Goal: Task Accomplishment & Management: Manage account settings

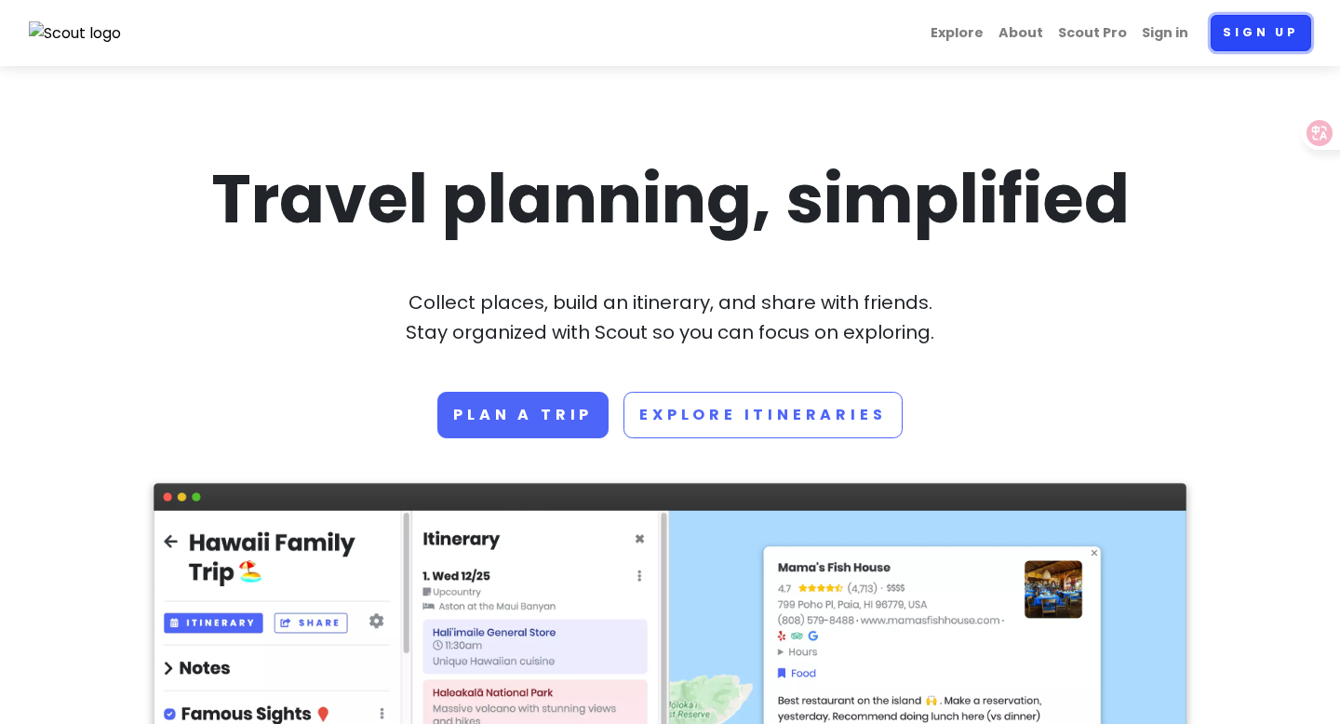
click at [1138, 36] on link "Sign up" at bounding box center [1260, 33] width 100 height 36
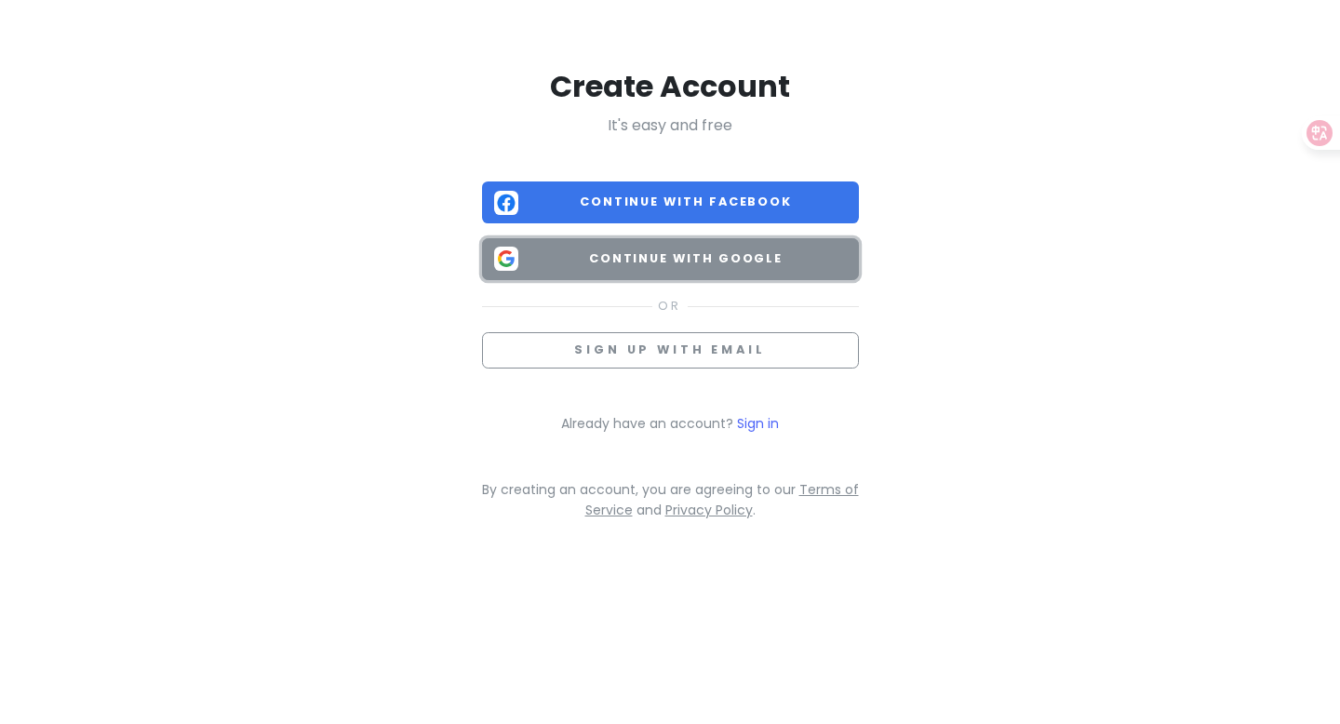
click at [711, 271] on button "Continue with Google" at bounding box center [670, 259] width 377 height 42
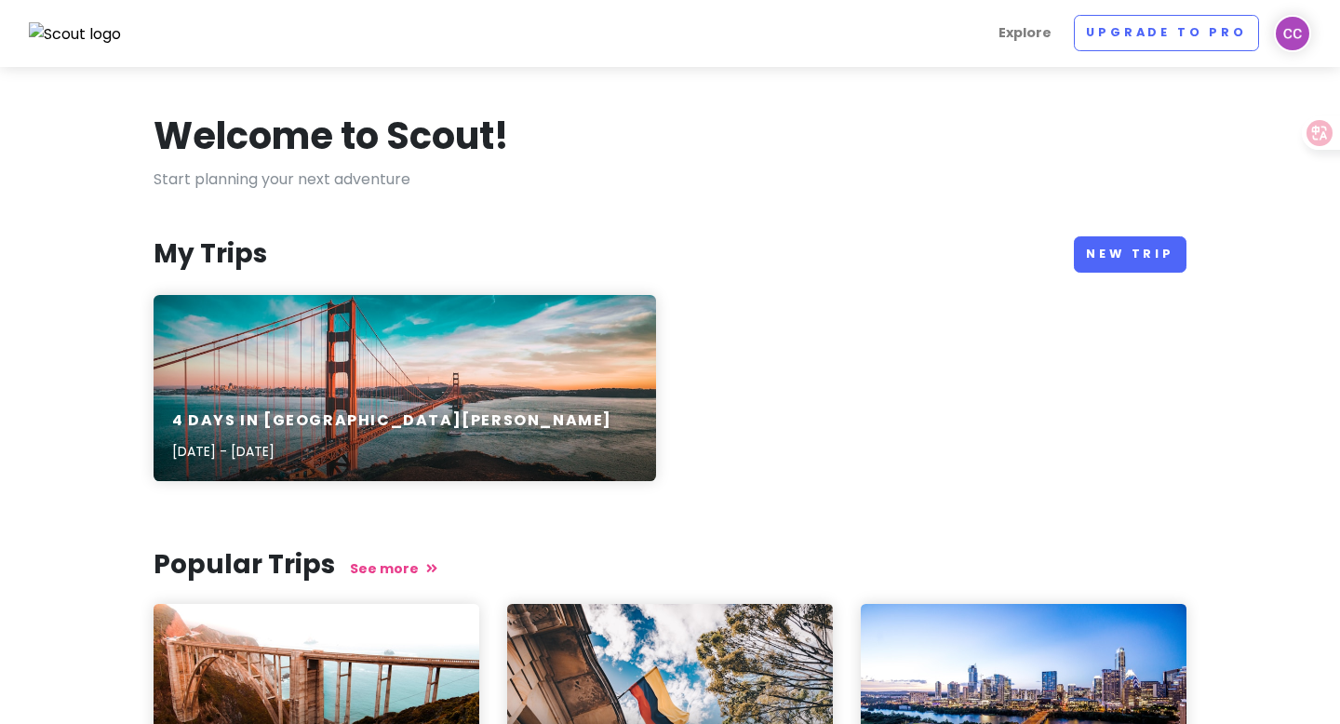
click at [954, 153] on div "Welcome to Scout!" at bounding box center [669, 140] width 1033 height 56
click at [1138, 34] on img at bounding box center [1292, 33] width 37 height 37
click at [819, 207] on div "Welcome to Scout! Start planning your next adventure My Trips New Trip 4 Days i…" at bounding box center [670, 569] width 1061 height 914
click at [98, 44] on img at bounding box center [75, 34] width 93 height 24
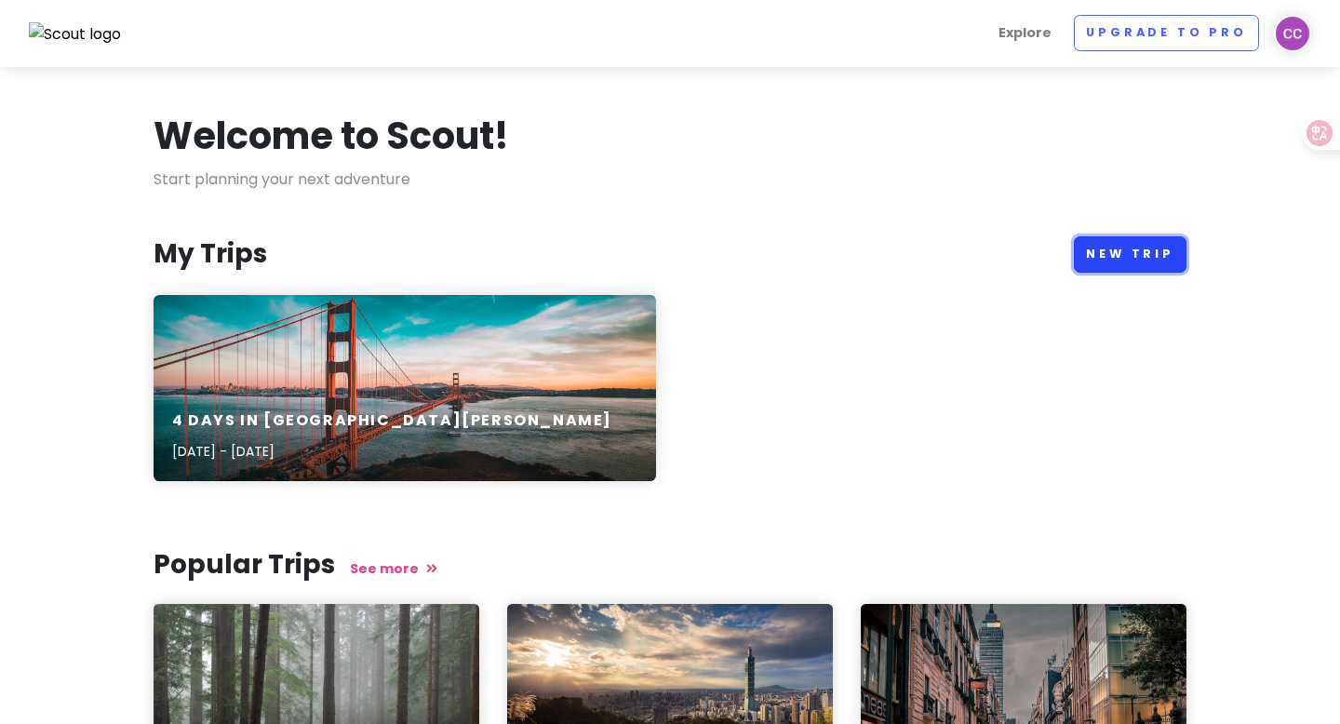
click at [1123, 248] on link "New Trip" at bounding box center [1130, 254] width 113 height 36
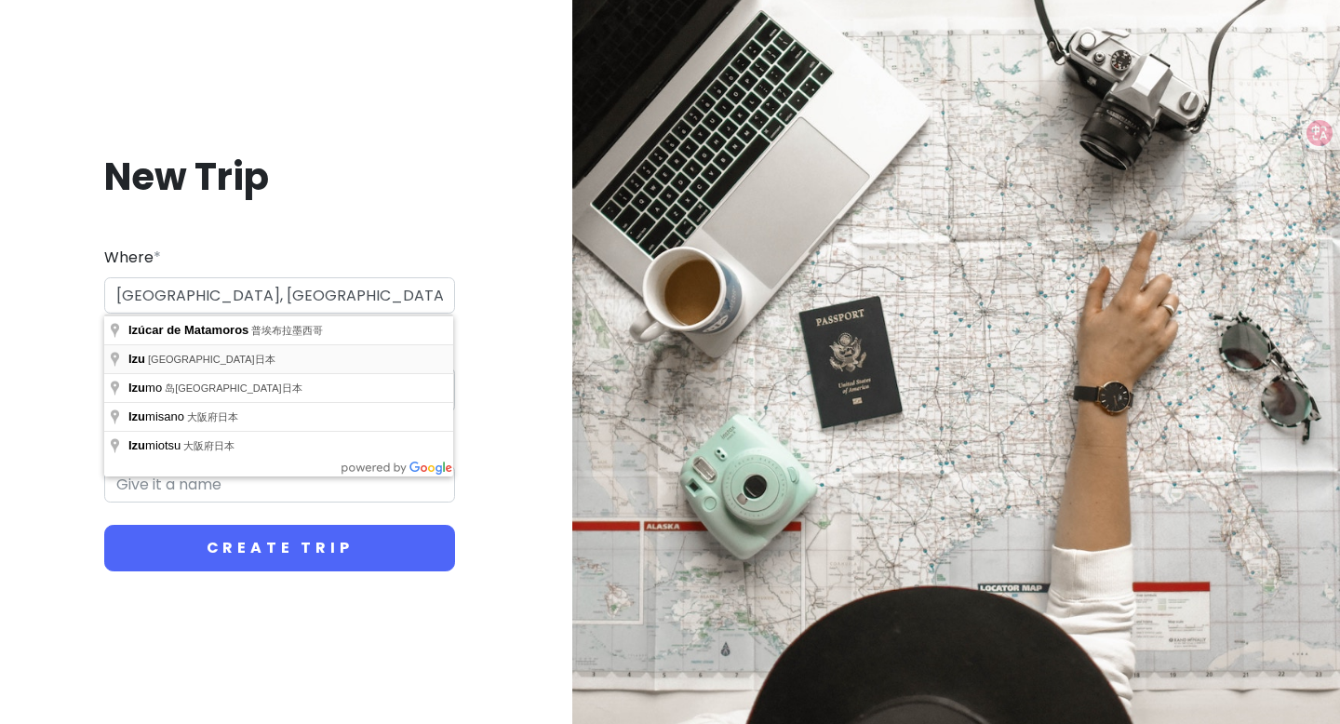
type input "日本静冈县伊豆市"
type input "伊豆市 Trip"
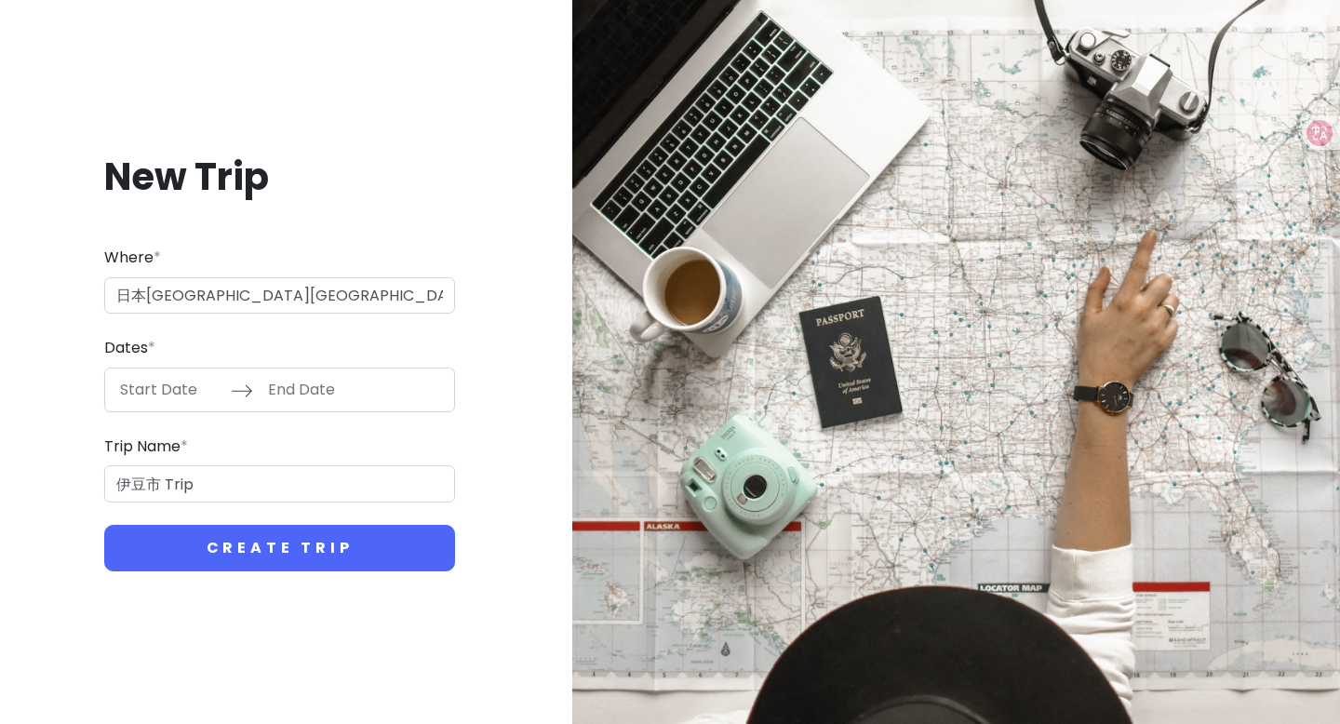
click at [180, 378] on input "Start Date" at bounding box center [170, 389] width 121 height 43
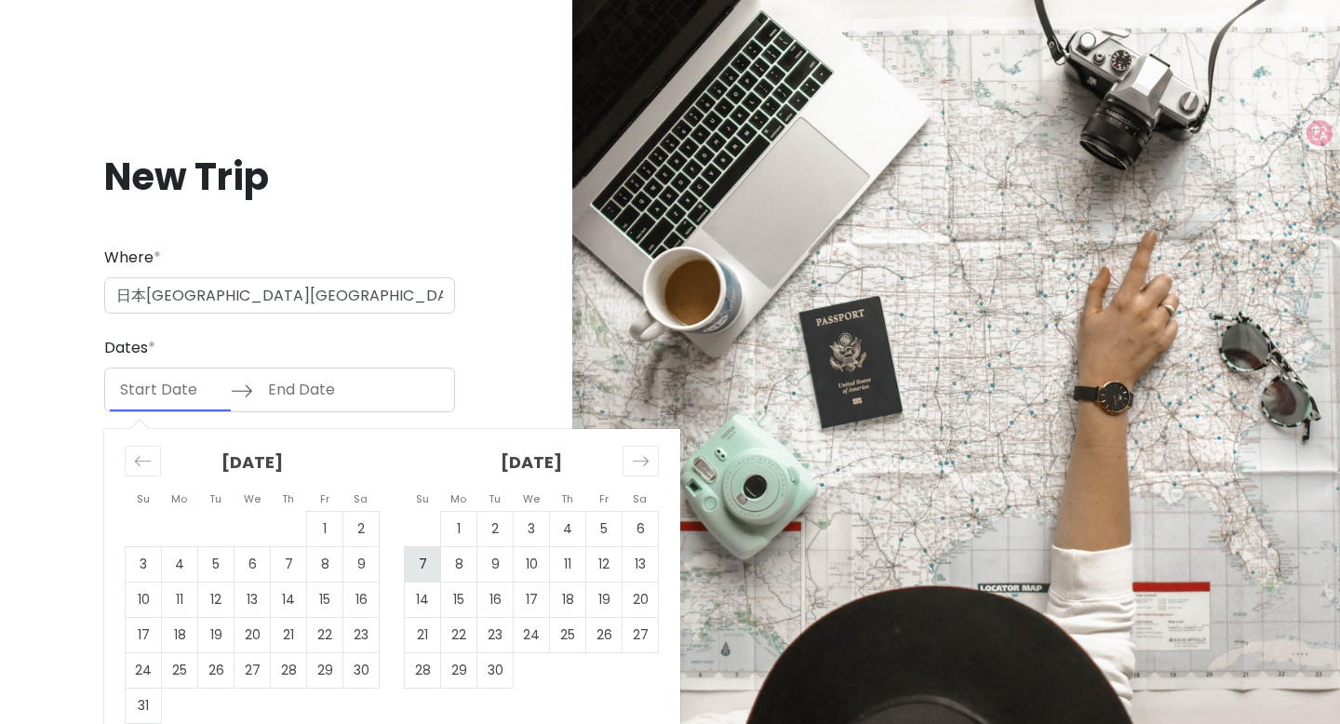
scroll to position [21, 0]
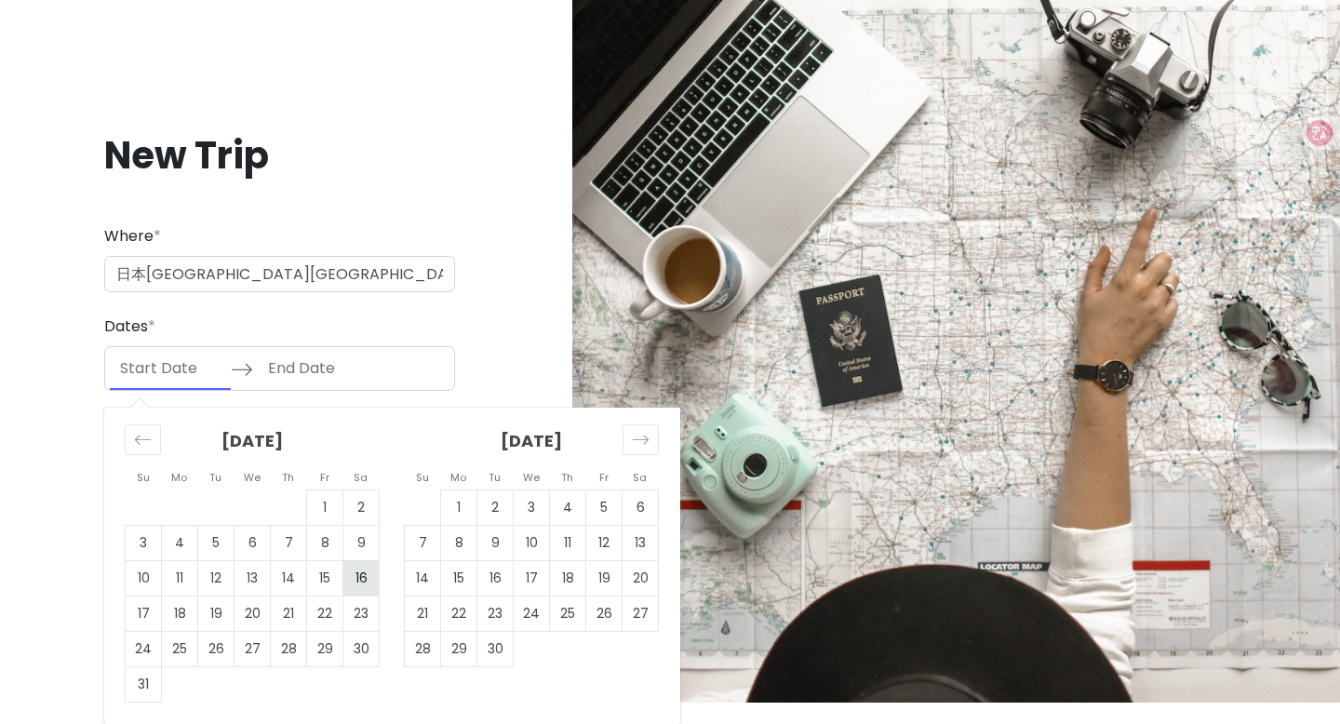
click at [361, 581] on td "16" at bounding box center [361, 577] width 36 height 35
type input "08/16/2025"
click at [143, 621] on td "17" at bounding box center [144, 612] width 36 height 35
type input "08/17/2025"
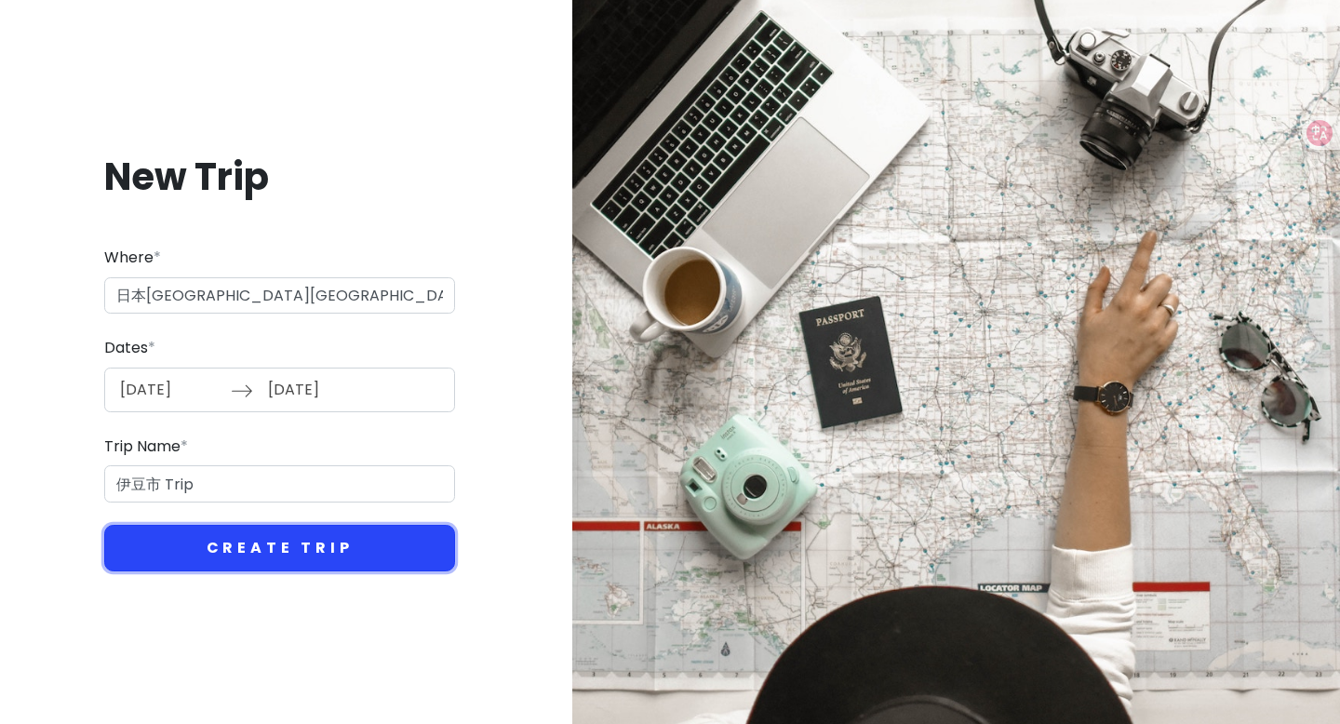
click at [261, 554] on button "Create Trip" at bounding box center [279, 548] width 351 height 47
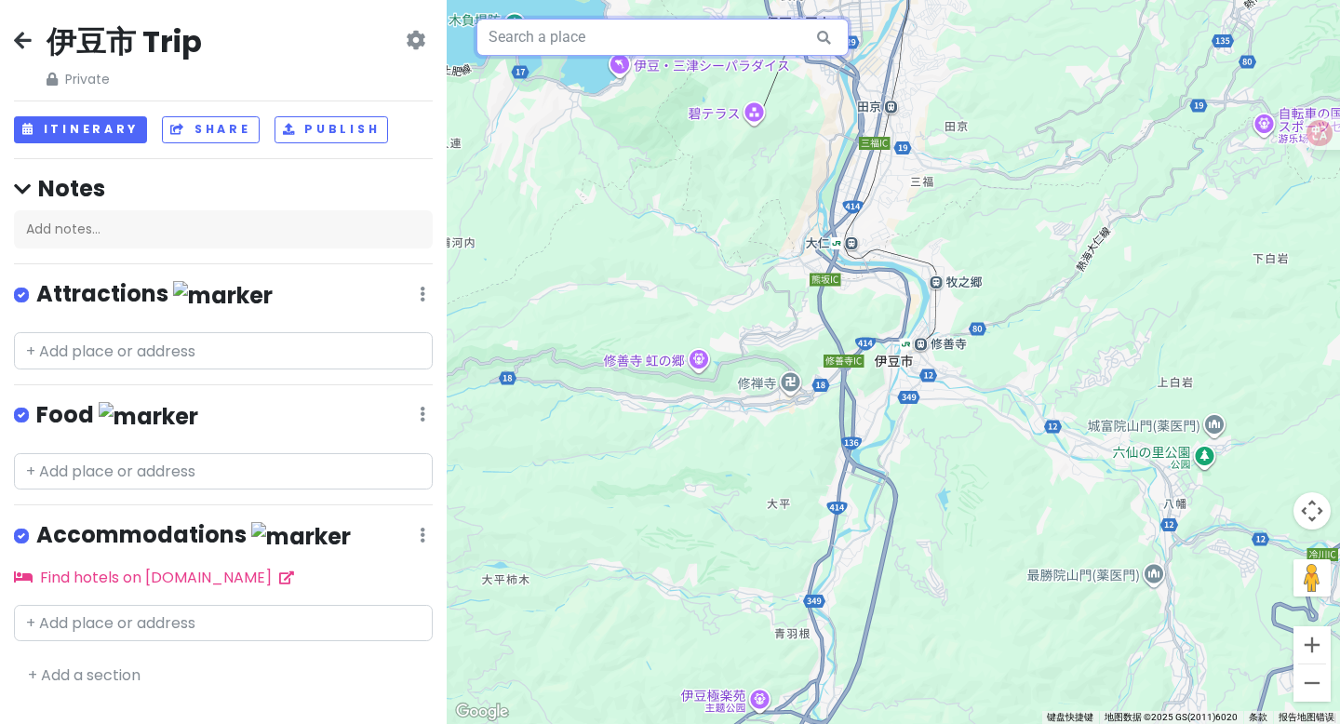
click at [596, 44] on input "text" at bounding box center [662, 37] width 372 height 37
paste input "大室山"
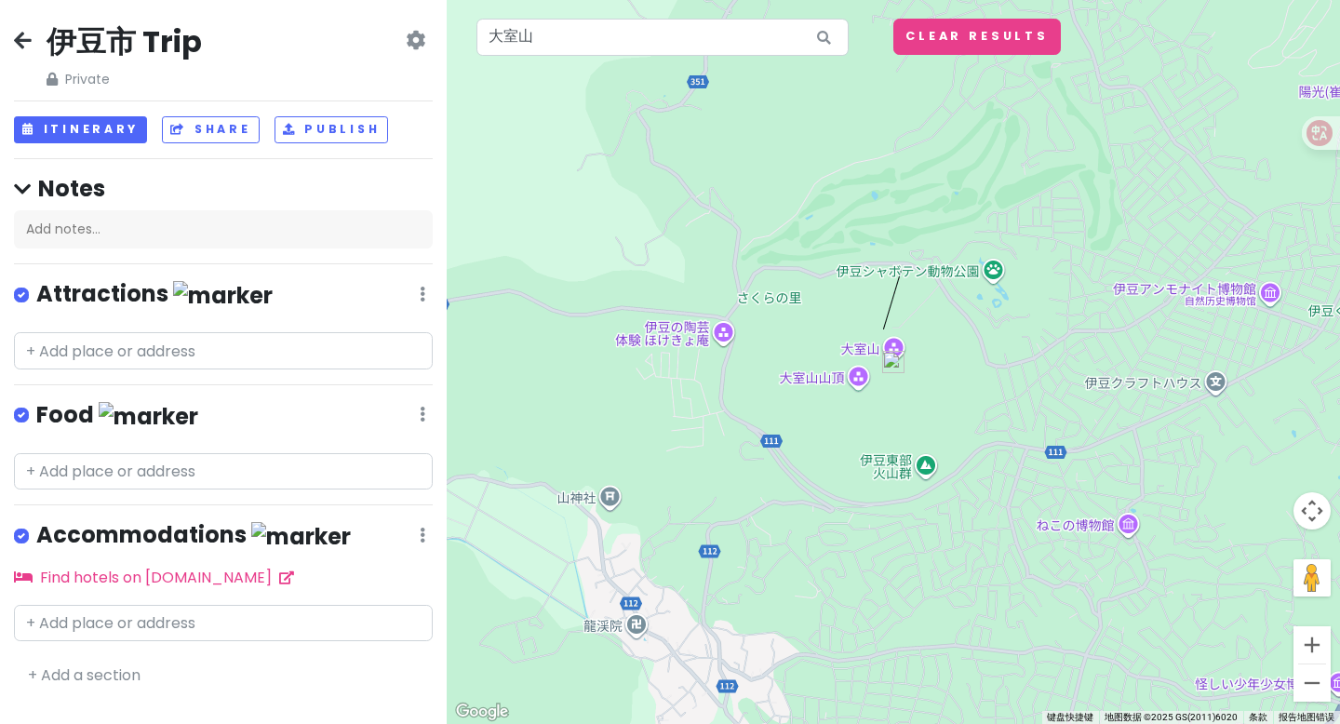
click at [891, 344] on div at bounding box center [893, 362] width 893 height 724
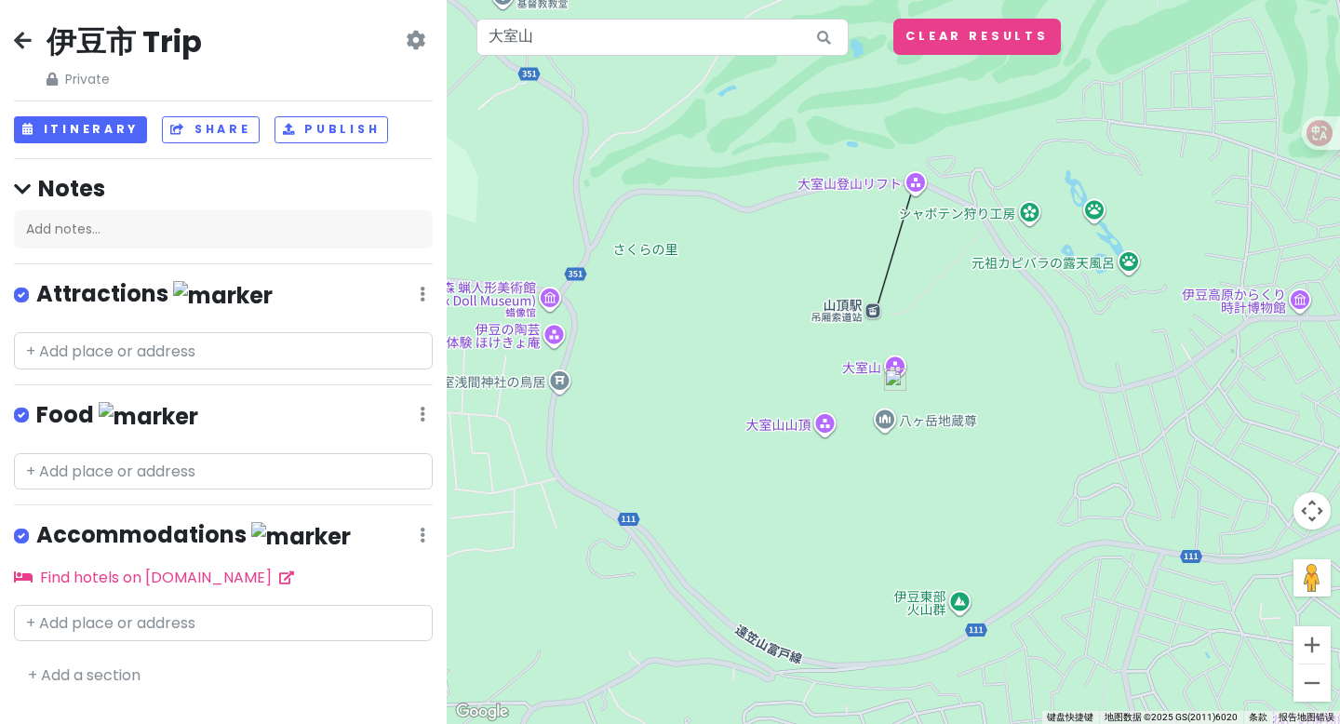
click at [896, 375] on img at bounding box center [895, 379] width 22 height 22
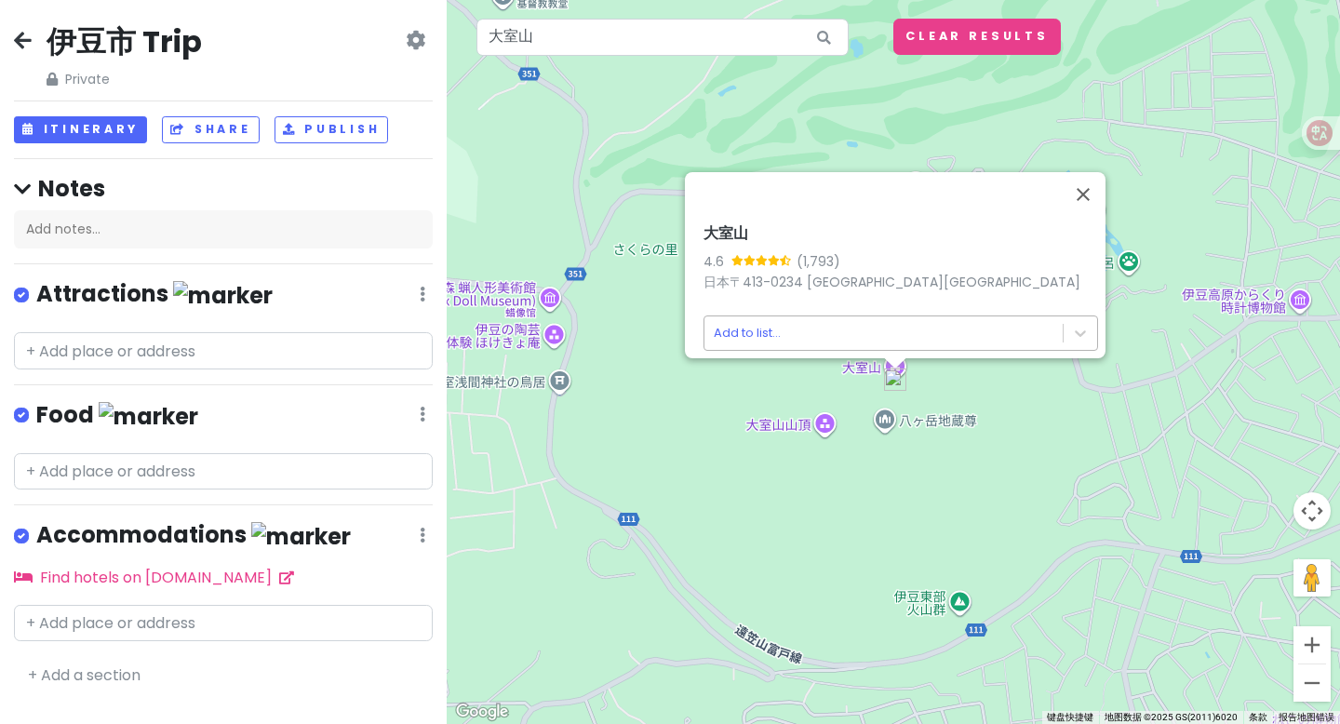
click at [855, 337] on body "伊豆市 Trip Private Change Dates Make a Copy Delete Trip Go Pro ⚡️ Give Feedback 💡…" at bounding box center [670, 362] width 1340 height 724
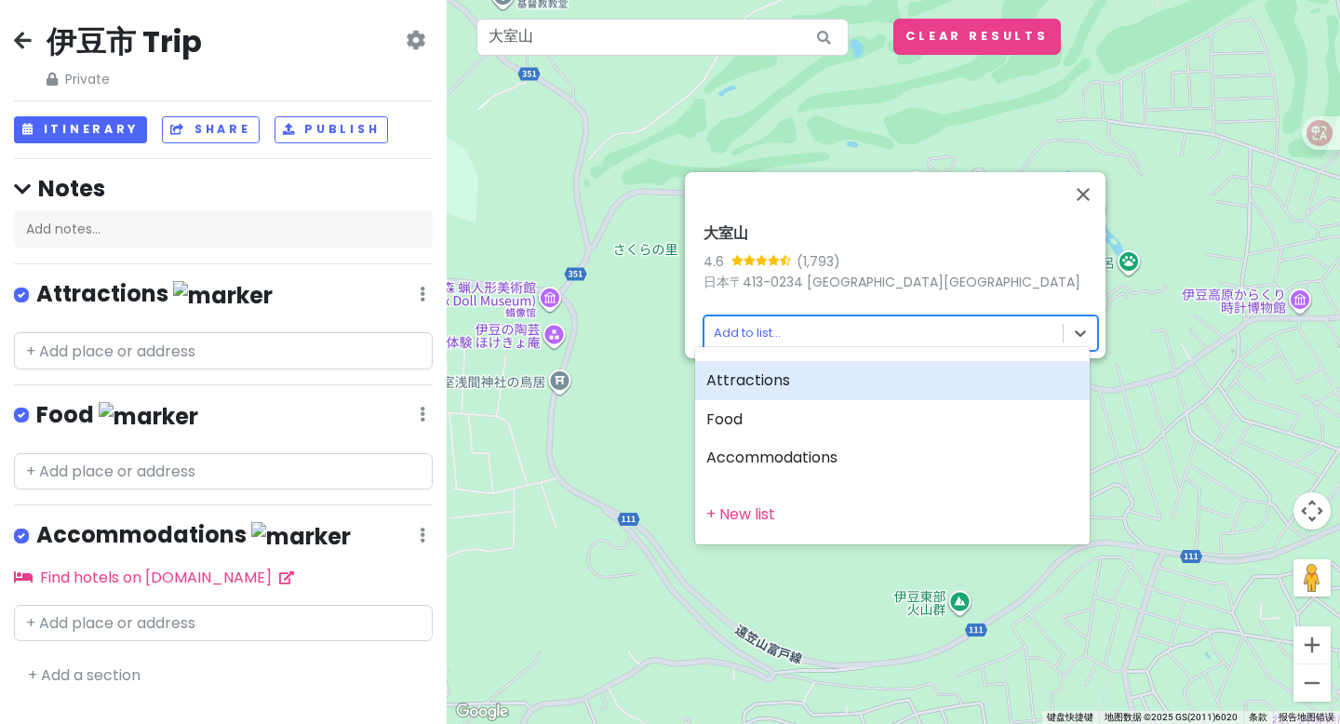
click at [803, 394] on div "Attractions" at bounding box center [892, 380] width 394 height 39
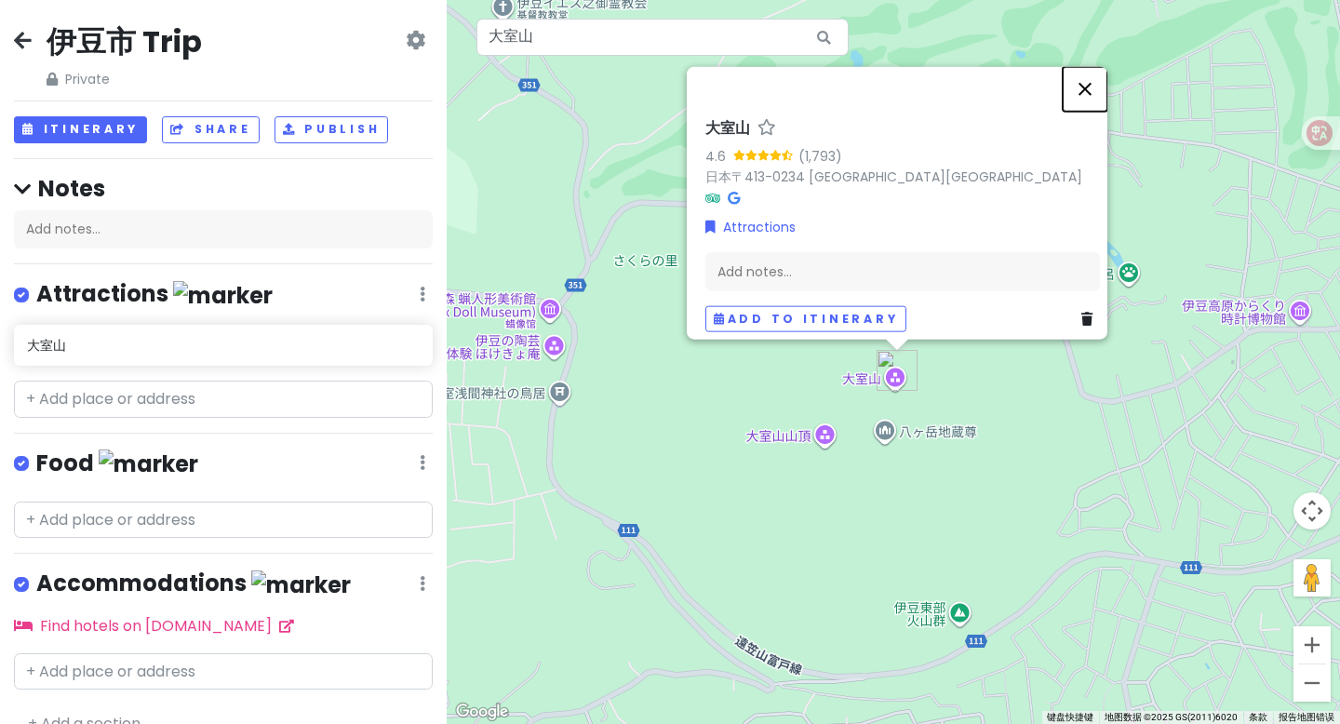
click at [1088, 79] on button "关闭" at bounding box center [1084, 89] width 45 height 45
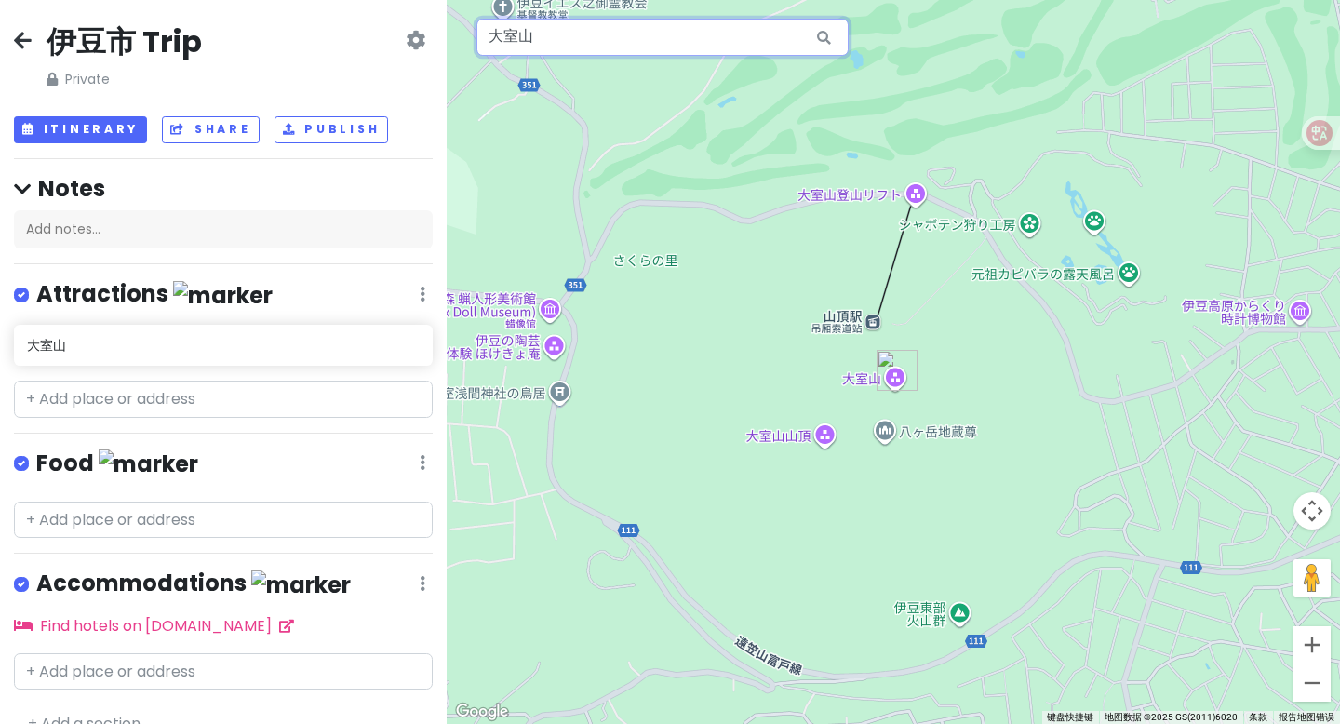
click at [751, 34] on input "大室山" at bounding box center [662, 37] width 372 height 37
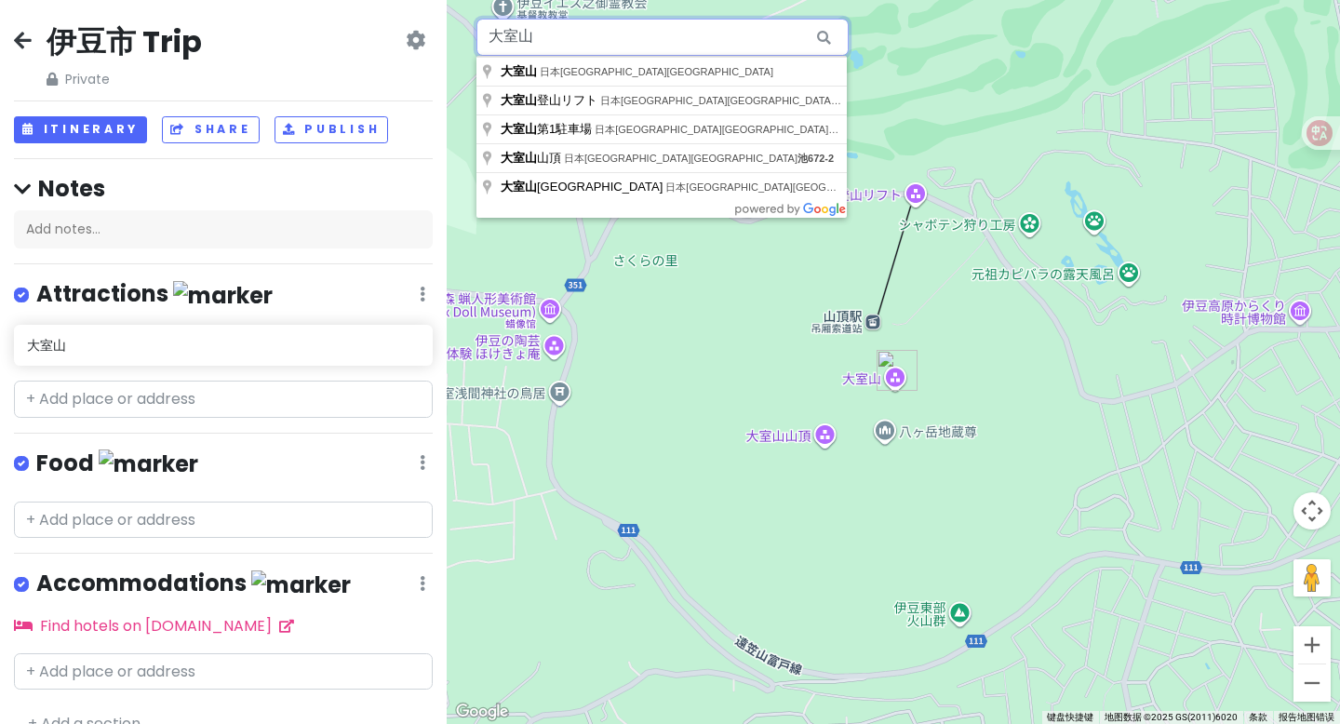
paste input "熱海溫泉鄉"
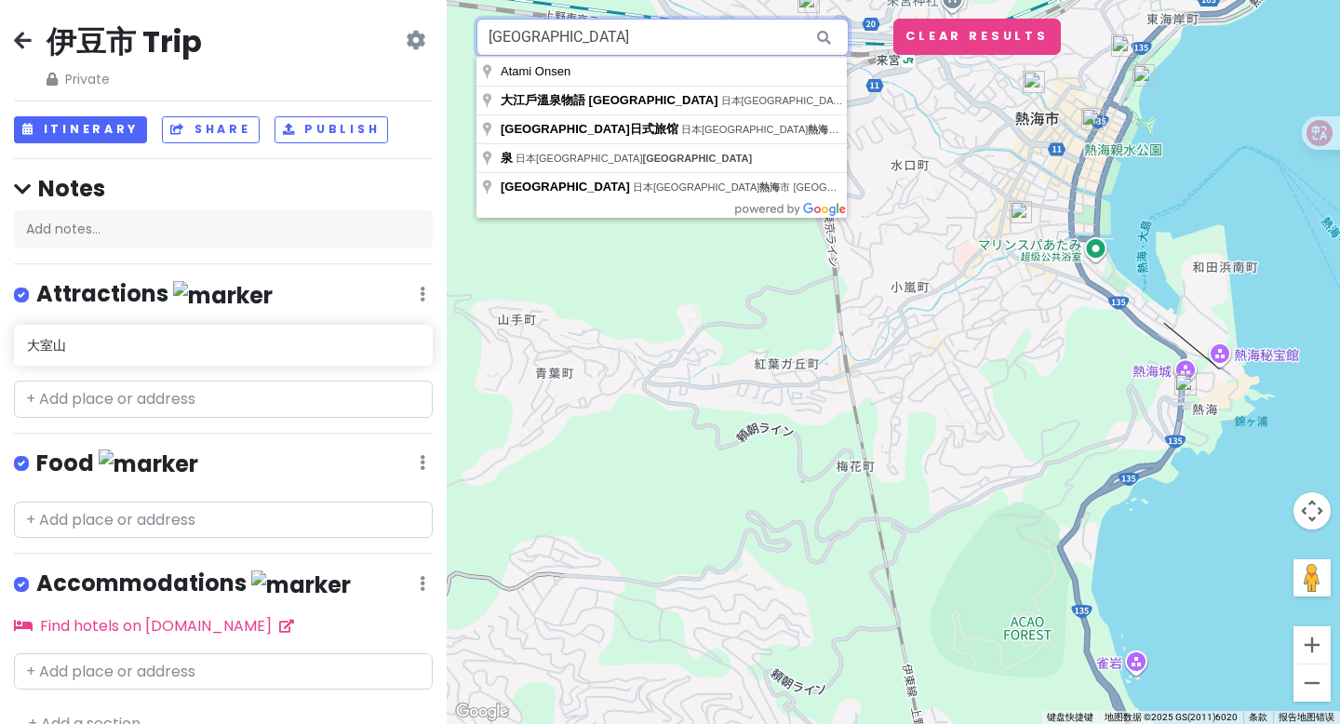
paste input "海温泉乡"
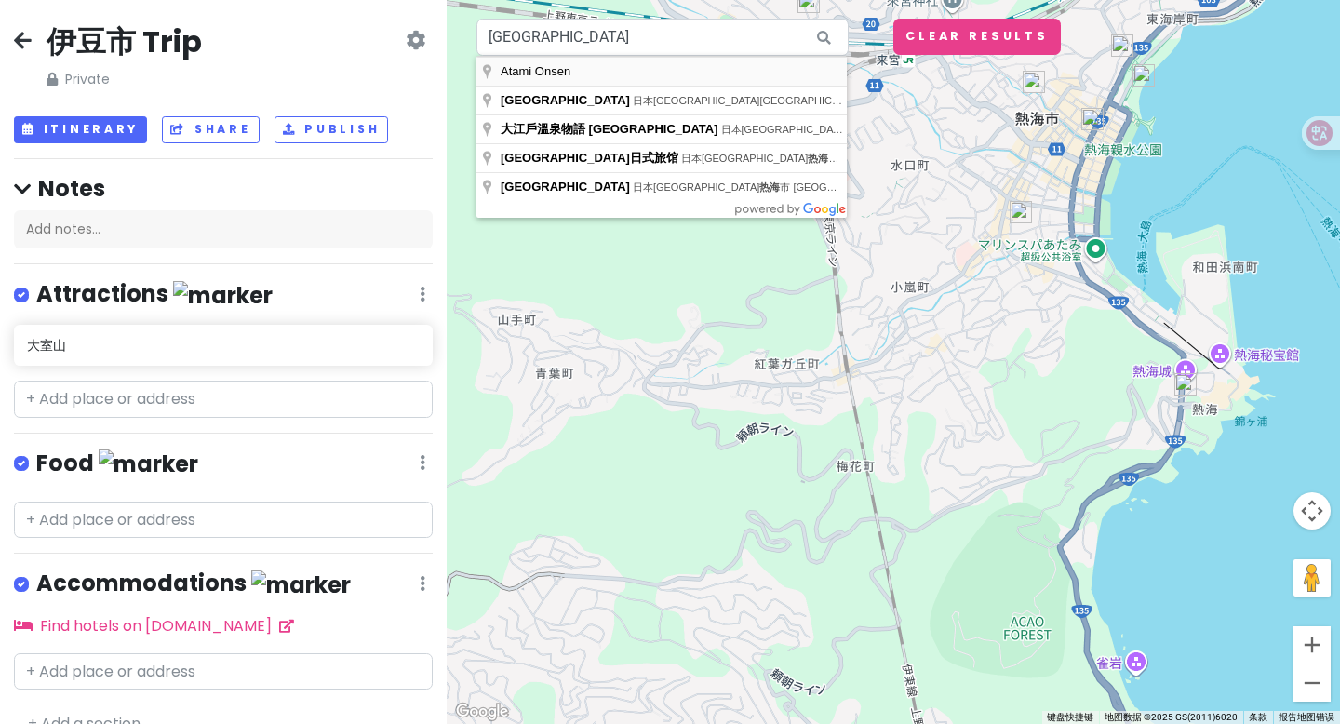
type input "Atami Onsen"
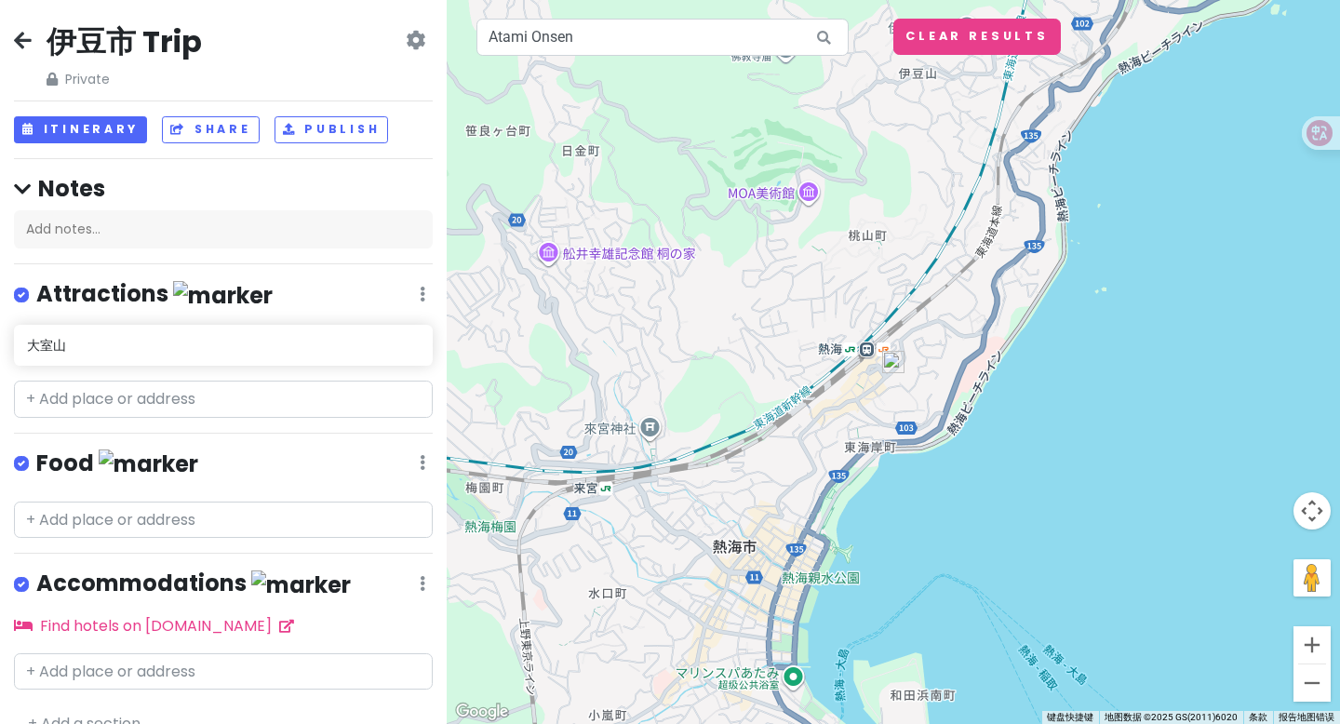
click at [898, 371] on img at bounding box center [893, 362] width 22 height 22
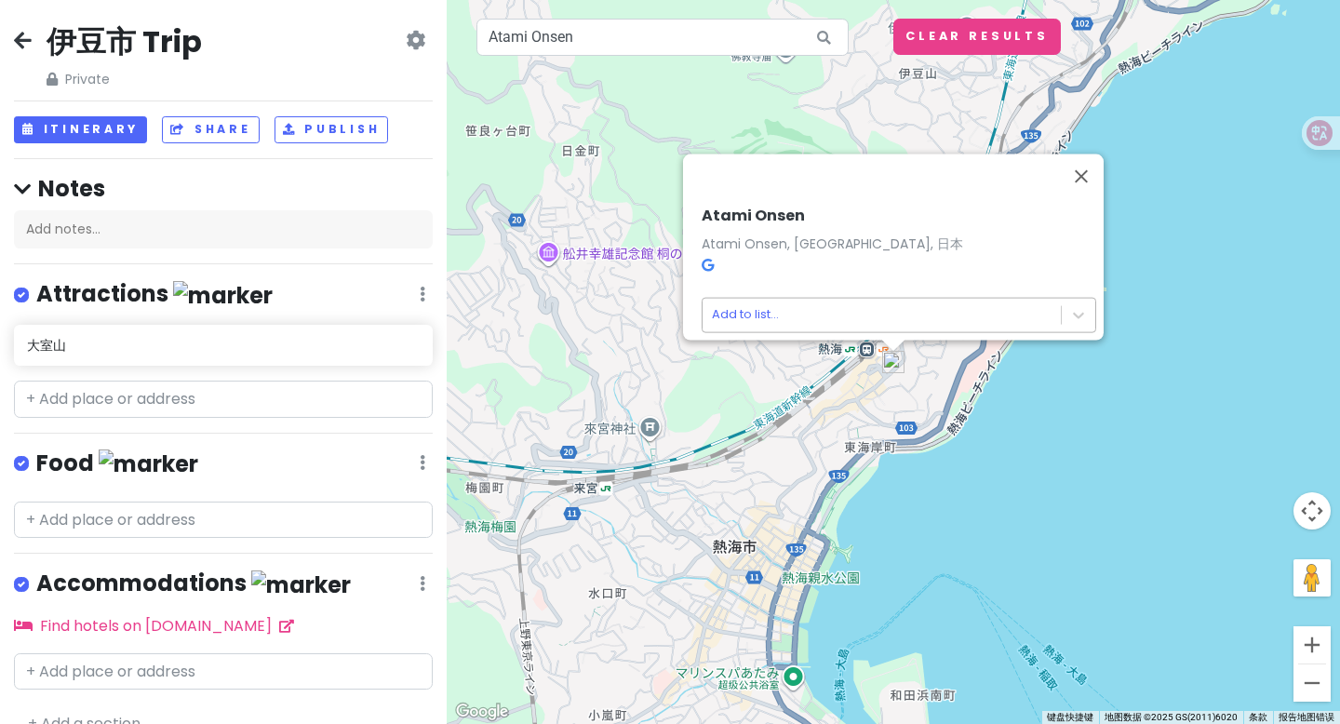
click at [750, 298] on body "伊豆市 Trip Private Change Dates Make a Copy Delete Trip Go Pro ⚡️ Give Feedback 💡…" at bounding box center [670, 362] width 1340 height 724
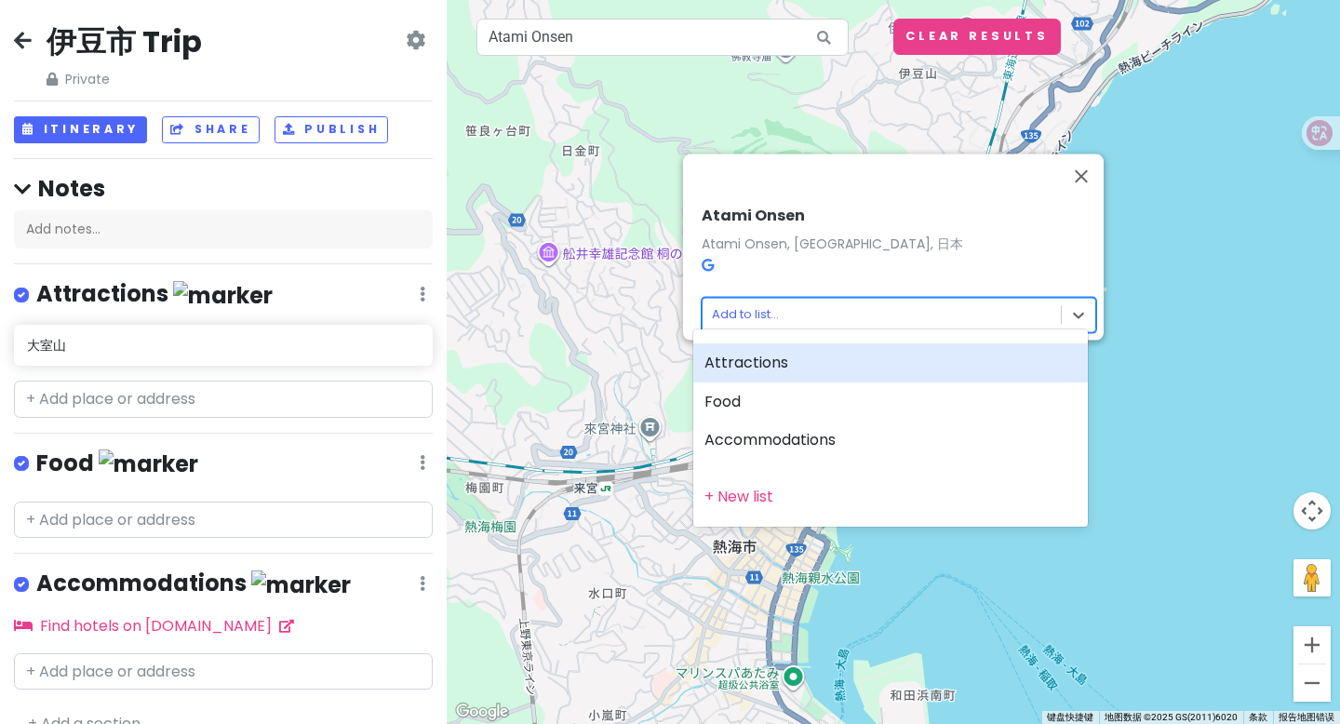
click at [767, 363] on div "Attractions" at bounding box center [890, 362] width 394 height 39
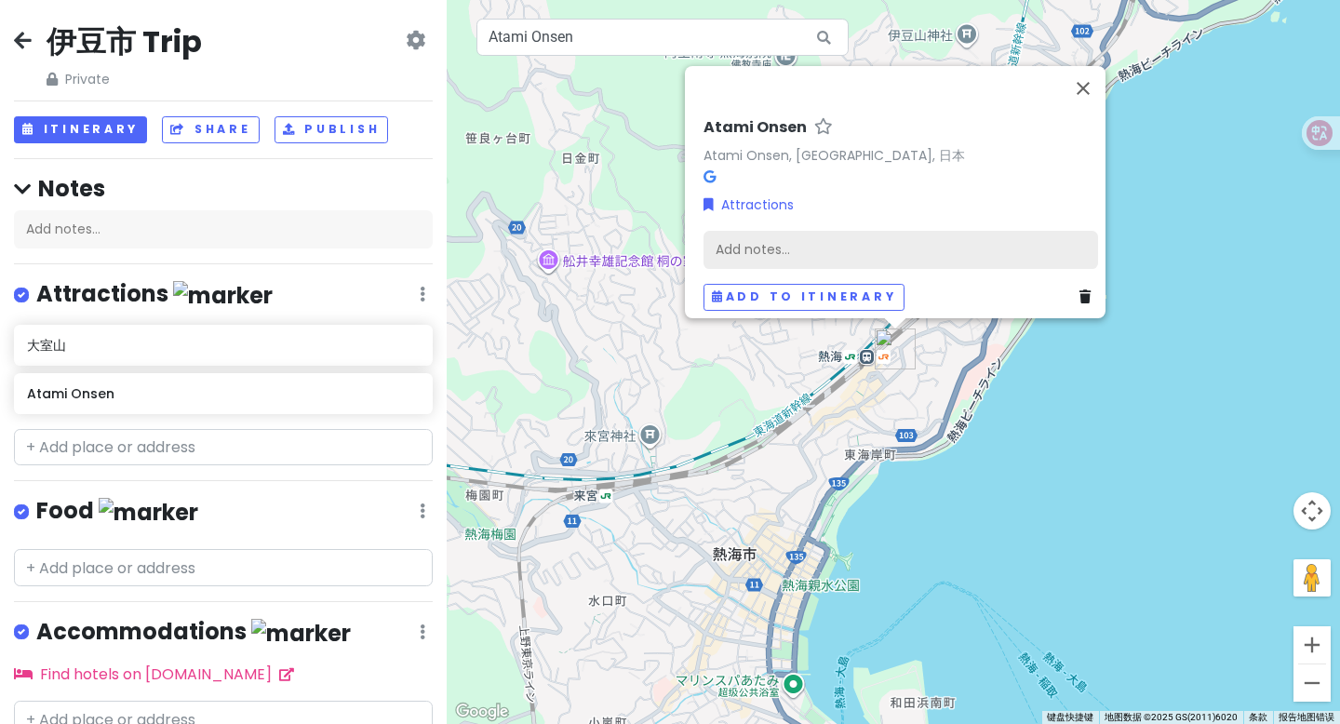
click at [847, 238] on div "Add notes..." at bounding box center [900, 250] width 394 height 39
click at [756, 231] on div "Add notes..." at bounding box center [900, 250] width 394 height 39
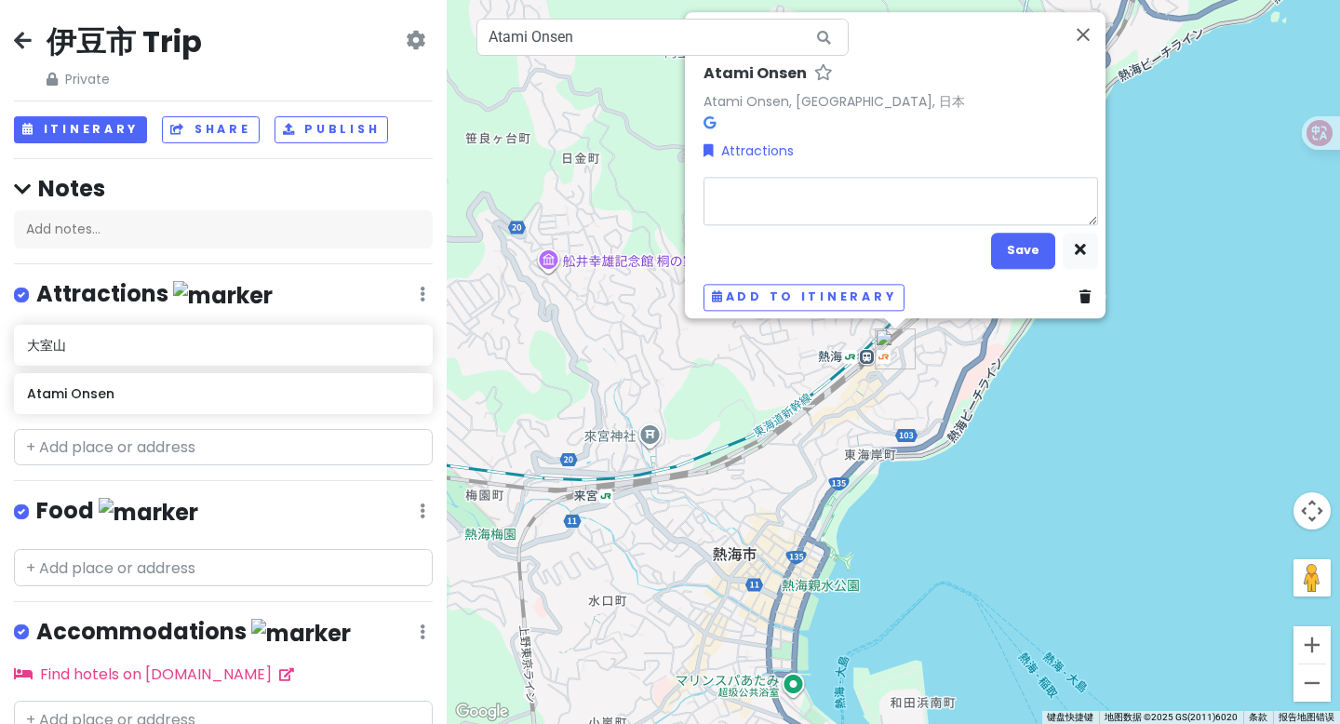
type textarea "x"
type textarea "[GEOGRAPHIC_DATA]是位于[GEOGRAPHIC_DATA][GEOGRAPHIC_DATA]的[GEOGRAPHIC_DATA]，至今拥有1,…"
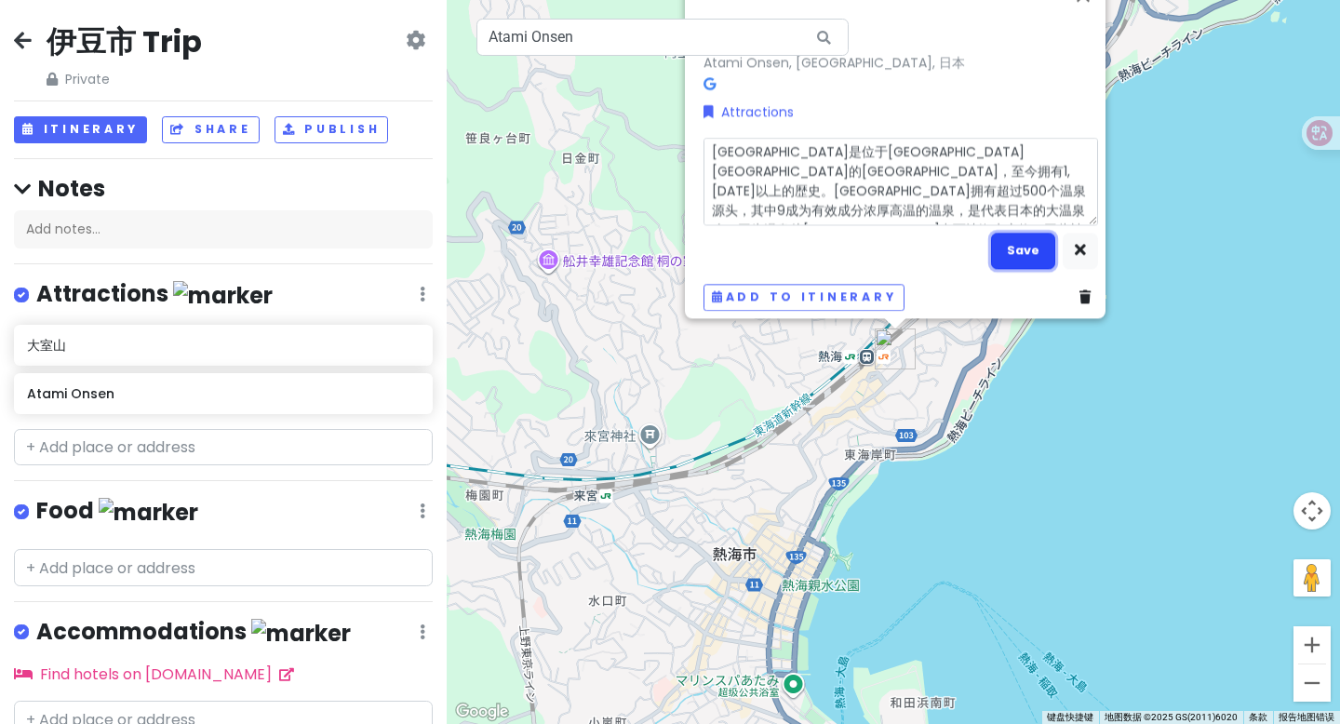
click at [1021, 238] on button "Save" at bounding box center [1023, 251] width 64 height 36
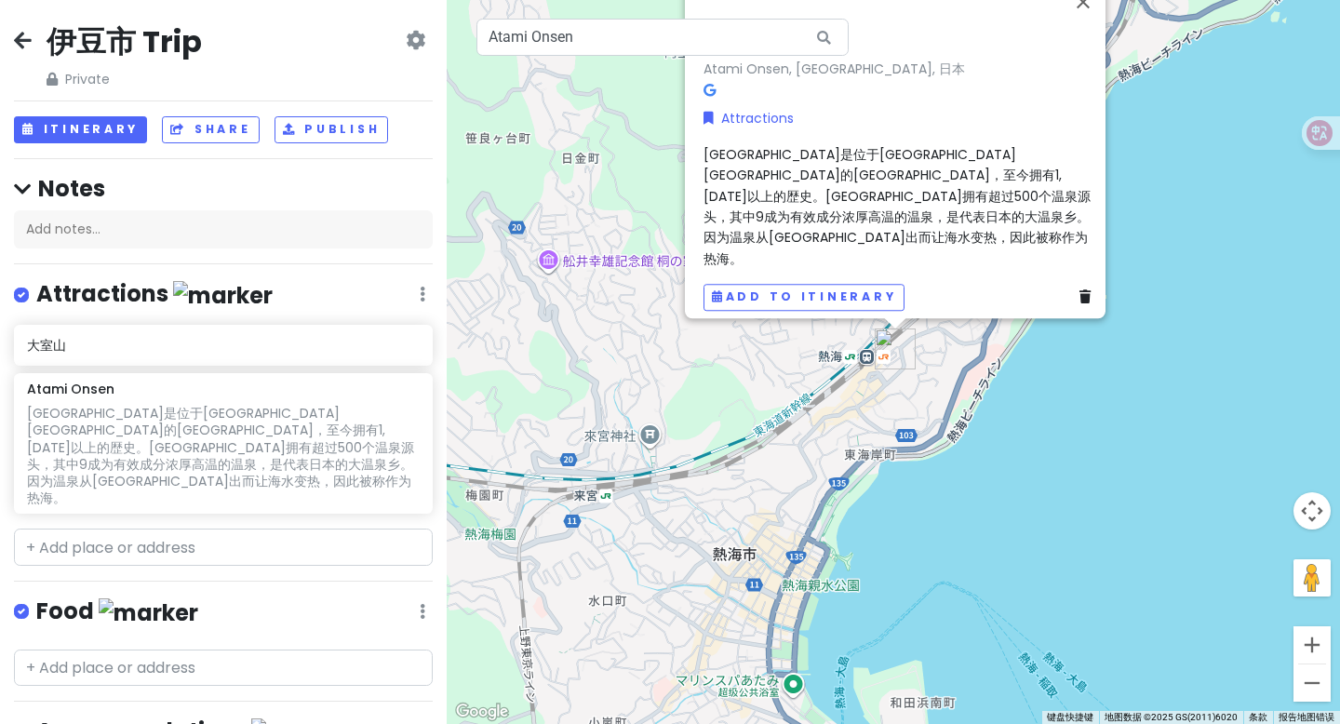
click at [808, 41] on icon at bounding box center [824, 38] width 42 height 38
click at [733, 41] on input "Atami Onsen" at bounding box center [662, 37] width 372 height 37
paste input "城崎海岸"
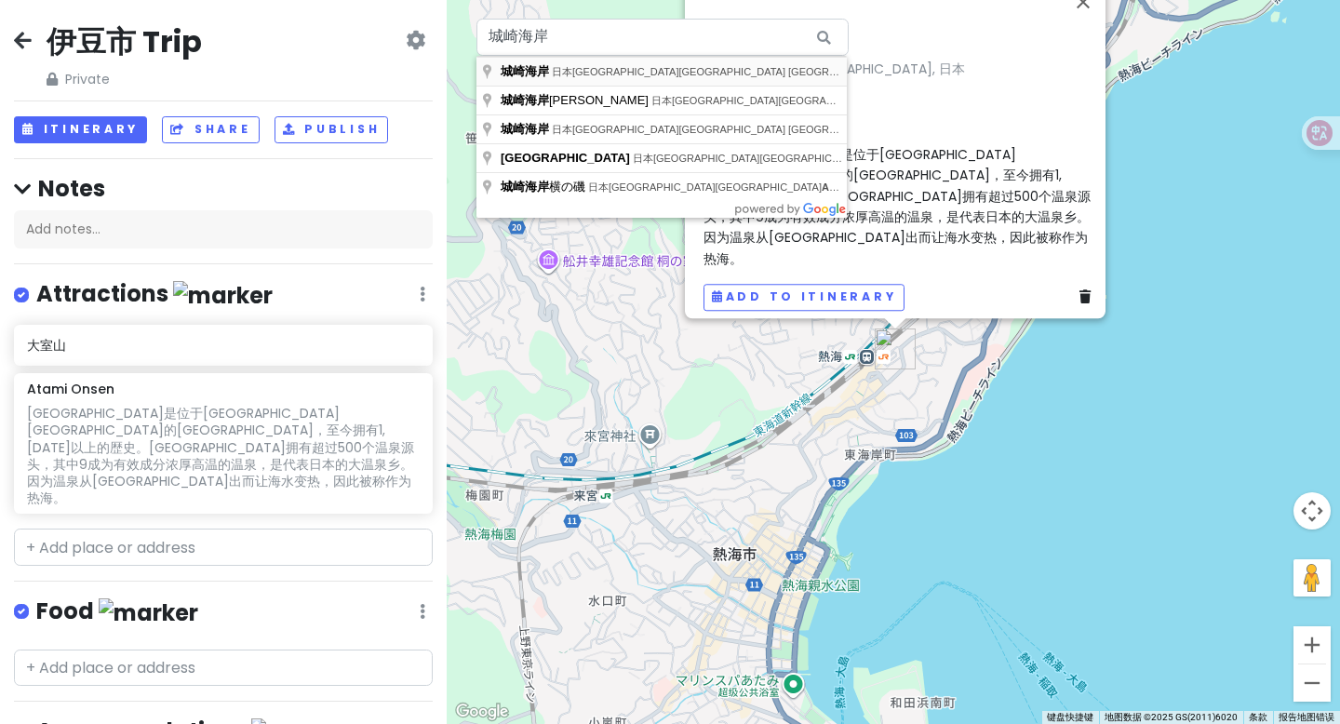
type input "日本静冈县伊东市 Futo, 城崎海岸"
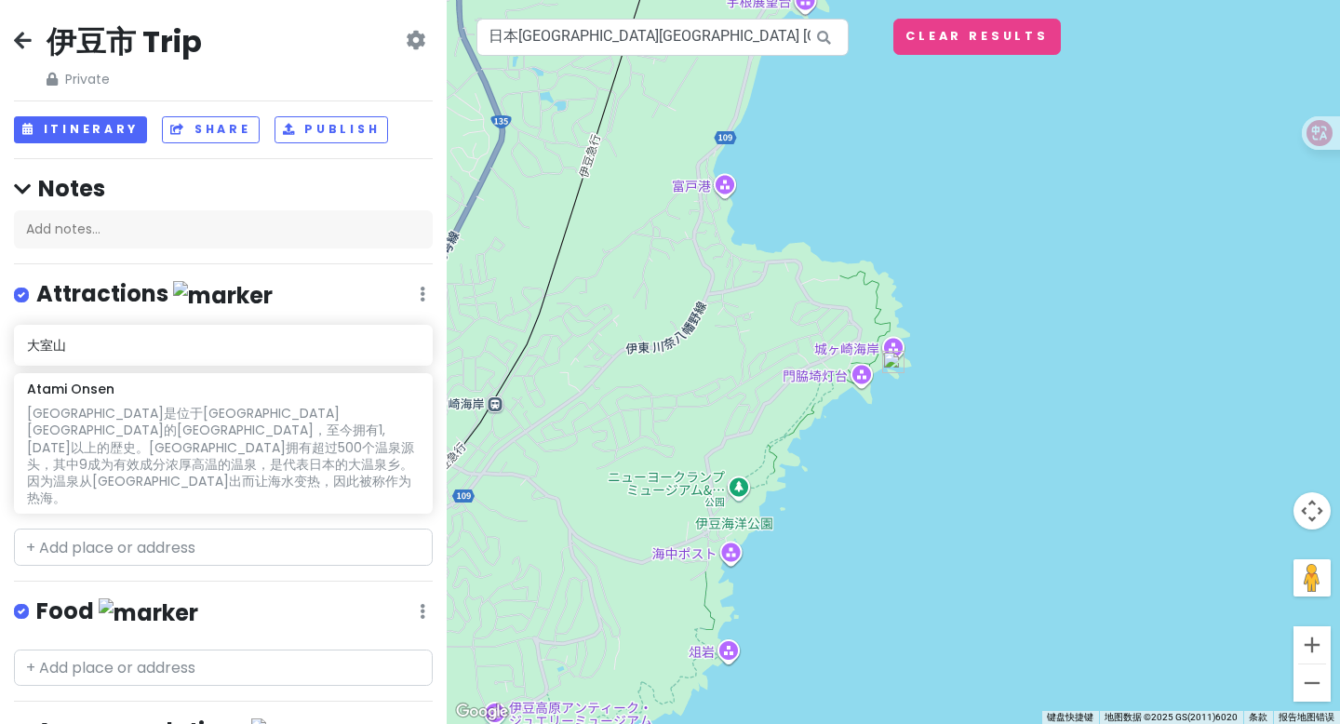
click at [891, 351] on img at bounding box center [893, 362] width 22 height 22
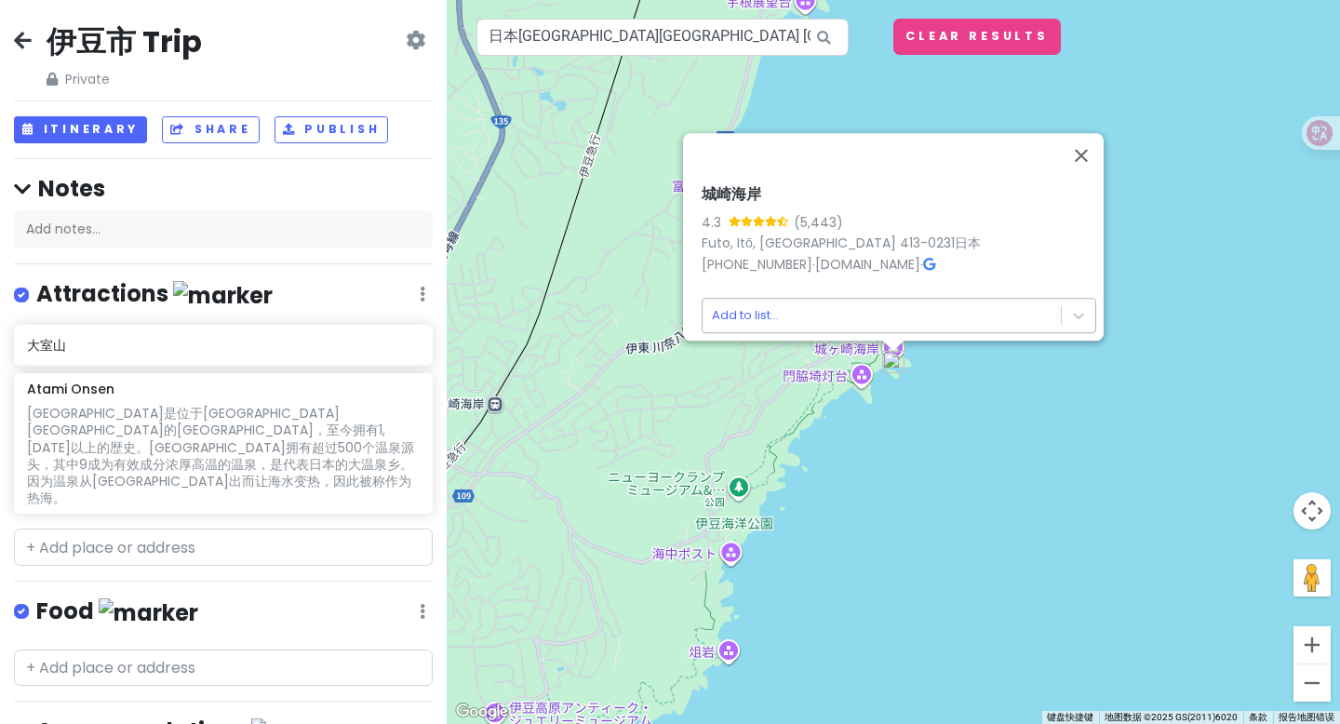
click at [761, 305] on body "伊豆市 Trip Private Change Dates Make a Copy Delete Trip Go Pro ⚡️ Give Feedback 💡…" at bounding box center [670, 362] width 1340 height 724
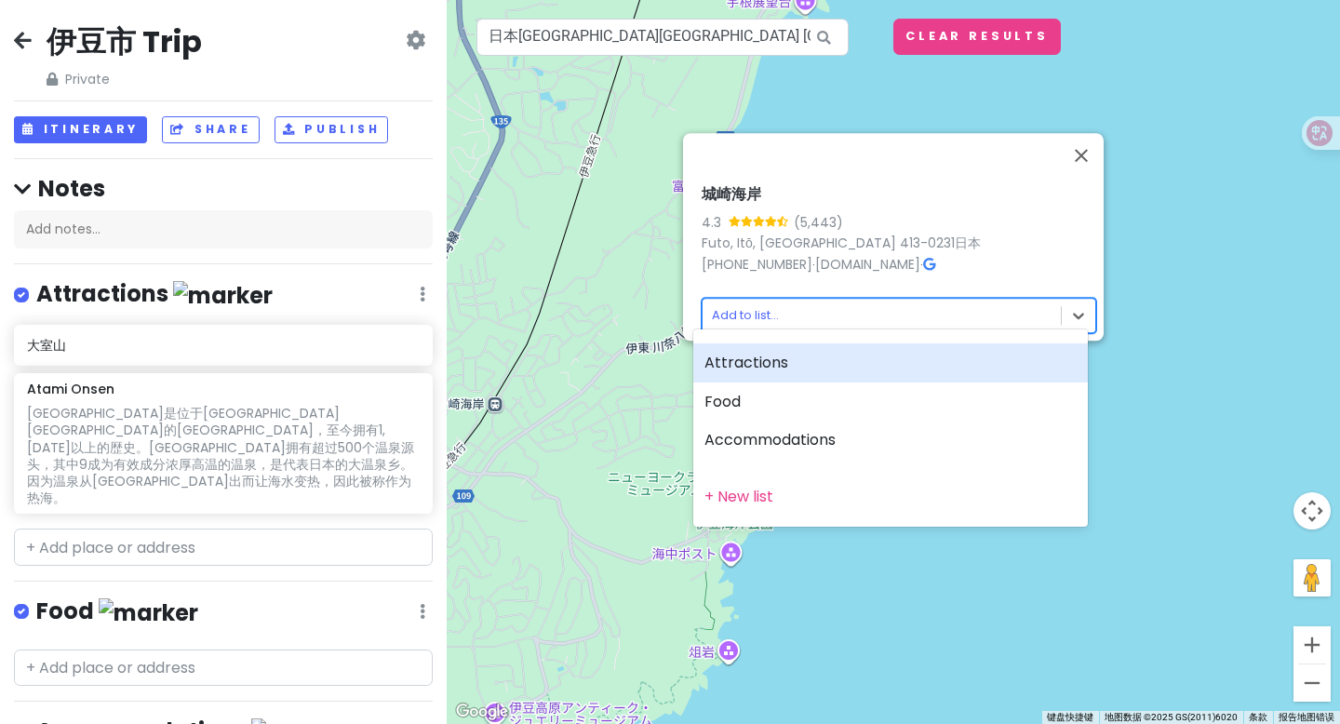
click at [777, 367] on div "Attractions" at bounding box center [890, 362] width 394 height 39
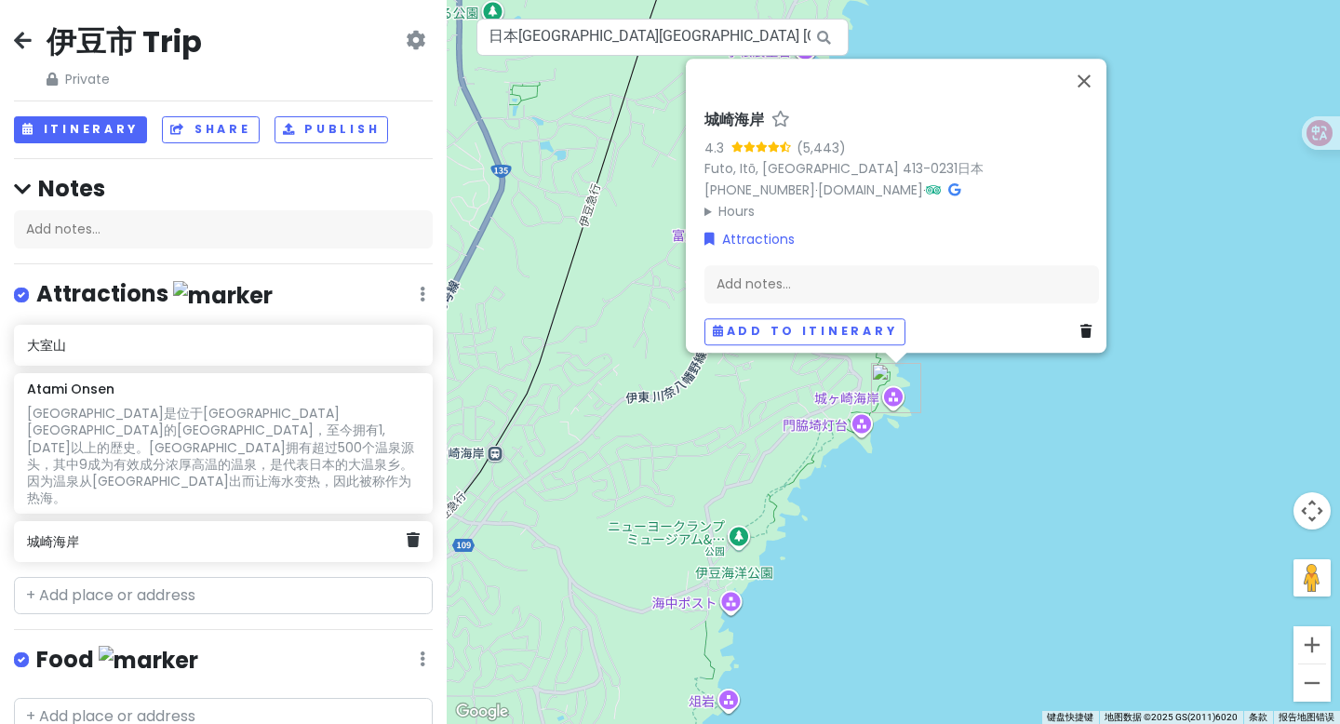
click at [182, 528] on div "城崎海岸" at bounding box center [216, 541] width 379 height 26
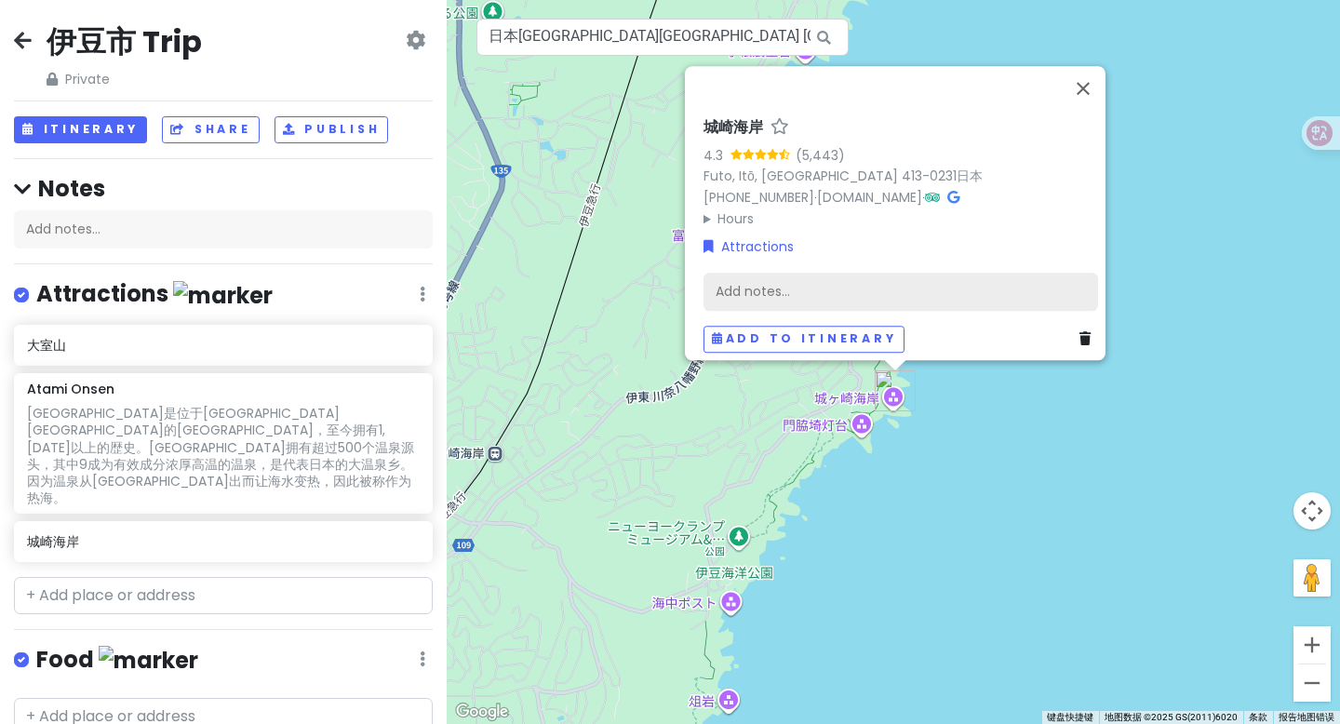
click at [796, 280] on div "Add notes..." at bounding box center [900, 292] width 394 height 39
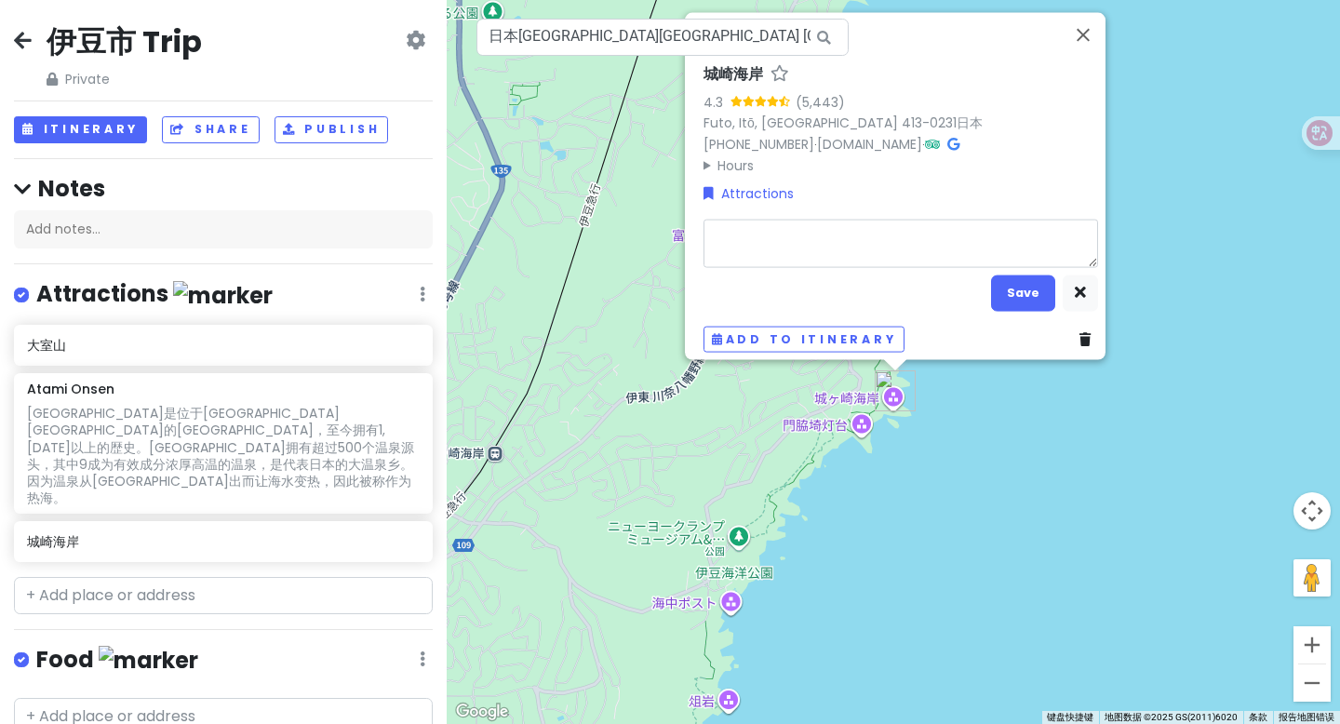
type textarea "x"
type textarea "為富士箱根伊豆國立公園的組成部分之一。"
click at [1026, 284] on button "Save" at bounding box center [1023, 292] width 64 height 36
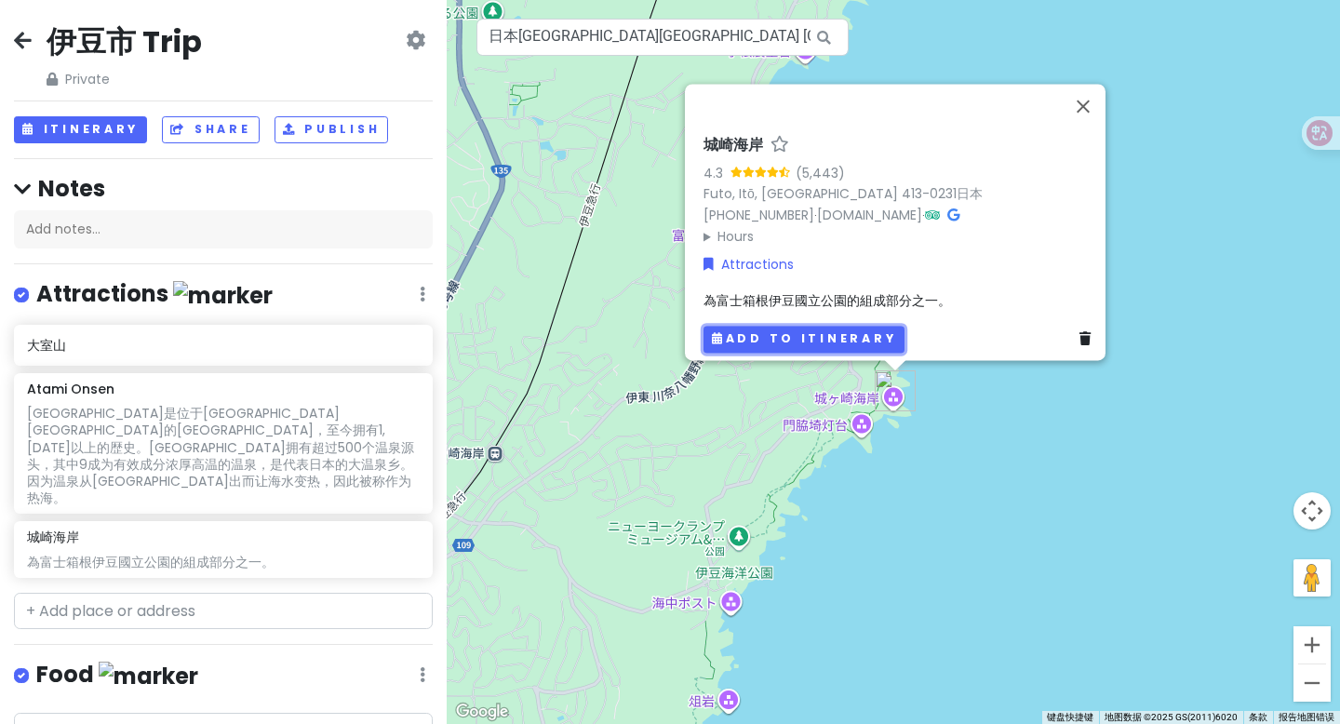
click at [832, 326] on button "Add to itinerary" at bounding box center [803, 339] width 201 height 27
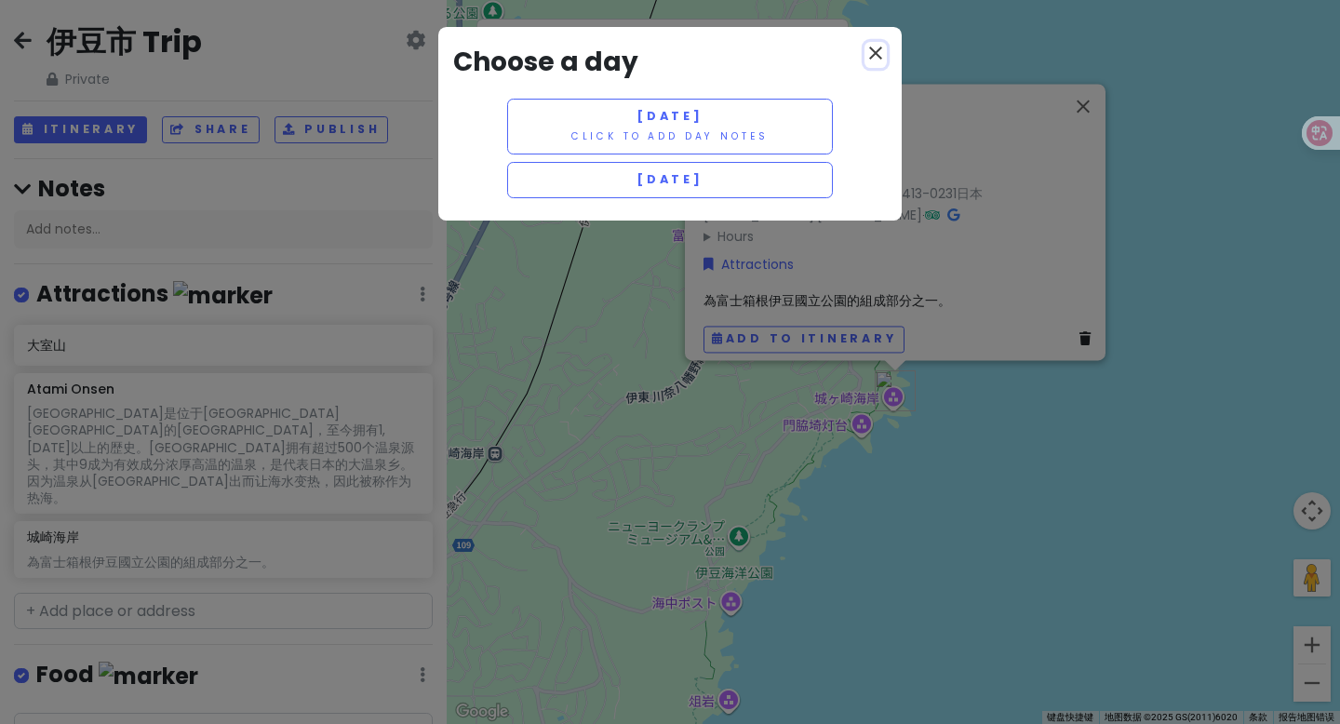
click at [873, 50] on icon "close" at bounding box center [875, 53] width 22 height 22
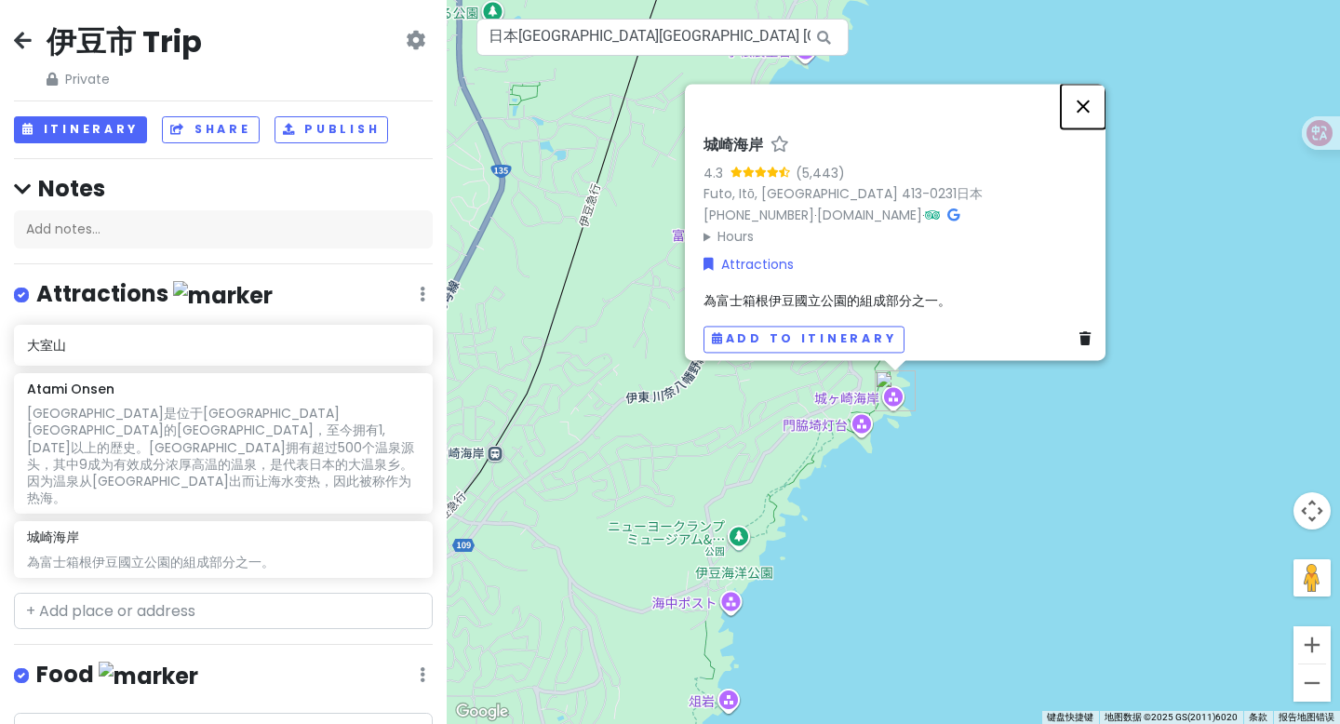
click at [1087, 92] on button "关闭" at bounding box center [1083, 106] width 45 height 45
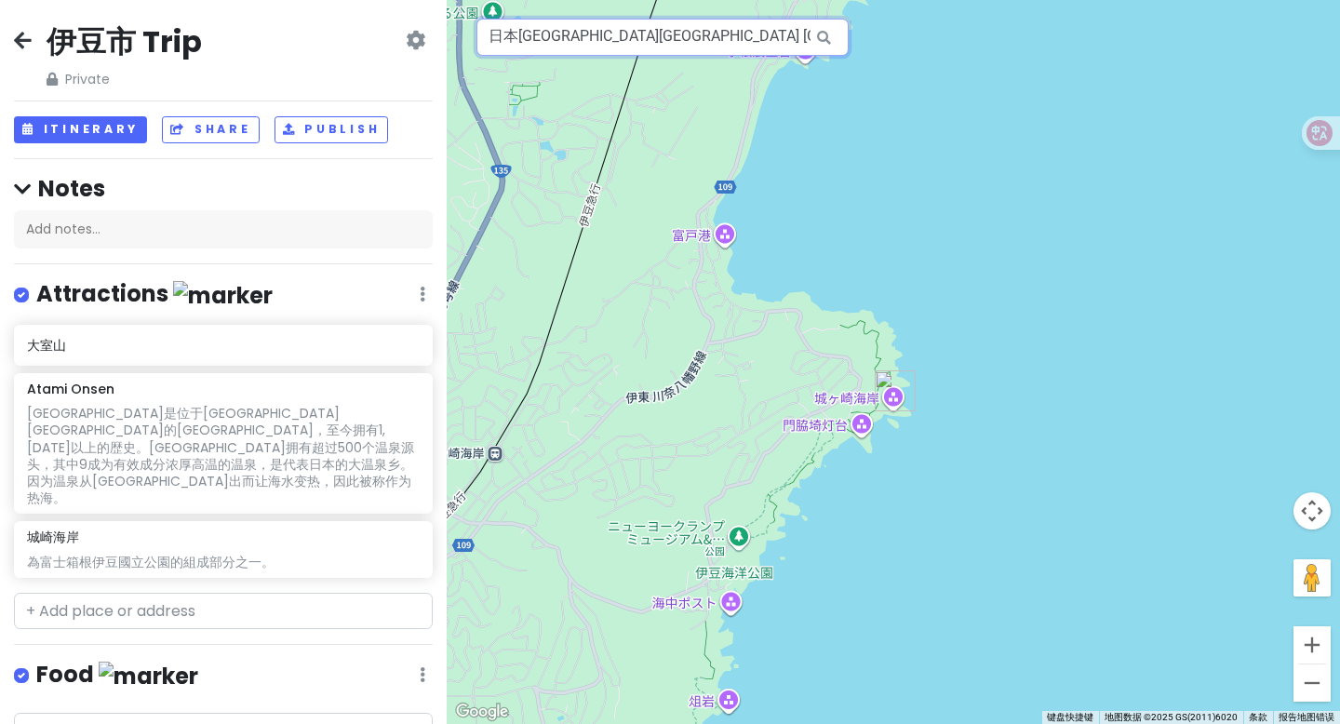
click at [677, 35] on input "日本静冈县伊东市 Futo, 城崎海岸" at bounding box center [662, 37] width 372 height 37
paste input "為富士箱根伊豆國立公園的組成部分之一。"
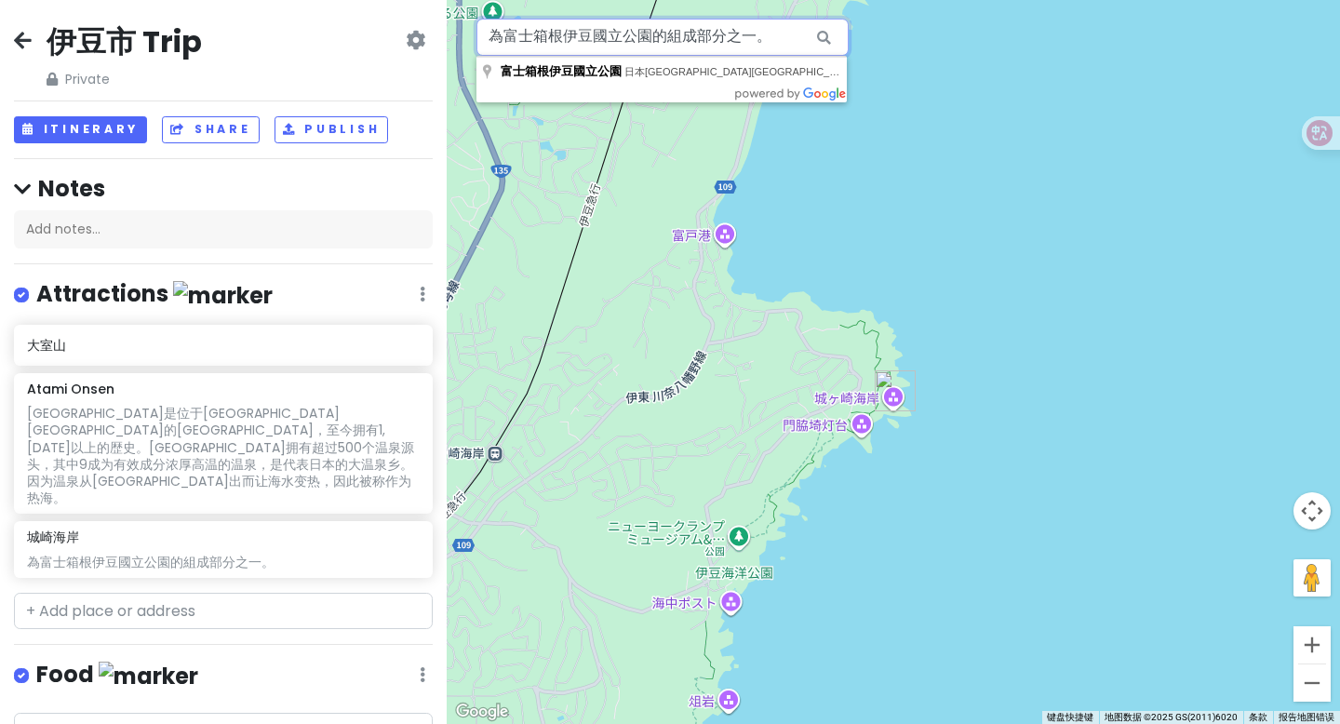
paste input "伊豆仙人掌動物公園"
type input "日本静冈县伊东市 Futo, 1317-13 伊豆仙人掌動物園"
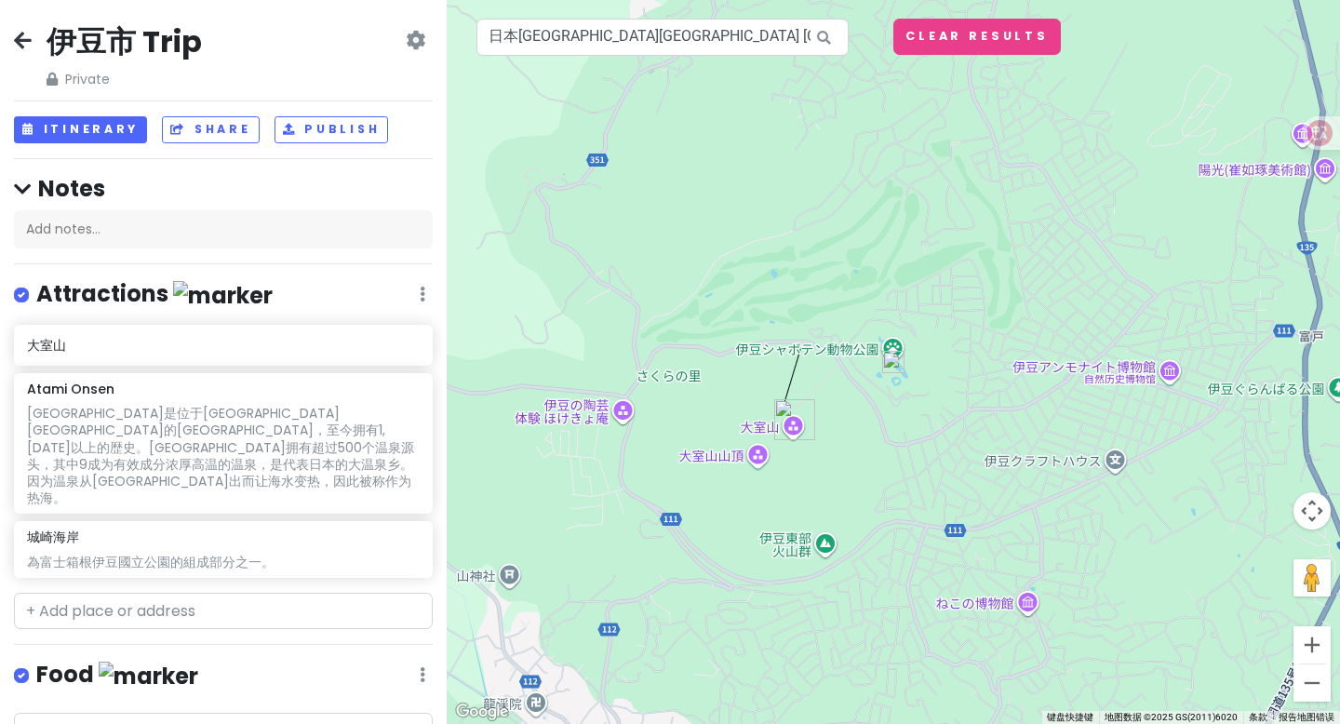
click at [894, 342] on div at bounding box center [893, 362] width 893 height 724
click at [895, 367] on img at bounding box center [893, 362] width 22 height 22
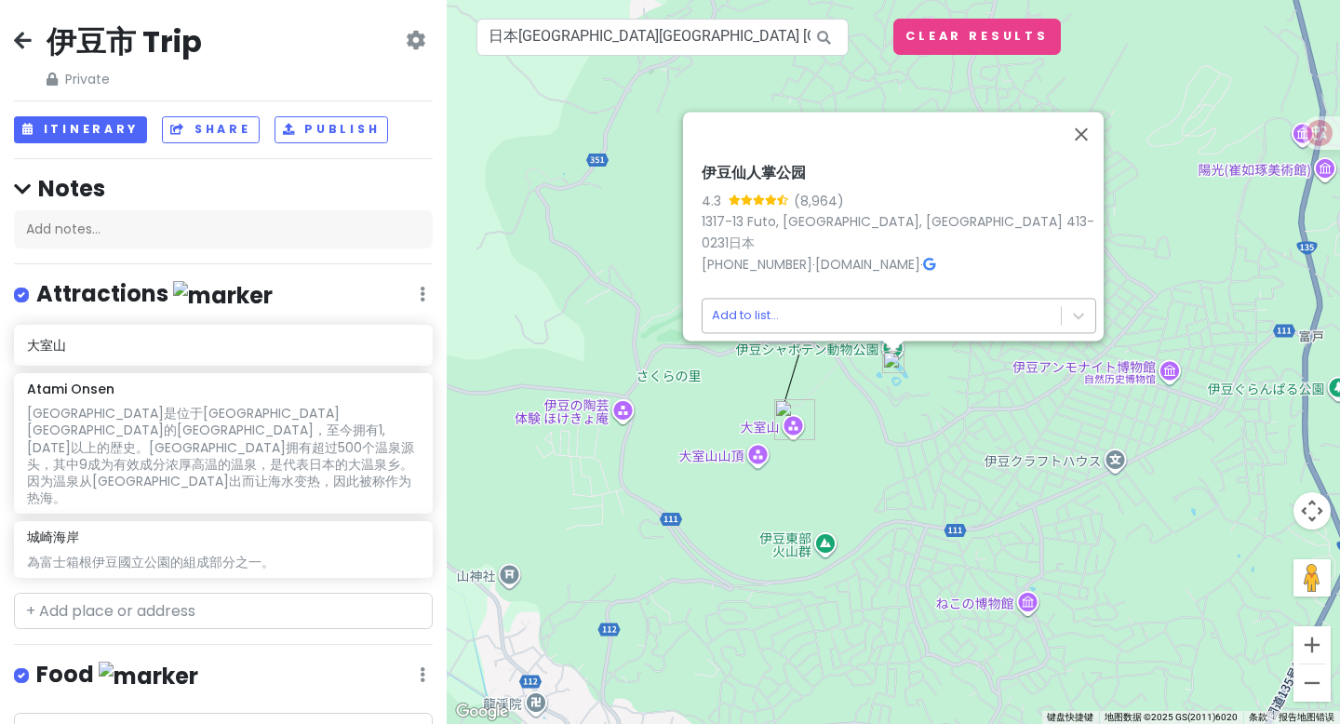
click at [771, 307] on body "伊豆市 Trip Private Change Dates Make a Copy Delete Trip Go Pro ⚡️ Give Feedback 💡…" at bounding box center [670, 362] width 1340 height 724
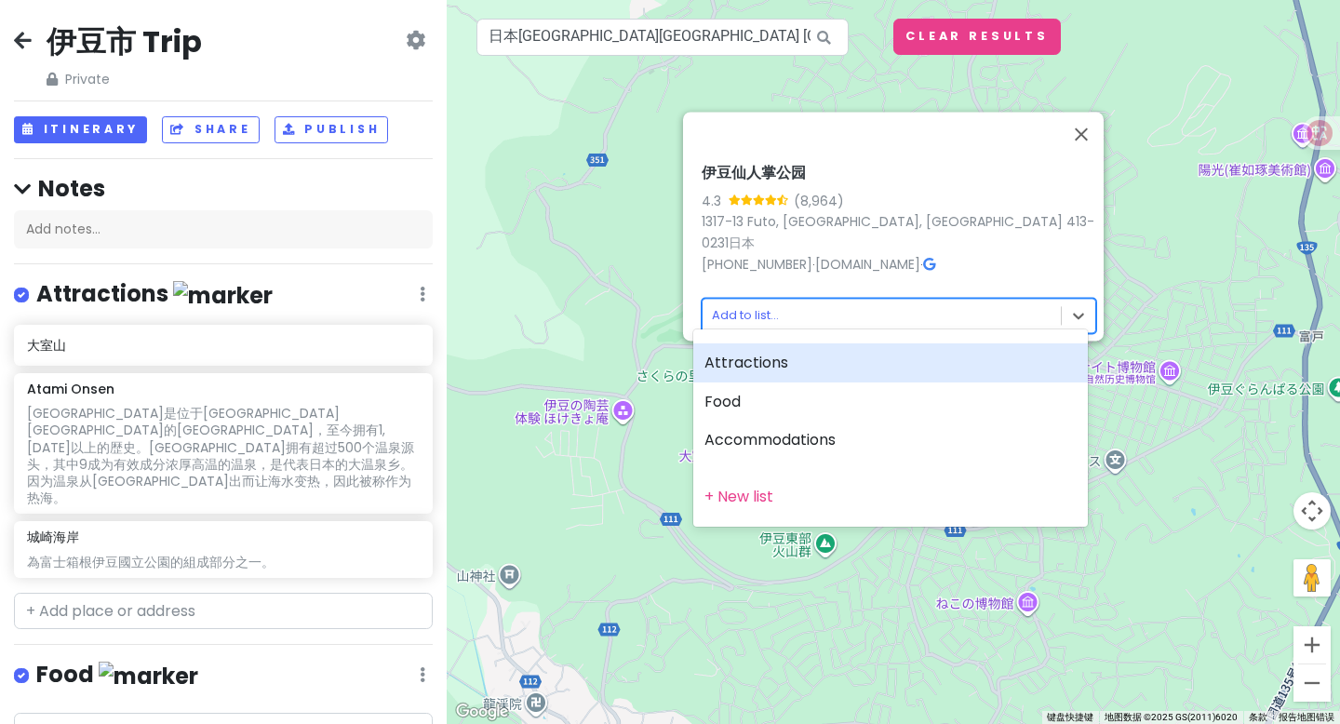
click at [765, 367] on div "Attractions" at bounding box center [890, 362] width 394 height 39
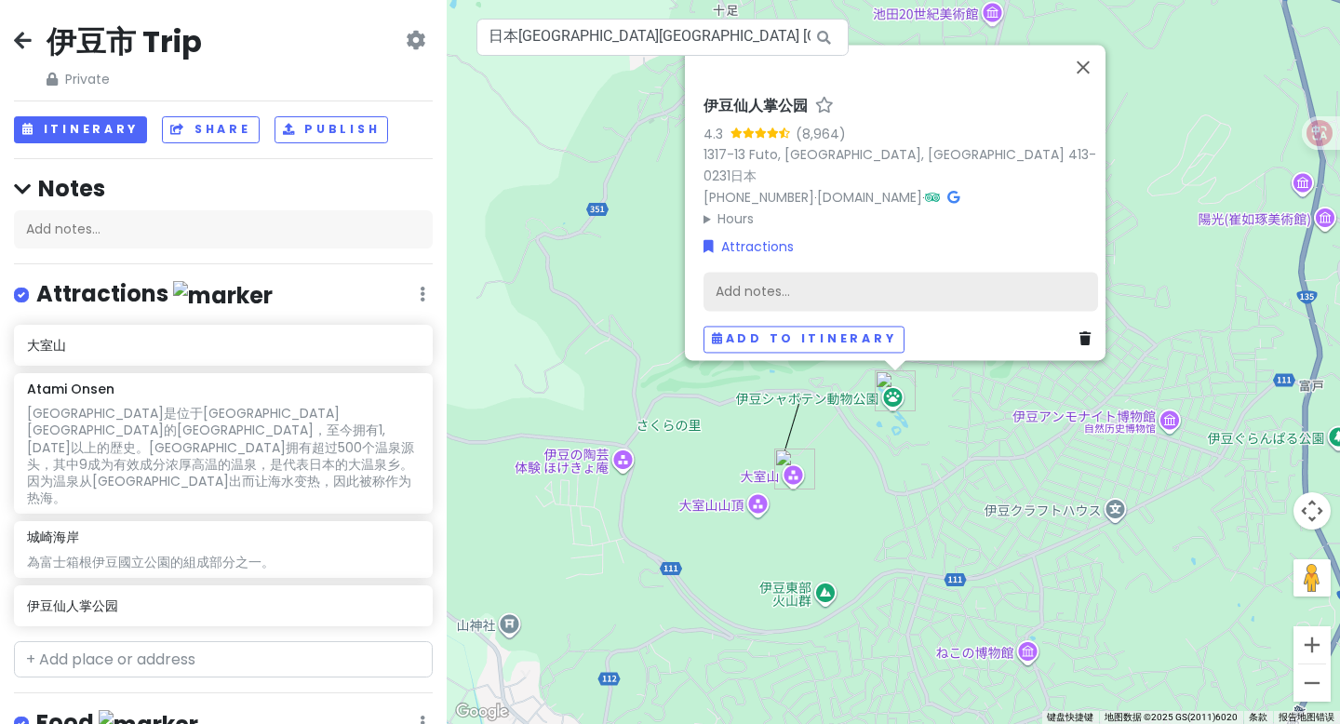
click at [757, 275] on div "Add notes..." at bounding box center [900, 292] width 394 height 39
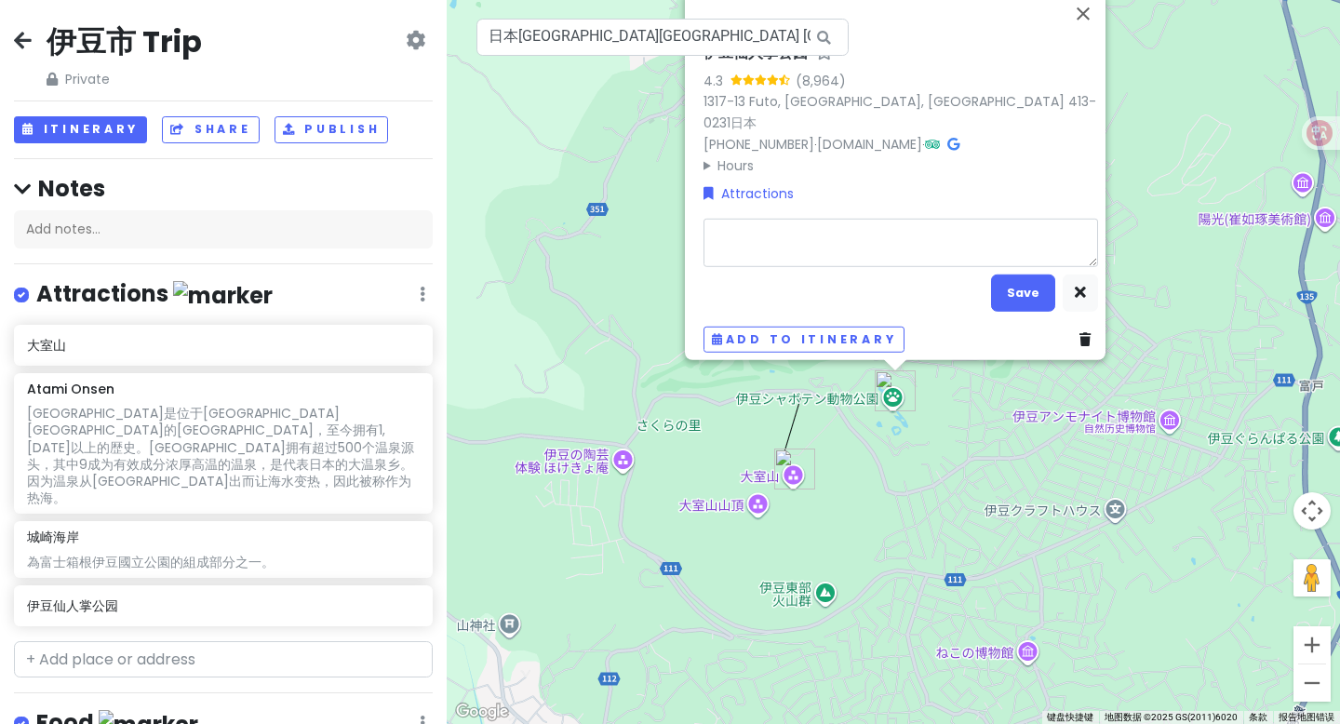
type textarea "x"
type textarea "伊豆仙人掌動物公園種植了來自世界各地的約1500種仙人掌和多肉植物，並飼養了約140種動物。溫室裡種植有生長在墨西哥、馬達加斯加、南美和非洲等四個地區的仙人掌…"
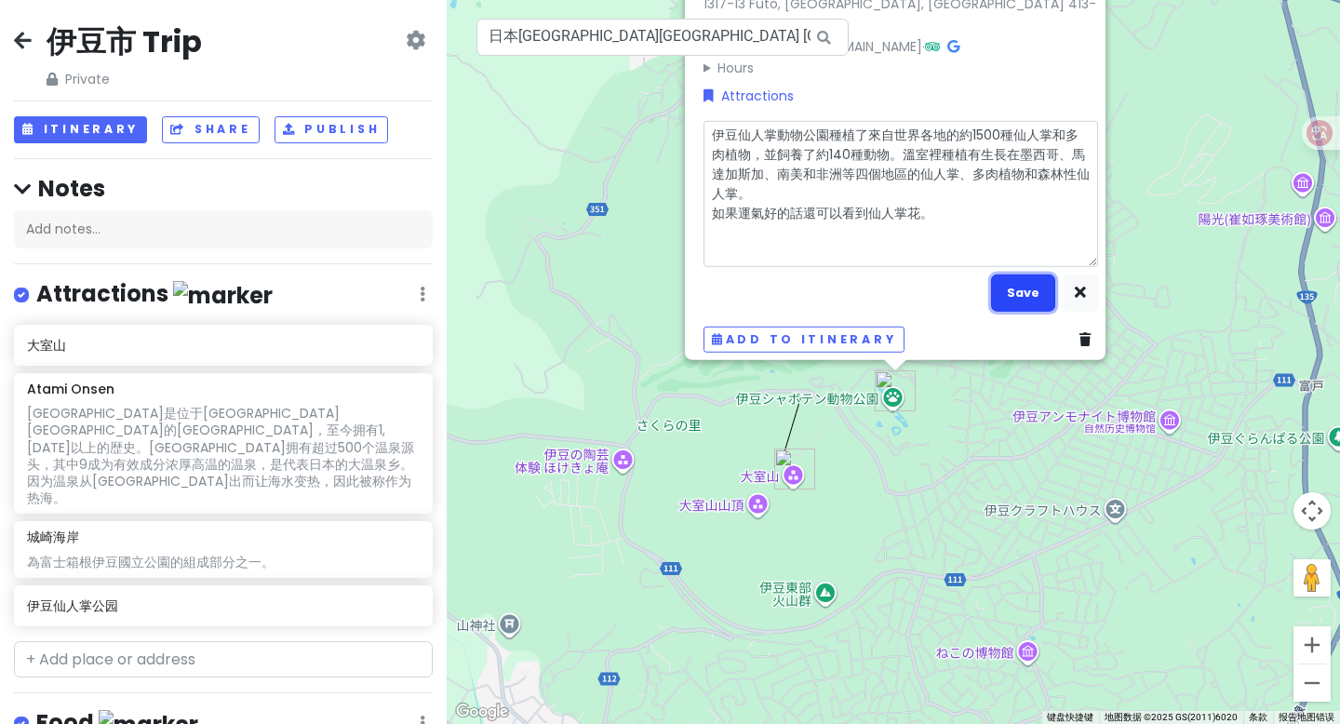
click at [1021, 279] on button "Save" at bounding box center [1023, 292] width 64 height 36
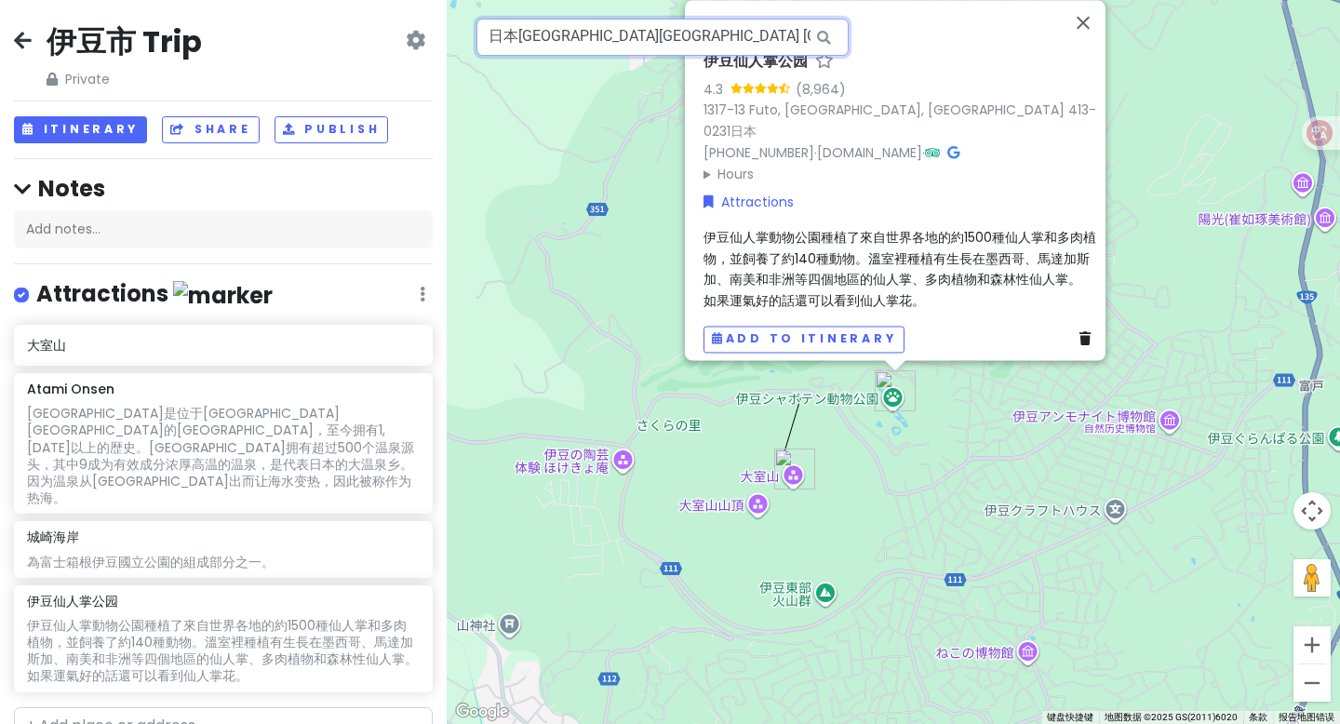
click at [766, 35] on input "日本静冈县伊东市 Futo, 1317-13 伊豆仙人掌動物園" at bounding box center [662, 37] width 372 height 37
paste input "下田海中水族館"
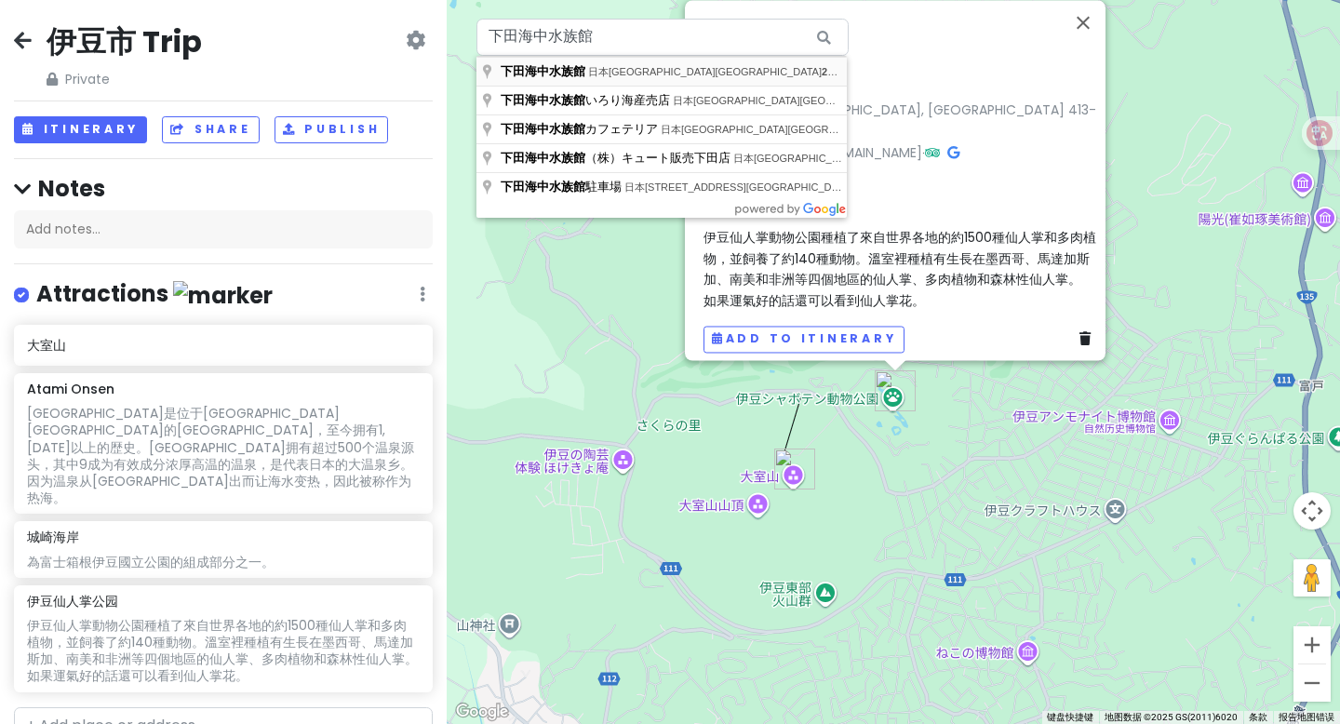
type input "日本静冈县下田市 三丁目22−31 下田海中水族館"
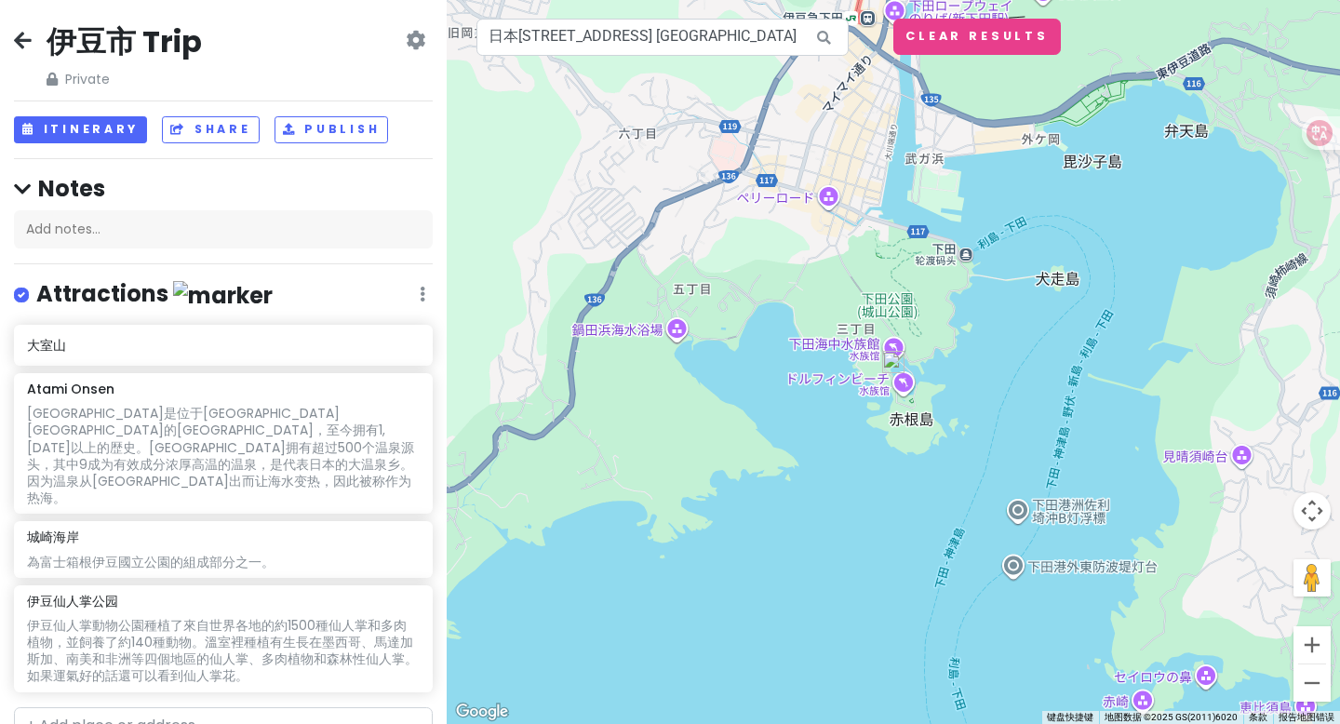
click at [894, 343] on div "伊豆仙人掌公园 4.3 (8,964) 1317-13 Futo, Itō, Shizuoka 413-0231日本 +81 557-51-1111 · iz…" at bounding box center [893, 362] width 893 height 724
click at [894, 358] on img at bounding box center [893, 362] width 22 height 22
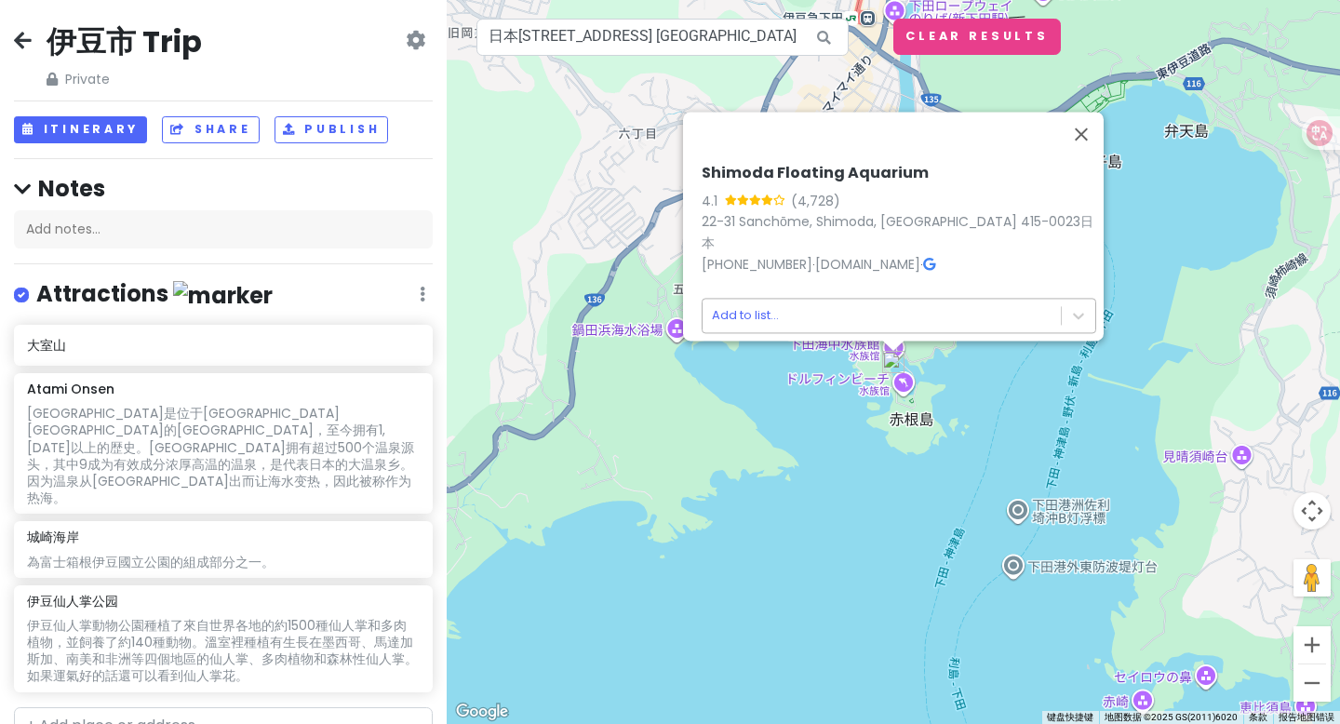
click at [800, 307] on body "伊豆市 Trip Private Change Dates Make a Copy Delete Trip Go Pro ⚡️ Give Feedback 💡…" at bounding box center [670, 362] width 1340 height 724
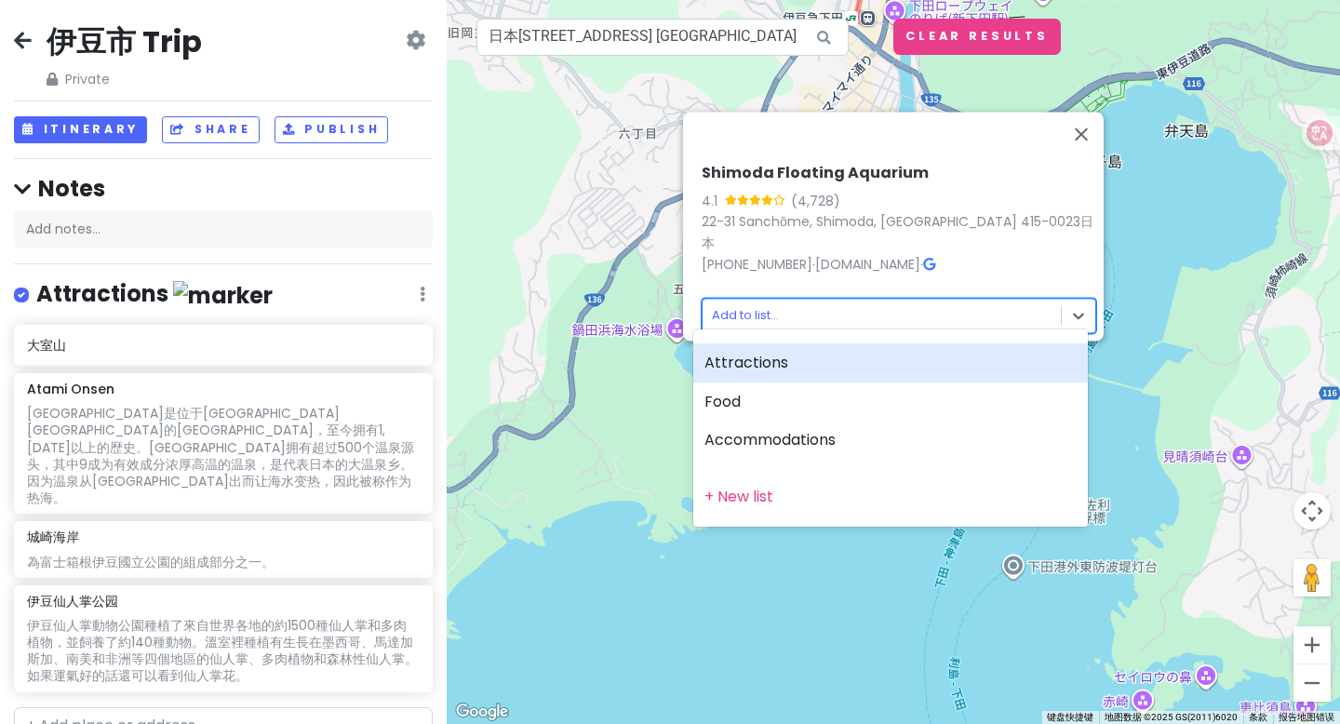
click at [791, 368] on div "Attractions" at bounding box center [890, 362] width 394 height 39
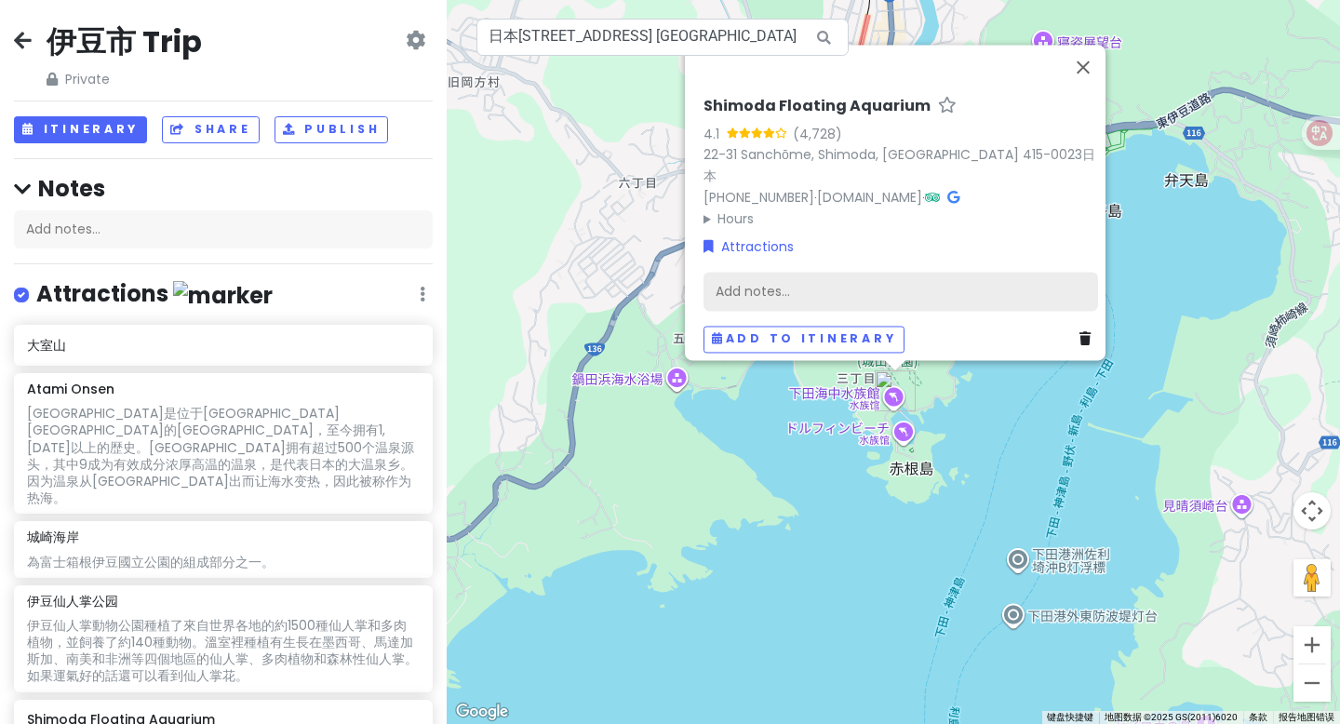
click at [814, 286] on div "Add notes..." at bounding box center [900, 292] width 394 height 39
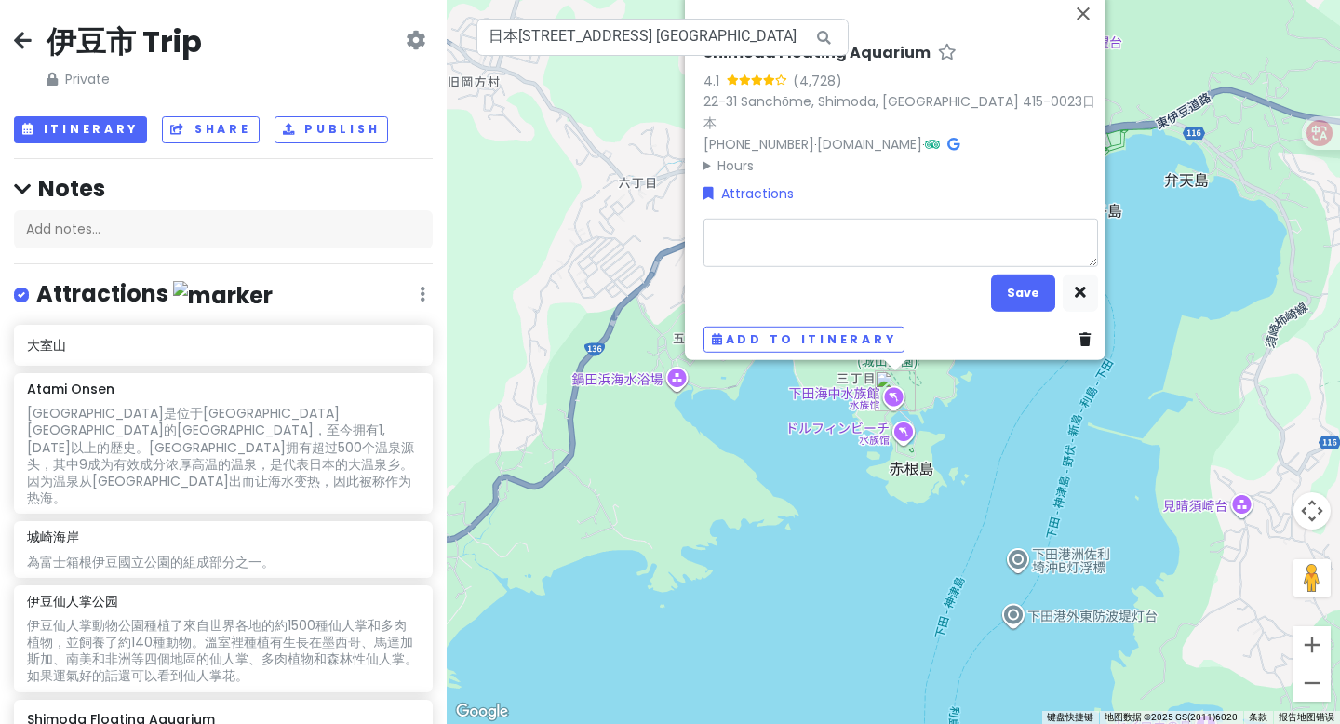
type textarea "x"
type textarea "下田海中水族館"
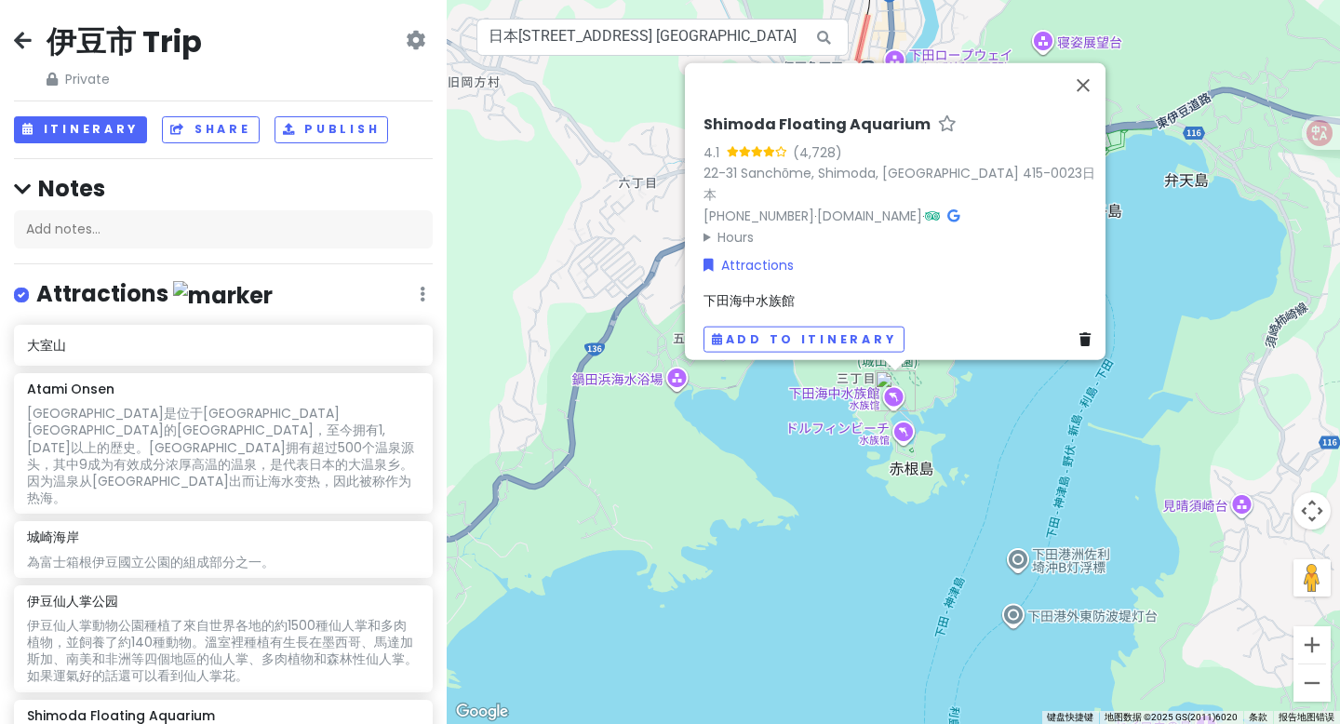
click at [747, 291] on span "下田海中水族館" at bounding box center [748, 300] width 91 height 19
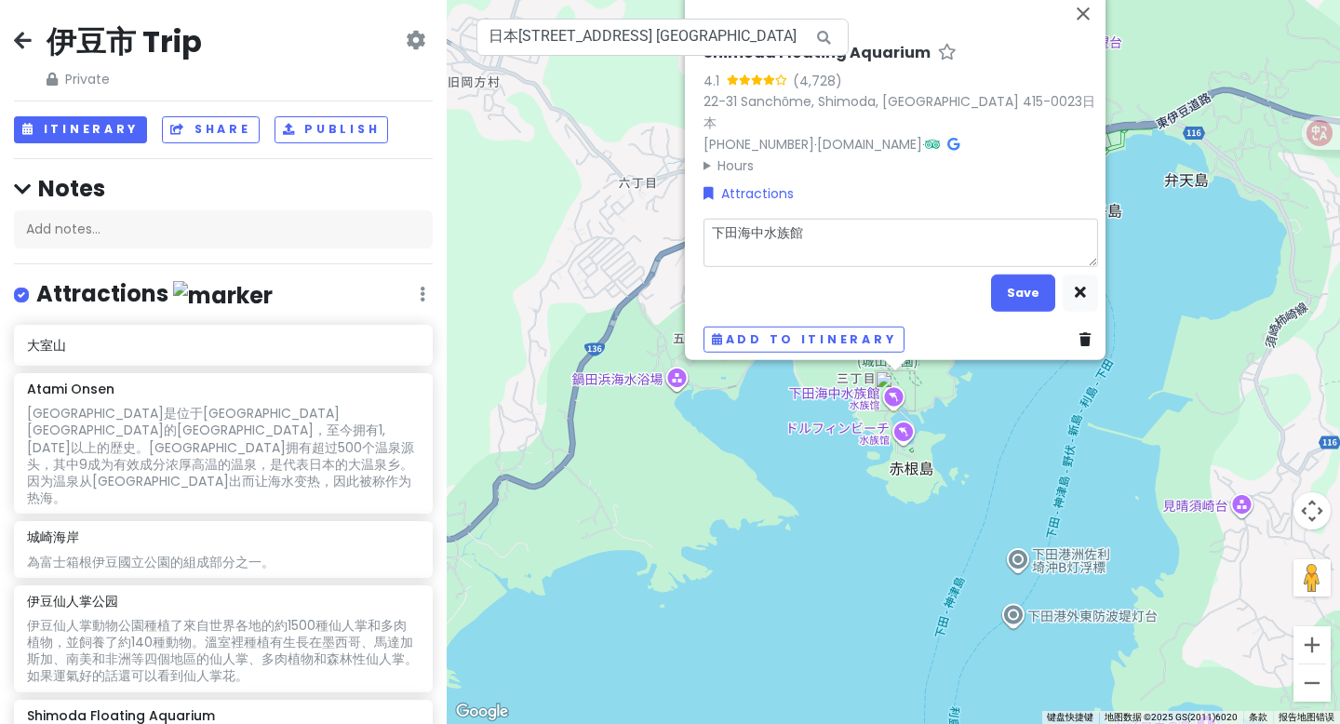
type textarea "x"
type textarea "利用伊豆半島南端下田灣的天然海灣而建的水族館，與和歌浦美麗的大自然融為一體。最大的看點是人見人愛的「海豚」。可以透過以自然風光為背景的海上舞台，觀賞充滿震撼力…"
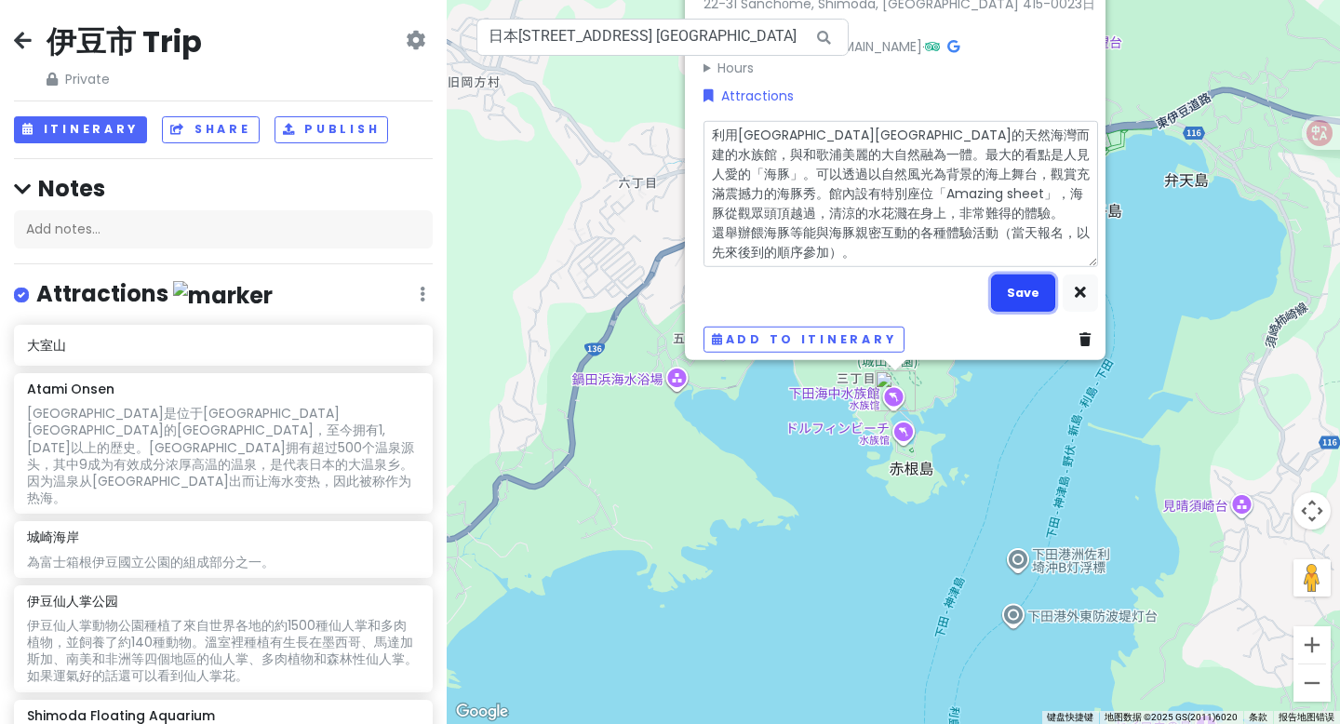
click at [1021, 289] on button "Save" at bounding box center [1023, 292] width 64 height 36
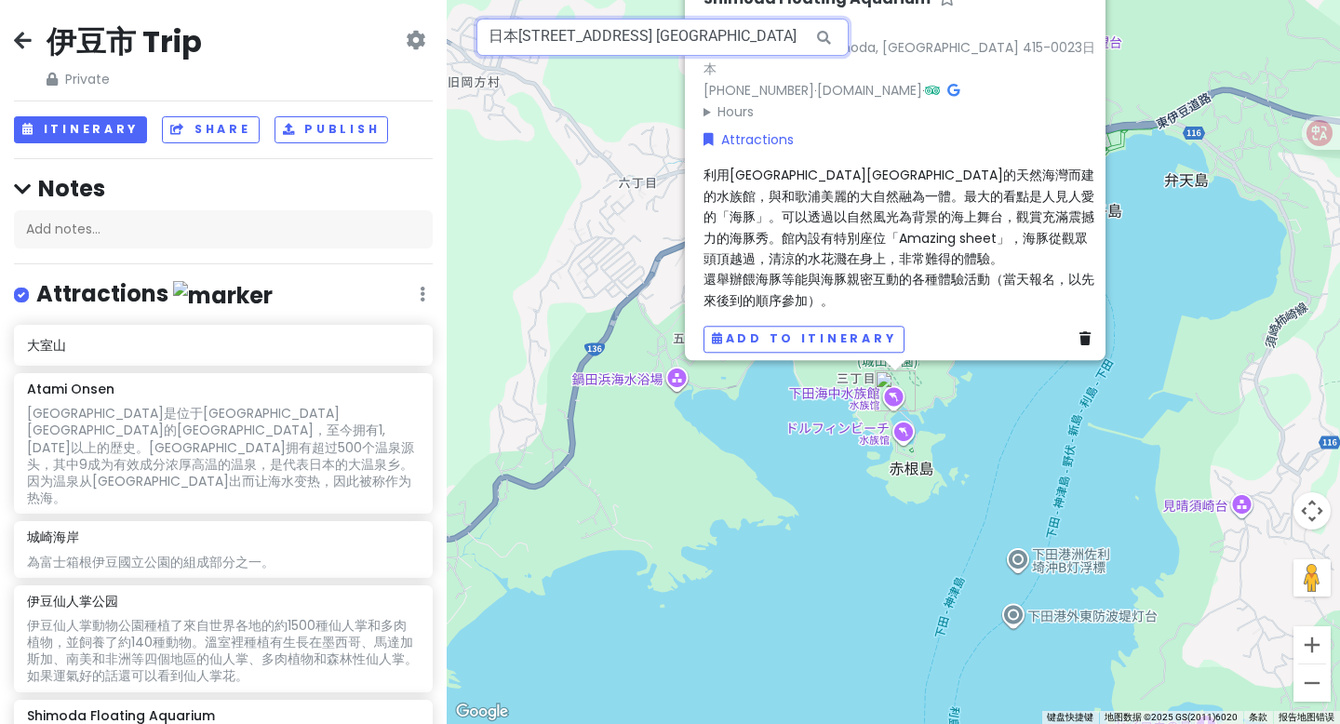
click at [738, 42] on input "日本静冈县下田市 三丁目22−31 下田海中水族館" at bounding box center [662, 37] width 372 height 37
paste input "一碧湖"
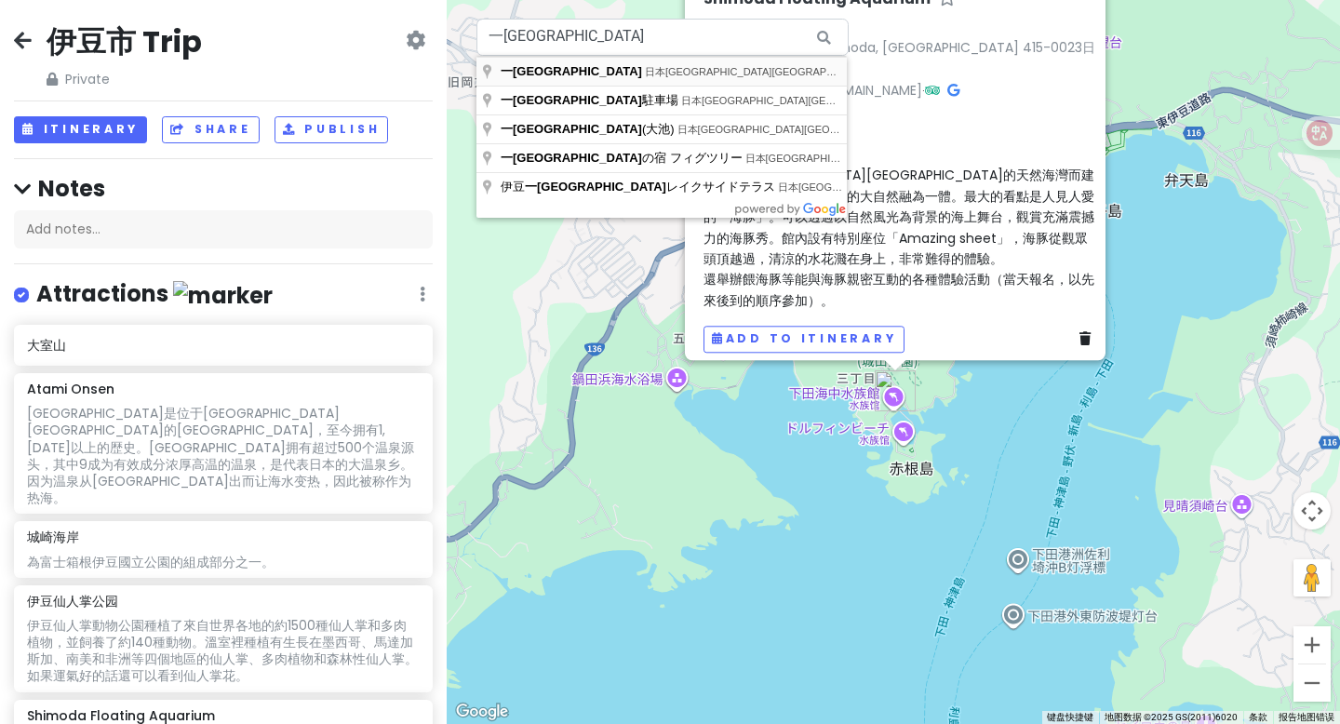
type input "日本静冈县伊东市 Yoshida, 一碧湖"
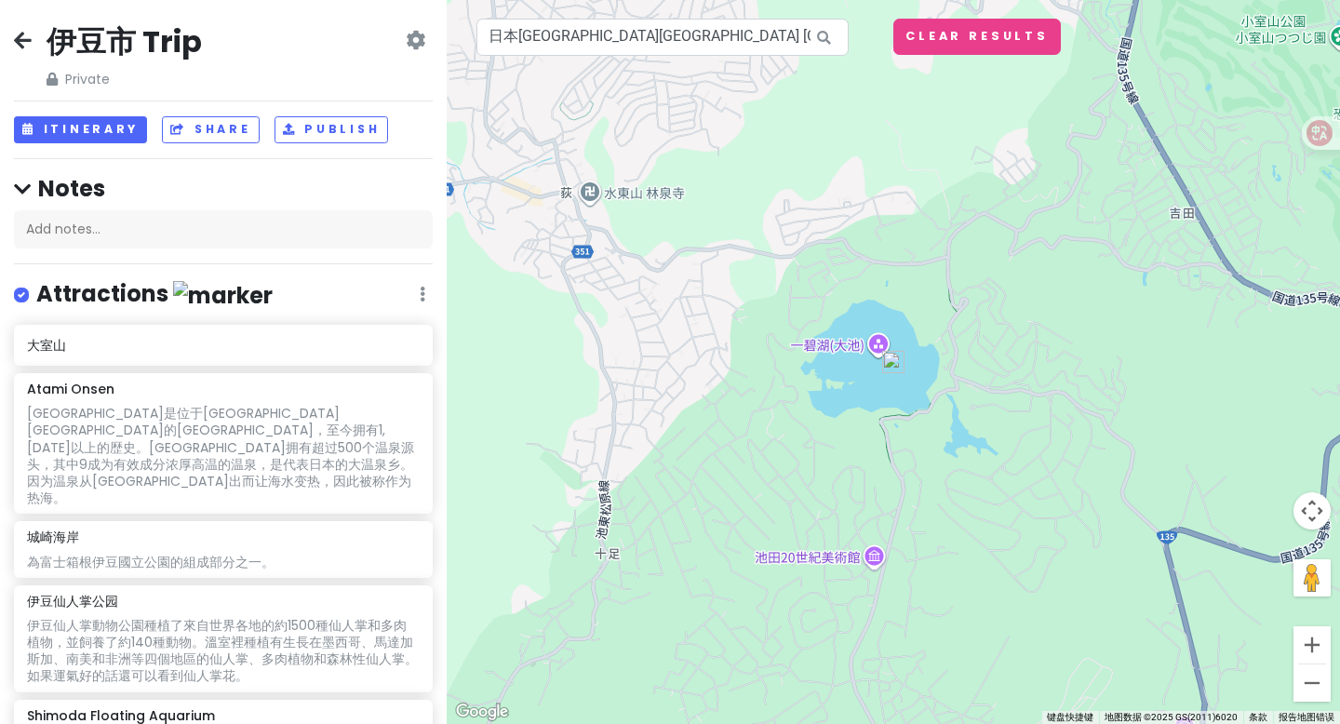
click at [886, 369] on img at bounding box center [893, 362] width 22 height 22
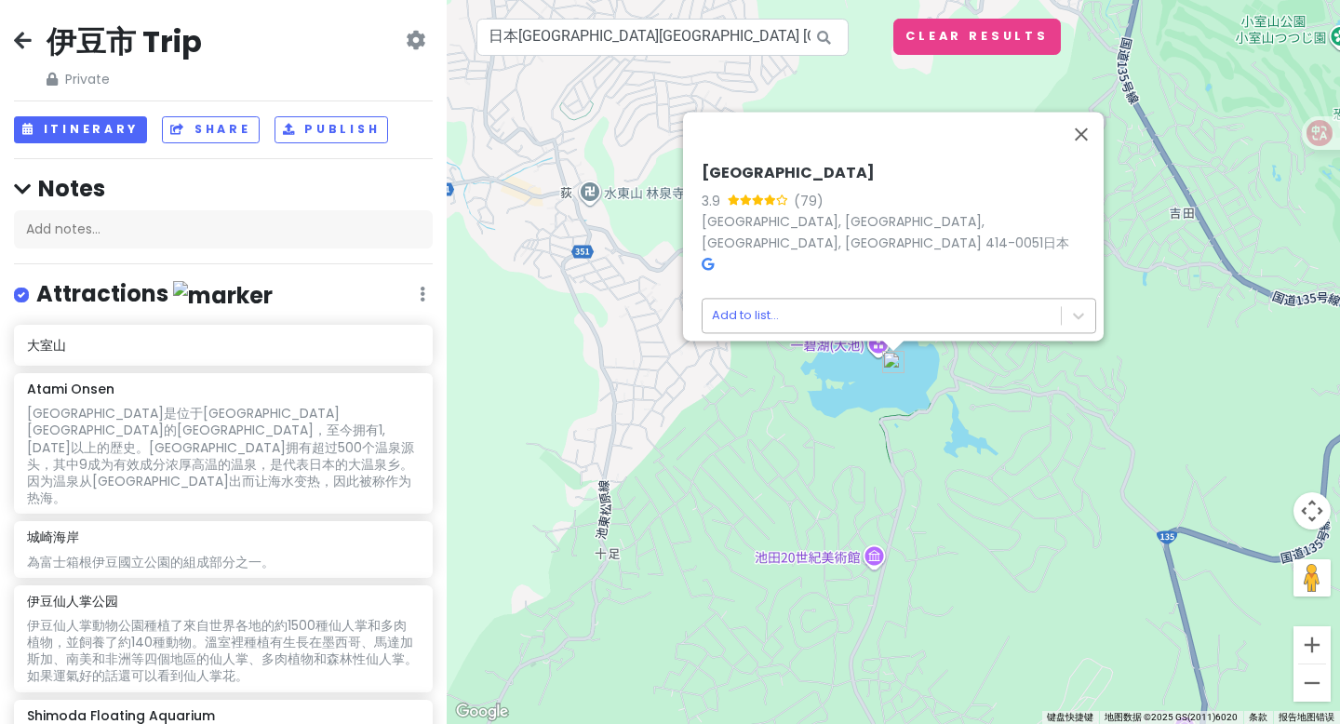
click at [763, 312] on body "伊豆市 Trip Private Change Dates Make a Copy Delete Trip Go Pro ⚡️ Give Feedback 💡…" at bounding box center [670, 362] width 1340 height 724
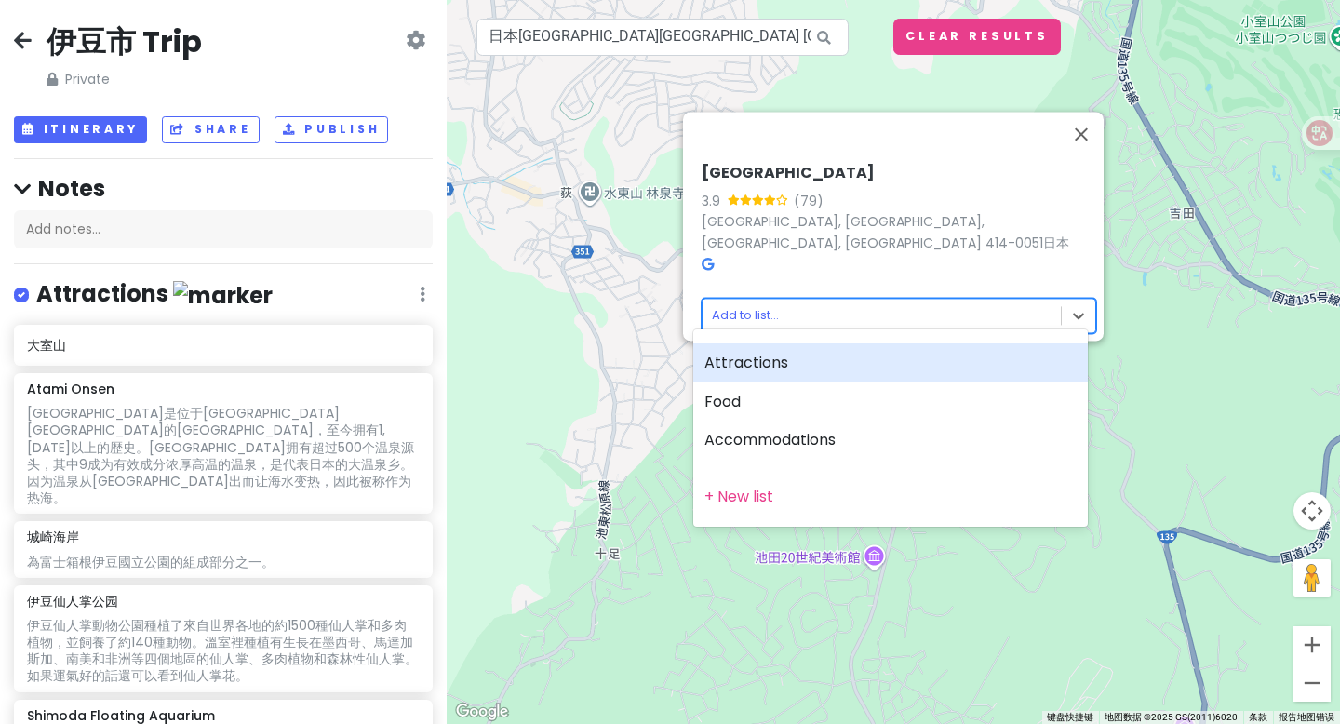
click at [763, 371] on div "Attractions" at bounding box center [890, 362] width 394 height 39
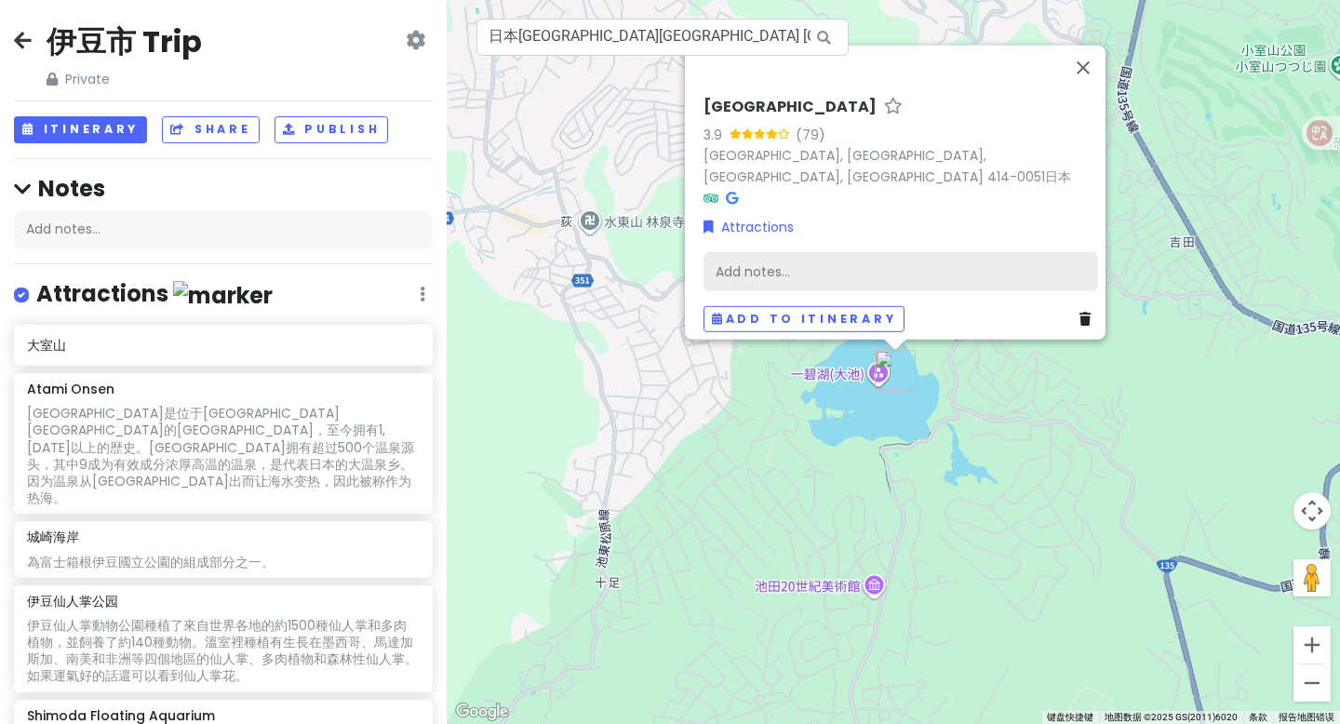
click at [757, 260] on div "Add notes..." at bounding box center [900, 271] width 394 height 39
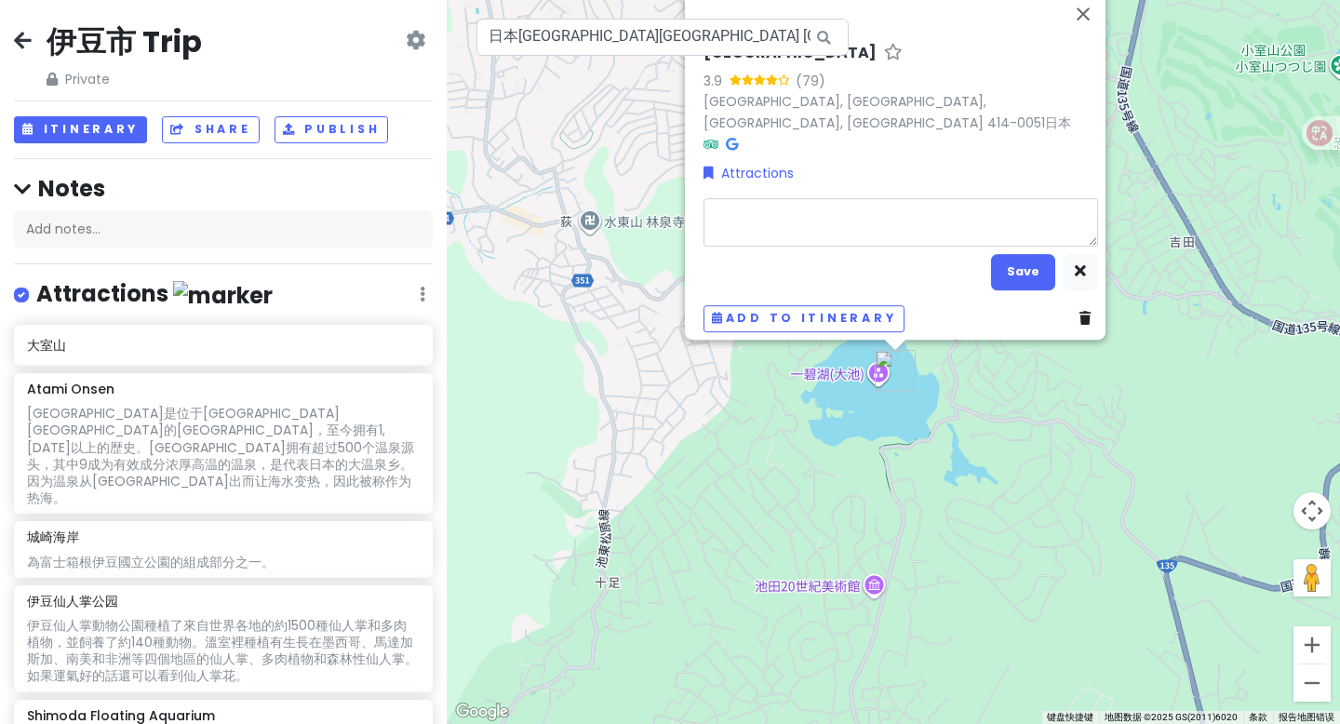
type textarea "x"
type textarea "一碧湖"
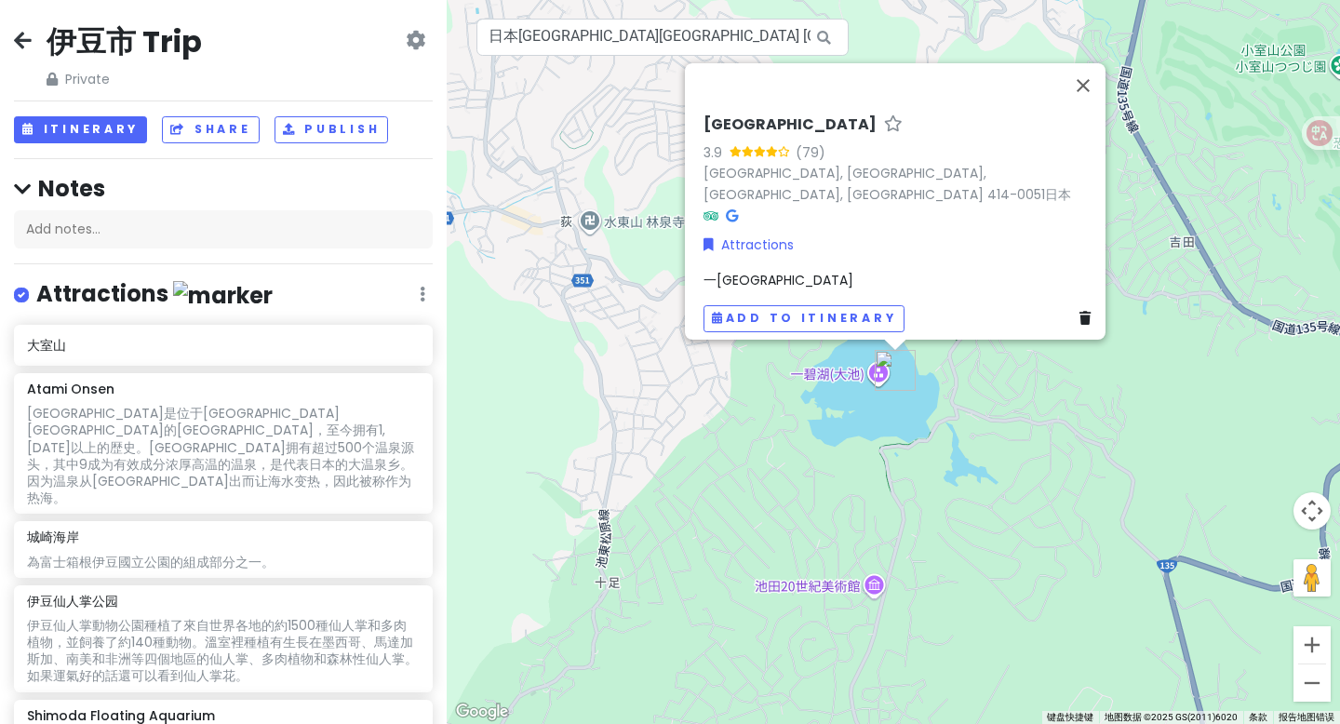
click at [720, 271] on span "一碧湖" at bounding box center [778, 280] width 150 height 19
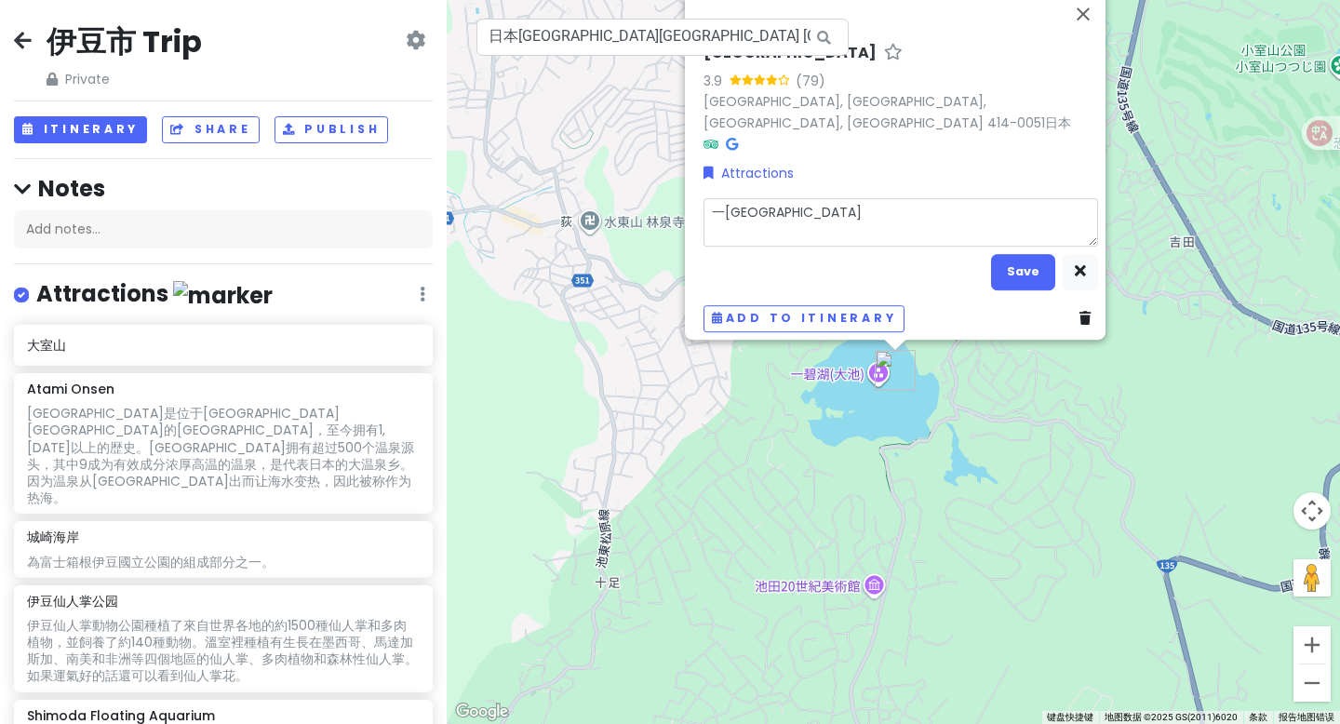
type textarea "x"
type textarea "一碧湖是位於伊豆半島東海岸的一座火山口湖，由大約10萬年前的火山爆發而形成。 綠色的湖面像一面鏡子，倒映著藍天白雲和周圍的山巒和樹木，因而有著「伊豆之瞳」的美…"
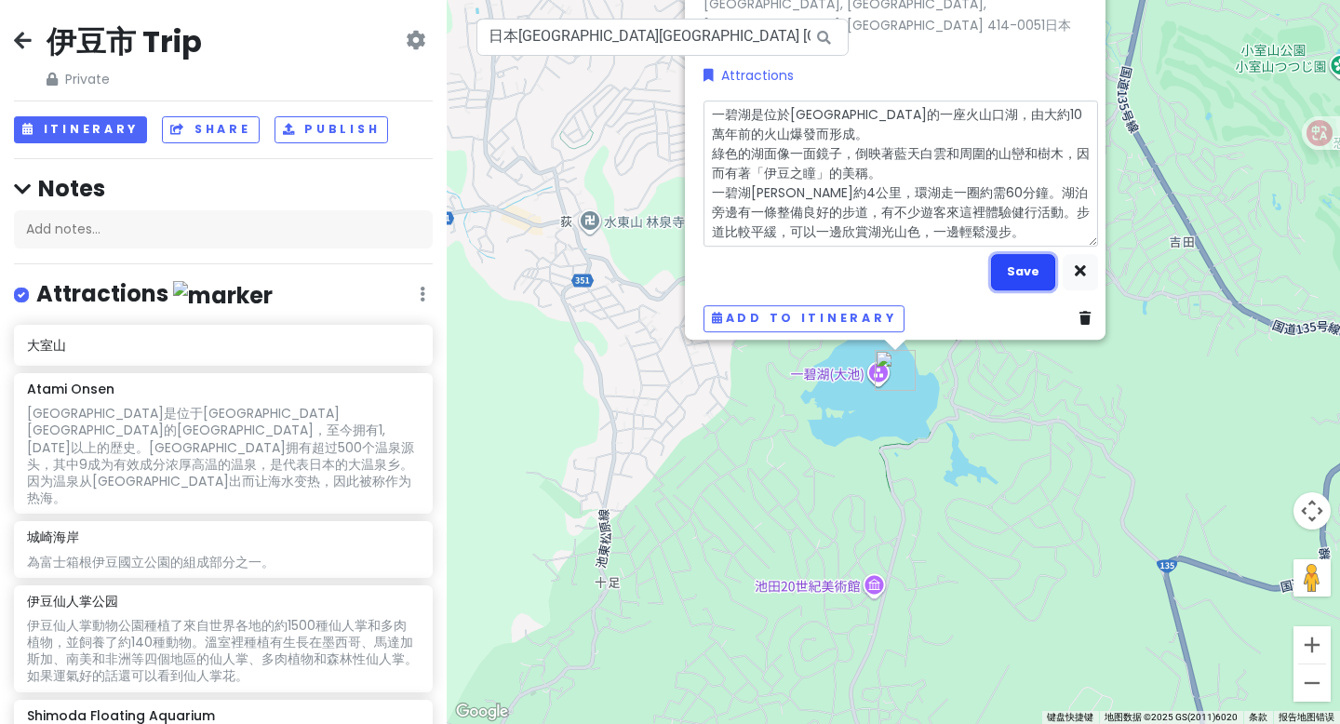
click at [1009, 266] on button "Save" at bounding box center [1023, 272] width 64 height 36
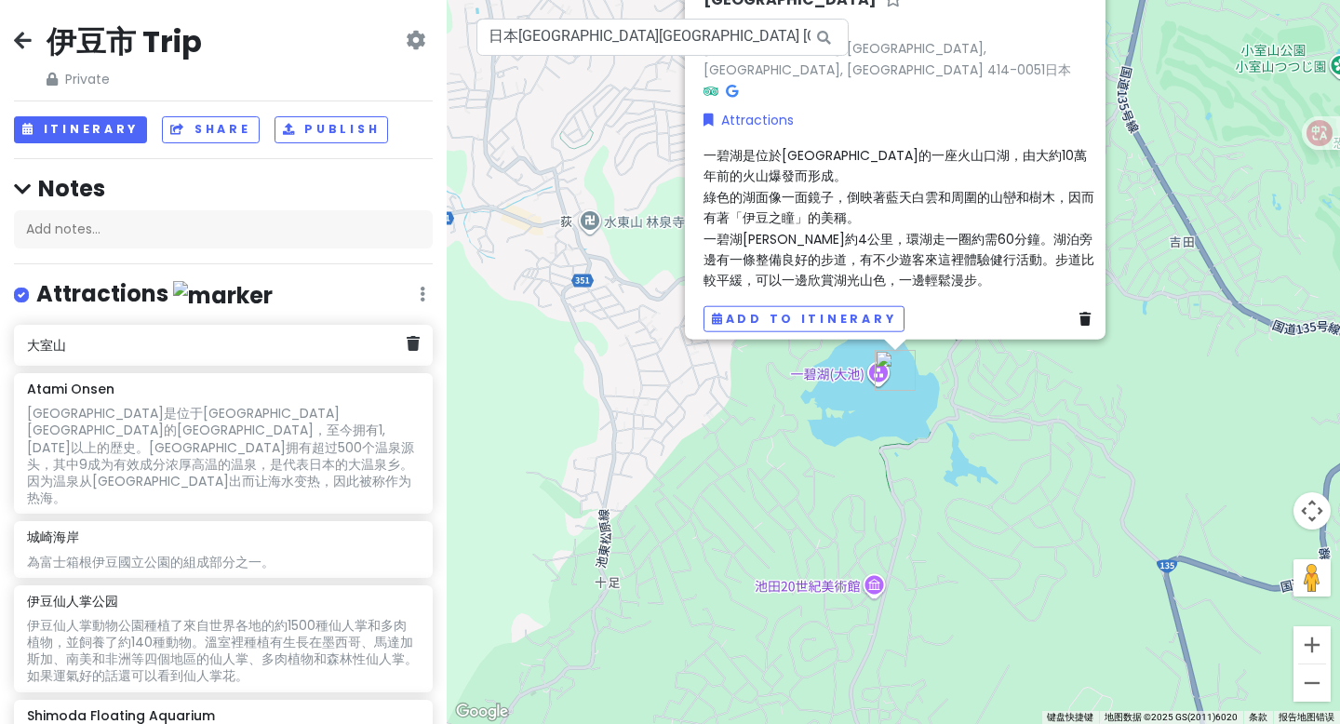
click at [271, 337] on h6 "大室山" at bounding box center [216, 345] width 379 height 17
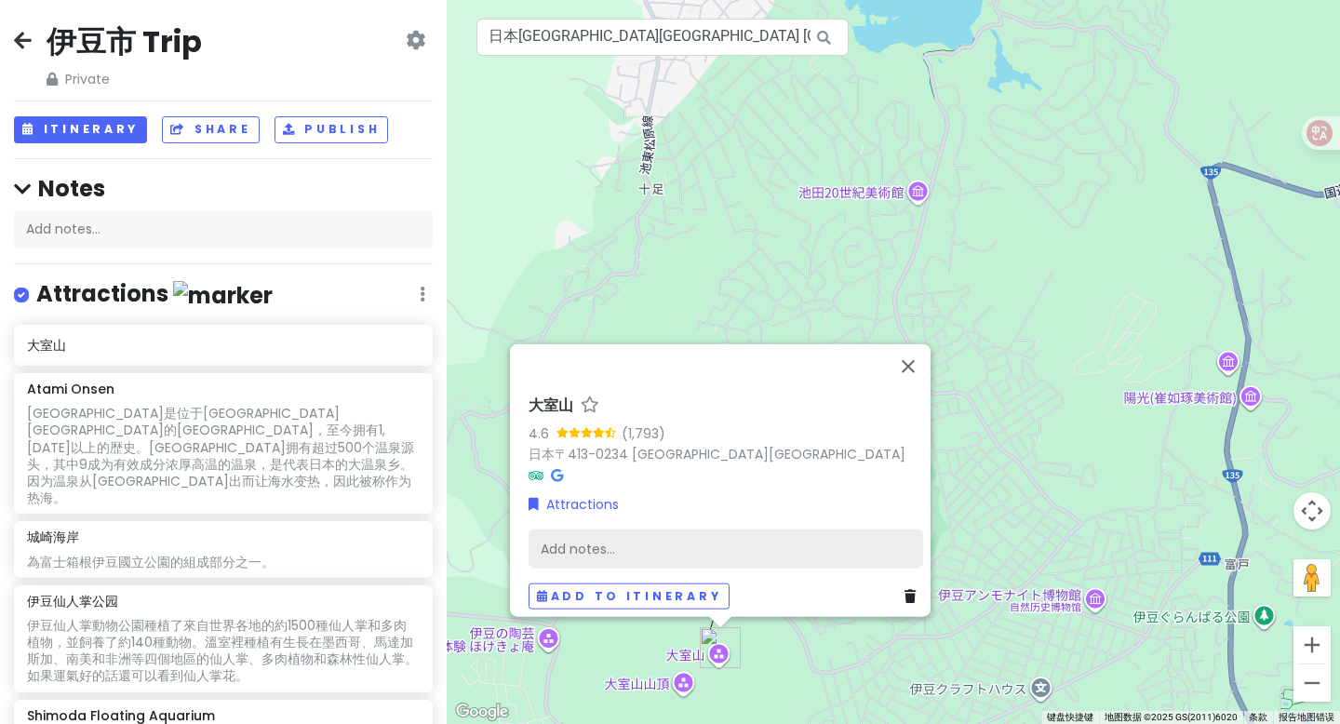
click at [595, 529] on div "Add notes..." at bounding box center [725, 548] width 394 height 39
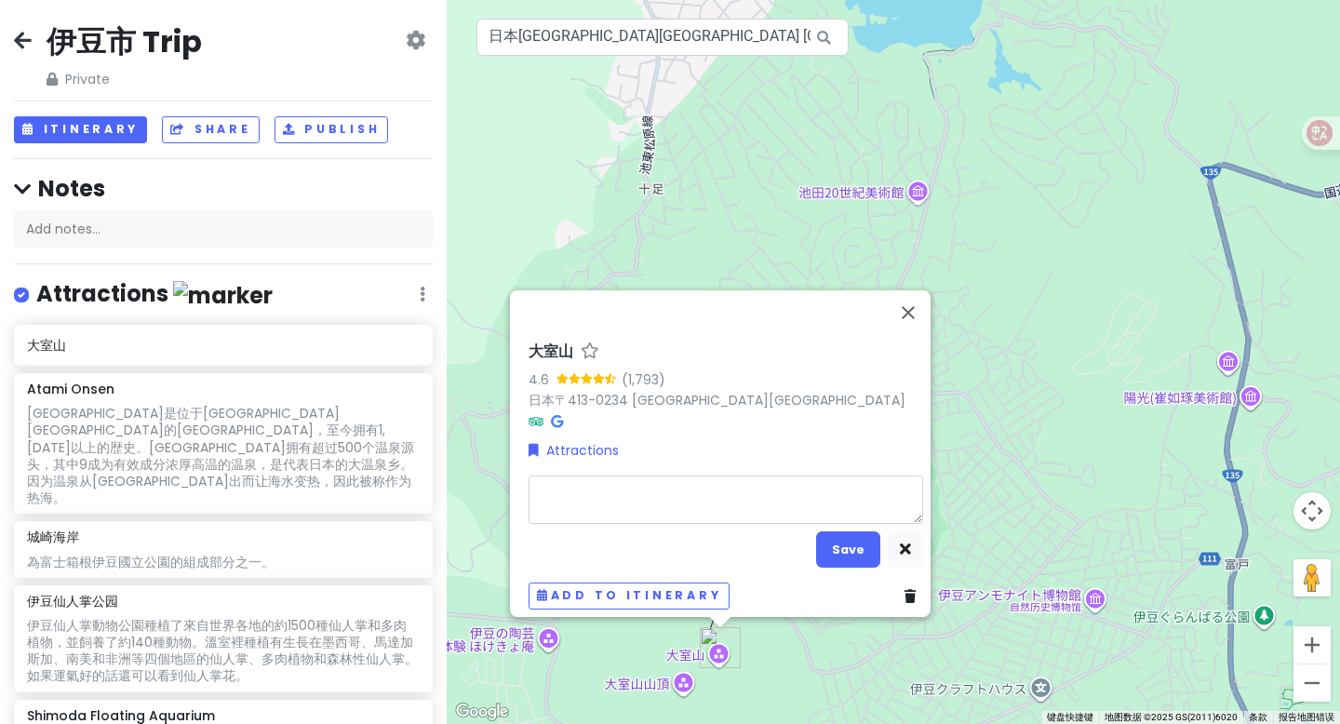
type textarea "x"
type textarea "z"
type textarea "x"
type textarea "zh"
type textarea "x"
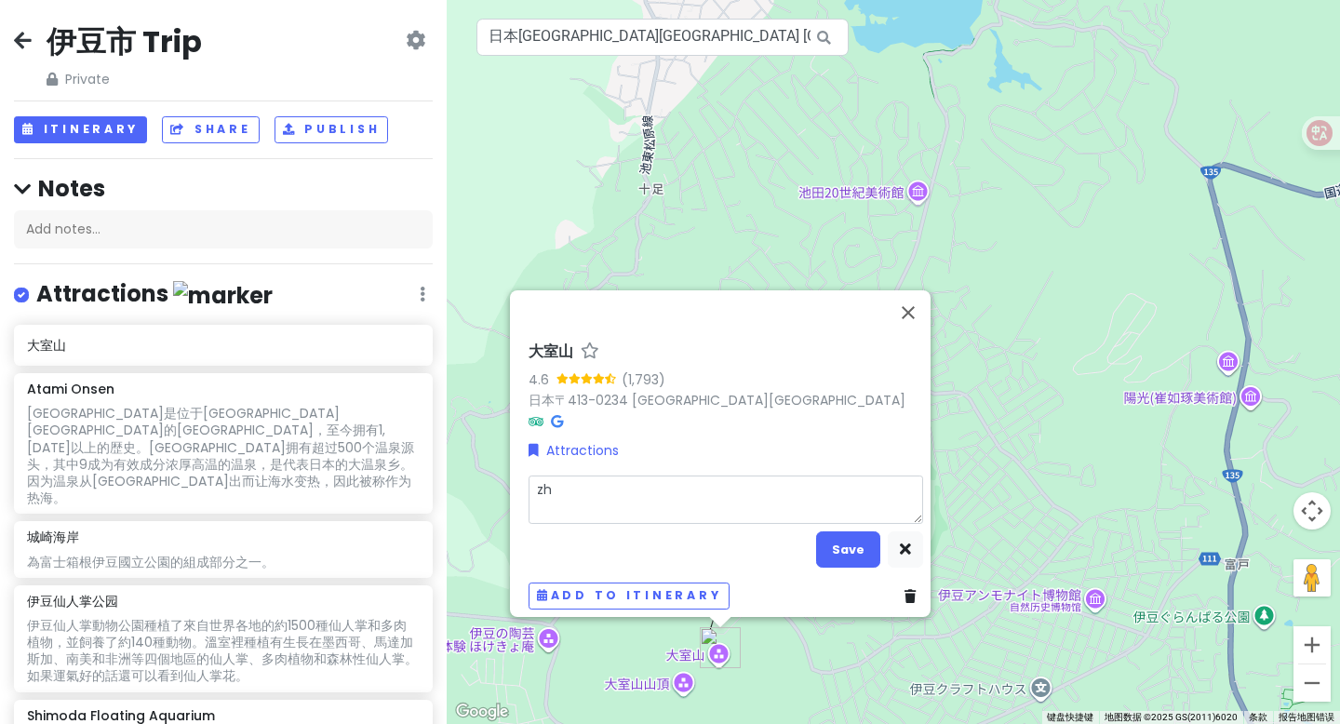
type textarea "zho"
type textarea "x"
type textarea "zhon"
type textarea "x"
type textarea "zhong"
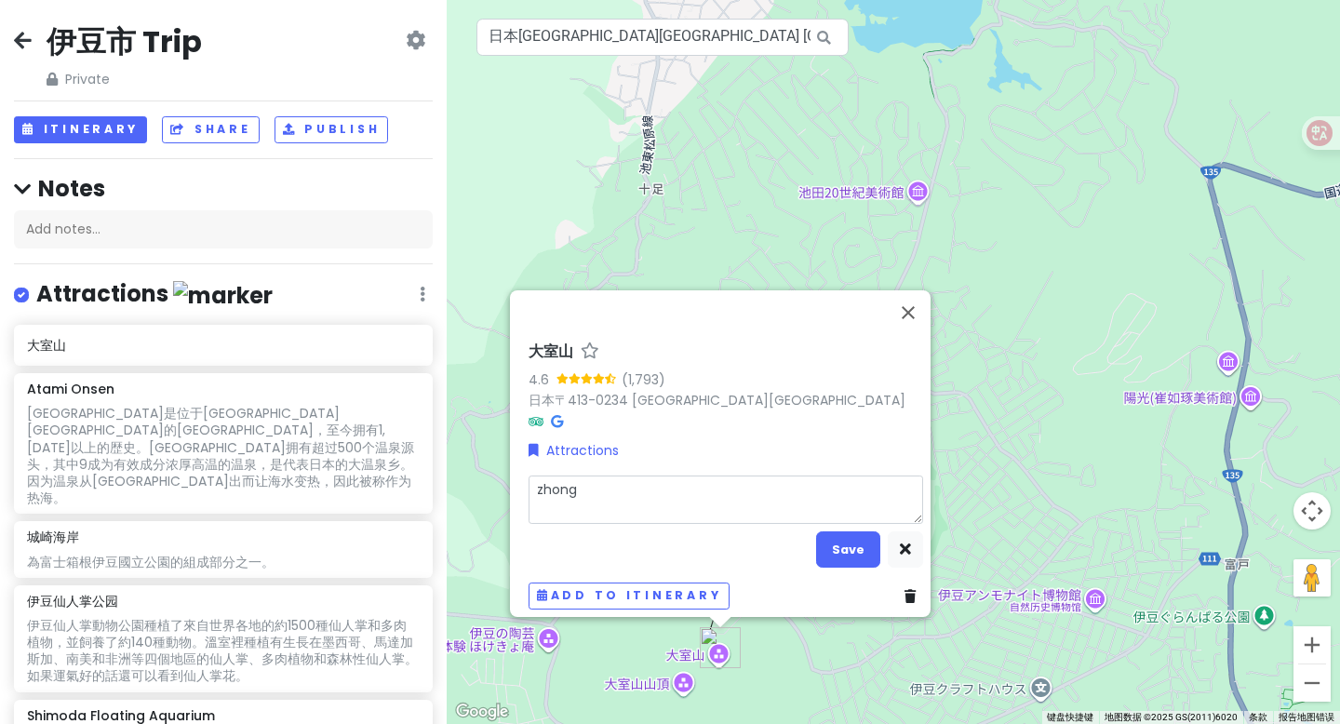
type textarea "x"
type textarea "zhong w"
type textarea "x"
type textarea "zhong wu"
type textarea "x"
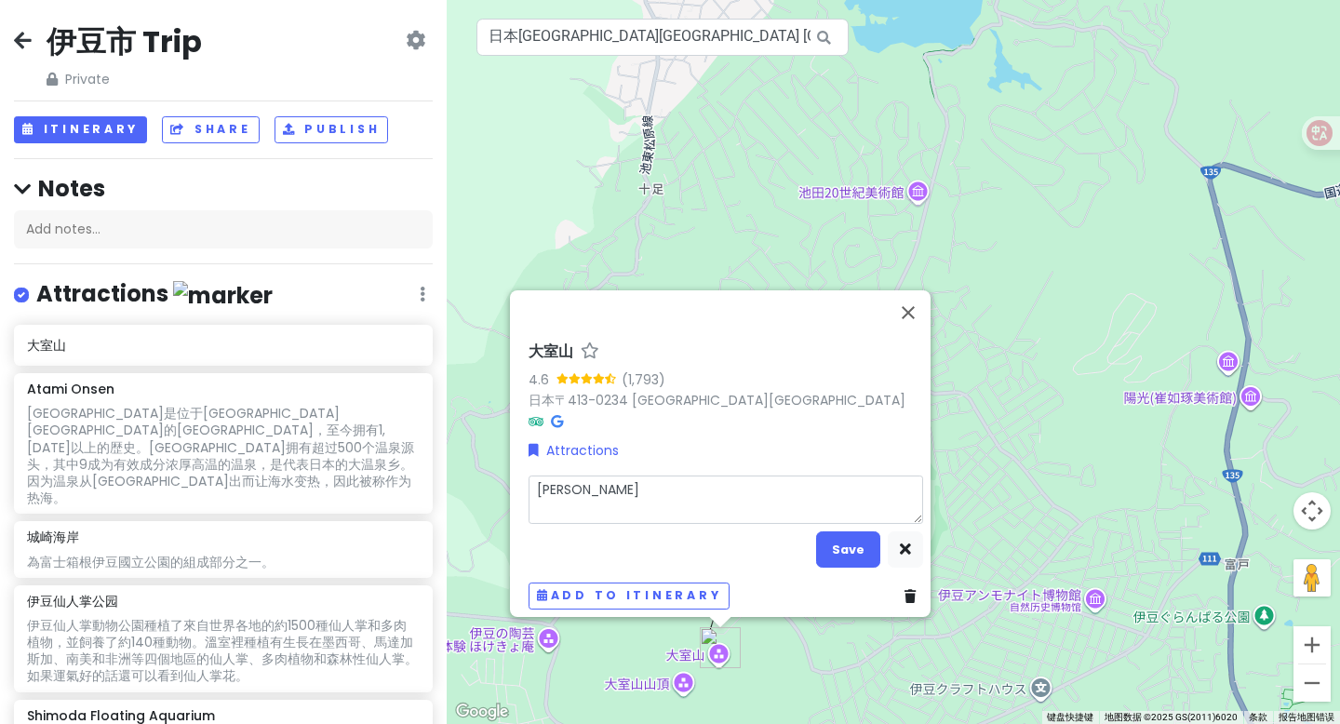
type textarea "中午"
type textarea "x"
type textarea "中午q"
type textarea "x"
type textarea "中午qu"
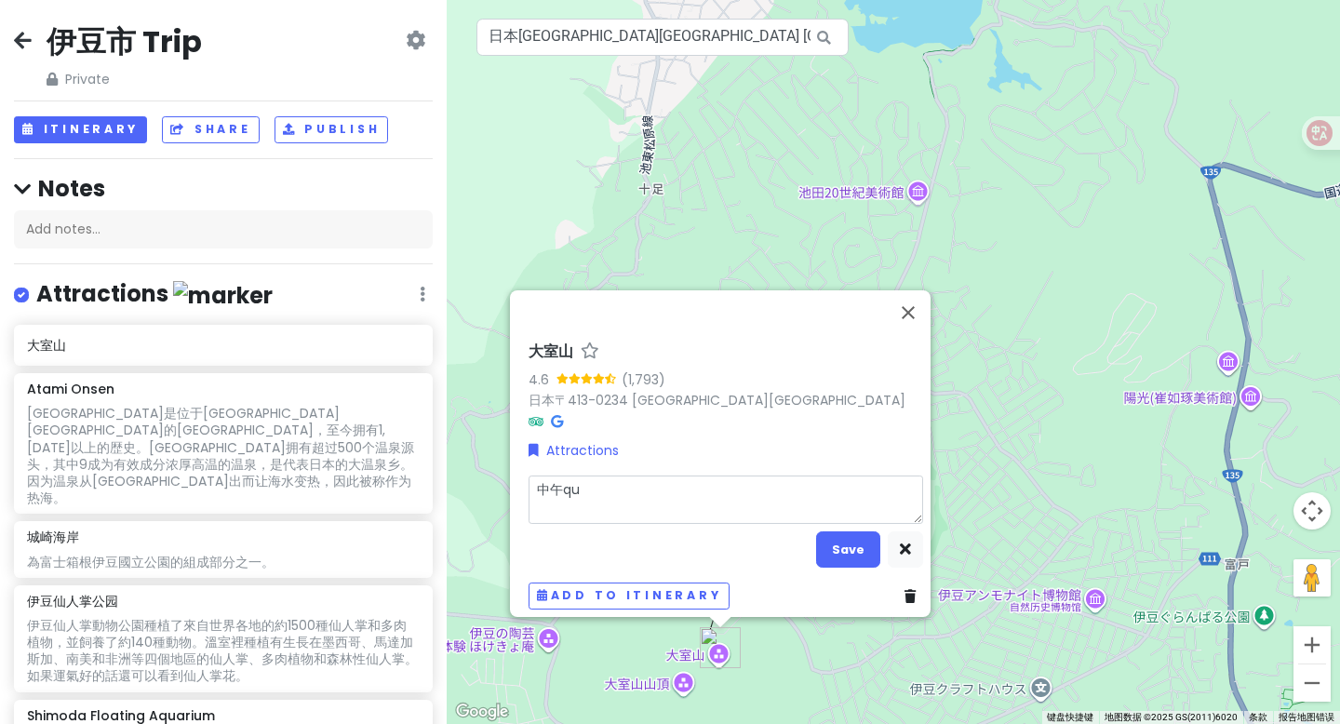
type textarea "x"
type textarea "中午去"
type textarea "x"
type textarea "中午去b"
type textarea "x"
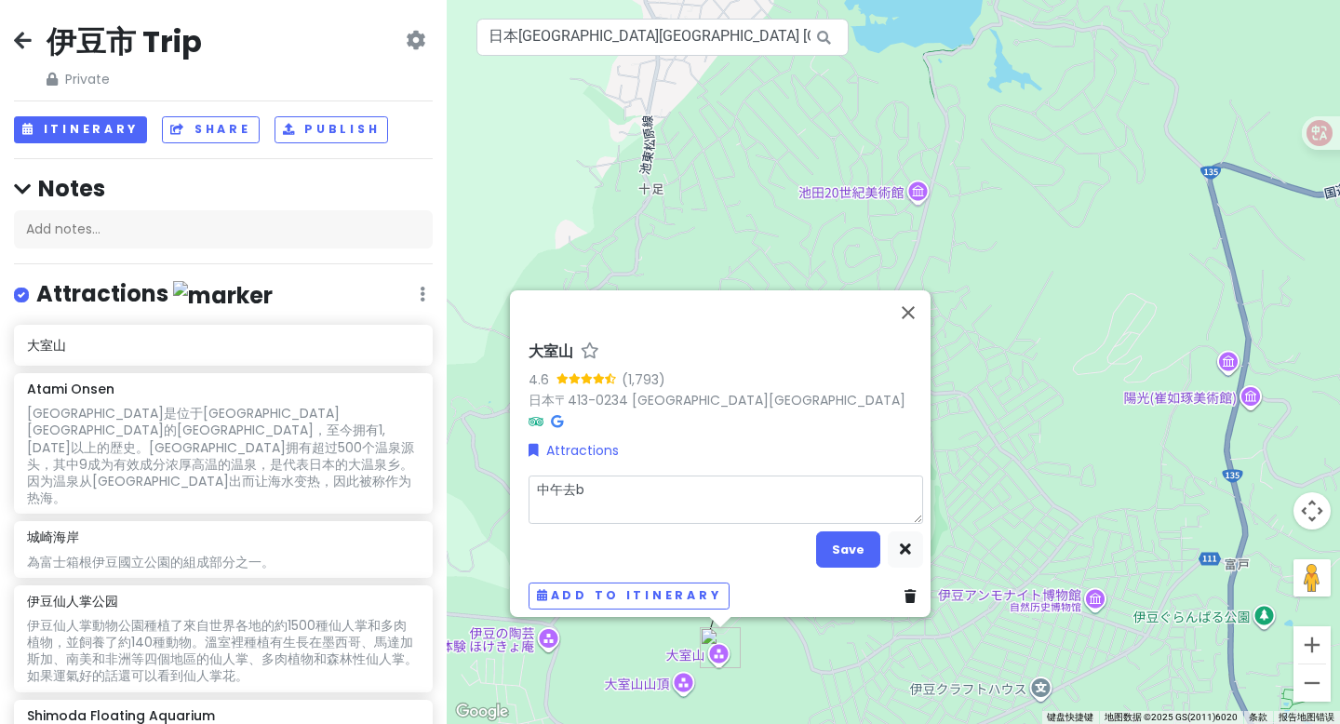
type textarea "中午去bi"
type textarea "x"
type textarea "中午去bi j"
type textarea "x"
type textarea "中午去bi ja"
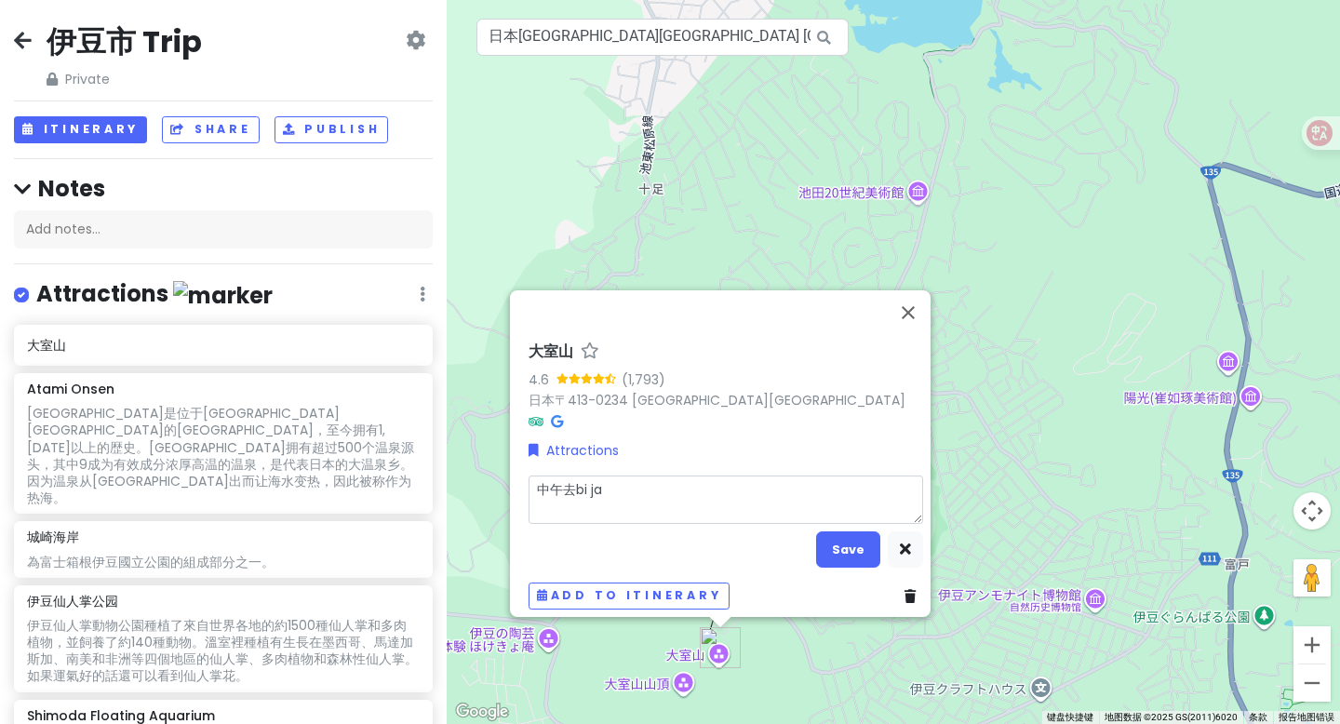
type textarea "x"
type textarea "中午去bijao"
type textarea "x"
type textarea "中午去bijao h"
type textarea "x"
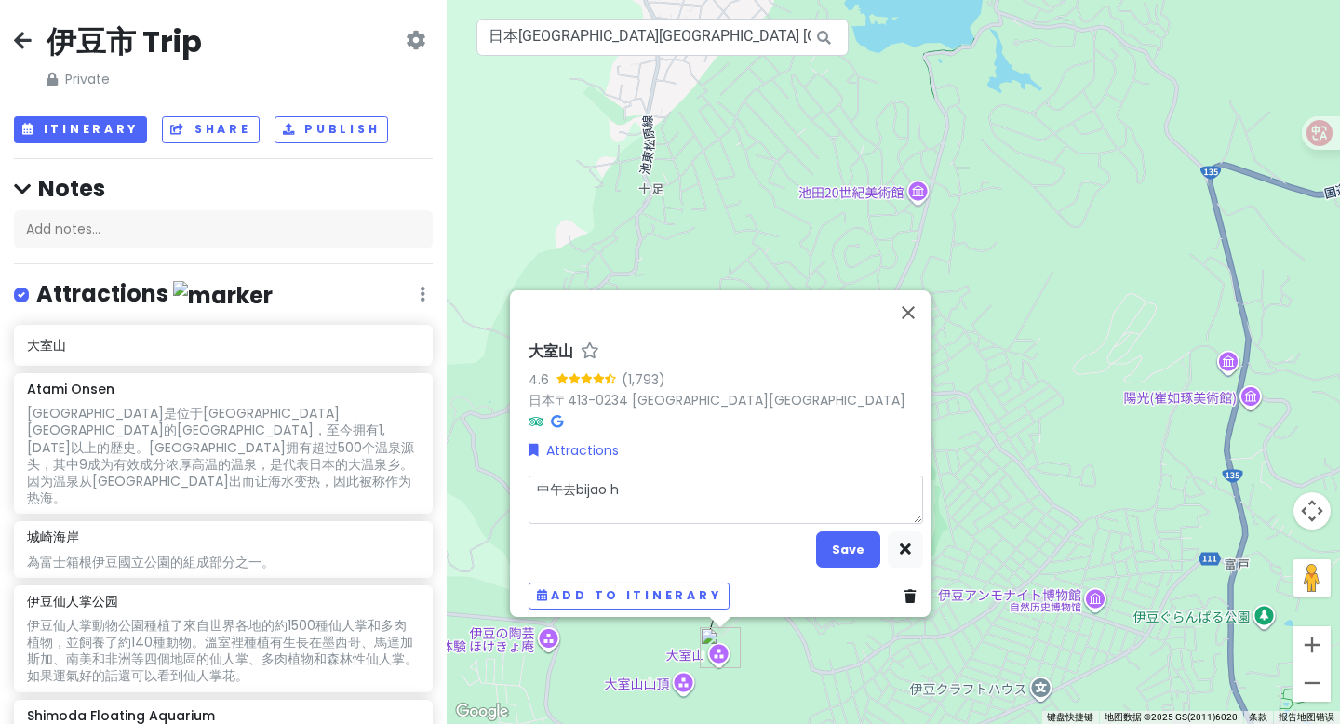
type textarea "中午去bijao ha"
type textarea "x"
type textarea "中午去bijao hao"
type textarea "x"
type textarea "中午去标号"
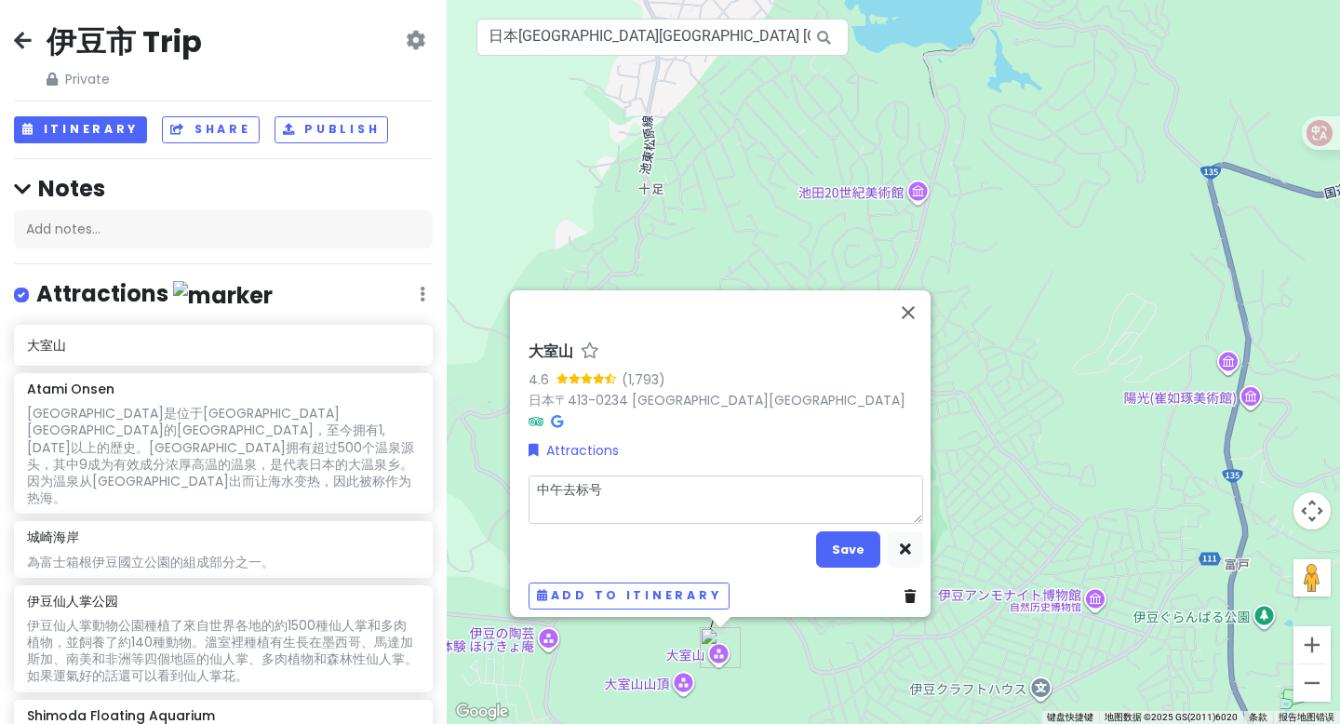
type textarea "x"
type textarea "中午去标"
type textarea "x"
type textarea "中午去"
type textarea "x"
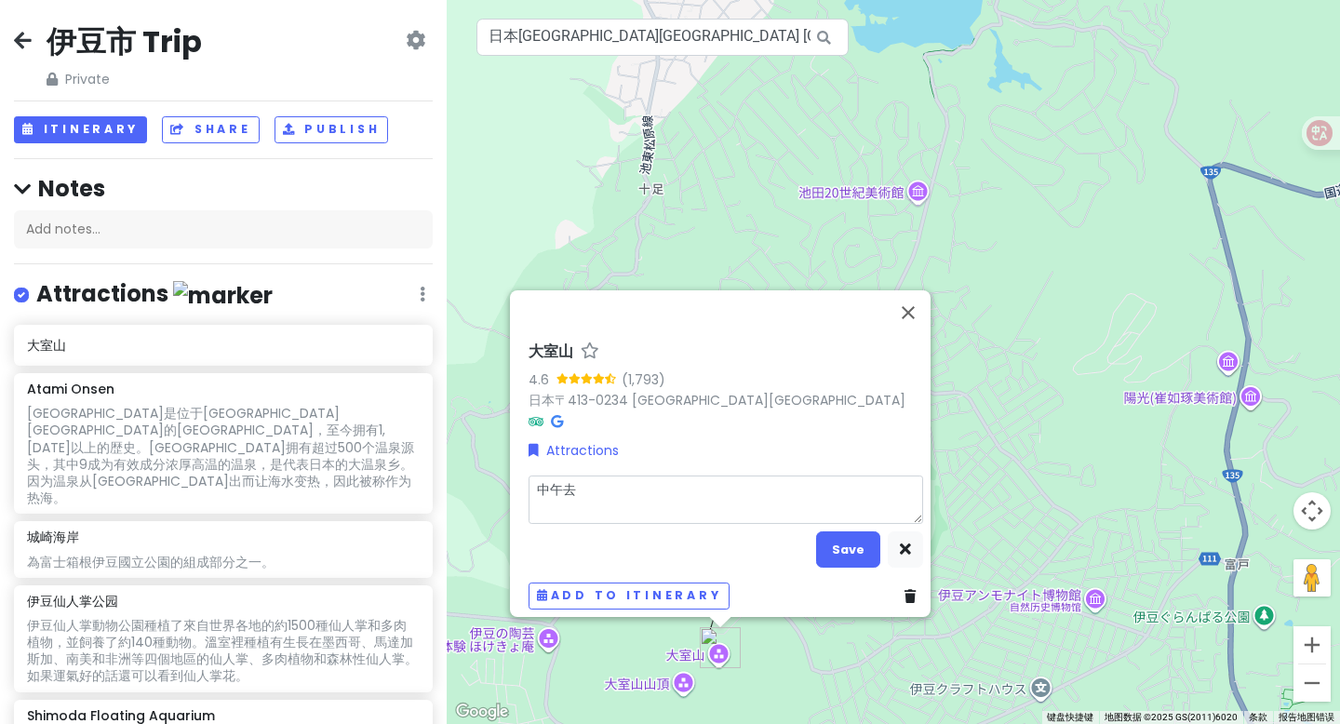
type textarea "中午去b"
type textarea "x"
type textarea "中午去bi"
type textarea "x"
type textarea "中午去bi j"
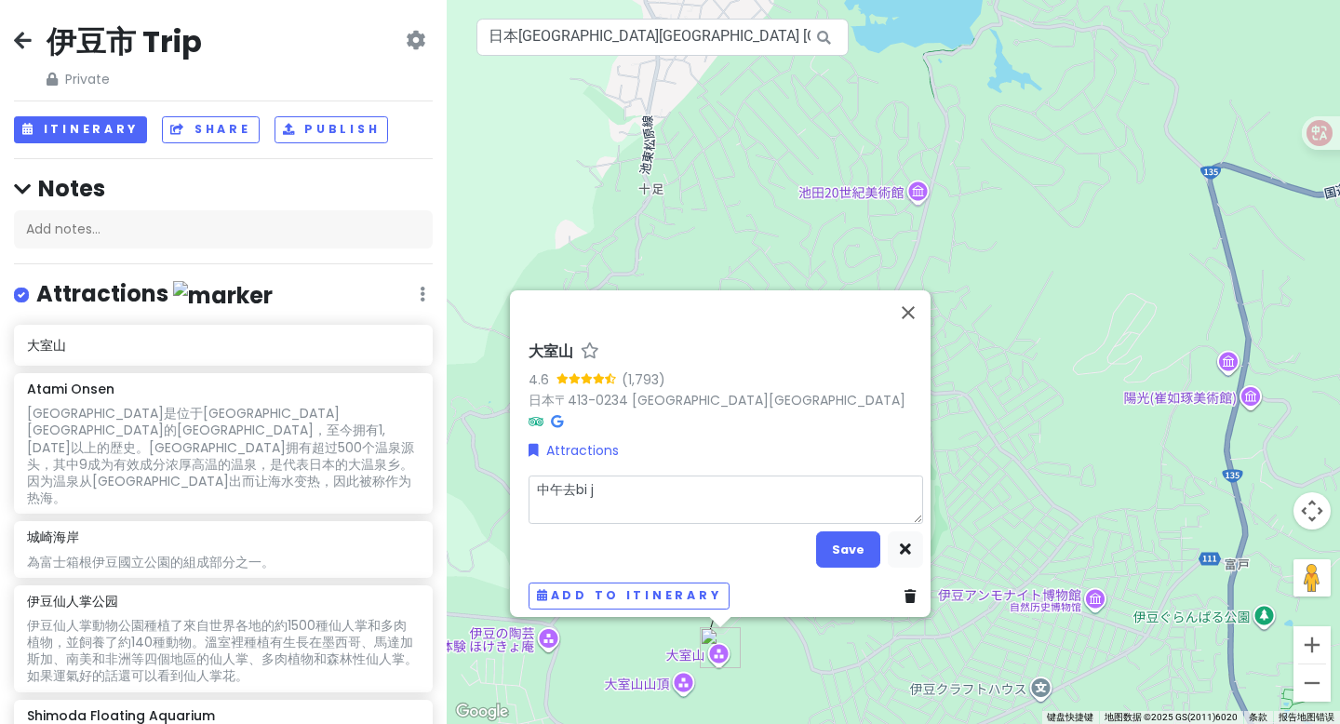
type textarea "x"
type textarea "中午去bi ji"
type textarea "x"
type textarea "中午去bi jia"
type textarea "x"
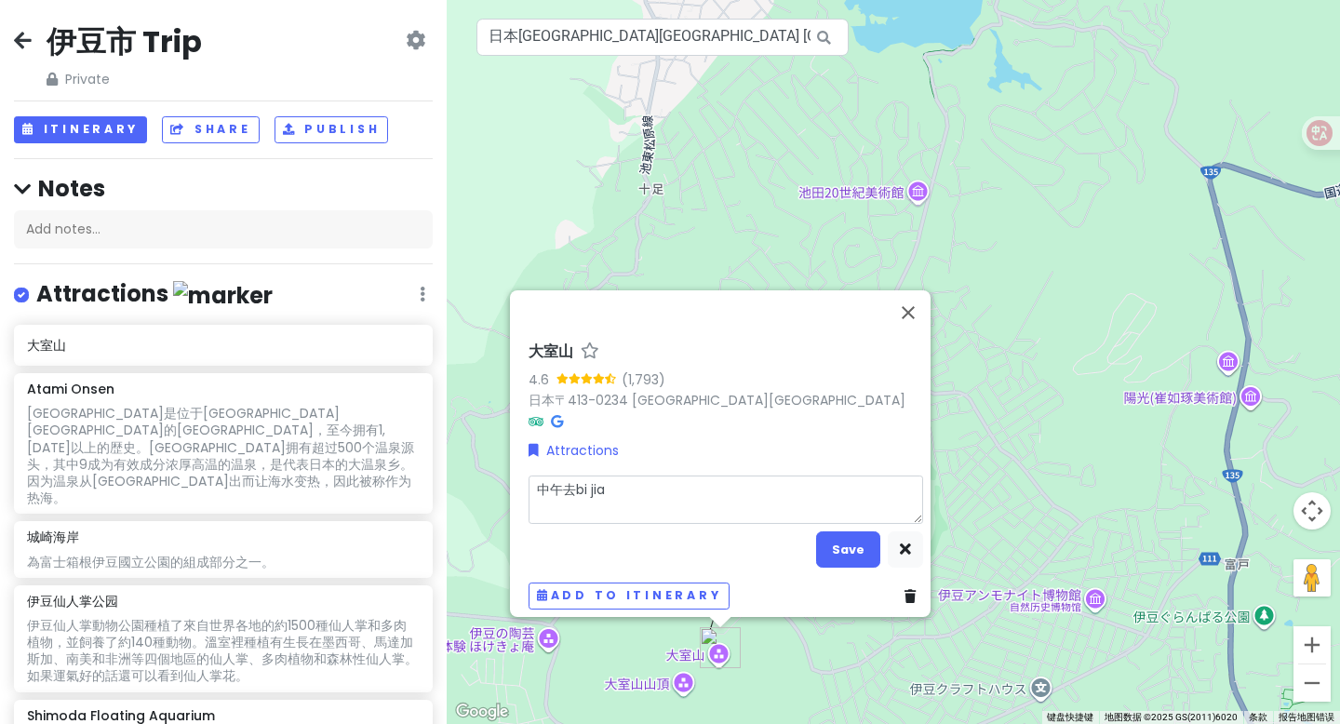
type textarea "中午去bi jiao"
type textarea "x"
type textarea "中午去bi jiao h"
type textarea "x"
type textarea "中午去bi jiao ha"
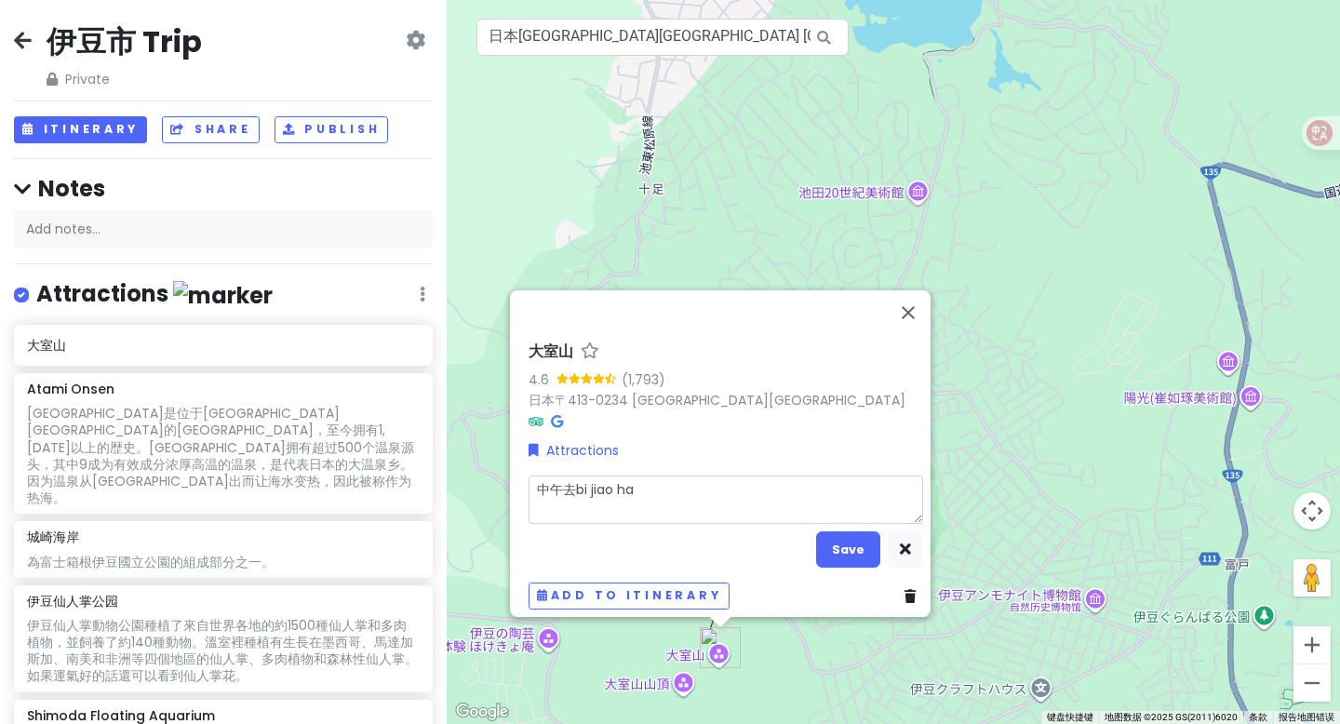
type textarea "x"
type textarea "中午去bi jiao hao"
type textarea "x"
type textarea "中午去比较好"
type textarea "x"
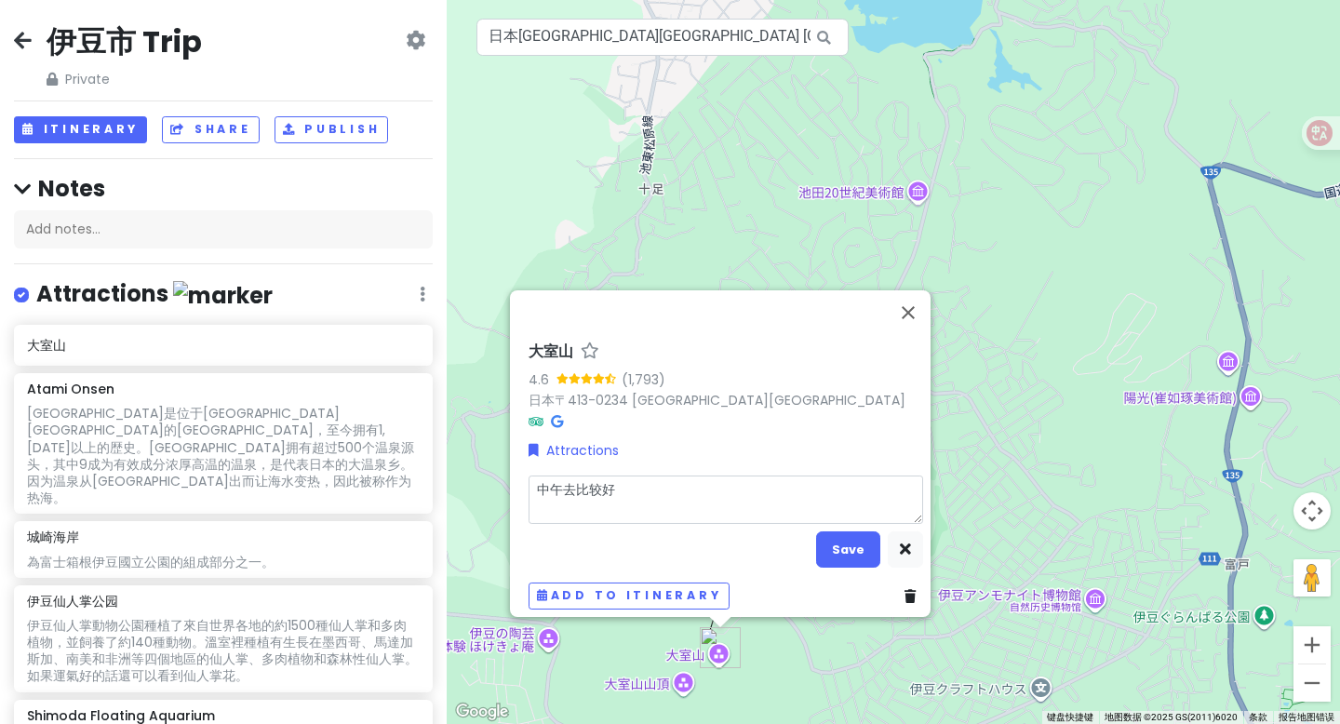
type textarea "中午去比较好，"
type textarea "x"
type textarea "中午去比较好，b"
type textarea "x"
type textarea "中午去比较好，bu"
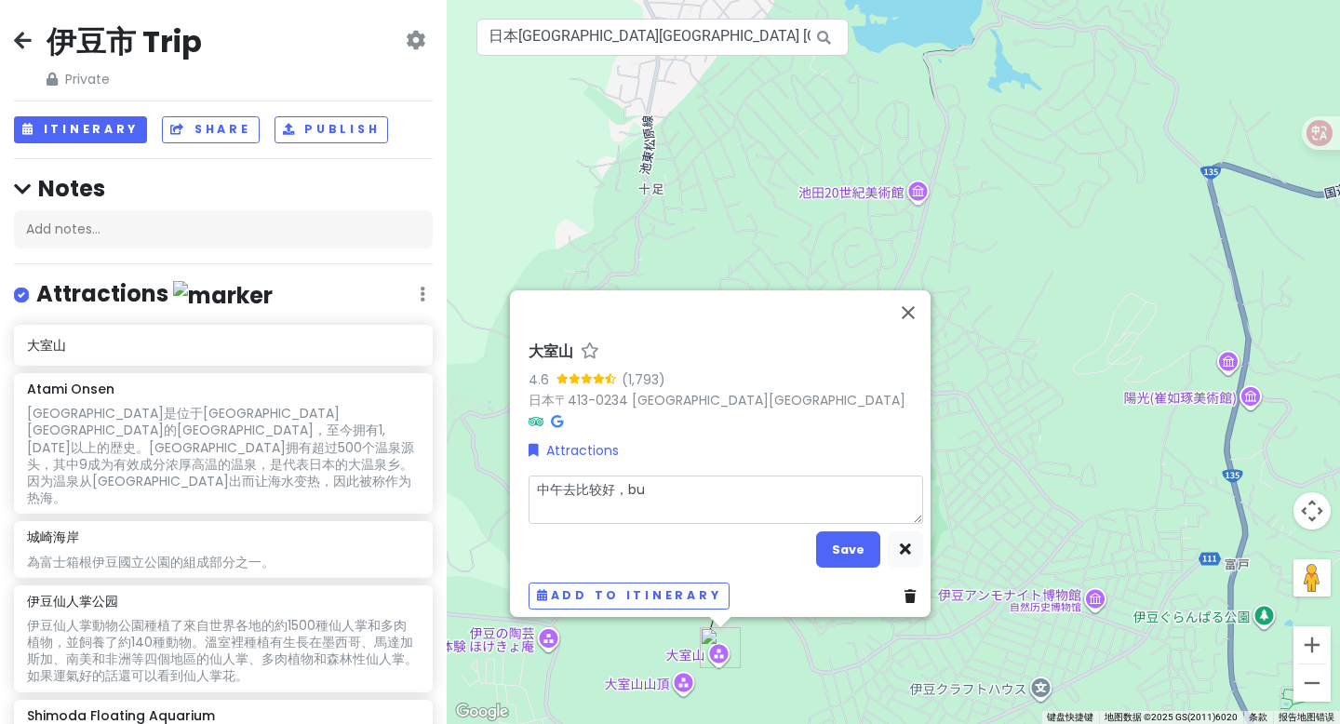
type textarea "x"
type textarea "中午去比较好，bu a"
type textarea "x"
type textarea "中午去比较好，bu"
type textarea "x"
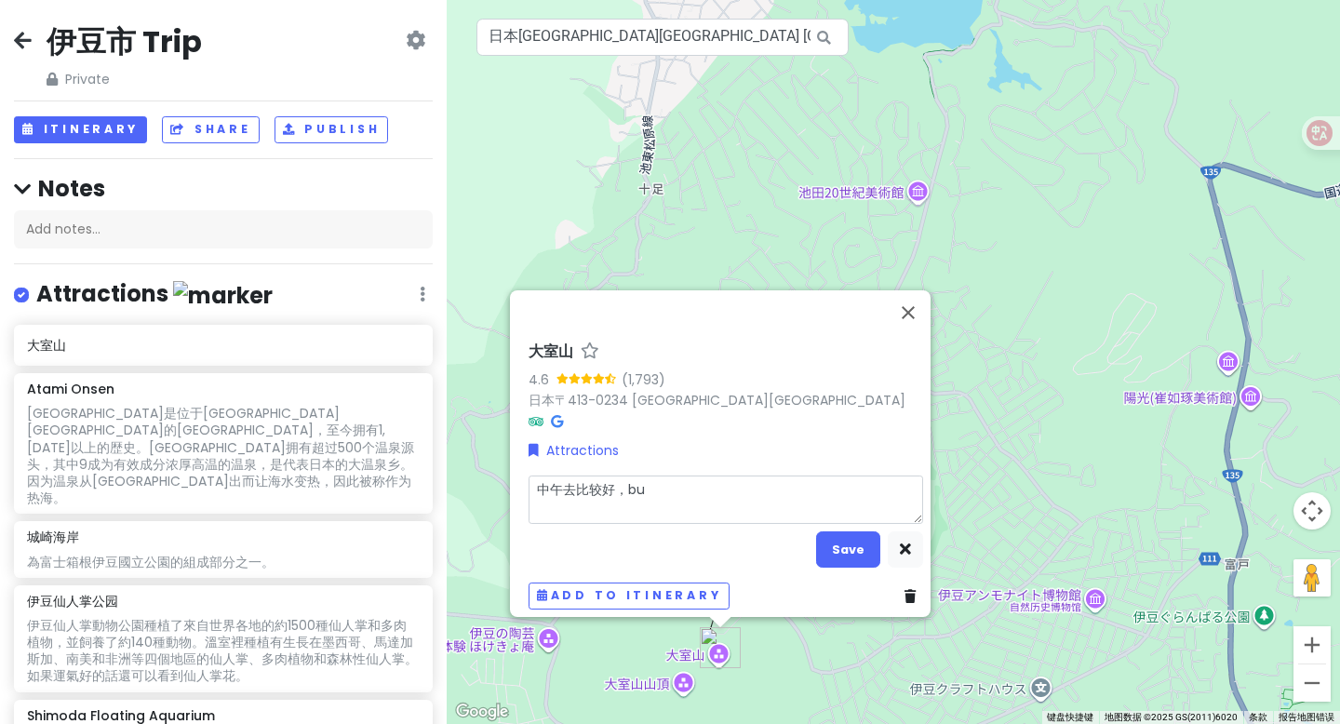
type textarea "中午去比较好，bu p"
type textarea "x"
type textarea "中午去比较好，bu pa"
type textarea "x"
type textarea "中午去比较好，bu pai"
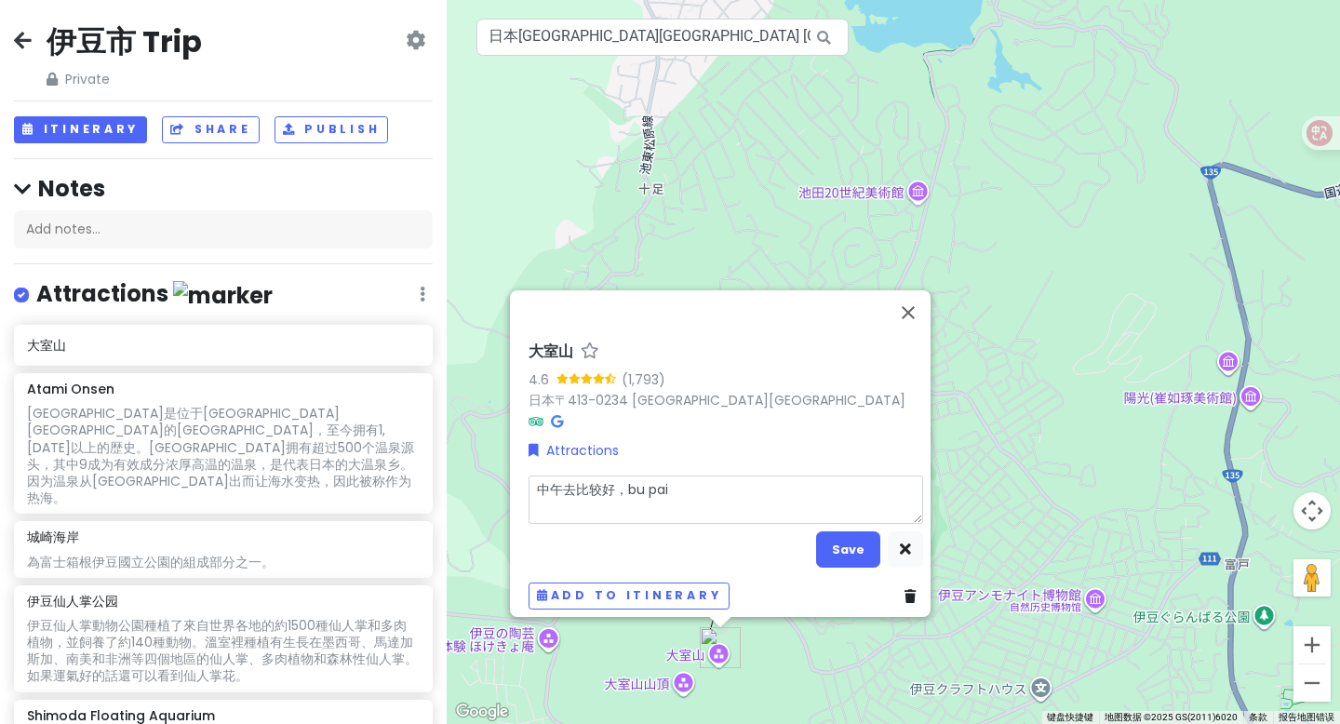
type textarea "x"
type textarea "中午去比较好，bu pai d"
type textarea "x"
type textarea "中午去比较好，bu pai du"
type textarea "x"
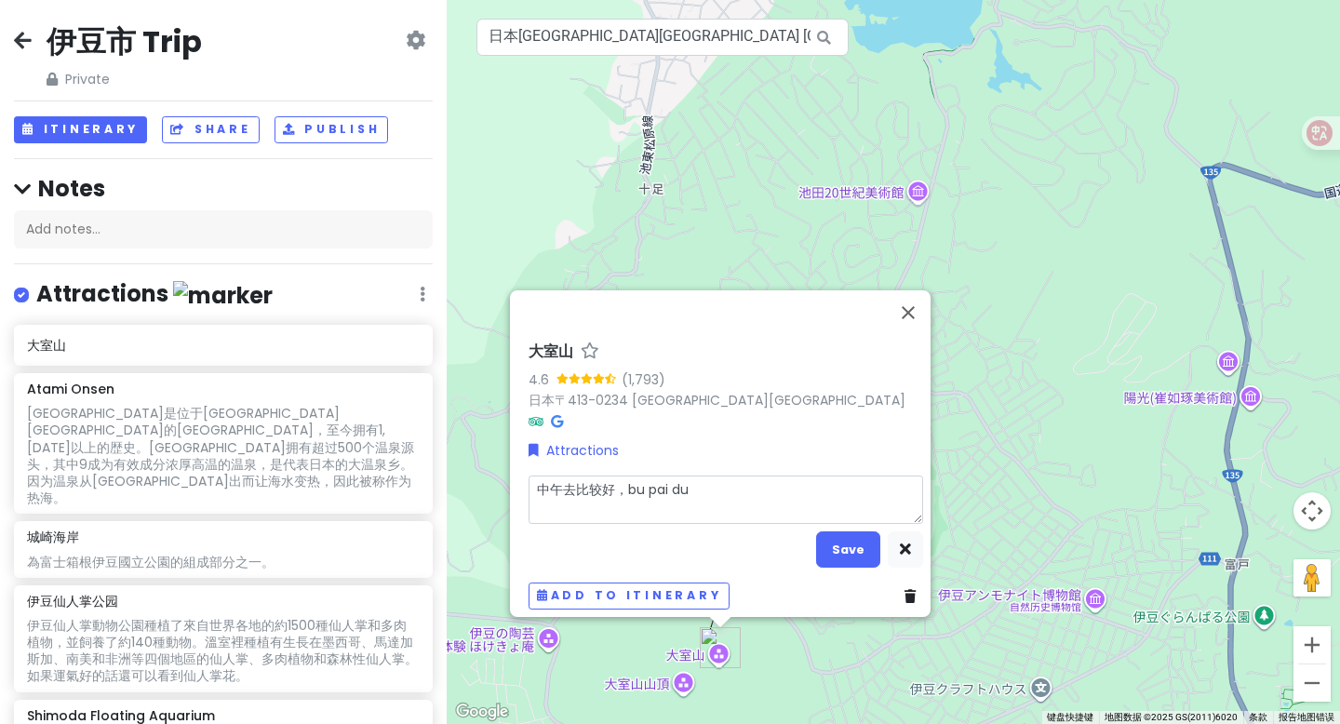
type textarea "中午去比较好，bu pai dui"
type textarea "x"
type textarea "中午去比较好，不排队"
type textarea "x"
type textarea "中午去比较好，不排队，"
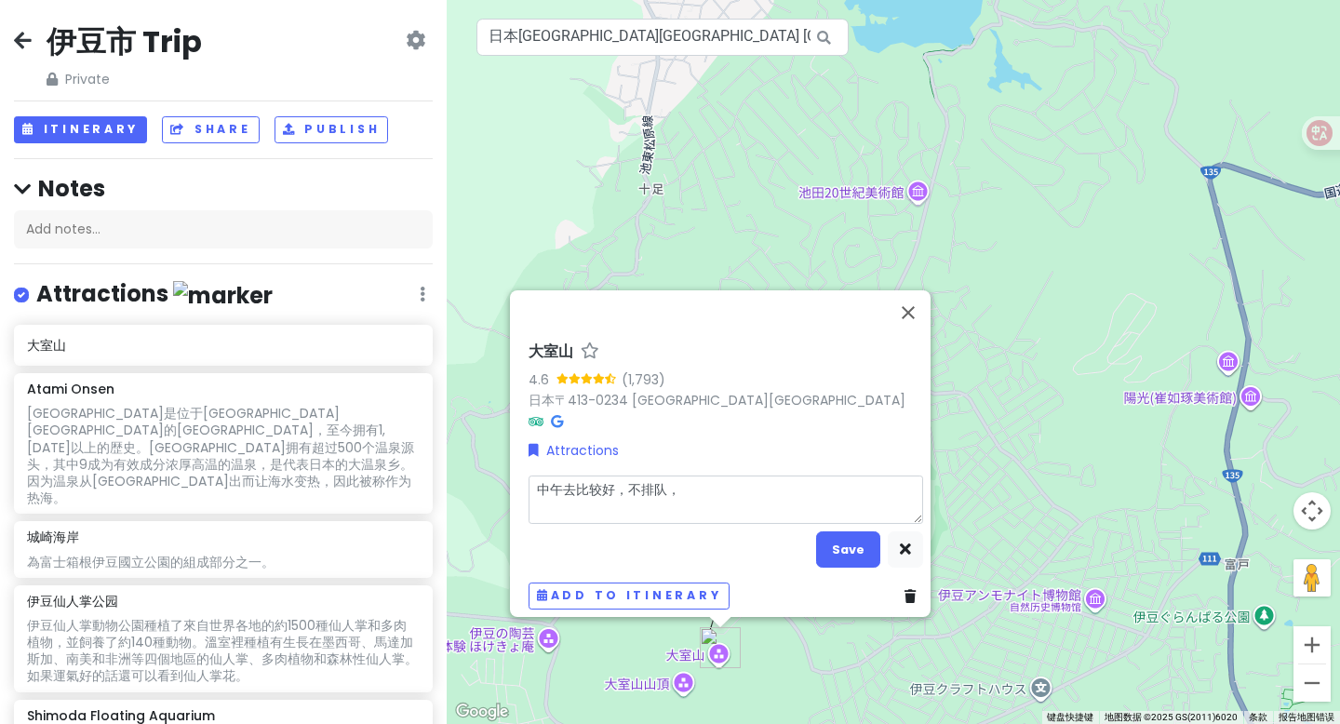
type textarea "x"
type textarea "中午去比较好，不排队，y"
type textarea "x"
type textarea "中午去比较好，不排队，yu"
type textarea "x"
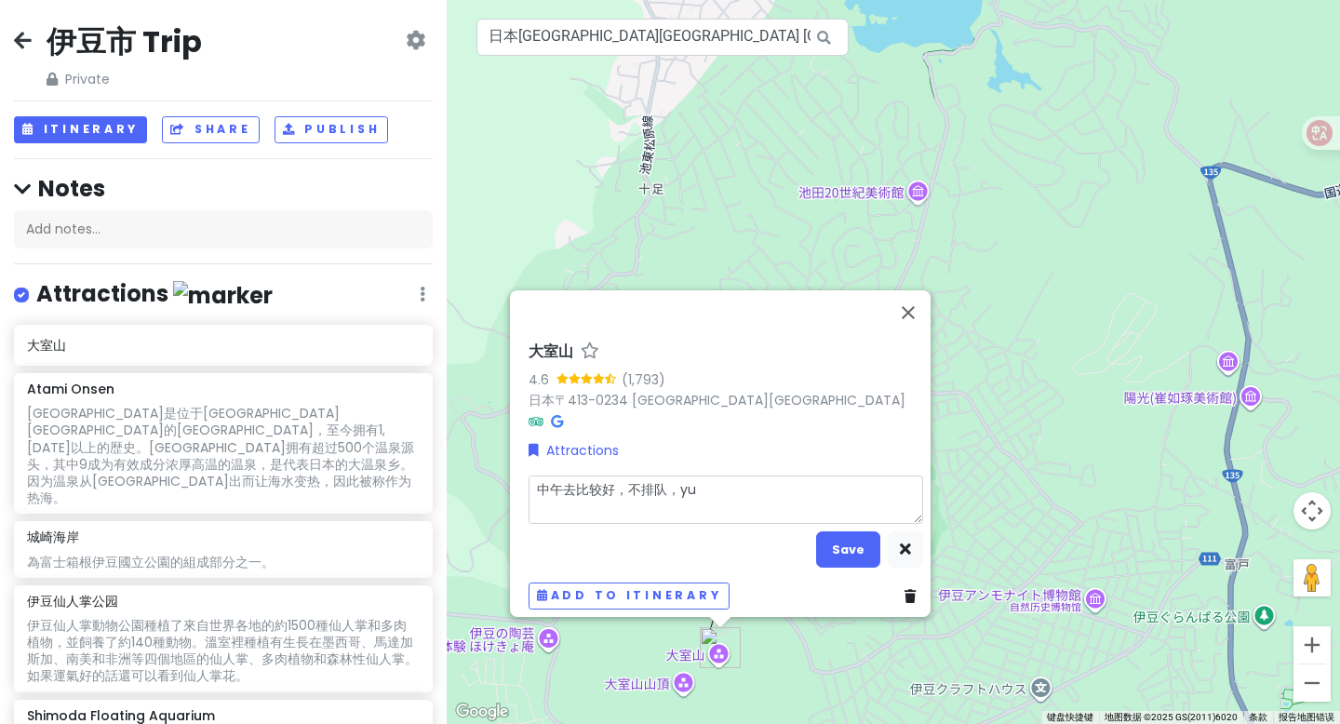
type textarea "中午去比较好，不排队，yu j"
type textarea "x"
type textarea "中午去比较好，不排队，yu ji"
type textarea "x"
type textarea "中午去比较好，不排队，yu ji s"
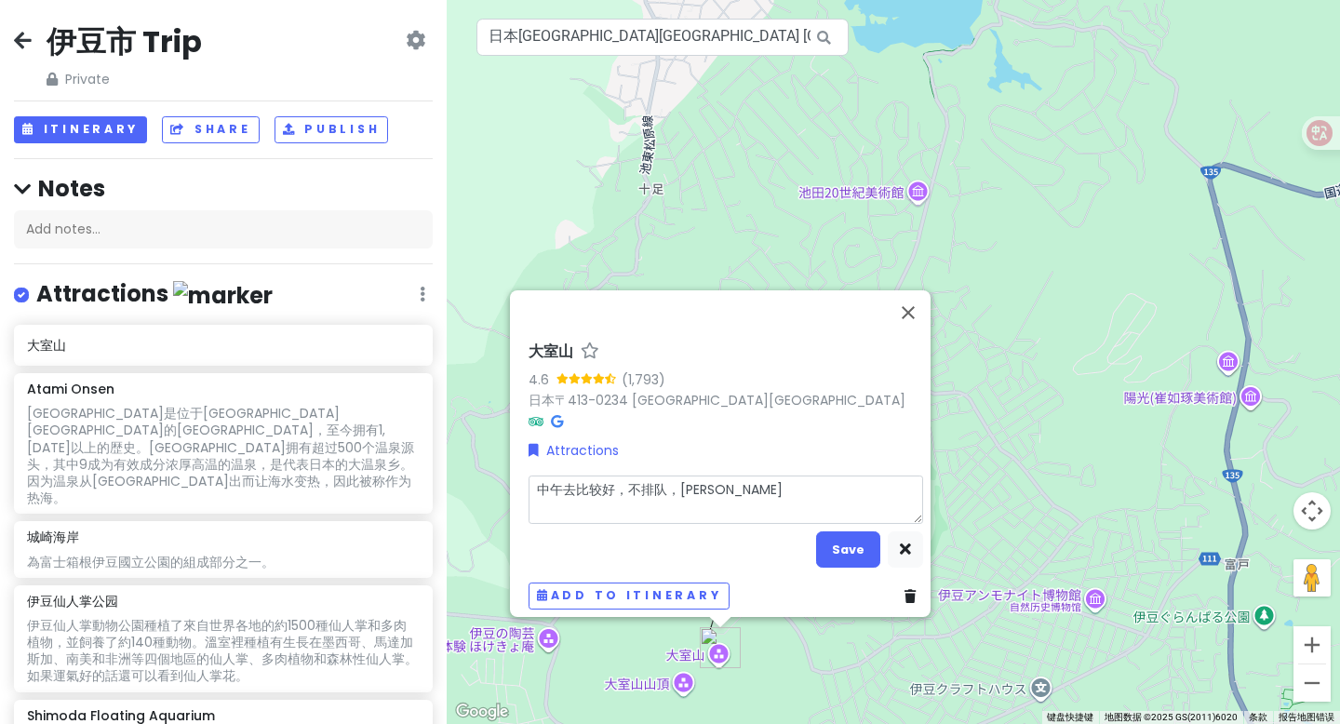
type textarea "x"
type textarea "中午去比较好，不排队，yu ji sh"
type textarea "x"
type textarea "中午去比较好，不排队，yu ji shi"
type textarea "x"
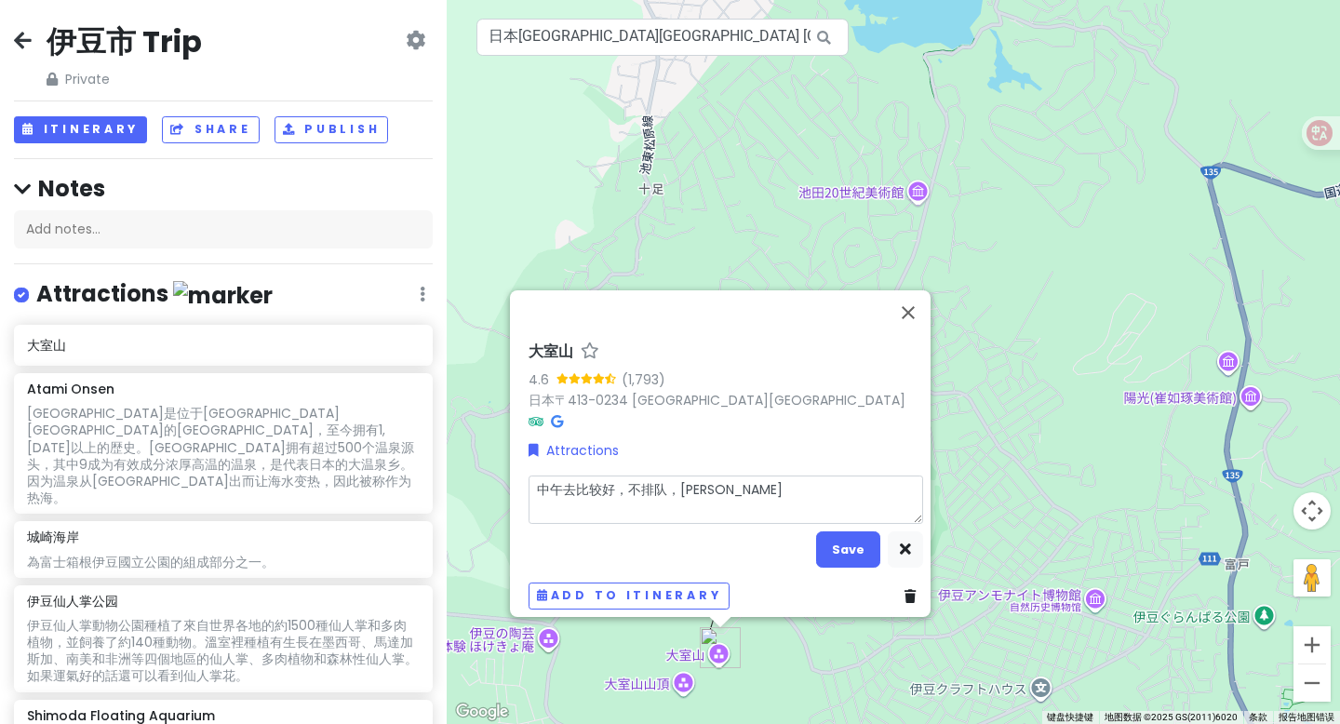
type textarea "中午去比较好，不排队，yu ji shi j"
type textarea "x"
type textarea "中午去比较好，不排队，yu ji shi ji"
type textarea "x"
type textarea "中午去比较好，不排队，yu ji shi jia"
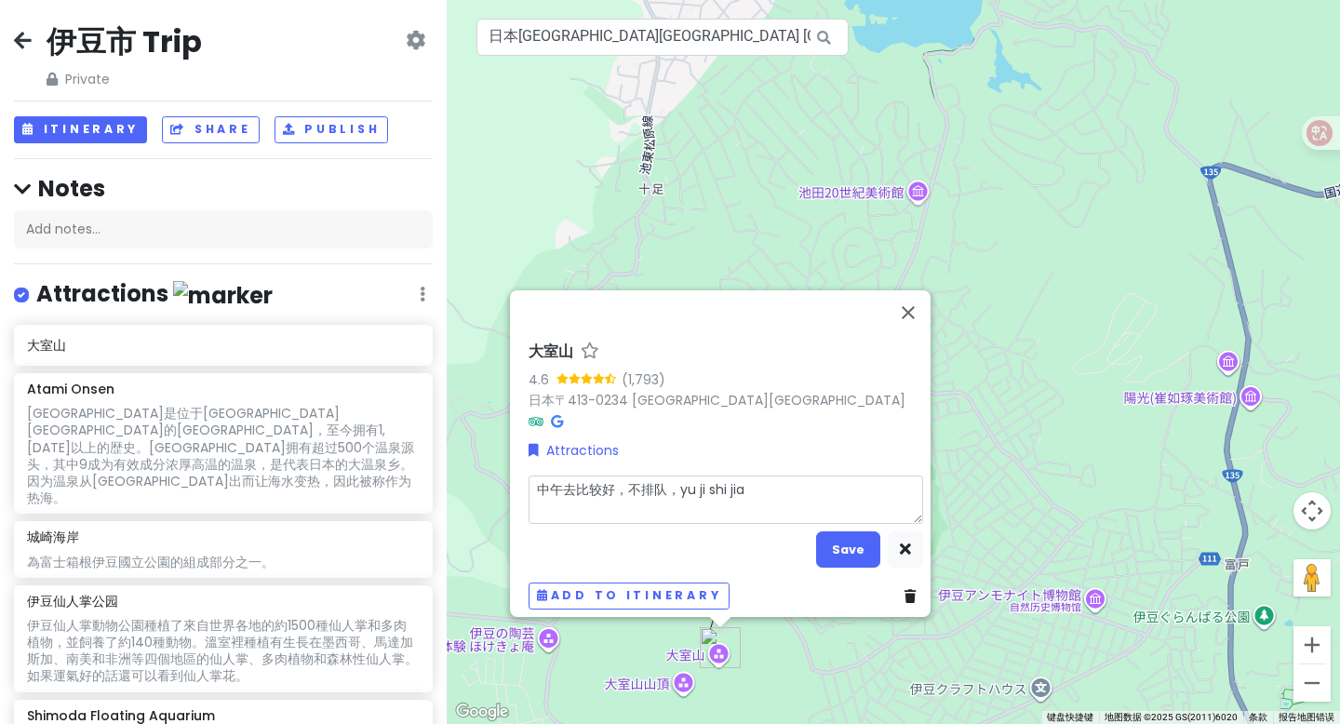
type textarea "x"
type textarea "中午去比较好，不排队，yu ji shi jian"
type textarea "x"
type textarea "中午去比较好，不排队，预计时间"
type textarea "x"
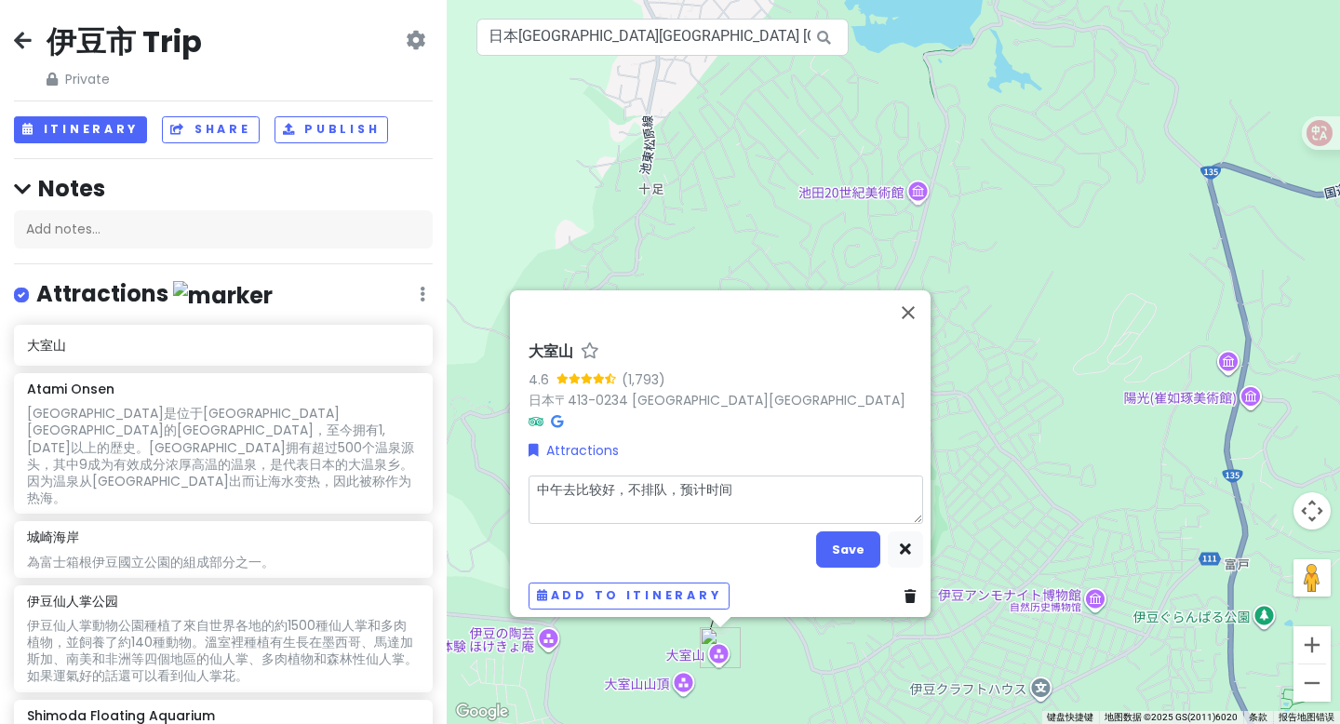
type textarea "中午去比较好，不排队，预计时"
type textarea "x"
type textarea "中午去比较好，不排队，预计"
type textarea "x"
type textarea "中午去比较好，不排队，预计y"
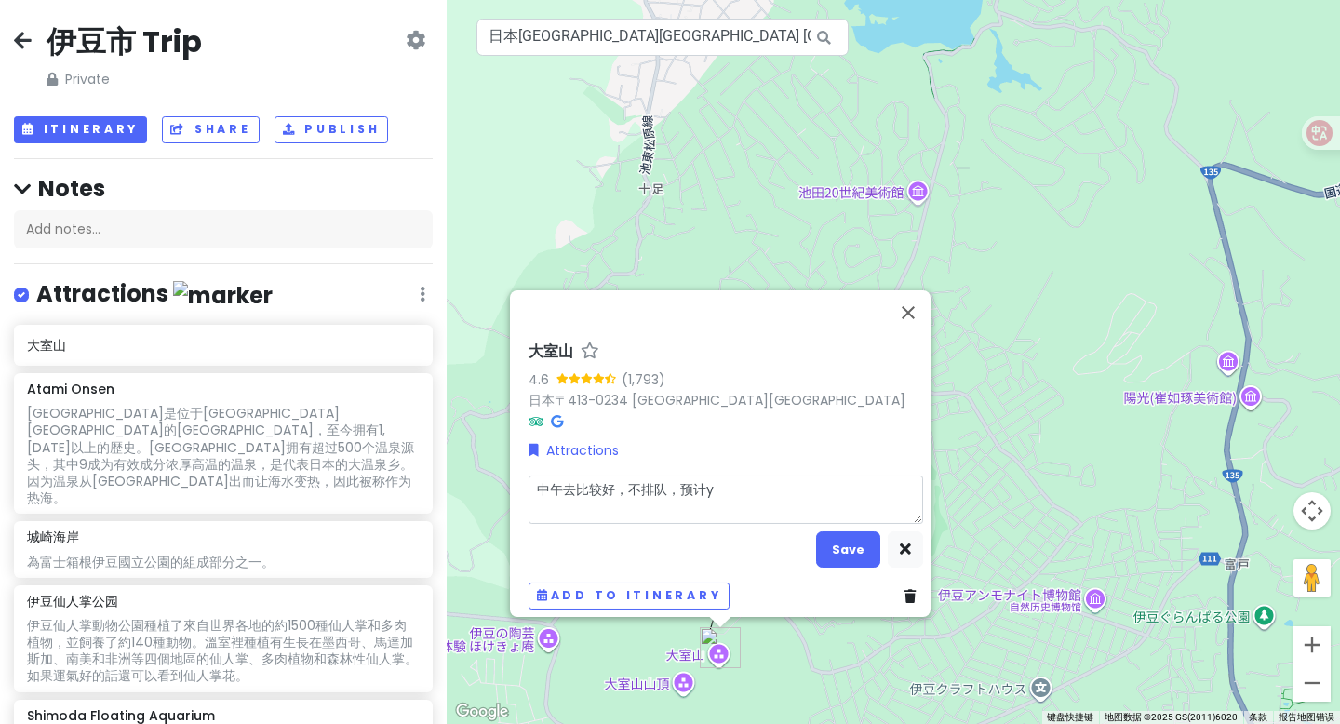
type textarea "x"
type textarea "中午去比较好，不排队，预计yo"
type textarea "x"
type textarea "中午去比较好，不排队，预计you"
type textarea "x"
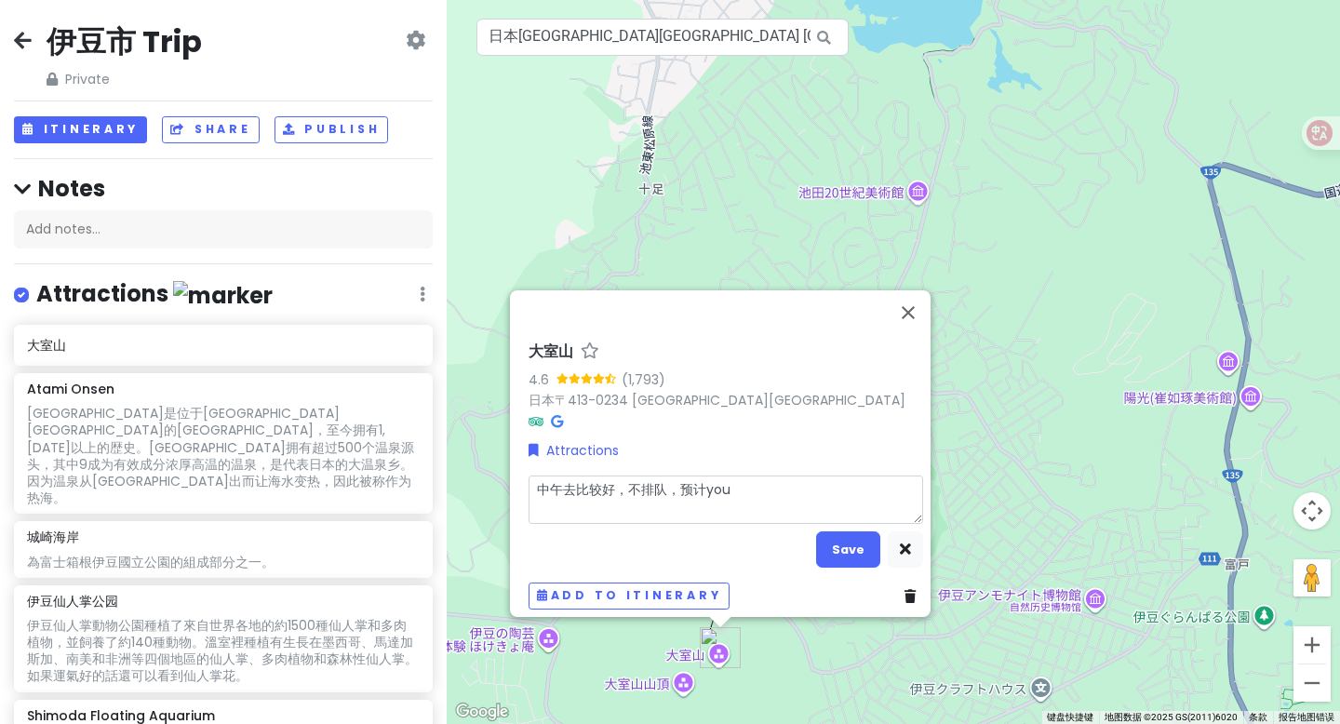
type textarea "中午去比较好，不排队，预计you l"
type textarea "x"
type textarea "中午去比较好，不排队，预计you la"
type textarea "x"
type textarea "中午去比较好，不排队，预计you lan"
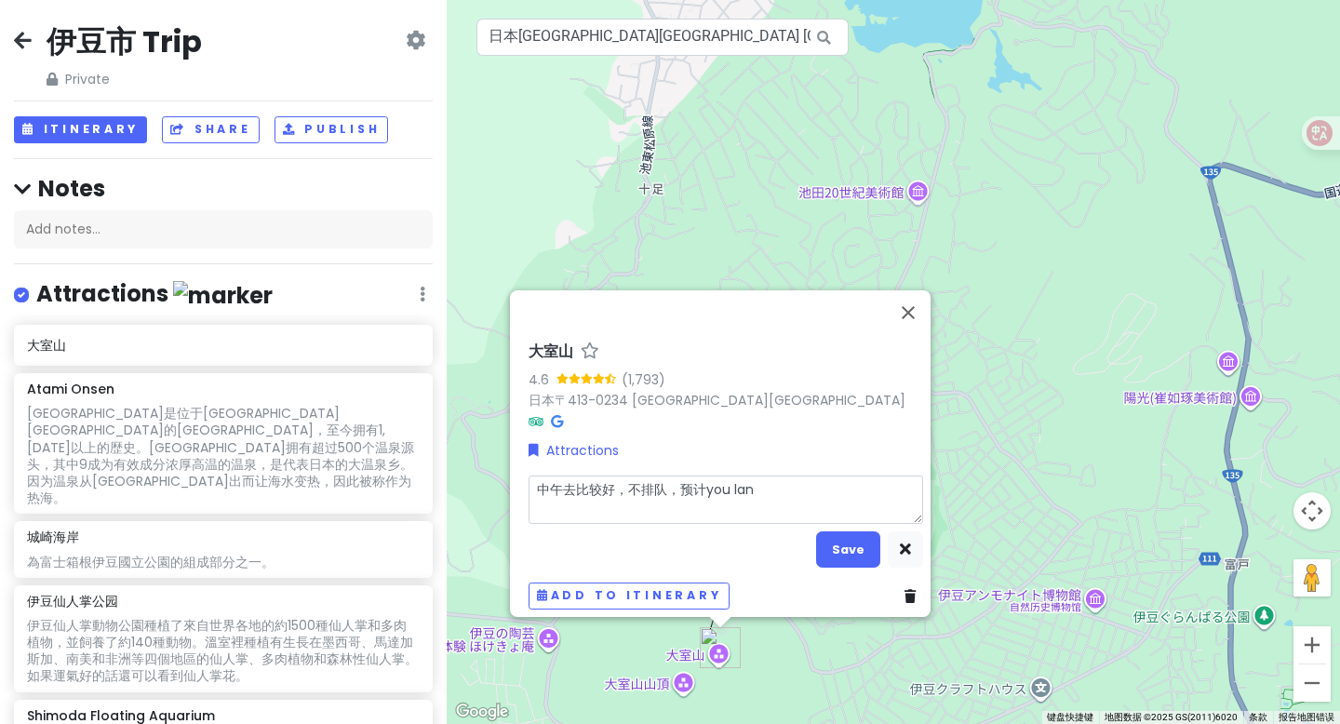
type textarea "x"
type textarea "中午去比较好，不排队，预计you lan s"
type textarea "x"
type textarea "中午去比较好，不排队，预计you lan sh"
type textarea "x"
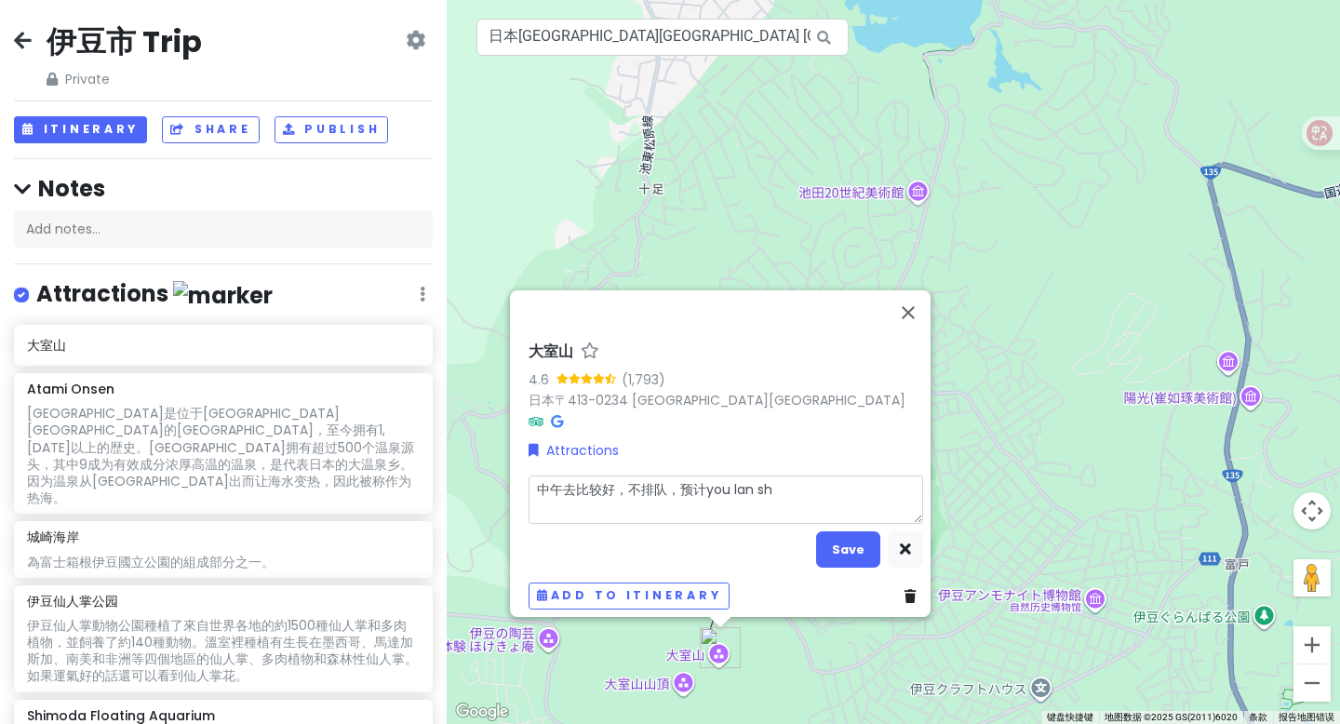
type textarea "中午去比较好，不排队，预计you lan shi"
type textarea "x"
type textarea "中午去比较好，不排队，预计you lan shi j"
type textarea "x"
type textarea "中午去比较好，不排队，预计you lan shi ji"
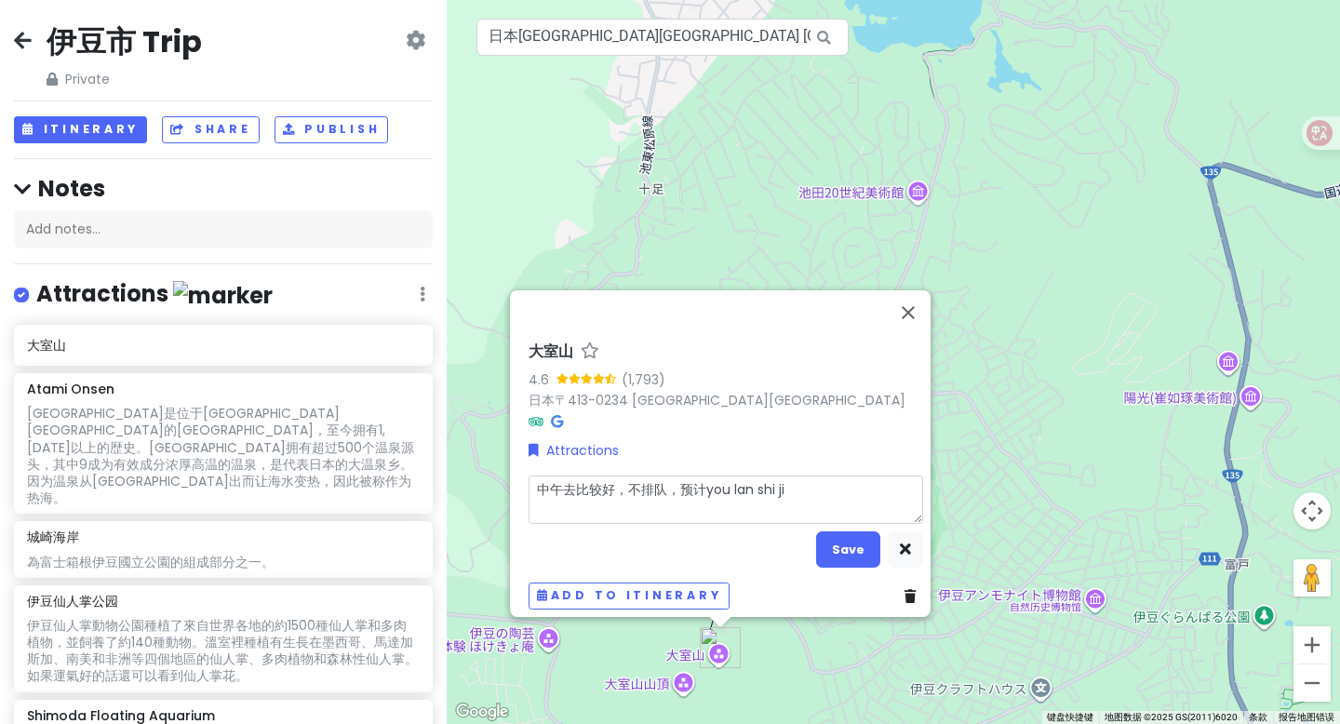
type textarea "x"
type textarea "中午去比较好，不排队，预计you lan shi jia"
type textarea "x"
type textarea "中午去比较好，不排队，预计you lan shi jian"
type textarea "x"
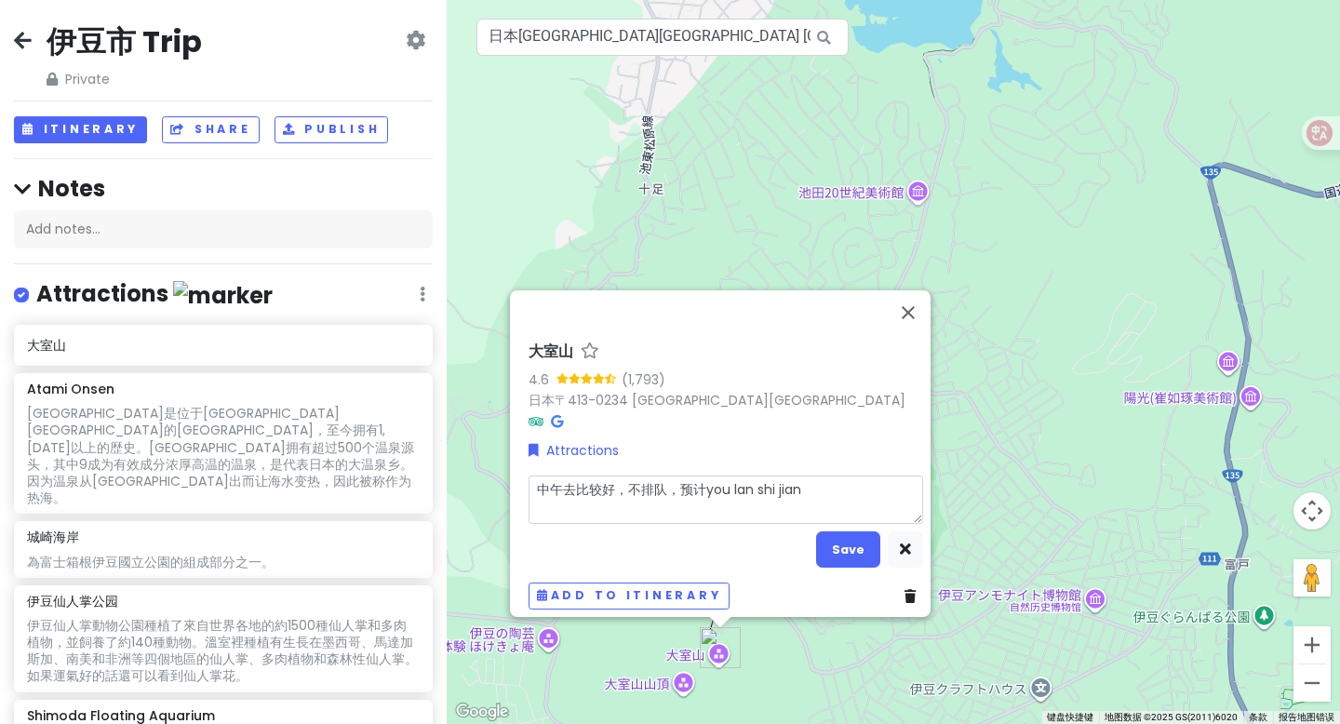
type textarea "中午去比较好，不排队，预计游览时间"
type textarea "x"
type textarea "中午去比较好，不排队，预计游览时间。"
type textarea "x"
type textarea "中午去比较好，不排队，预计游览时间。c"
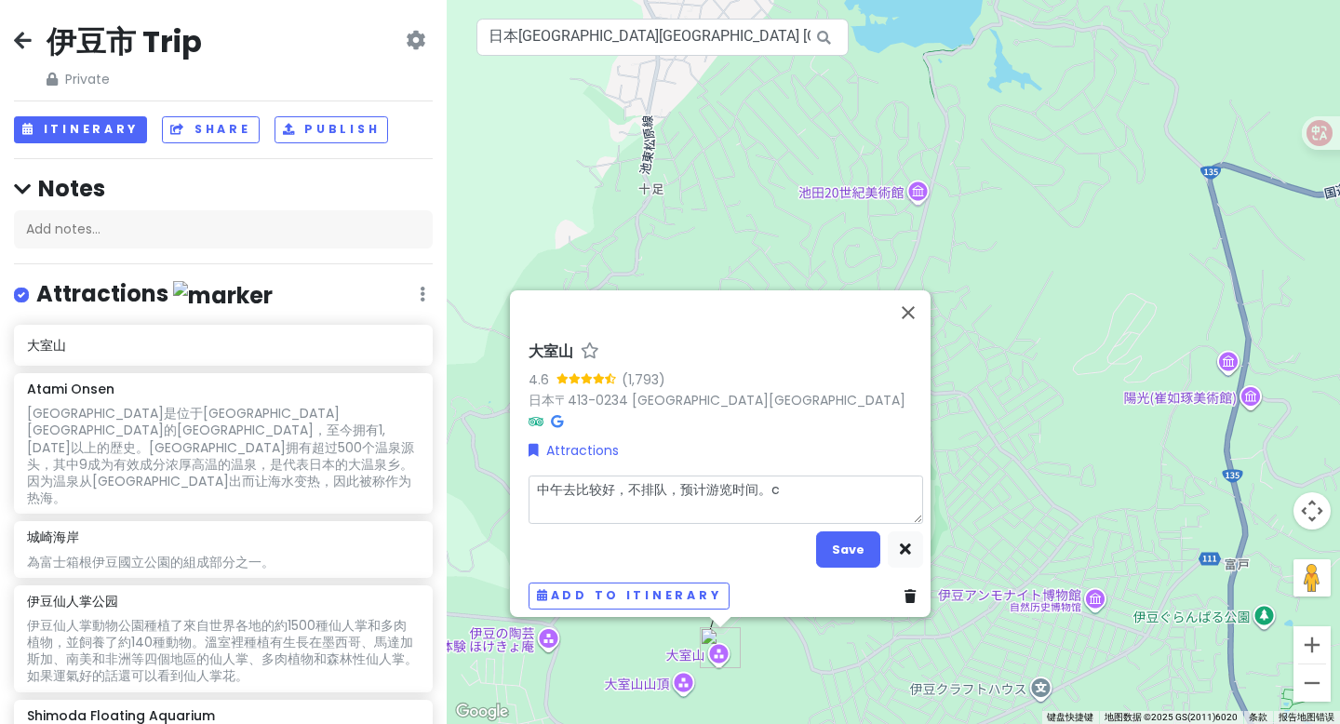
type textarea "x"
type textarea "中午去比较好，不排队，预计游览时间。ca"
type textarea "x"
type textarea "中午去比较好，不排队，预计游览时间。ca b"
type textarea "x"
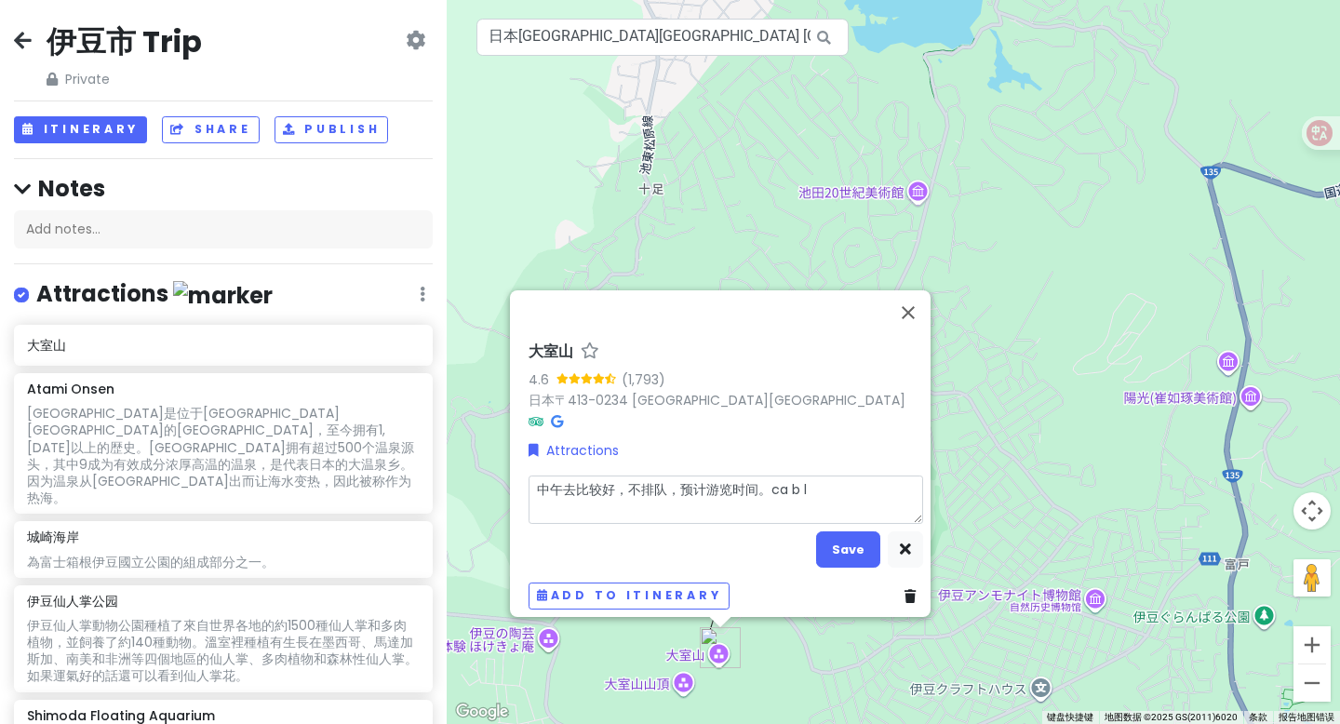
type textarea "中午去比较好，不排队，预计游览时间。cable"
type textarea "x"
type textarea "中午去比较好，不排队，预计游览时间。cable"
type textarea "x"
type textarea "中午去比较好，不排队，预计游览时间。cable 1"
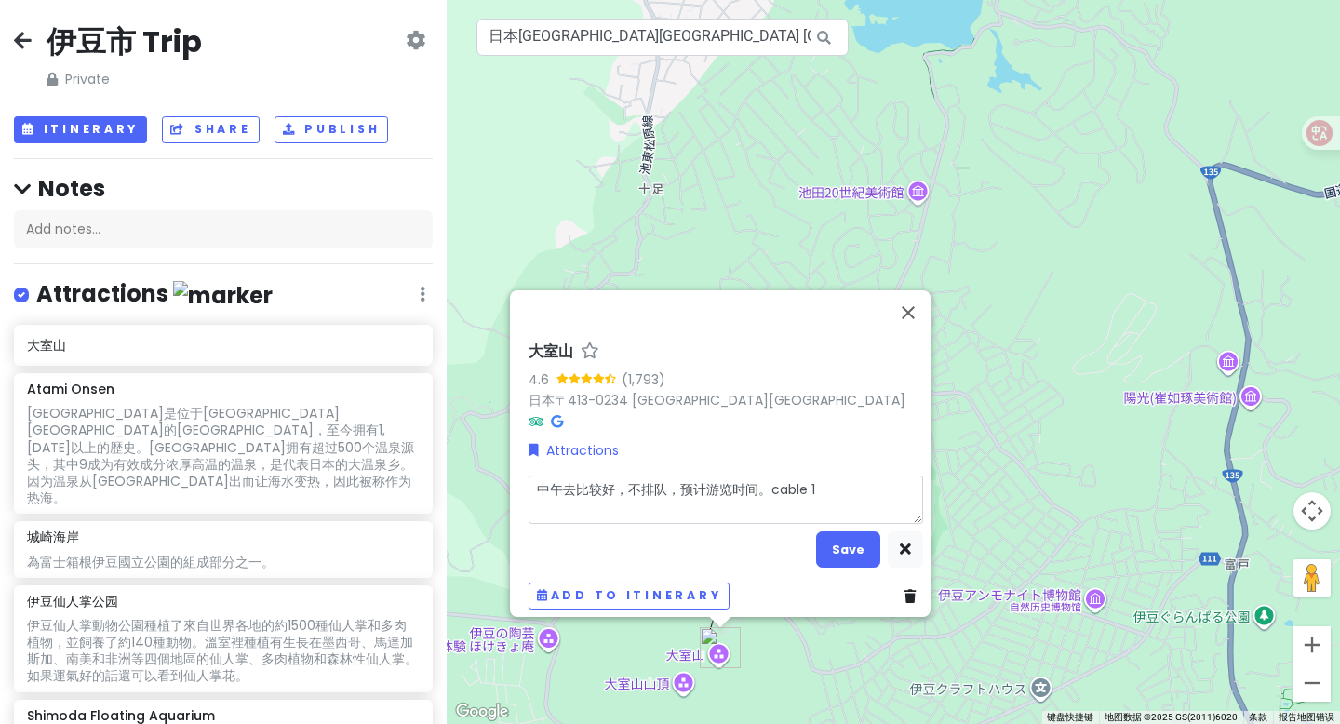
type textarea "x"
type textarea "中午去比较好，不排队，预计游览时间。cable 10"
type textarea "x"
type textarea "中午去比较好，不排队，预计游览时间。cable 100"
type textarea "x"
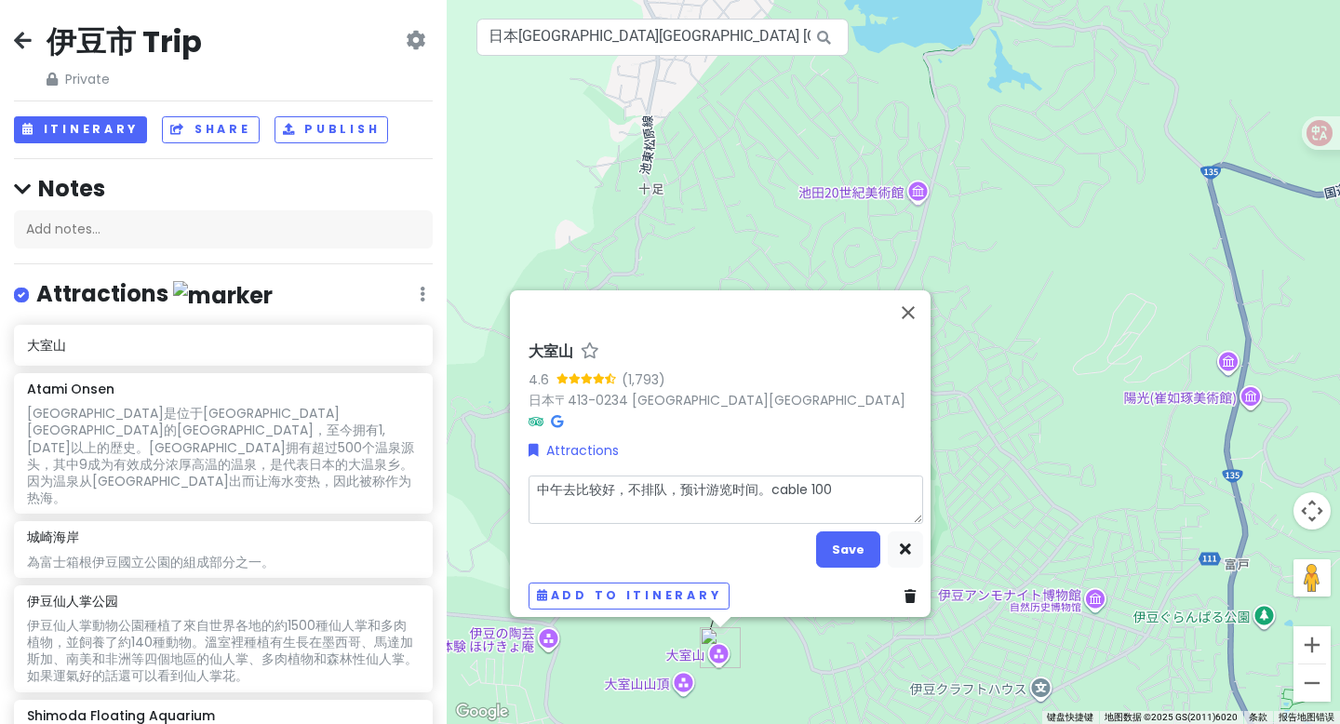
type textarea "中午去比较好，不排队，预计游览时间。cable 1000"
type textarea "x"
type textarea "中午去比较好，不排队，预计游览时间。cable 1000j"
type textarea "x"
type textarea "中午去比较好，不排队，预计游览时间。cable 1000jp"
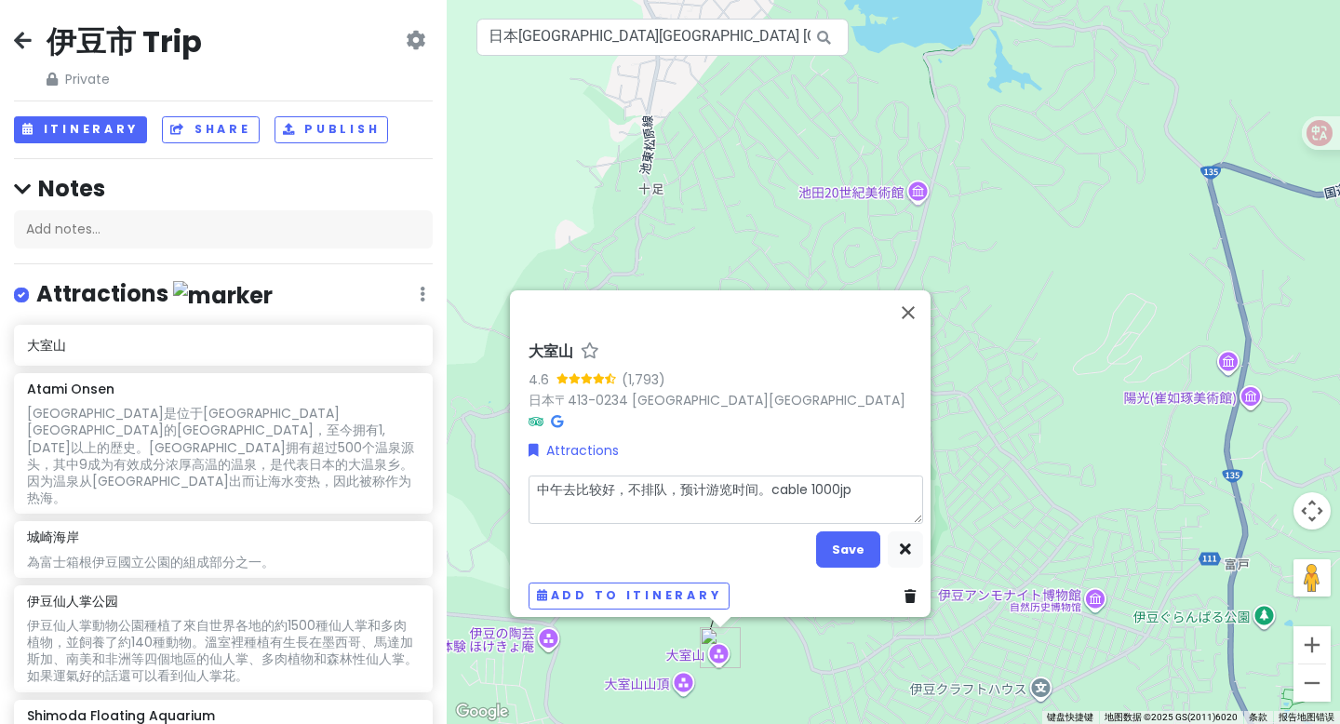
type textarea "x"
type textarea "中午去比较好，不排队，预计游览时间。cable 1000j"
type textarea "x"
type textarea "中午去比较好，不排队，预计游览时间。cable 1000"
type textarea "x"
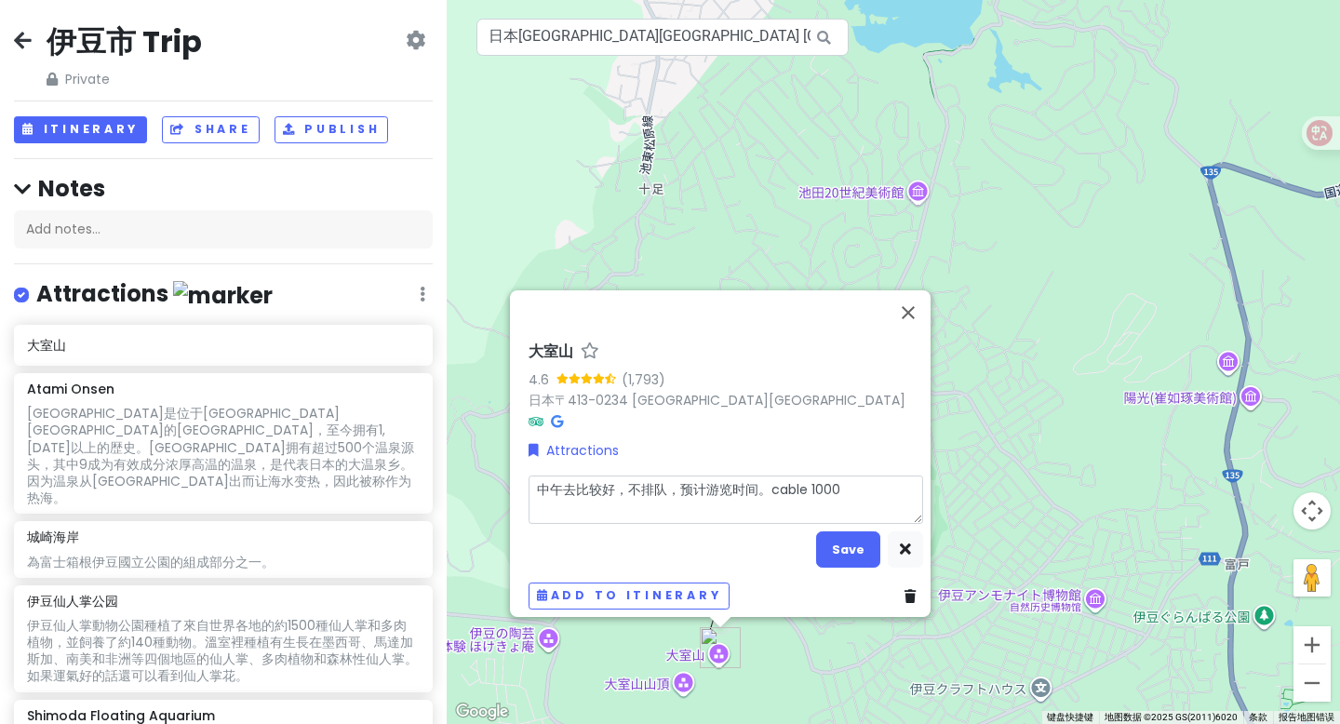
type textarea "中午去比较好，不排队，预计游览时间。cable 1000J"
type textarea "x"
click at [750, 480] on textarea "中午去比较好，不排队，预计游览时间。cable 1000JPY." at bounding box center [725, 499] width 394 height 48
click at [833, 553] on button "Save" at bounding box center [848, 549] width 64 height 36
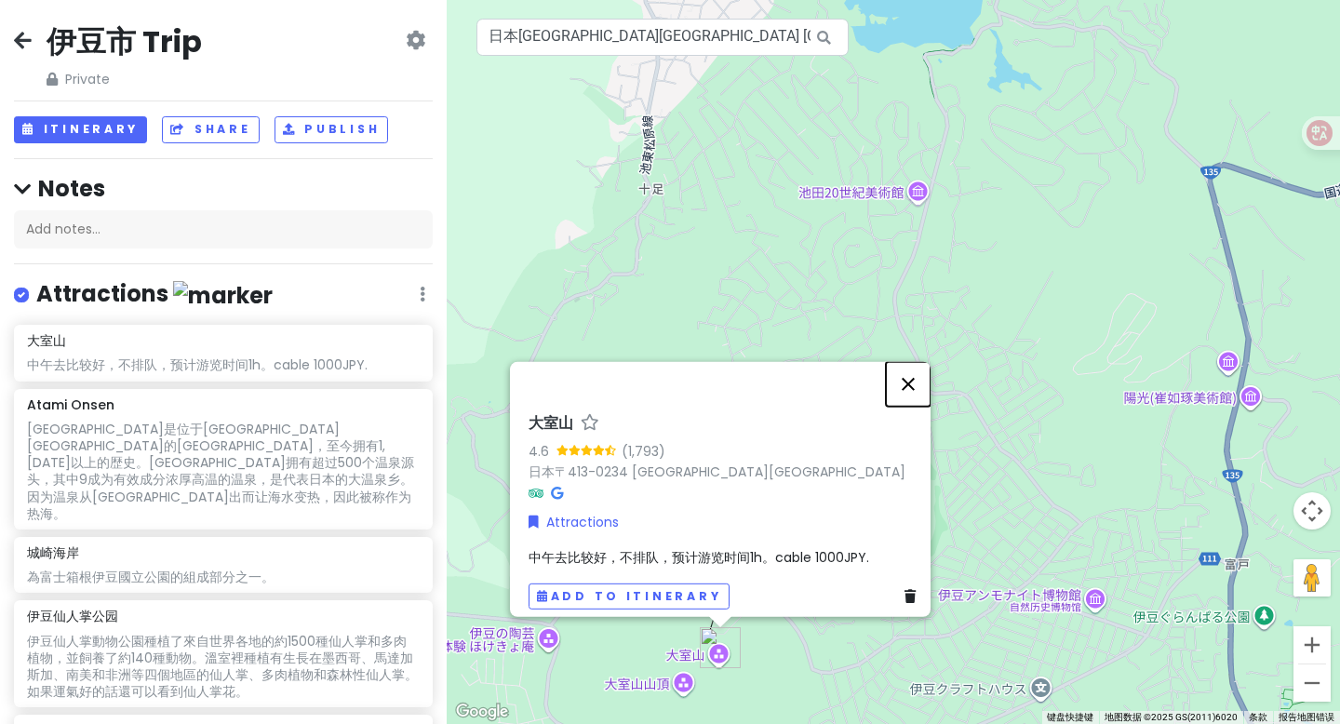
click at [915, 373] on button "关闭" at bounding box center [908, 384] width 45 height 45
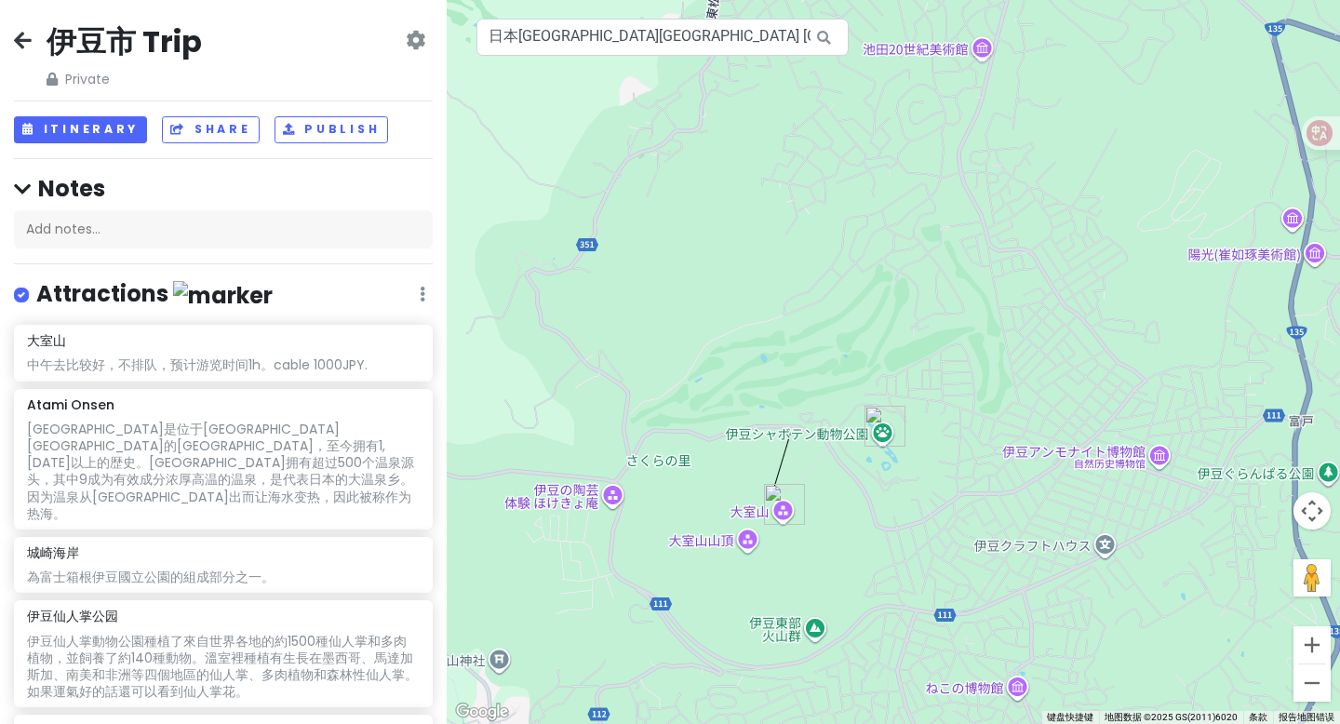
click at [778, 501] on img "大室山" at bounding box center [784, 504] width 41 height 41
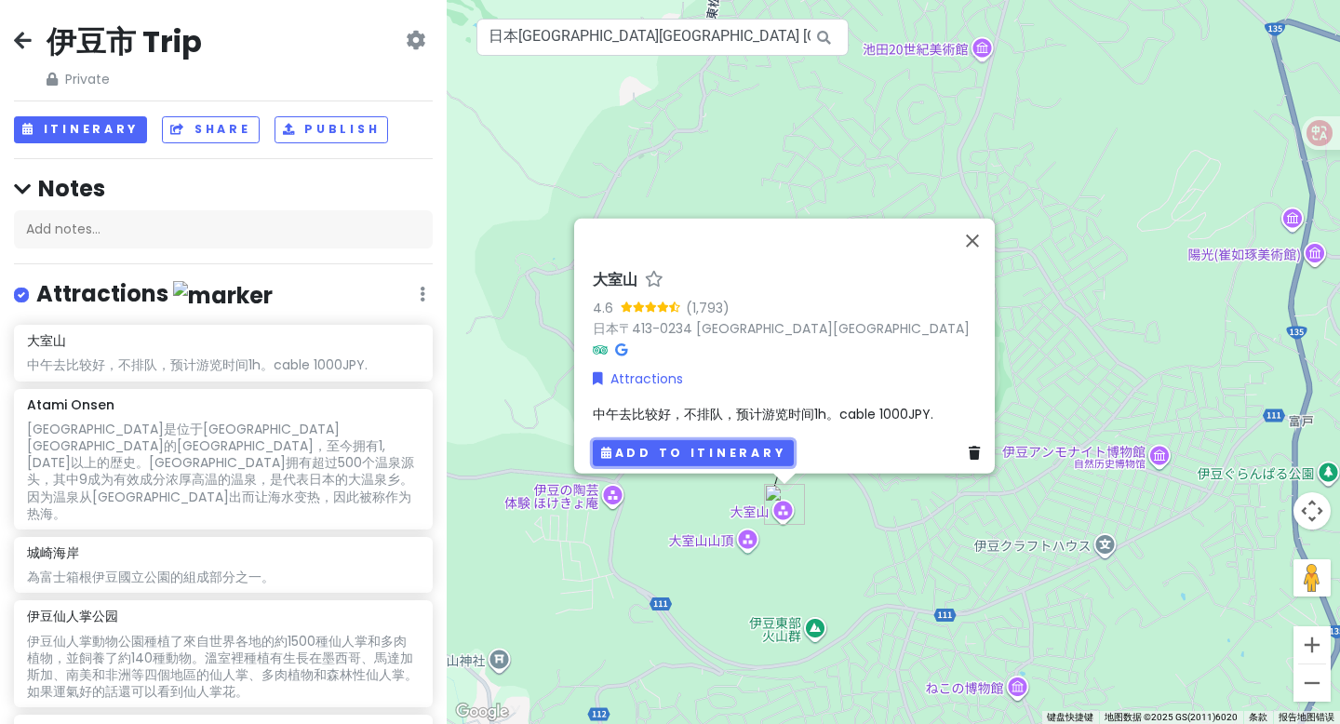
click at [747, 447] on button "Add to itinerary" at bounding box center [693, 452] width 201 height 27
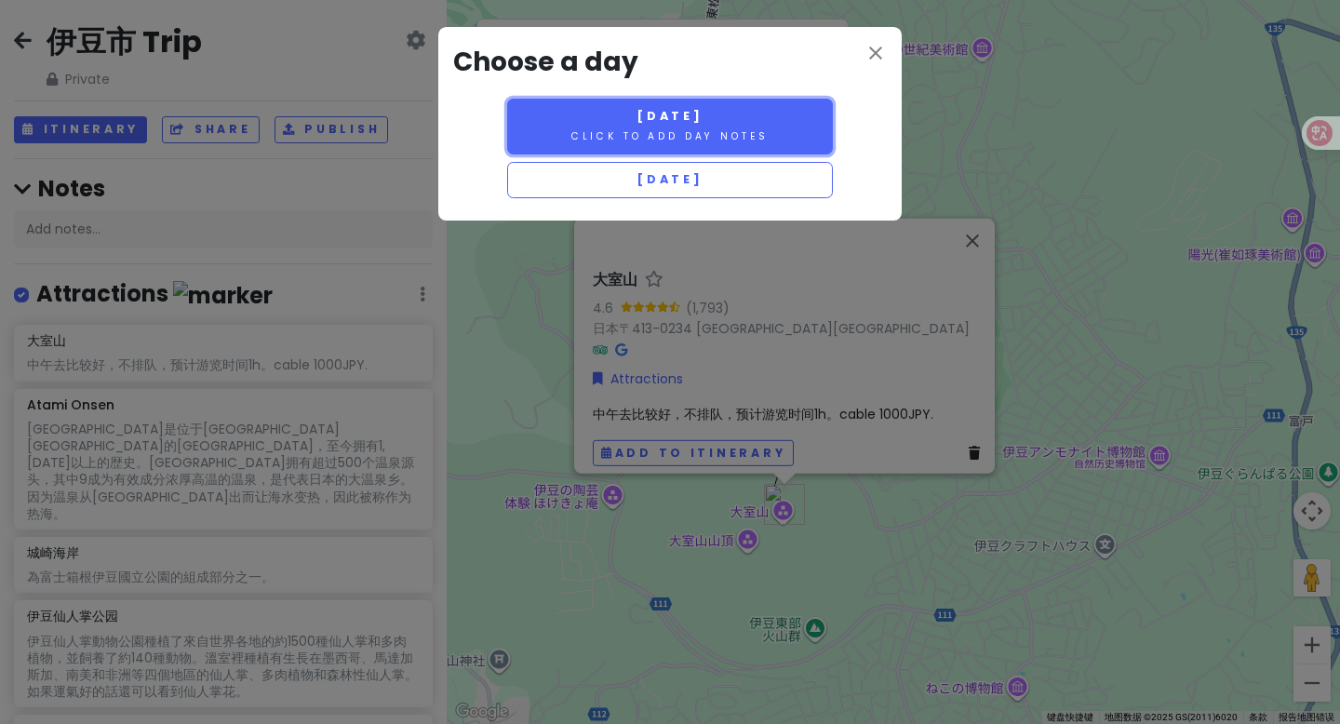
click at [695, 133] on small "Click to add day notes" at bounding box center [669, 136] width 197 height 14
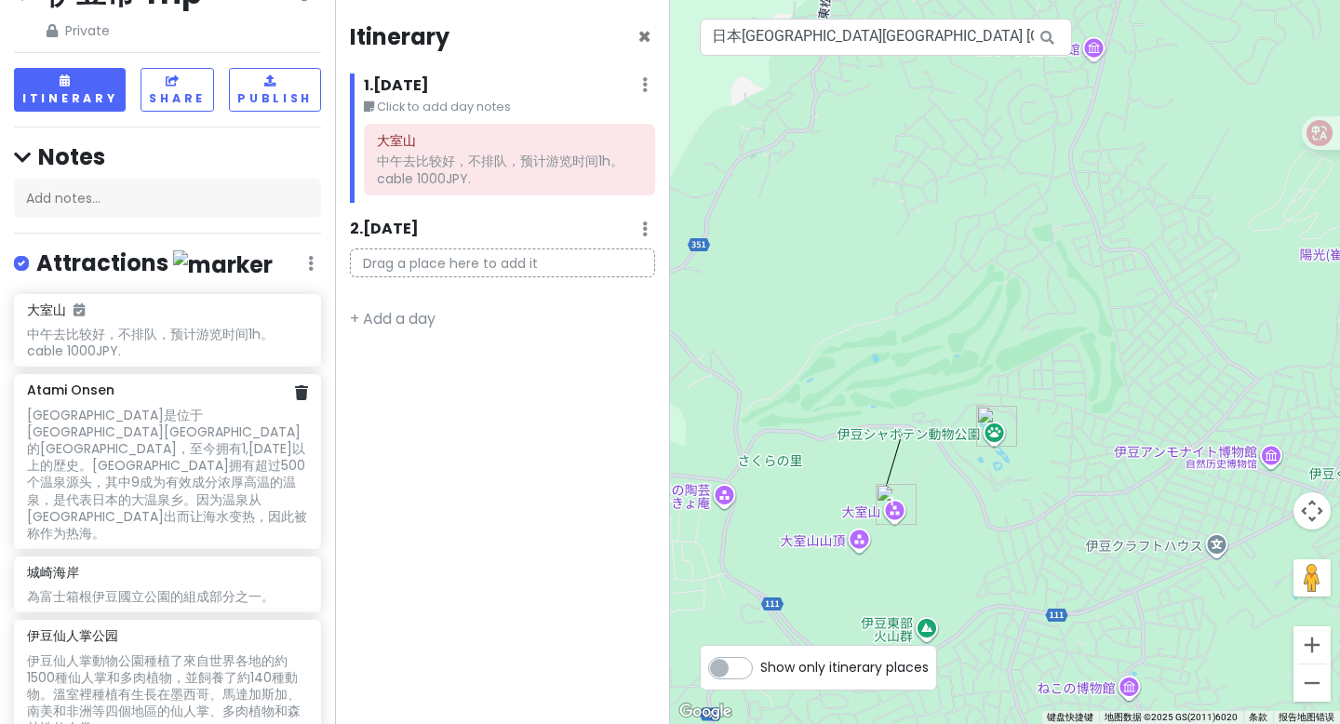
scroll to position [49, 0]
click at [145, 358] on div "為富士箱根伊豆國立公園的組成部分之一。" at bounding box center [167, 341] width 280 height 33
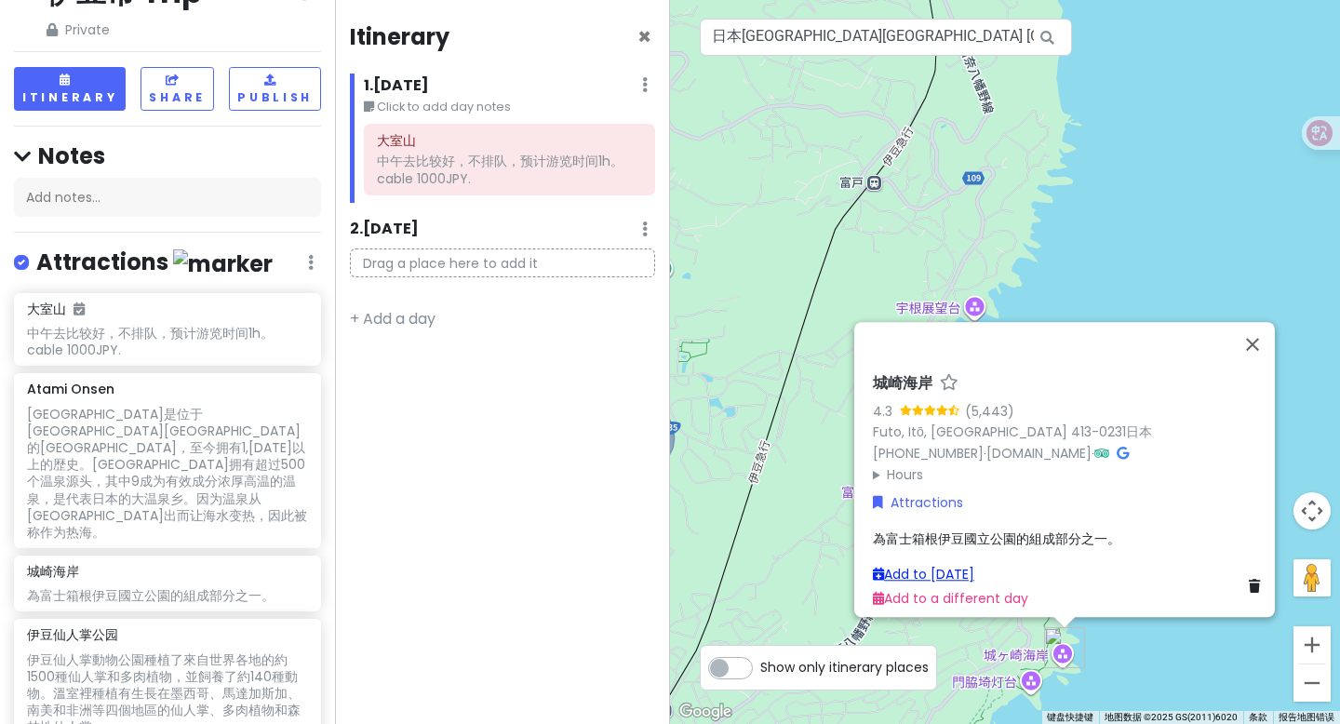
click at [963, 565] on link "Add to Sat 8/16" at bounding box center [923, 574] width 101 height 19
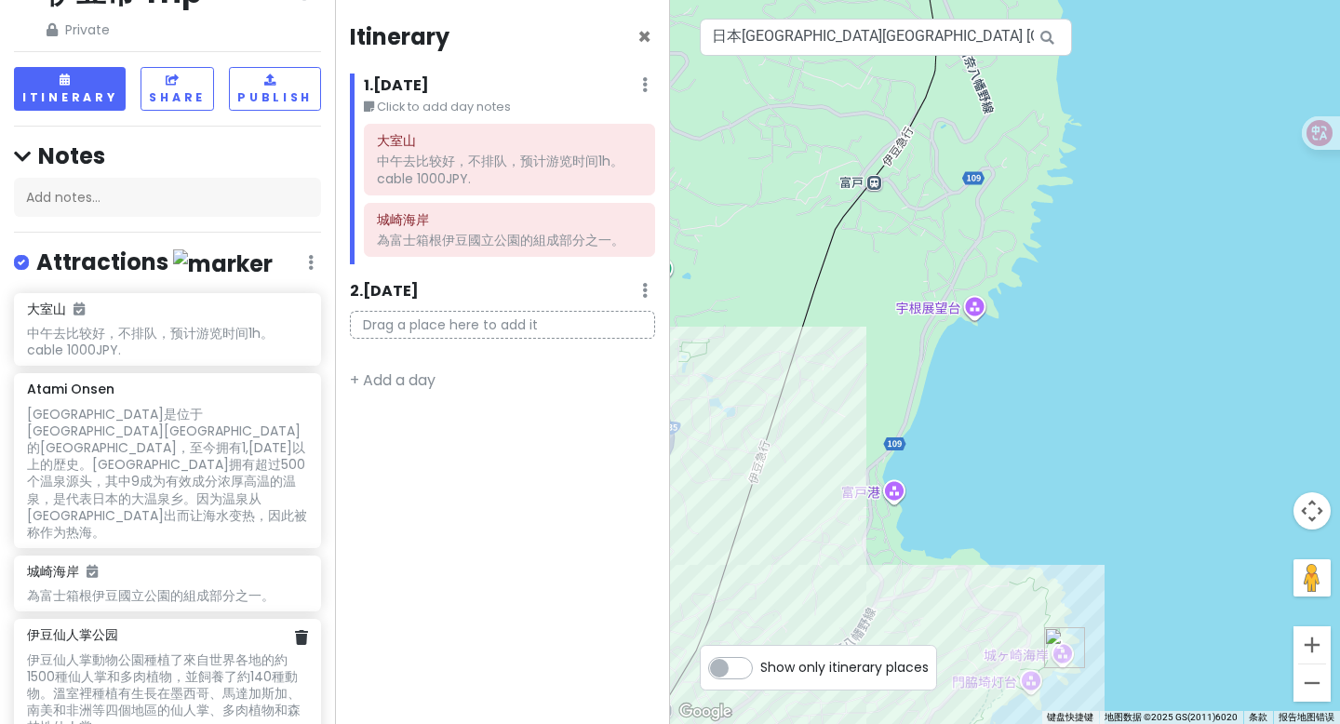
click at [183, 358] on div "伊豆仙人掌動物公園種植了來自世界各地的約1500種仙人掌和多肉植物，並飼養了約140種動物。溫室裡種植有生長在墨西哥、馬達加斯加、南美和非洲等四個地區的仙人掌…" at bounding box center [167, 341] width 280 height 33
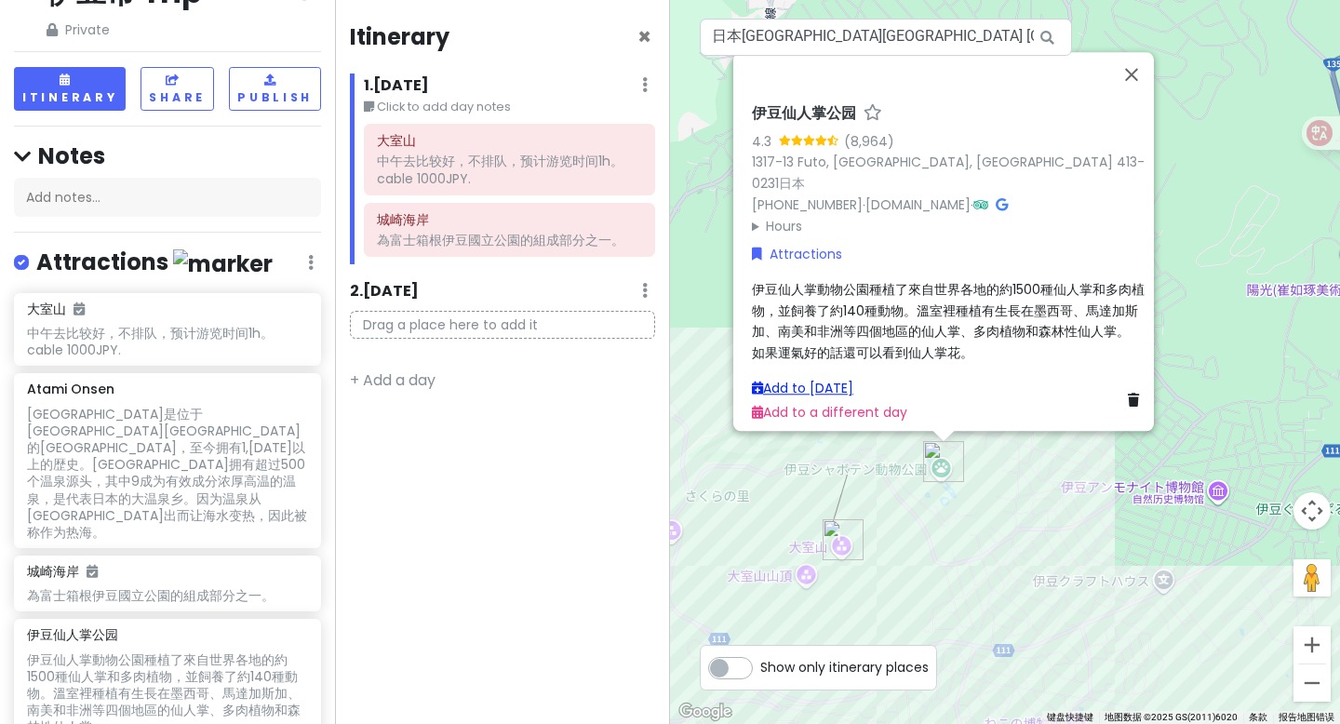
click at [838, 380] on link "Add to Sat 8/16" at bounding box center [802, 388] width 101 height 19
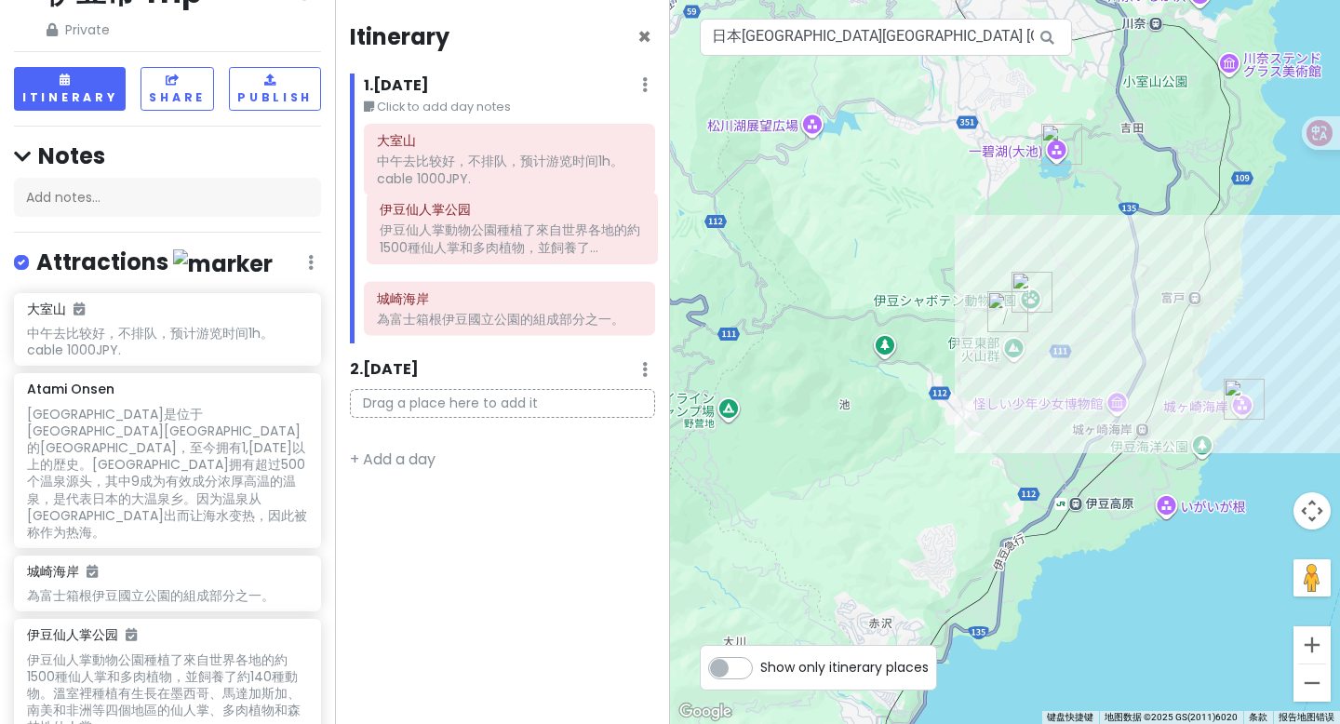
drag, startPoint x: 488, startPoint y: 324, endPoint x: 491, endPoint y: 252, distance: 71.7
click at [491, 252] on div "大室山 中午去比较好，不排队，预计游览时间1h。cable 1000JPY. 城崎海岸 為富士箱根伊豆國立公園的組成部分之一。 伊豆仙人掌公园 伊豆仙人掌動物…" at bounding box center [509, 233] width 319 height 219
click at [1138, 436] on div at bounding box center [1005, 362] width 670 height 724
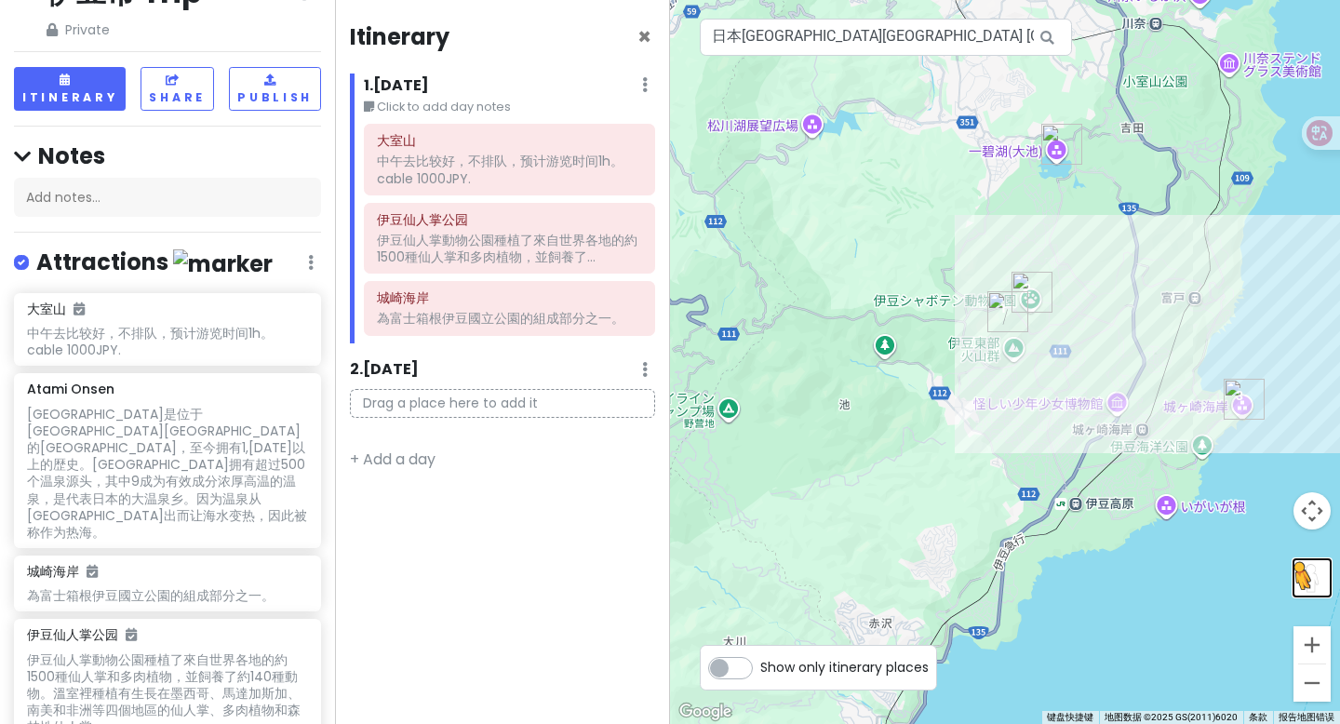
click at [1138, 580] on button "将街景小人拖到地图上以打开街景" at bounding box center [1311, 577] width 37 height 37
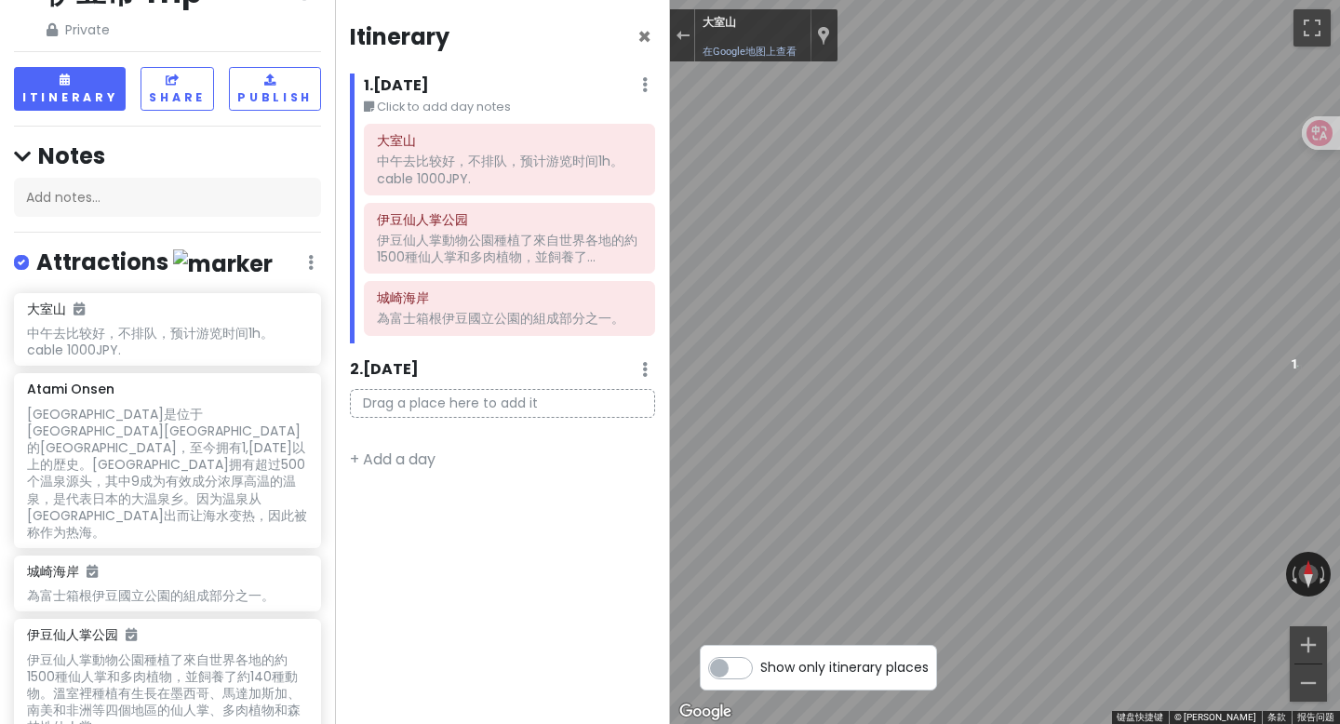
click at [760, 624] on label "Show only itinerary places" at bounding box center [844, 663] width 168 height 22
click at [760, 624] on input "Show only itinerary places" at bounding box center [766, 658] width 12 height 12
click at [760, 624] on label "Show only itinerary places" at bounding box center [844, 663] width 168 height 22
click at [760, 624] on input "Show only itinerary places" at bounding box center [766, 658] width 12 height 12
click at [1138, 36] on button "切换全屏视图" at bounding box center [1311, 27] width 37 height 37
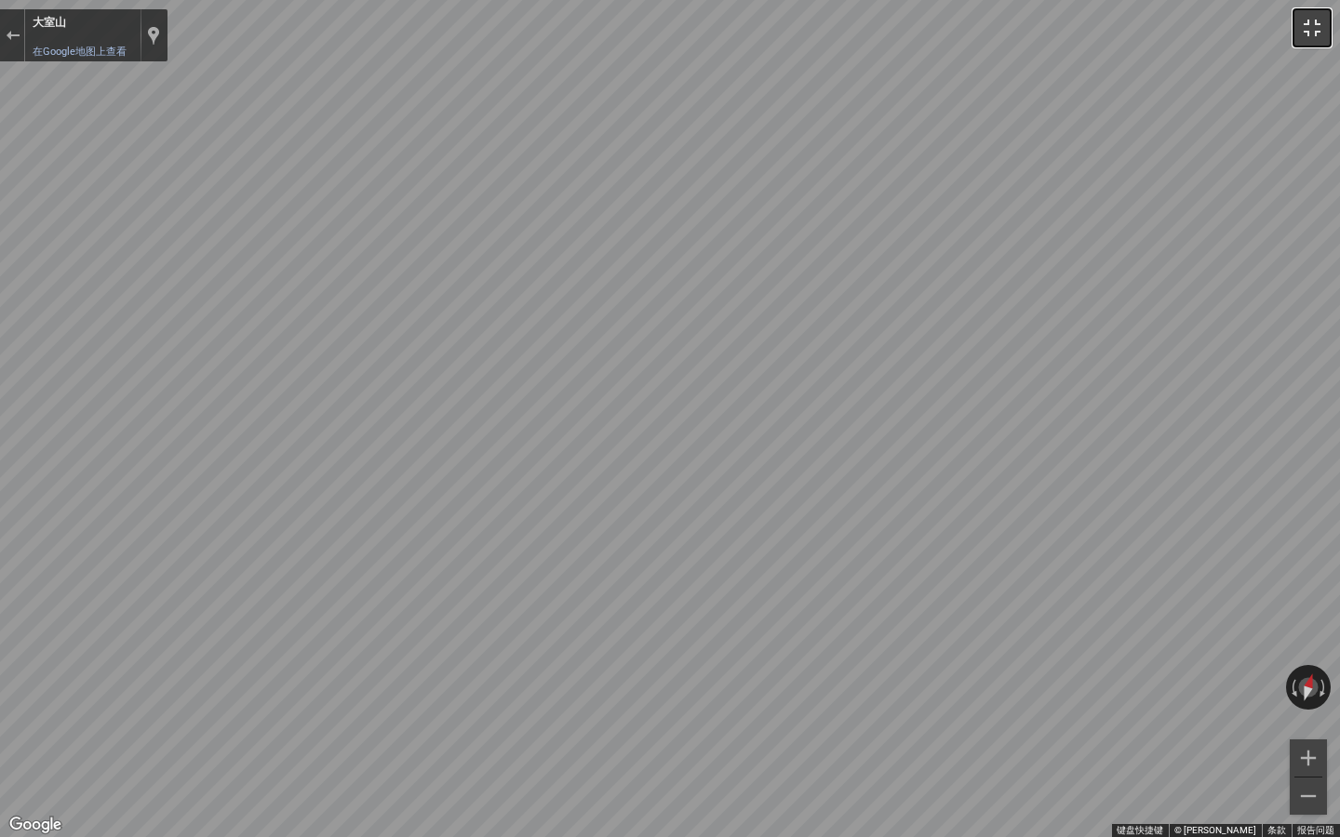
click at [1138, 35] on button "切换全屏视图" at bounding box center [1311, 27] width 37 height 37
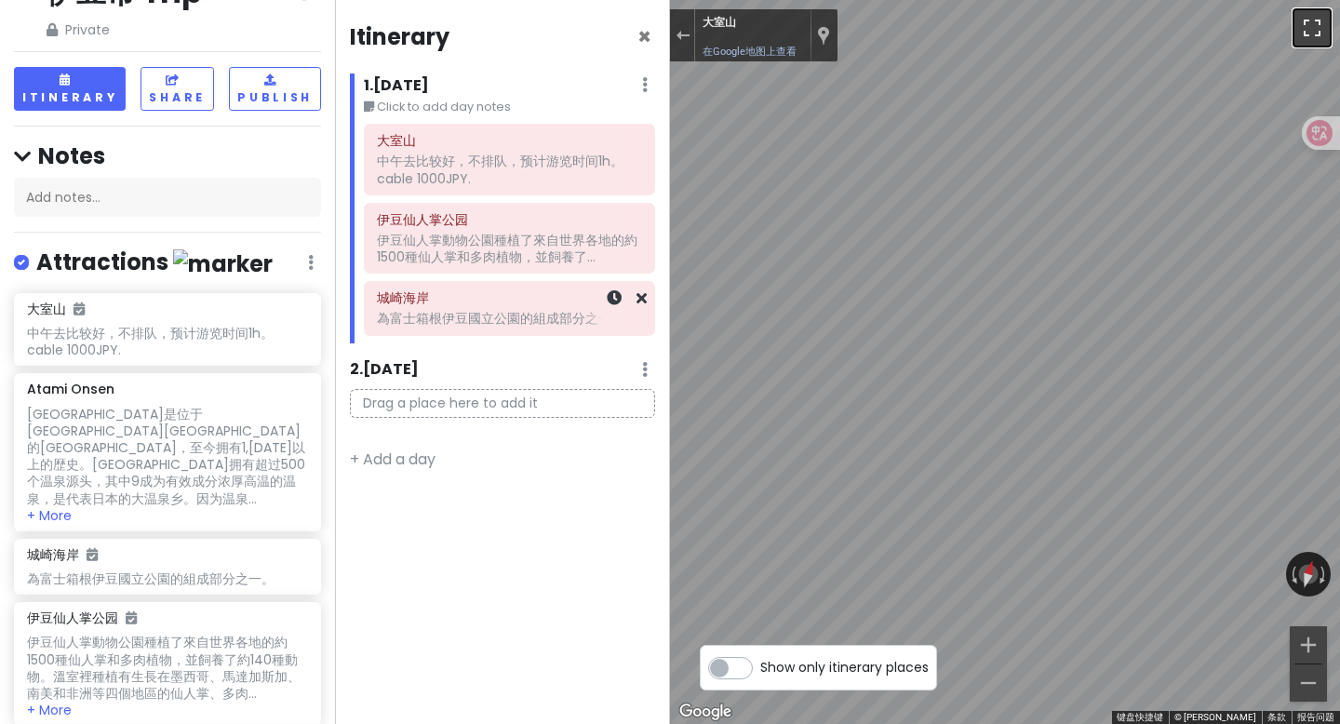
click at [499, 186] on div "為富士箱根伊豆國立公園的組成部分之一。" at bounding box center [509, 169] width 265 height 33
click at [764, 50] on link "在Google地图上查看" at bounding box center [749, 52] width 94 height 12
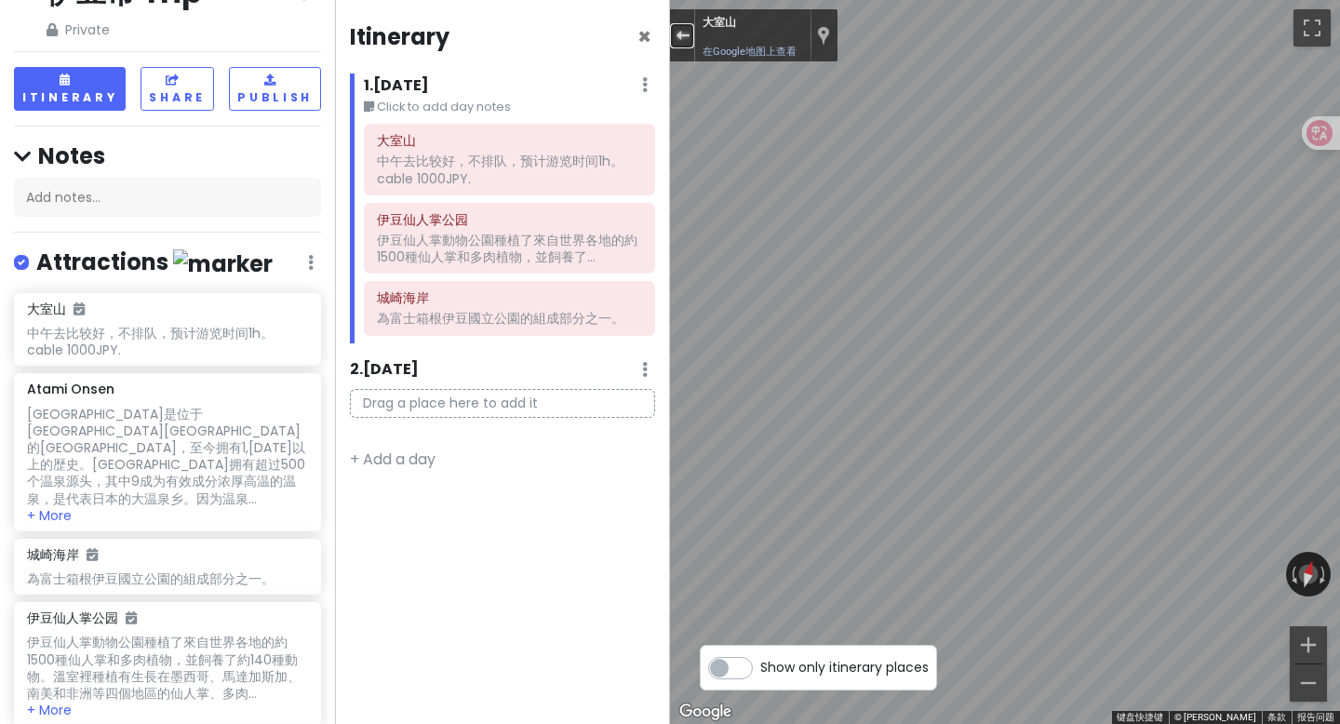
click at [681, 45] on button "退出街景" at bounding box center [682, 35] width 24 height 25
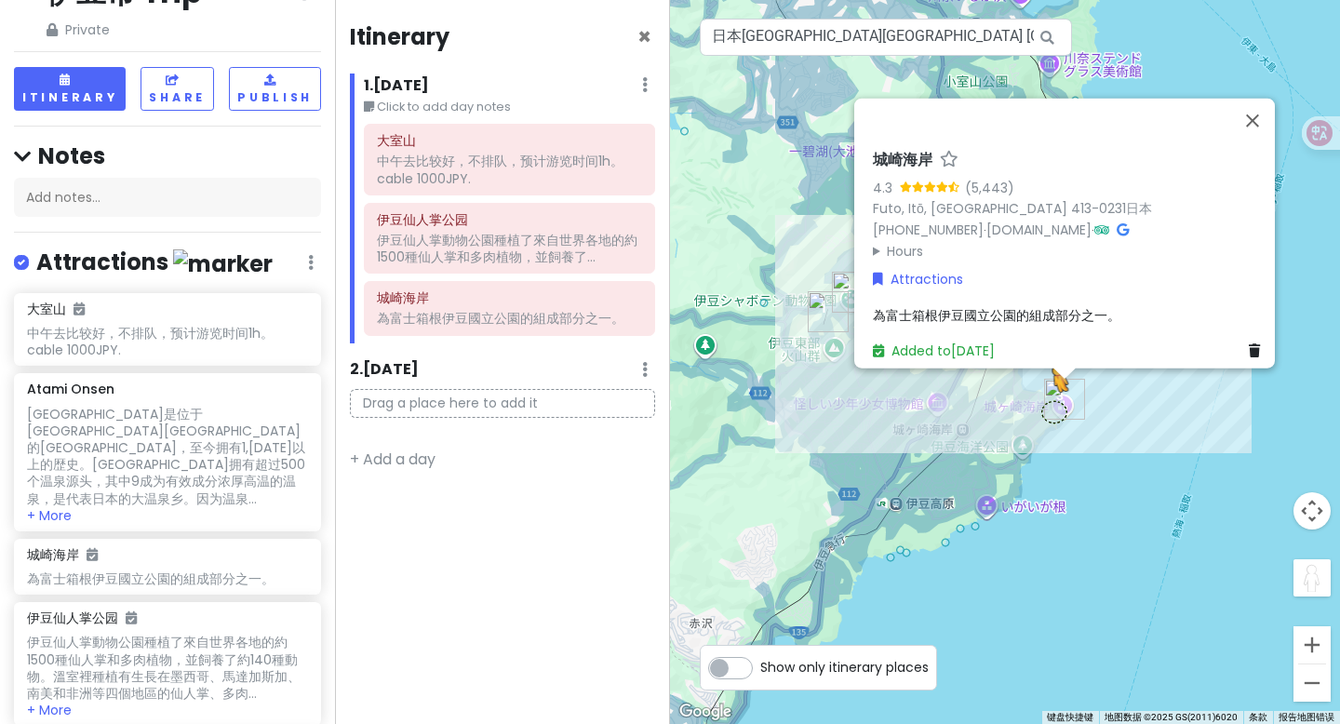
drag, startPoint x: 1308, startPoint y: 579, endPoint x: 1053, endPoint y: 410, distance: 305.5
click at [1053, 410] on div "3 2 1 若要使用键盘激活拖动功能，请按 Alt + Enter 键。进入键盘拖动状态后，可以使用箭头键来移动标记。按 Enter 键可结束拖动操作。如需取…" at bounding box center [1005, 362] width 670 height 724
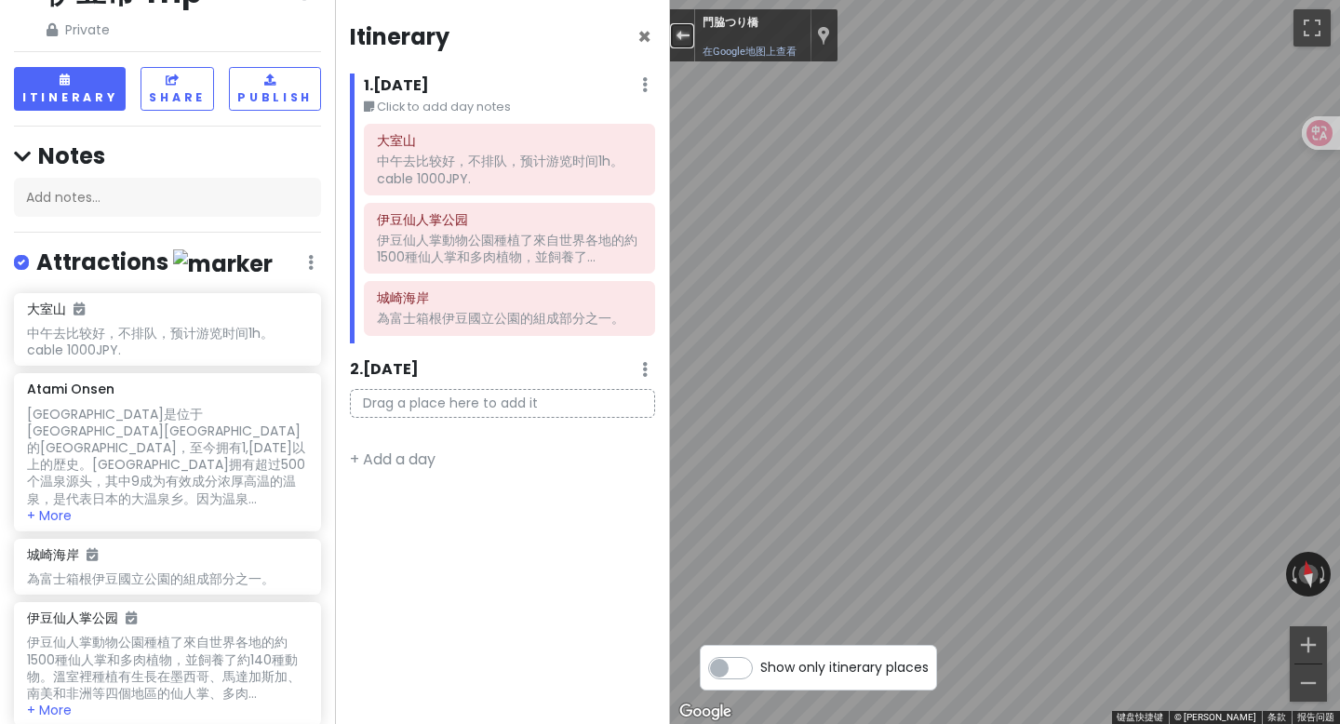
click at [680, 35] on div "退出街景" at bounding box center [682, 35] width 14 height 11
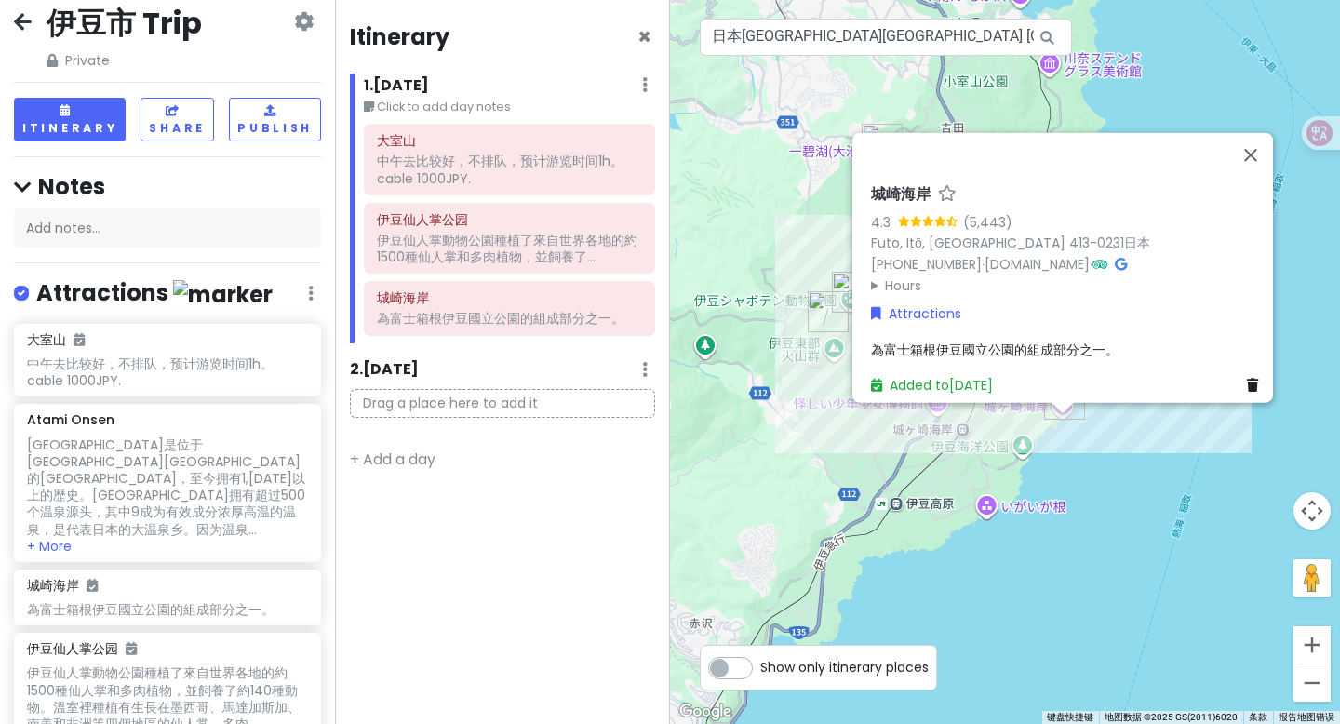
scroll to position [1, 0]
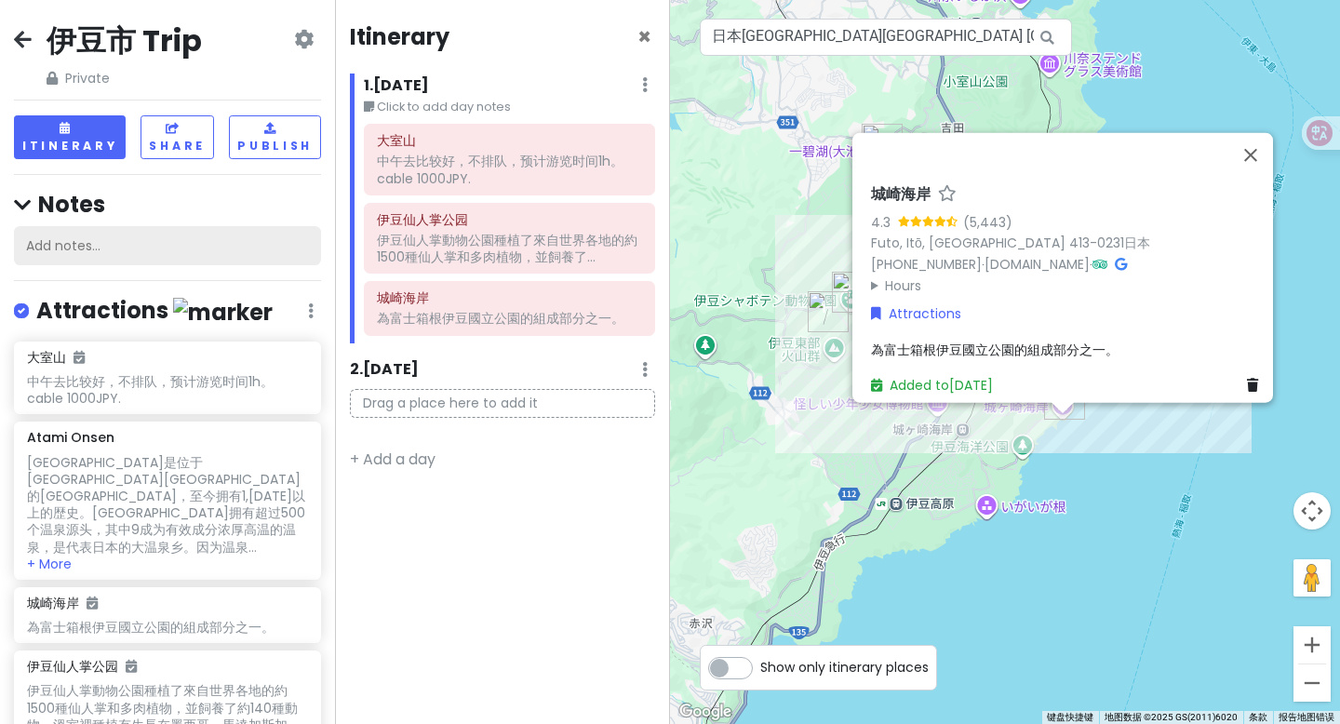
click at [74, 244] on div "Add notes..." at bounding box center [167, 245] width 307 height 39
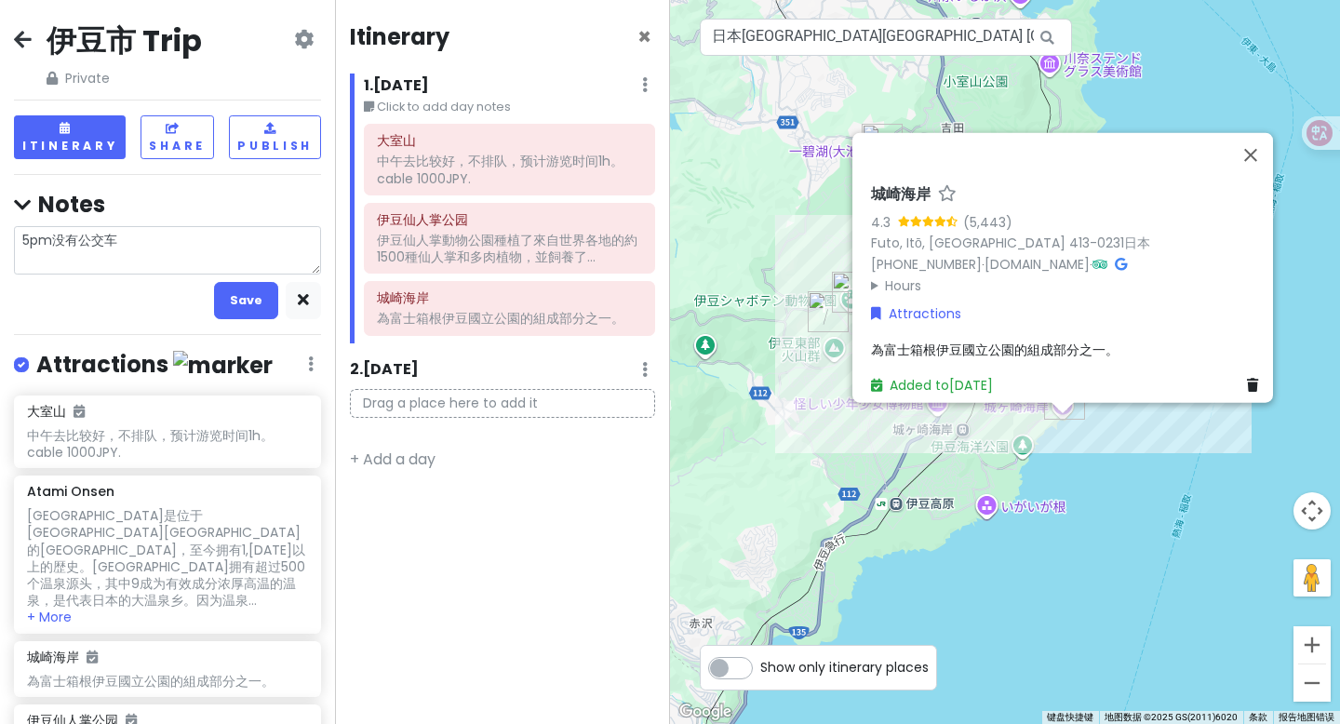
click at [19, 242] on textarea "5pm没有公交车" at bounding box center [167, 250] width 307 height 48
click at [250, 303] on button "Save" at bounding box center [246, 300] width 64 height 36
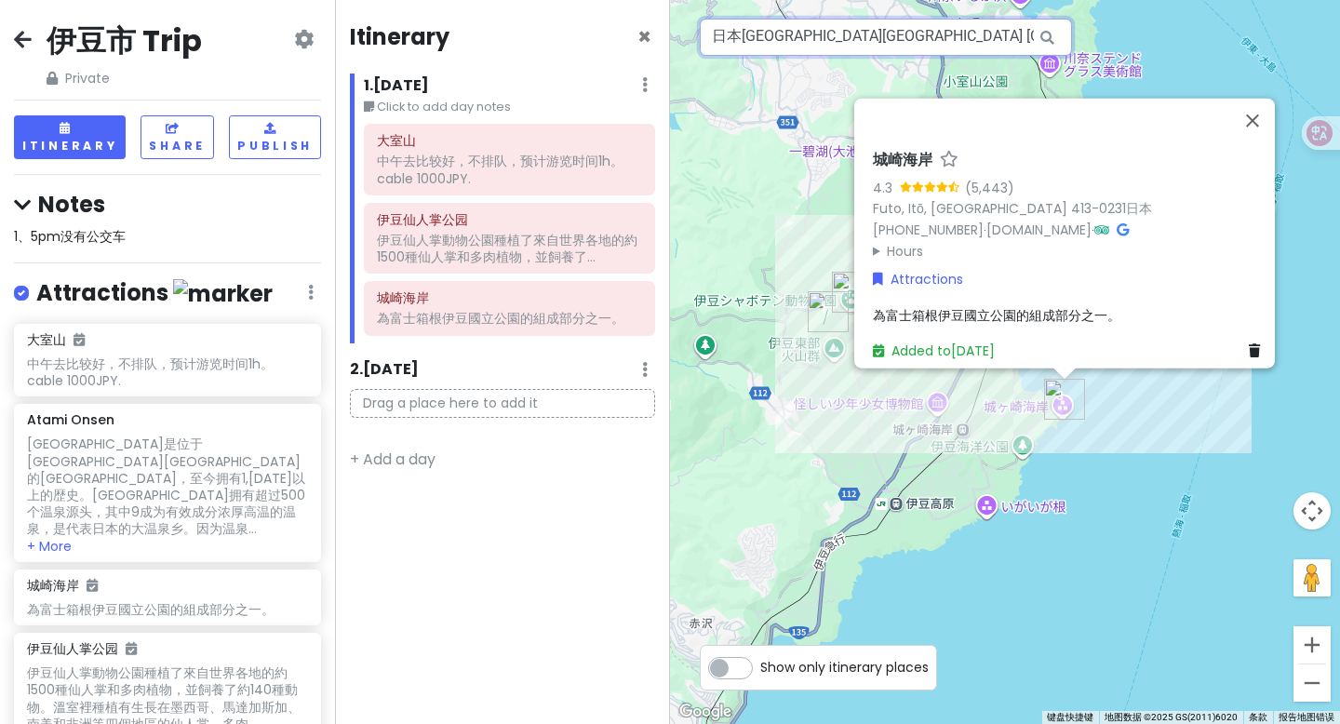
click at [946, 37] on input "日本静冈县伊东市 Yoshida, 一碧湖" at bounding box center [886, 37] width 372 height 37
paste input "顺序西伊豆恋人岬黄金崎堂岛南伊豆白滨海滩"
paste input "按顺序西伊豆恋人岬黄金崎堂岛南伊豆白滨海滩"
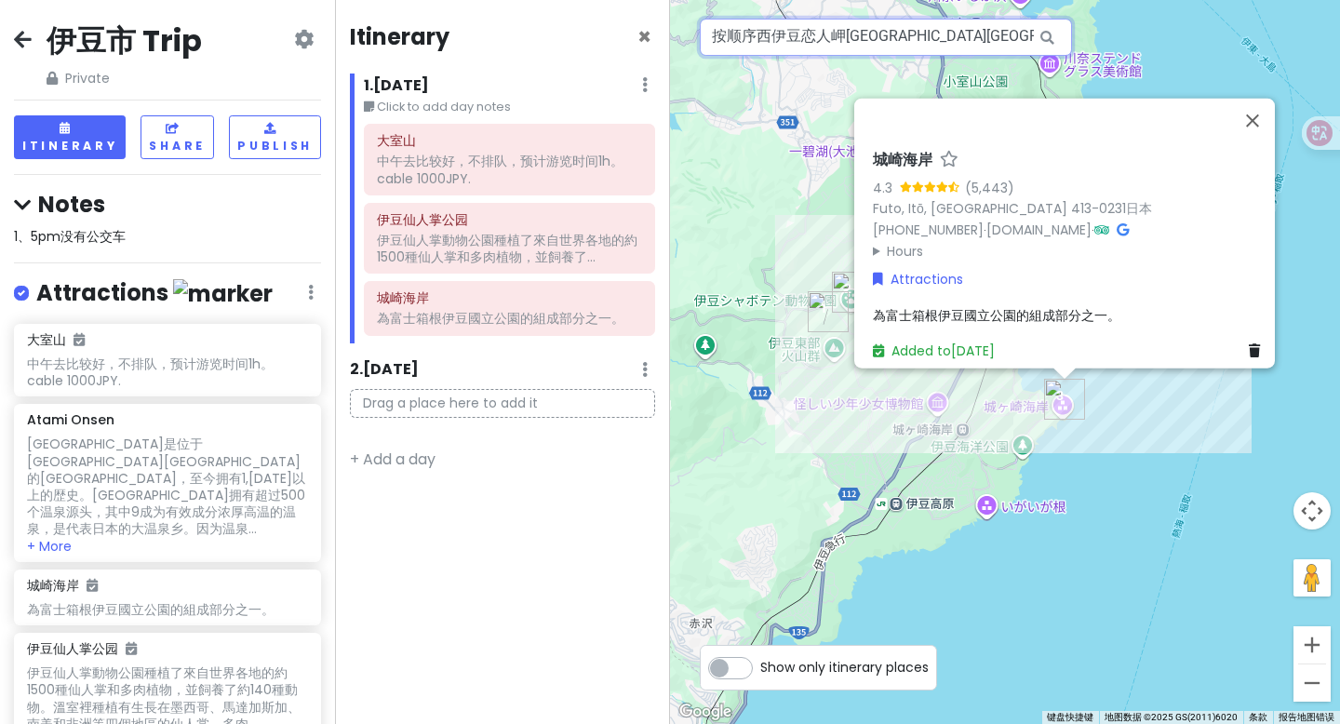
click at [800, 37] on input "按顺序西伊豆恋人岬黄金崎堂岛南伊豆白滨海滩" at bounding box center [886, 37] width 372 height 37
drag, startPoint x: 800, startPoint y: 37, endPoint x: 687, endPoint y: 34, distance: 112.6
click at [687, 34] on div "1 2 3 正在加载... 城崎海岸 4.3 (5,443) Futo, Itō, Shizuoka 413-0231日本 +81 557-37-6105 ·…" at bounding box center [1005, 362] width 670 height 724
drag, startPoint x: 760, startPoint y: 36, endPoint x: 965, endPoint y: 29, distance: 204.8
click at [965, 29] on input "恋人岬" at bounding box center [886, 37] width 372 height 37
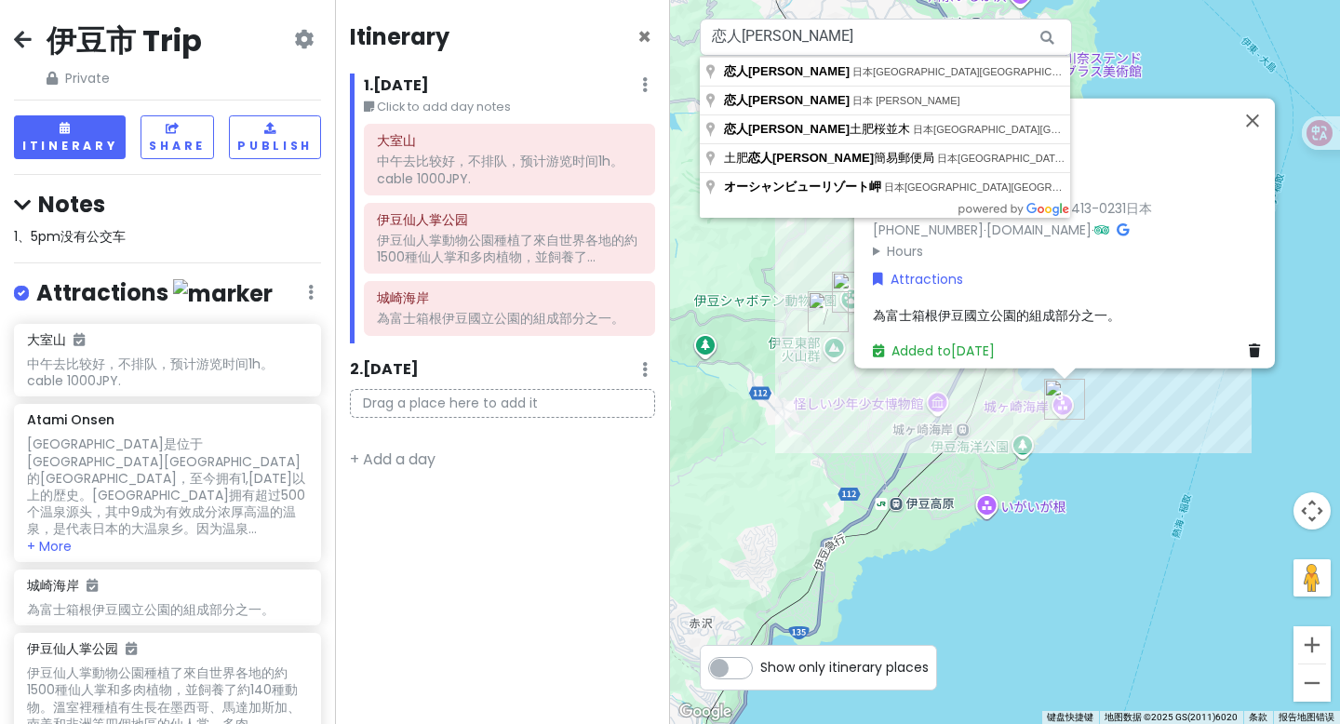
click at [1054, 38] on icon at bounding box center [1047, 38] width 42 height 38
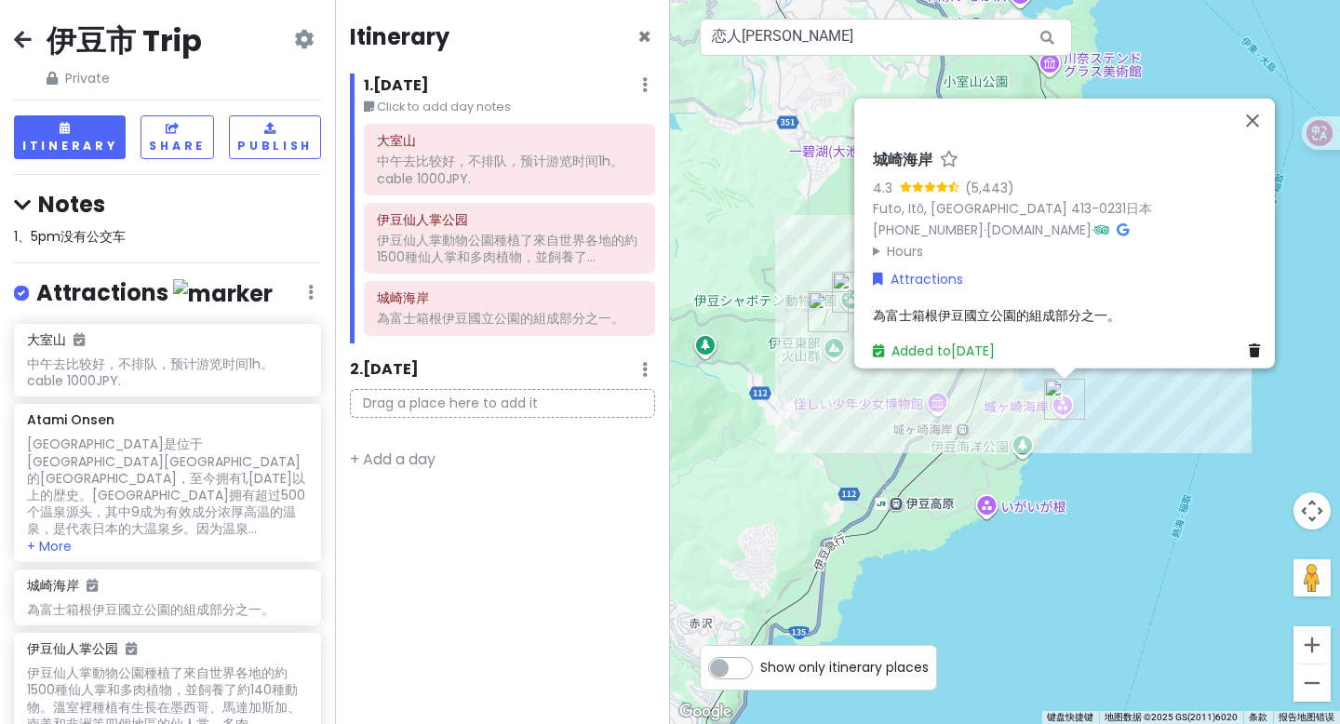
click at [1054, 38] on icon at bounding box center [1047, 38] width 42 height 38
click at [1043, 37] on icon at bounding box center [1047, 38] width 42 height 38
click at [1138, 104] on button "关闭" at bounding box center [1252, 121] width 45 height 45
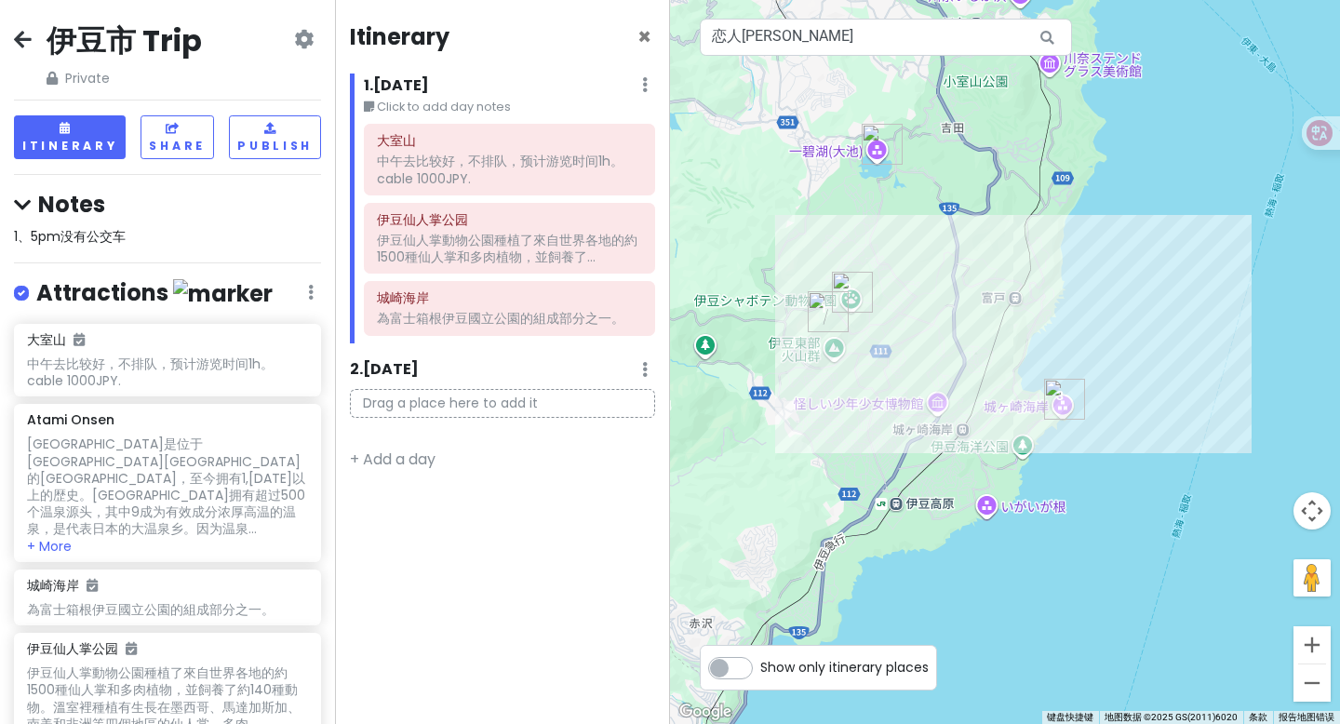
click at [1048, 44] on icon at bounding box center [1047, 38] width 42 height 38
click at [922, 35] on input "恋人岬" at bounding box center [886, 37] width 372 height 37
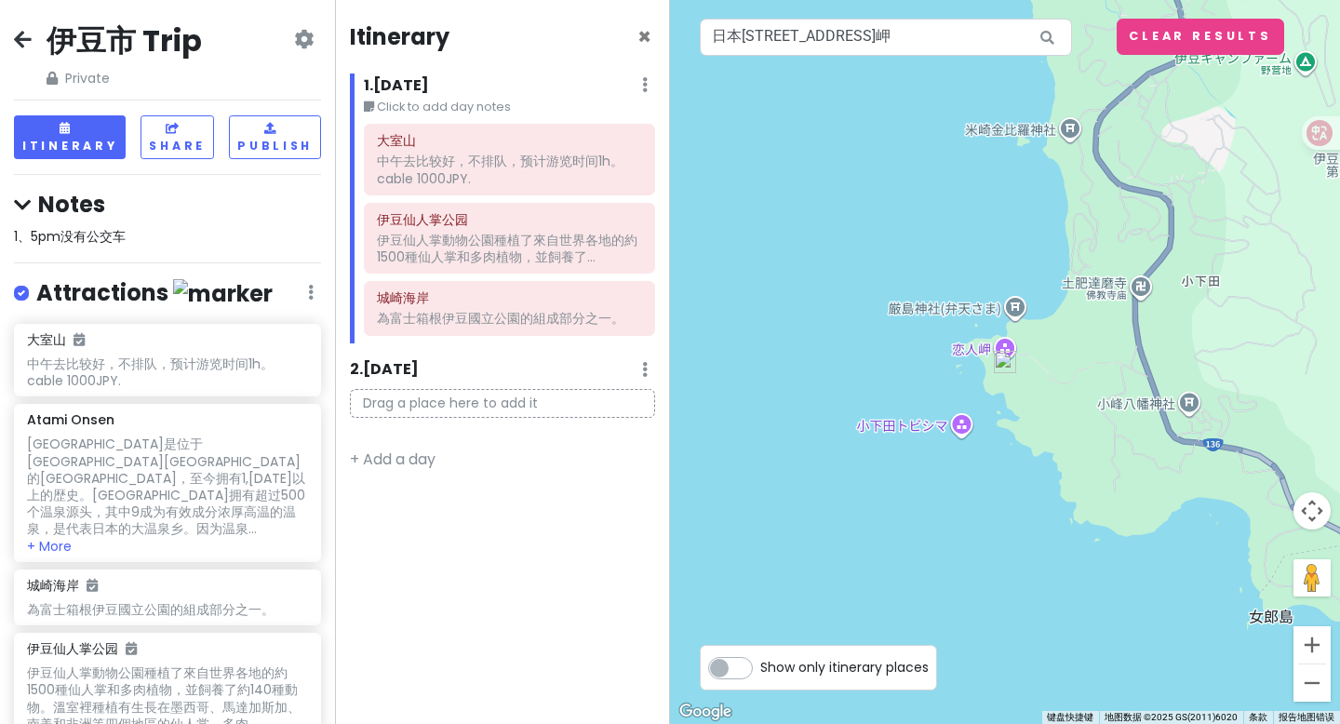
click at [1004, 360] on img at bounding box center [1005, 362] width 22 height 22
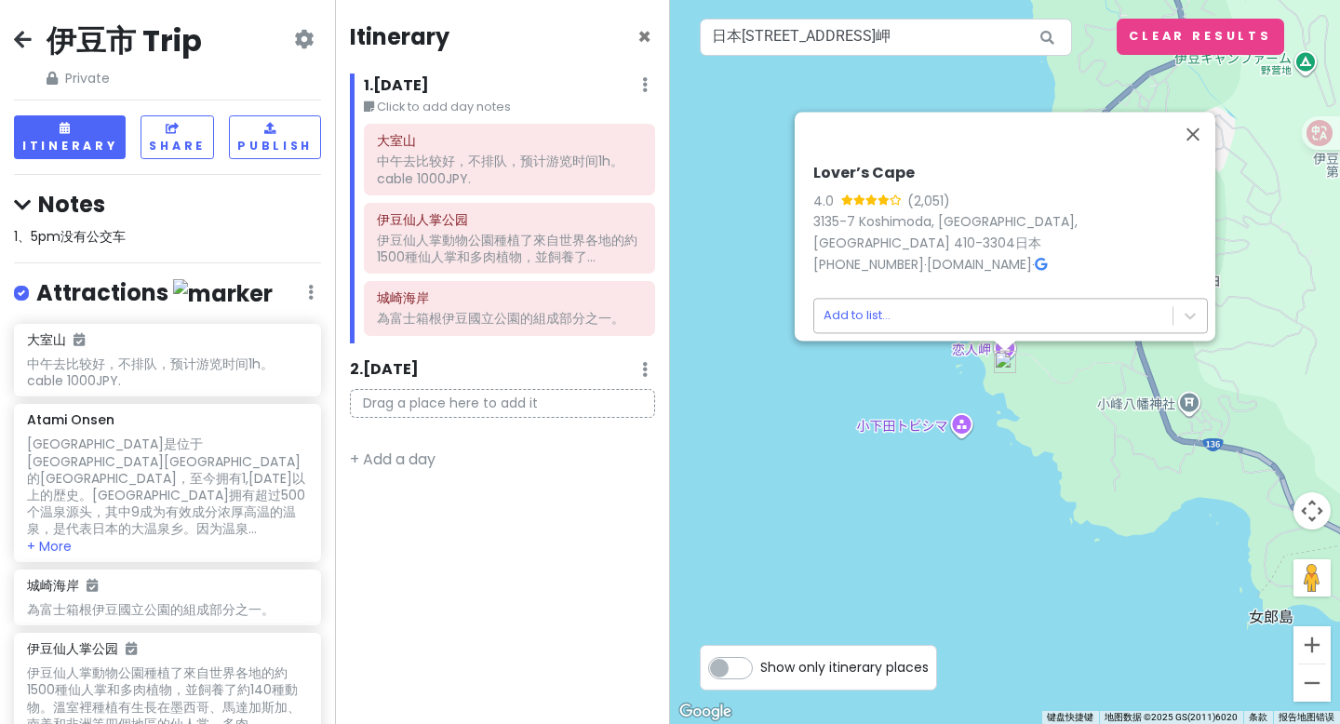
click at [927, 307] on body "伊豆市 Trip Private Change Dates Make a Copy Delete Trip Go Pro ⚡️ Give Feedback 💡…" at bounding box center [670, 362] width 1340 height 724
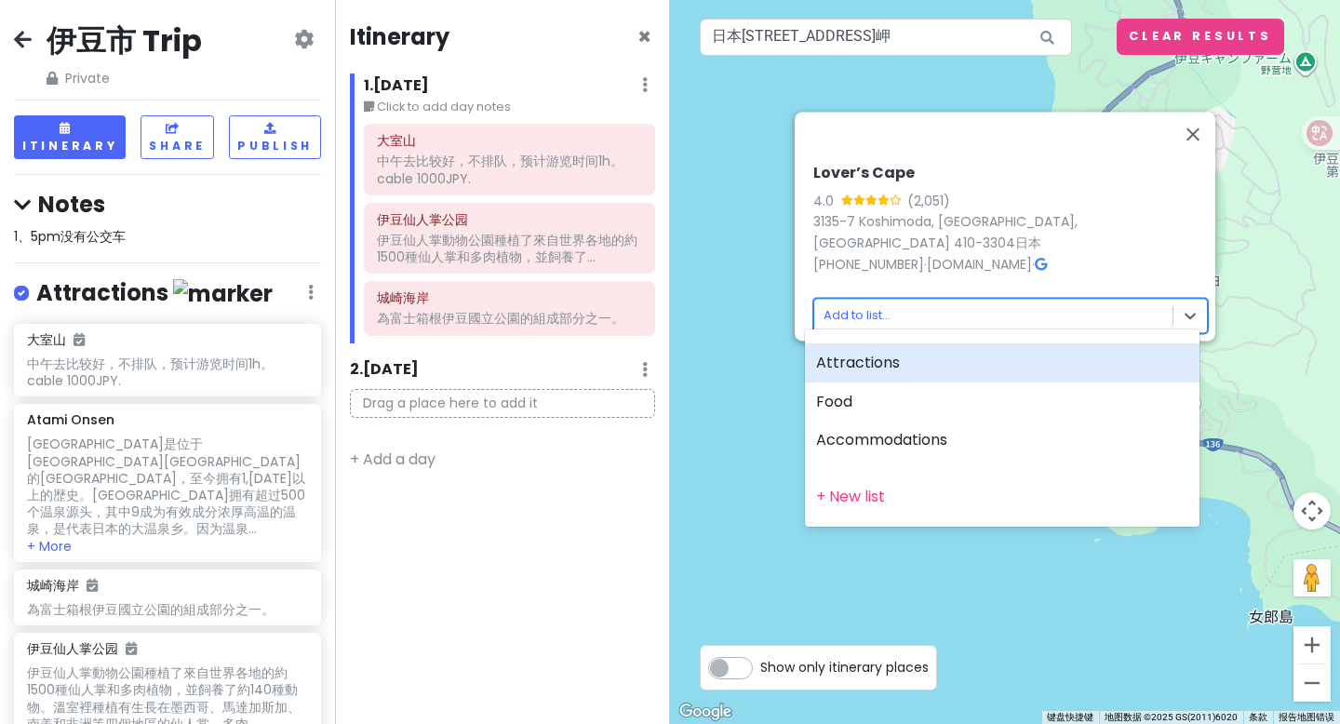
click at [873, 361] on div "Attractions" at bounding box center [1002, 362] width 394 height 39
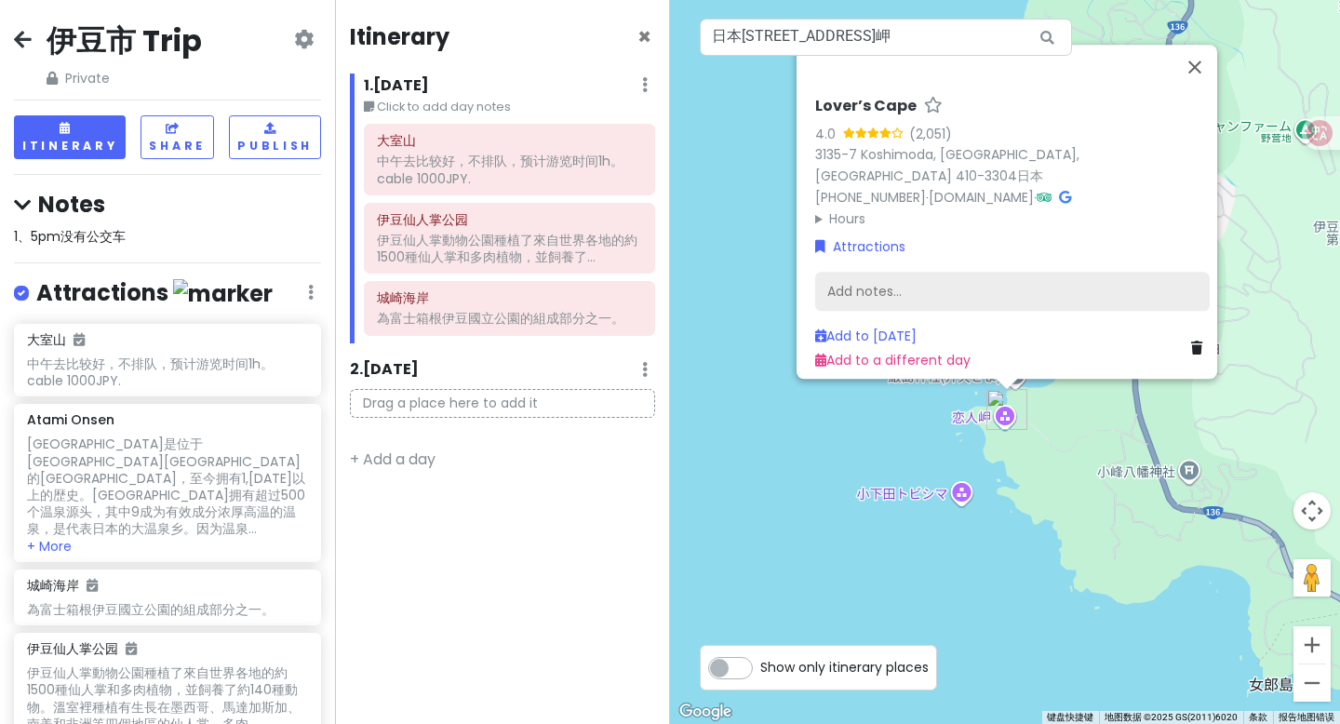
click at [892, 284] on div "Add notes..." at bounding box center [1012, 292] width 394 height 39
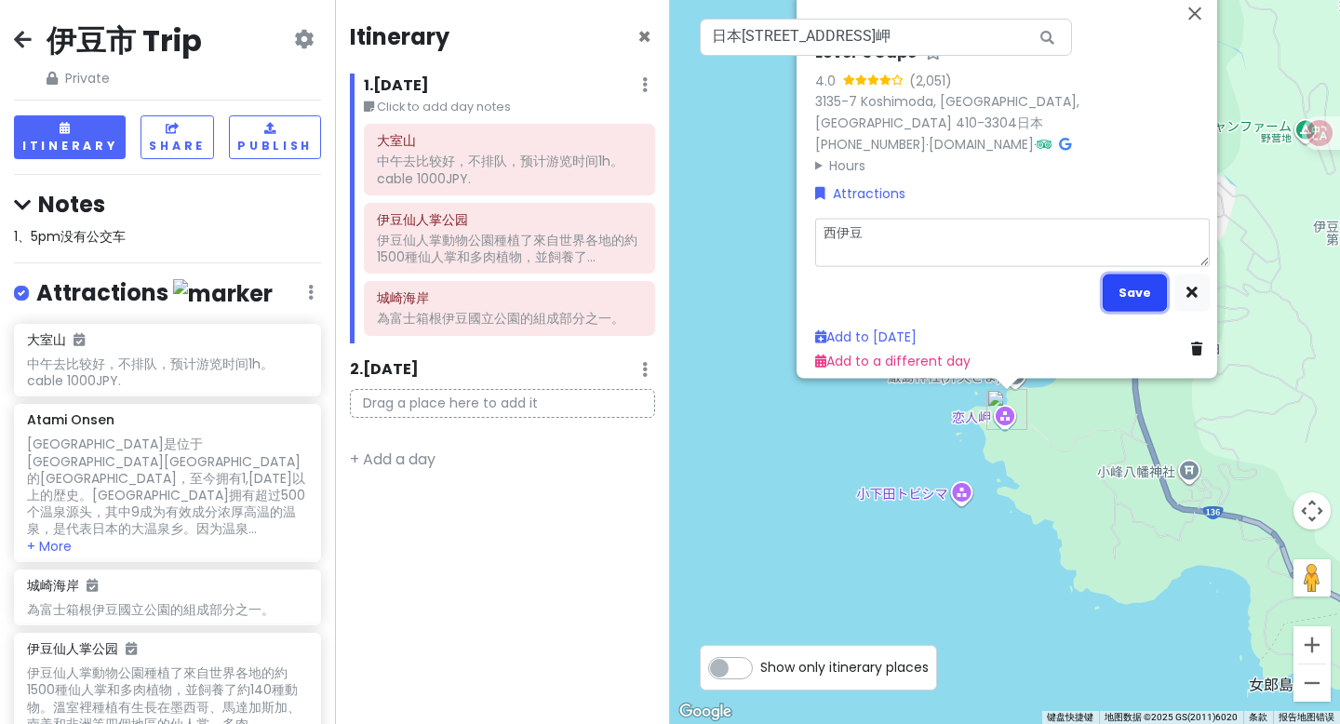
click at [1129, 274] on button "Save" at bounding box center [1134, 292] width 64 height 36
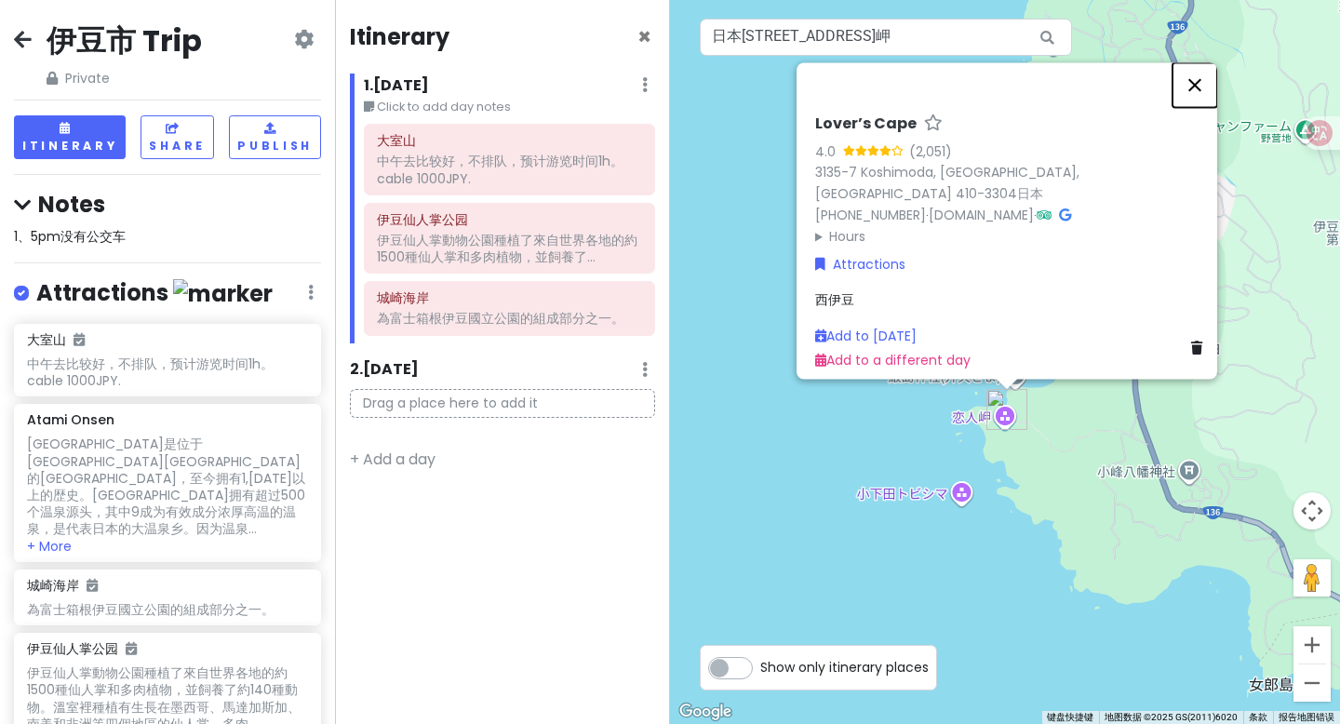
click at [1138, 100] on button "关闭" at bounding box center [1194, 84] width 45 height 45
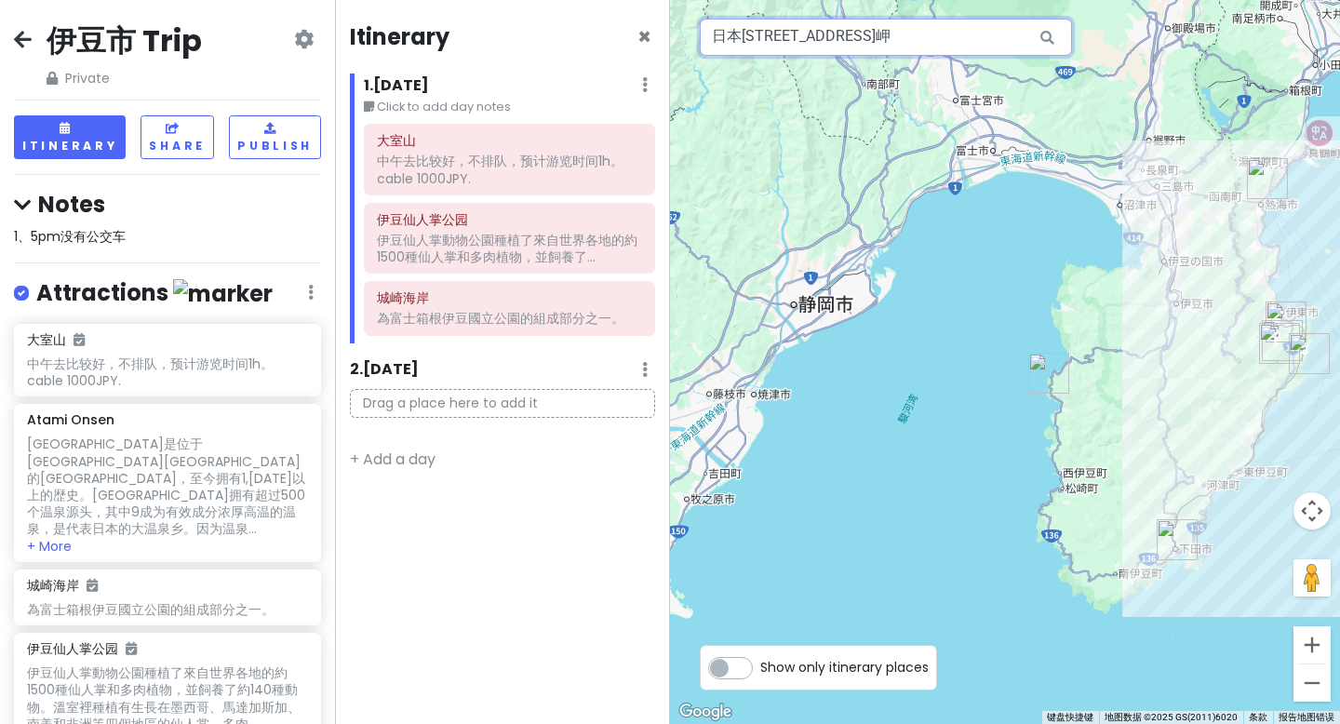
click at [988, 34] on input "日本静冈县伊豆市 小下田3135-7 恋人岬" at bounding box center [886, 37] width 372 height 37
paste input "顺序西伊豆恋人岬黄金崎堂岛南伊豆白滨海滩"
click at [849, 33] on input "按顺序西伊豆恋人岬黄金崎堂岛南伊豆白滨海滩" at bounding box center [886, 37] width 372 height 37
drag, startPoint x: 849, startPoint y: 33, endPoint x: 686, endPoint y: 47, distance: 164.3
click at [686, 47] on div "1 3 2 正在加载... 黄金崎堂岛南伊豆白滨海滩 键盘快捷键 地图数据 地图数据 ©2025 GS(2011)6020 地图数据 ©2025 GS(201…" at bounding box center [1005, 362] width 670 height 724
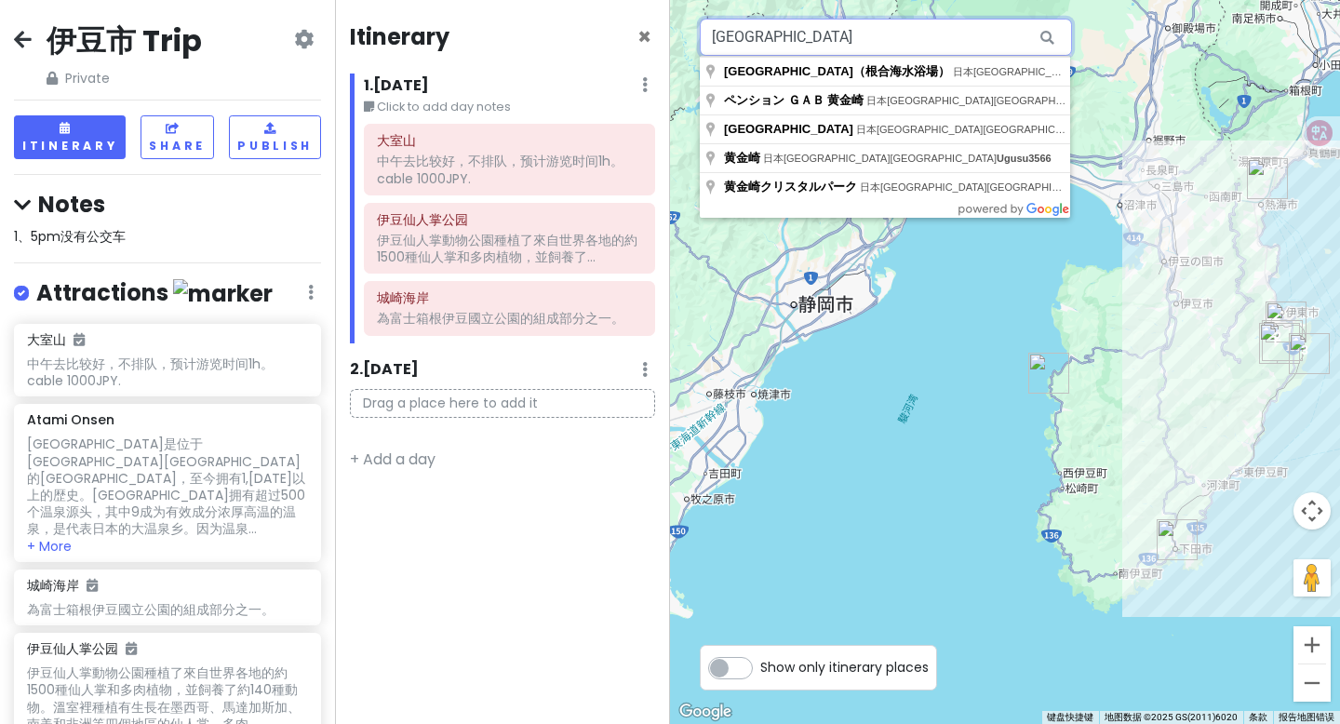
drag, startPoint x: 788, startPoint y: 33, endPoint x: 958, endPoint y: 30, distance: 170.3
click at [958, 30] on input "黄金崎堂岛" at bounding box center [886, 37] width 372 height 37
click at [1050, 38] on icon at bounding box center [1047, 38] width 42 height 38
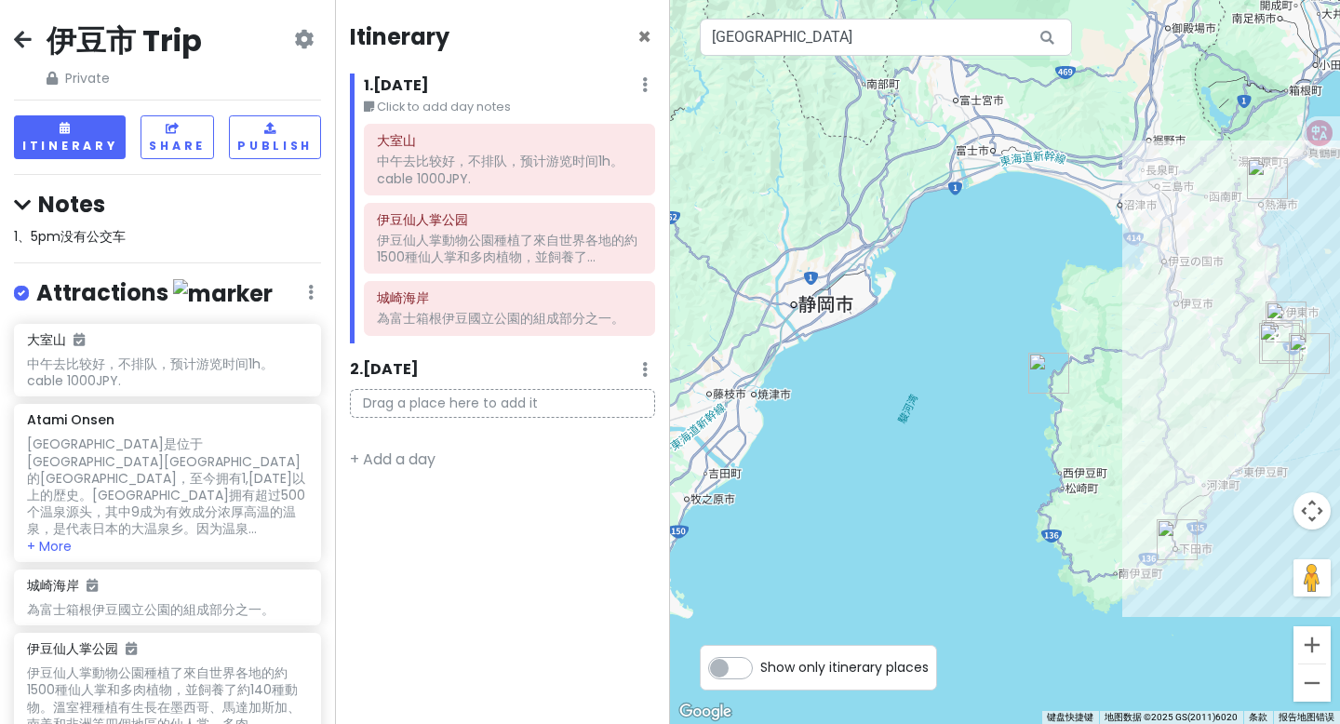
click at [1050, 38] on icon at bounding box center [1047, 38] width 42 height 38
click at [954, 45] on input "黄金崎堂岛" at bounding box center [886, 37] width 372 height 37
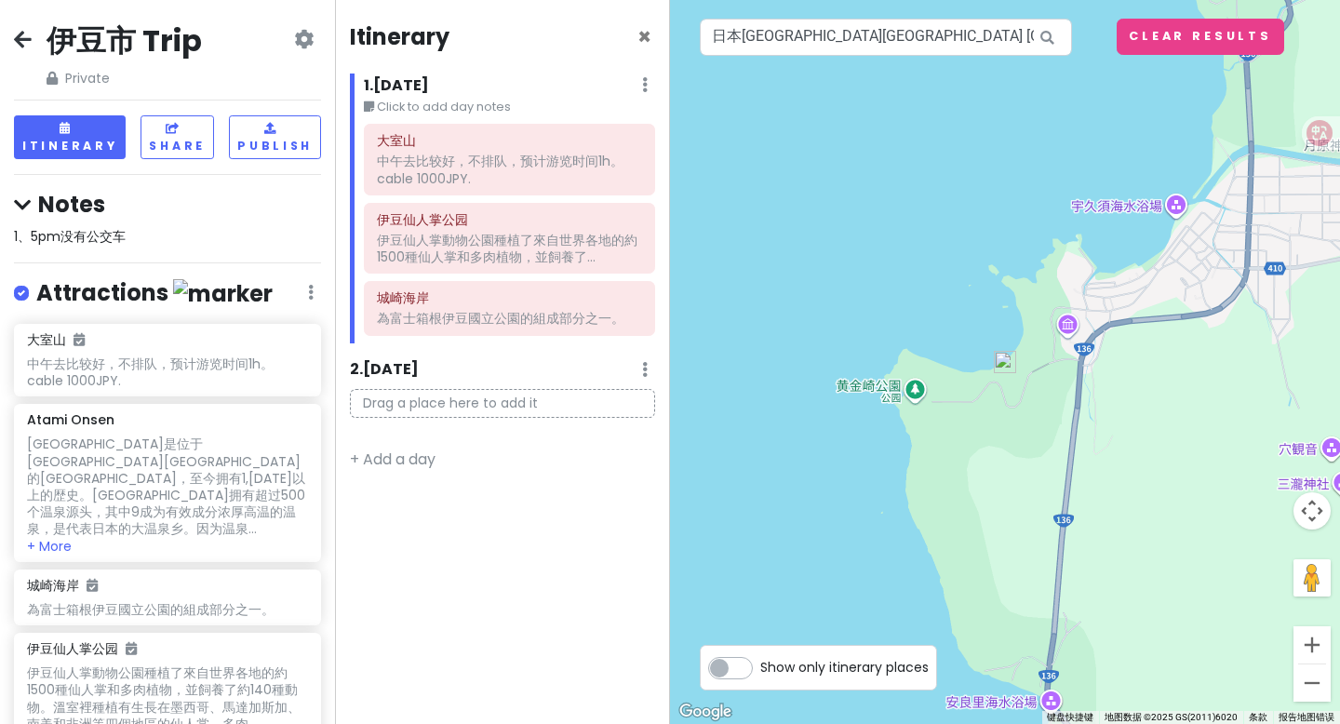
click at [1004, 367] on img at bounding box center [1005, 362] width 22 height 22
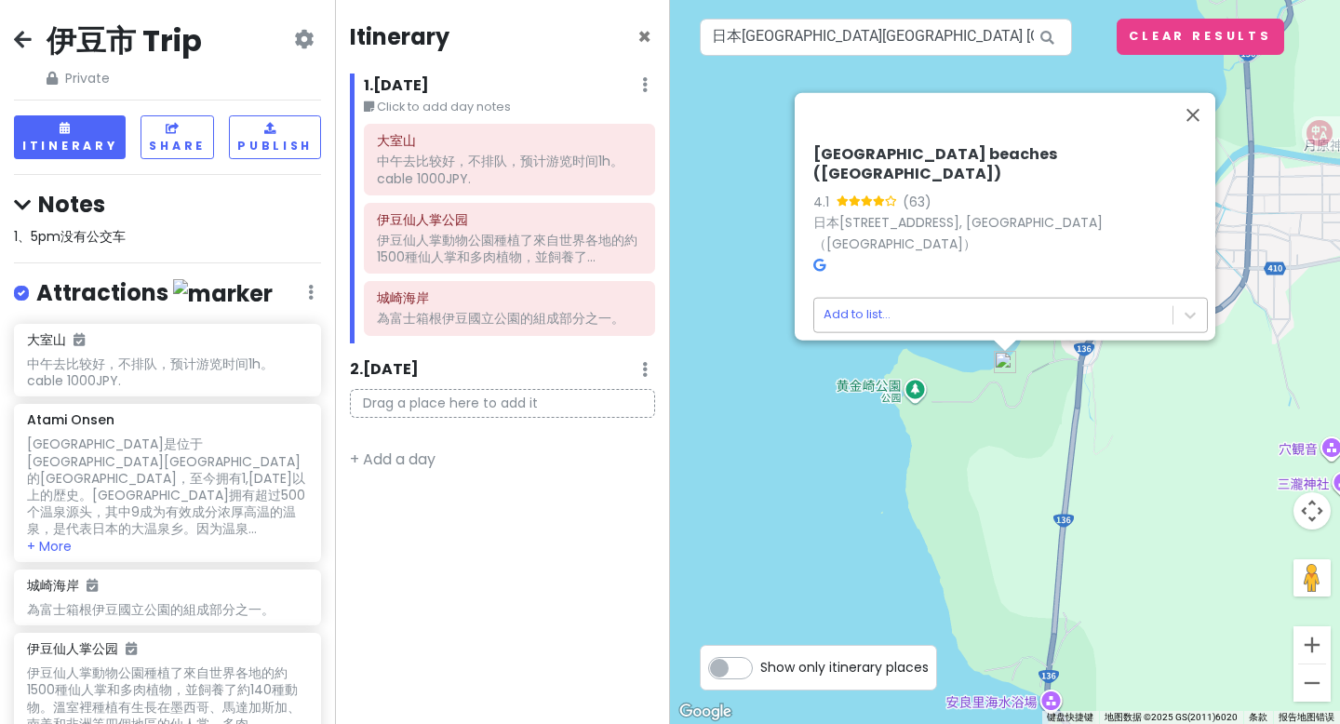
click at [918, 296] on body "伊豆市 Trip Private Change Dates Make a Copy Delete Trip Go Pro ⚡️ Give Feedback 💡…" at bounding box center [670, 362] width 1340 height 724
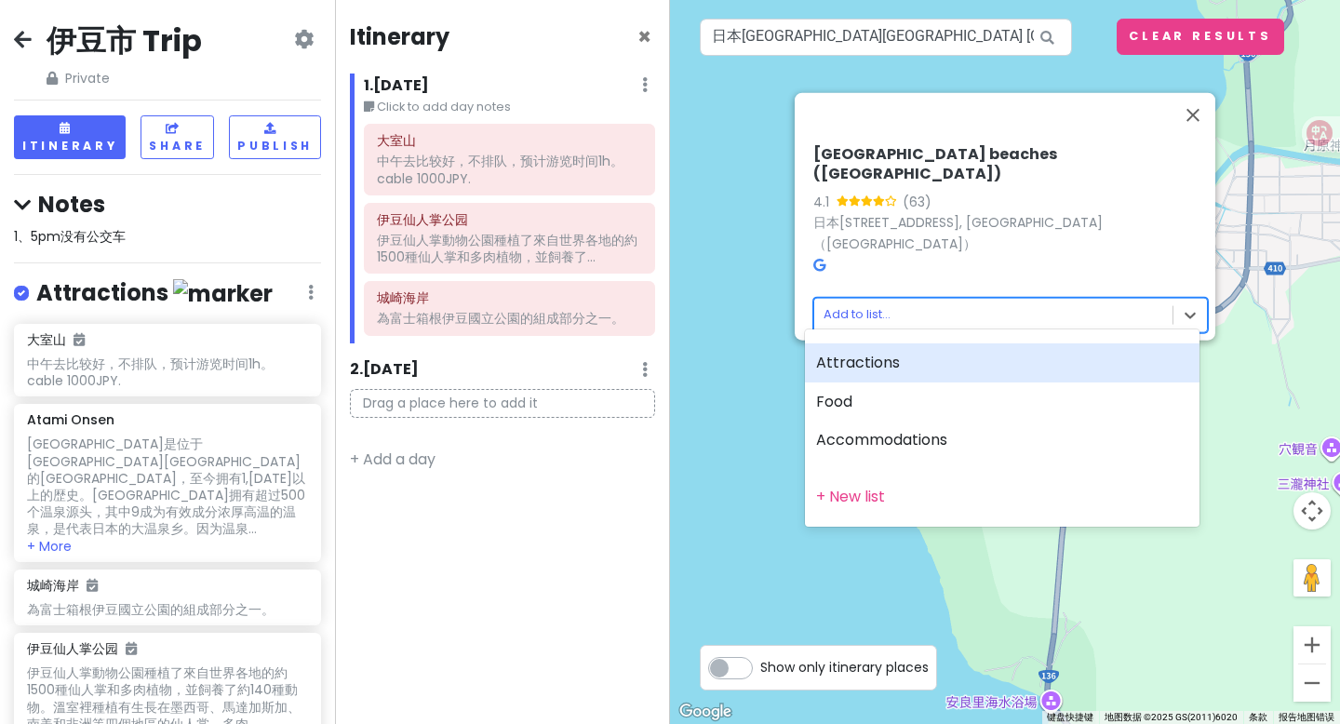
click at [882, 356] on div "Attractions" at bounding box center [1002, 362] width 394 height 39
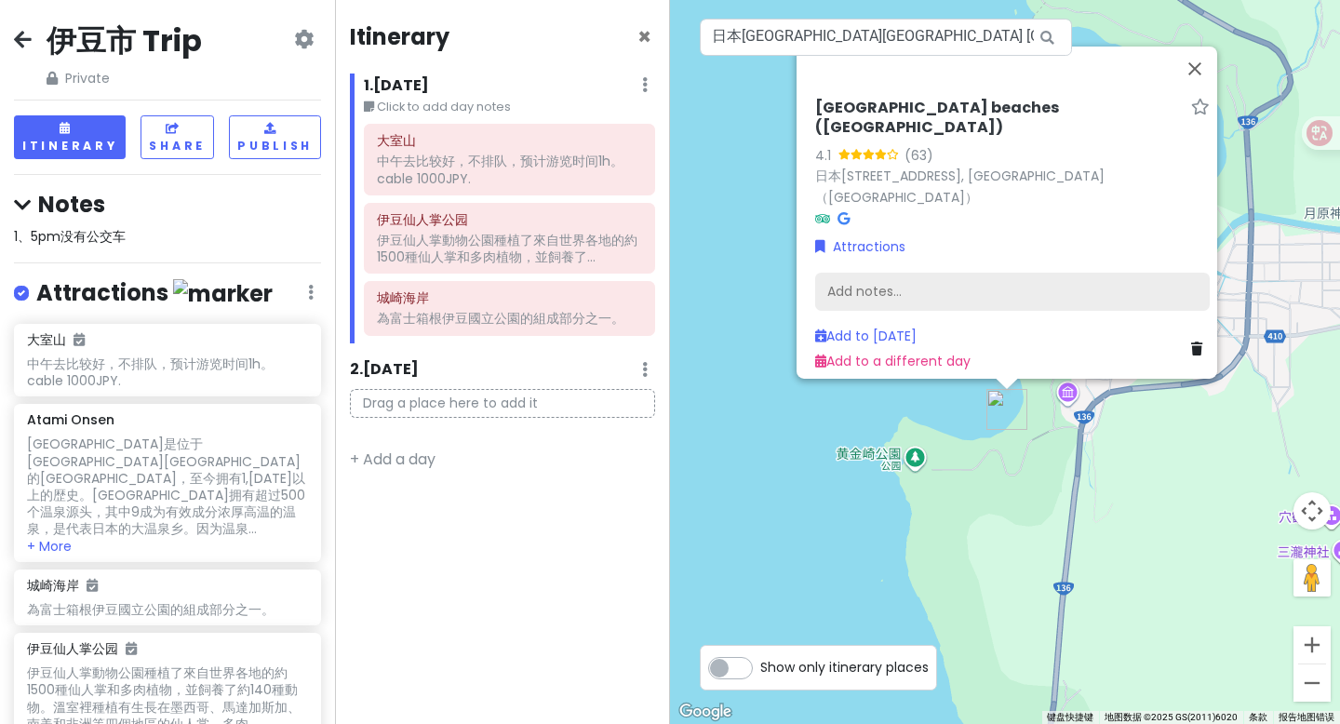
click at [941, 291] on div "Add notes..." at bounding box center [1012, 292] width 394 height 39
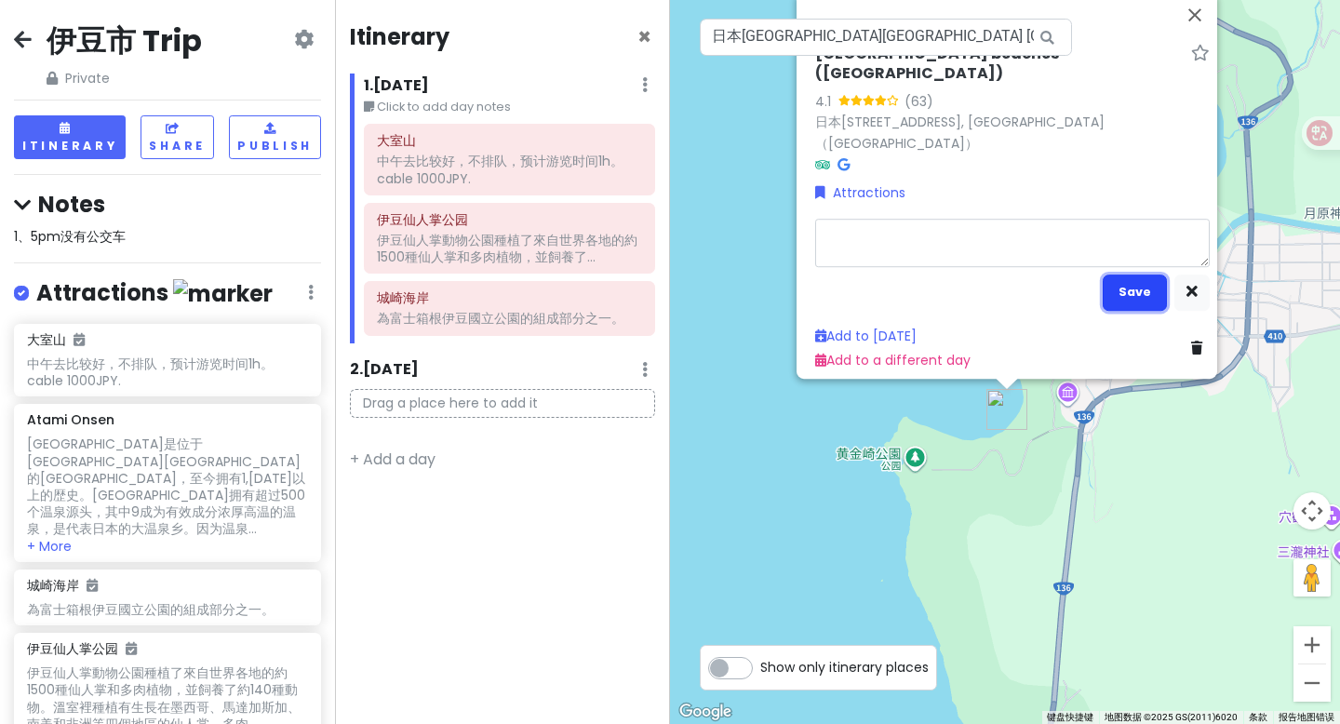
click at [1125, 281] on button "Save" at bounding box center [1134, 292] width 64 height 36
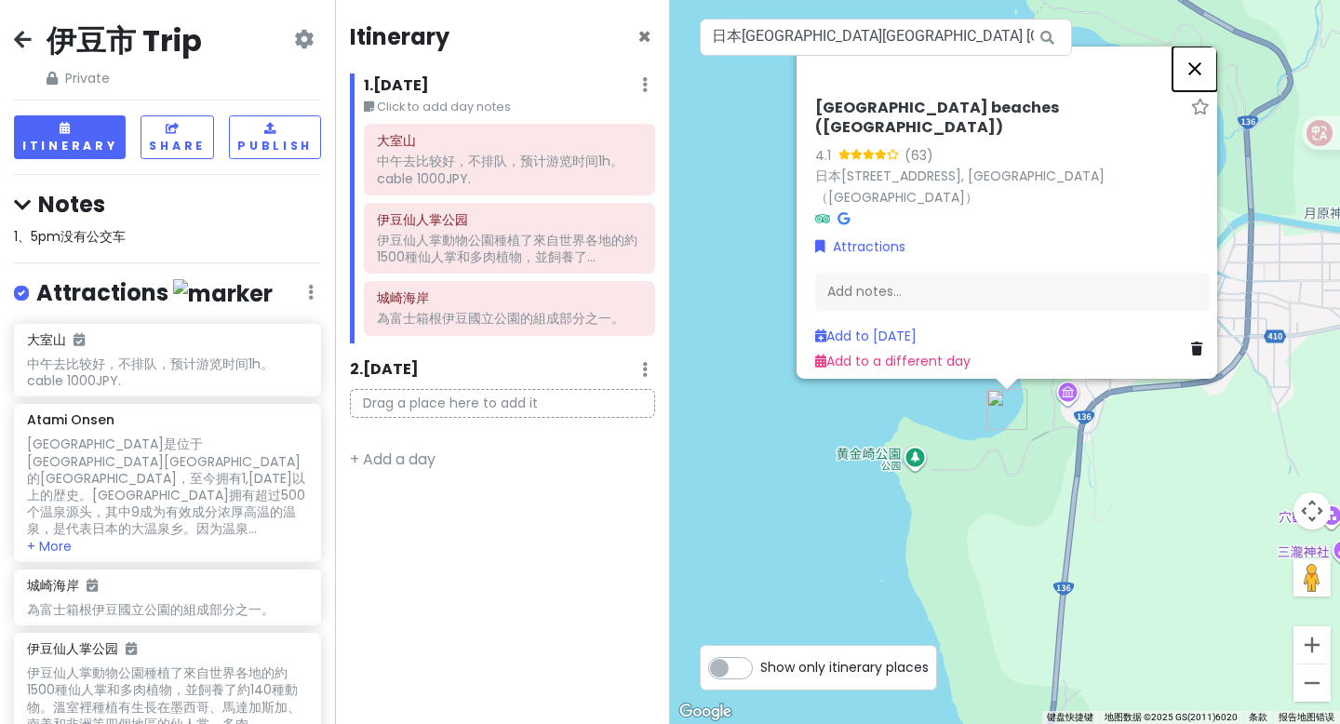
click at [1138, 83] on button "关闭" at bounding box center [1194, 69] width 45 height 45
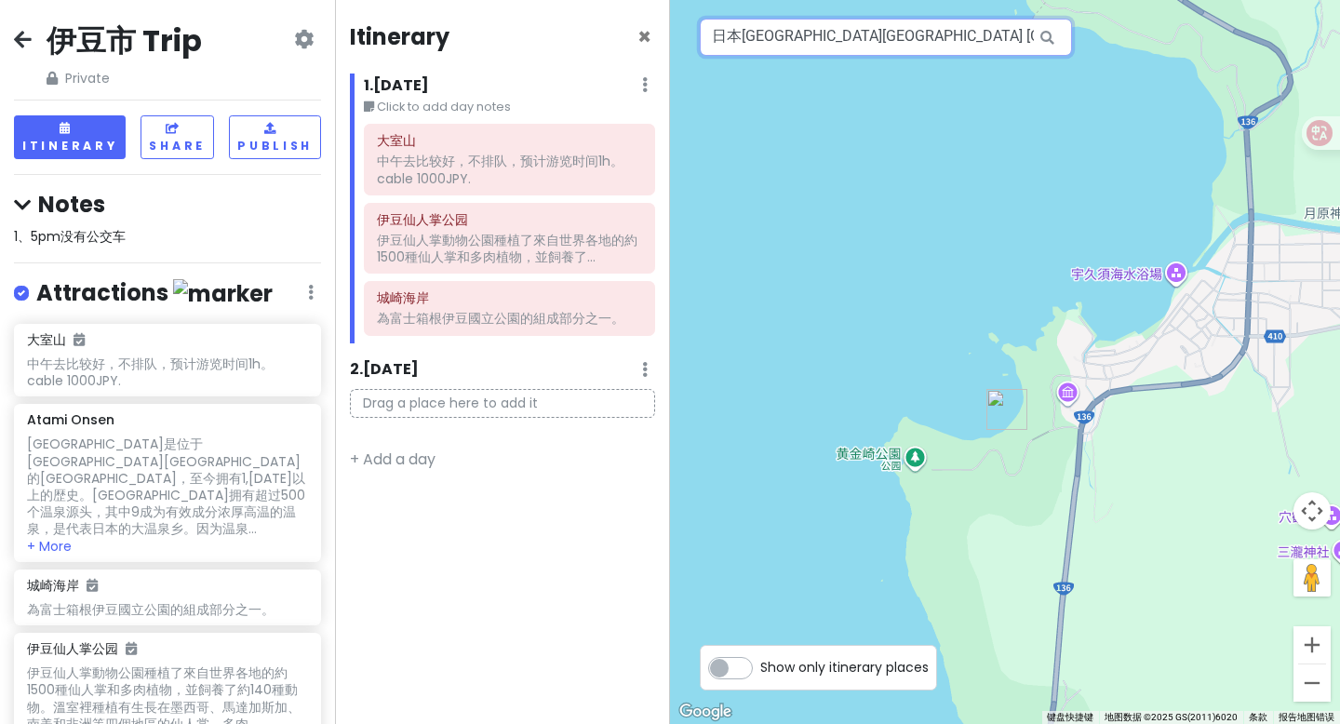
click at [1020, 46] on input "日本静冈县西伊豆町 Ugusu2382, 黄金崎海水浴場（根合海水浴場）" at bounding box center [886, 37] width 372 height 37
paste input "顺序西伊豆恋人岬黄金崎堂岛南伊豆白滨海滩"
drag, startPoint x: 966, startPoint y: 35, endPoint x: 640, endPoint y: 50, distance: 325.9
click at [640, 50] on div "伊豆市 Trip Private Change Dates Make a Copy Delete Trip Go Pro ⚡️ Give Feedback 💡…" at bounding box center [670, 362] width 1340 height 724
drag, startPoint x: 640, startPoint y: 50, endPoint x: 1063, endPoint y: 2, distance: 426.0
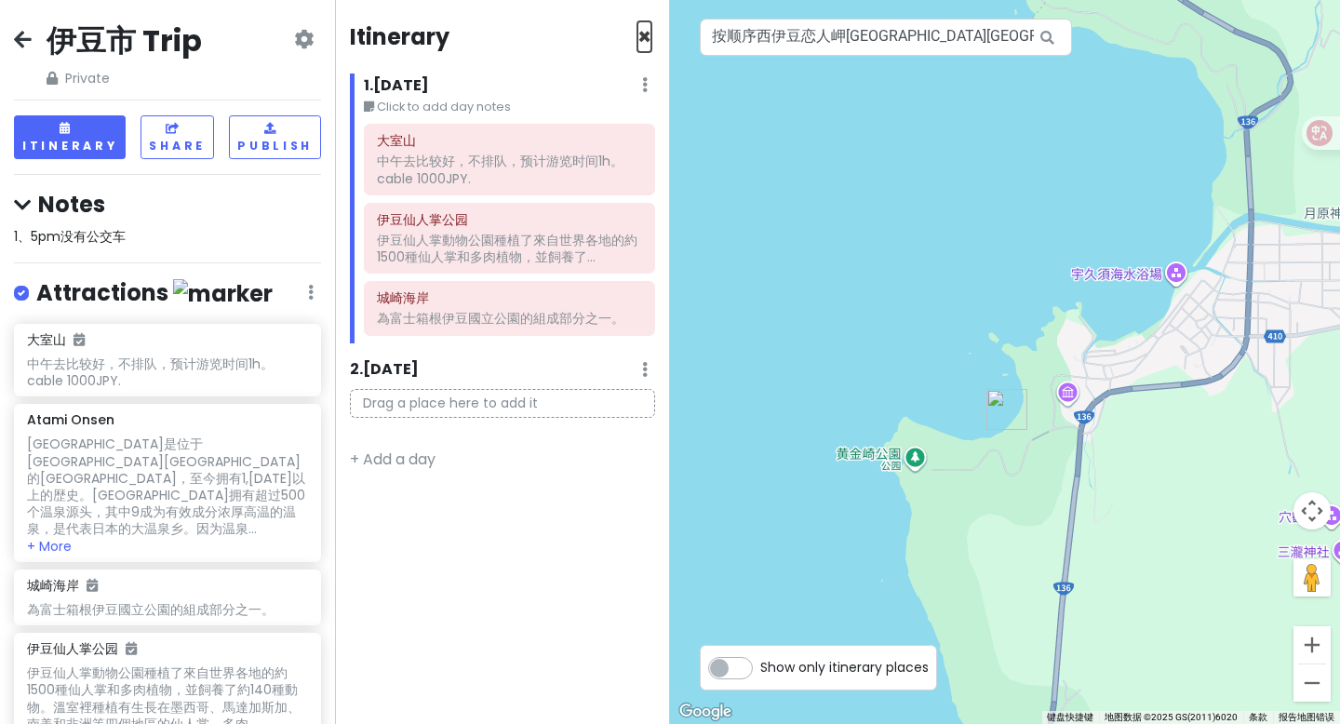
click at [1063, 2] on div "伊豆市 Trip Private Change Dates Make a Copy Delete Trip Go Pro ⚡️ Give Feedback 💡…" at bounding box center [670, 362] width 1340 height 724
click at [964, 29] on input "按顺序西伊豆恋人岬黄金崎堂岛南伊豆白滨海滩" at bounding box center [886, 37] width 372 height 37
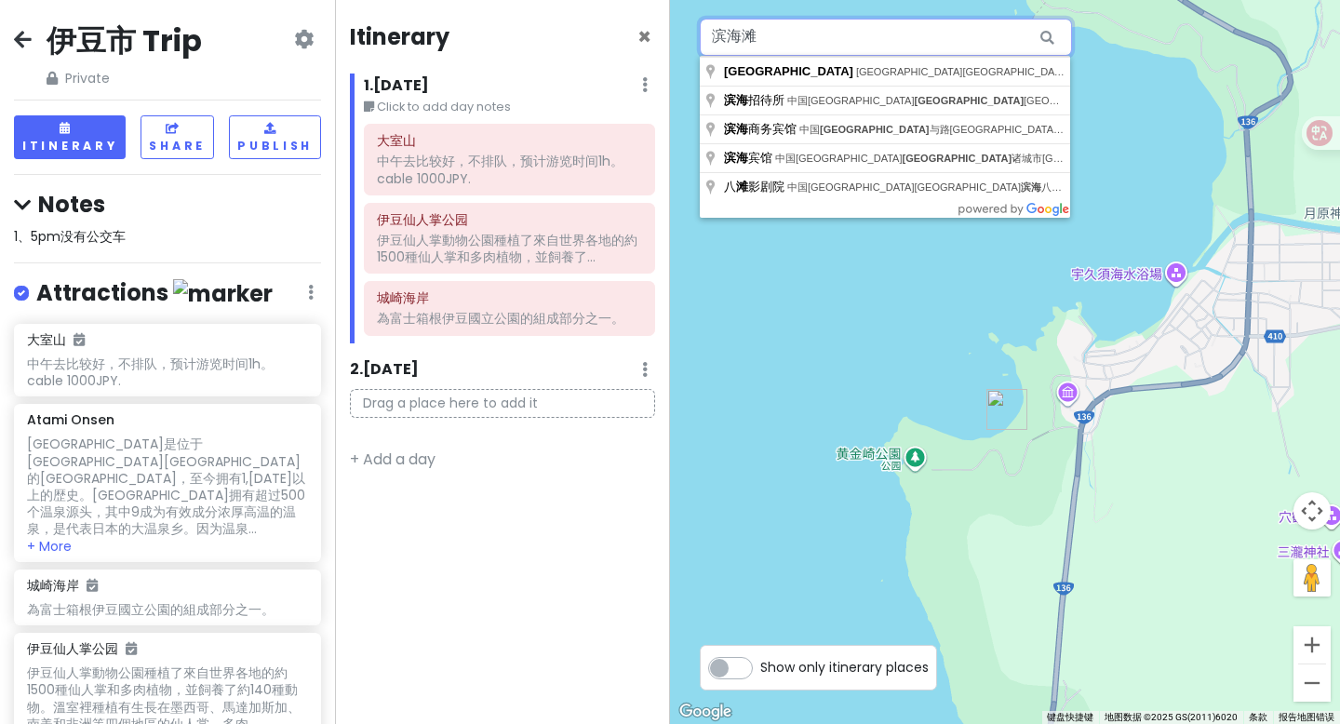
drag, startPoint x: 964, startPoint y: 29, endPoint x: 704, endPoint y: 37, distance: 259.7
click at [704, 37] on input "滨海滩" at bounding box center [886, 37] width 372 height 37
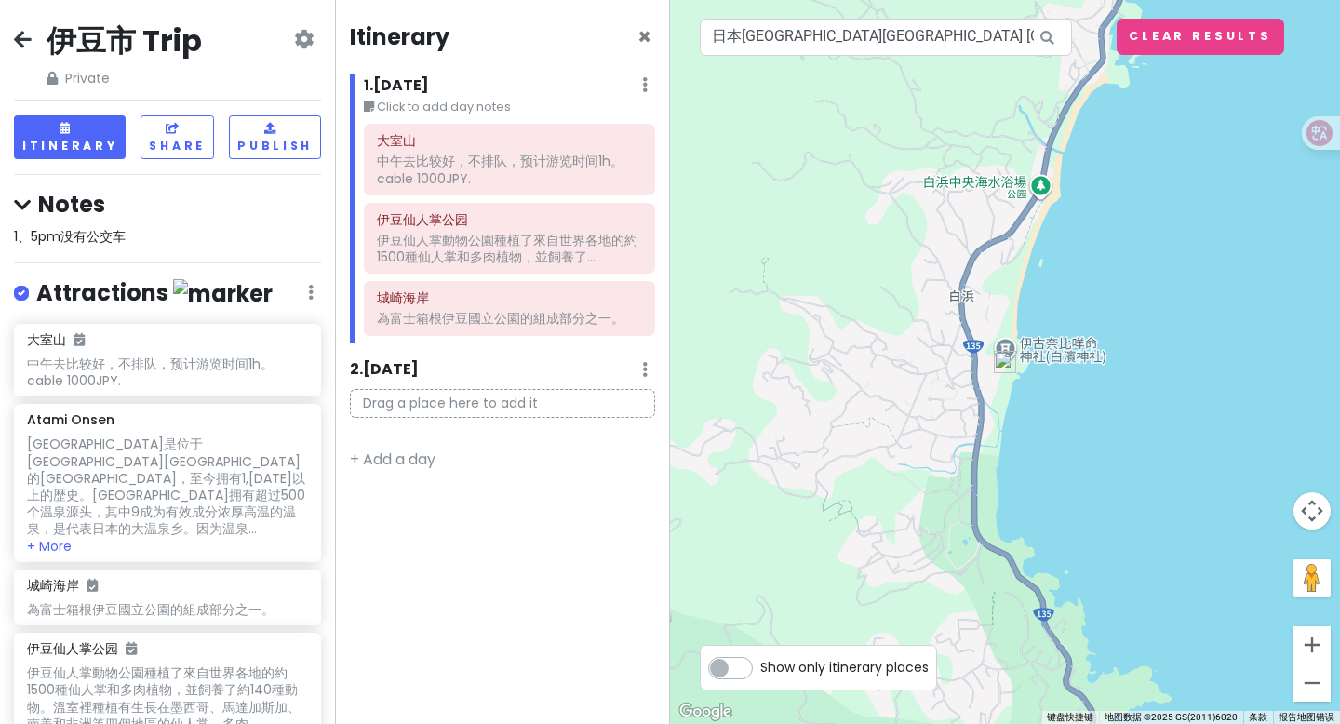
click at [1002, 364] on img at bounding box center [1005, 362] width 22 height 22
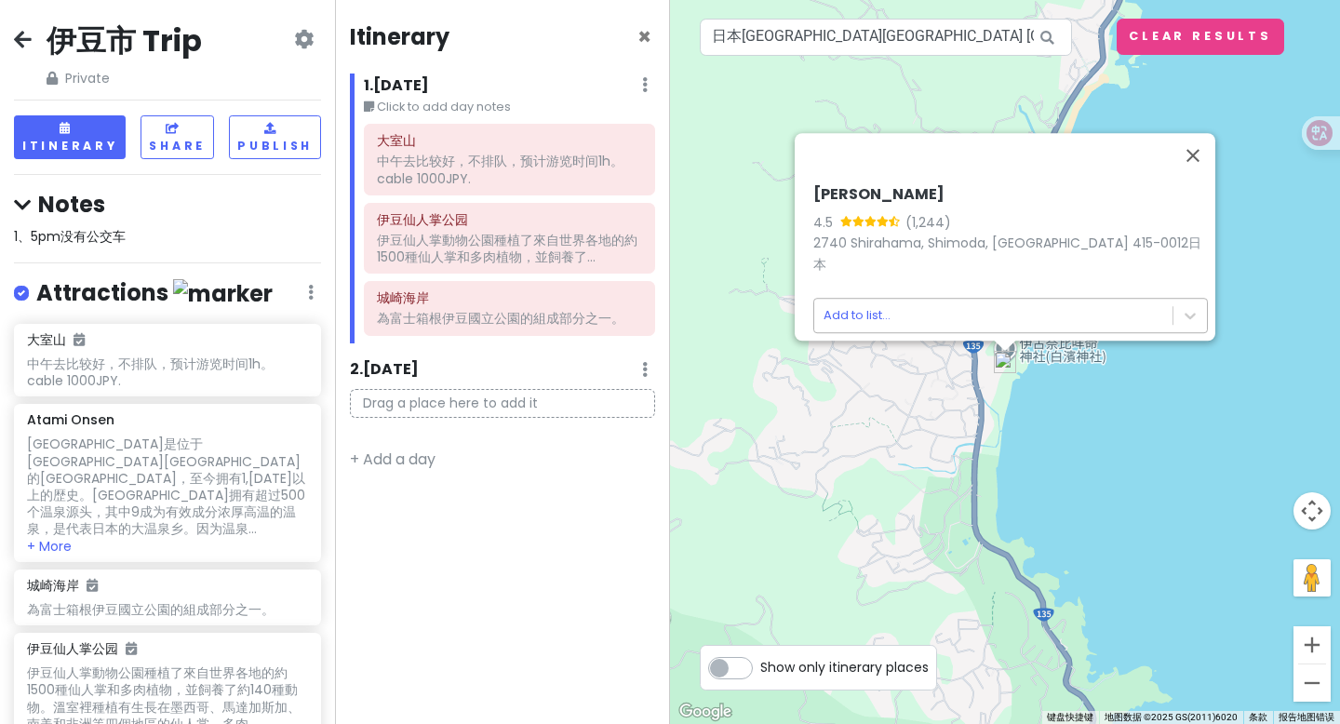
click at [990, 309] on body "伊豆市 Trip Private Change Dates Make a Copy Delete Trip Go Pro ⚡️ Give Feedback 💡…" at bounding box center [670, 362] width 1340 height 724
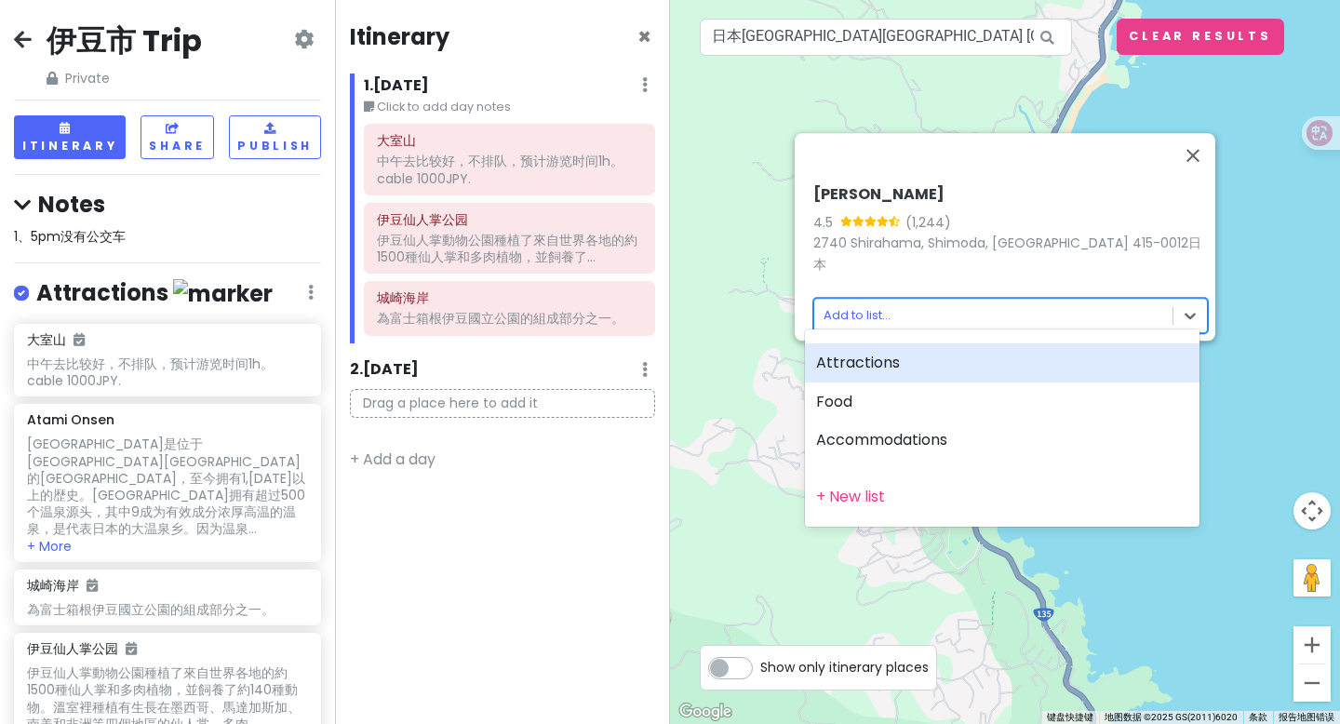
click at [923, 361] on div "Attractions" at bounding box center [1002, 362] width 394 height 39
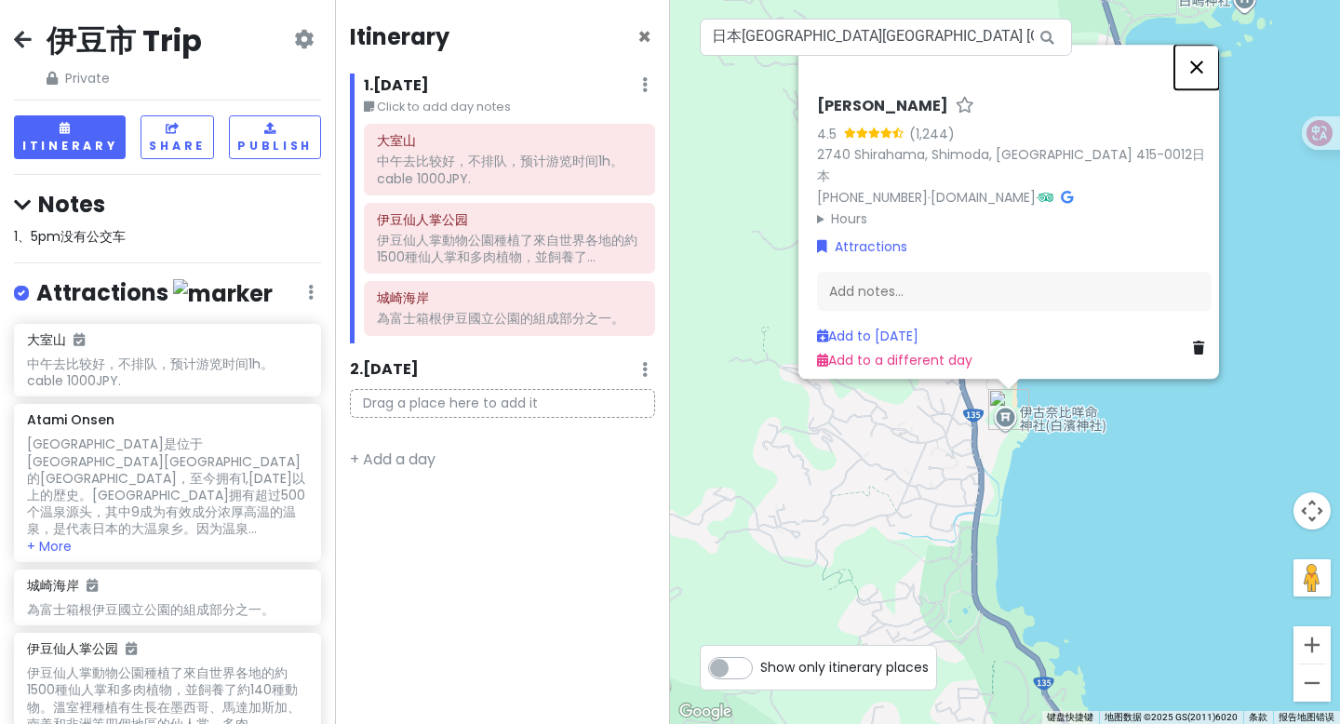
click at [1138, 73] on button "关闭" at bounding box center [1196, 67] width 45 height 45
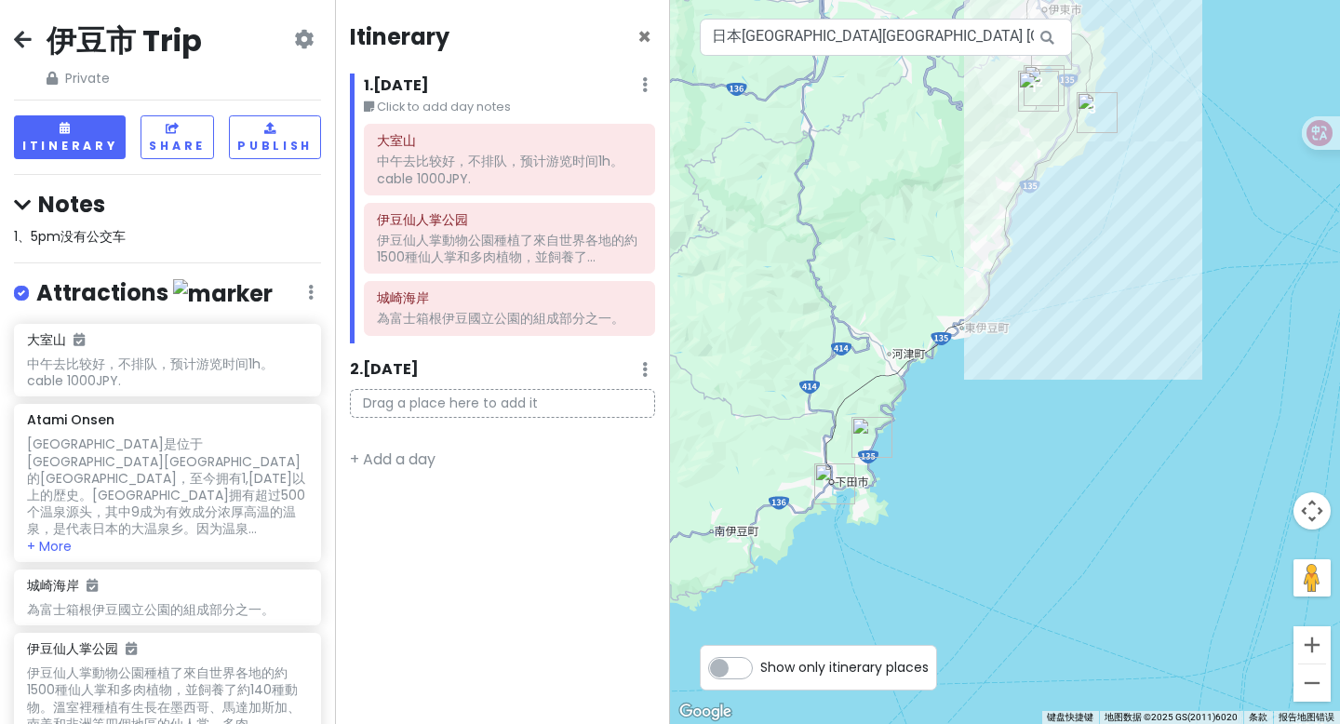
click at [874, 436] on img "Shirahama Shrine" at bounding box center [871, 437] width 41 height 41
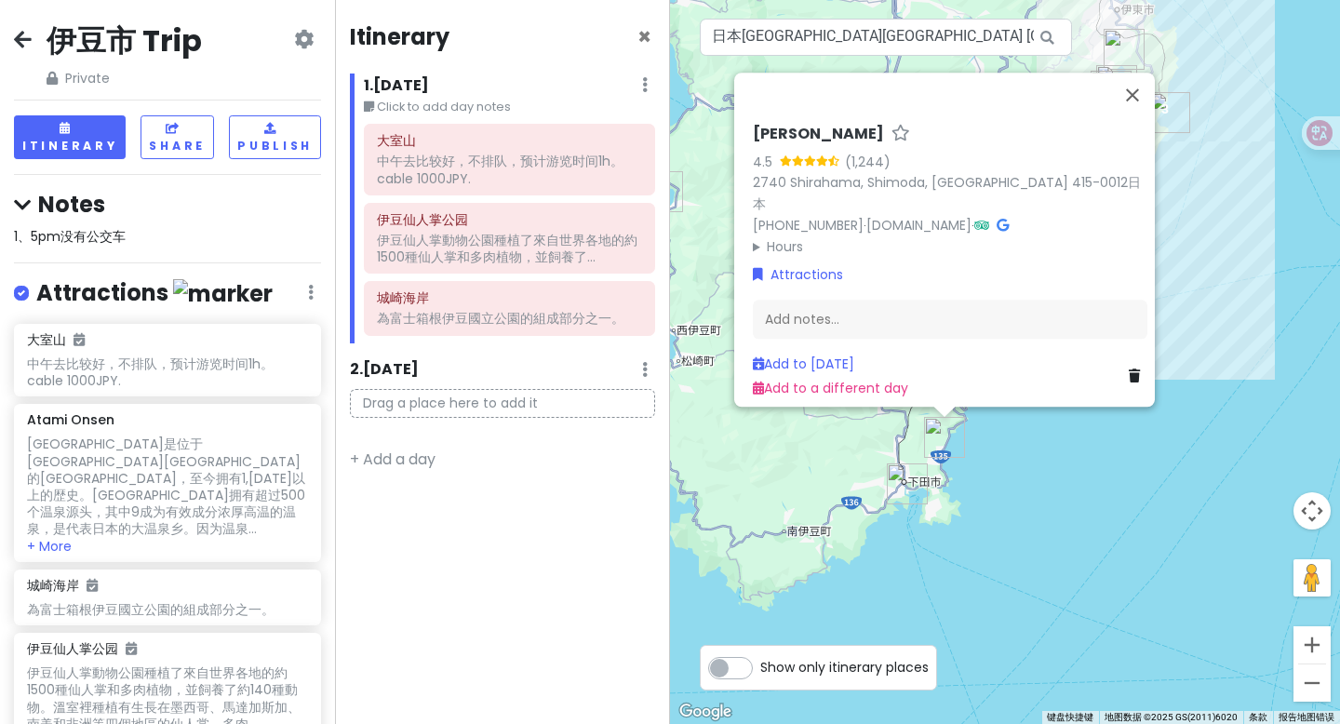
click at [908, 492] on img "Shimoda Floating Aquarium" at bounding box center [907, 483] width 41 height 41
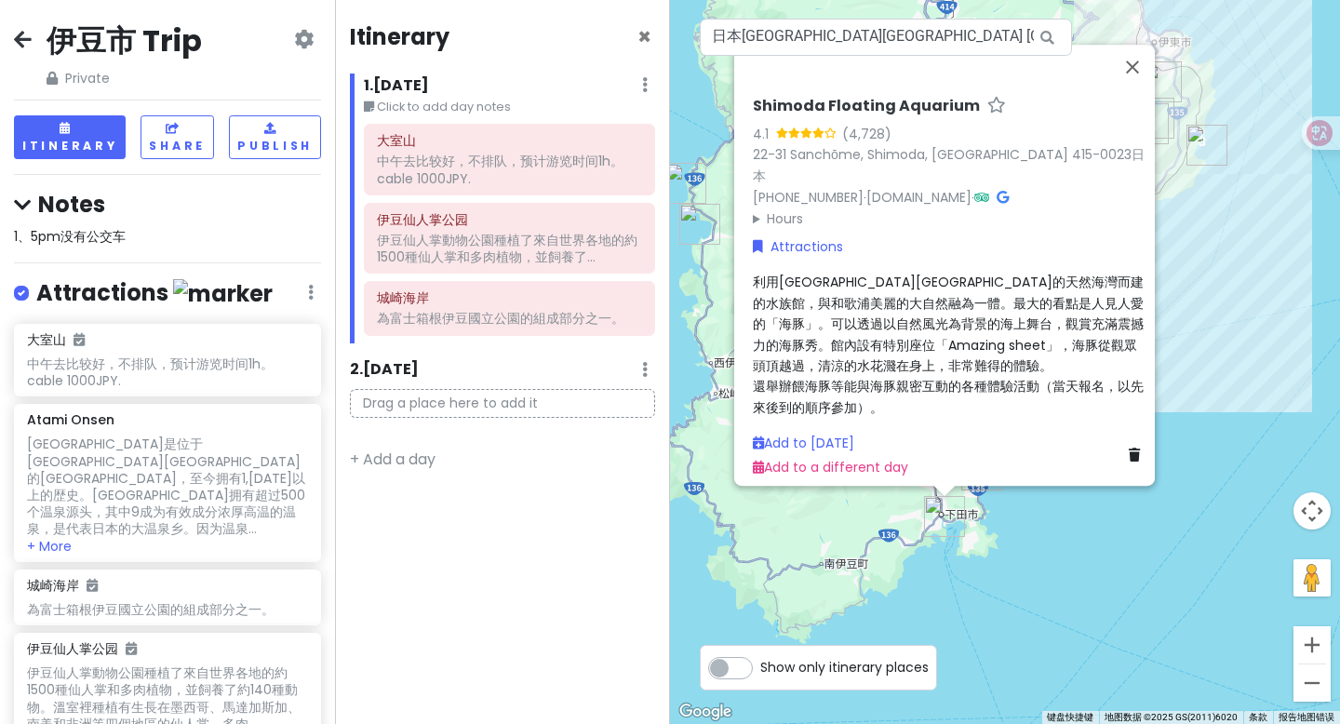
click at [980, 500] on div "正在加载... Shimoda Floating Aquarium 4.1 (4,728) 22-31 Sanchōme, Shimoda, Shizuoka…" at bounding box center [1005, 362] width 670 height 724
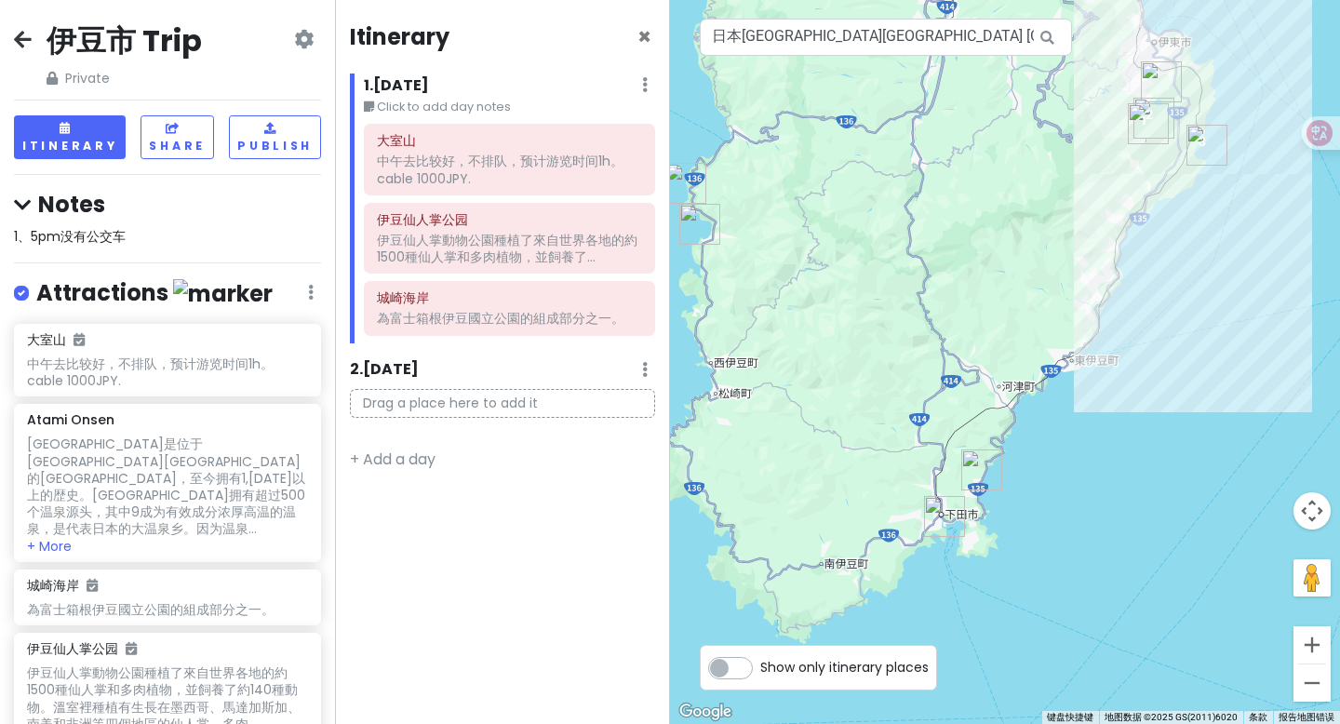
click at [981, 480] on img "Shirahama Shrine" at bounding box center [981, 469] width 41 height 41
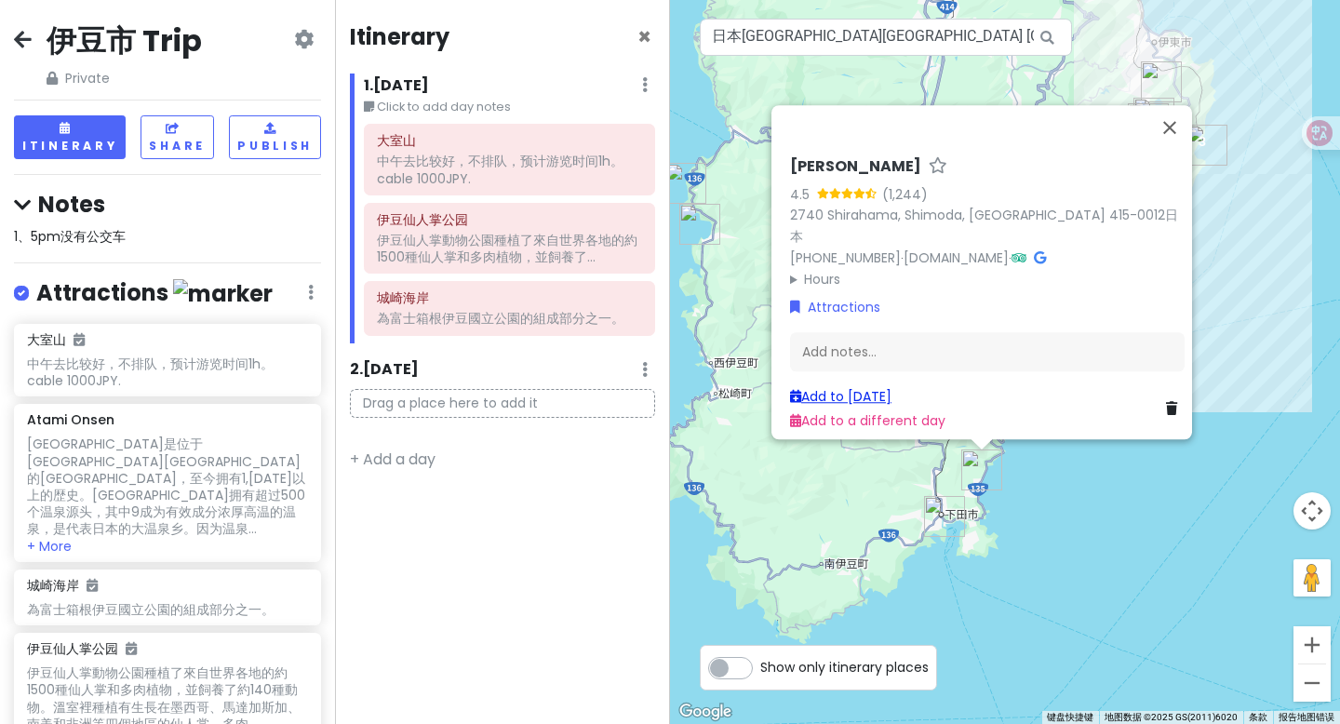
click at [860, 387] on link "Add to Sat 8/16" at bounding box center [840, 396] width 101 height 19
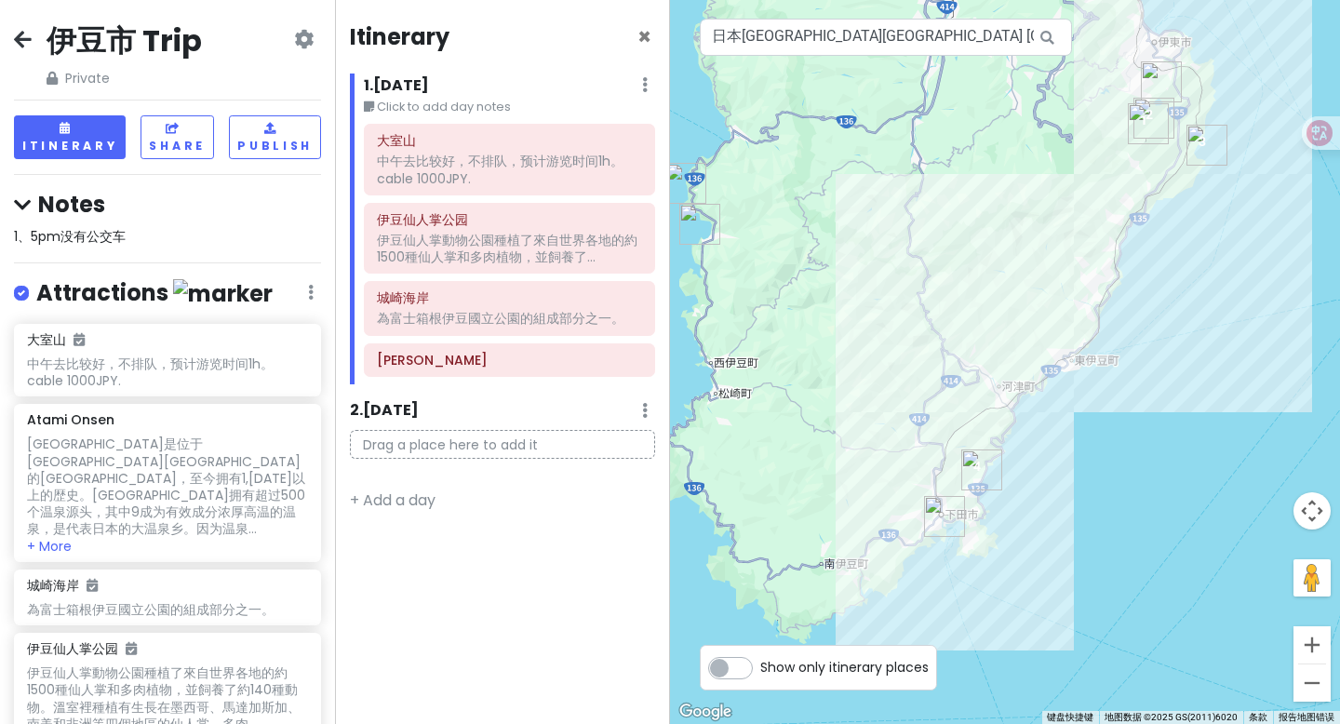
click at [975, 468] on img "Shirahama Shrine" at bounding box center [981, 469] width 41 height 41
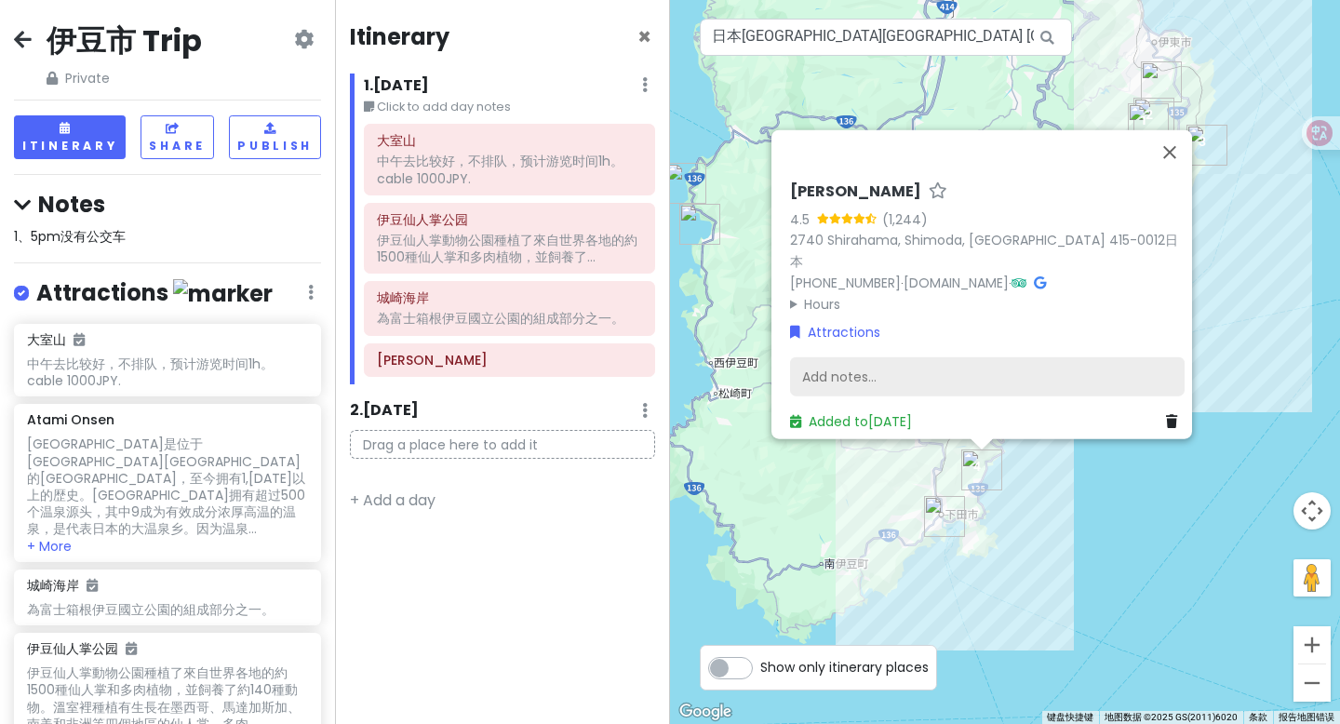
click at [919, 374] on div "Add notes..." at bounding box center [987, 376] width 394 height 39
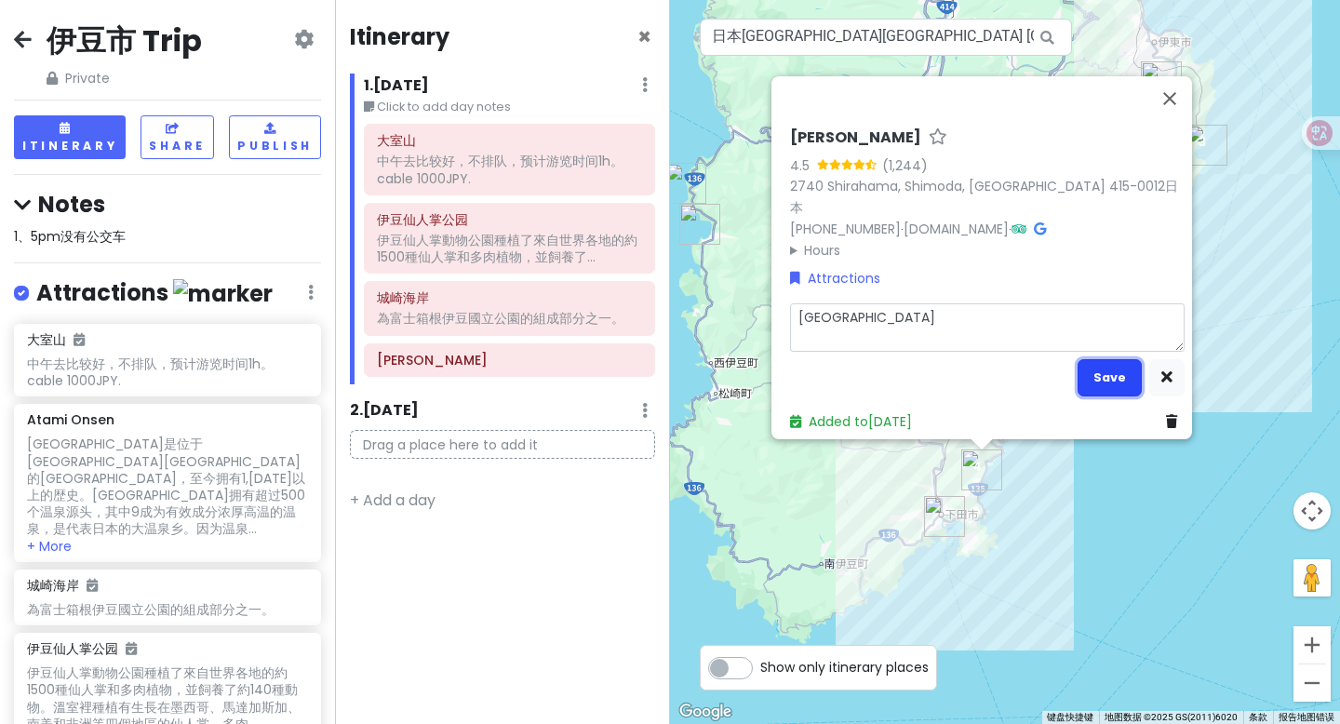
click at [1106, 372] on button "Save" at bounding box center [1109, 377] width 64 height 36
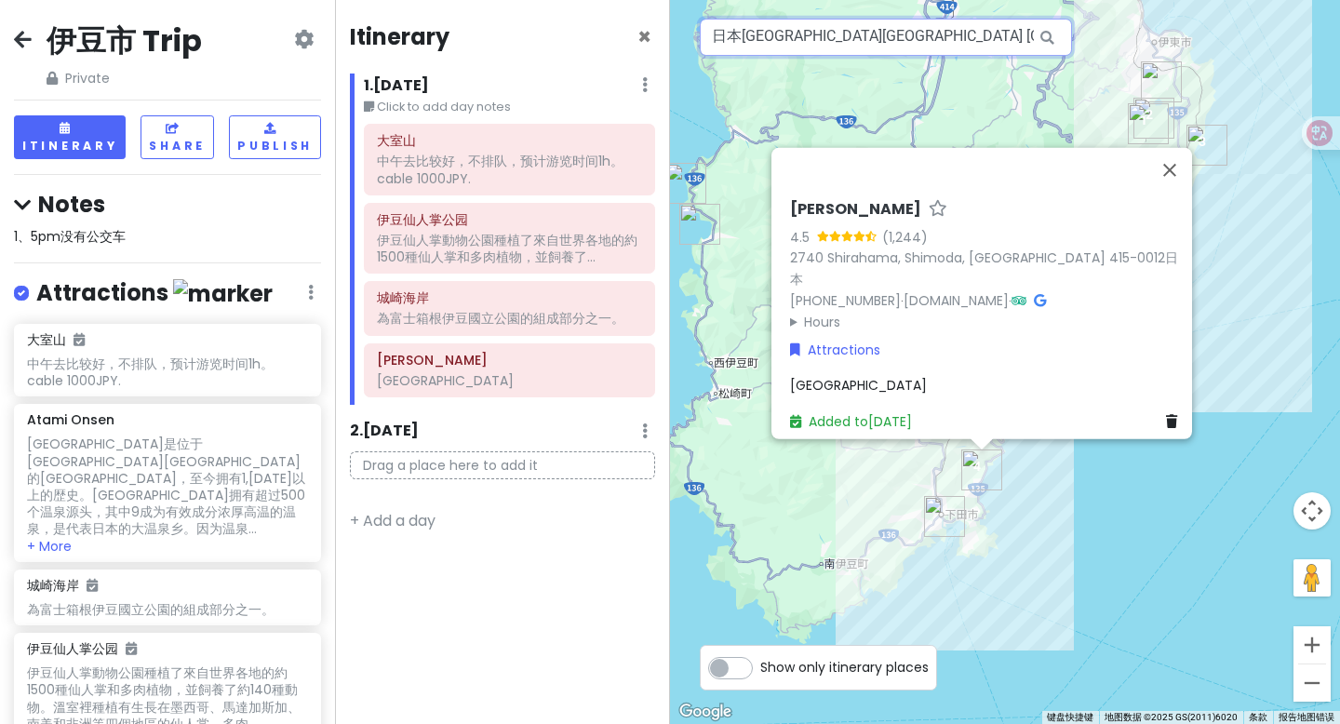
click at [986, 33] on input "日本静冈县下田市 Shirahama, 2740 伊古奈比咩命神社 (白濱神社)附近的海滩俱乐部" at bounding box center [886, 37] width 372 height 37
paste input "门胁吊桥"
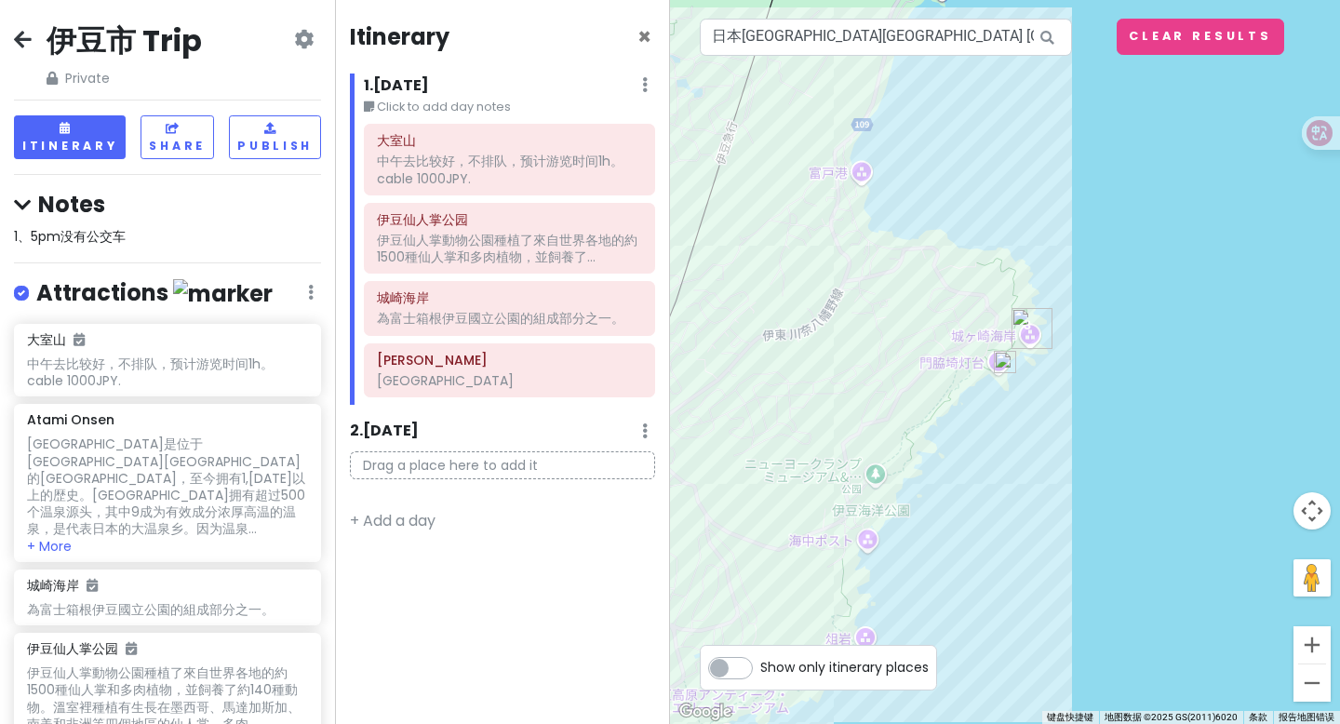
click at [1003, 367] on img at bounding box center [1005, 362] width 22 height 22
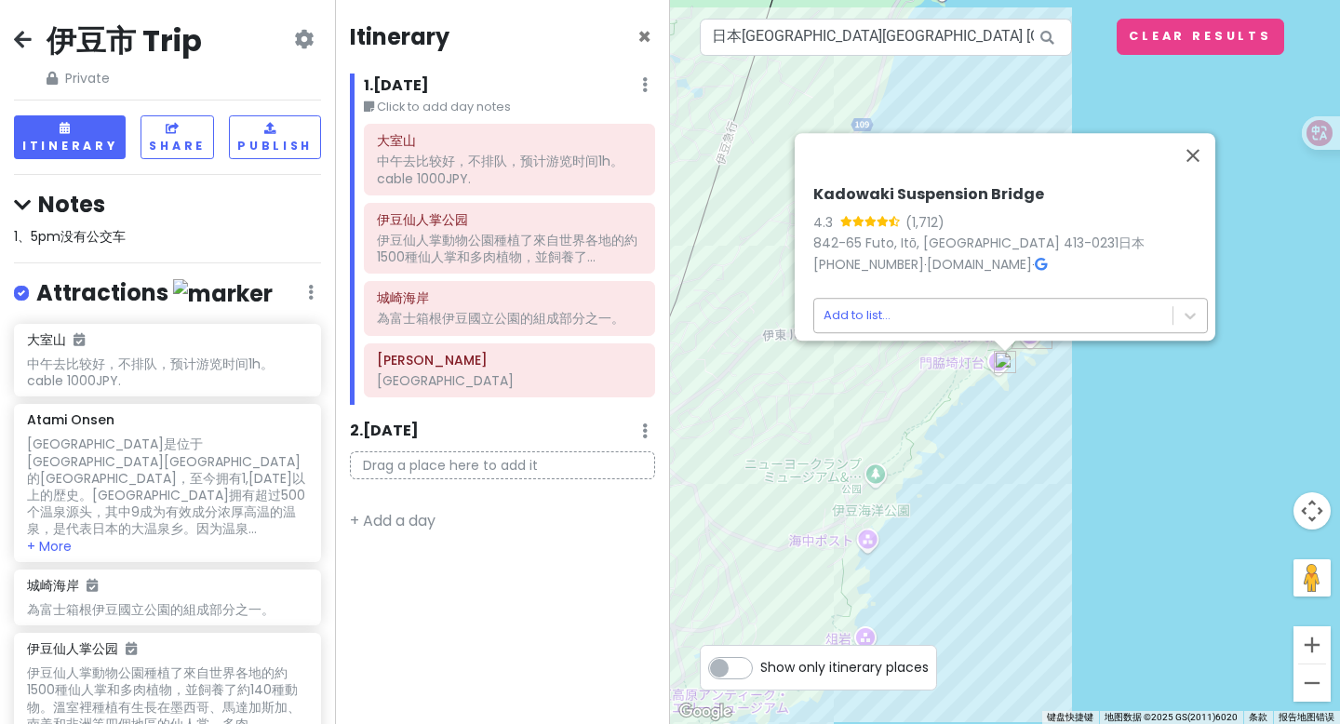
click at [1092, 294] on body "伊豆市 Trip Private Change Dates Make a Copy Delete Trip Go Pro ⚡️ Give Feedback 💡…" at bounding box center [670, 362] width 1340 height 724
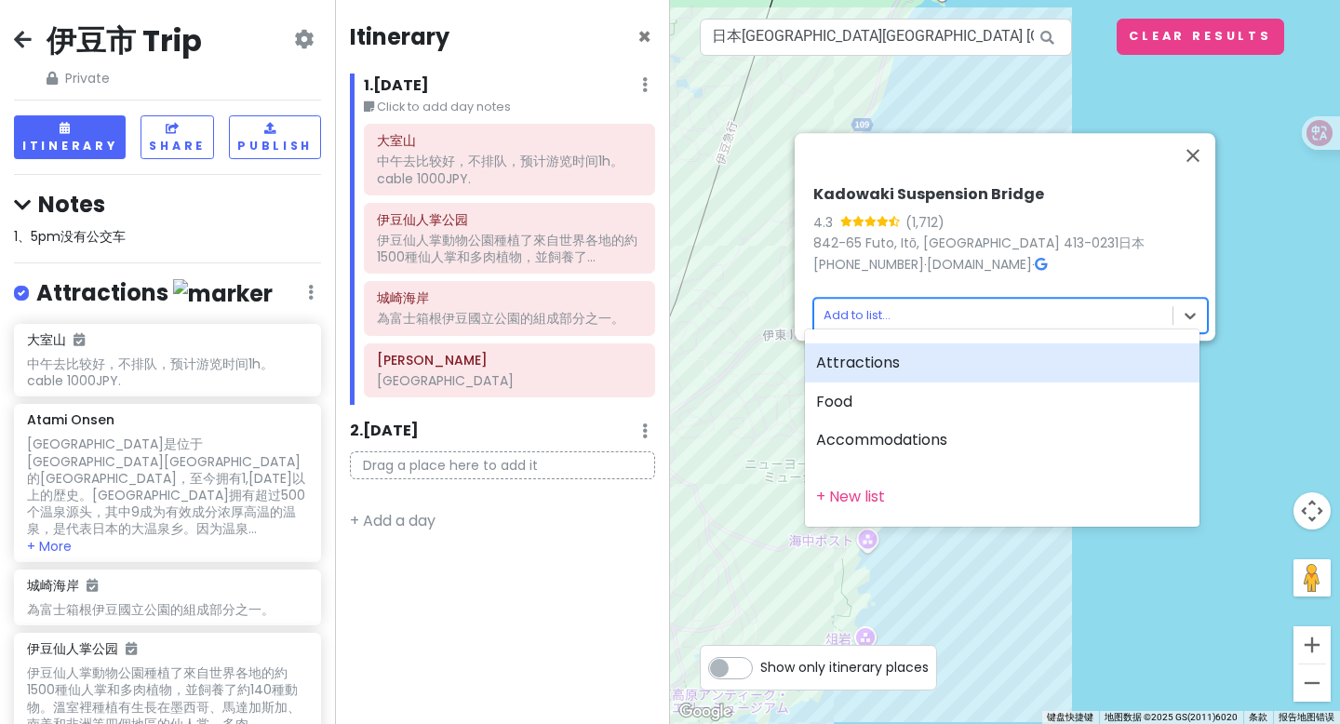
click at [1000, 354] on div "Attractions" at bounding box center [1002, 362] width 394 height 39
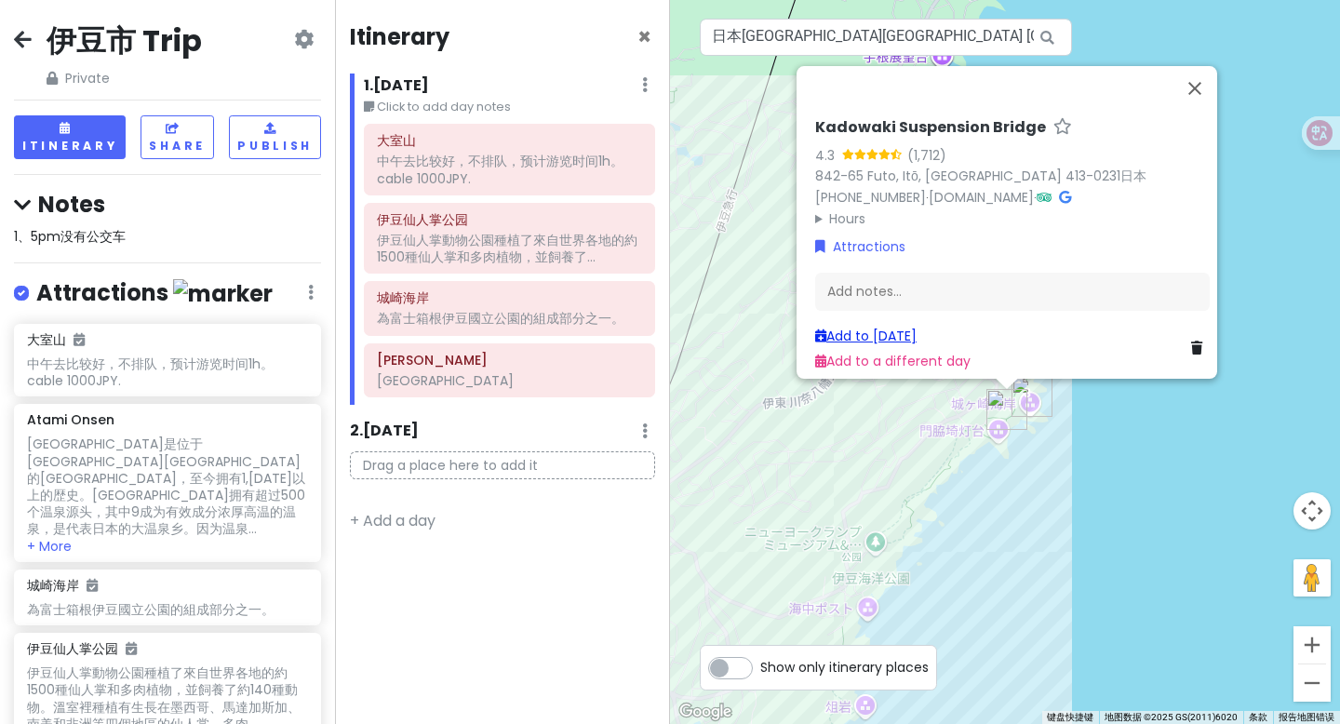
click at [872, 327] on link "Add to Sat 8/16" at bounding box center [865, 336] width 101 height 19
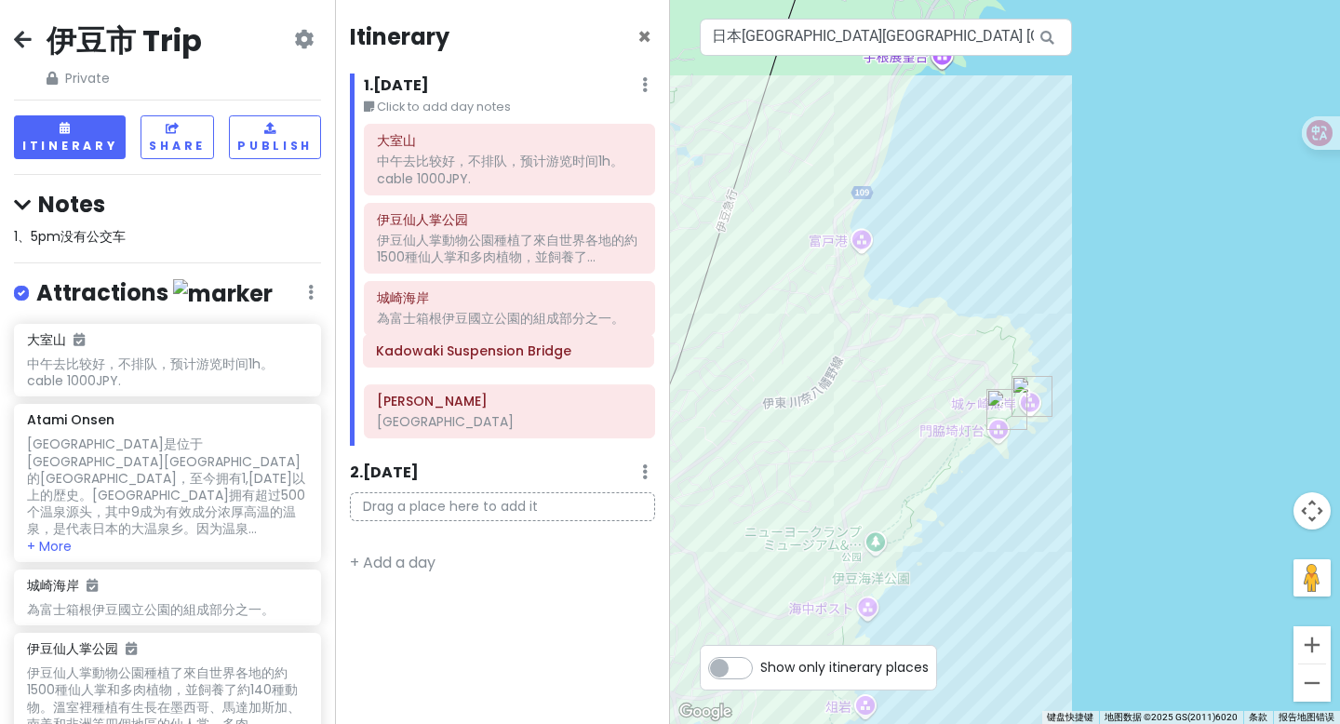
drag, startPoint x: 484, startPoint y: 435, endPoint x: 483, endPoint y: 365, distance: 70.7
click at [483, 365] on div "大室山 中午去比较好，不排队，预计游览时间1h。cable 1000JPY. 伊豆仙人掌公园 伊豆仙人掌動物公園種植了來自世界各地的約1500種仙人掌和多肉植…" at bounding box center [509, 285] width 319 height 322
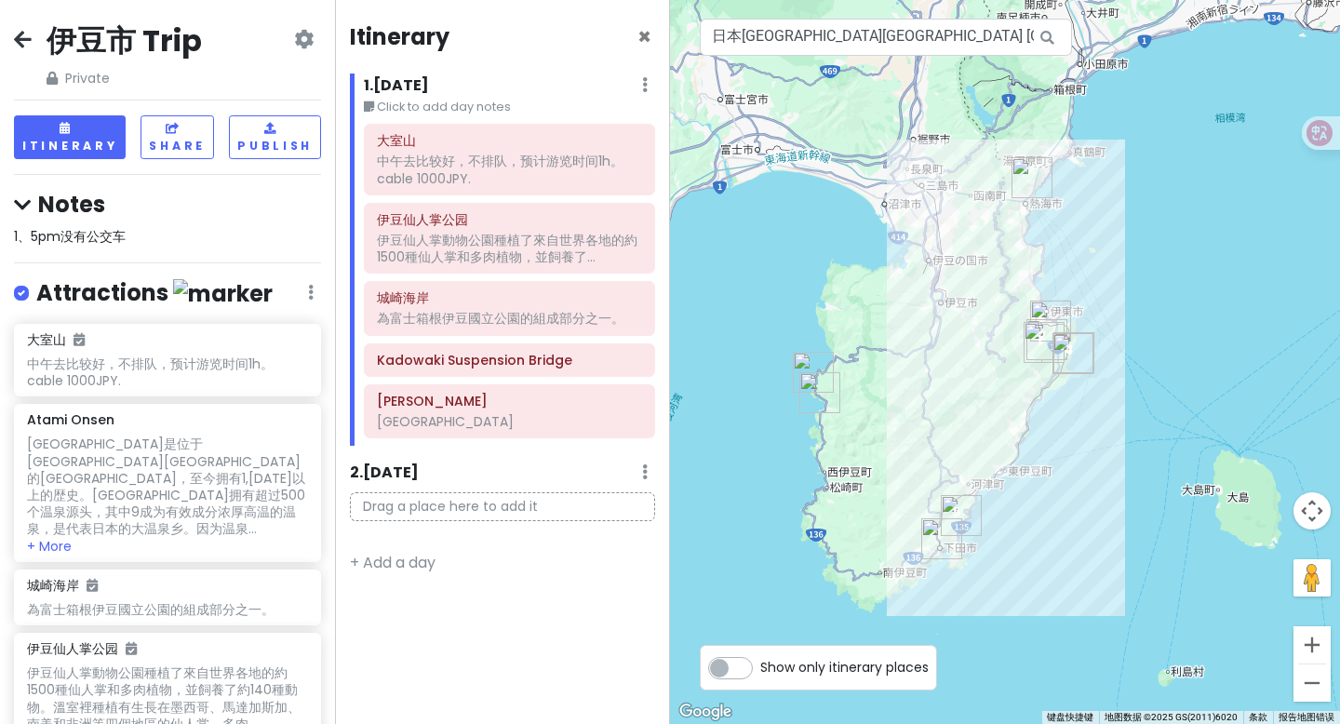
drag, startPoint x: 770, startPoint y: 394, endPoint x: 979, endPoint y: 265, distance: 244.8
click at [979, 265] on div "正在加载..." at bounding box center [1005, 362] width 670 height 724
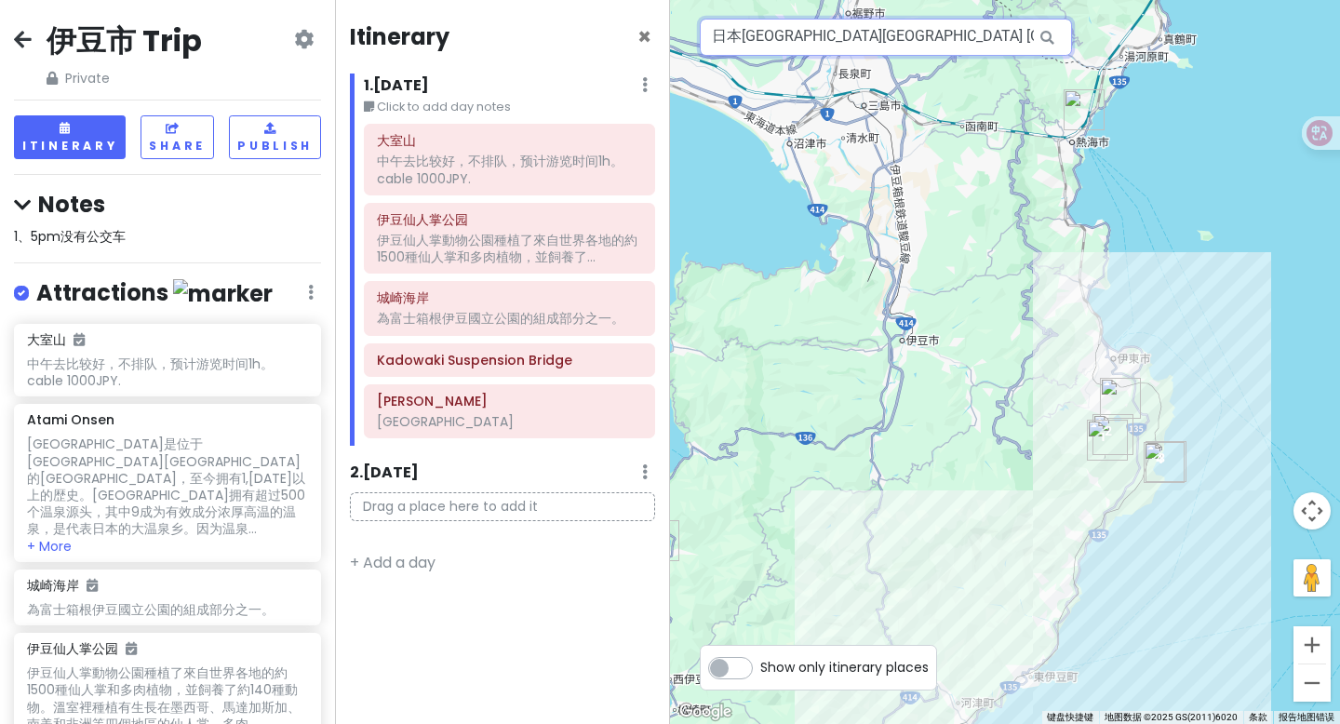
click at [925, 43] on input "日本静冈县伊东市 Futo, 842-65 門脇吊橋" at bounding box center [886, 37] width 372 height 37
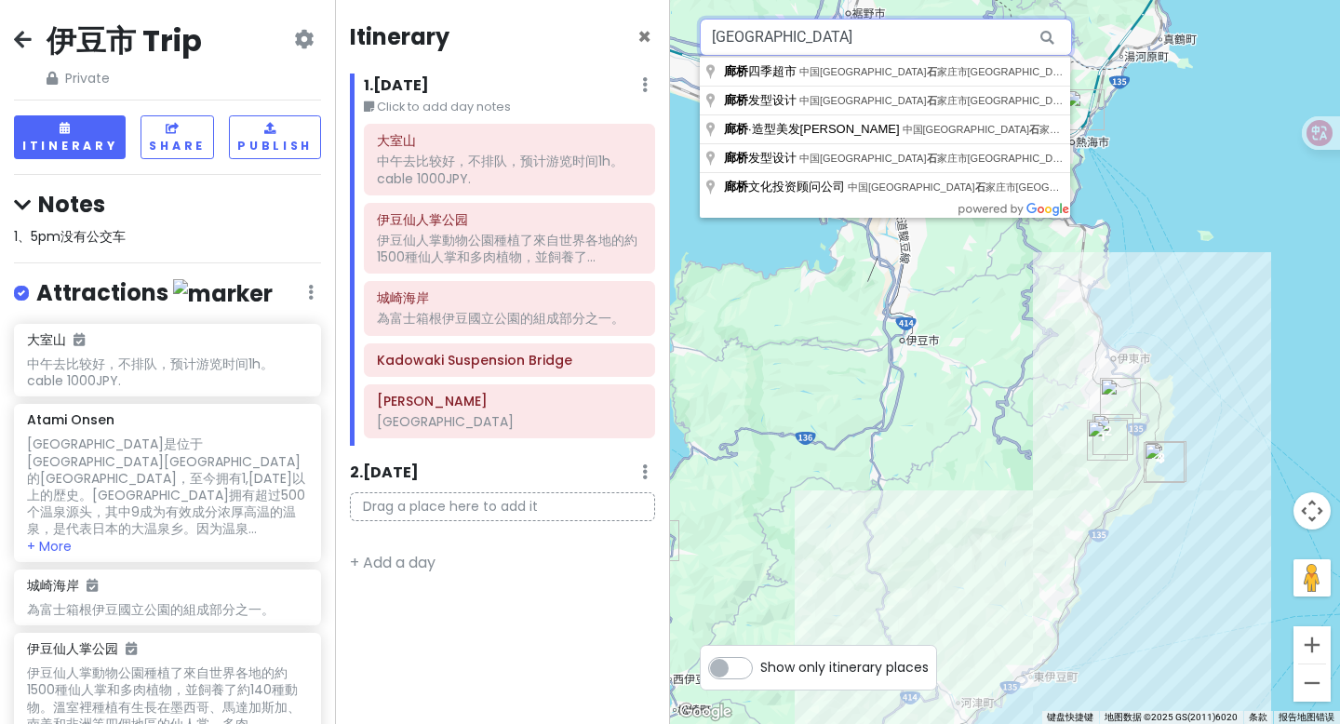
click at [847, 43] on input "石廊桥" at bounding box center [886, 37] width 372 height 37
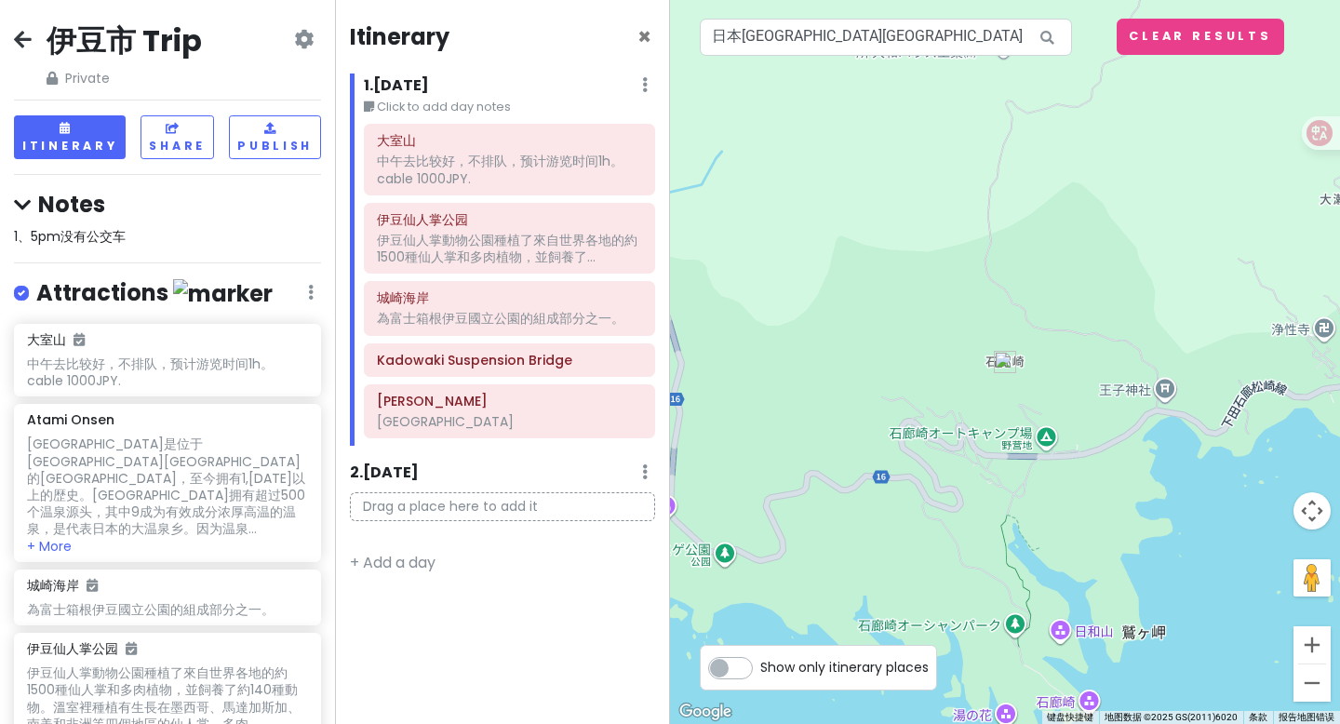
click at [1006, 365] on img at bounding box center [1005, 362] width 22 height 22
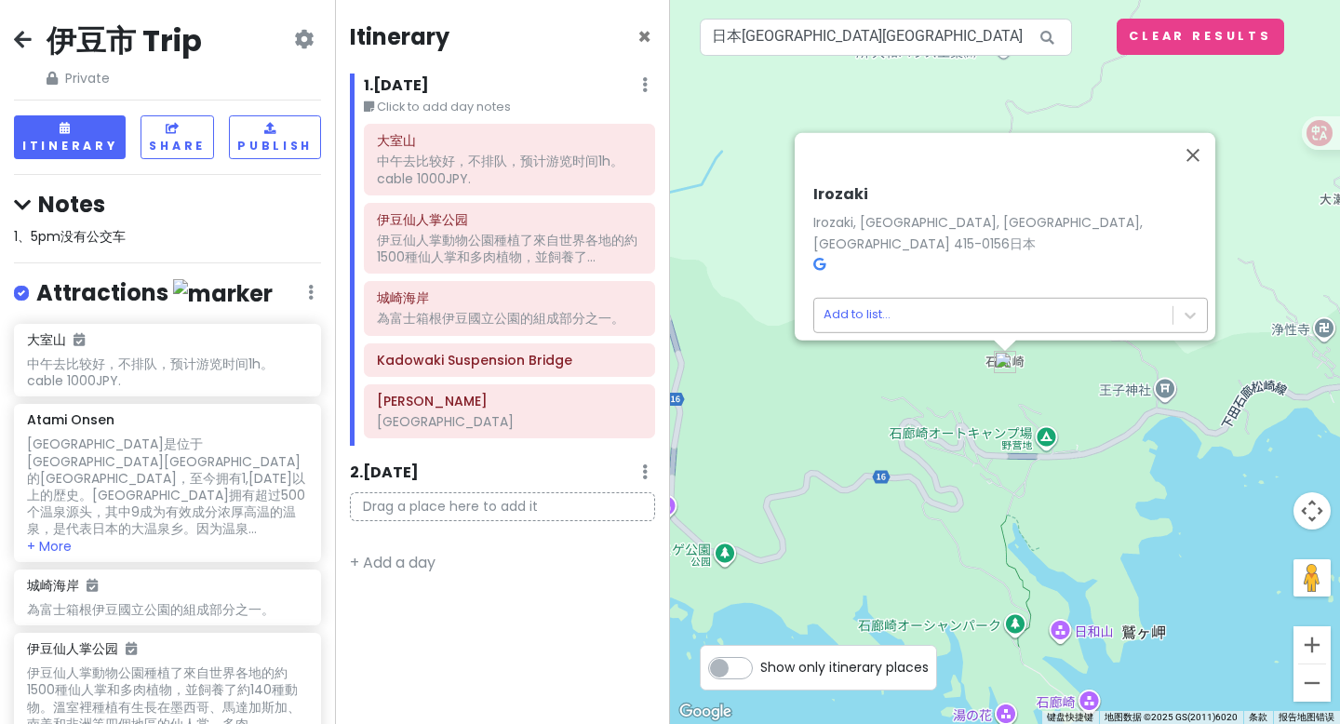
click at [958, 304] on body "伊豆市 Trip Private Change Dates Make a Copy Delete Trip Go Pro ⚡️ Give Feedback 💡…" at bounding box center [670, 362] width 1340 height 724
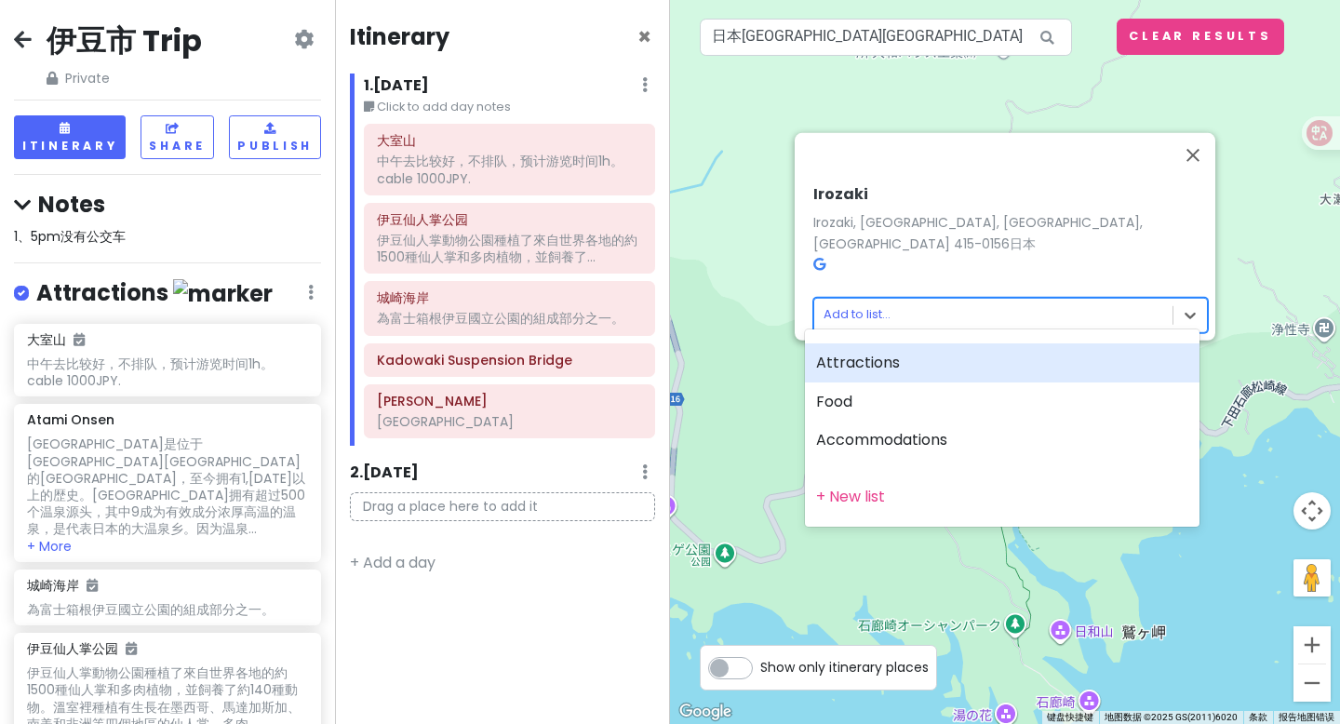
click at [884, 361] on div "Attractions" at bounding box center [1002, 362] width 394 height 39
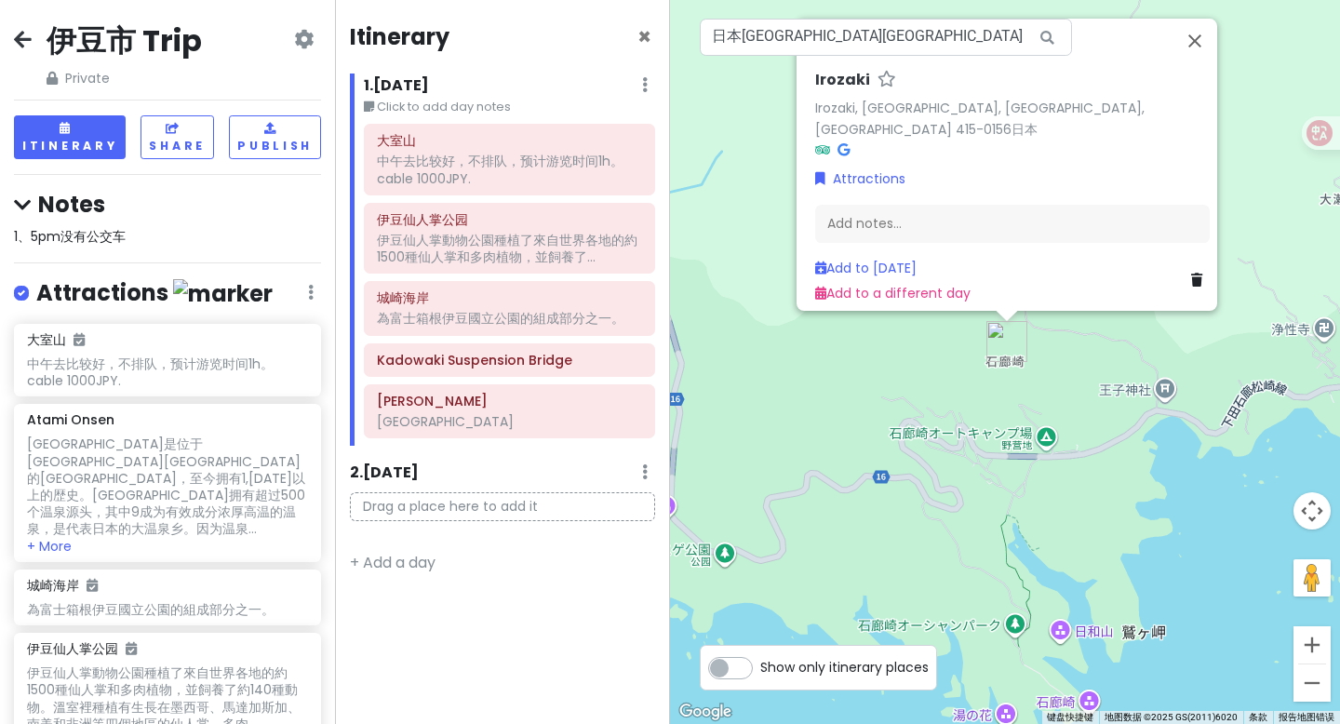
click at [997, 347] on img "Irozaki" at bounding box center [1006, 341] width 41 height 41
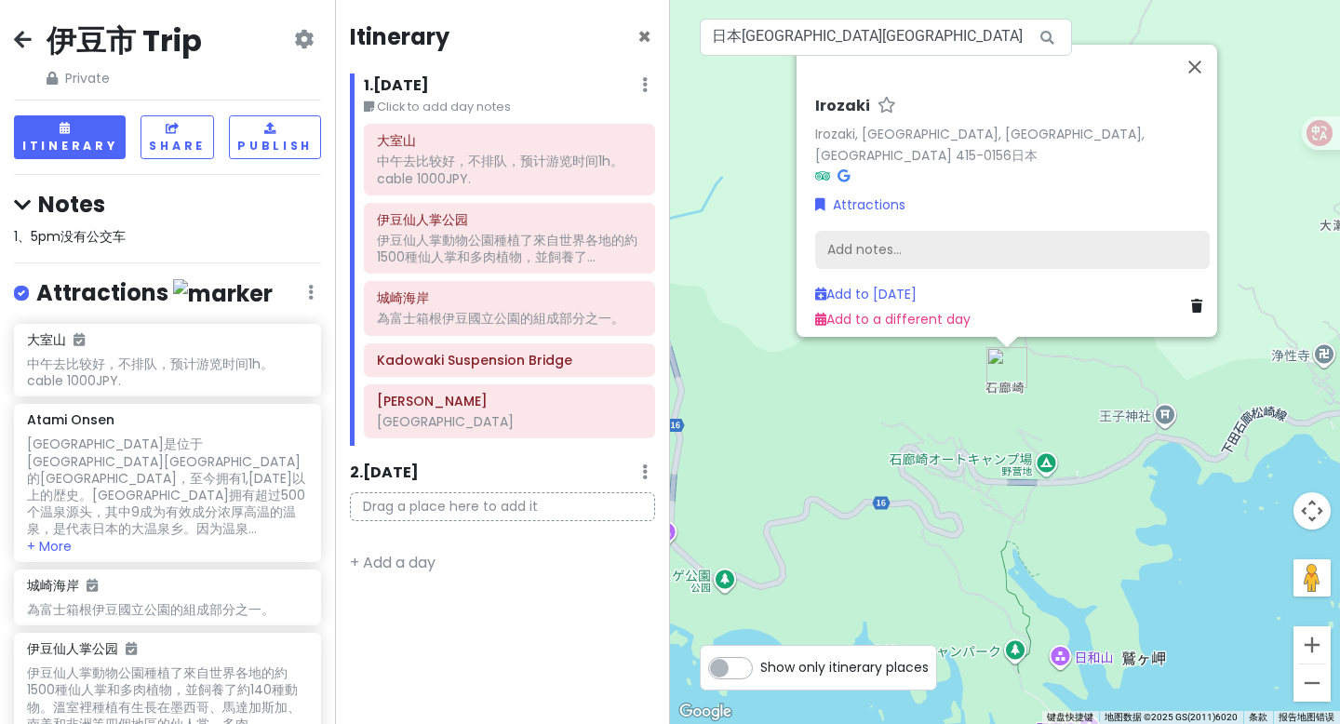
click at [880, 240] on div "Add notes..." at bounding box center [1012, 250] width 394 height 39
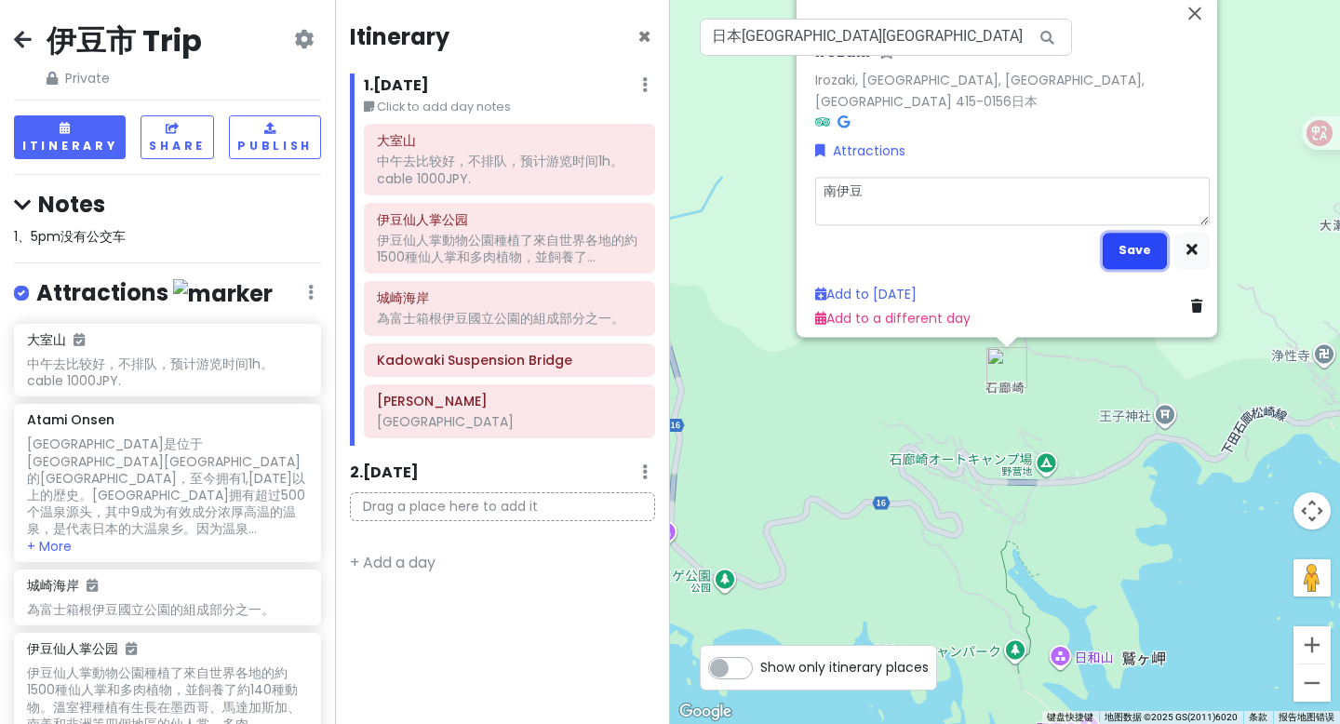
click at [1125, 240] on button "Save" at bounding box center [1134, 251] width 64 height 36
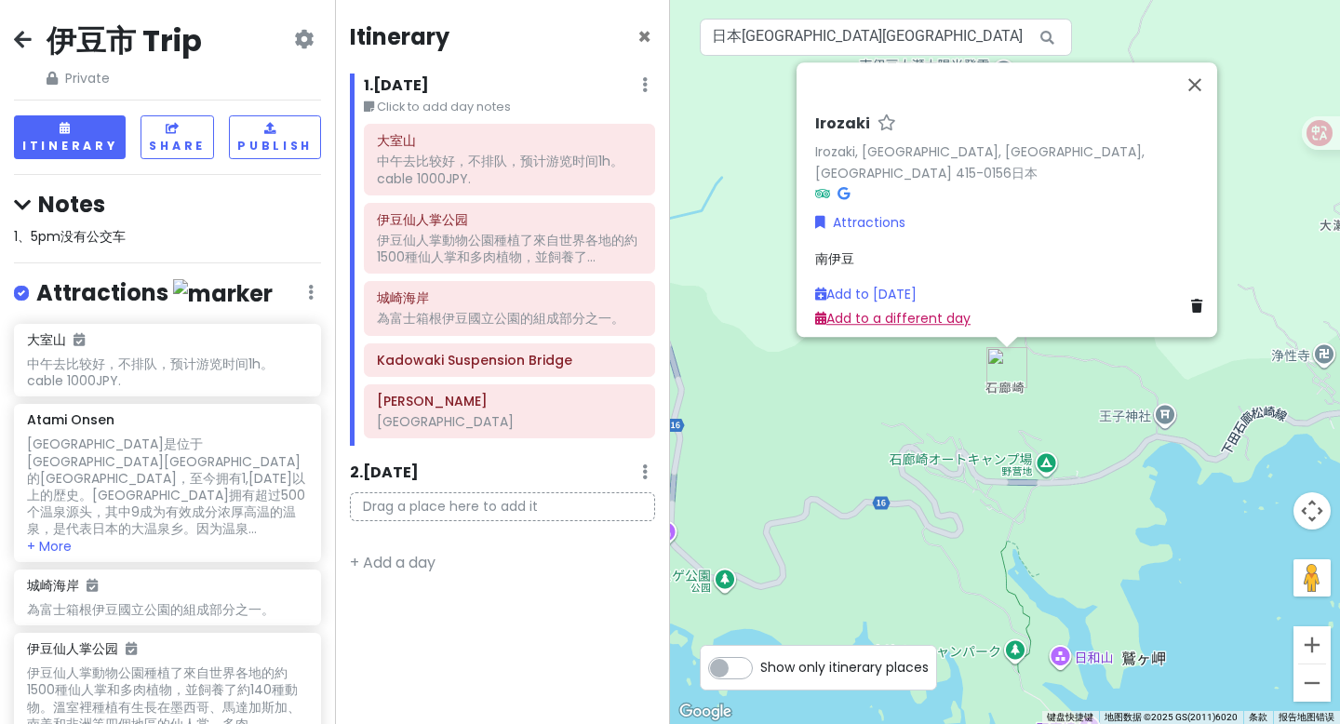
click at [912, 310] on link "Add to a different day" at bounding box center [892, 319] width 155 height 19
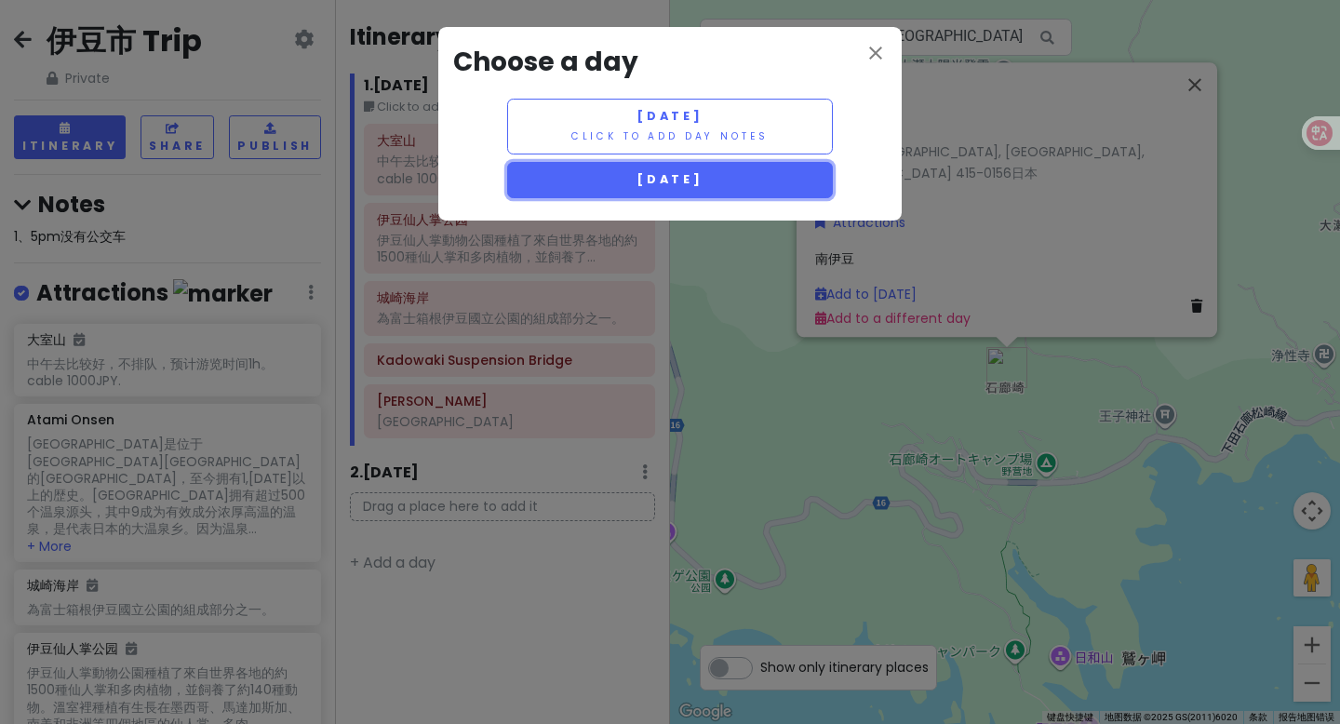
click at [703, 181] on span "[DATE]" at bounding box center [669, 179] width 67 height 16
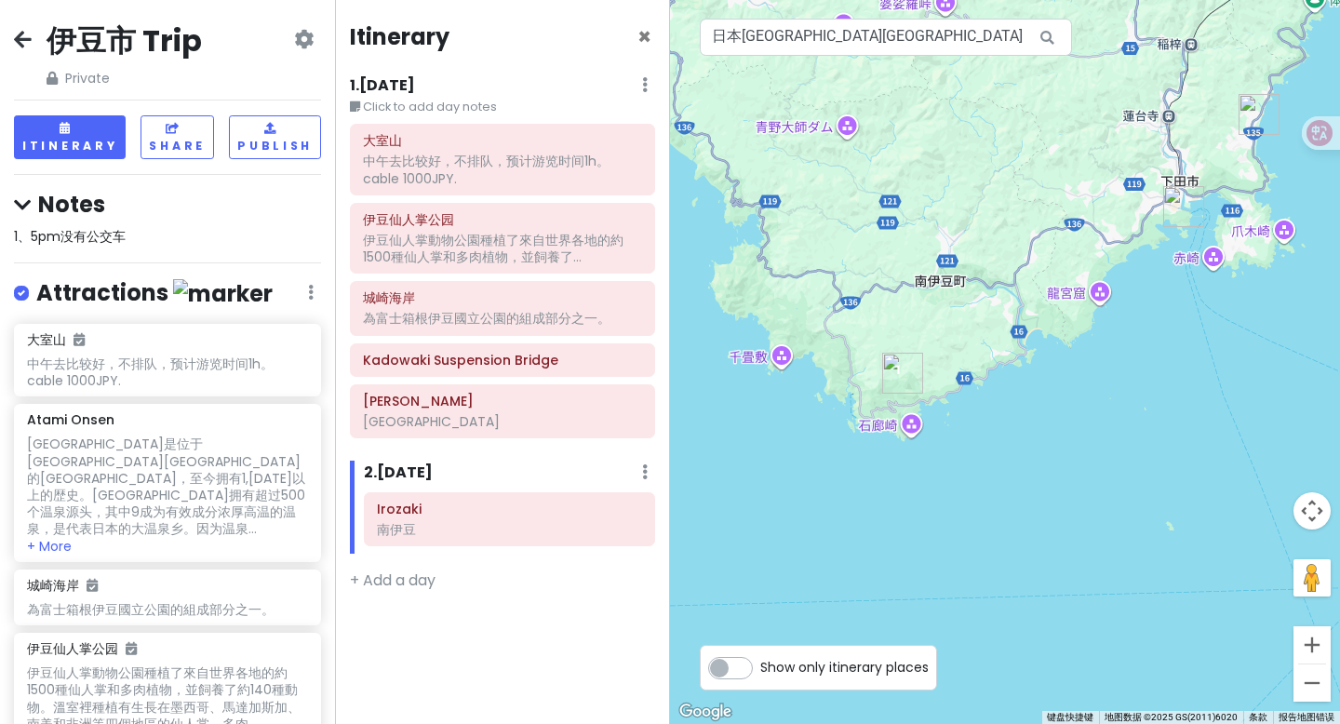
click at [1138, 209] on img "Shimoda Floating Aquarium" at bounding box center [1183, 206] width 41 height 41
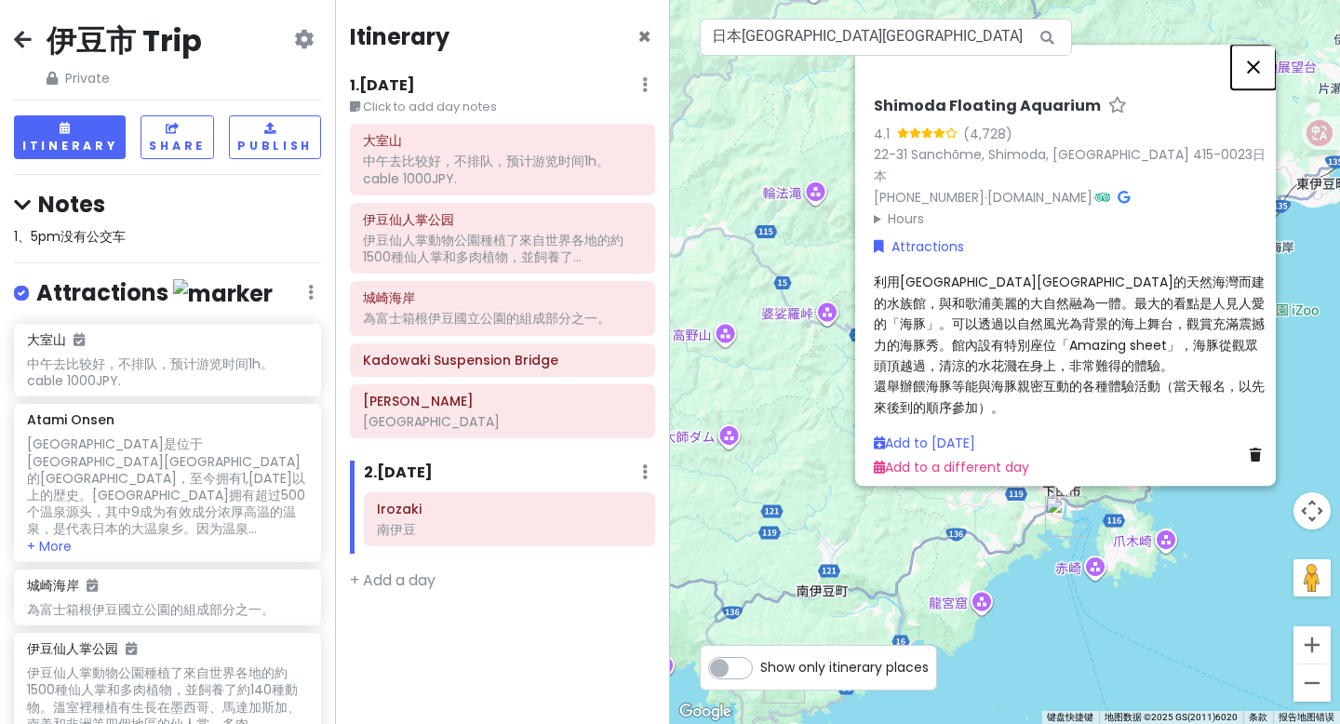
click at [1138, 77] on button "关闭" at bounding box center [1253, 67] width 45 height 45
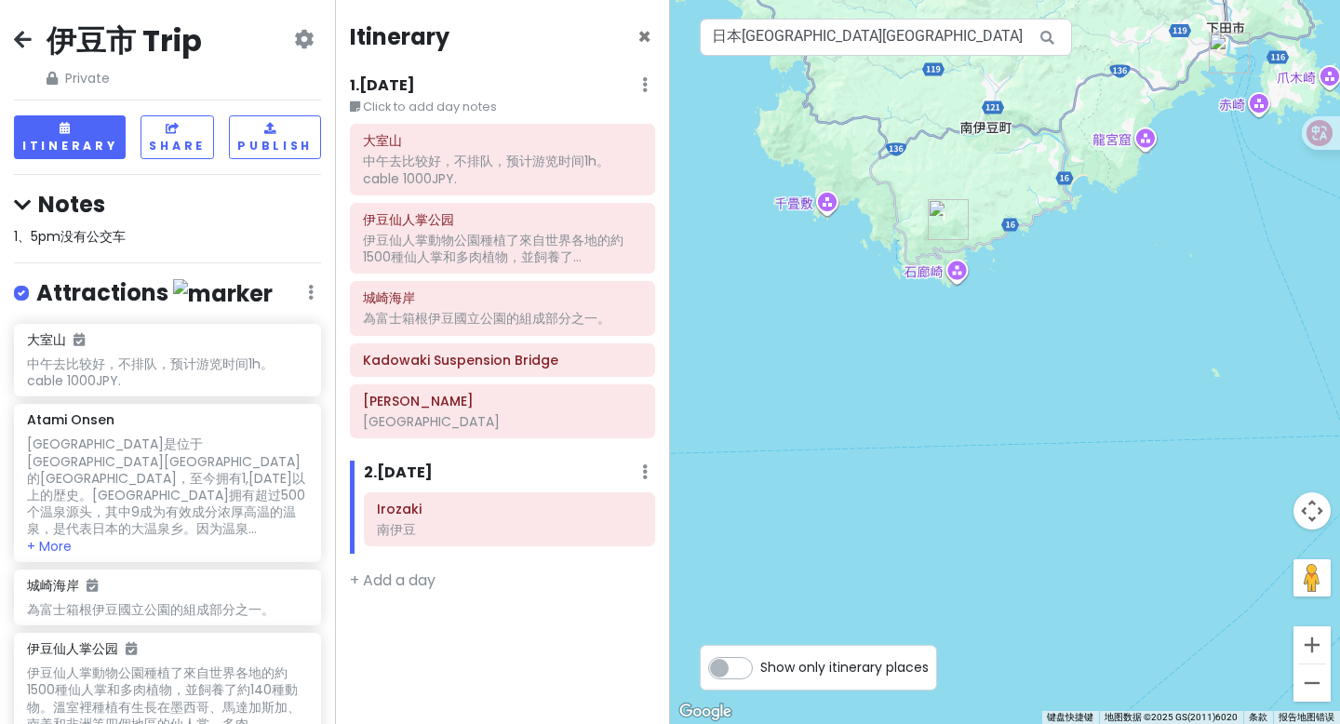
drag, startPoint x: 813, startPoint y: 554, endPoint x: 922, endPoint y: 166, distance: 403.8
click at [922, 166] on div "正在加载..." at bounding box center [1005, 362] width 670 height 724
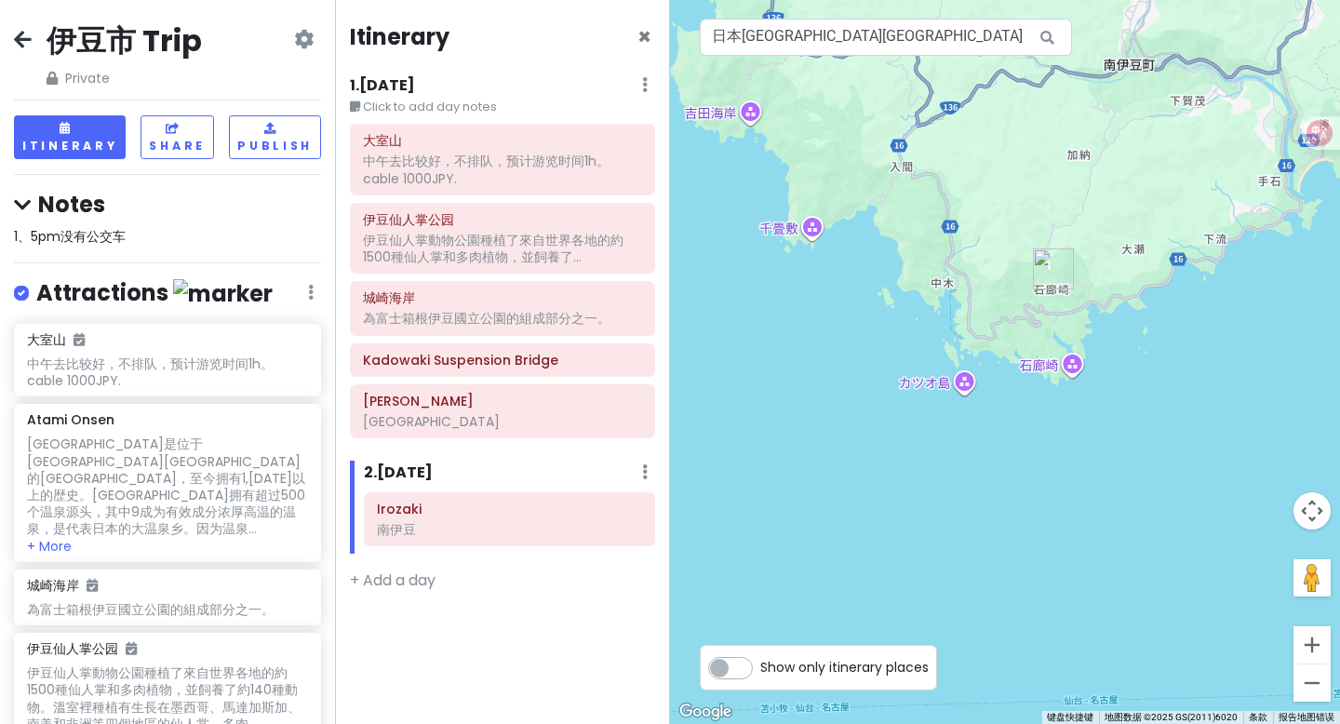
drag, startPoint x: 873, startPoint y: 377, endPoint x: 973, endPoint y: 374, distance: 100.5
click at [973, 374] on div "正在加载..." at bounding box center [1005, 362] width 670 height 724
click at [919, 35] on input "日本[GEOGRAPHIC_DATA][GEOGRAPHIC_DATA]" at bounding box center [886, 37] width 372 height 37
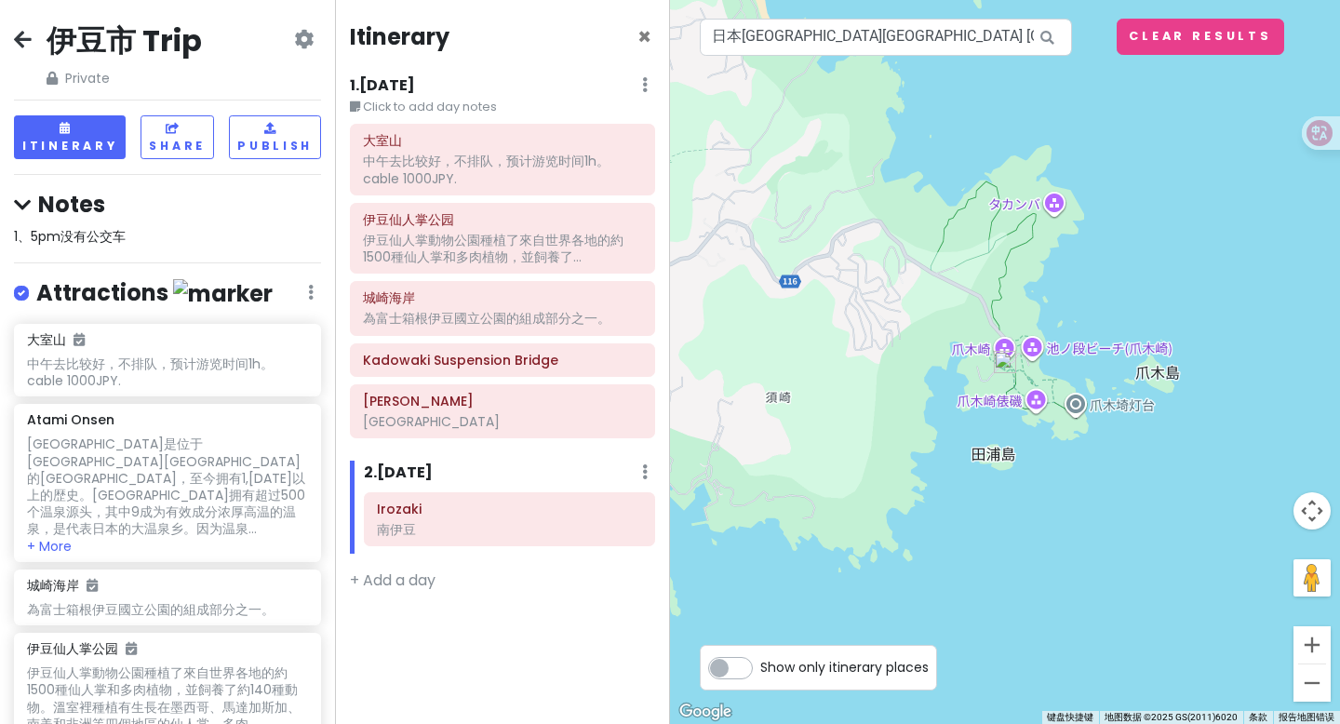
click at [1007, 359] on img at bounding box center [1005, 362] width 22 height 22
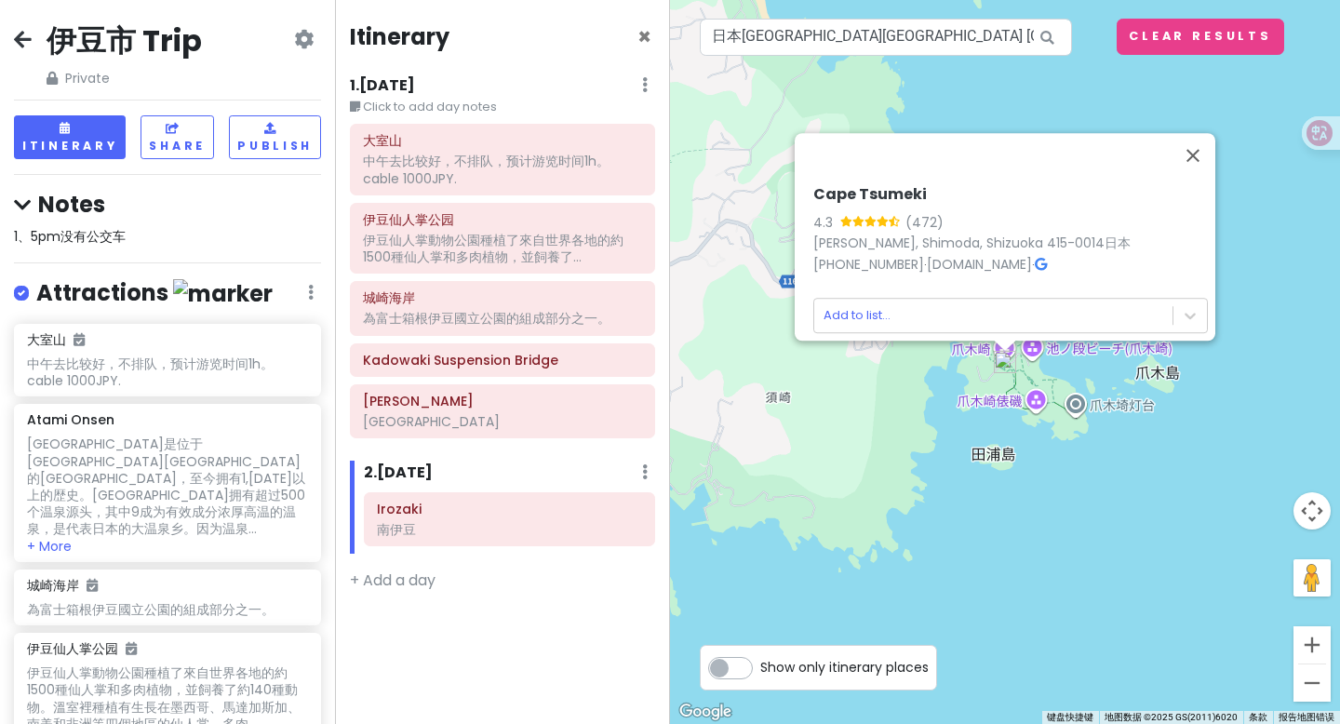
click at [941, 325] on div "Cape Tsumeki 4.3 (472) Suzaki, Shimoda, Shizuoka 415-0014日本 +81 558-22-1531 · w…" at bounding box center [1010, 259] width 409 height 163
click at [894, 307] on body "伊豆市 Trip Private Change Dates Make a Copy Delete Trip Go Pro ⚡️ Give Feedback 💡…" at bounding box center [670, 362] width 1340 height 724
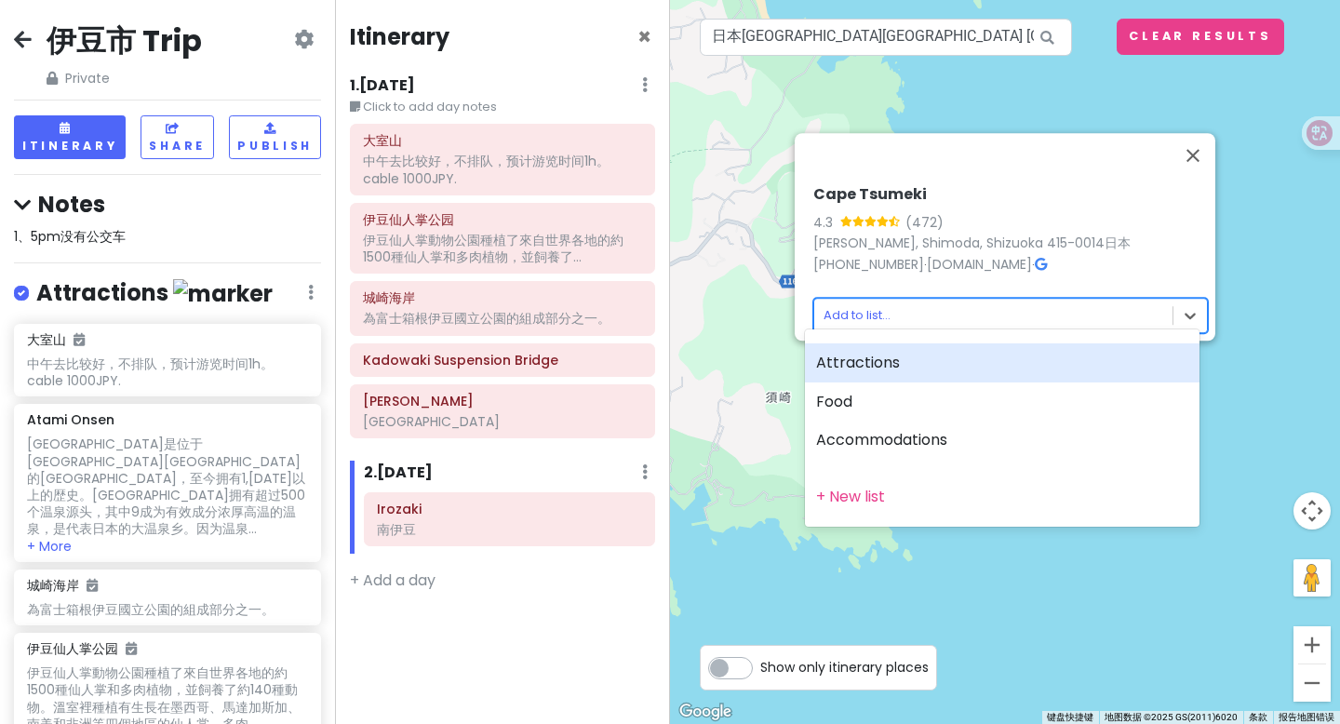
click at [874, 356] on div "Attractions" at bounding box center [1002, 362] width 394 height 39
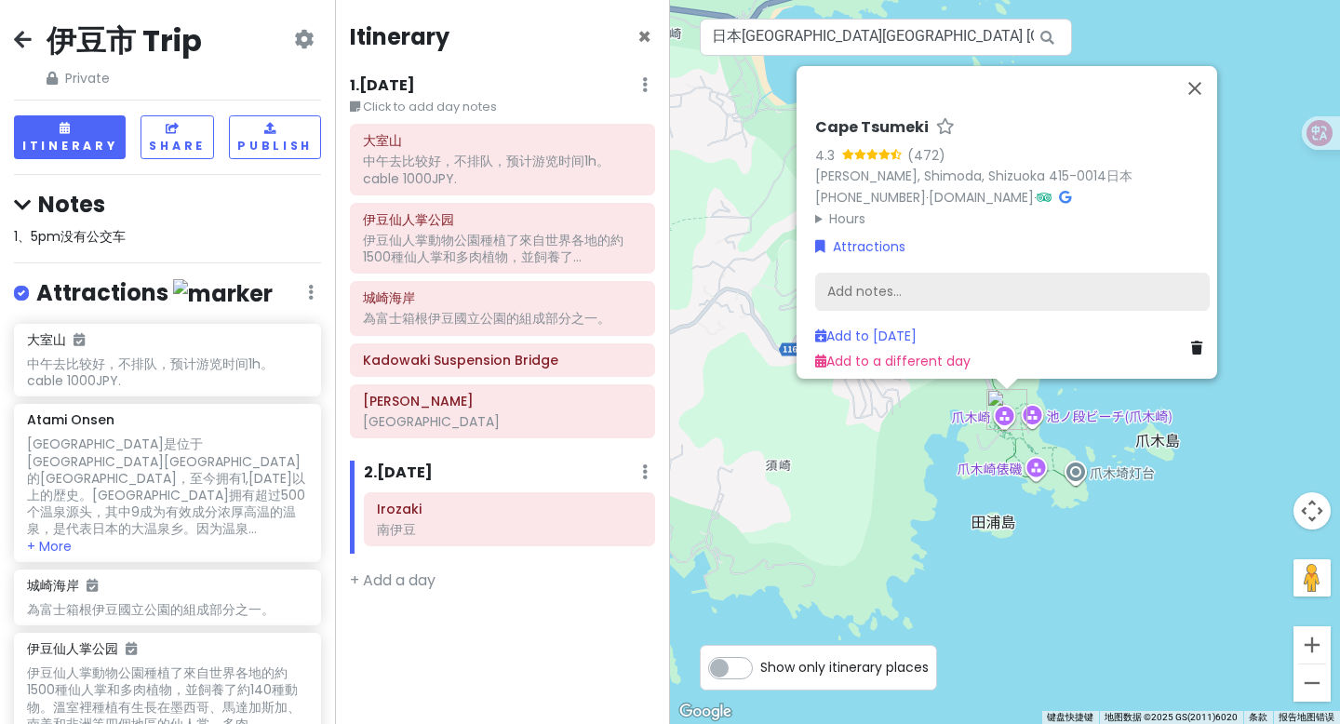
click at [1032, 280] on div "Add notes..." at bounding box center [1012, 292] width 394 height 39
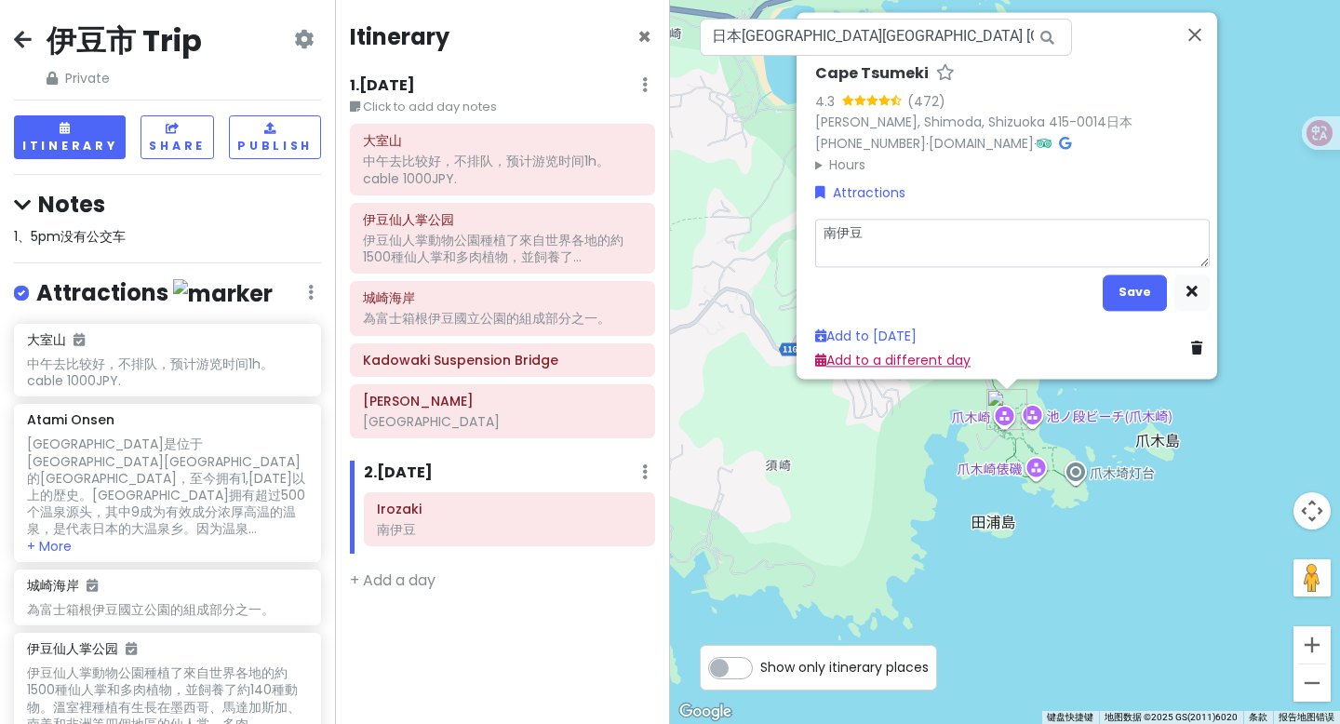
click at [939, 352] on link "Add to a different day" at bounding box center [892, 361] width 155 height 19
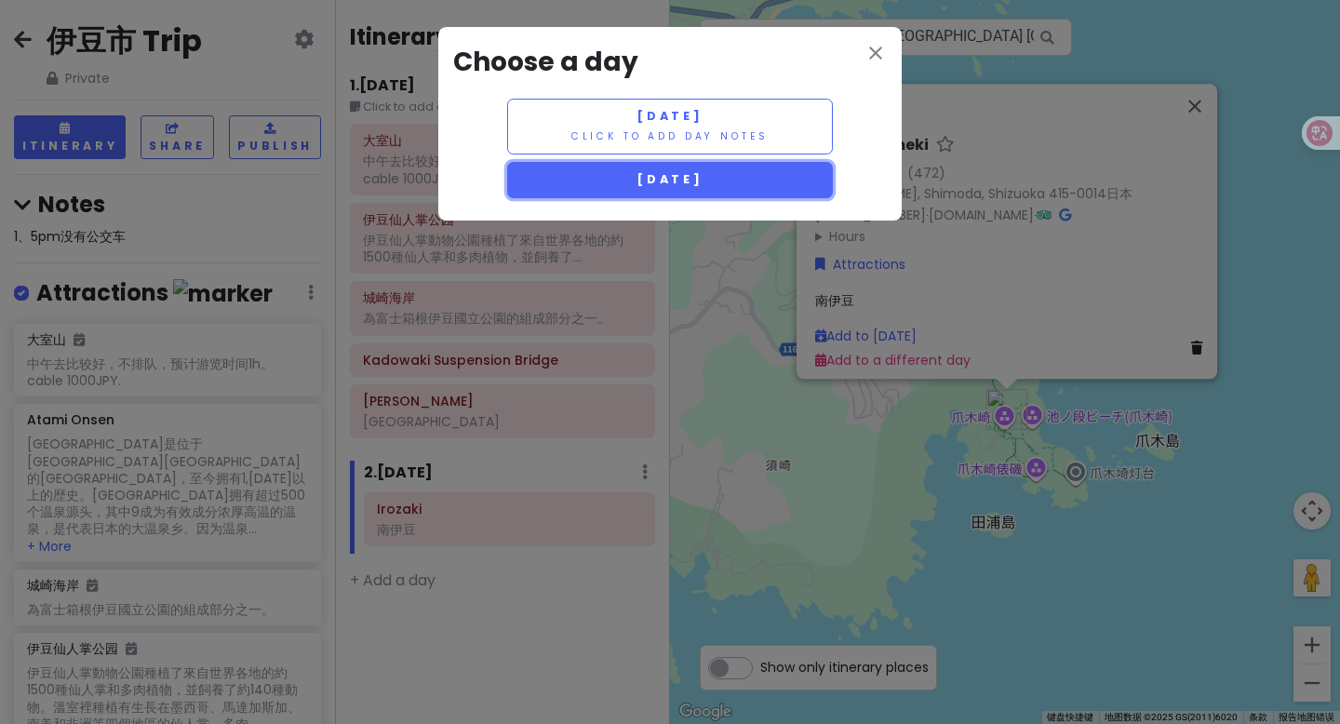
click at [725, 167] on button "[DATE]" at bounding box center [670, 180] width 326 height 36
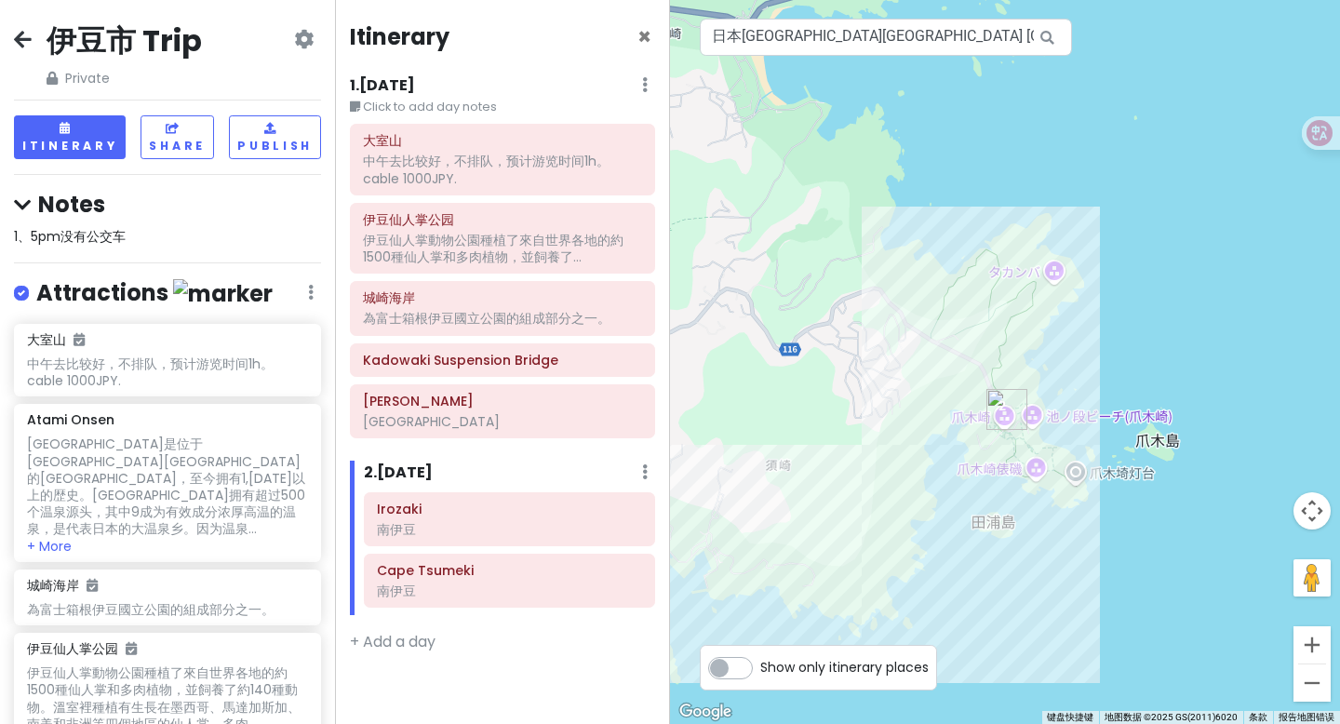
click at [998, 409] on img "Cape Tsumeki" at bounding box center [1006, 409] width 41 height 41
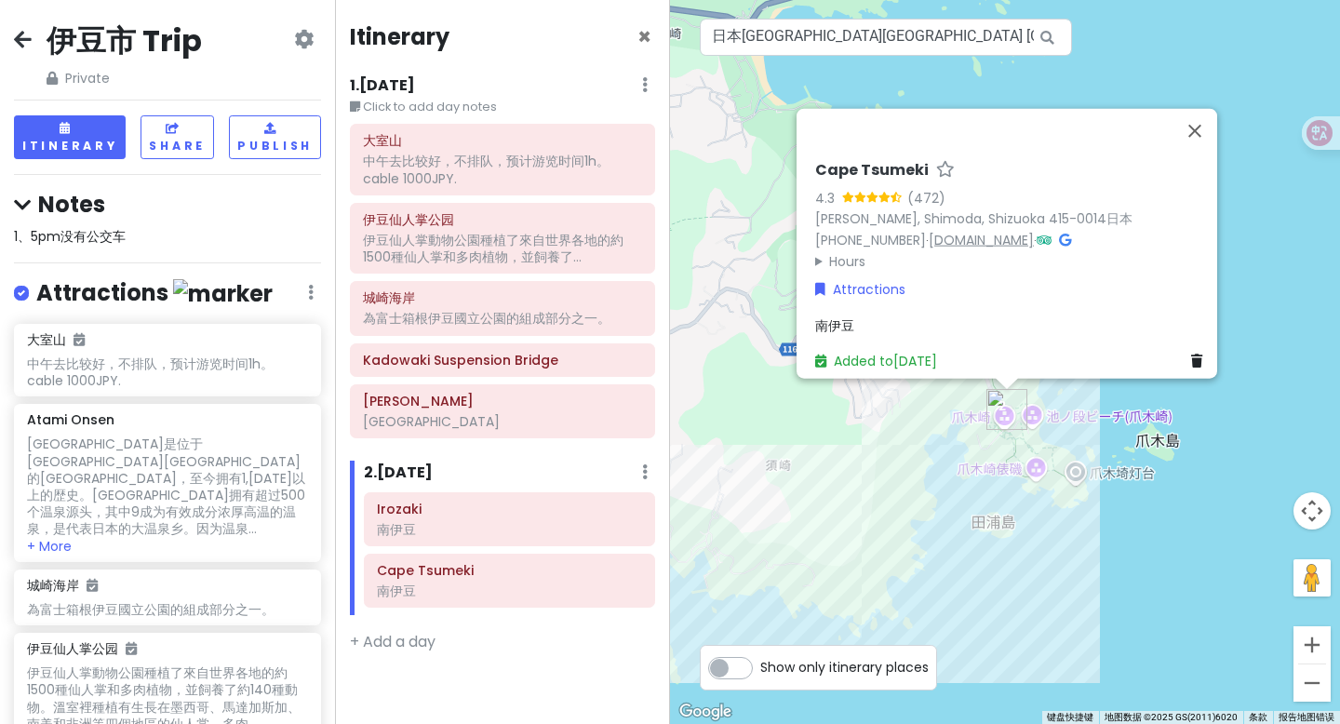
click at [980, 234] on link "[DOMAIN_NAME]" at bounding box center [980, 240] width 105 height 19
click at [1138, 116] on button "关闭" at bounding box center [1194, 131] width 45 height 45
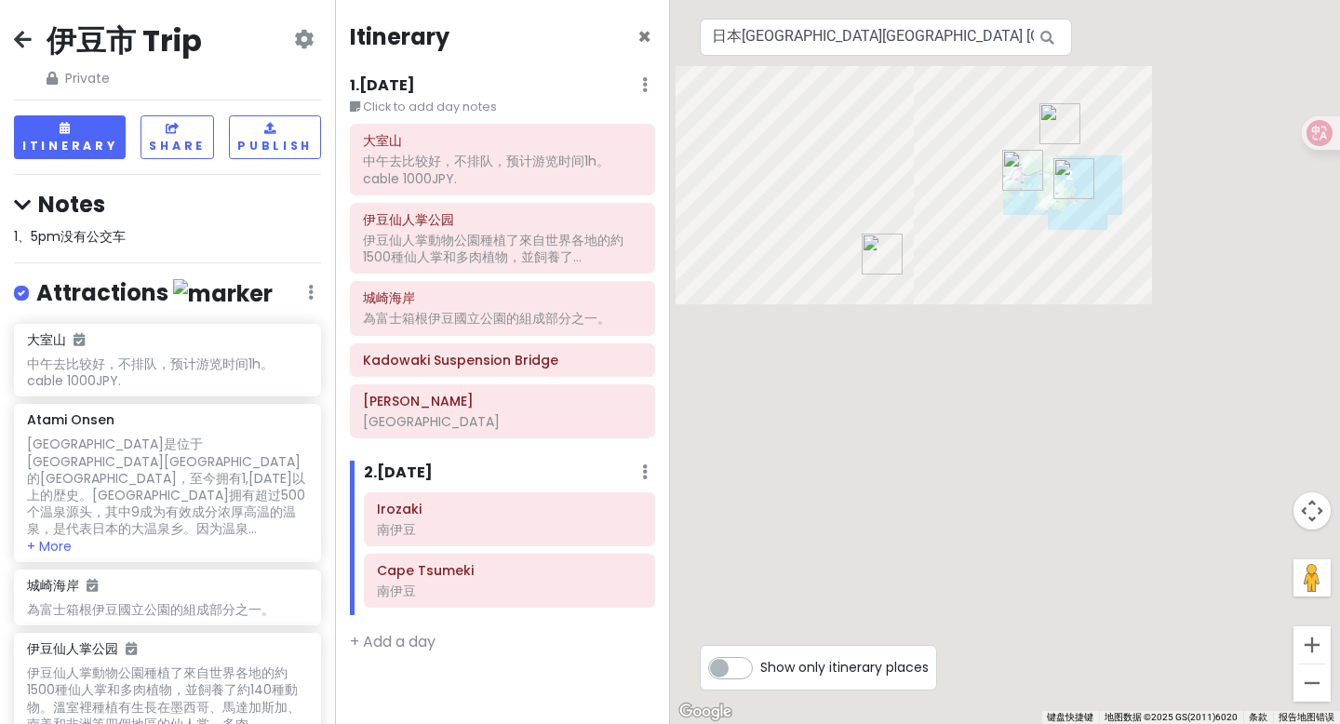
click at [875, 255] on img "Irozaki" at bounding box center [881, 254] width 41 height 41
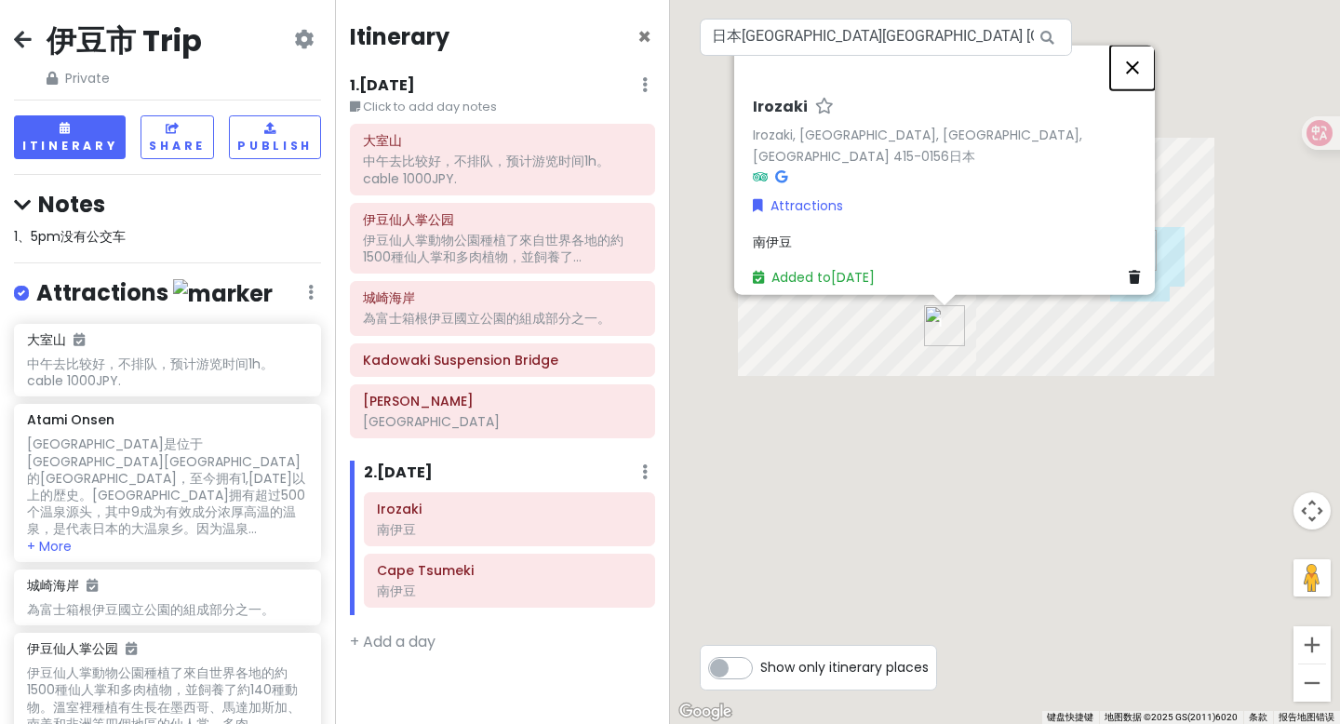
click at [1138, 82] on button "关闭" at bounding box center [1132, 68] width 45 height 45
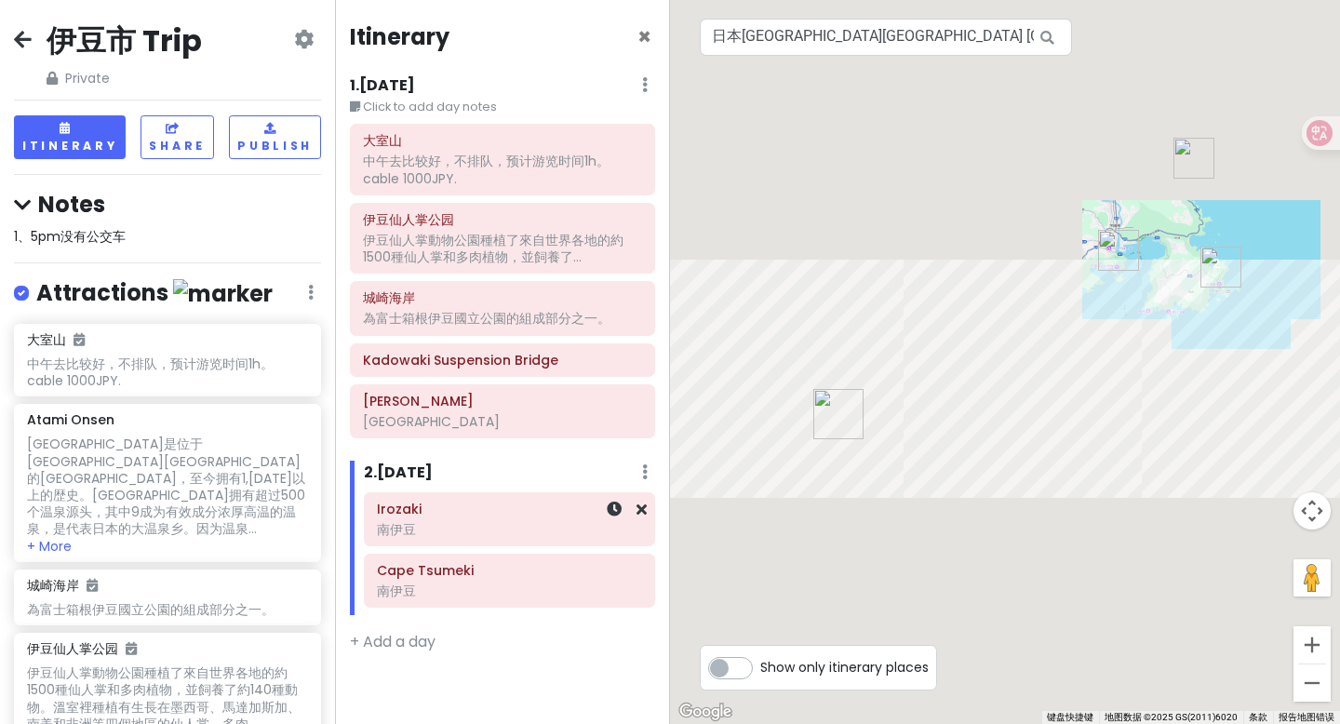
click at [482, 186] on div "南伊豆" at bounding box center [502, 169] width 279 height 33
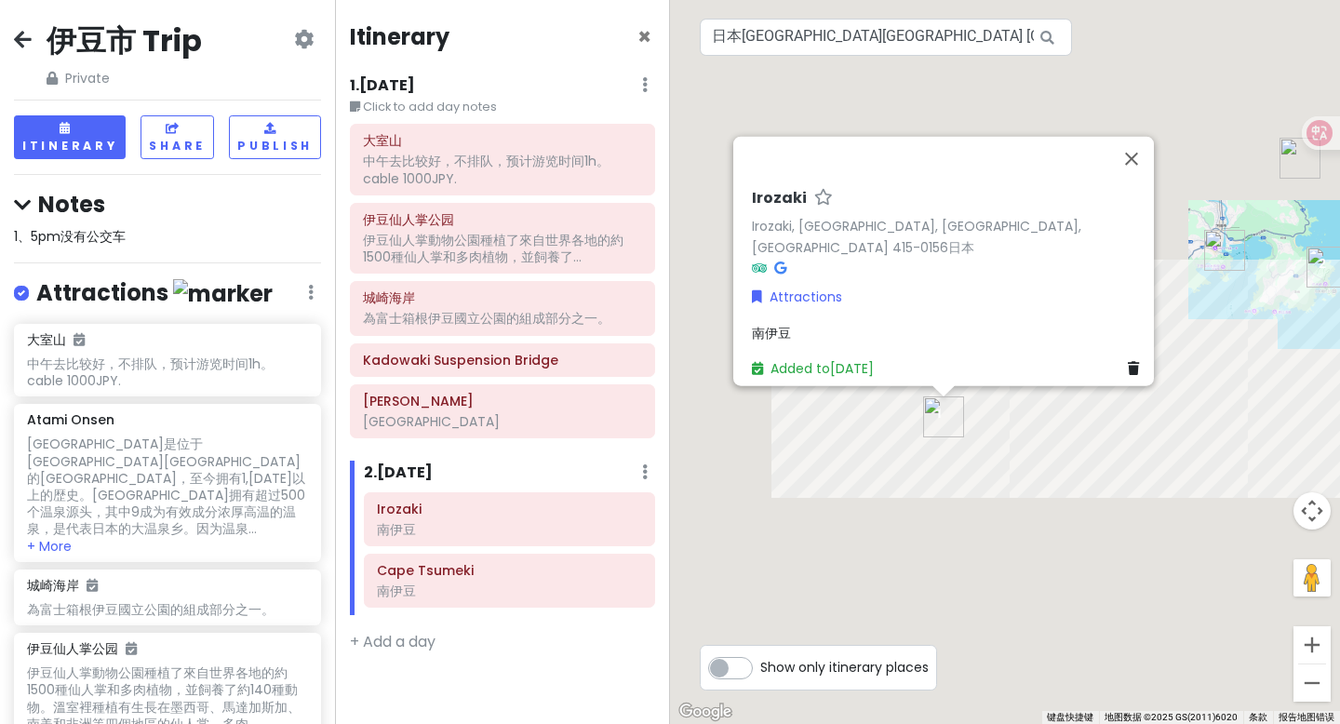
click at [1116, 358] on div "Added to [DATE]" at bounding box center [949, 368] width 394 height 20
click at [1128, 362] on icon at bounding box center [1133, 368] width 11 height 13
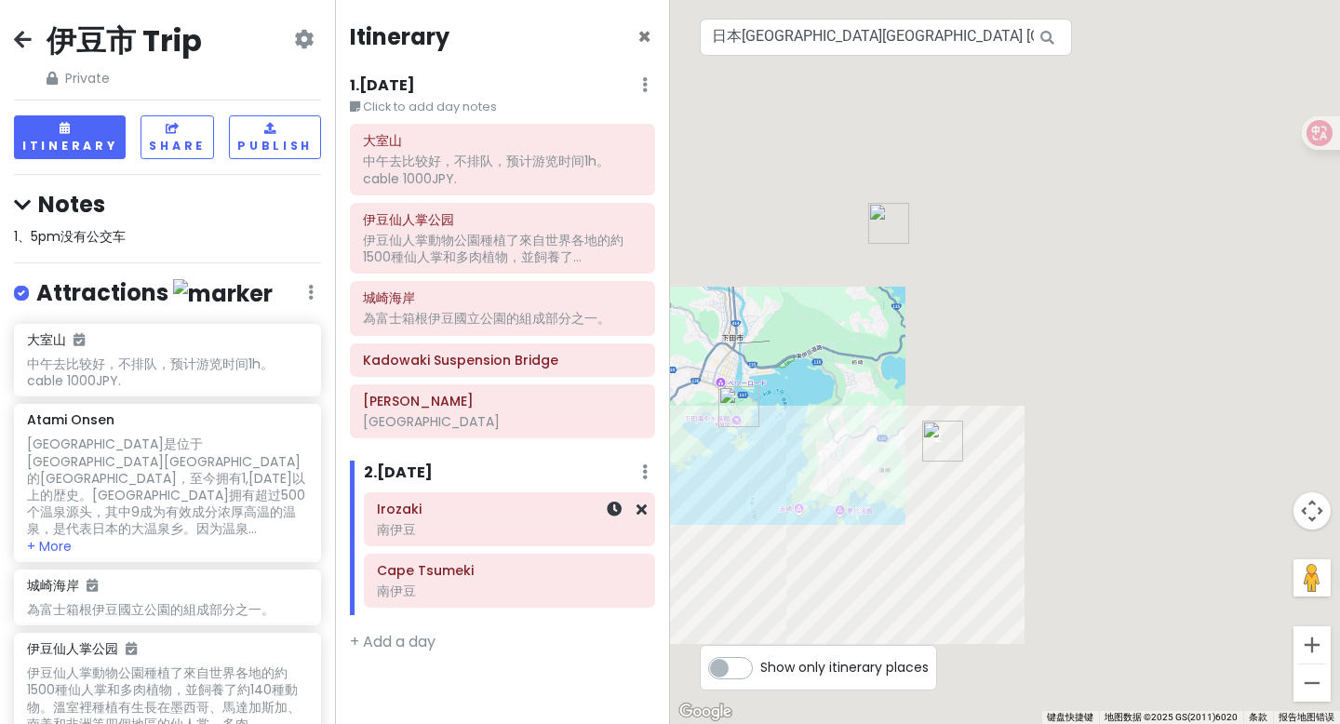
drag, startPoint x: 1173, startPoint y: 303, endPoint x: 636, endPoint y: 493, distance: 569.3
click at [636, 493] on div "伊豆市 Trip Private Change Dates Make a Copy Delete Trip Go Pro ⚡️ Give Feedback 💡…" at bounding box center [670, 362] width 1340 height 724
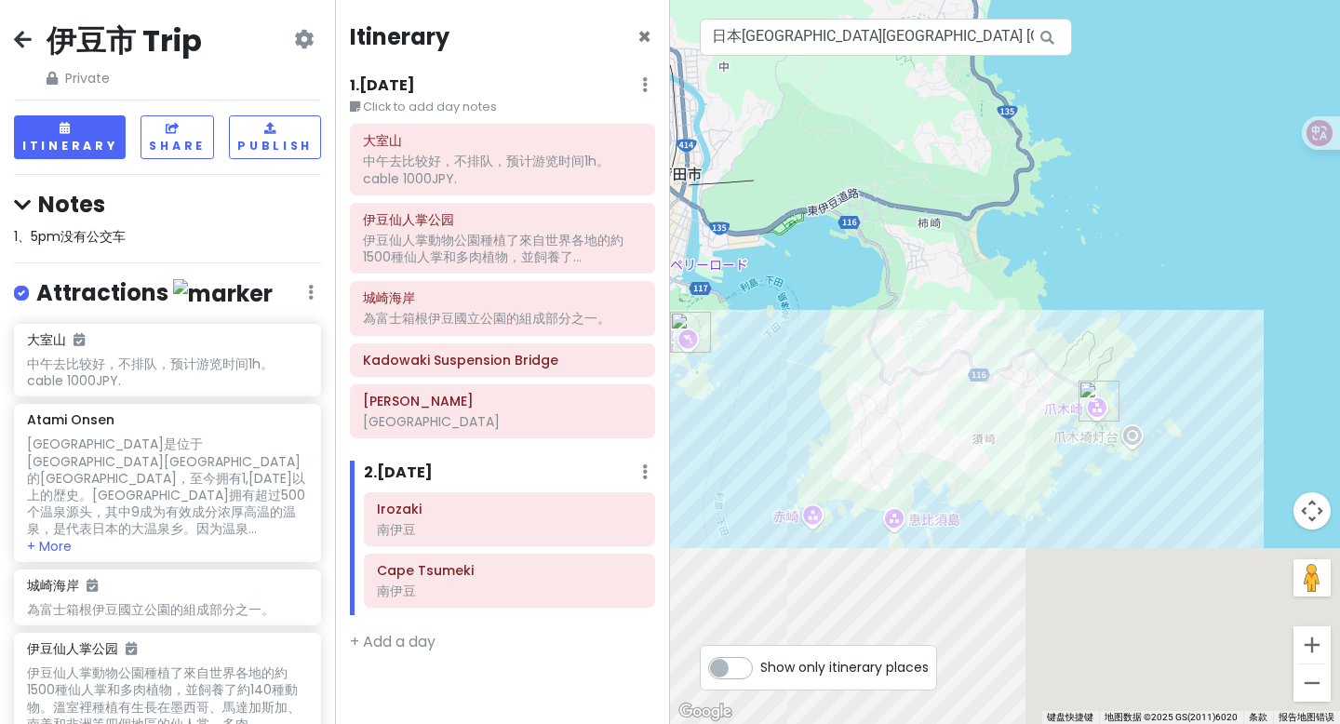
drag, startPoint x: 885, startPoint y: 474, endPoint x: 908, endPoint y: 379, distance: 98.6
click at [908, 379] on div "正在加载..." at bounding box center [1005, 362] width 670 height 724
click at [943, 34] on input "日本[GEOGRAPHIC_DATA][GEOGRAPHIC_DATA] [GEOGRAPHIC_DATA], 爪木崎" at bounding box center [886, 37] width 372 height 37
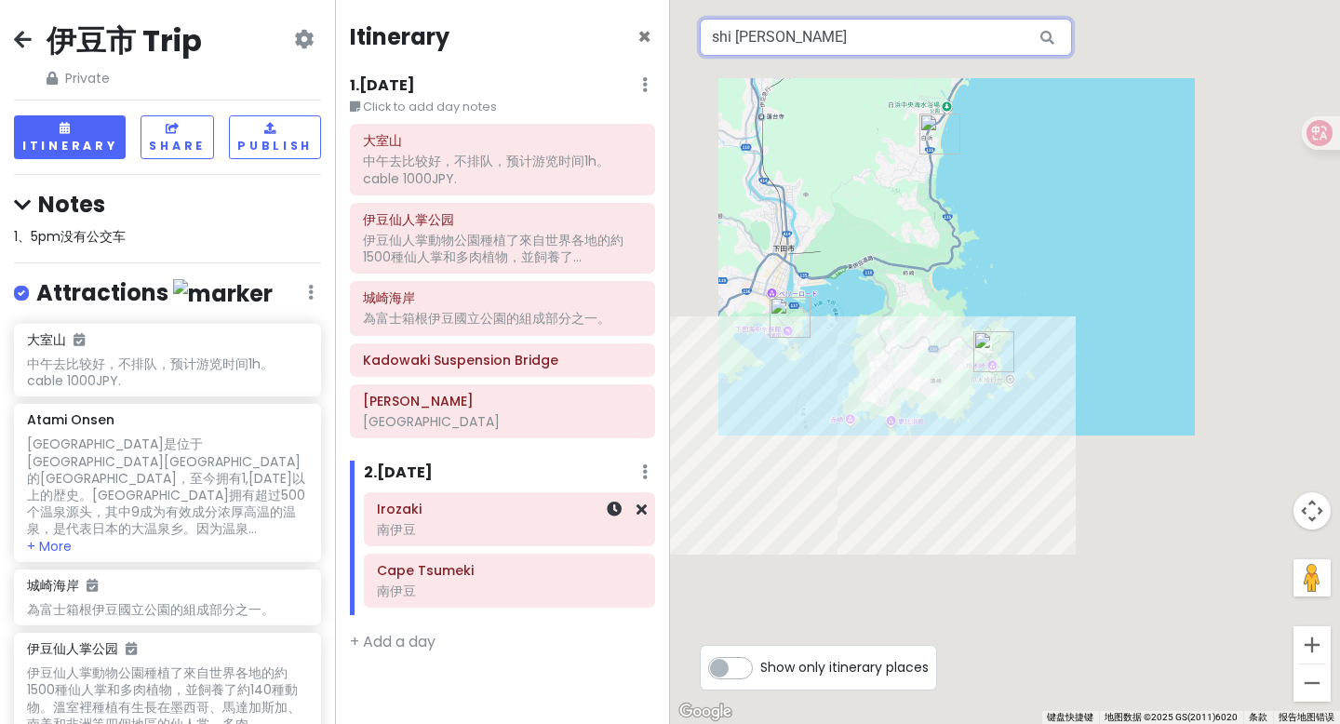
click at [502, 186] on div "南伊豆" at bounding box center [502, 169] width 279 height 33
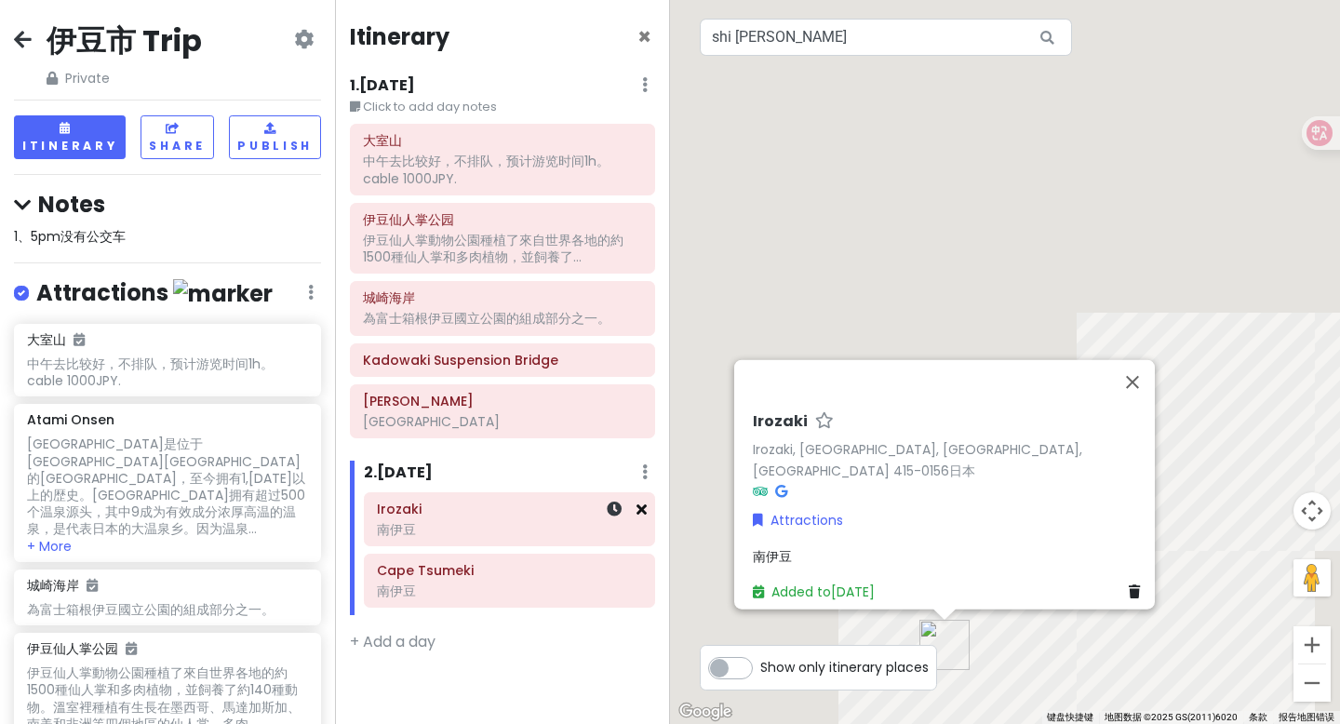
click at [639, 512] on icon at bounding box center [641, 508] width 10 height 15
click at [639, 508] on icon at bounding box center [641, 508] width 10 height 15
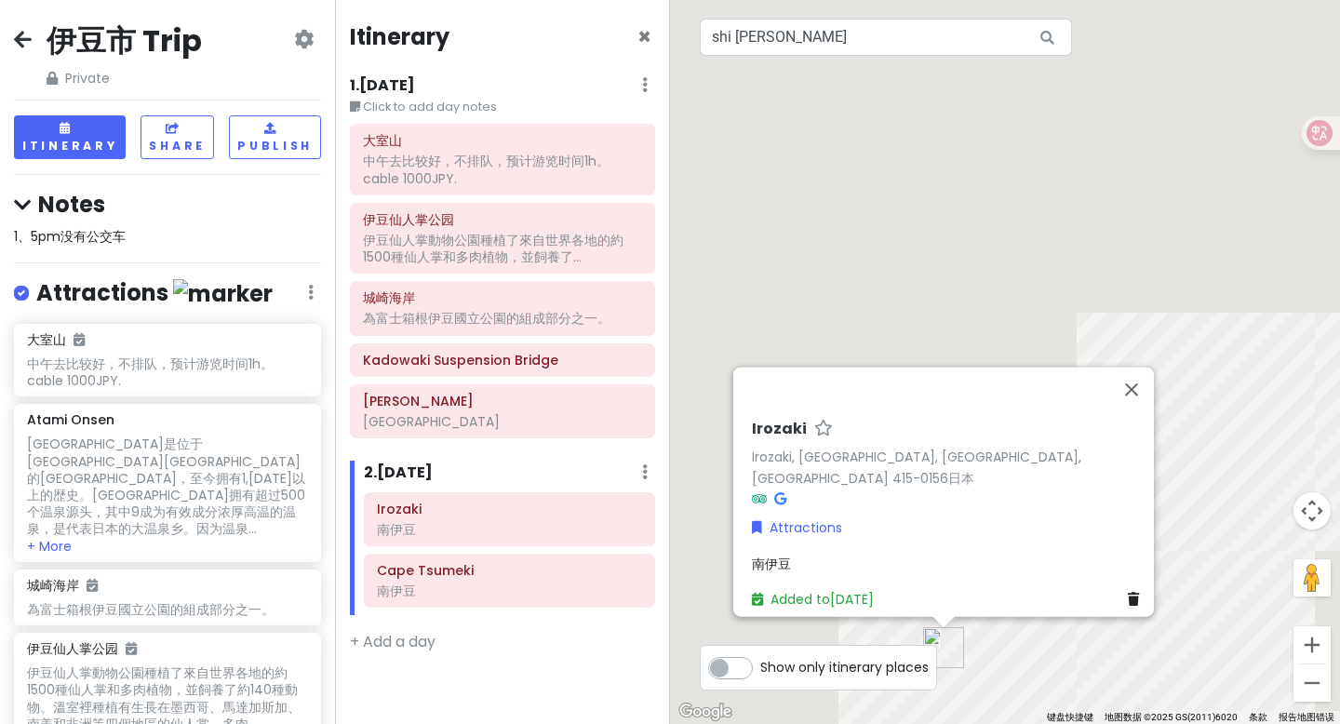
click at [1128, 593] on icon at bounding box center [1133, 599] width 11 height 13
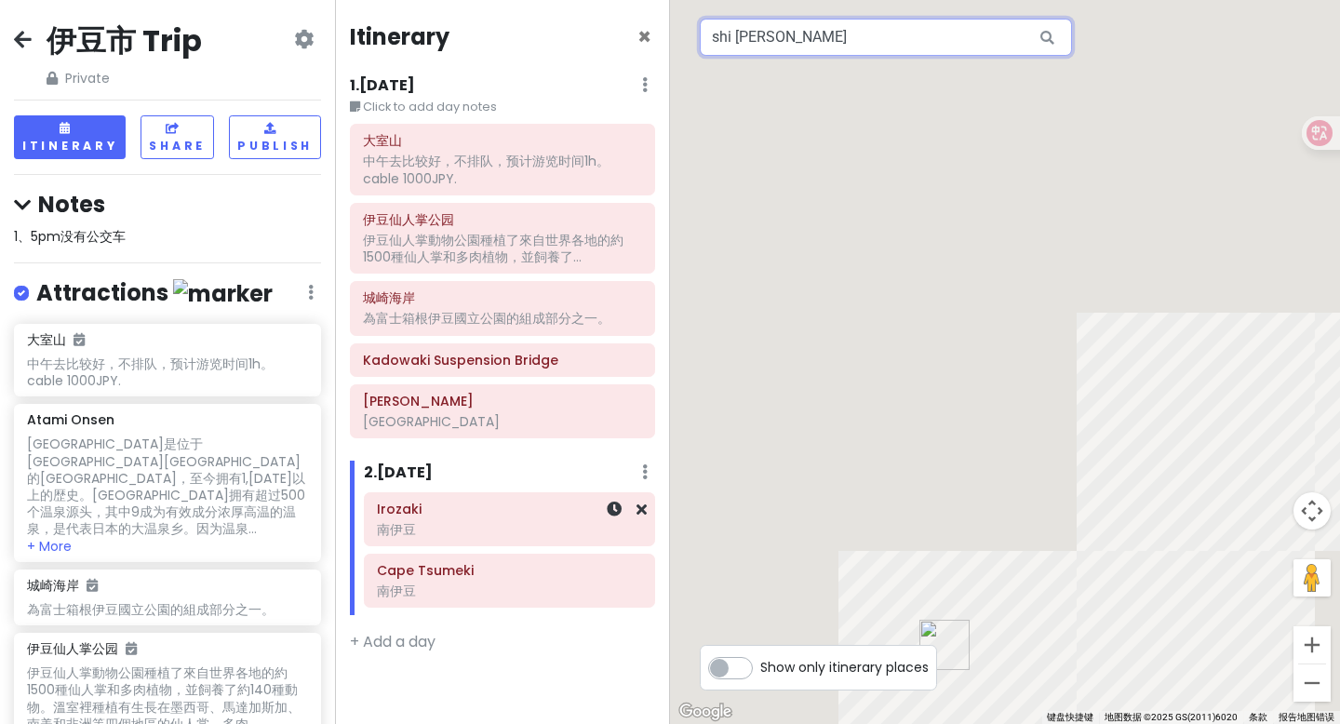
click at [575, 186] on div "南伊豆" at bounding box center [502, 169] width 279 height 33
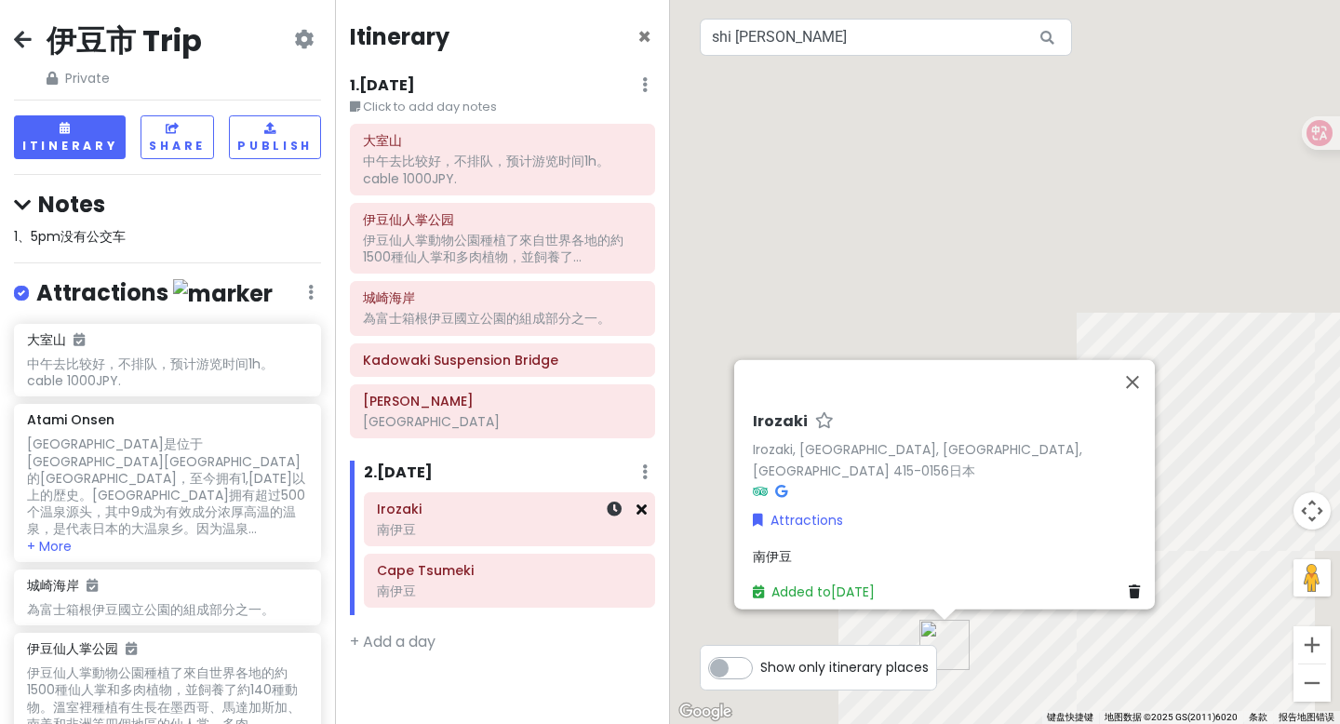
click at [642, 516] on icon at bounding box center [641, 508] width 10 height 15
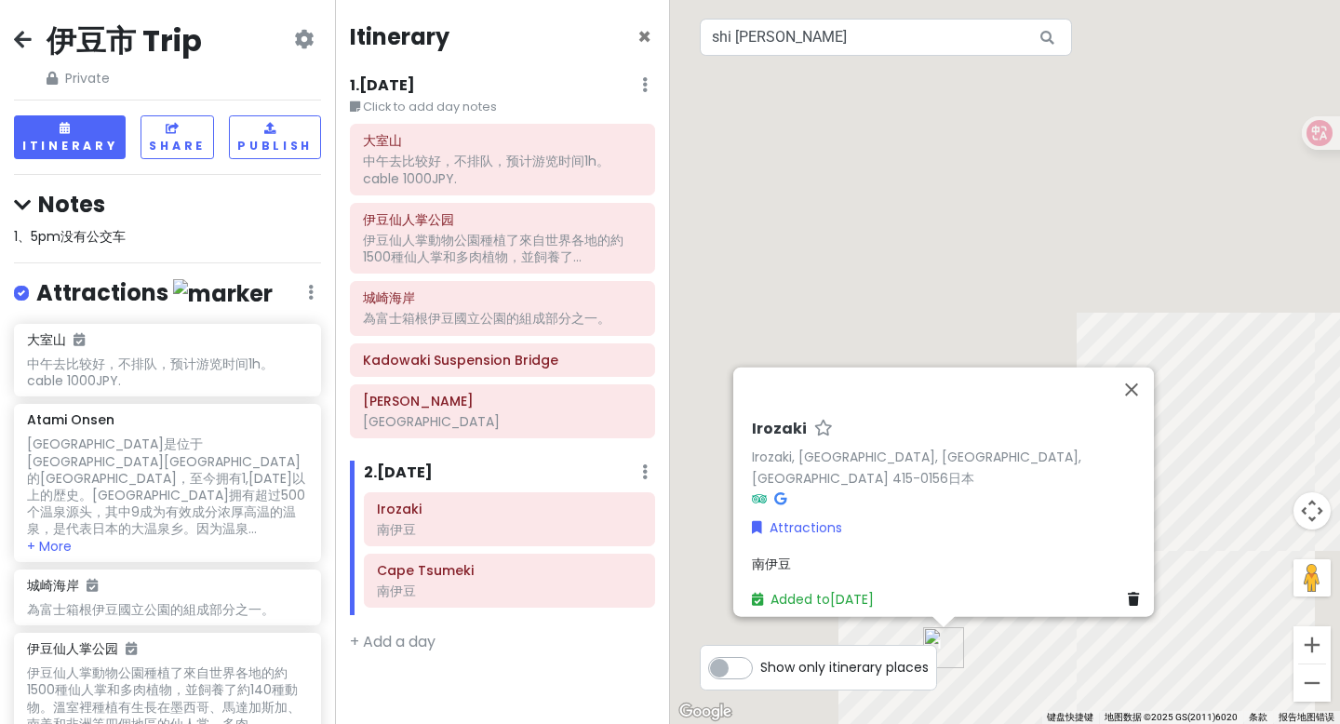
click at [752, 447] on link "Irozaki, [GEOGRAPHIC_DATA], [GEOGRAPHIC_DATA], [GEOGRAPHIC_DATA] 415-0156日本" at bounding box center [916, 467] width 329 height 40
click at [298, 38] on icon at bounding box center [304, 39] width 20 height 15
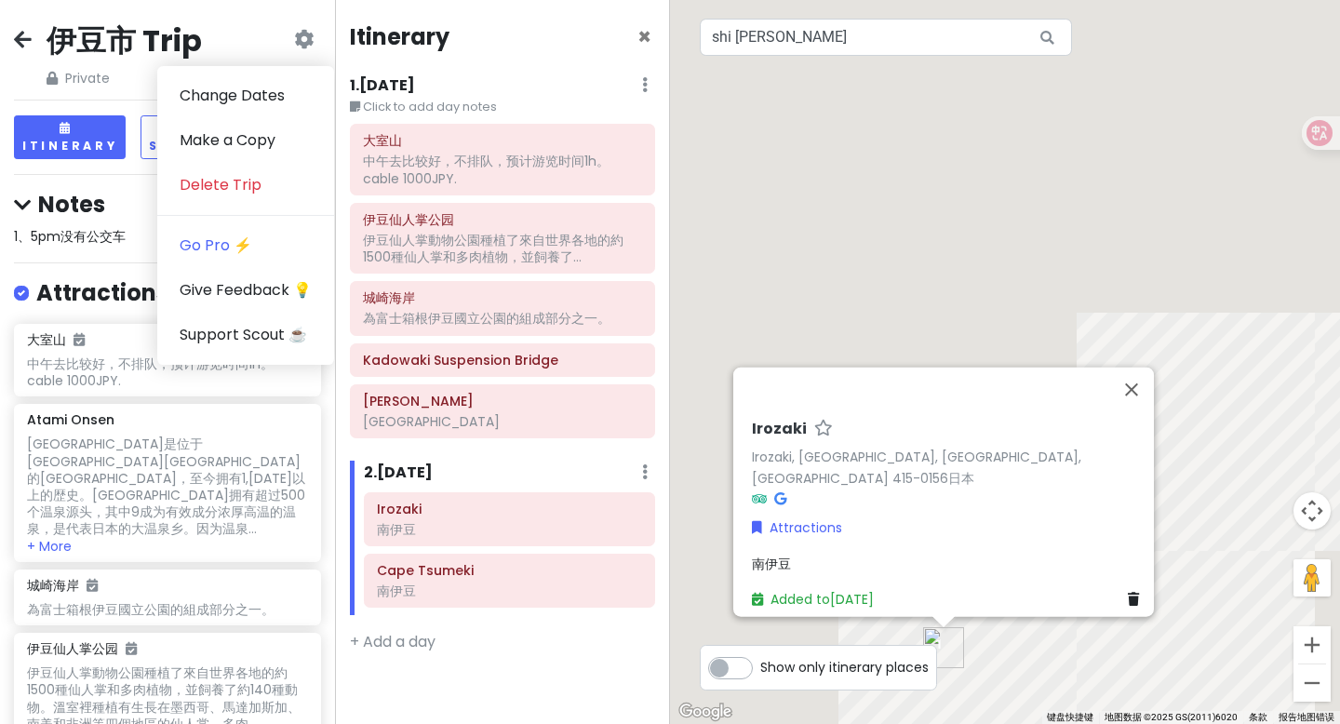
click at [420, 14] on div "Itinerary × 1 . Sat 8/16 Edit Day Notes Delete Day Click to add day notes 大室山 中…" at bounding box center [502, 362] width 335 height 724
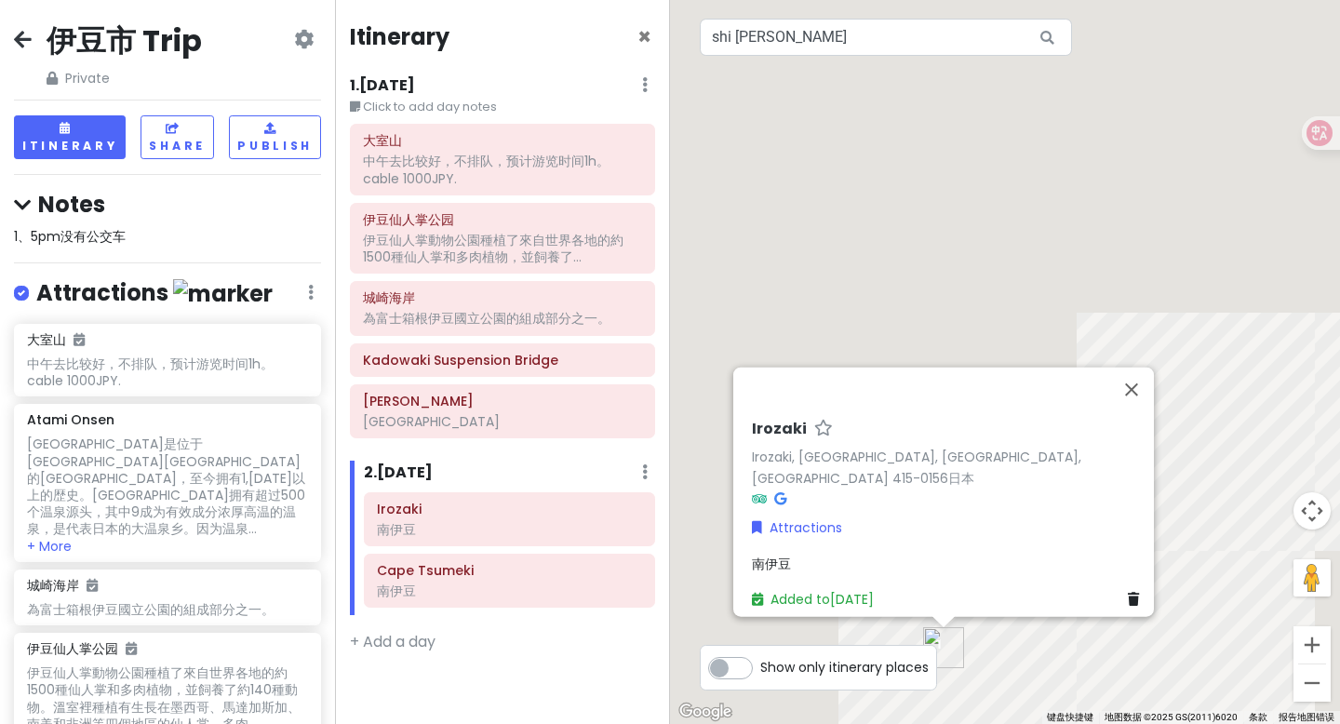
click at [17, 35] on icon at bounding box center [23, 39] width 18 height 15
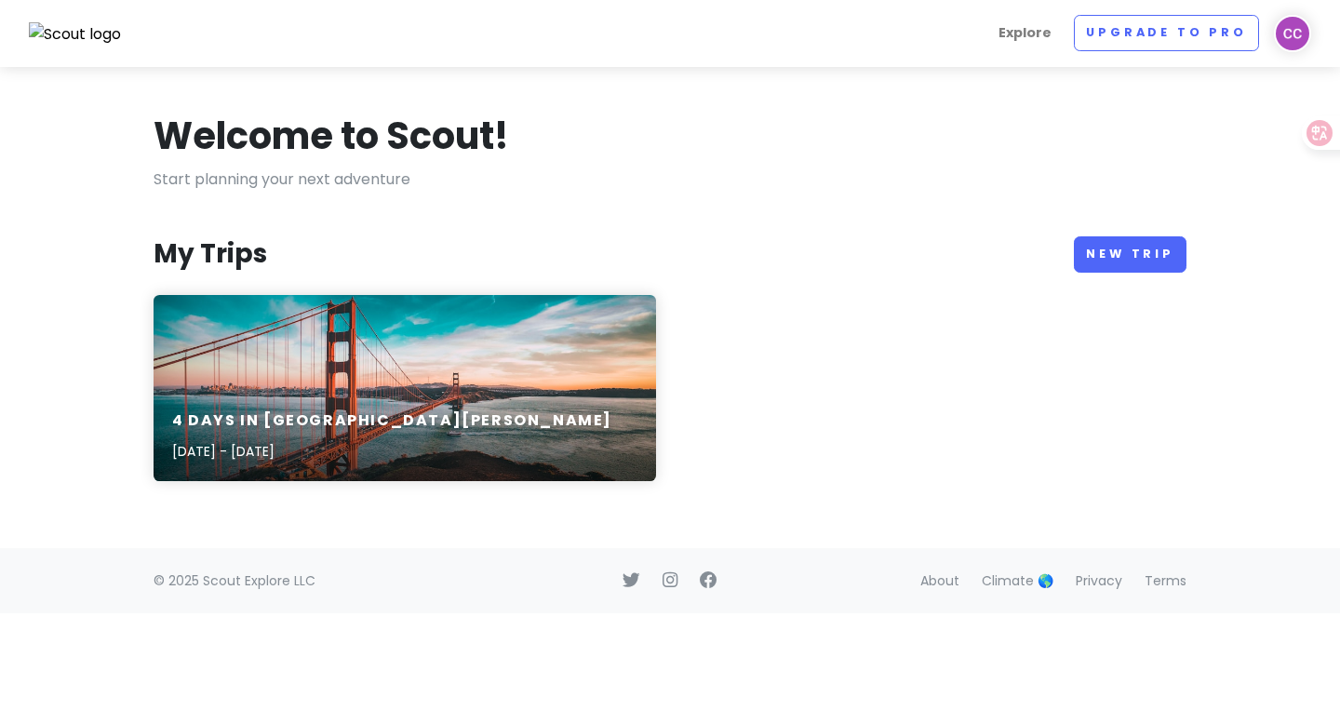
click at [1138, 25] on img at bounding box center [1292, 33] width 37 height 37
click at [1084, 152] on div "Welcome to Scout!" at bounding box center [669, 140] width 1033 height 56
click at [1138, 27] on img at bounding box center [1292, 33] width 37 height 37
click at [1086, 174] on p "Start planning your next adventure" at bounding box center [669, 179] width 1033 height 24
click at [1122, 252] on link "New Trip" at bounding box center [1130, 254] width 113 height 36
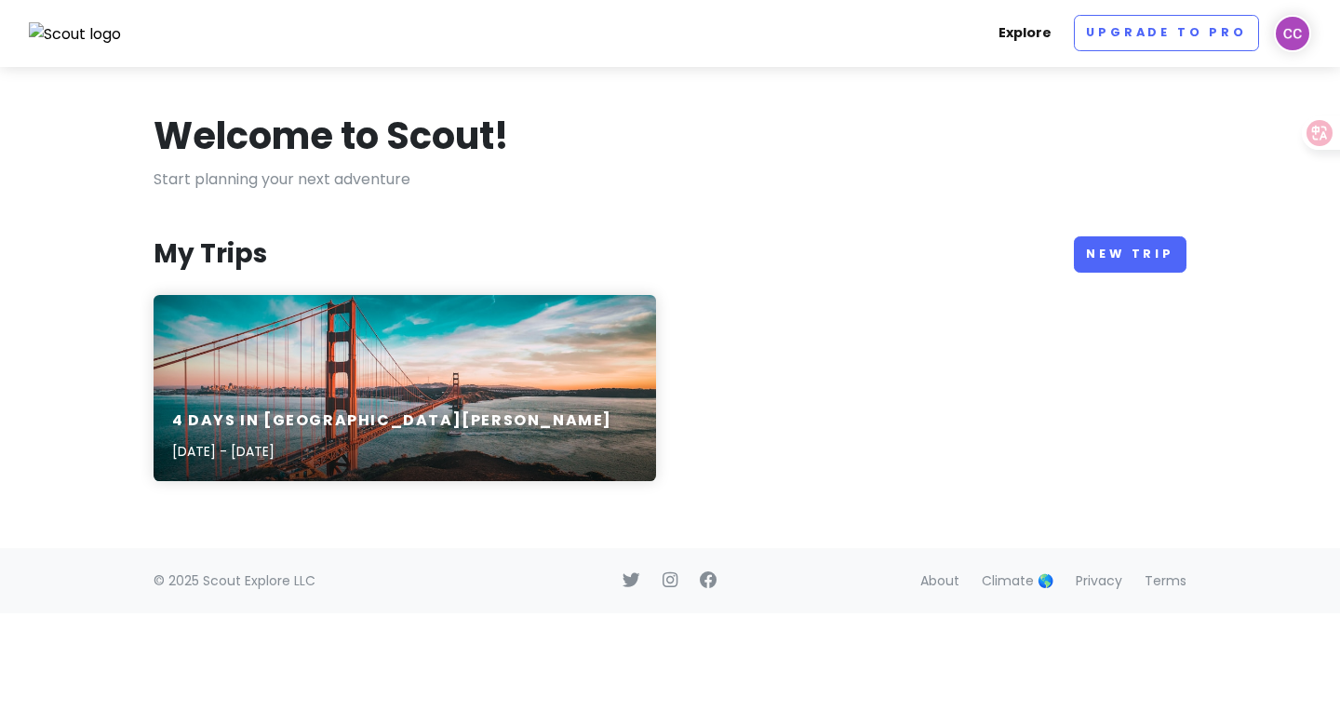
click at [1043, 34] on link "Explore" at bounding box center [1025, 33] width 68 height 36
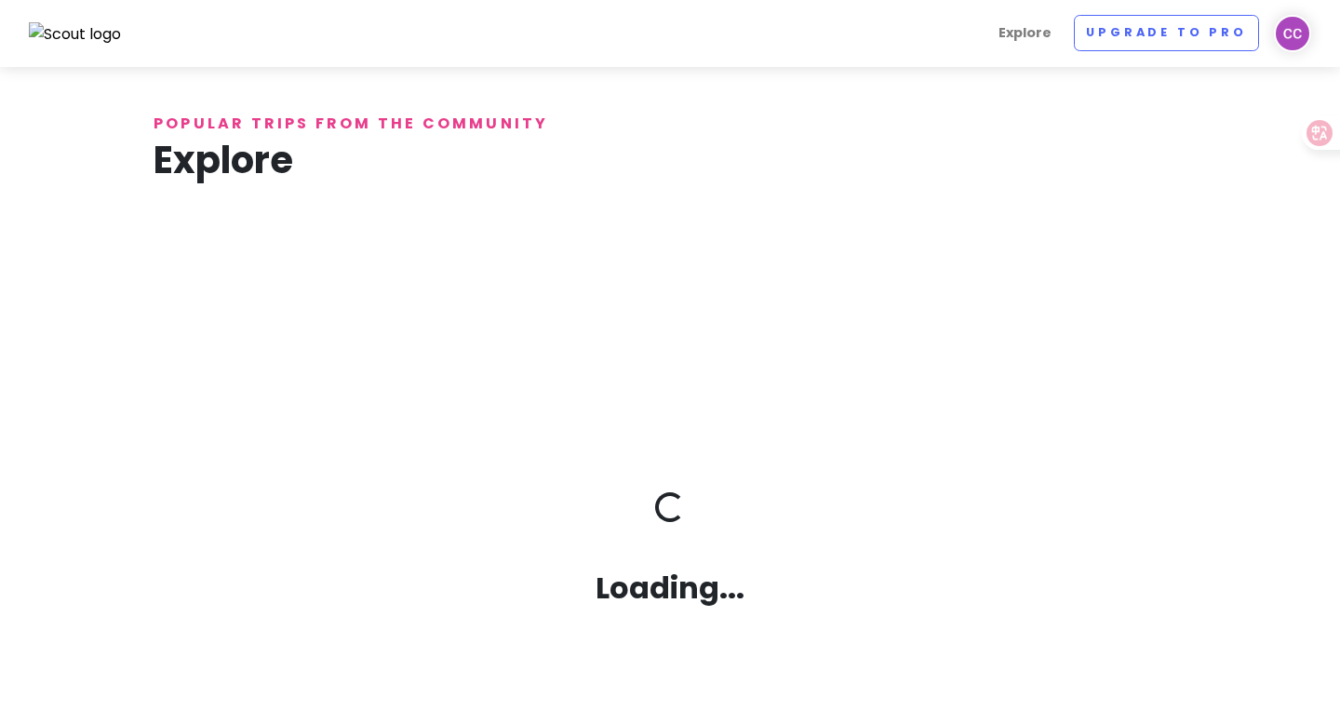
click at [1138, 27] on img at bounding box center [1292, 33] width 37 height 37
click at [911, 121] on p "Popular trips from the community" at bounding box center [669, 124] width 1033 height 24
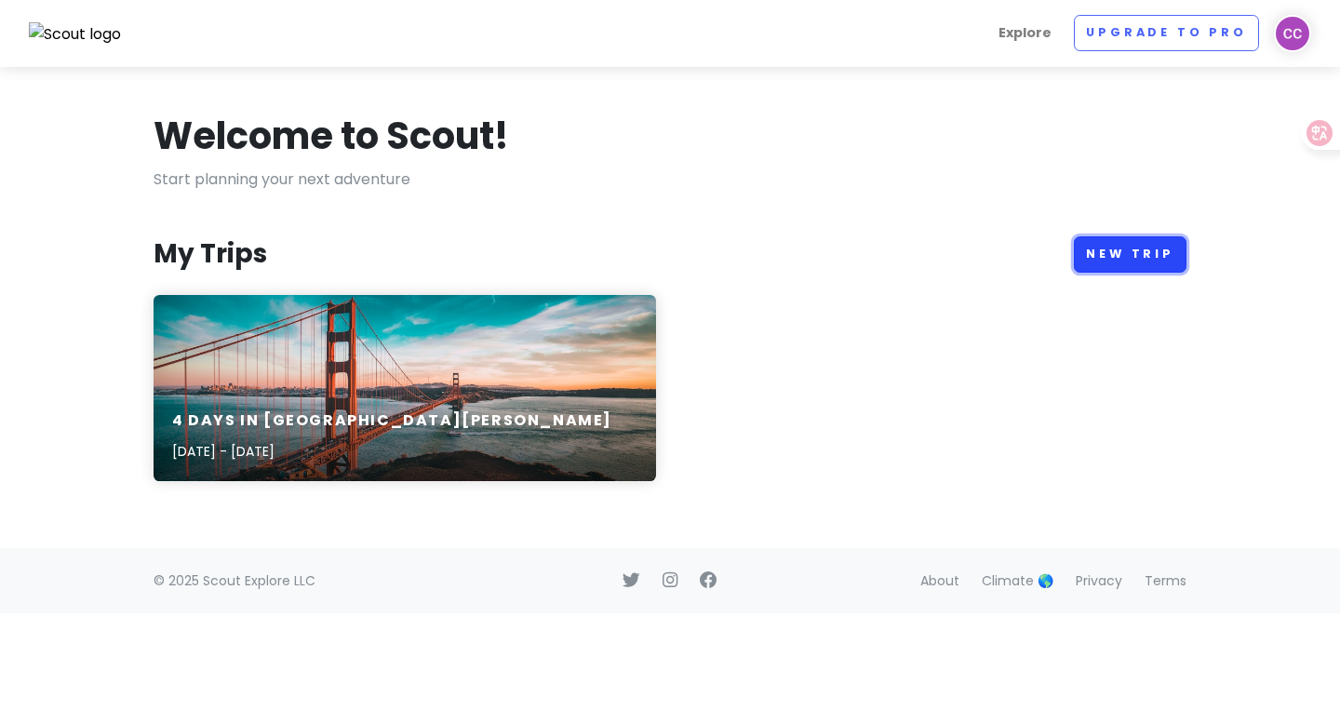
click at [1118, 268] on link "New Trip" at bounding box center [1130, 254] width 113 height 36
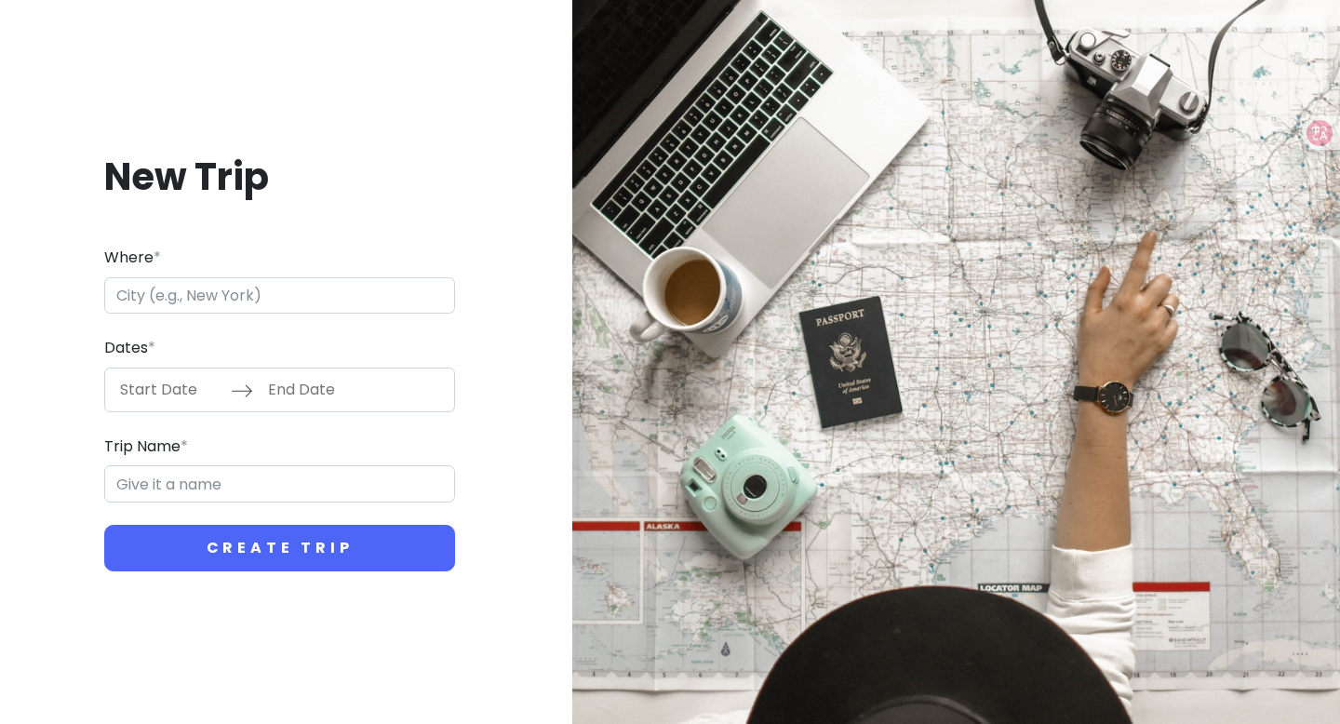
click at [244, 303] on input "Where *" at bounding box center [279, 295] width 351 height 37
click at [187, 388] on input "Start Date" at bounding box center [170, 389] width 121 height 43
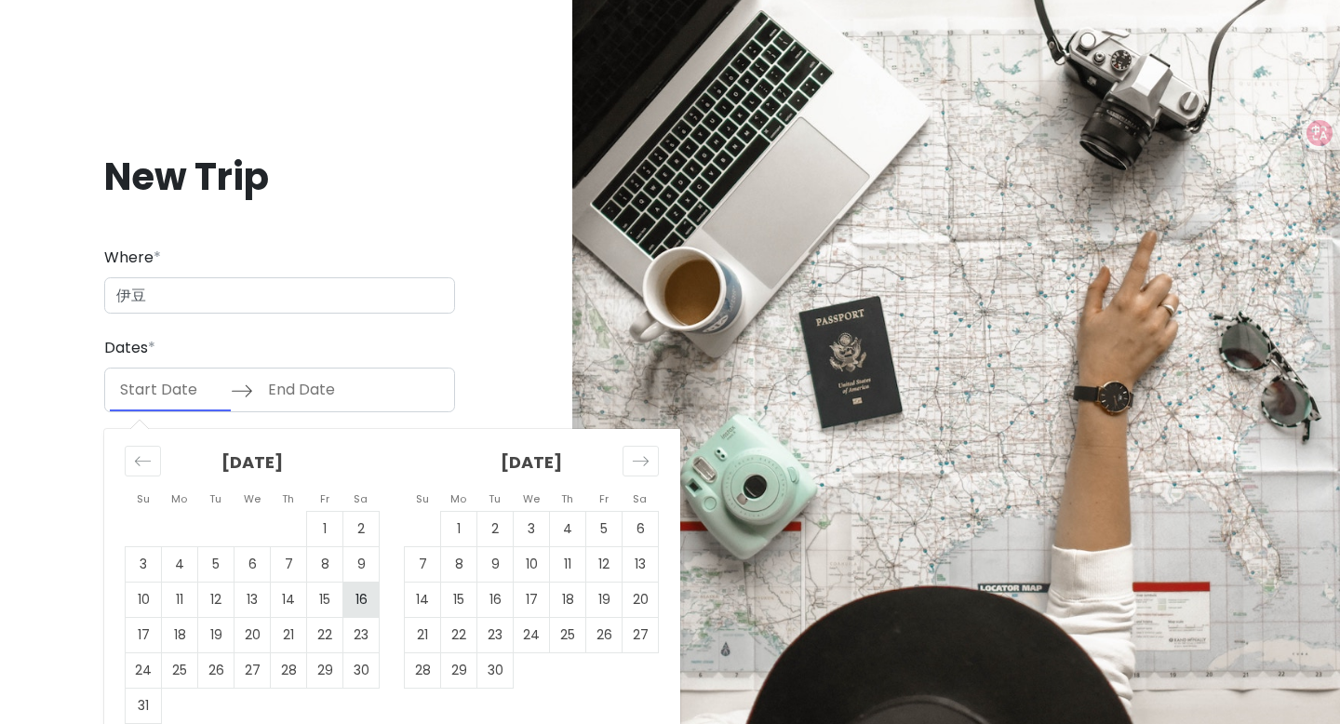
click at [365, 609] on td "16" at bounding box center [361, 598] width 36 height 35
click at [140, 624] on td "17" at bounding box center [144, 634] width 36 height 35
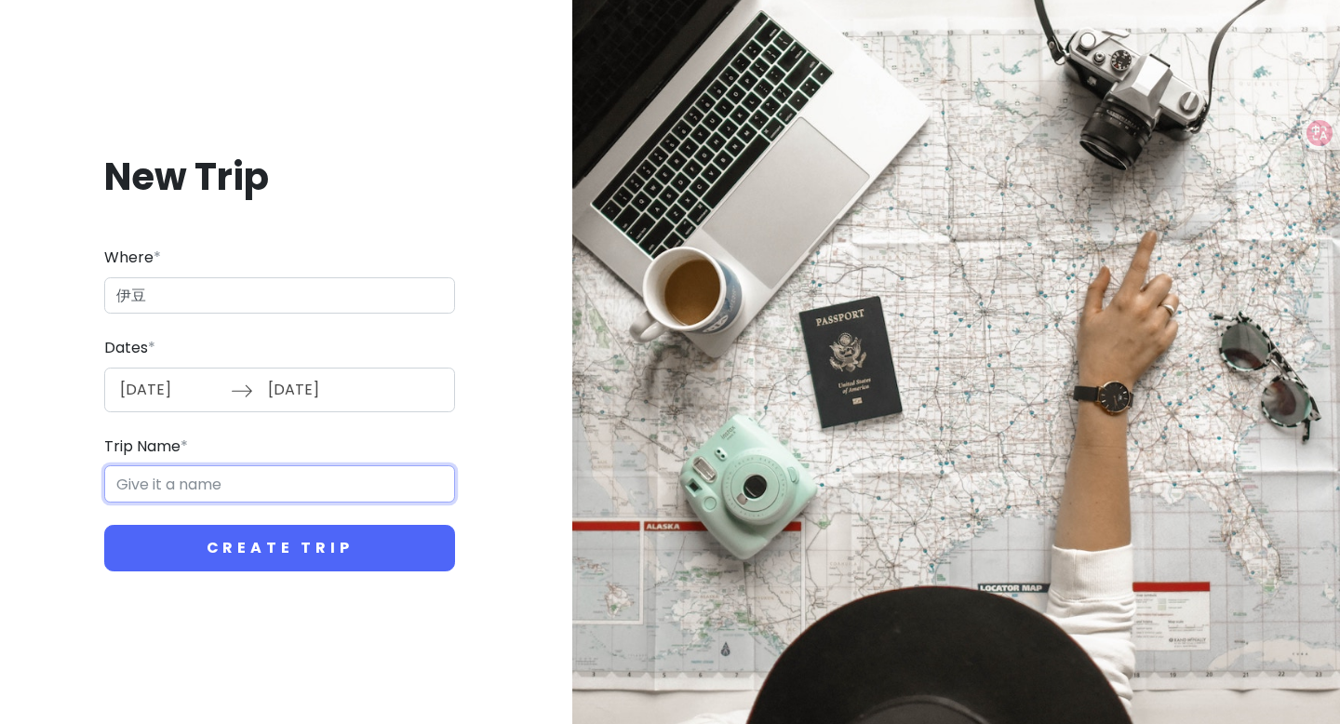
click at [220, 492] on input "Trip Name *" at bounding box center [279, 483] width 351 height 37
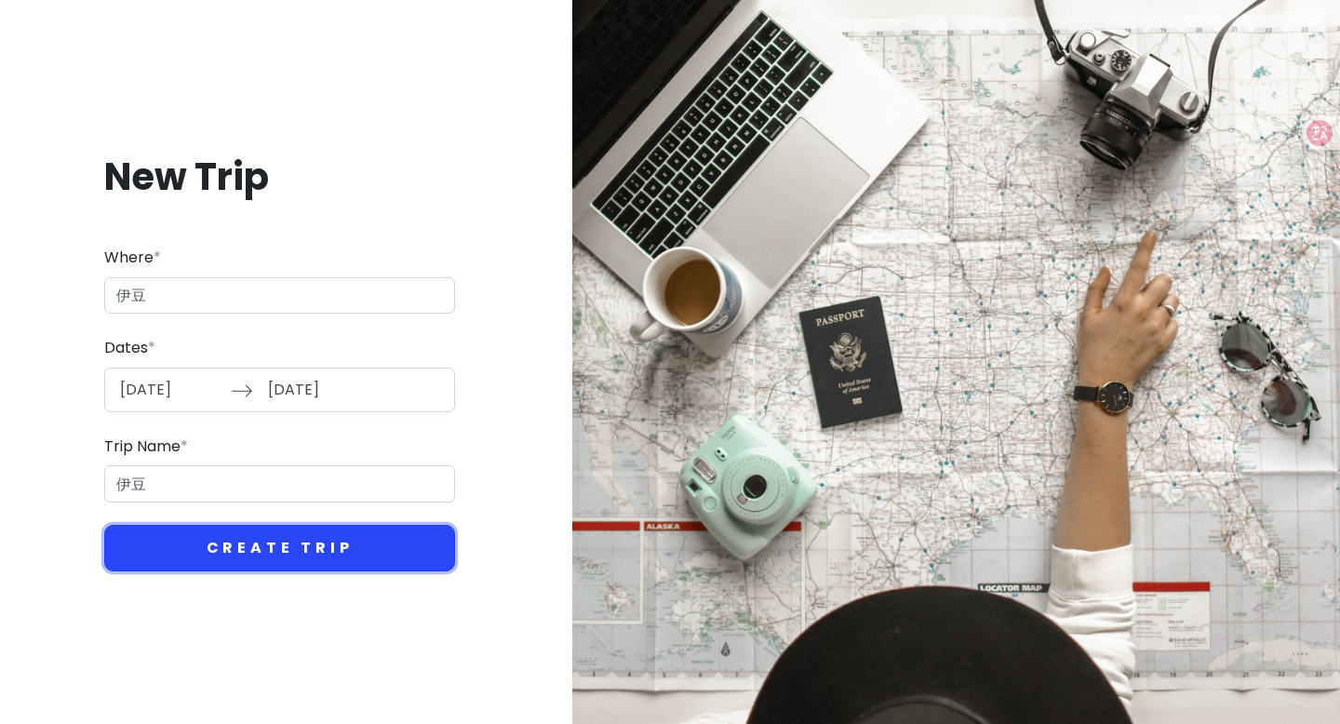
click at [287, 543] on button "Create Trip" at bounding box center [279, 548] width 351 height 47
click at [328, 557] on button "Create Trip" at bounding box center [279, 548] width 351 height 47
click at [360, 540] on button "Create Trip" at bounding box center [279, 548] width 351 height 47
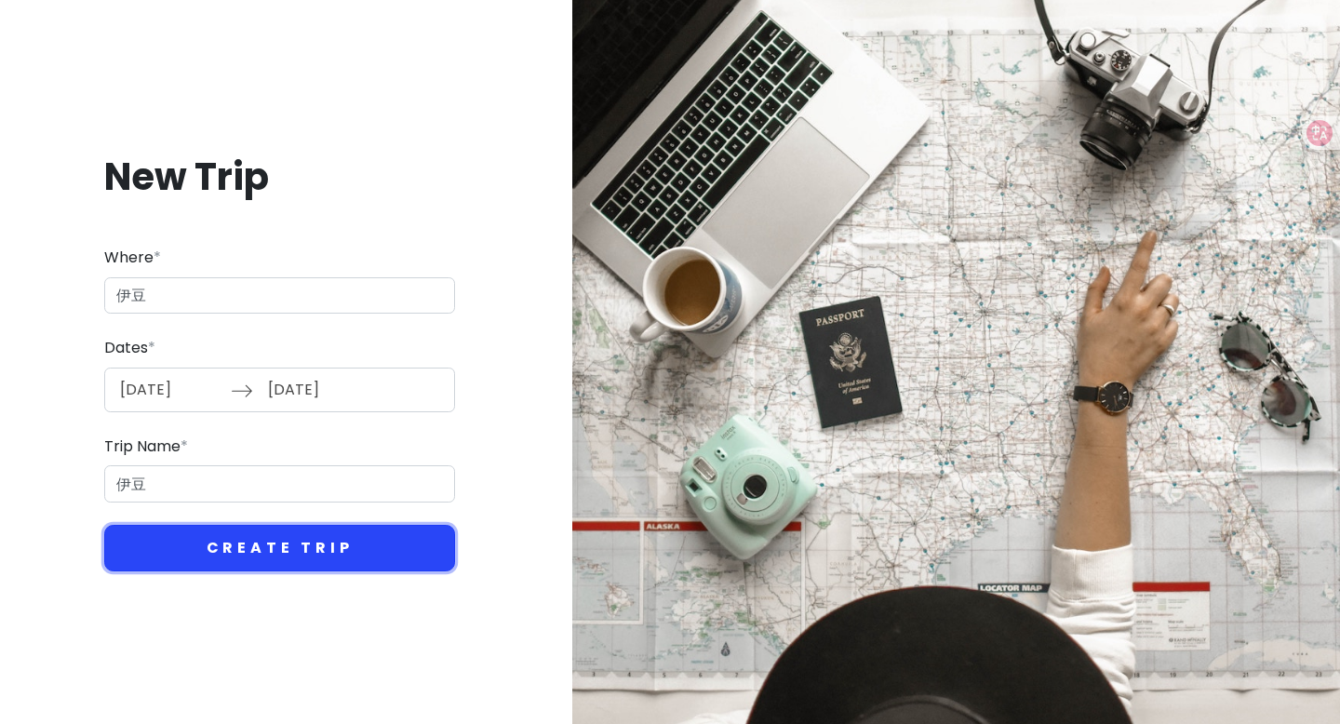
click at [360, 540] on button "Create Trip" at bounding box center [279, 548] width 351 height 47
click at [316, 547] on button "Create Trip" at bounding box center [279, 548] width 351 height 47
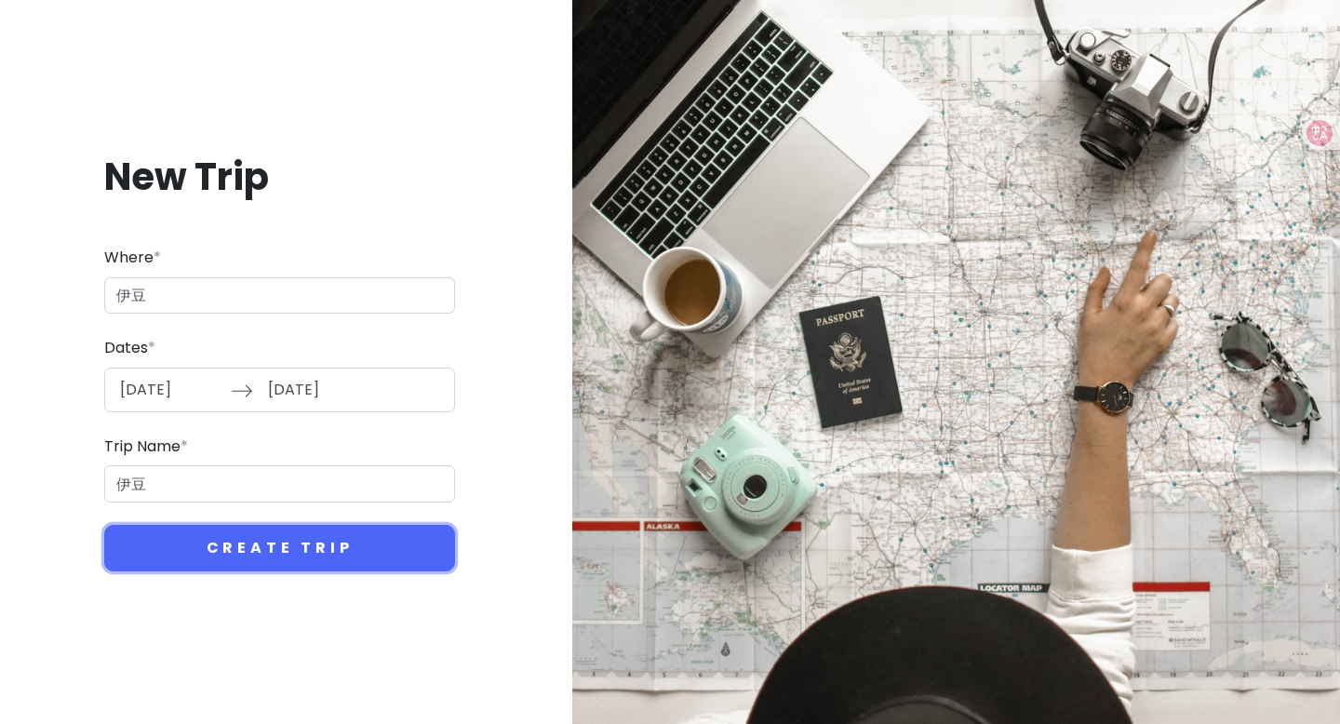
click at [104, 525] on button "Create Trip" at bounding box center [279, 548] width 351 height 47
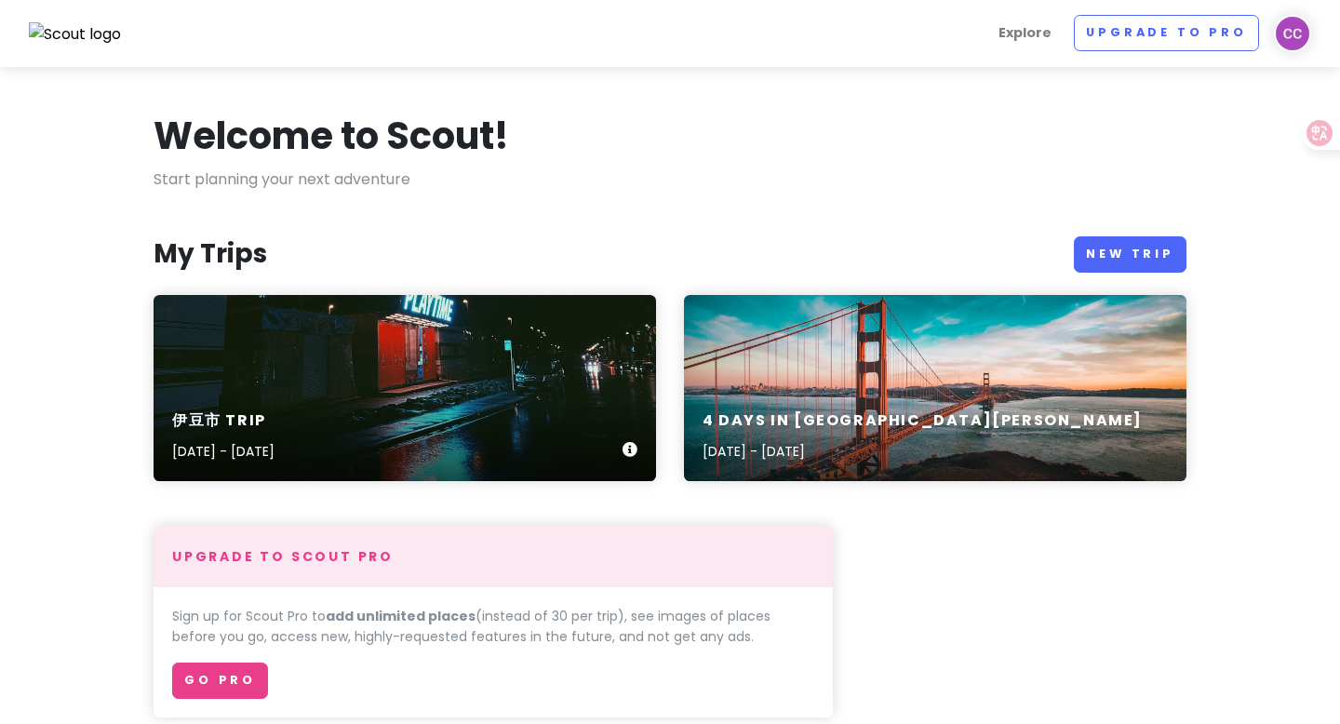
click at [502, 363] on div "伊豆市 Trip [DATE] - [DATE]" at bounding box center [404, 388] width 502 height 186
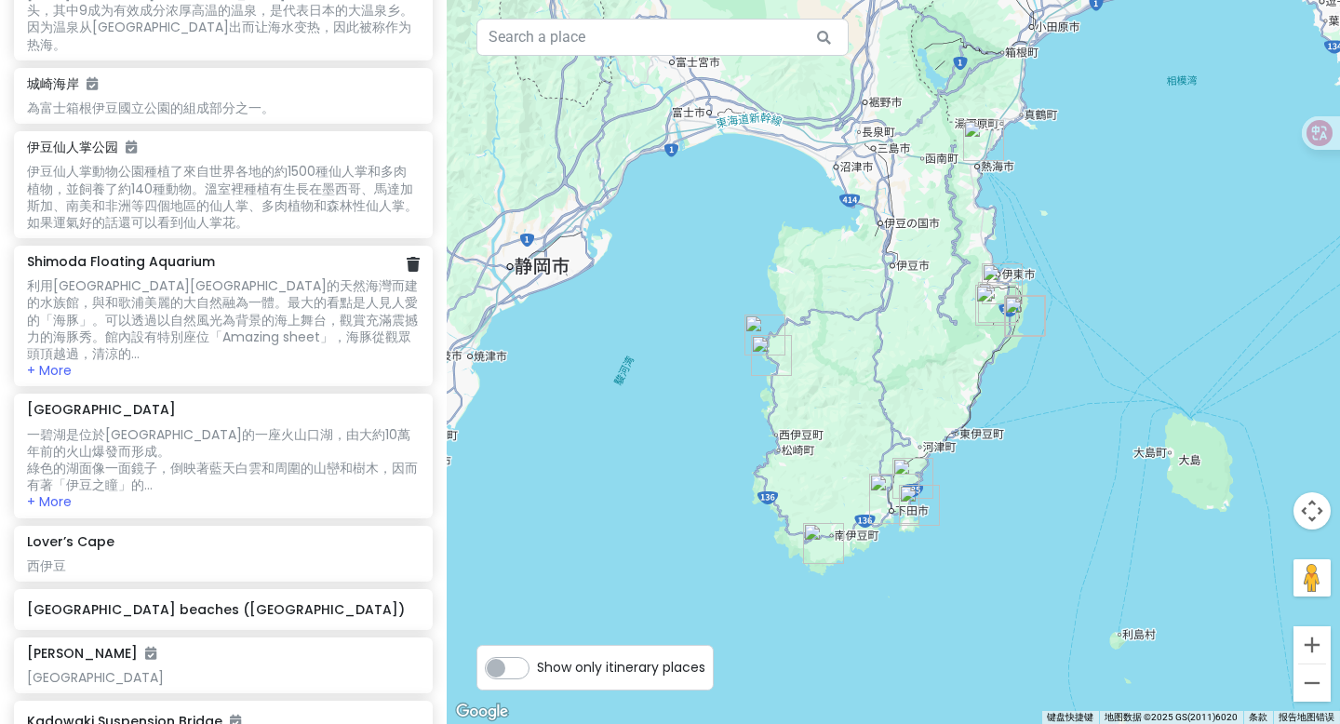
scroll to position [424, 0]
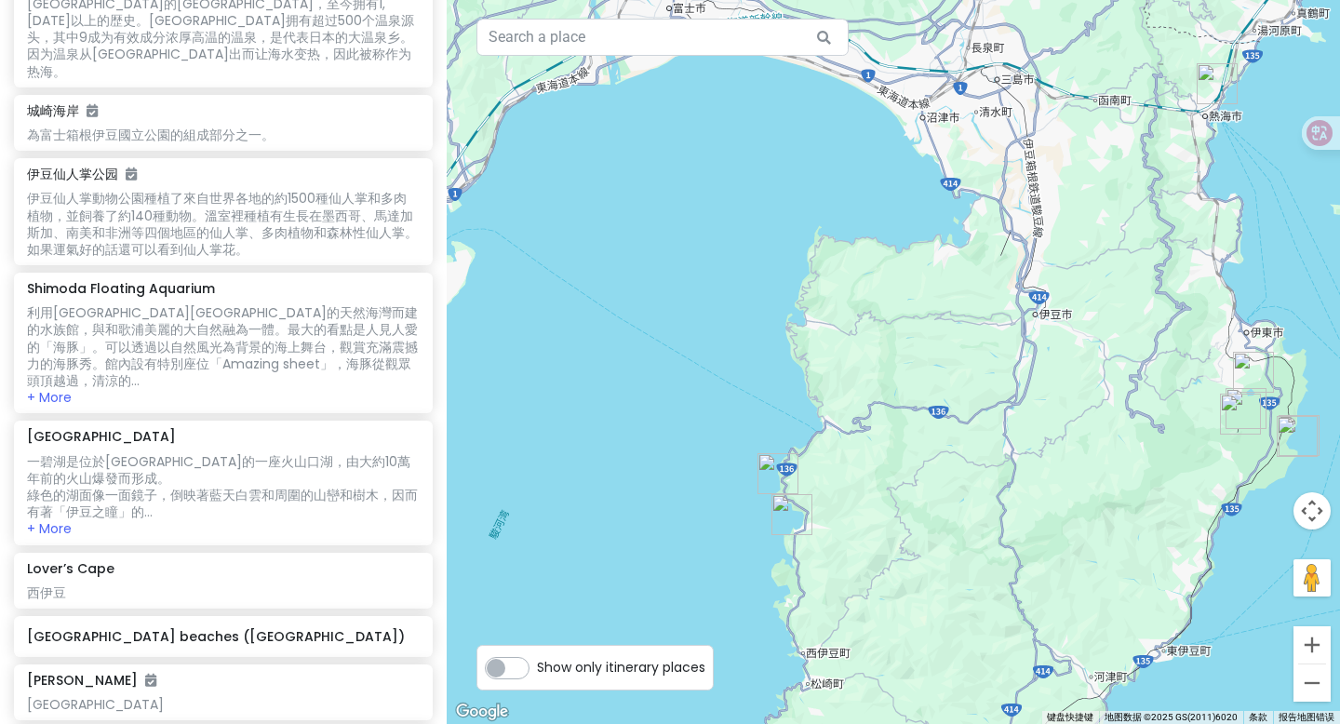
click at [537, 665] on label "Show only itinerary places" at bounding box center [621, 663] width 168 height 22
click at [537, 664] on input "Show only itinerary places" at bounding box center [543, 658] width 12 height 12
click at [537, 665] on label "Show only itinerary places" at bounding box center [621, 663] width 168 height 22
click at [537, 664] on input "Show only itinerary places" at bounding box center [543, 658] width 12 height 12
click at [537, 665] on label "Show only itinerary places" at bounding box center [621, 663] width 168 height 22
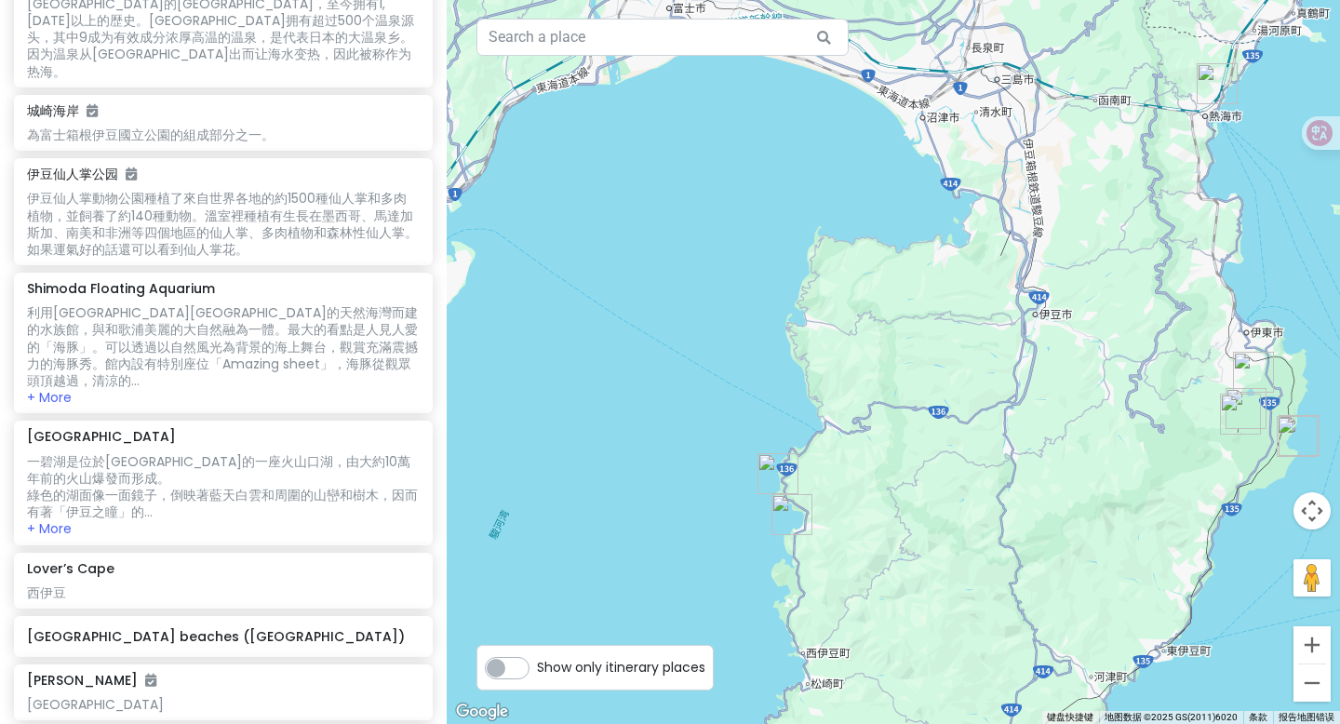
click at [537, 664] on input "Show only itinerary places" at bounding box center [543, 658] width 12 height 12
click at [537, 665] on label "Show only itinerary places" at bounding box center [621, 663] width 168 height 22
click at [537, 664] on input "Show only itinerary places" at bounding box center [543, 658] width 12 height 12
checkbox input "false"
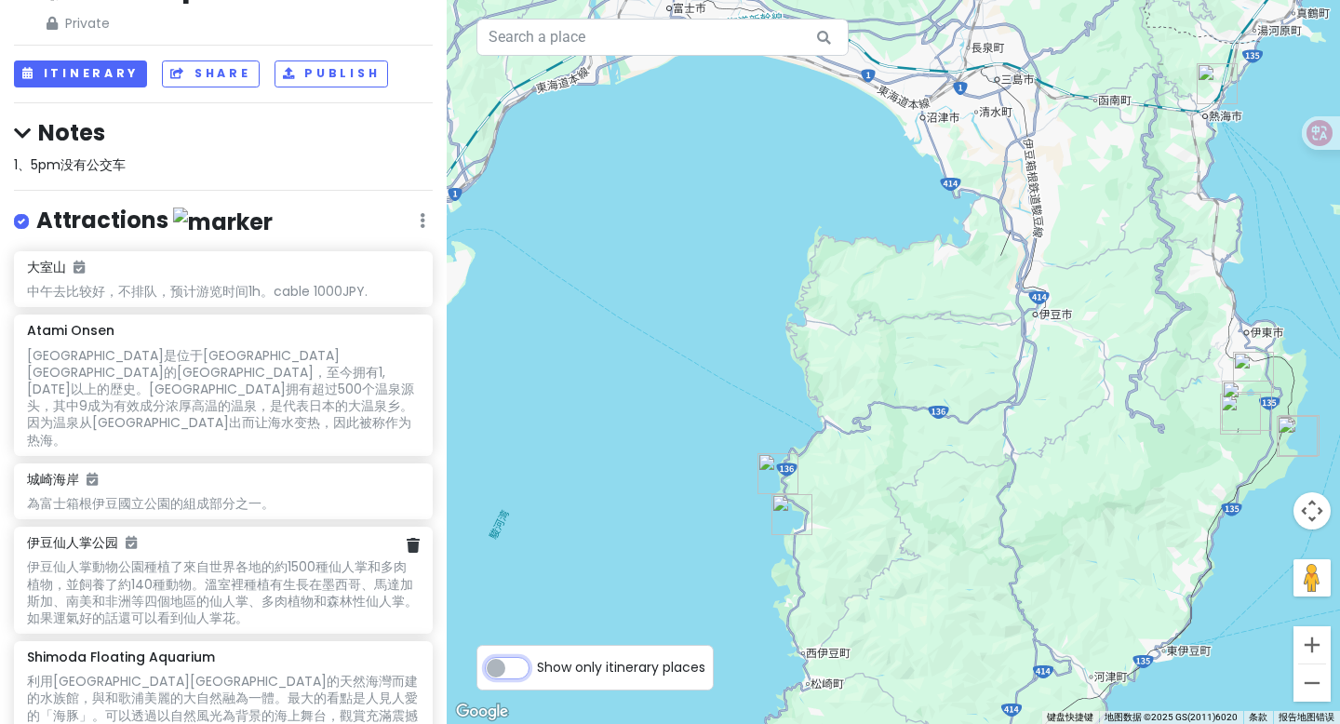
scroll to position [0, 0]
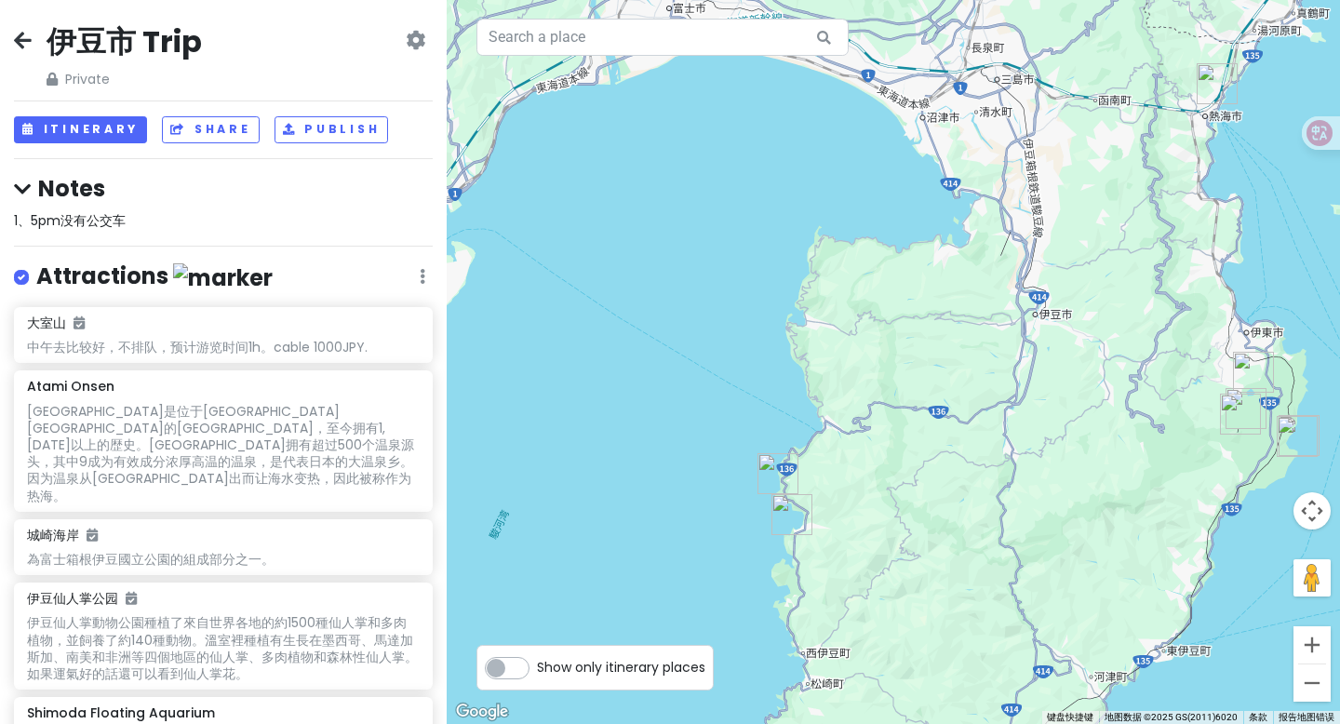
click at [1214, 92] on img "Atami Onsen" at bounding box center [1216, 83] width 41 height 41
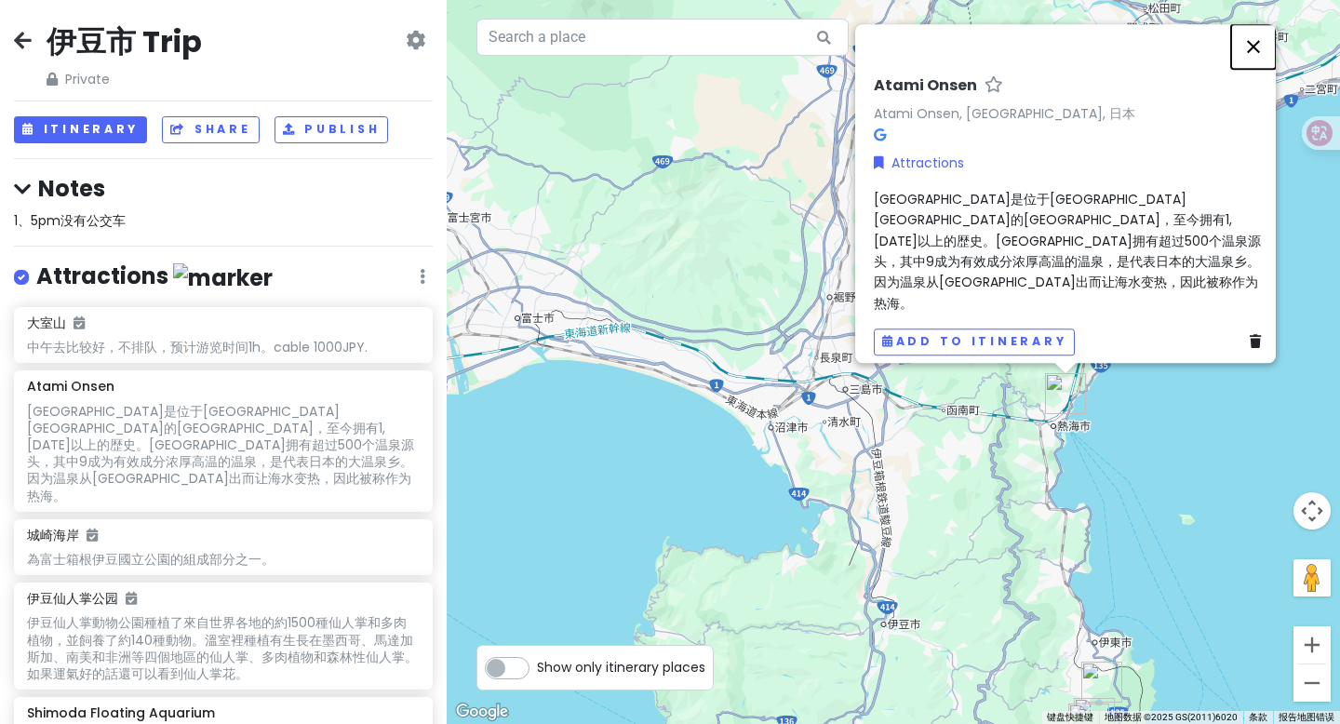
click at [1255, 69] on button "关闭" at bounding box center [1253, 46] width 45 height 45
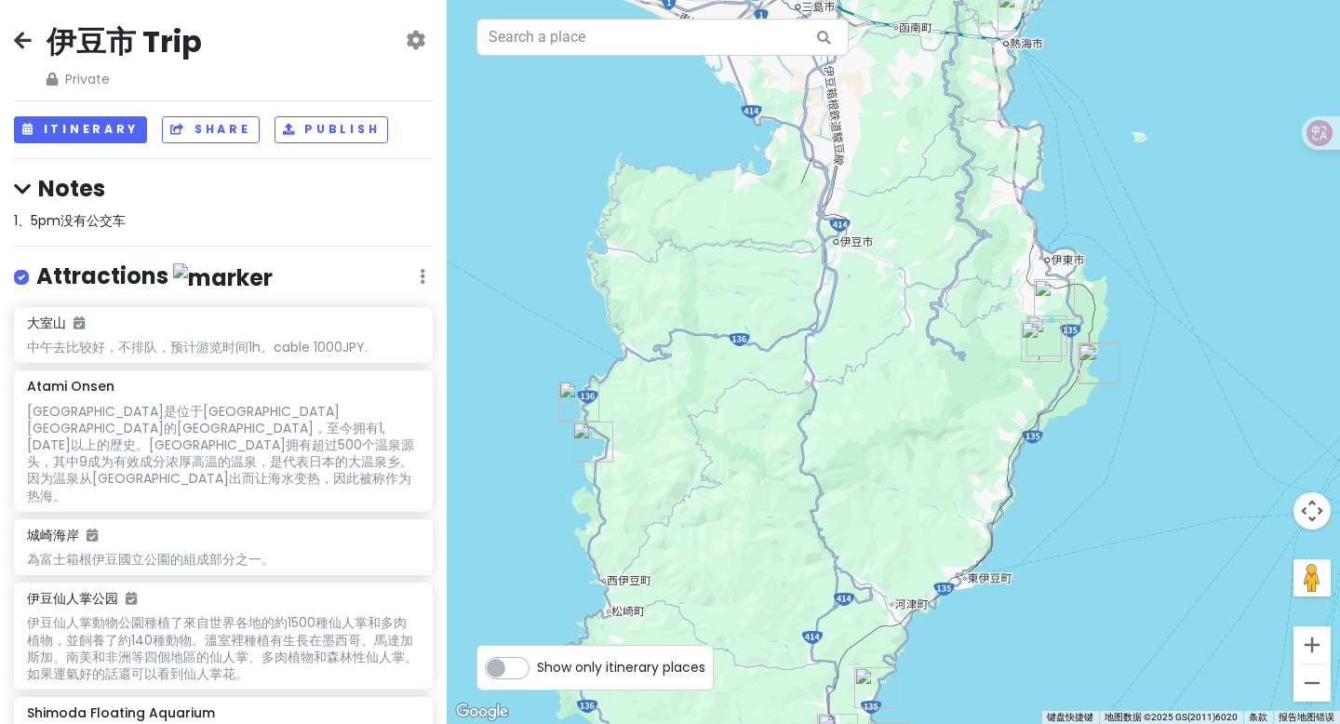
drag, startPoint x: 1004, startPoint y: 386, endPoint x: 956, endPoint y: -4, distance: 392.7
click at [956, 0] on html "伊豆市 Trip Private Change Dates Make a Copy Delete Trip Go Pro ⚡️ Give Feedback 💡…" at bounding box center [670, 362] width 1340 height 724
click at [1043, 297] on img "Ippeki Lake" at bounding box center [1054, 299] width 41 height 41
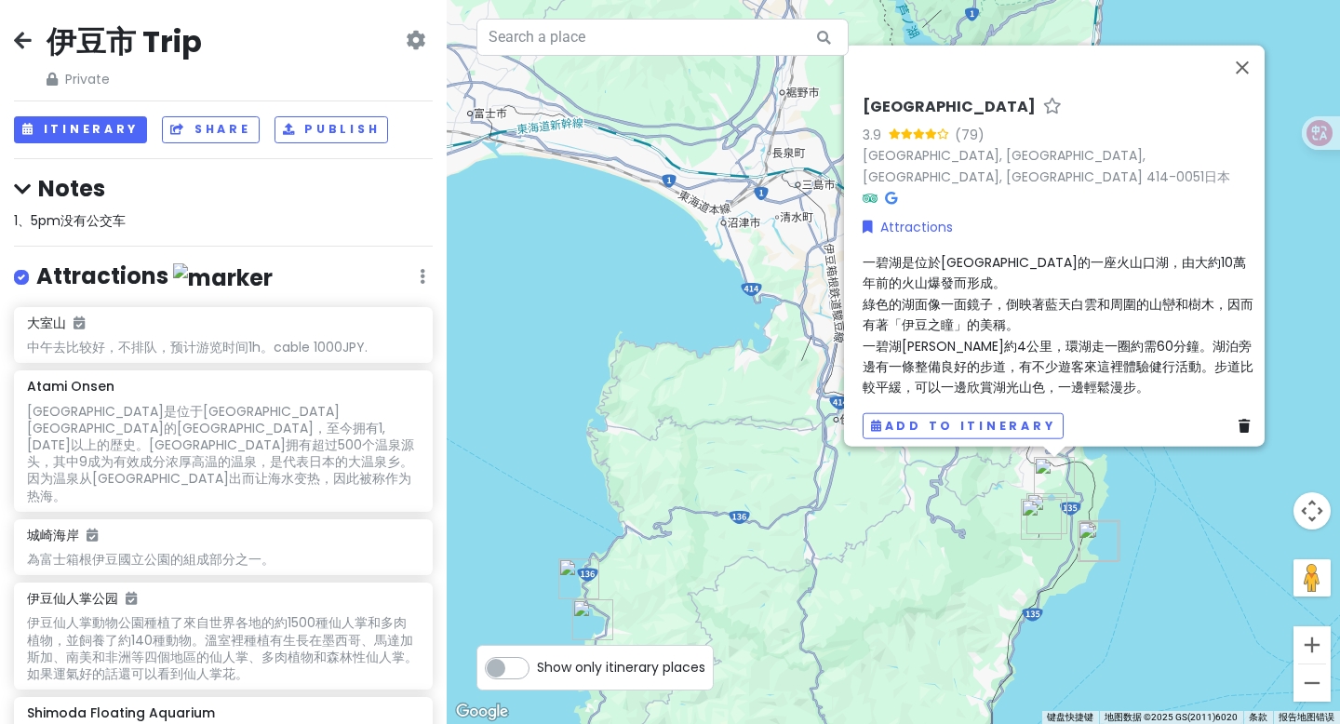
click at [1037, 514] on img "大室山" at bounding box center [1041, 519] width 41 height 41
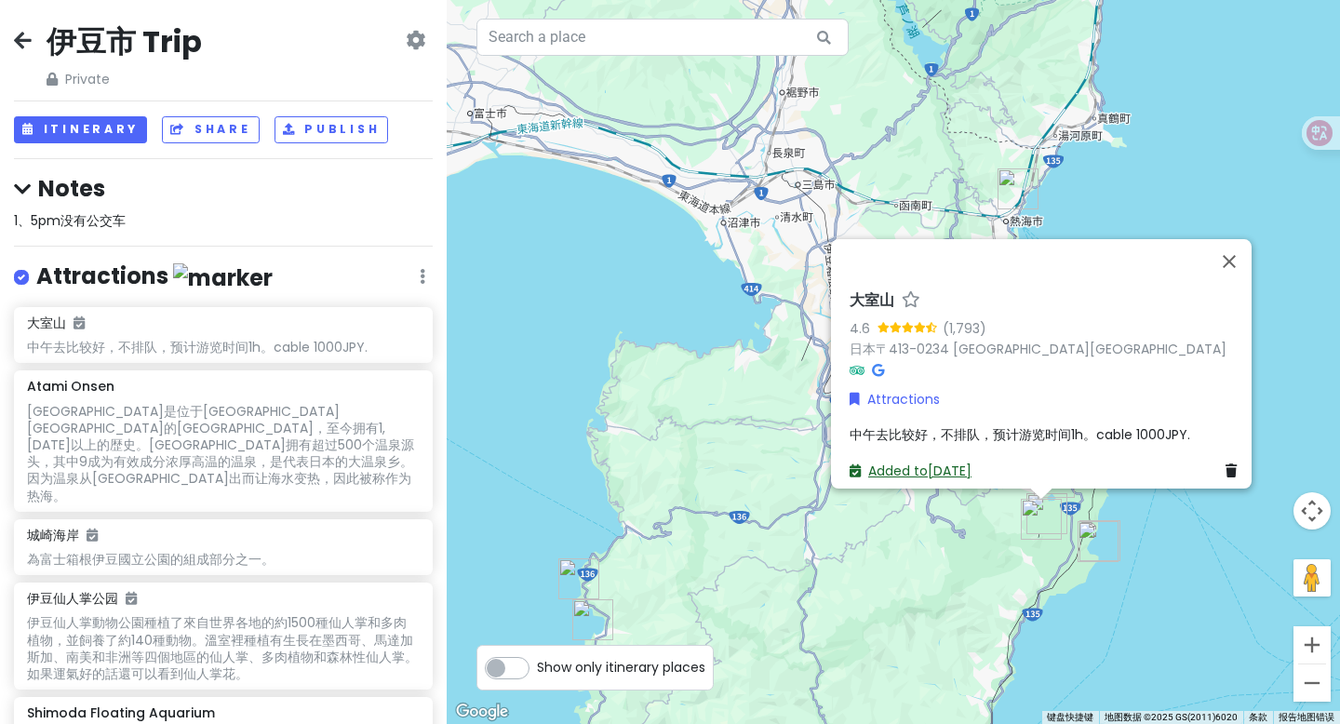
click at [945, 461] on link "Added to [DATE]" at bounding box center [910, 470] width 122 height 19
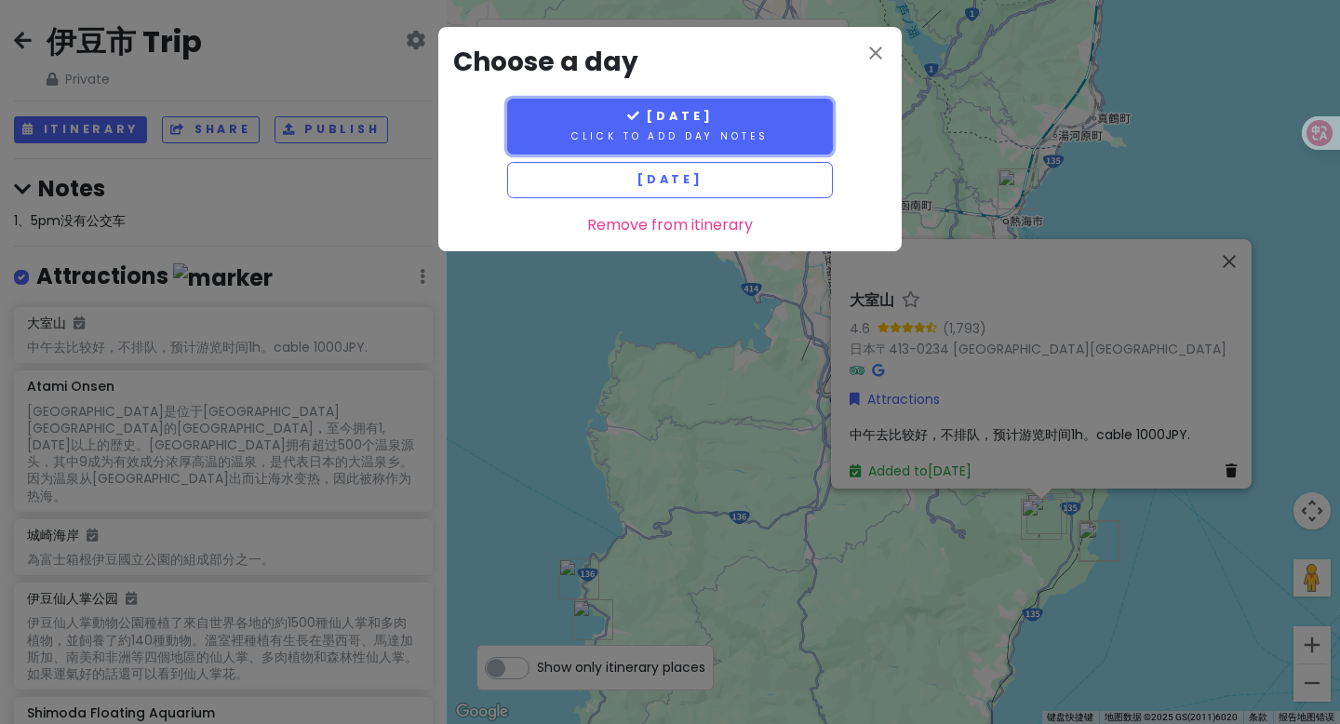
click at [722, 127] on button "[DATE] Click to add day notes" at bounding box center [670, 127] width 326 height 56
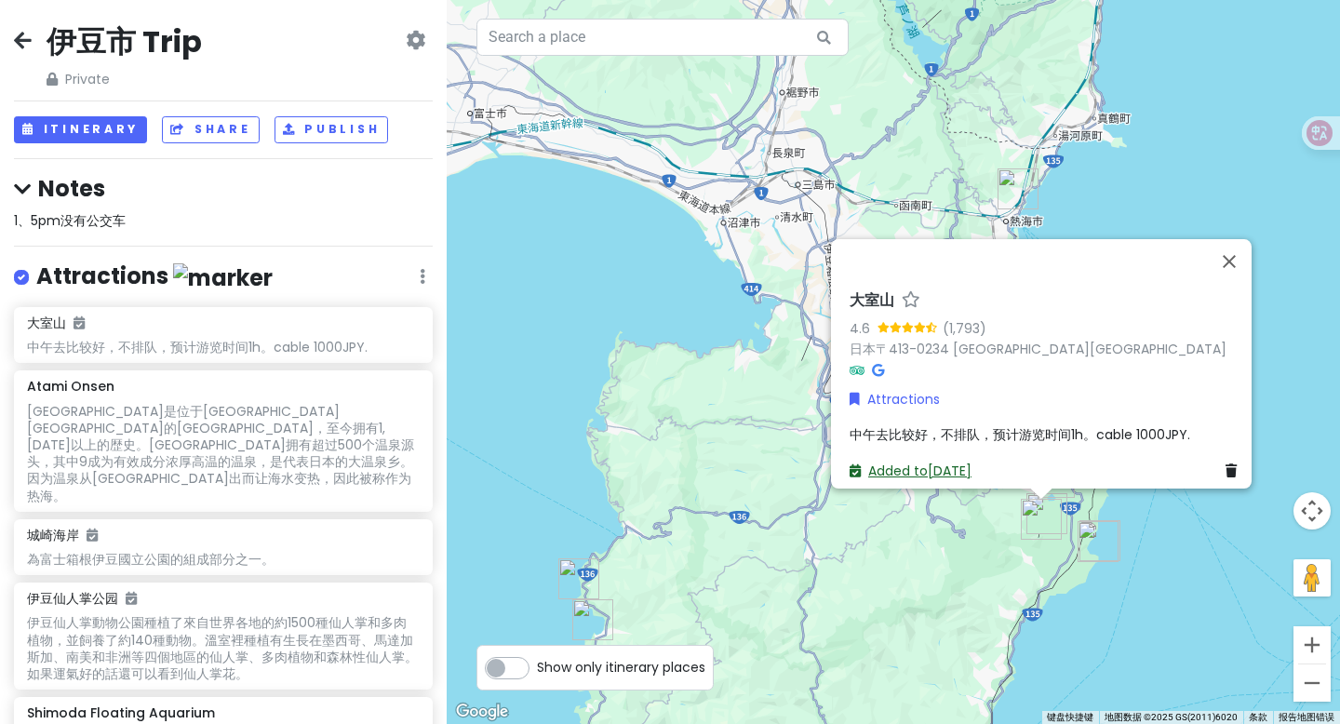
click at [941, 461] on link "Added to [DATE]" at bounding box center [910, 470] width 122 height 19
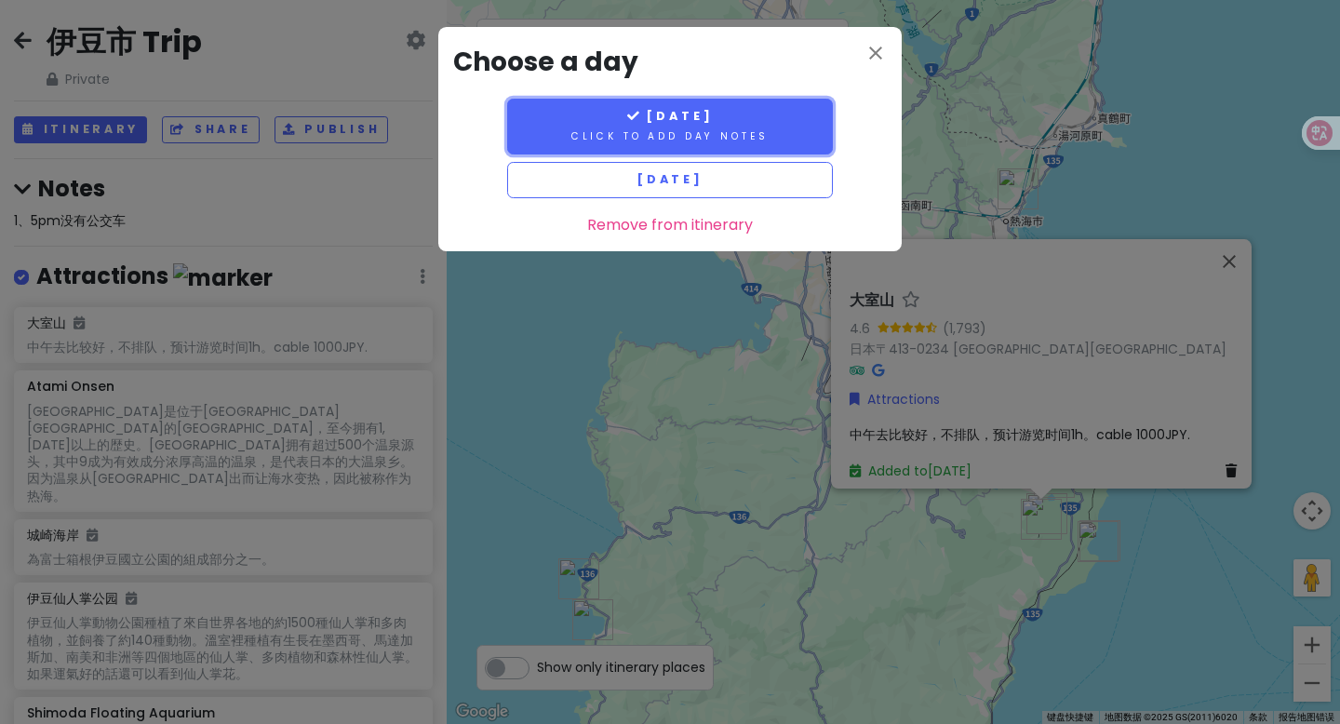
click at [757, 135] on small "Click to add day notes" at bounding box center [669, 136] width 197 height 14
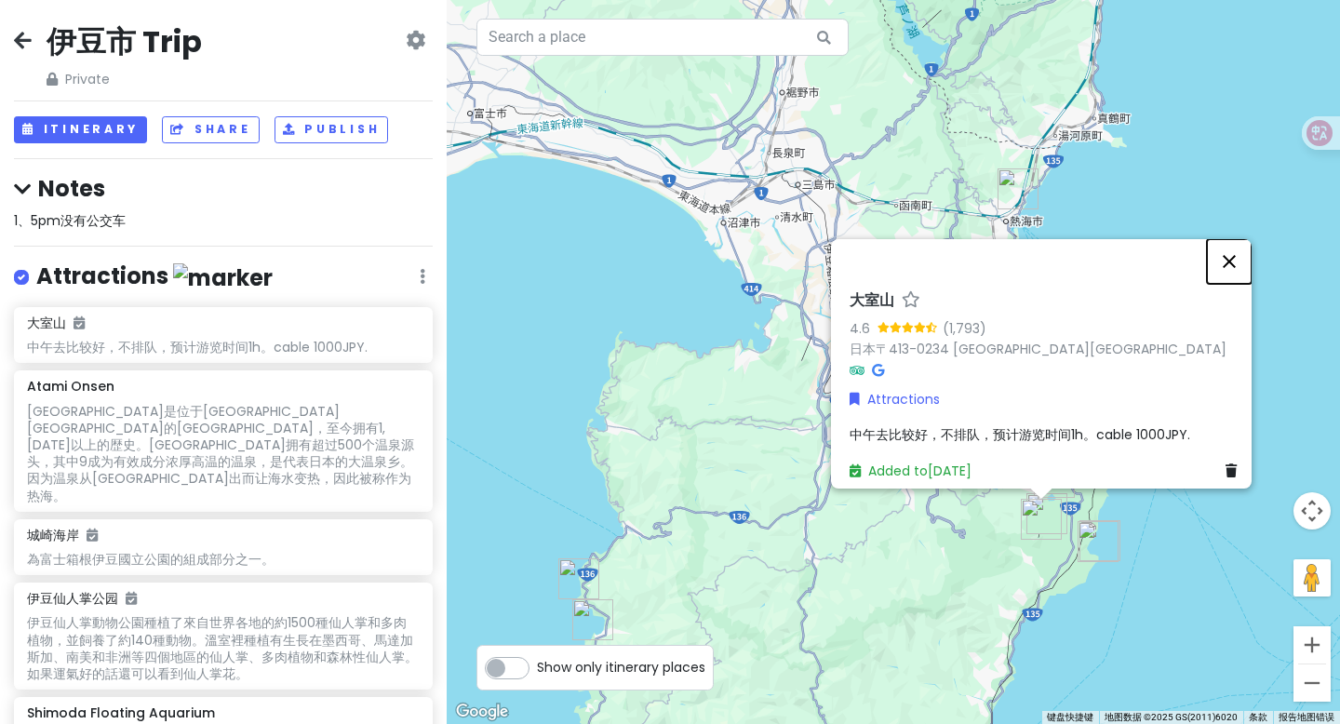
click at [1240, 247] on button "关闭" at bounding box center [1229, 261] width 45 height 45
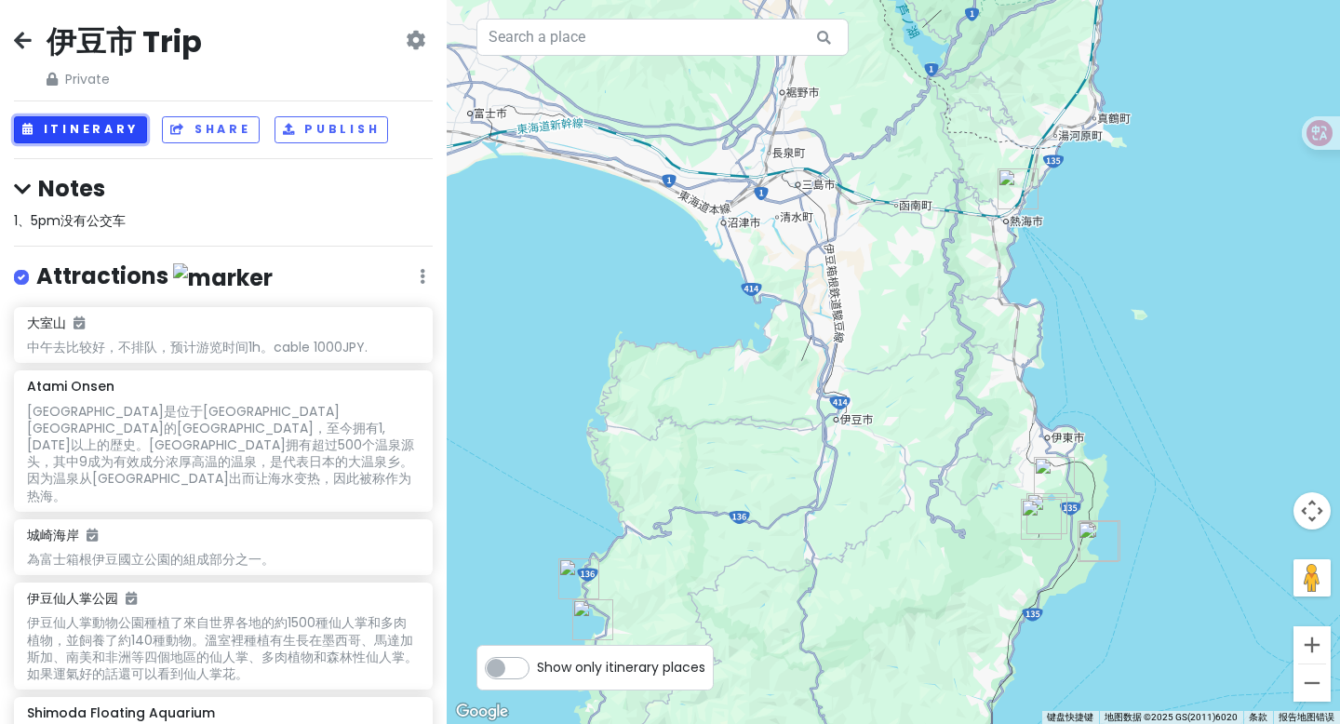
click at [87, 139] on button "Itinerary" at bounding box center [80, 129] width 133 height 27
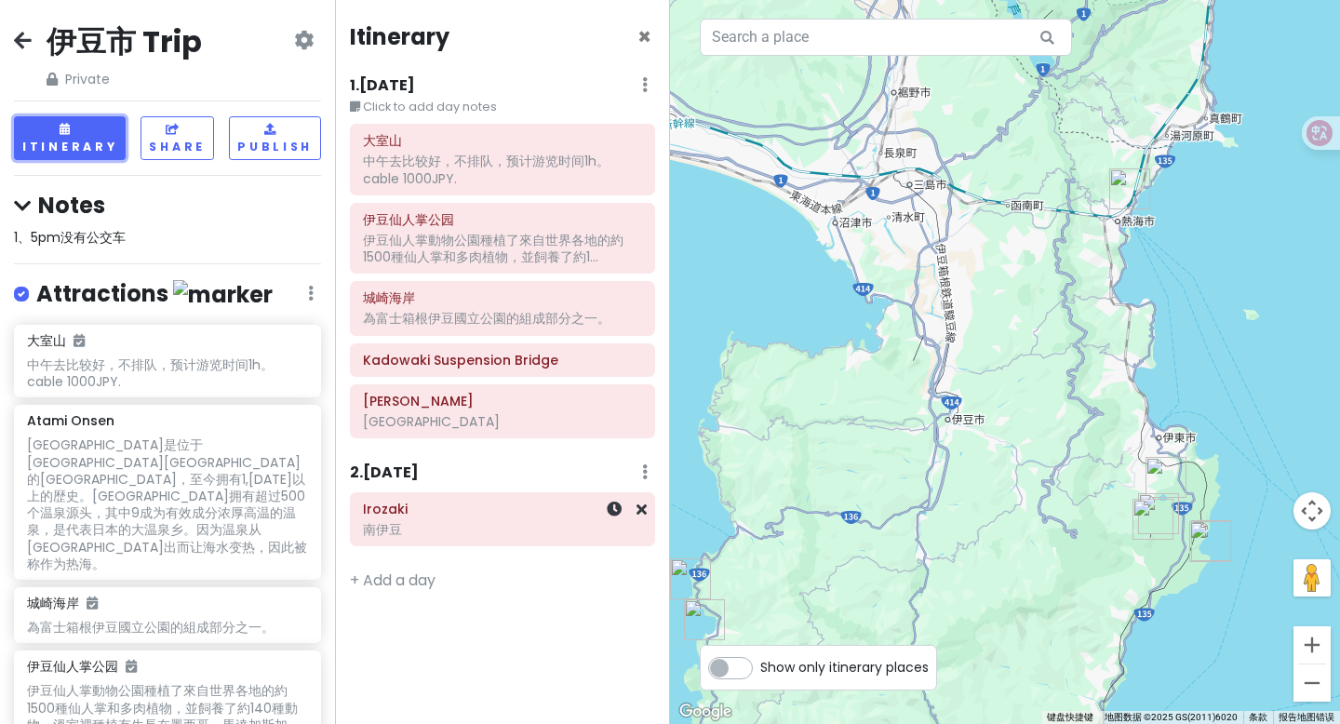
click at [470, 516] on h6 "Irozaki" at bounding box center [502, 508] width 279 height 17
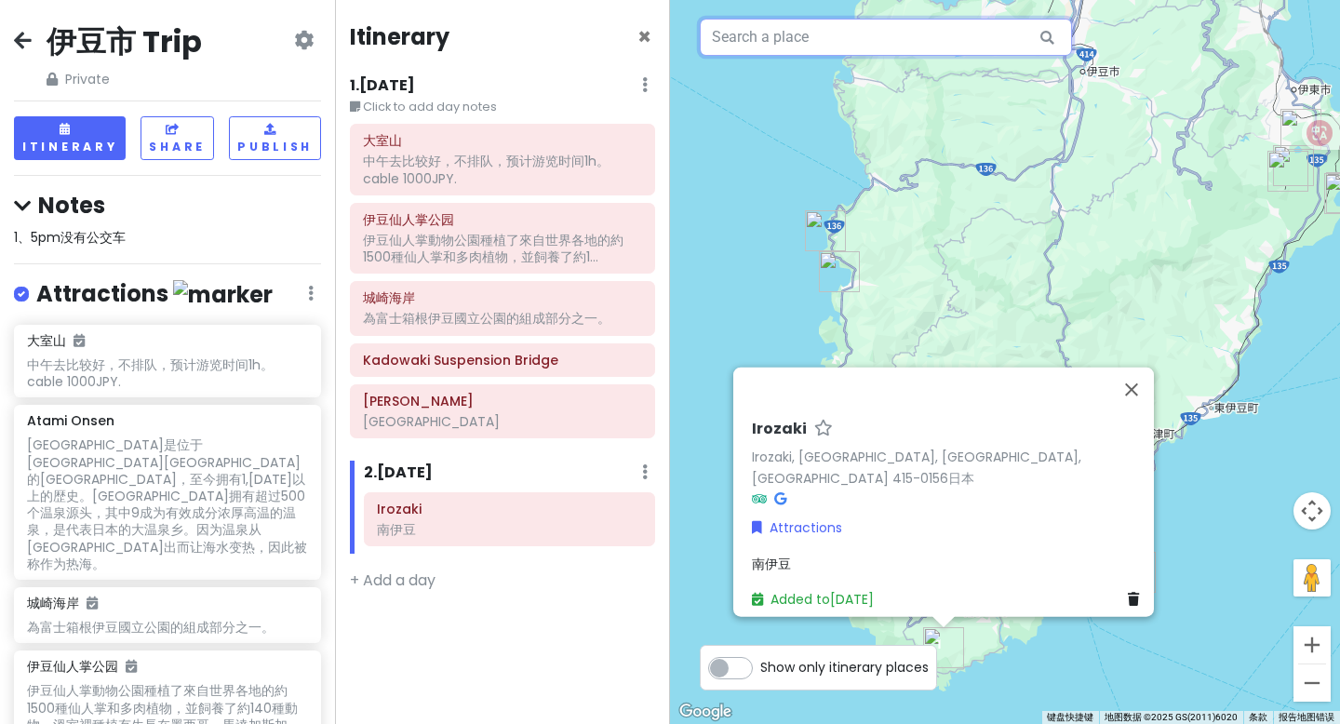
click at [772, 47] on input "text" at bounding box center [886, 37] width 372 height 37
paste input "石廊崎"
click at [1137, 396] on button "关闭" at bounding box center [1131, 389] width 45 height 45
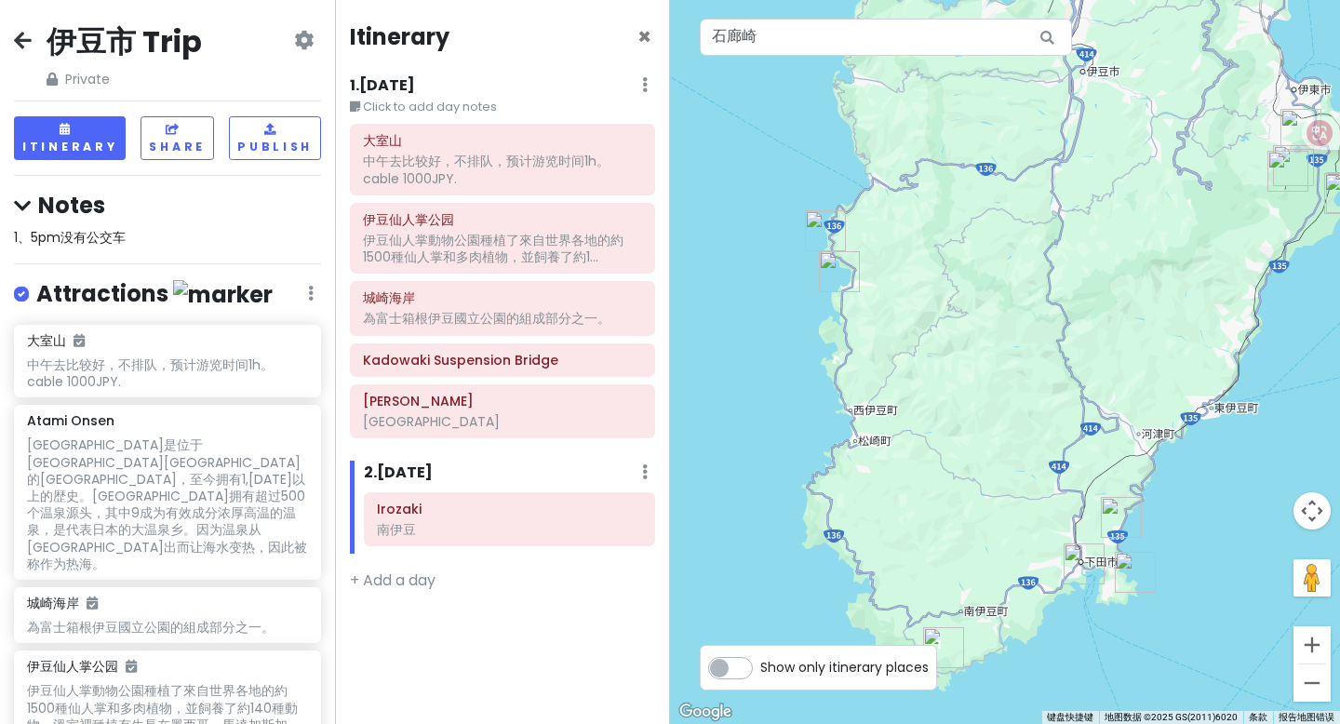
click at [1045, 35] on icon at bounding box center [1047, 38] width 42 height 38
click at [898, 46] on input "石廊崎" at bounding box center [886, 37] width 372 height 37
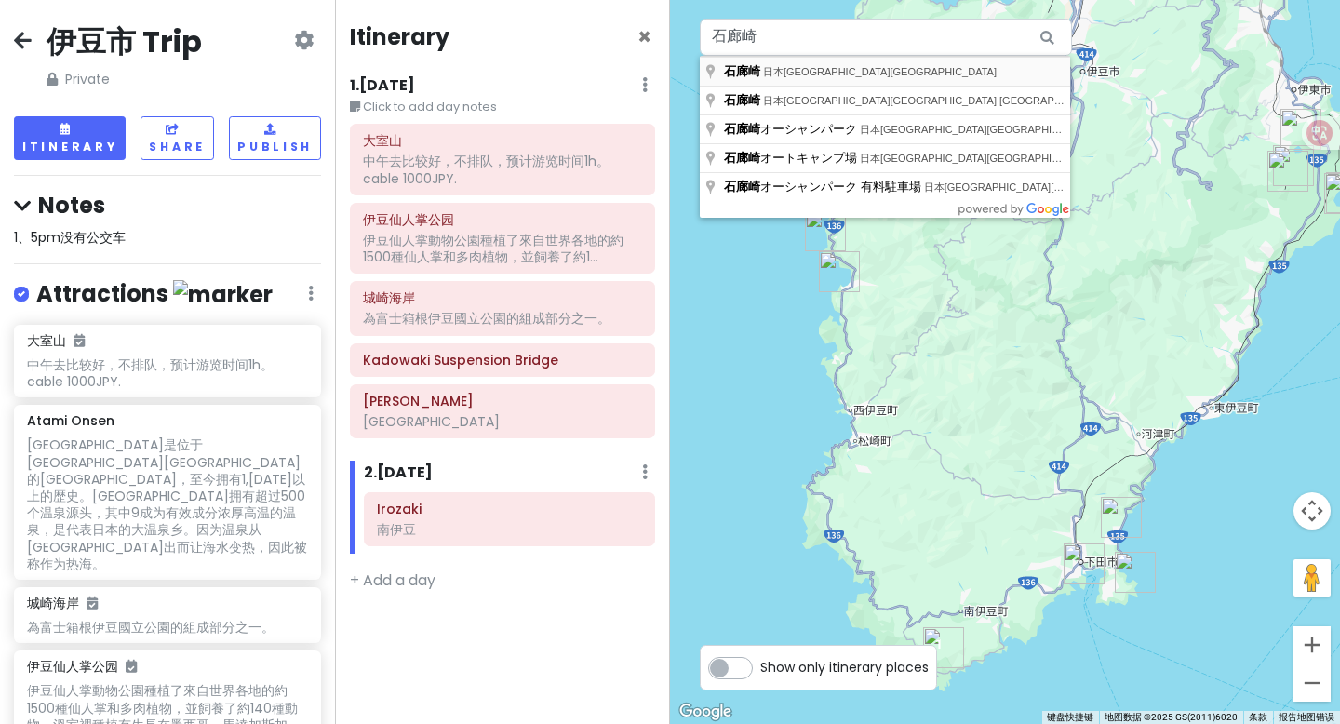
type input "日本[GEOGRAPHIC_DATA][GEOGRAPHIC_DATA]"
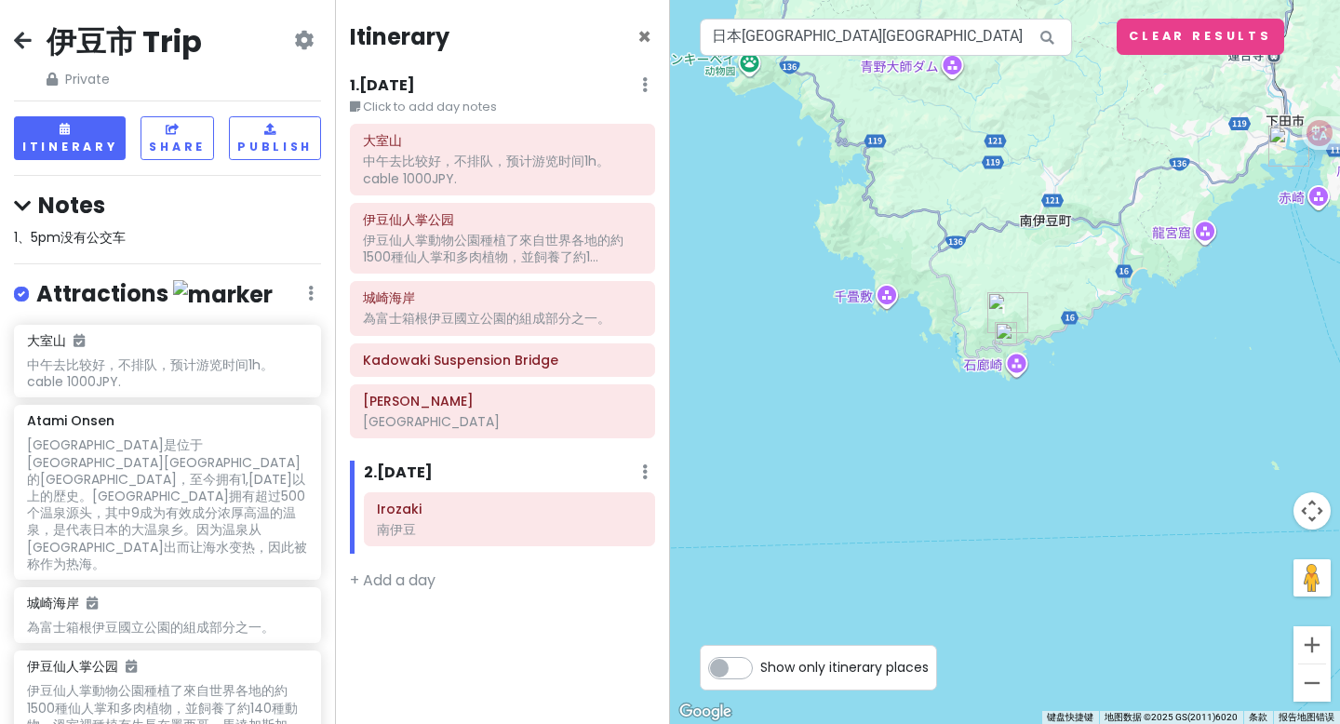
click at [1003, 334] on img at bounding box center [1005, 333] width 22 height 22
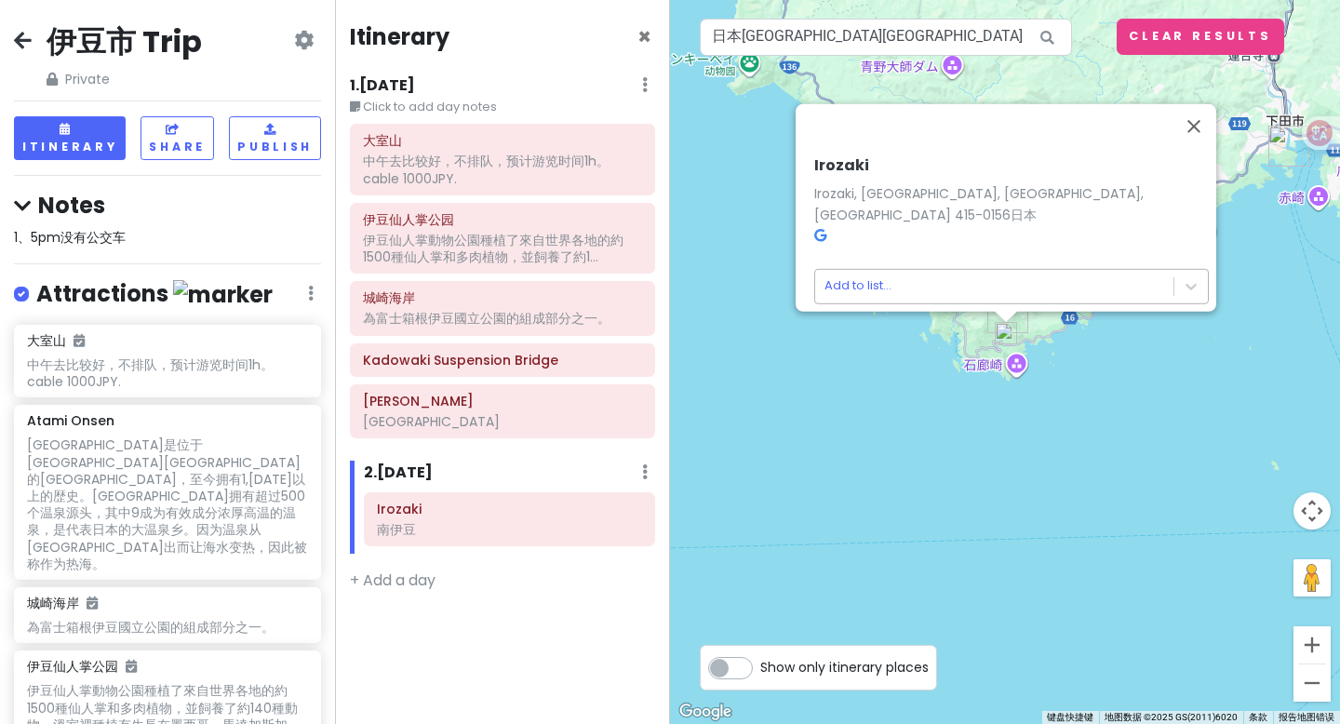
click at [928, 278] on body "伊豆市 Trip Private Change Dates Make a Copy Delete Trip Go Pro ⚡️ Give Feedback 💡…" at bounding box center [670, 362] width 1340 height 724
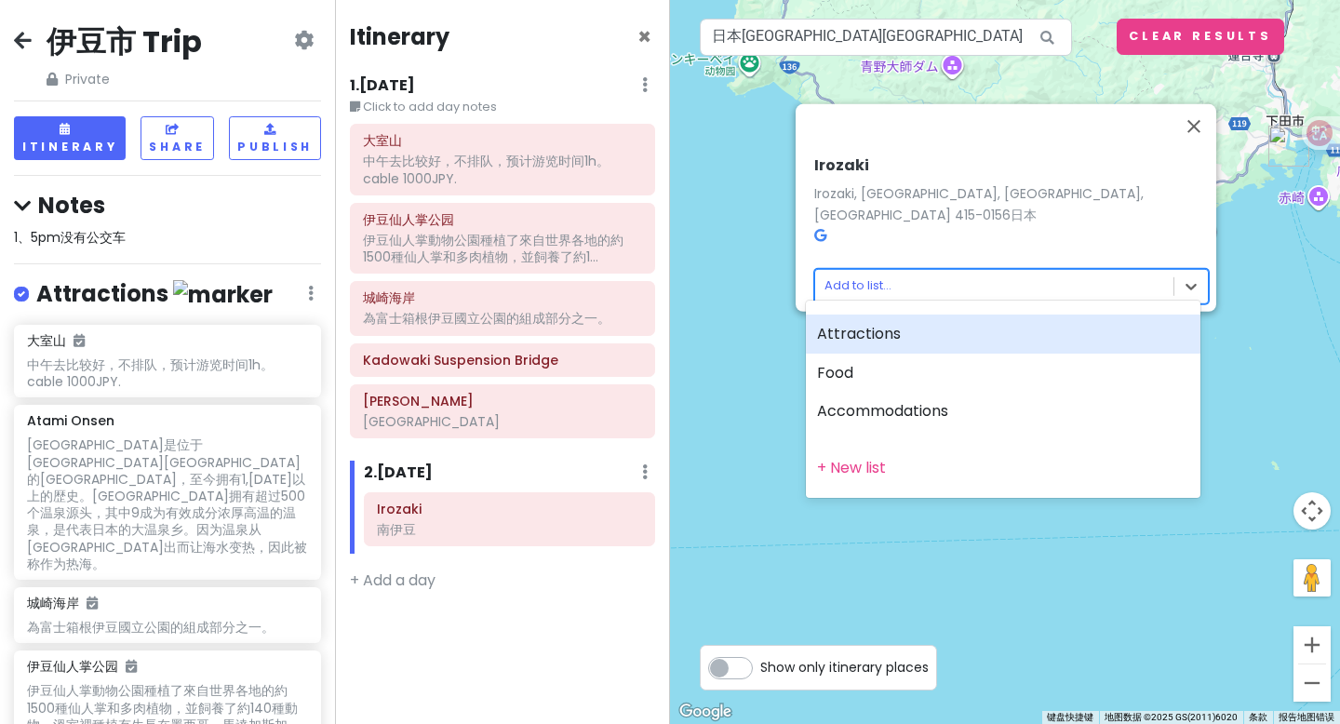
click at [877, 332] on div "Attractions" at bounding box center [1003, 333] width 394 height 39
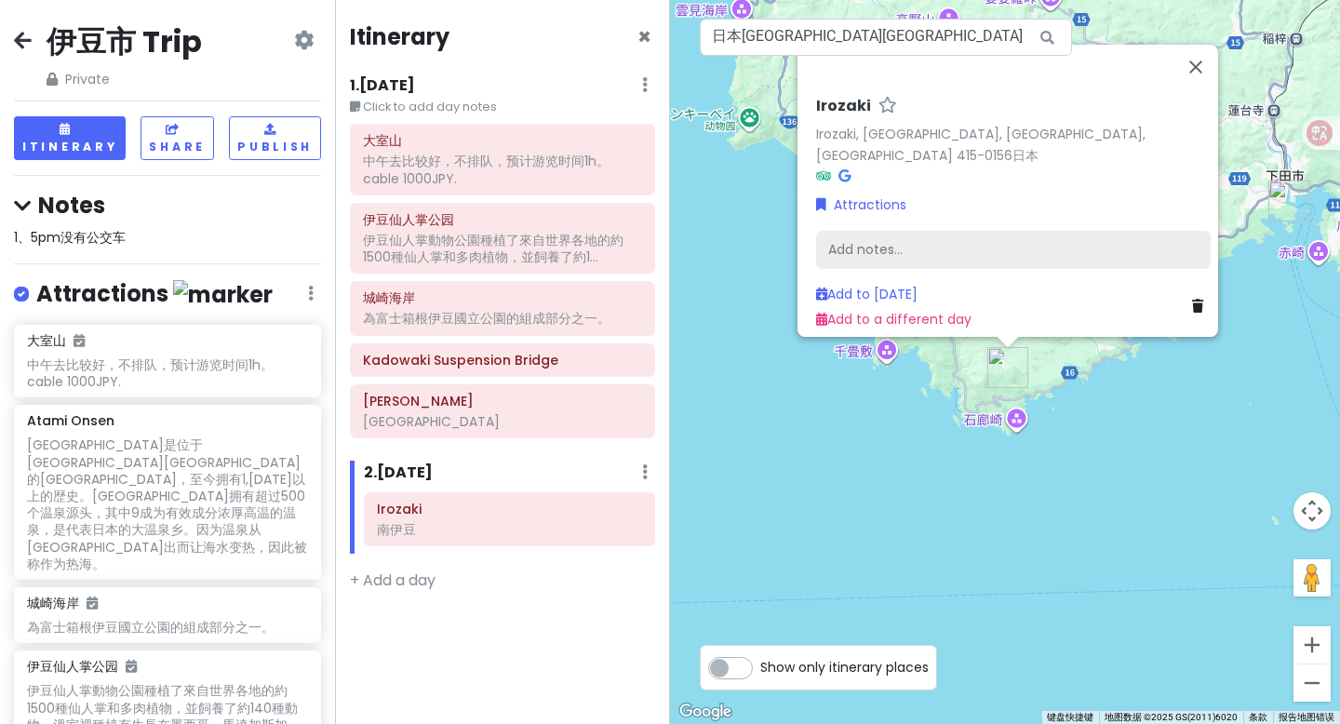
click at [908, 241] on div "Add notes..." at bounding box center [1013, 250] width 394 height 39
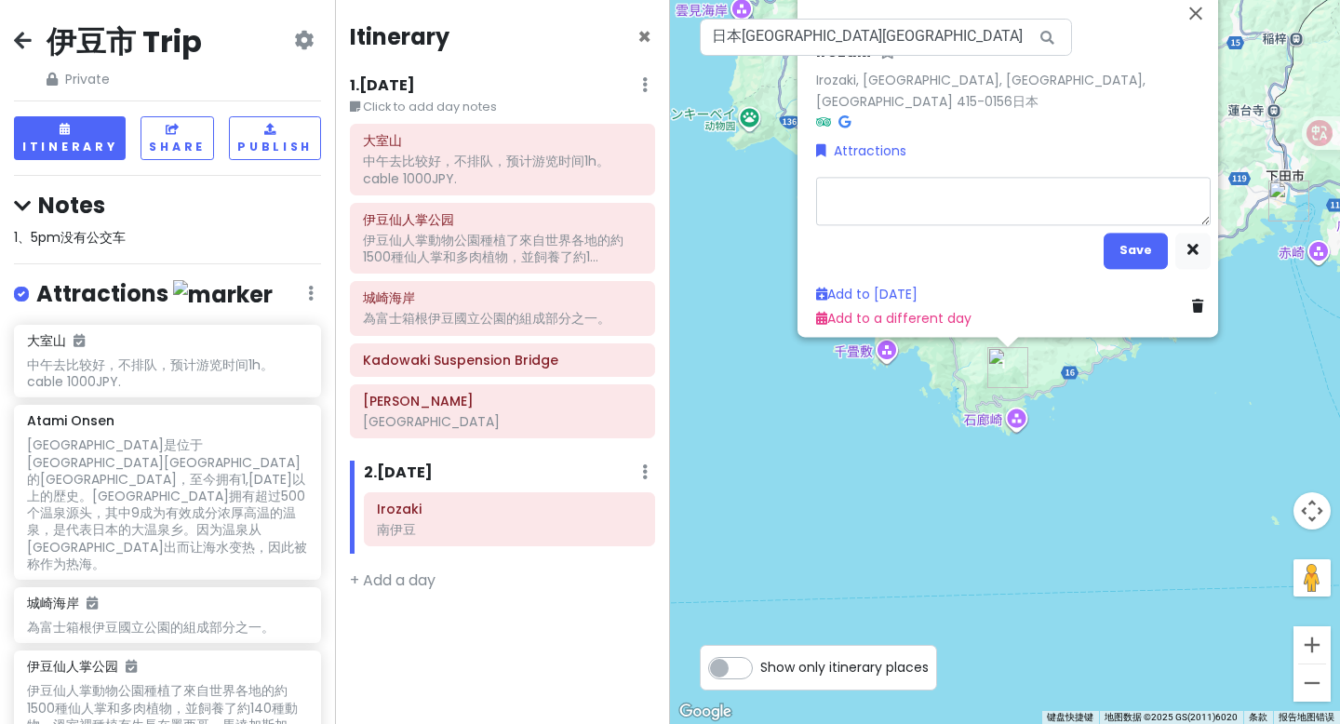
type textarea "x"
type textarea "n"
type textarea "x"
type textarea "na"
type textarea "x"
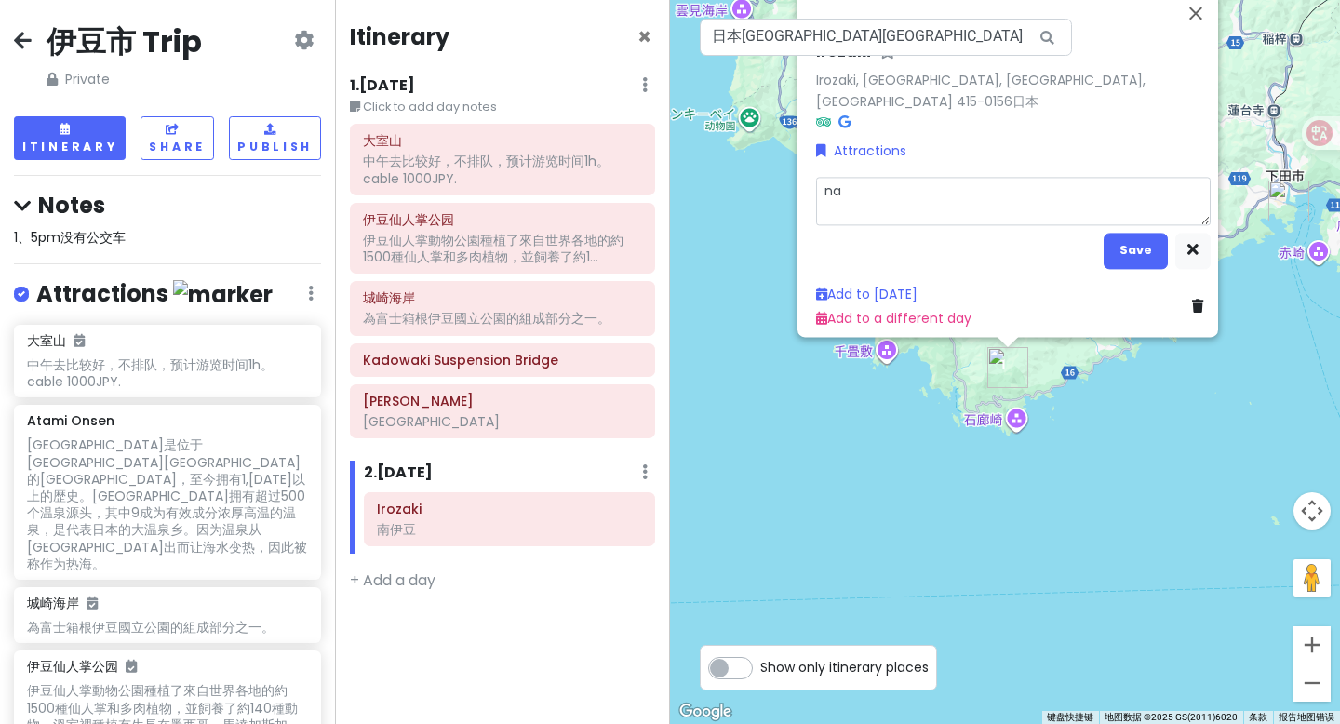
type textarea "nan"
type textarea "x"
type textarea "nan y"
type textarea "x"
type textarea "[PERSON_NAME]"
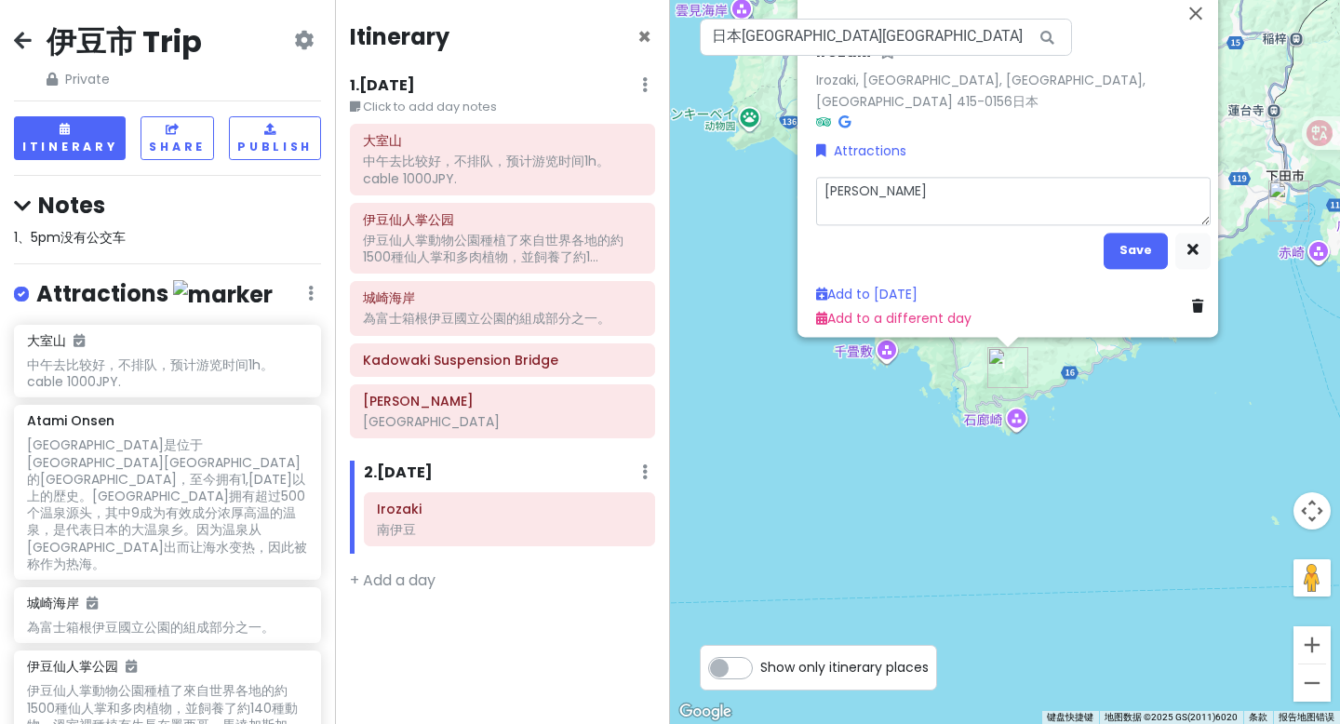
type textarea "x"
type textarea "nan yi d"
type textarea "x"
type textarea "nan yi do"
type textarea "x"
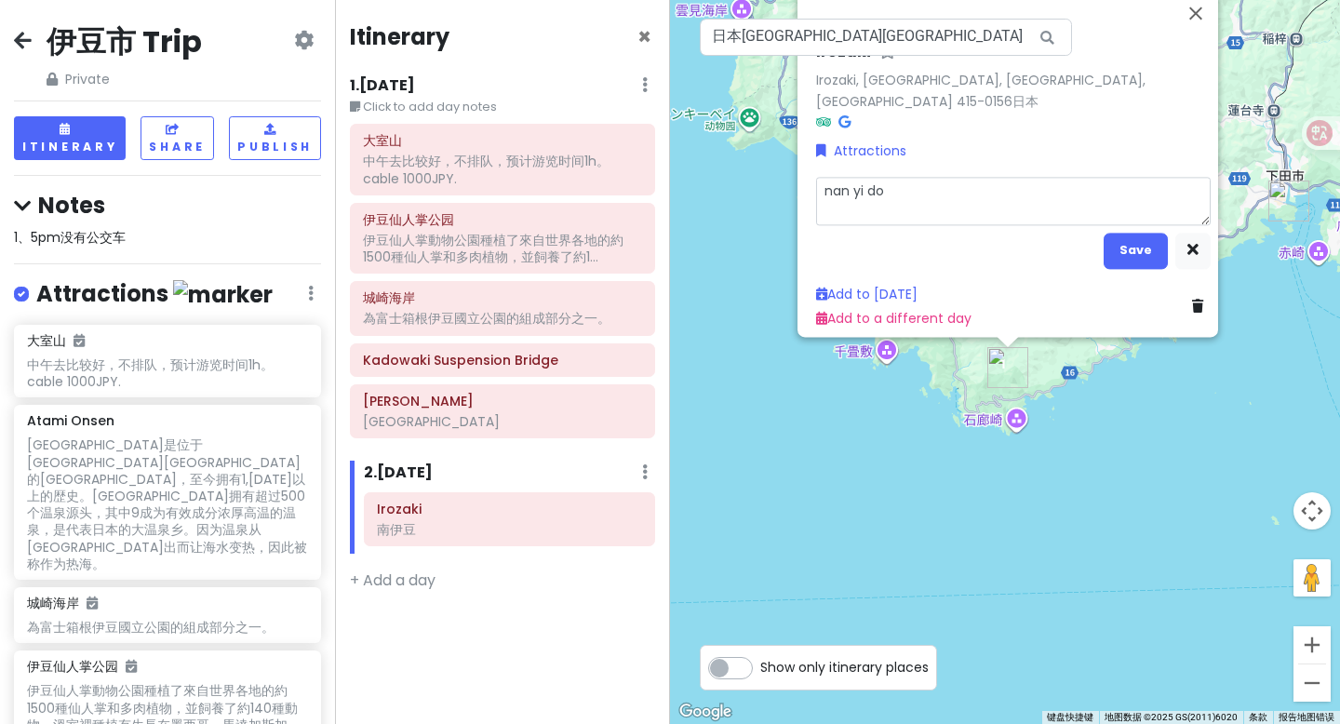
type textarea "nan yi dou"
type textarea "x"
type textarea "南伊豆"
click at [1132, 233] on button "Save" at bounding box center [1135, 251] width 64 height 36
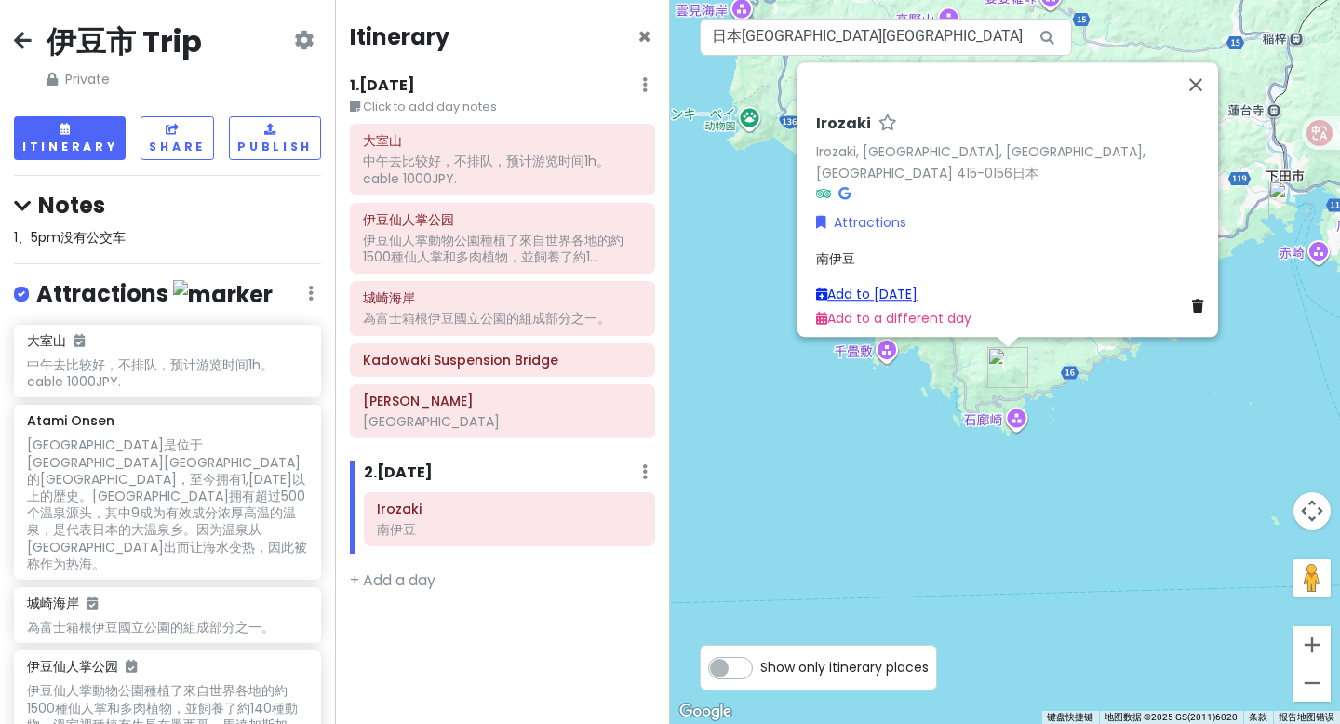
click at [872, 285] on link "Add to [DATE]" at bounding box center [866, 294] width 101 height 19
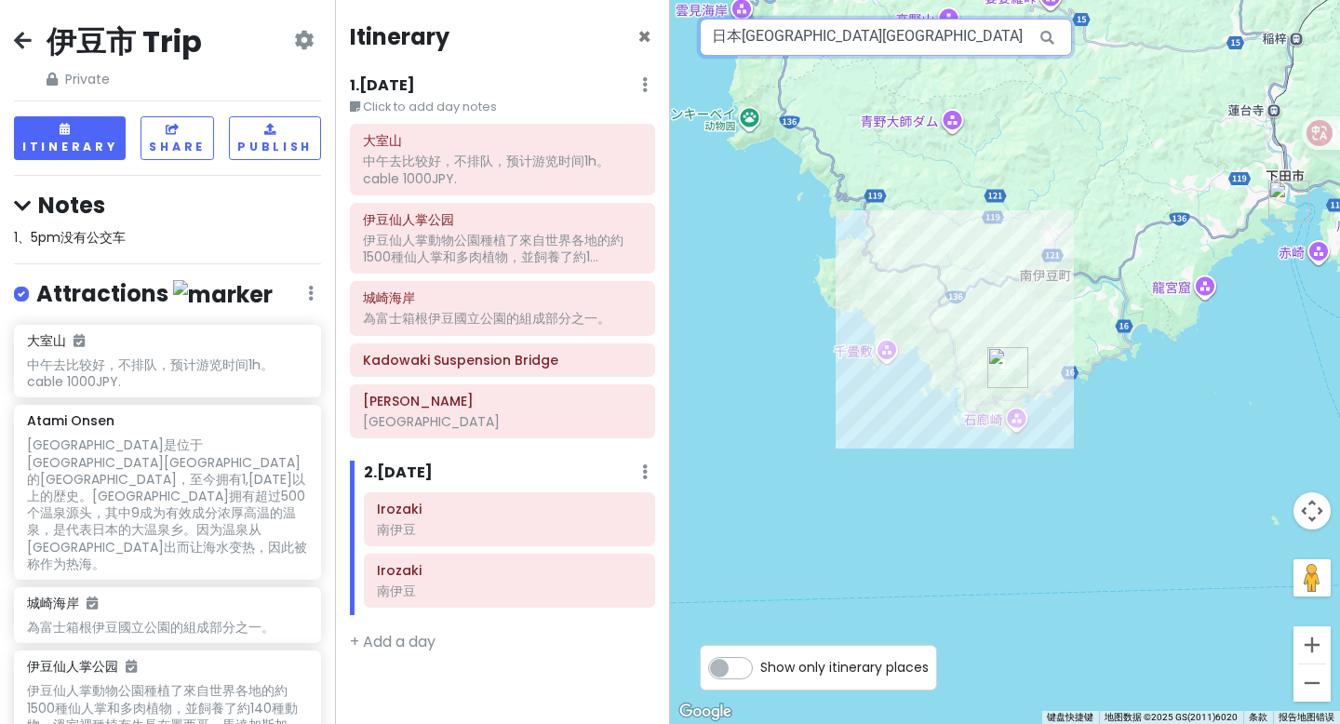
click at [914, 46] on input "日本[GEOGRAPHIC_DATA][GEOGRAPHIC_DATA]" at bounding box center [886, 37] width 372 height 37
paste input "爪木崎："
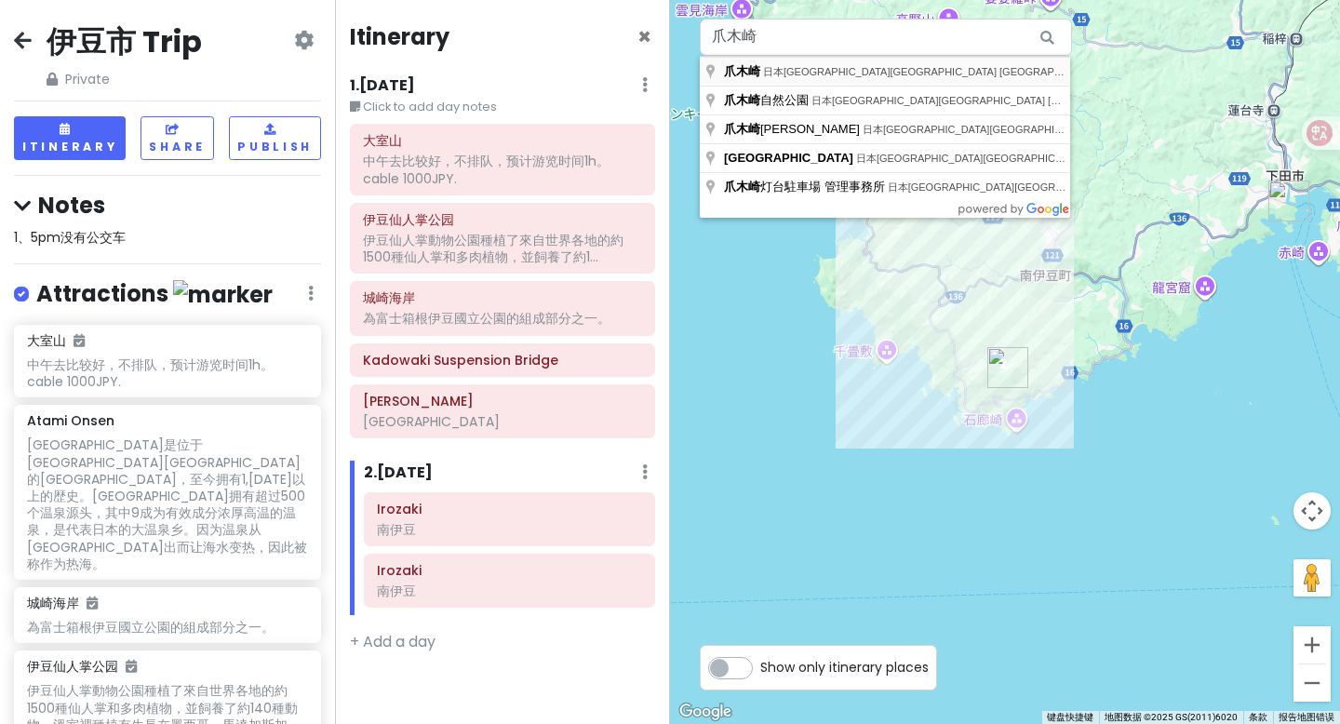
type input "日本[GEOGRAPHIC_DATA][GEOGRAPHIC_DATA] [GEOGRAPHIC_DATA], 爪木崎"
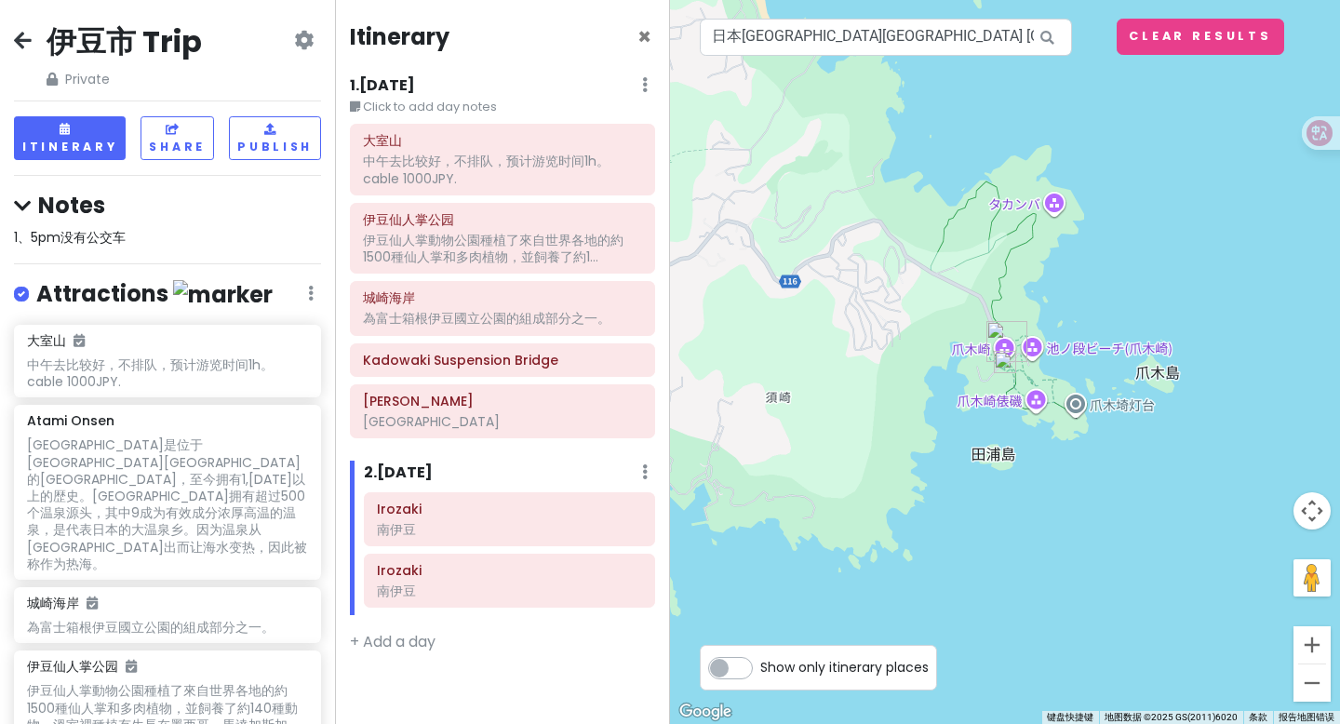
click at [1007, 358] on img at bounding box center [1005, 362] width 22 height 22
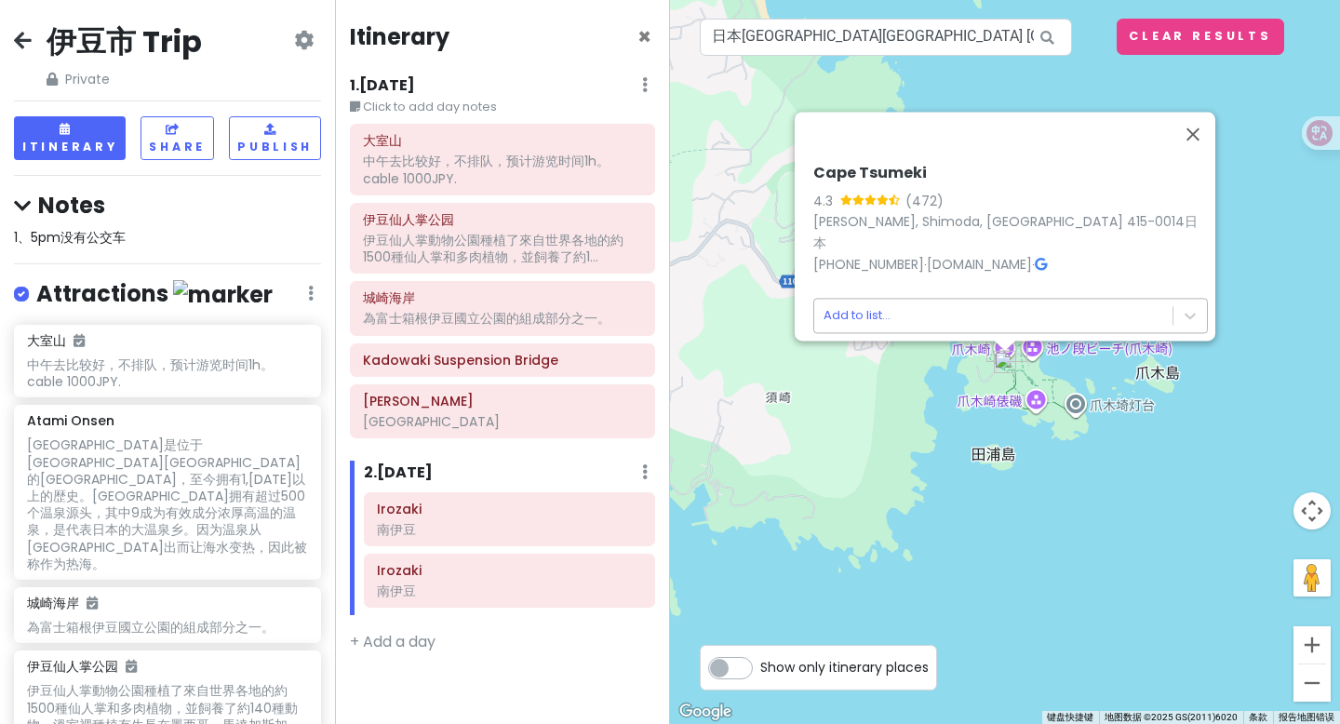
click at [990, 303] on body "伊豆市 Trip Private Change Dates Make a Copy Delete Trip Go Pro ⚡️ Give Feedback 💡…" at bounding box center [670, 362] width 1340 height 724
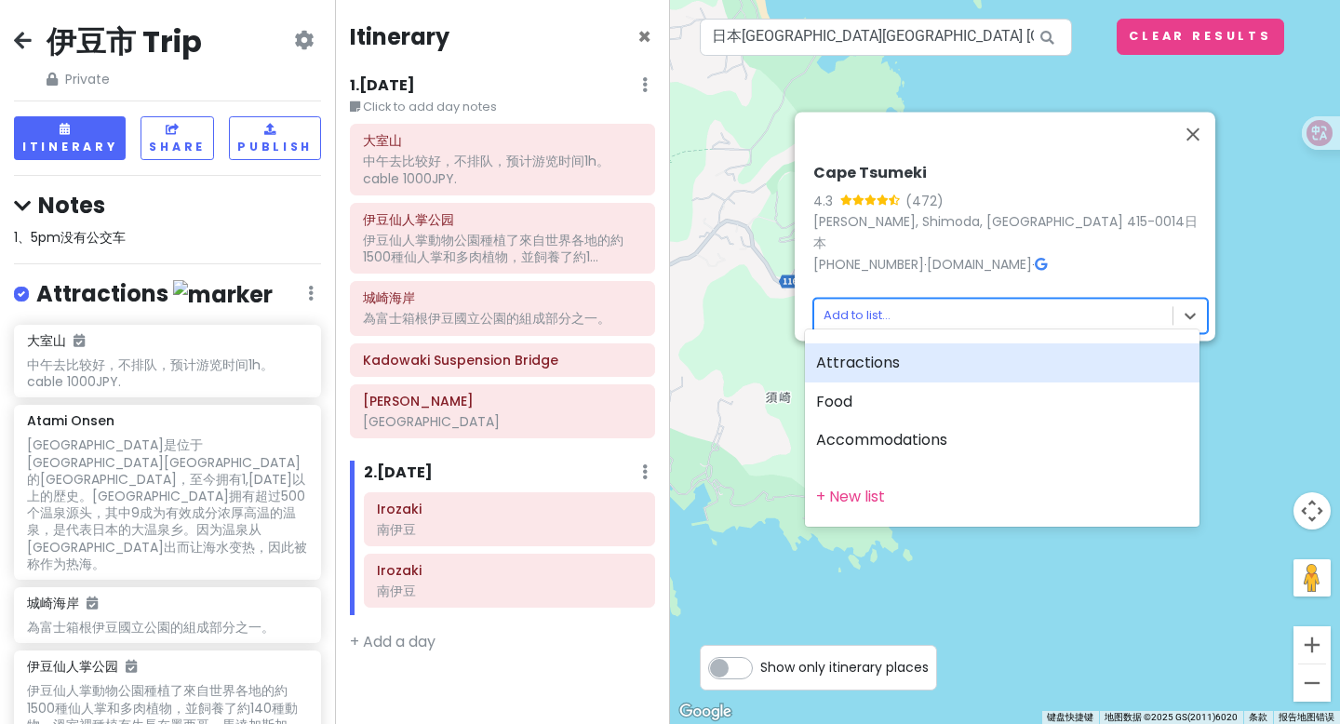
click at [916, 360] on div "Attractions" at bounding box center [1002, 362] width 394 height 39
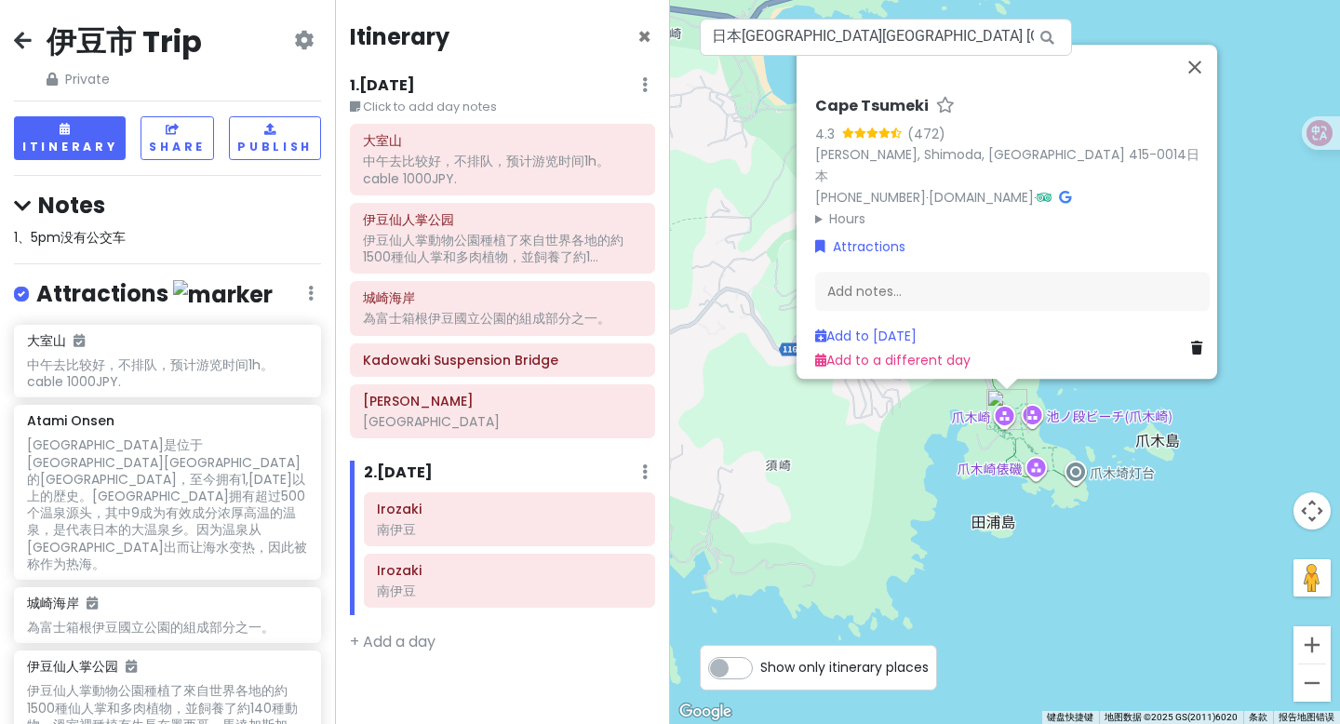
click at [895, 260] on div "Cape Tsumeki 4.3 (472) [GEOGRAPHIC_DATA], [GEOGRAPHIC_DATA], [GEOGRAPHIC_DATA] …" at bounding box center [1011, 233] width 409 height 289
click at [871, 277] on div "Add notes..." at bounding box center [1012, 292] width 394 height 39
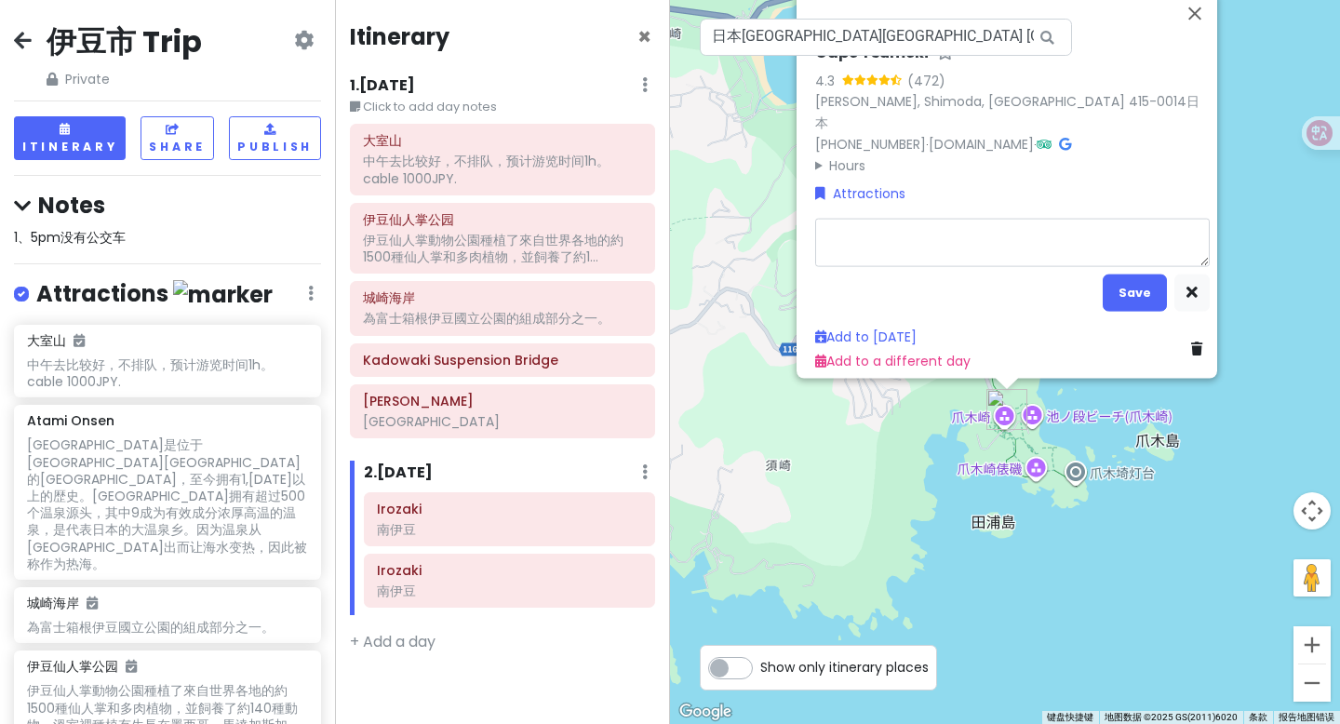
type textarea "x"
type textarea "爪木崎："
type textarea "x"
type textarea "爪木崎"
type textarea "x"
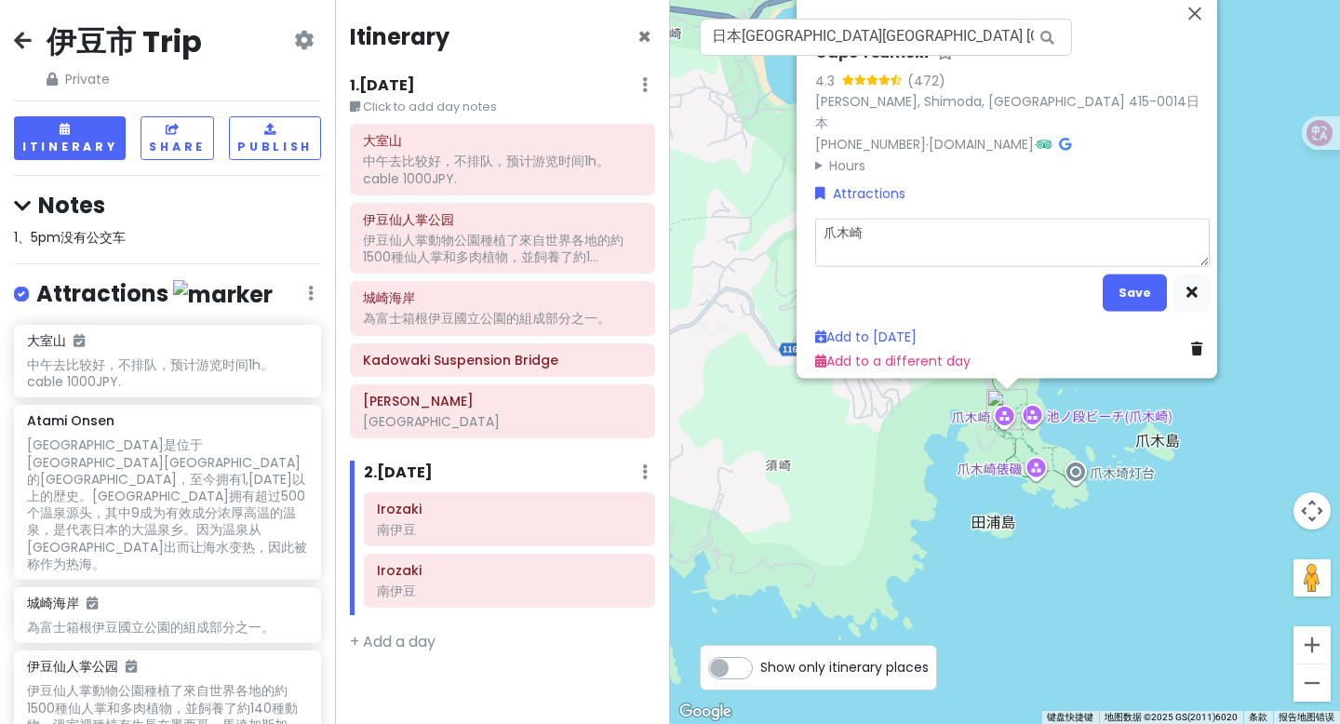
type textarea "爪木崎。"
type textarea "x"
type textarea "爪木崎"
type textarea "x"
type textarea "爪木崎，"
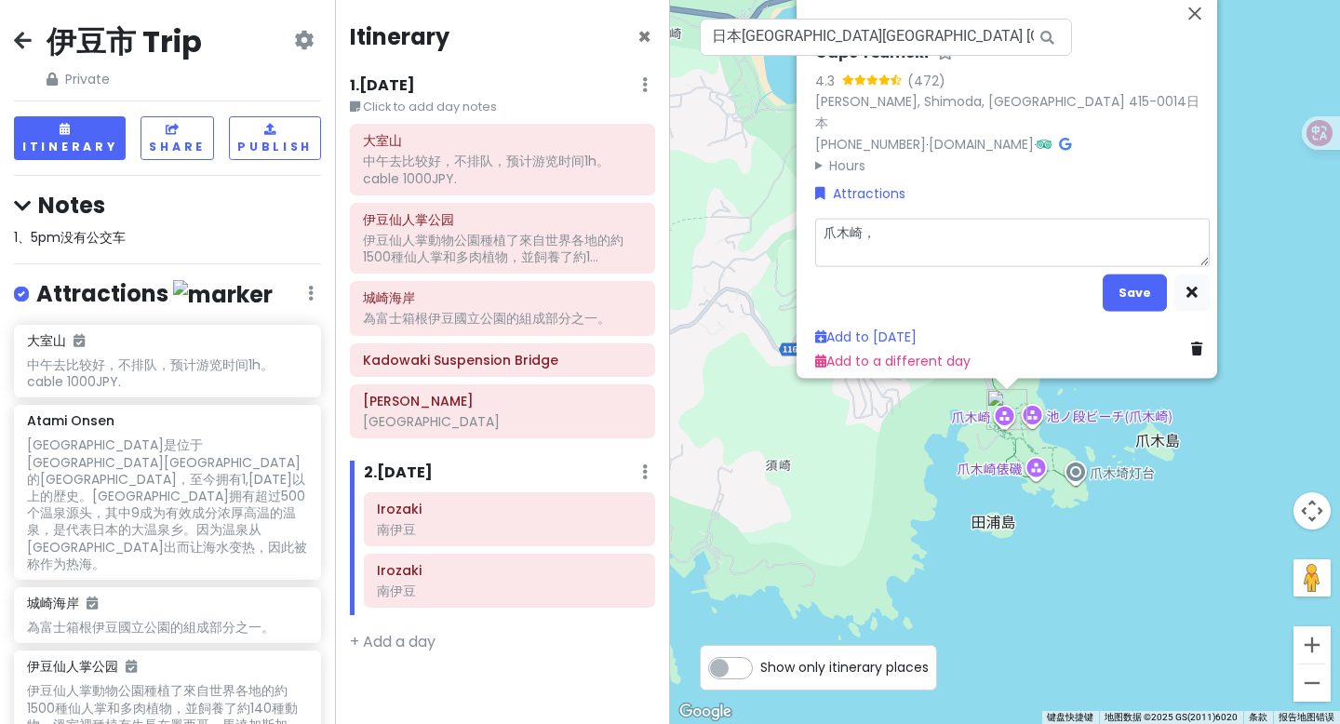
type textarea "x"
type textarea "爪木崎，n"
type textarea "x"
type textarea "爪木崎，na"
type textarea "x"
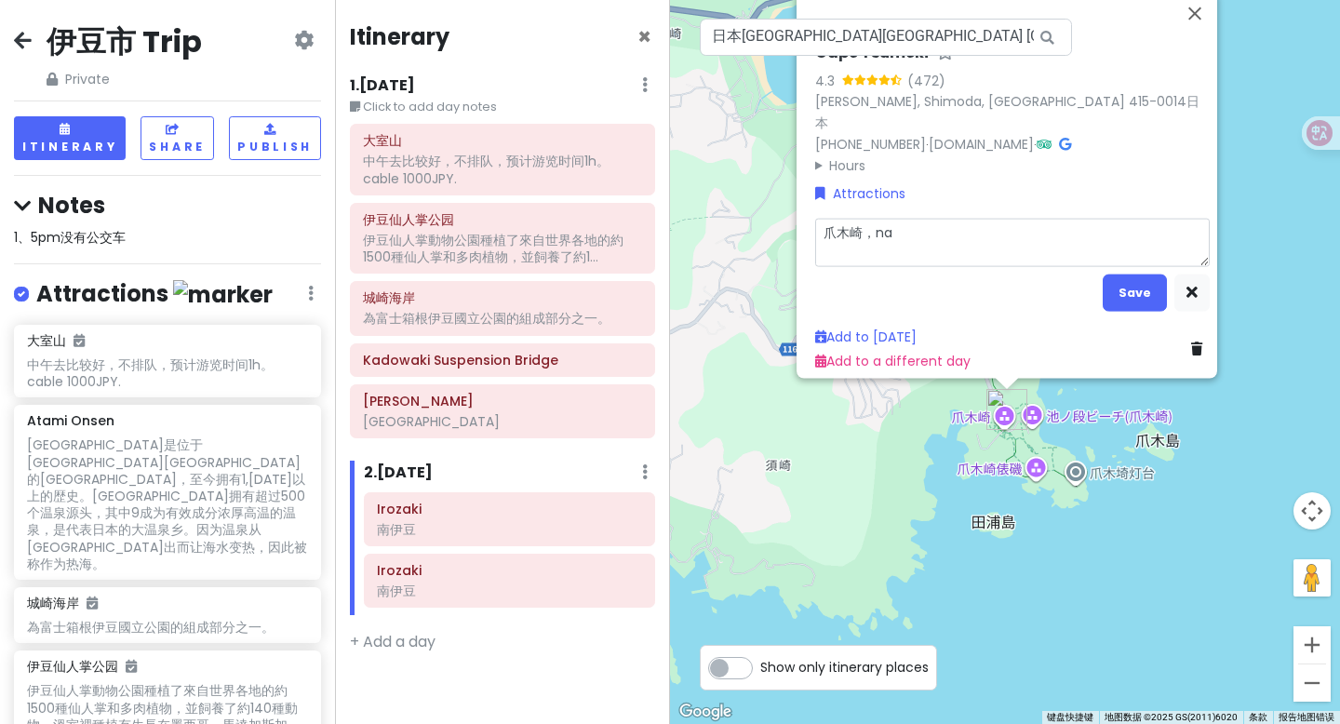
type textarea "爪木崎，nan"
type textarea "x"
type textarea "爪木崎，nan y"
type textarea "x"
type textarea "爪木崎，[PERSON_NAME]"
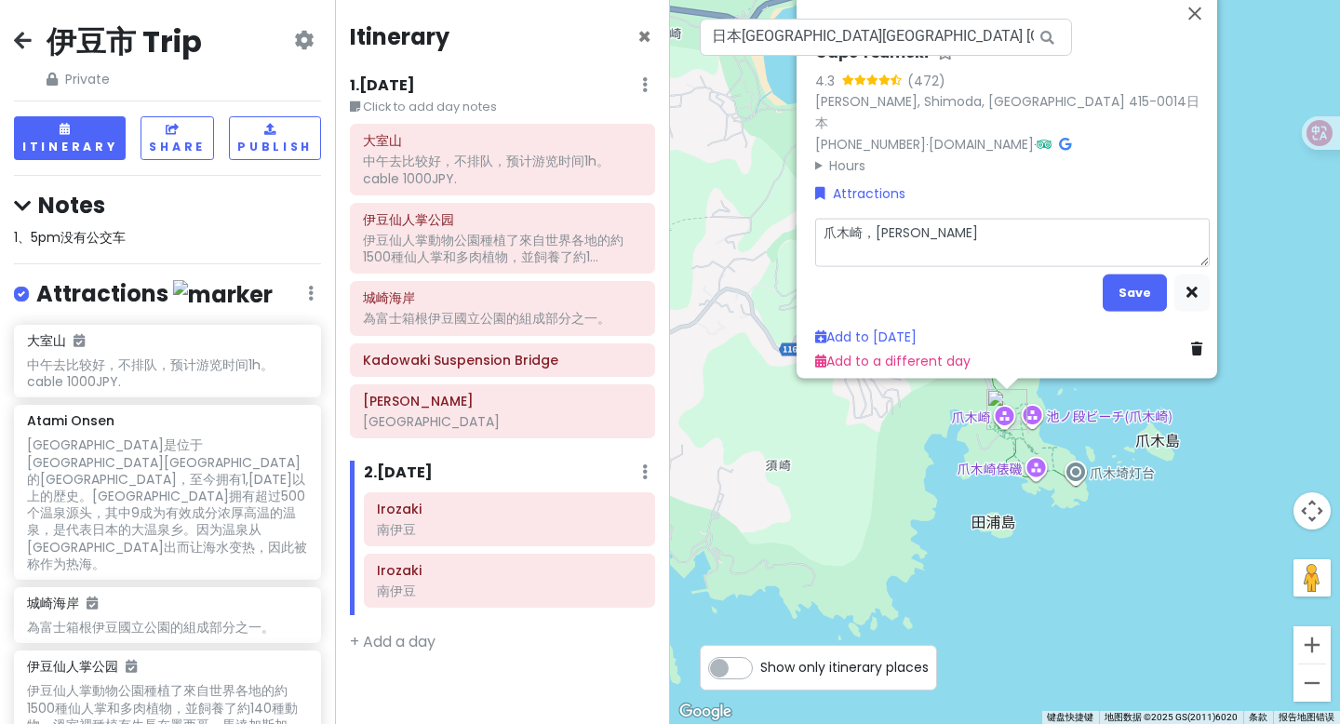
type textarea "x"
type textarea "爪木崎，[PERSON_NAME]"
type textarea "x"
type textarea "爪木崎，[PERSON_NAME] do"
type textarea "x"
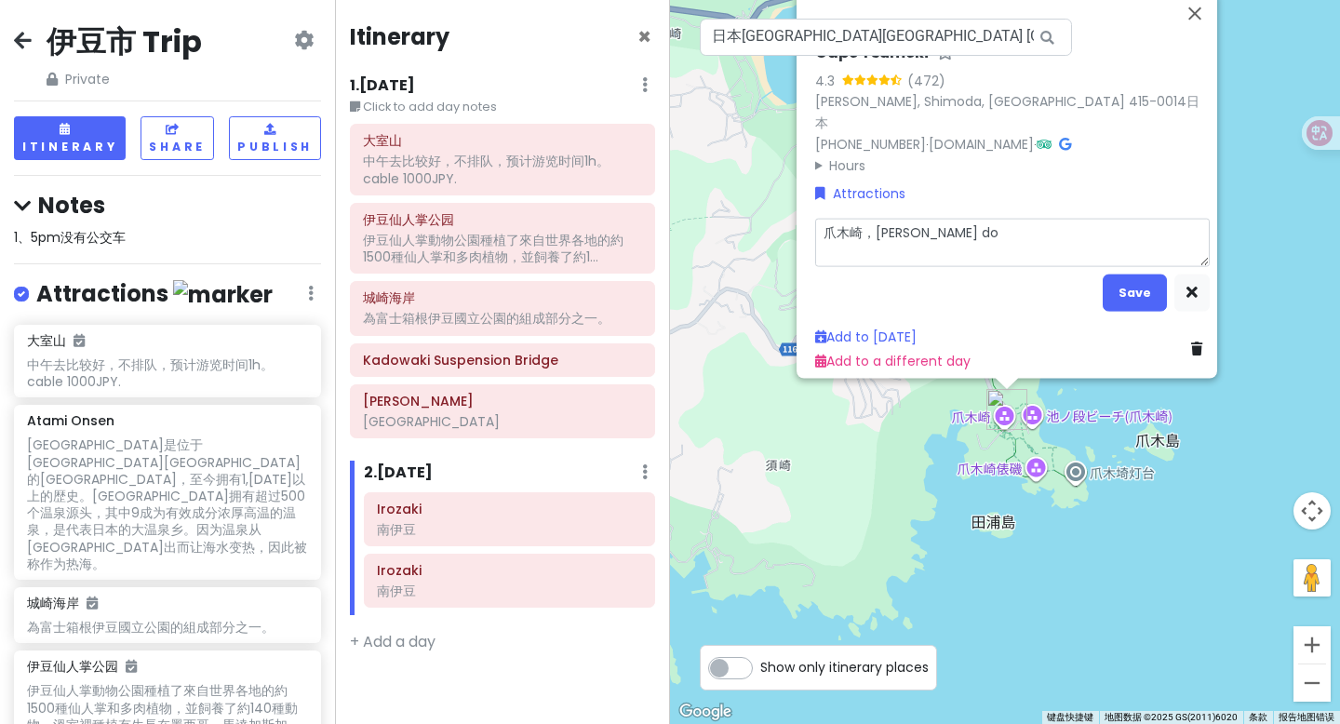
type textarea "爪木崎，[PERSON_NAME]"
type textarea "x"
type textarea "爪木崎，[GEOGRAPHIC_DATA]"
click at [897, 327] on link "Add to [DATE]" at bounding box center [865, 336] width 101 height 19
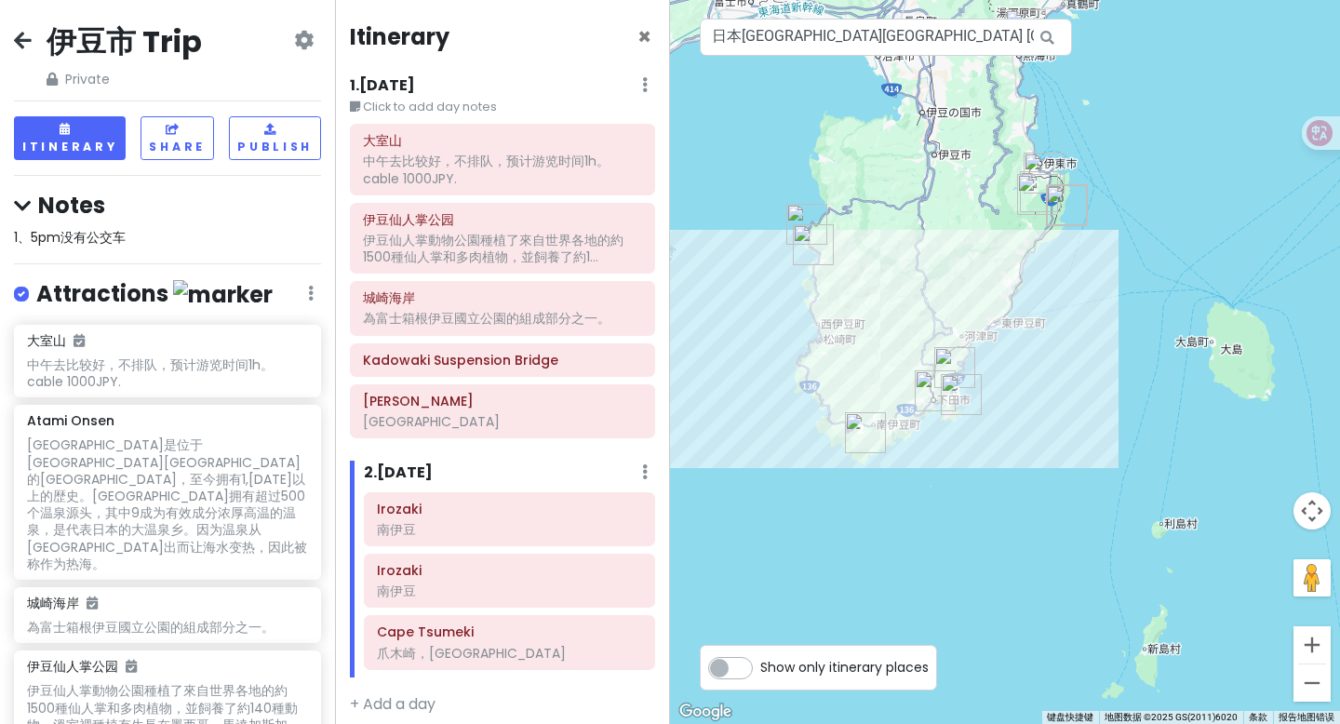
drag, startPoint x: 876, startPoint y: 291, endPoint x: 962, endPoint y: 321, distance: 90.6
click at [962, 321] on div at bounding box center [1005, 362] width 670 height 724
click at [640, 512] on icon at bounding box center [641, 508] width 10 height 15
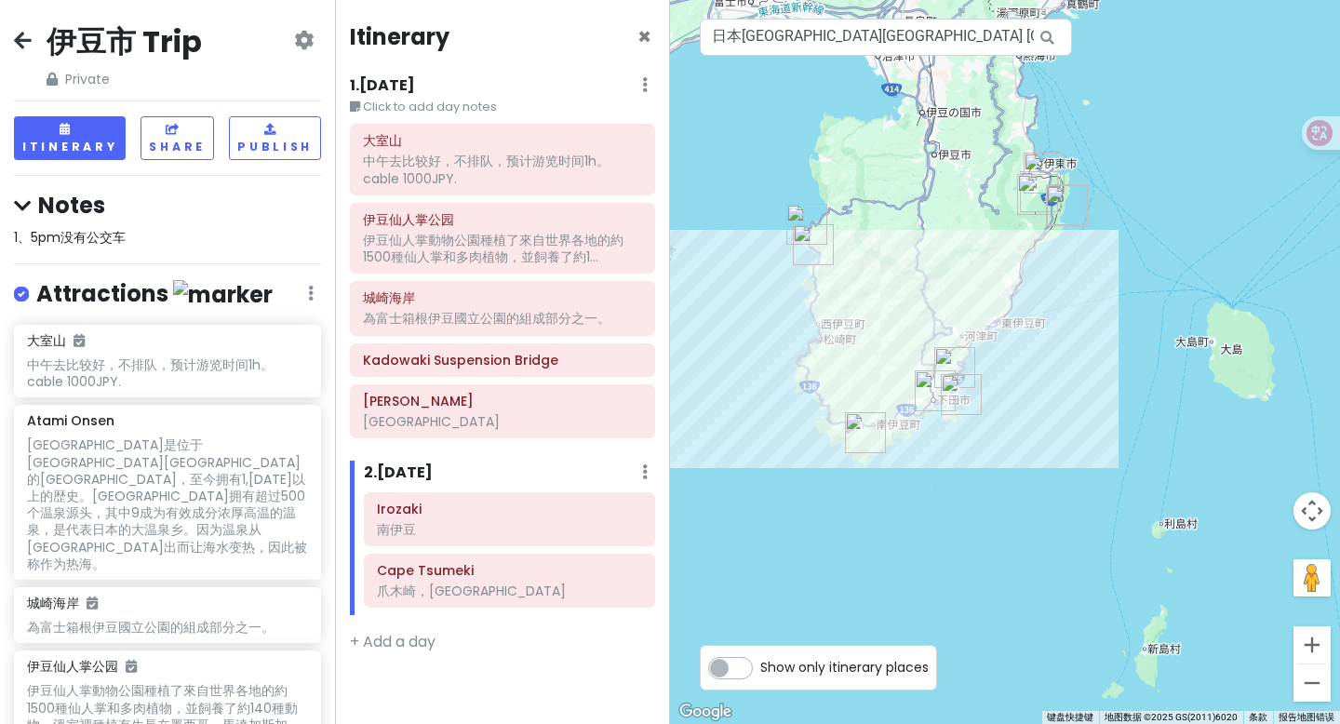
click at [953, 367] on img "Shirahama Shrine" at bounding box center [954, 367] width 41 height 41
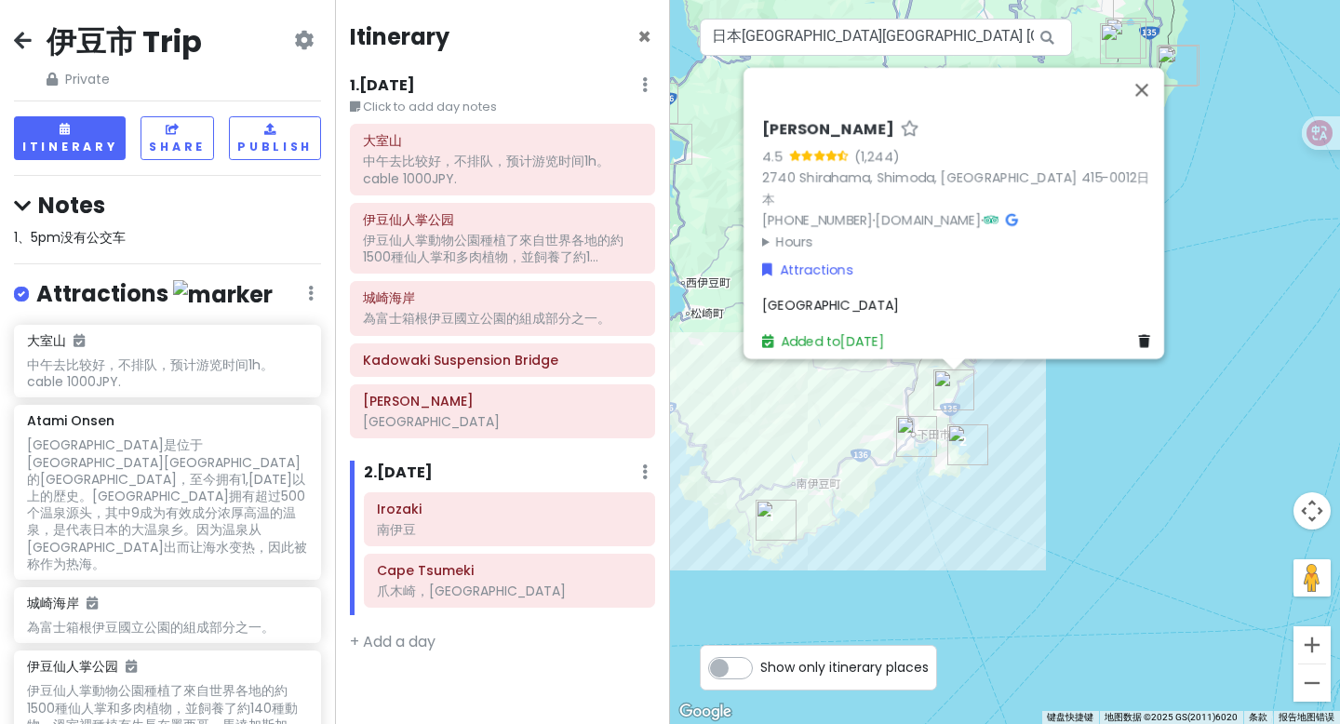
click at [1107, 487] on div "Shirahama Shrine 4.5 (1,244) 2740 [GEOGRAPHIC_DATA], Shimoda, [GEOGRAPHIC_DATA]…" at bounding box center [1005, 362] width 670 height 724
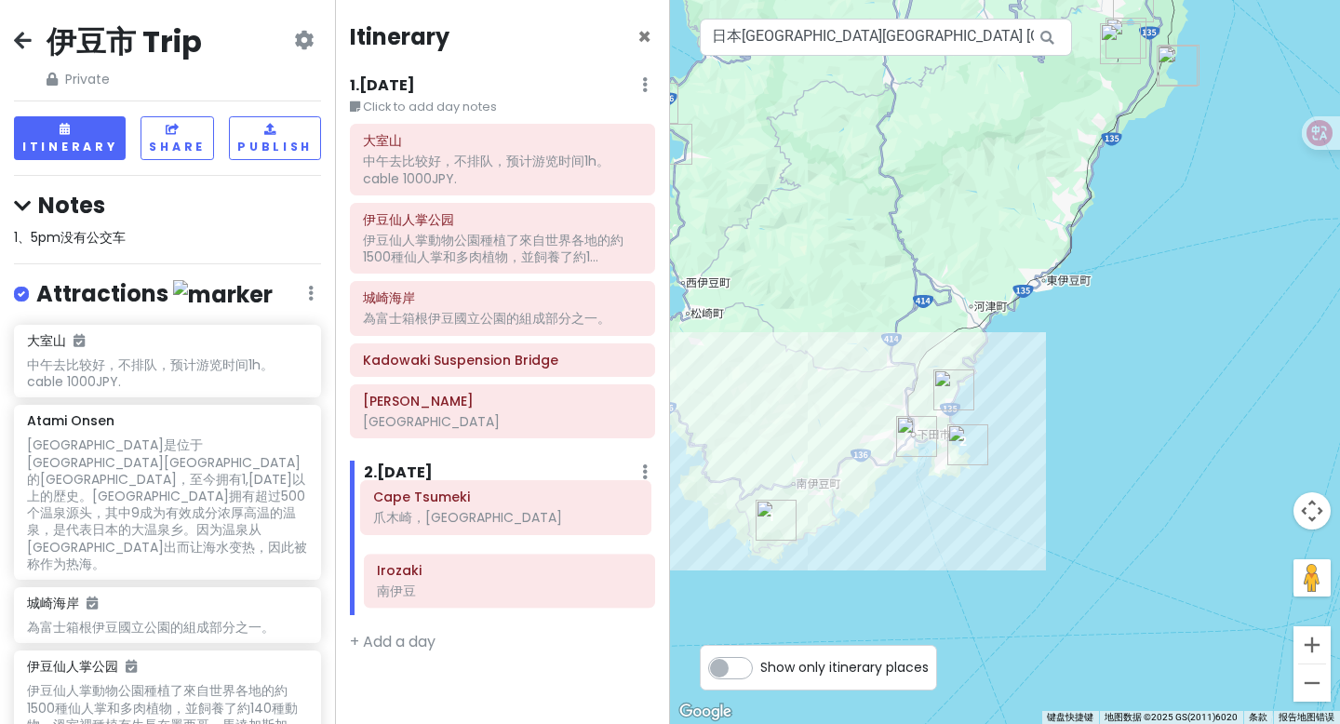
drag, startPoint x: 528, startPoint y: 586, endPoint x: 525, endPoint y: 513, distance: 73.6
click at [525, 513] on div "Irozaki 南伊豆 Cape Tsumeki 爪木崎，[GEOGRAPHIC_DATA]" at bounding box center [509, 554] width 319 height 124
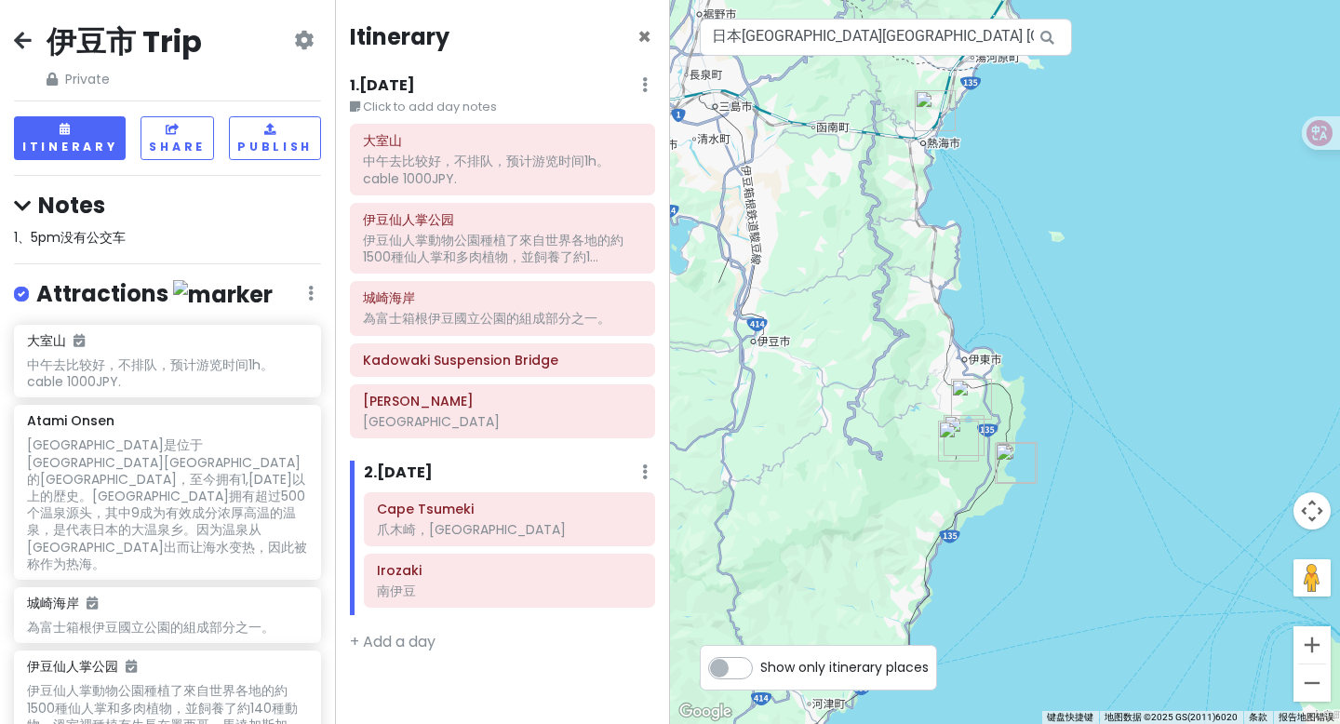
drag, startPoint x: 1115, startPoint y: 248, endPoint x: 949, endPoint y: 617, distance: 404.3
click at [949, 617] on div at bounding box center [1005, 362] width 670 height 724
click at [638, 30] on span "×" at bounding box center [644, 36] width 14 height 31
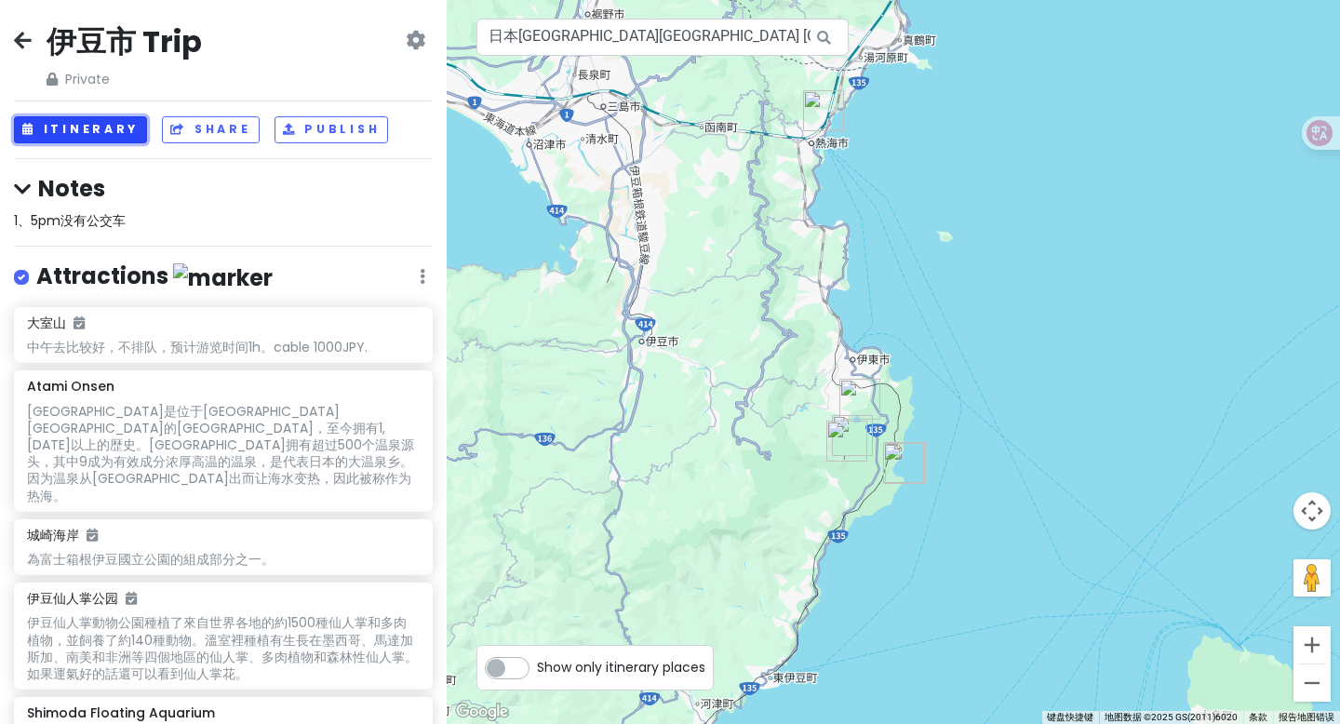
click at [127, 131] on button "Itinerary" at bounding box center [80, 129] width 133 height 27
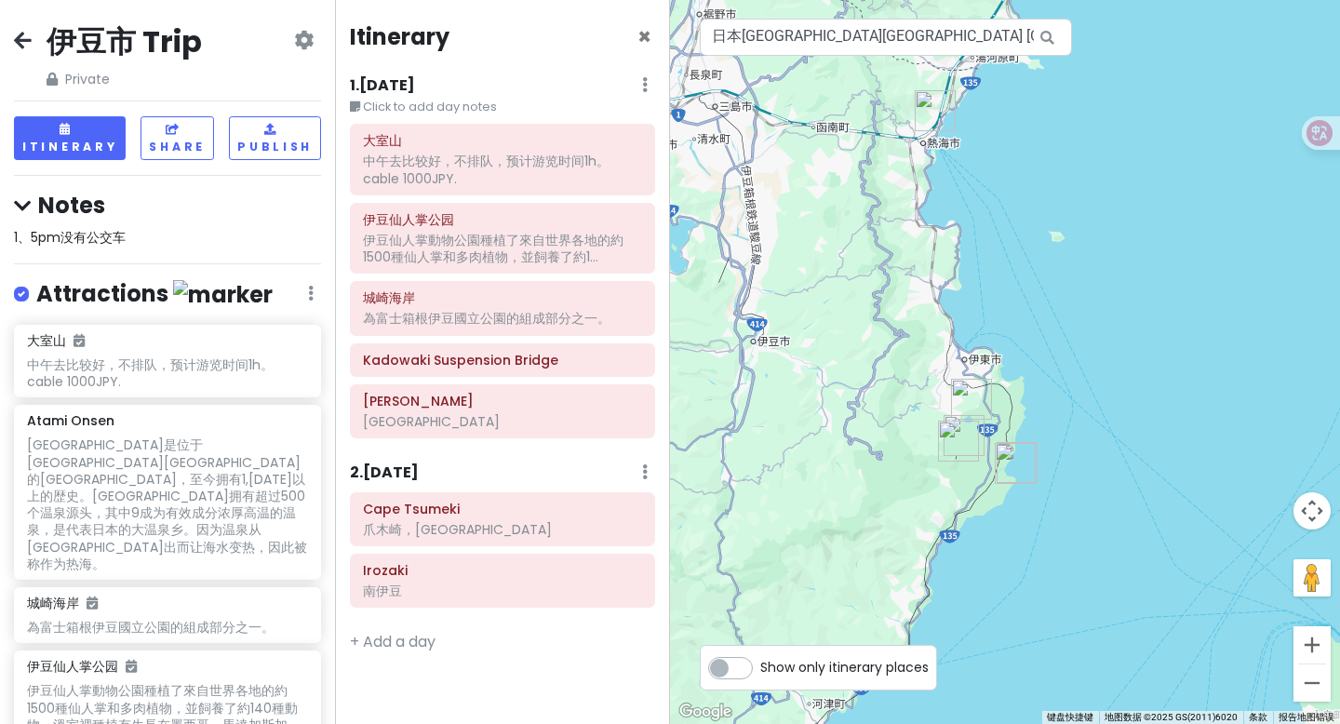
click at [68, 233] on span "1、5pm没有公交车" at bounding box center [70, 237] width 112 height 19
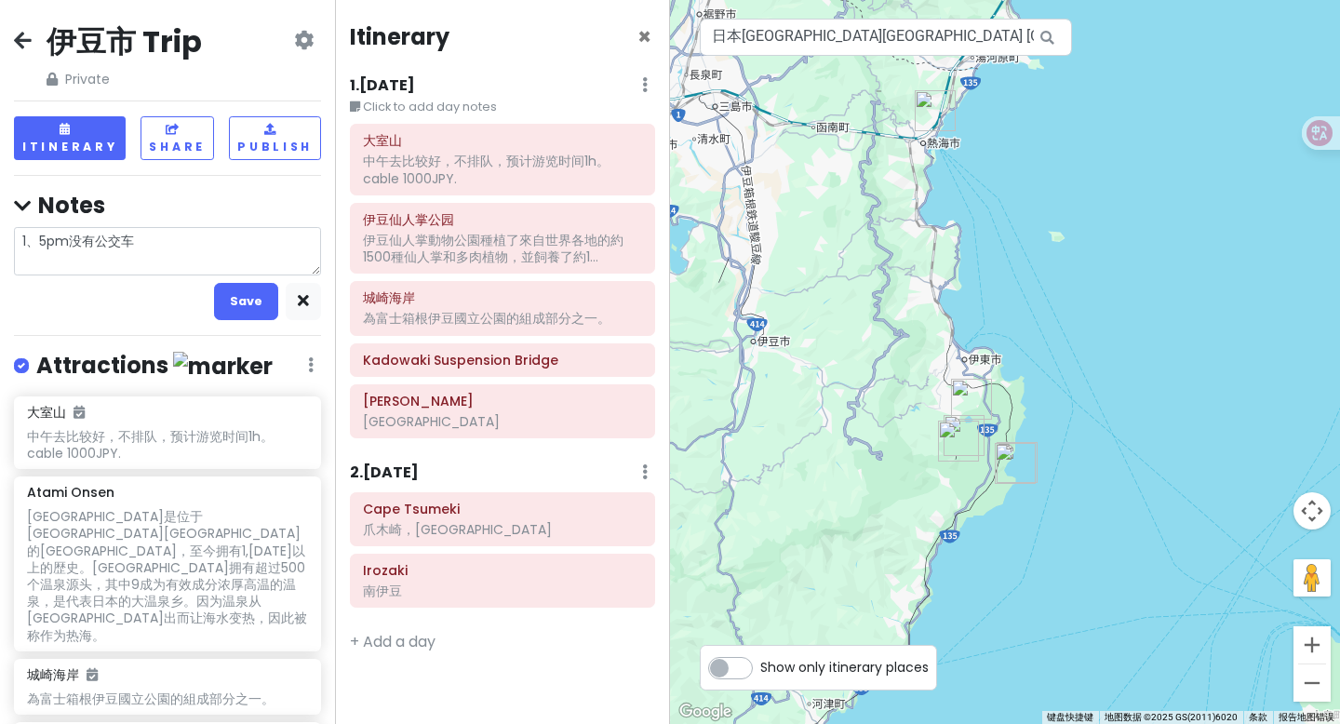
click at [181, 250] on textarea "1、5pm没有公交车" at bounding box center [167, 251] width 307 height 48
type textarea "x"
type textarea "1、5pm没有公交车"
type textarea "x"
type textarea "1、5pm没有公交车 2"
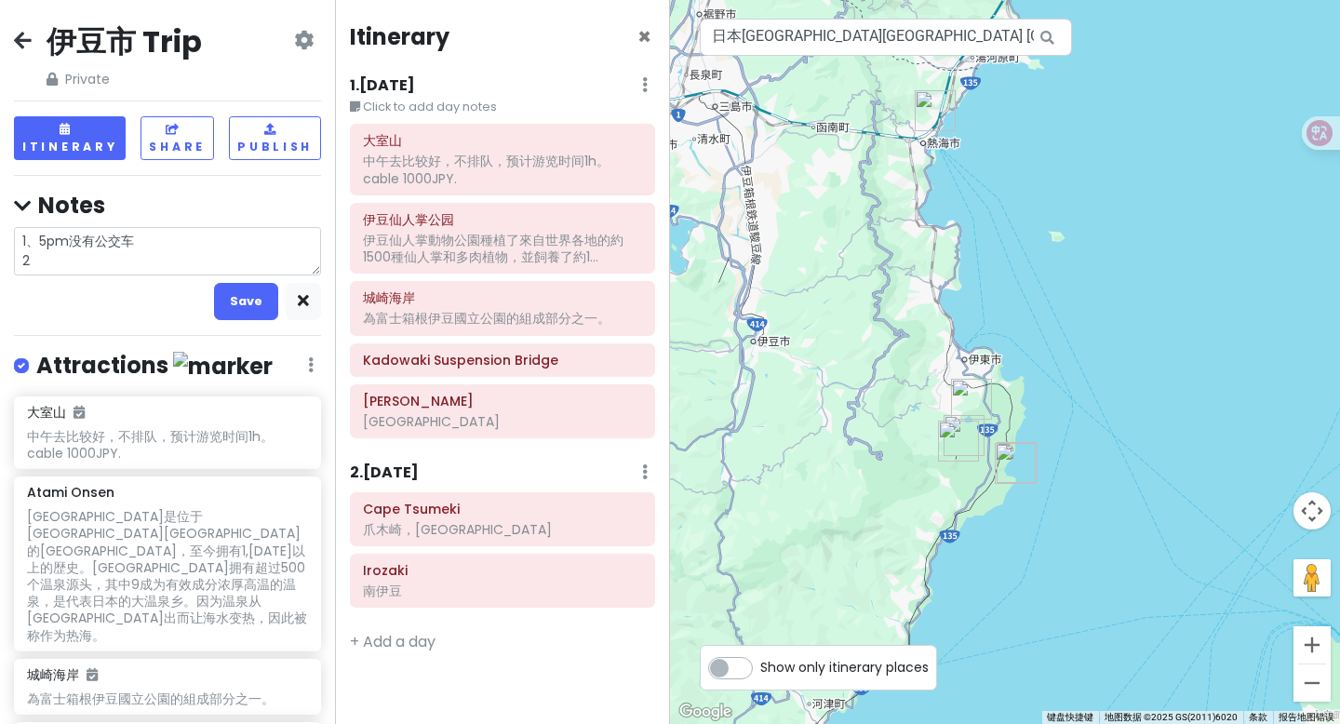
type textarea "x"
type textarea "1、5pm没有公交车 2、"
type textarea "x"
type textarea "1、5pm没有公交车 2、6"
type textarea "x"
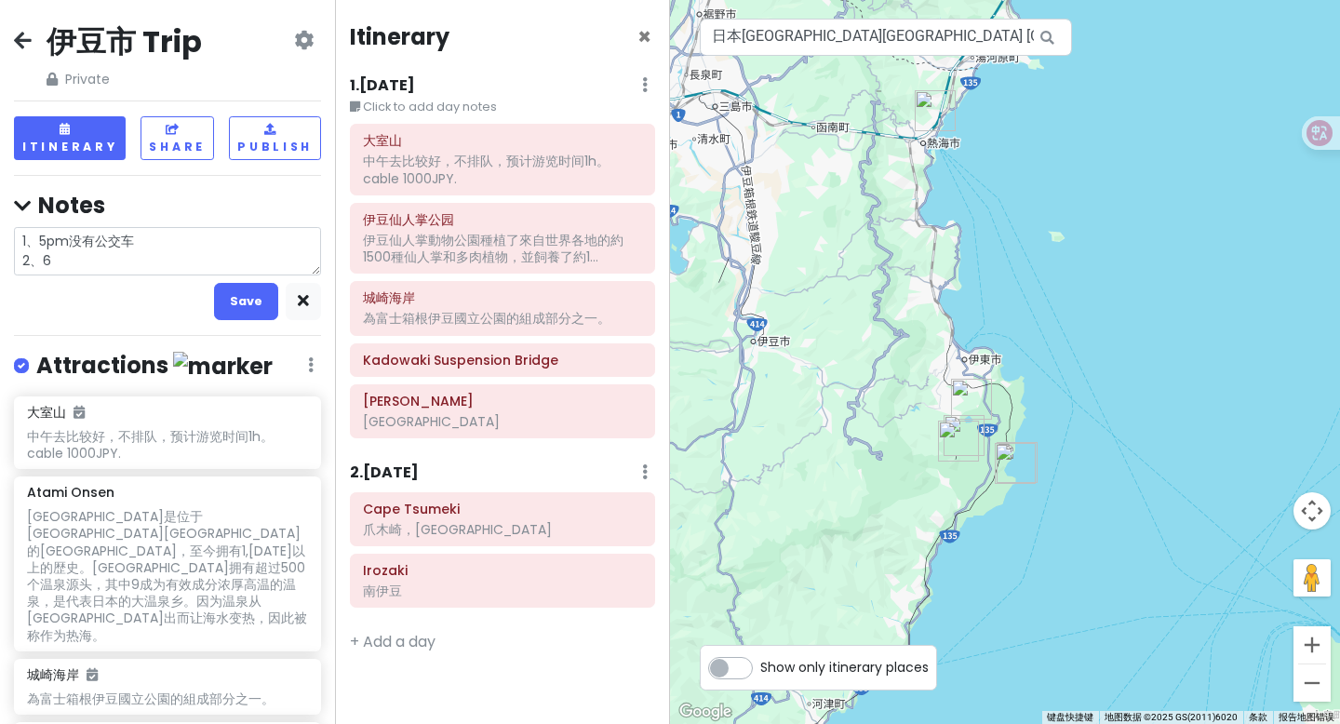
type textarea "1、5pm没有公交车 2、6:"
type textarea "x"
type textarea "1、5pm没有公交车 2、6:2"
type textarea "x"
type textarea "1、5pm没有公交车 2、6:26"
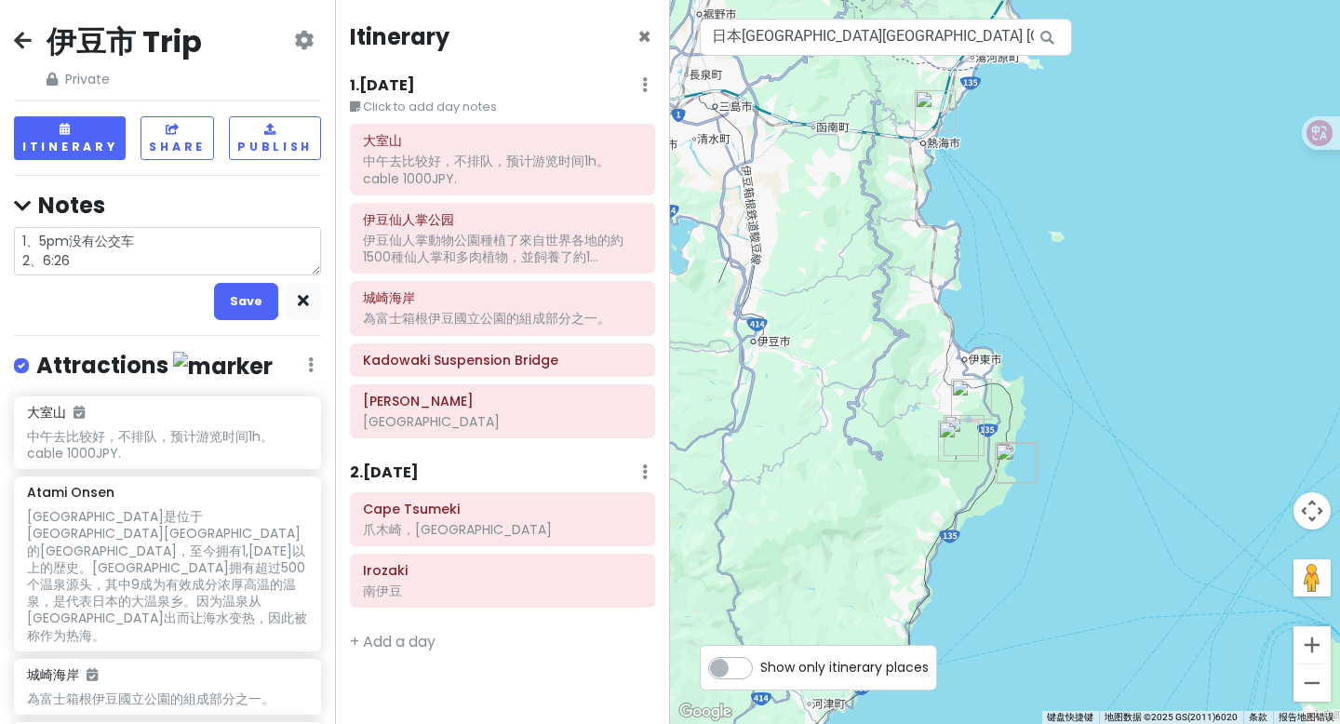
type textarea "x"
type textarea "1、5pm没有公交车 2、6:26a"
type textarea "x"
type textarea "1、5pm没有公交车 2、6:26a m"
type textarea "x"
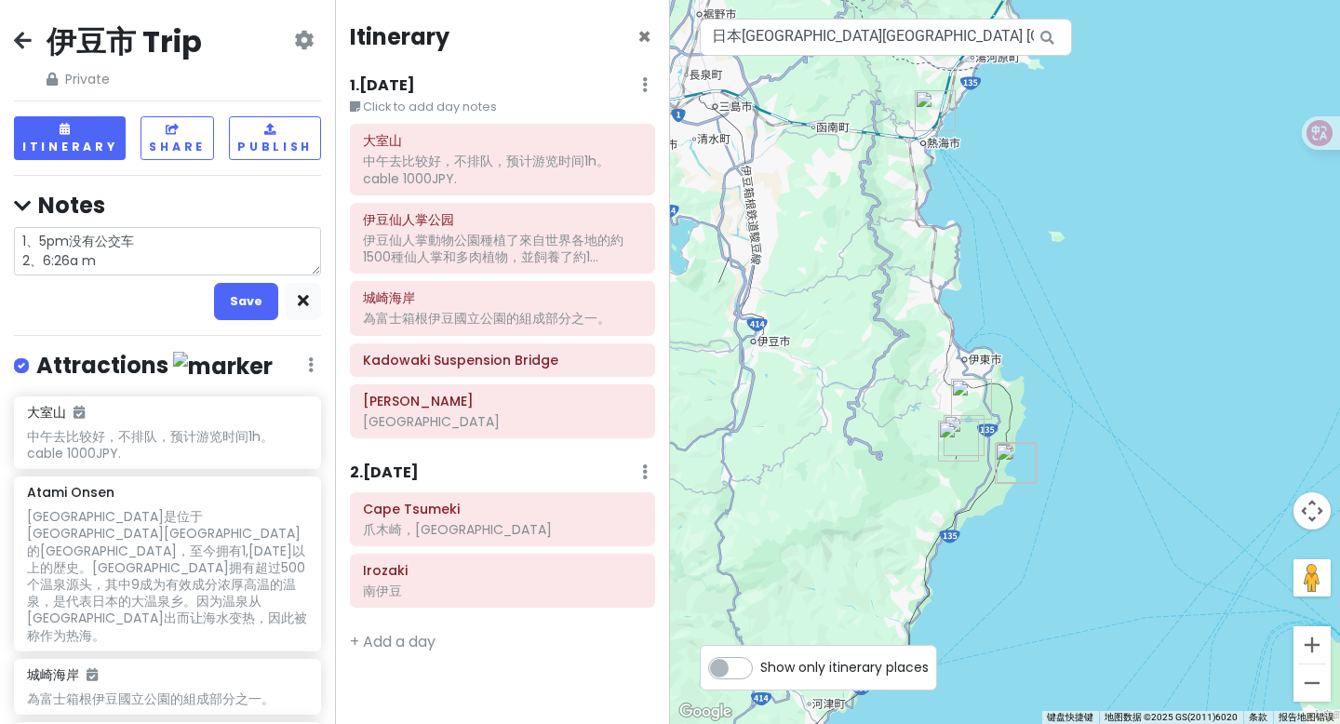
type textarea "1、5pm没有公交车 2、6:26am"
type textarea "x"
type textarea "1、5pm没有公交车 2、6:26am"
type textarea "x"
type textarea "1、5pm没有公交车 2、6:26am F"
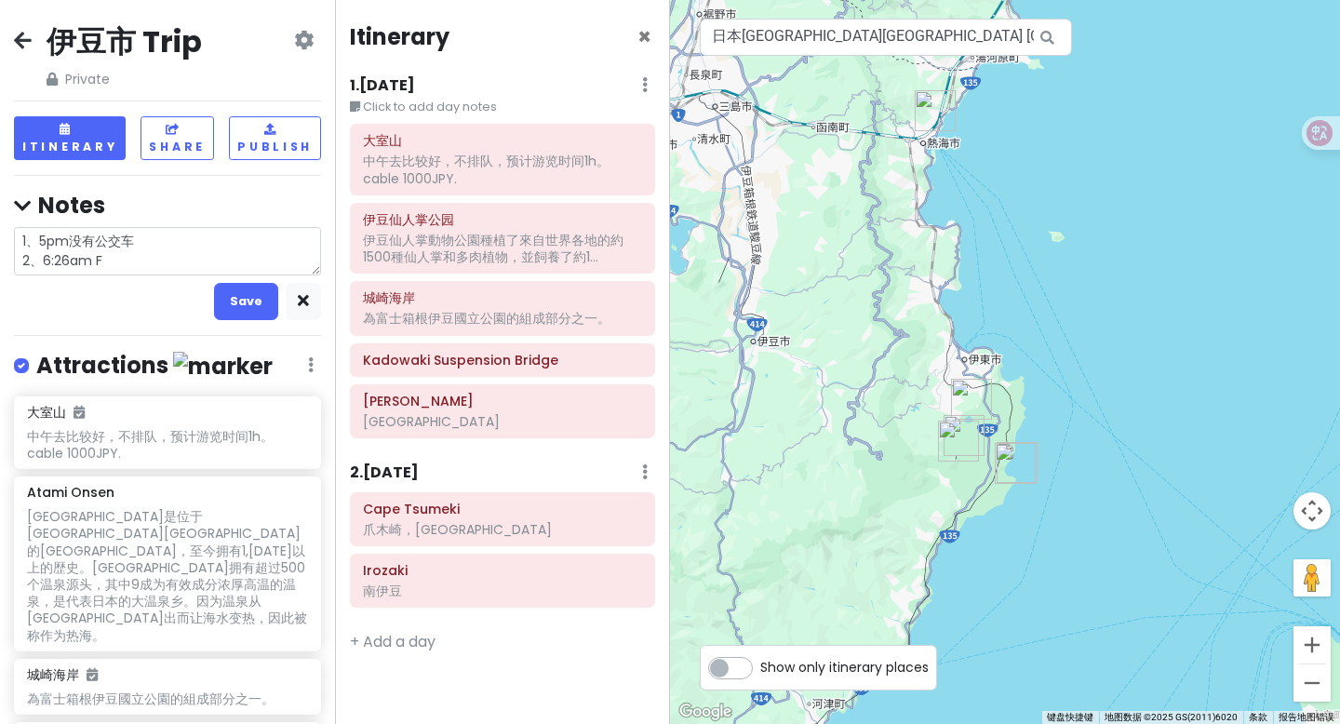
type textarea "x"
type textarea "1、5pm没有公交车 2、6:26am Fx"
type textarea "x"
type textarea "1、5pm没有公交车 2、6:26am Fxi"
type textarea "x"
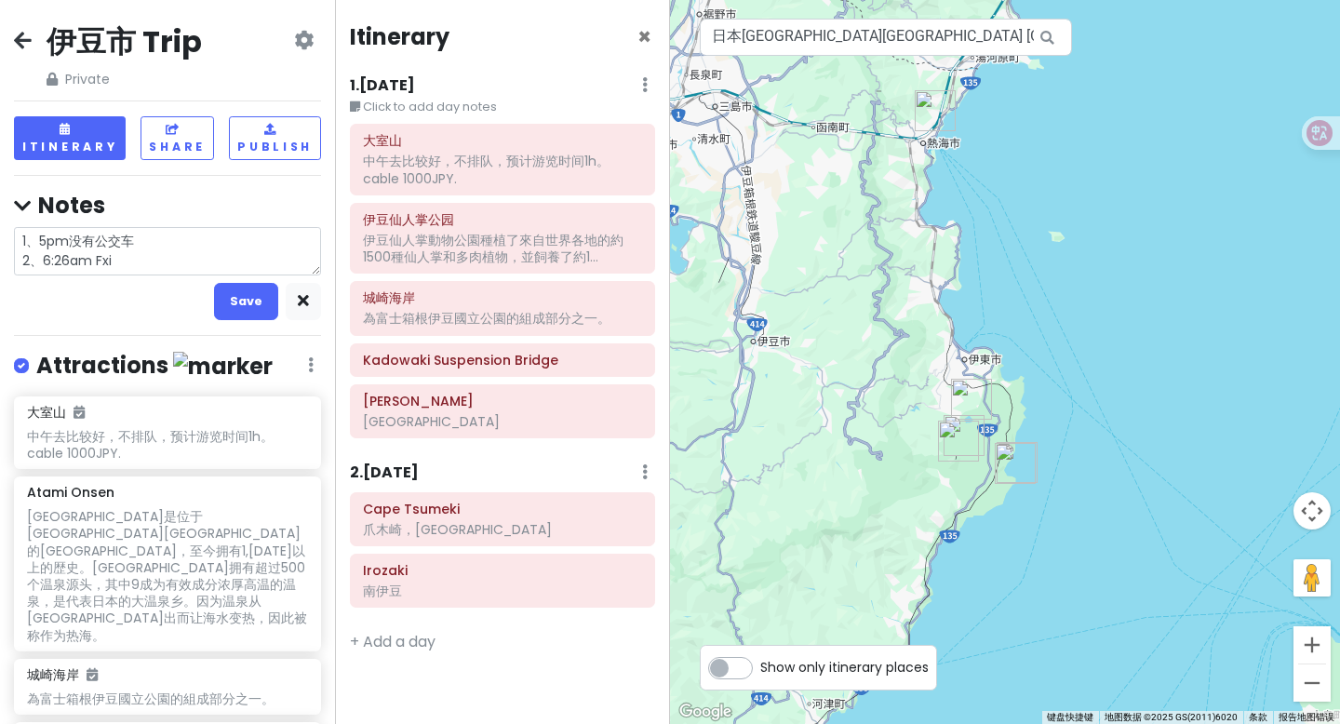
type textarea "1、5pm没有公交车 2、6:26am Fxia"
type textarea "x"
type textarea "1、5pm没有公交车 2、6:26am Fxian"
type textarea "x"
type textarea "1、5pm没有公交车 2、6:26am Fxia"
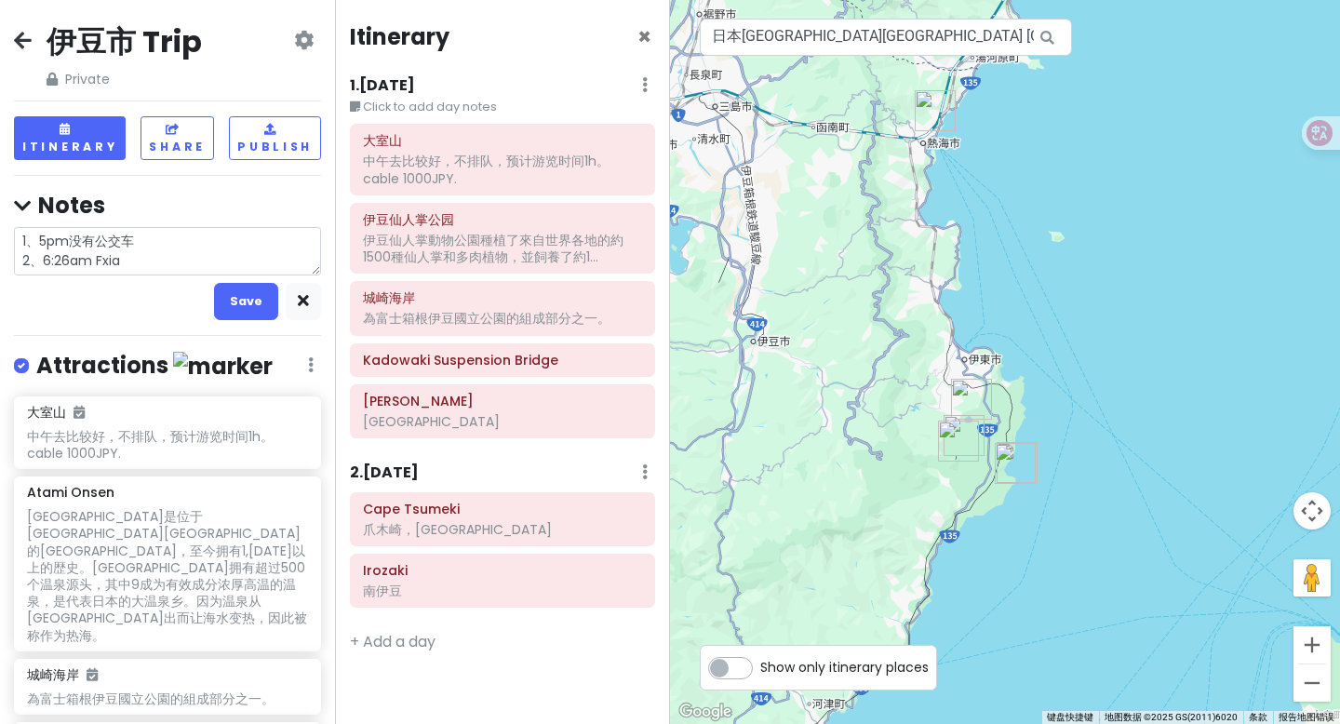
type textarea "x"
type textarea "1、5pm没有公交车 2、6:26am Fxi"
type textarea "x"
type textarea "1、5pm没有公交车 2、6:26am Fx"
type textarea "x"
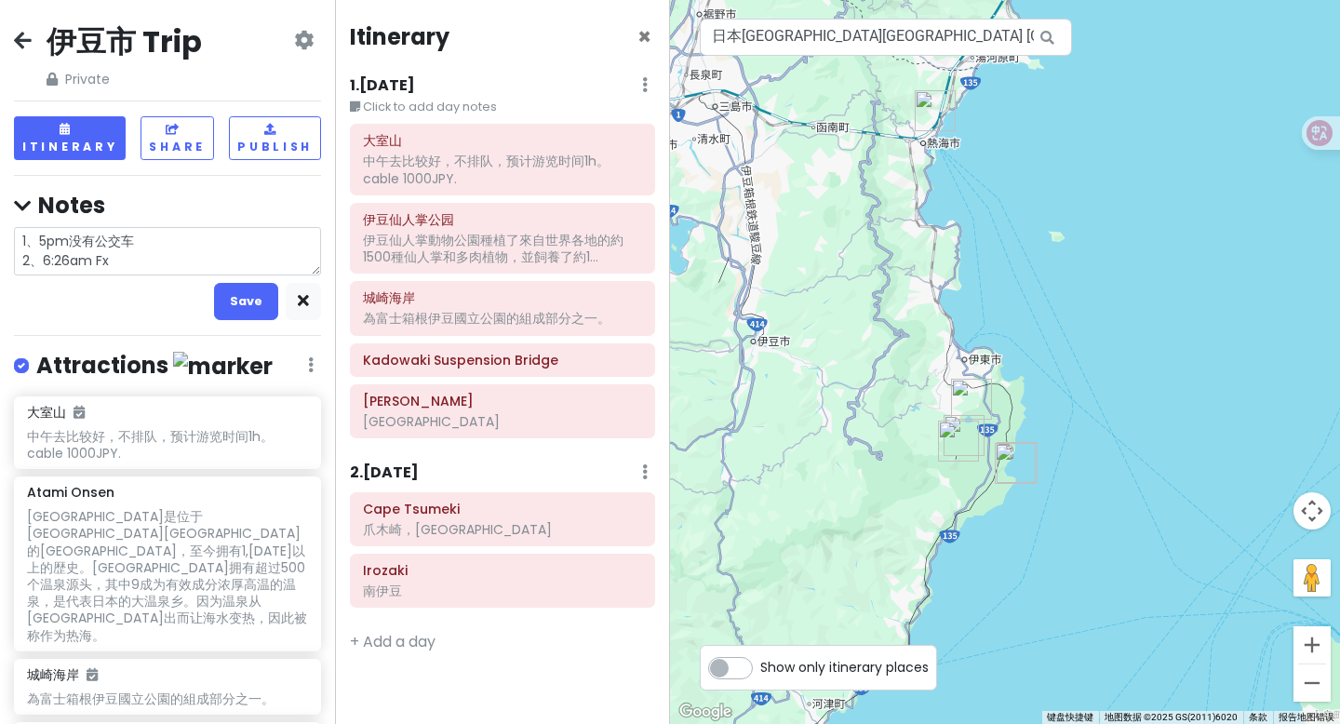
type textarea "1、5pm没有公交车 2、6:26am F"
type textarea "x"
type textarea "1、5pm没有公交车 2、6:26am F-"
type textarea "x"
type textarea "1、5pm没有公交车 2、6:26am F-l"
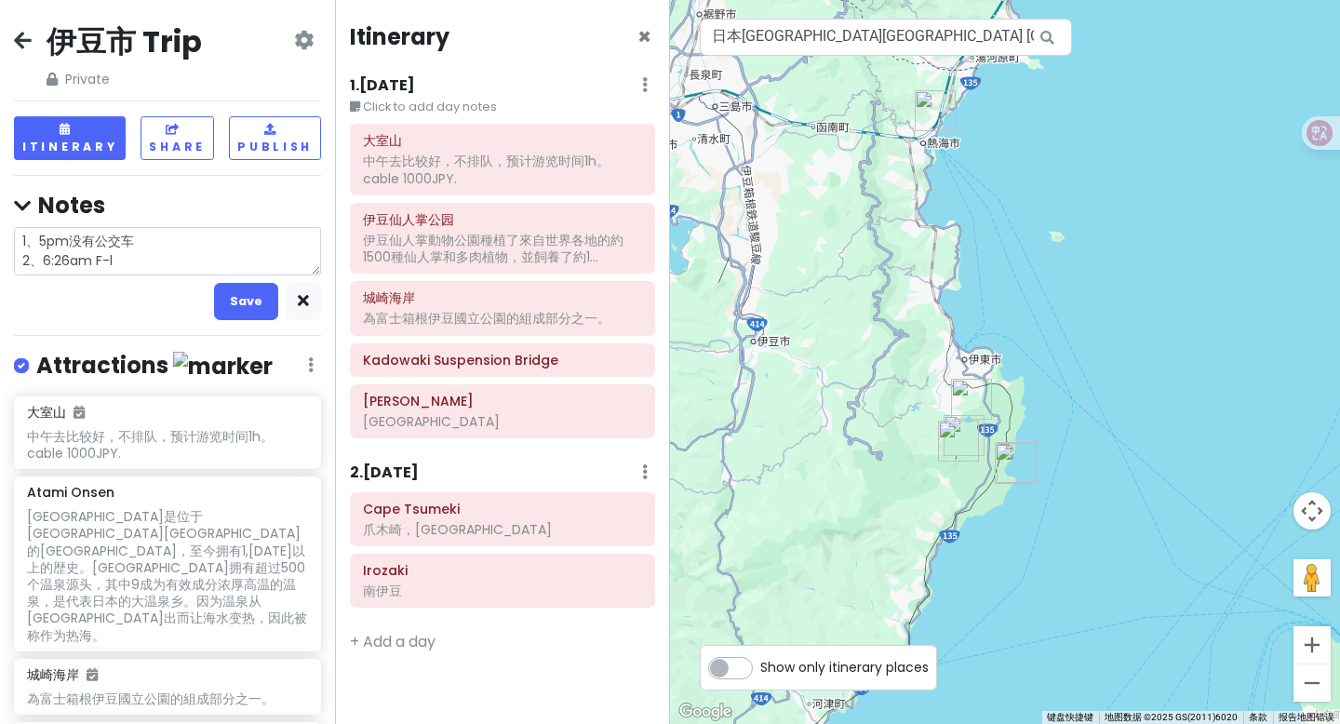
type textarea "x"
type textarea "1、5pm没有公交车 2、6:26am F-li"
type textarea "x"
type textarea "1、5pm没有公交车 2、6:26am F-[PERSON_NAME]"
type textarea "x"
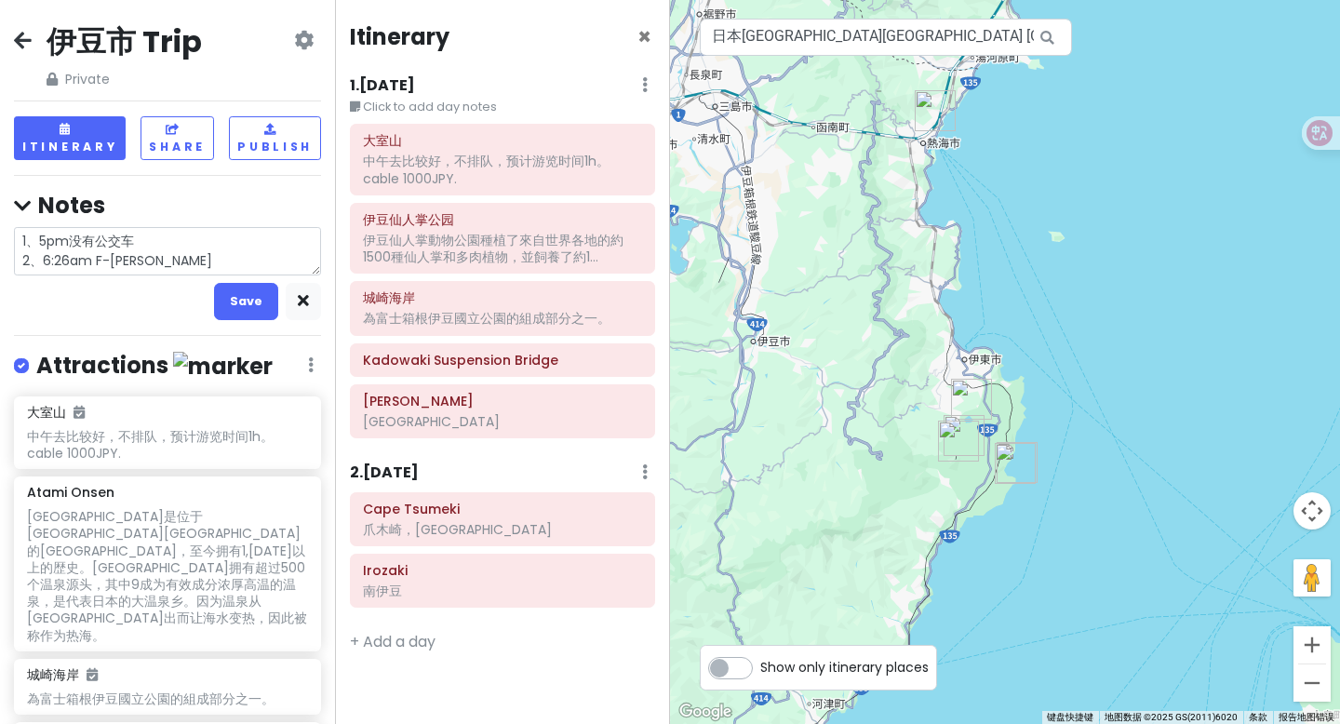
type textarea "1、5pm没有公交车 2、6:26am F-line"
type textarea "x"
type textarea "1、5pm没有公交车 2、6:26am F-line-"
type textarea "x"
type textarea "1、5pm没有公交车 2、6:26am F-line-h"
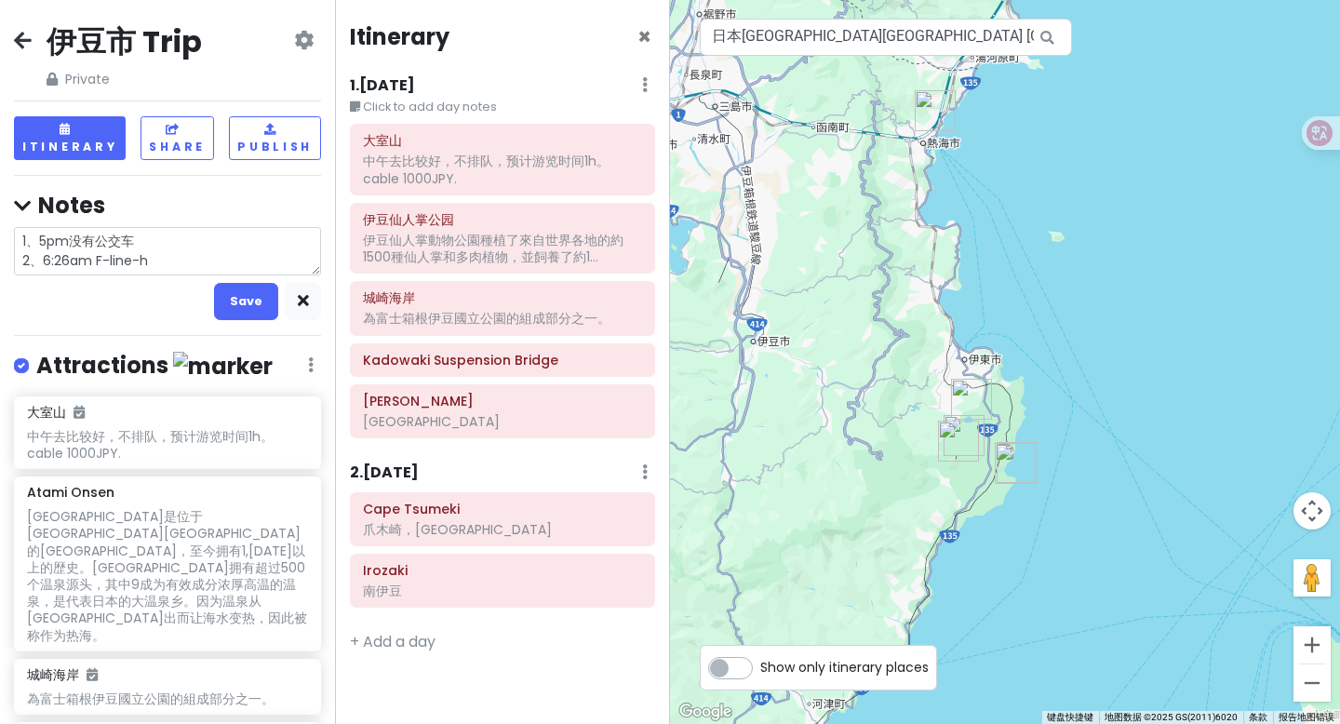
type textarea "x"
type textarea "1、5pm没有公交车 2、6:26am F-line-he"
type textarea "x"
type textarea "1、5pm没有公交车 2、6:26am F-line-[GEOGRAPHIC_DATA]"
type textarea "x"
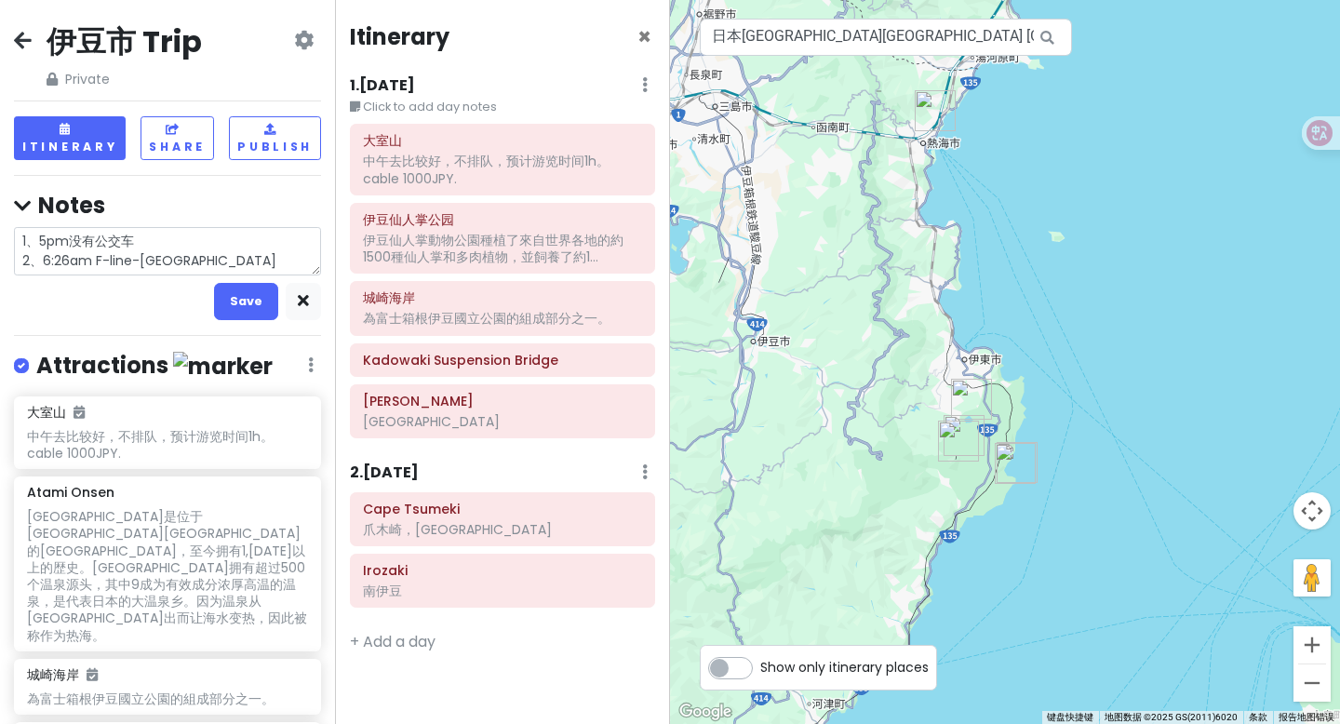
type textarea "1、5pm没有公交车 2、6:26am F-line-hen b"
type textarea "x"
type textarea "1、5pm没有公交车 2、6:26am F-line-hen bi"
type textarea "x"
type textarea "1、5pm没有公交车 2、6:26am F-line-hen bin"
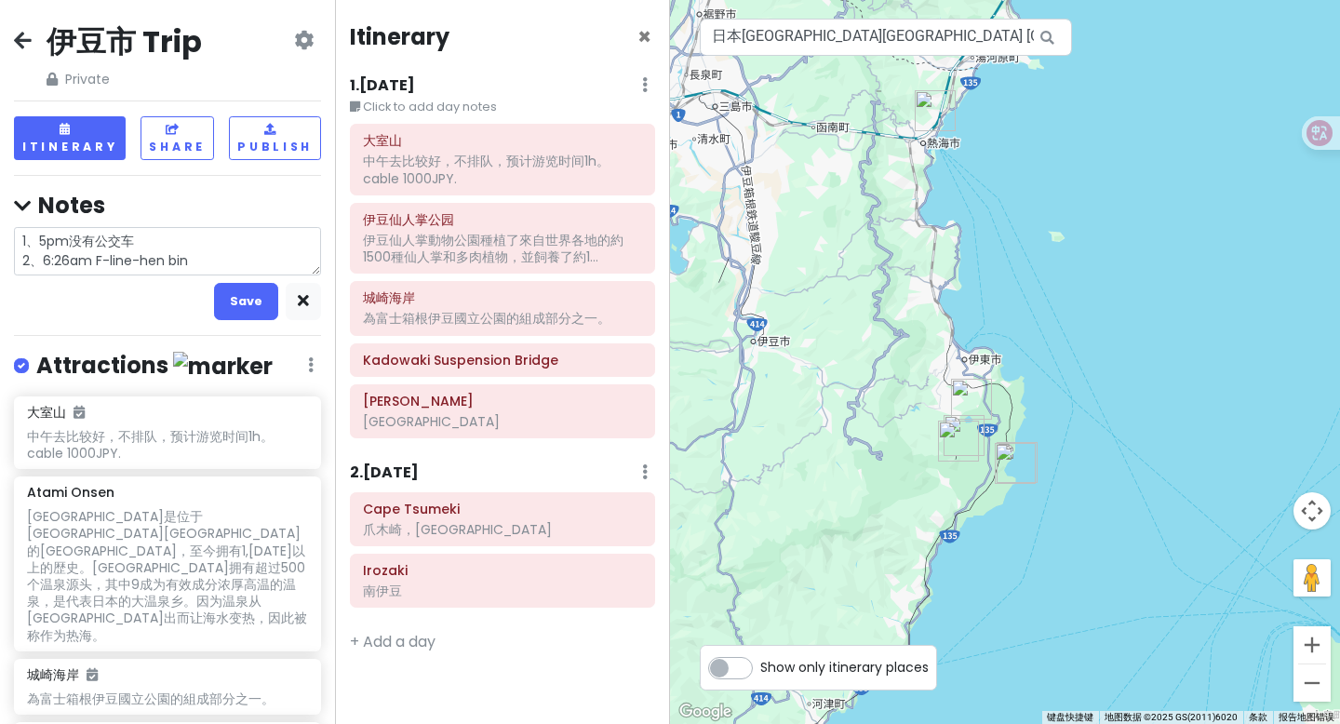
type textarea "x"
type textarea "1、5pm没有公交车 2、6:26am F-line-hen bi"
type textarea "x"
type textarea "1、5pm没有公交车 2、6:26am F-line-hen b"
type textarea "x"
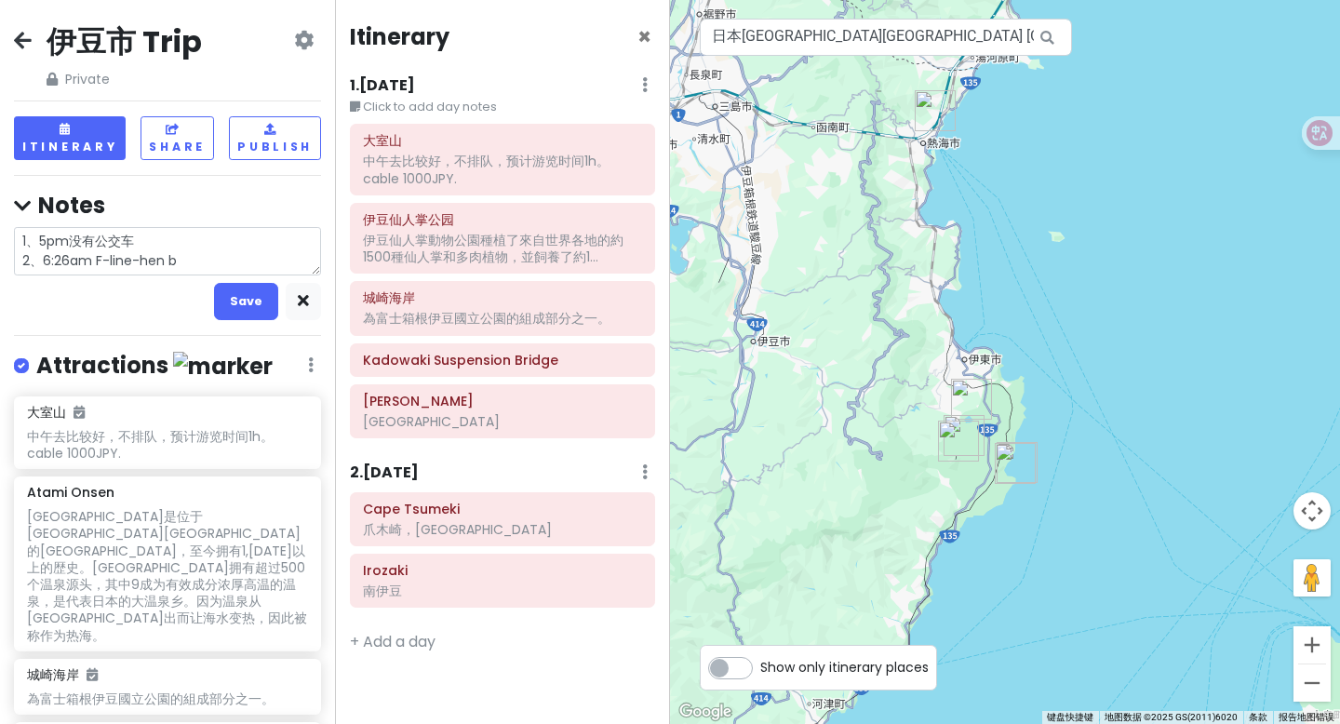
type textarea "1、5pm没有公交车 2、6:26am F-line-[GEOGRAPHIC_DATA]"
type textarea "x"
type textarea "1、5pm没有公交车 2、6:26am F-line-[GEOGRAPHIC_DATA]"
type textarea "x"
type textarea "1、5pm没有公交车 2、6:26am F-line-heng b"
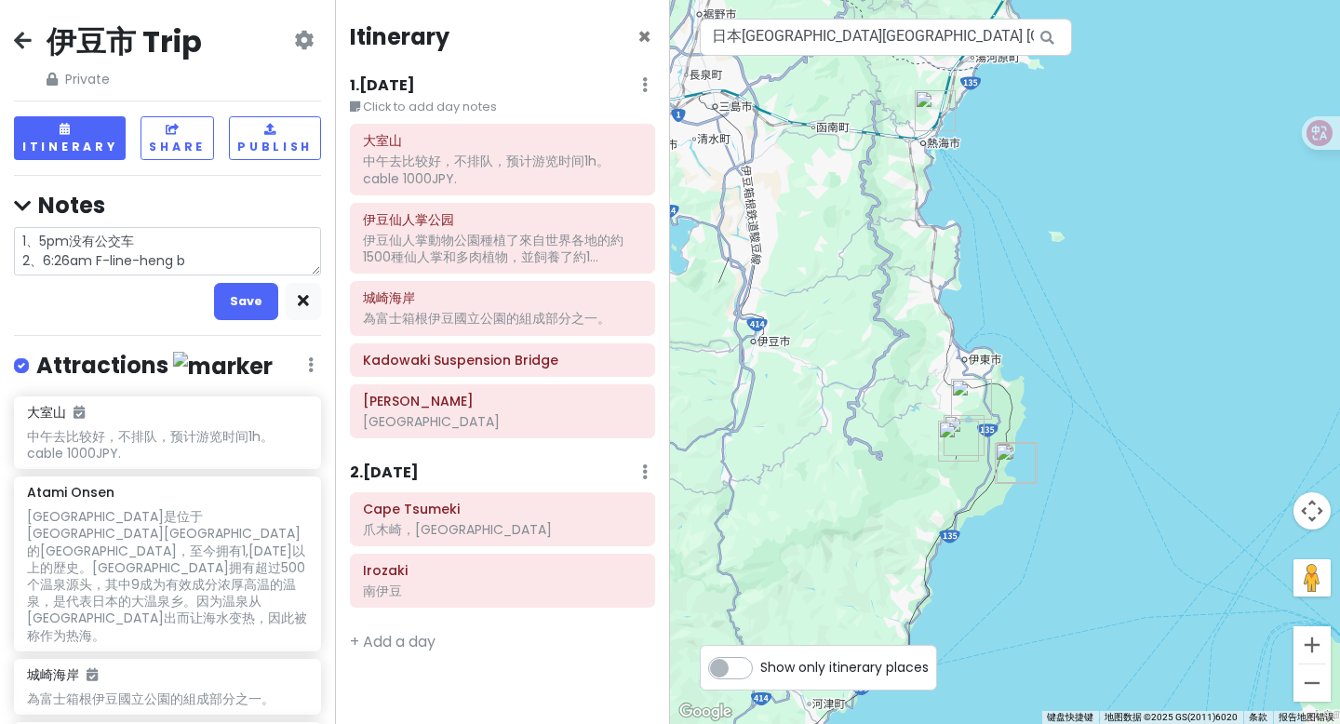
type textarea "x"
type textarea "1、5pm没有公交车 2、6:26am F-line-[GEOGRAPHIC_DATA] bi"
type textarea "x"
type textarea "1、5pm没有公交车 2、6:26am F-line-heng bin"
type textarea "x"
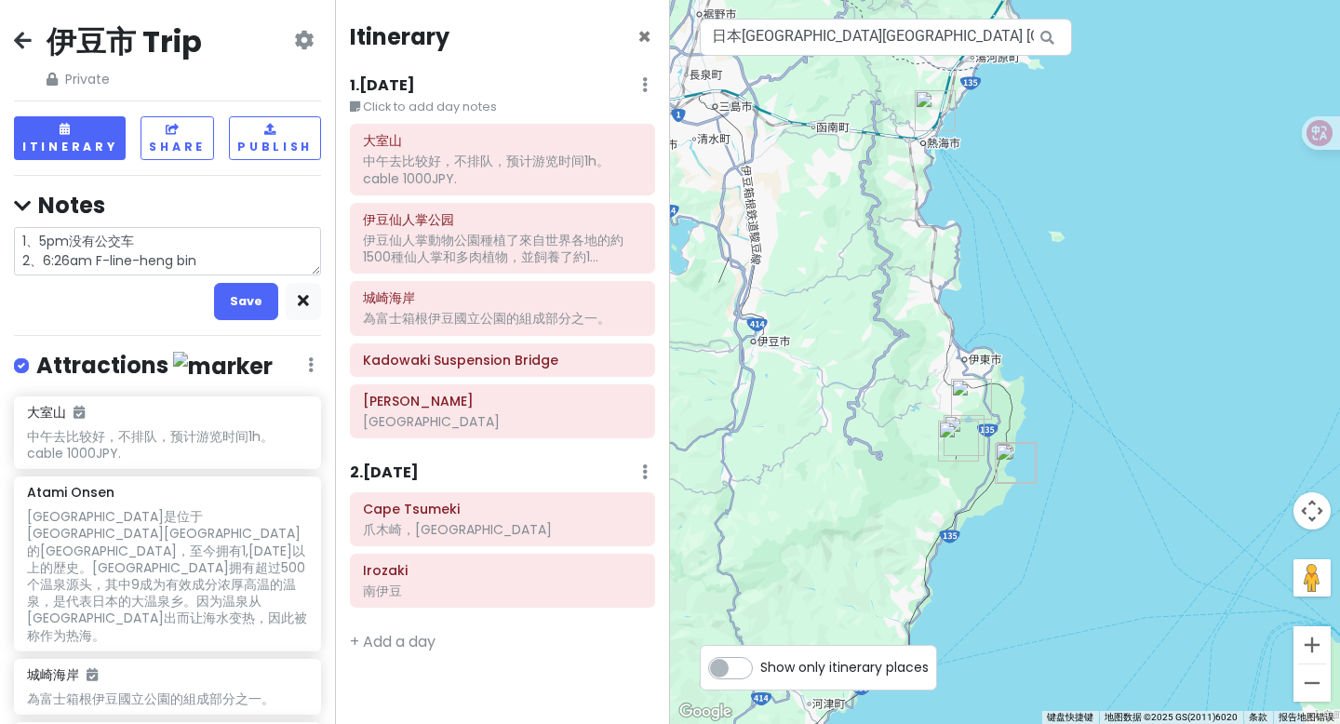
type textarea "1、5pm没有公交车 2、6:26am F-line-横滨"
type textarea "x"
type textarea "1、5pm没有公交车 2、6:26am F-line-[GEOGRAPHIC_DATA]-"
type textarea "x"
type textarea "1、5pm没有公交车 2、6:26am F-line-横滨-r"
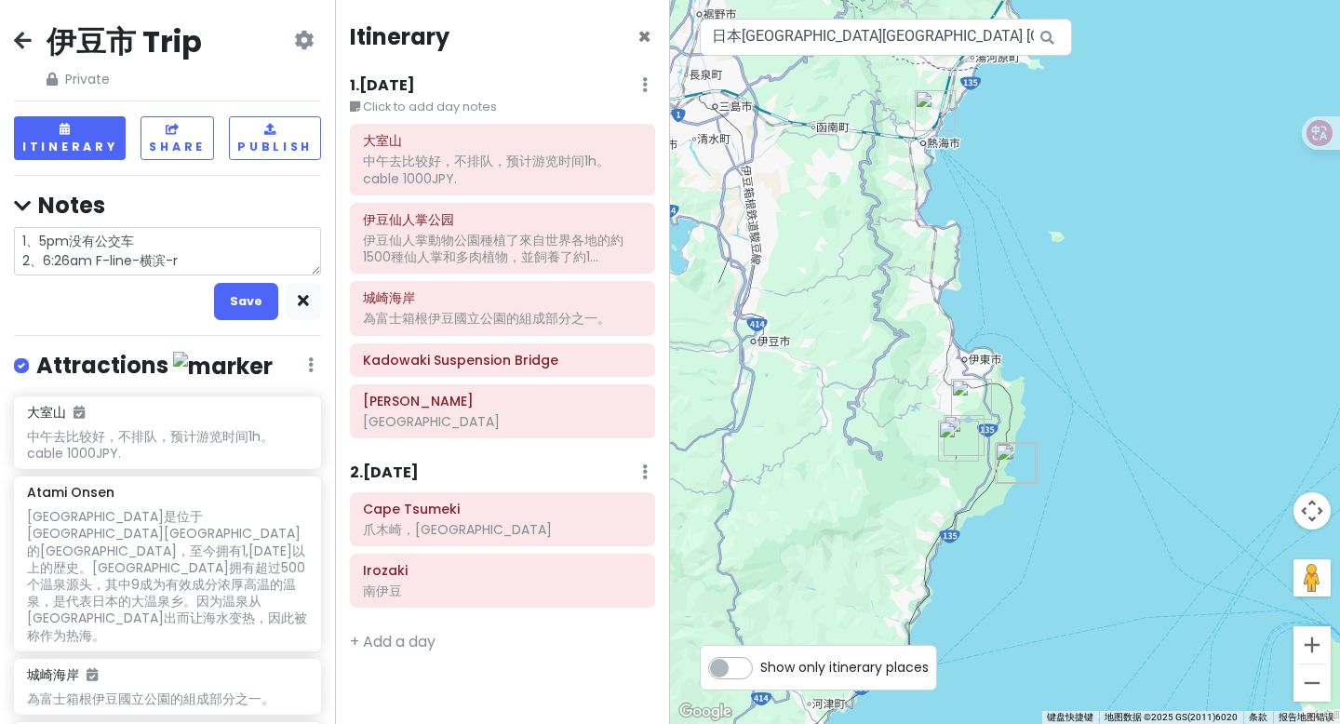
type textarea "x"
type textarea "1、5pm没有公交车 2、6:26am F-line-[GEOGRAPHIC_DATA]-re"
type textarea "x"
type textarea "1、5pm没有公交车 2、6:26am F-line-横滨-re h"
type textarea "x"
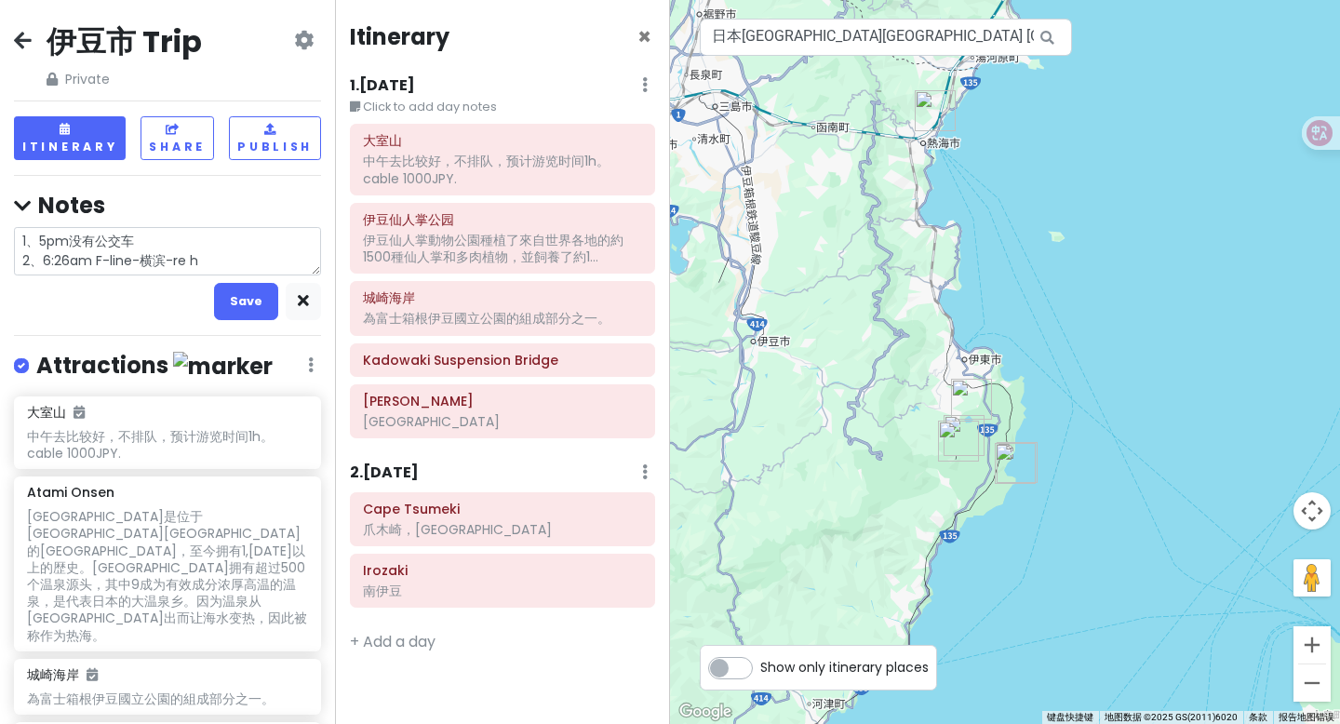
type textarea "1、5pm没有公交车 2、6:26am F-line-横滨-re ha"
type textarea "x"
type textarea "1、5pm没有公交车 2、6:26am F-line-横滨-re hai"
type textarea "x"
type textarea "1、5pm没有公交车 2、6:26am F-line-[GEOGRAPHIC_DATA]-[GEOGRAPHIC_DATA]"
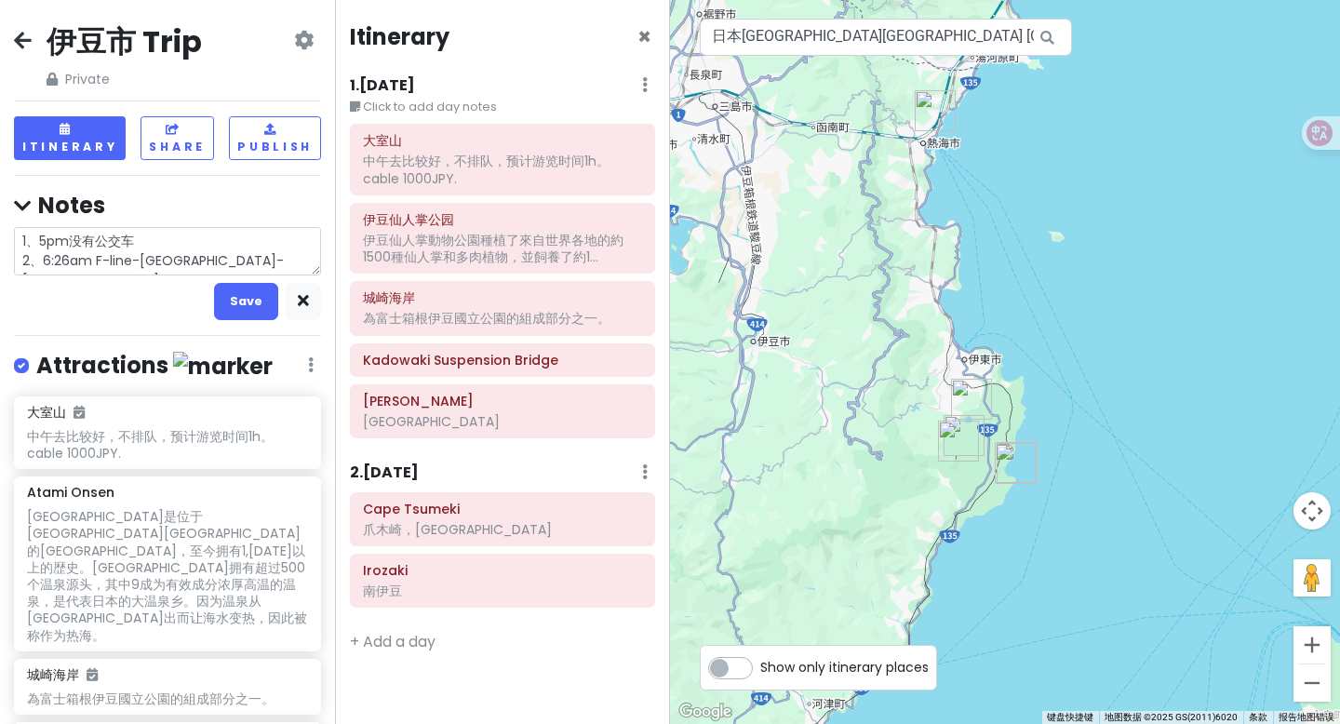
type textarea "x"
type textarea "1、5pm没有公交车 2、6:26am F-line-[GEOGRAPHIC_DATA]、"
type textarea "x"
type textarea "1、5pm没有公交车 2、6:26am F-line-[GEOGRAPHIC_DATA]-[GEOGRAPHIC_DATA]"
type textarea "x"
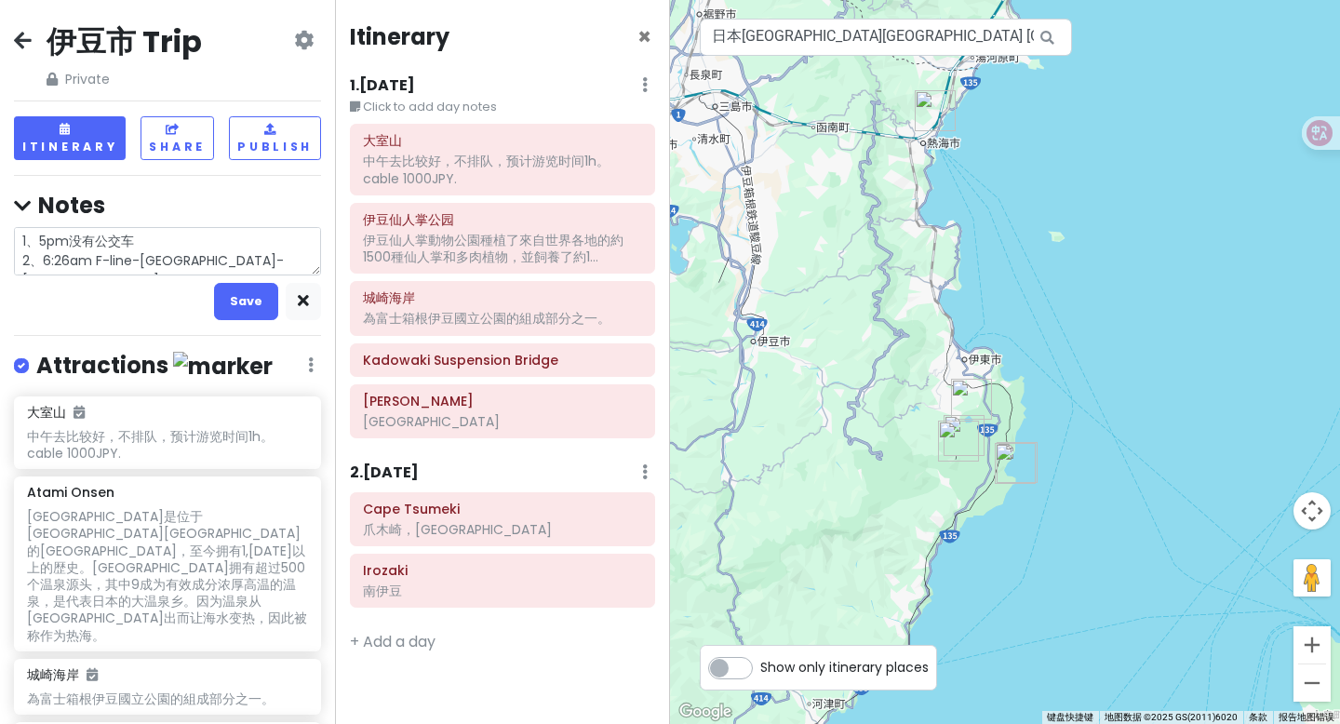
type textarea "1、5pm没有公交车 2、6:26am F-line-[GEOGRAPHIC_DATA]-[GEOGRAPHIC_DATA]-"
type textarea "x"
type textarea "1、5pm没有公交车 2、6:26am F-line-横滨-热海-画"
type textarea "x"
type textarea "1、5pm没有公交车 2、6:26am F-line-[GEOGRAPHIC_DATA]-[GEOGRAPHIC_DATA]-ui"
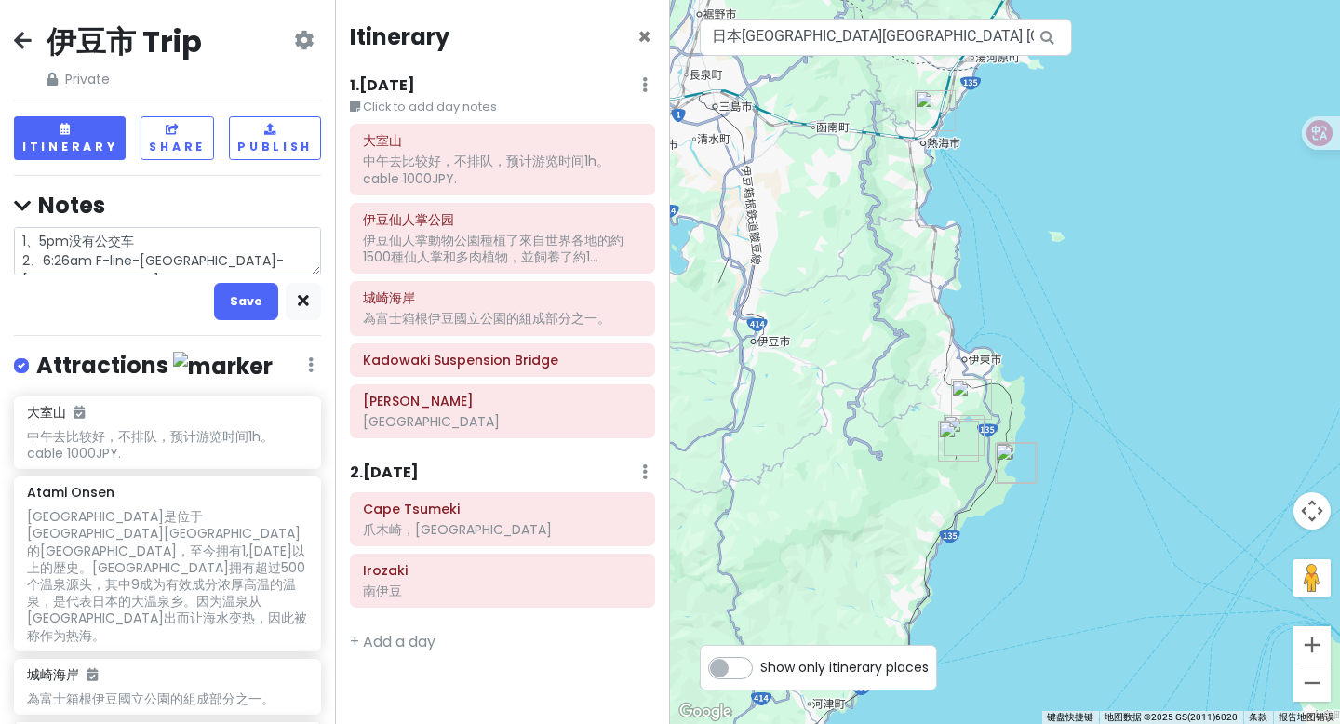
type textarea "x"
type textarea "1、5pm没有公交车 2、6:26am F-line-[GEOGRAPHIC_DATA]-[GEOGRAPHIC_DATA]-ui d"
type textarea "x"
type textarea "1、5pm没有公交车 2、6:26am F-line-[GEOGRAPHIC_DATA]-[GEOGRAPHIC_DATA]-ui do"
type textarea "x"
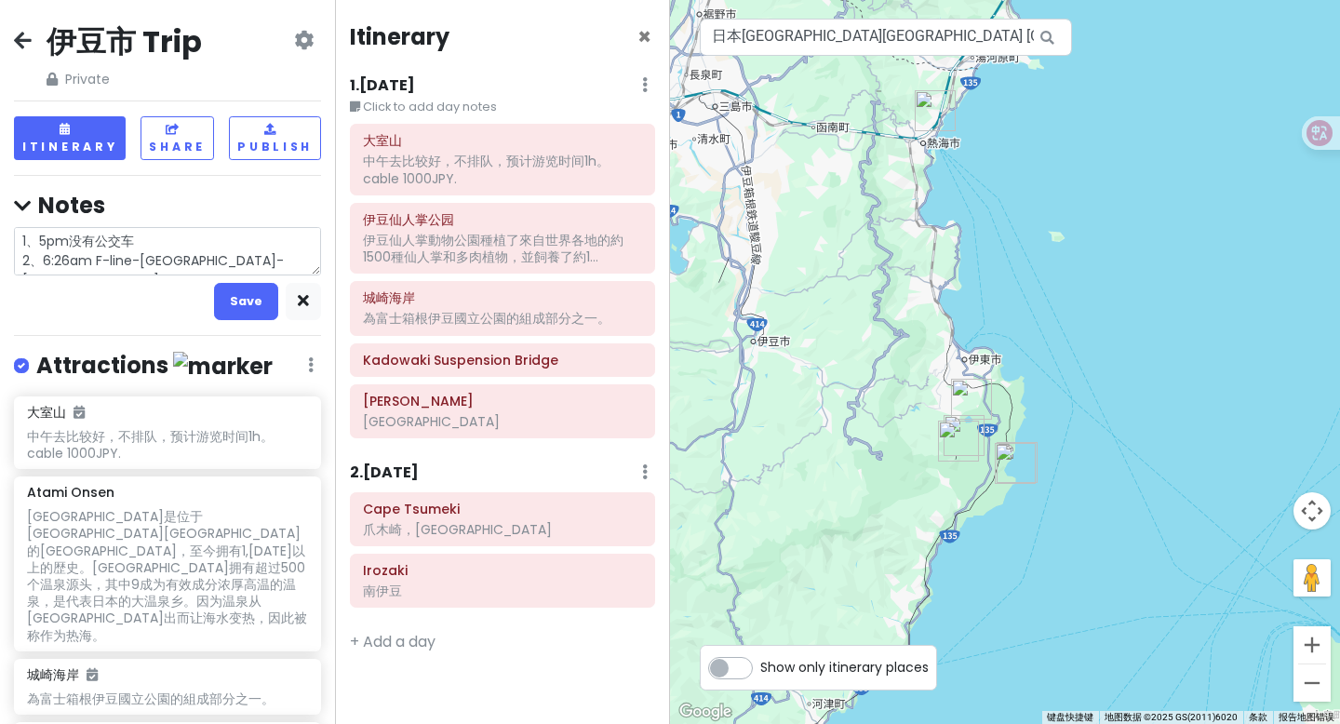
type textarea "1、5pm没有公交车 2、6:26am F-line-[GEOGRAPHIC_DATA]-[GEOGRAPHIC_DATA]-ui [PERSON_NAME]"
type textarea "x"
type textarea "1、5pm没有公交车 2、6:26am F-line-横滨-[GEOGRAPHIC_DATA]-[GEOGRAPHIC_DATA]"
type textarea "x"
type textarea "1、5pm没有公交车 2、6:26am F-line-[GEOGRAPHIC_DATA]-[GEOGRAPHIC_DATA]-ui [PERSON_NAME]"
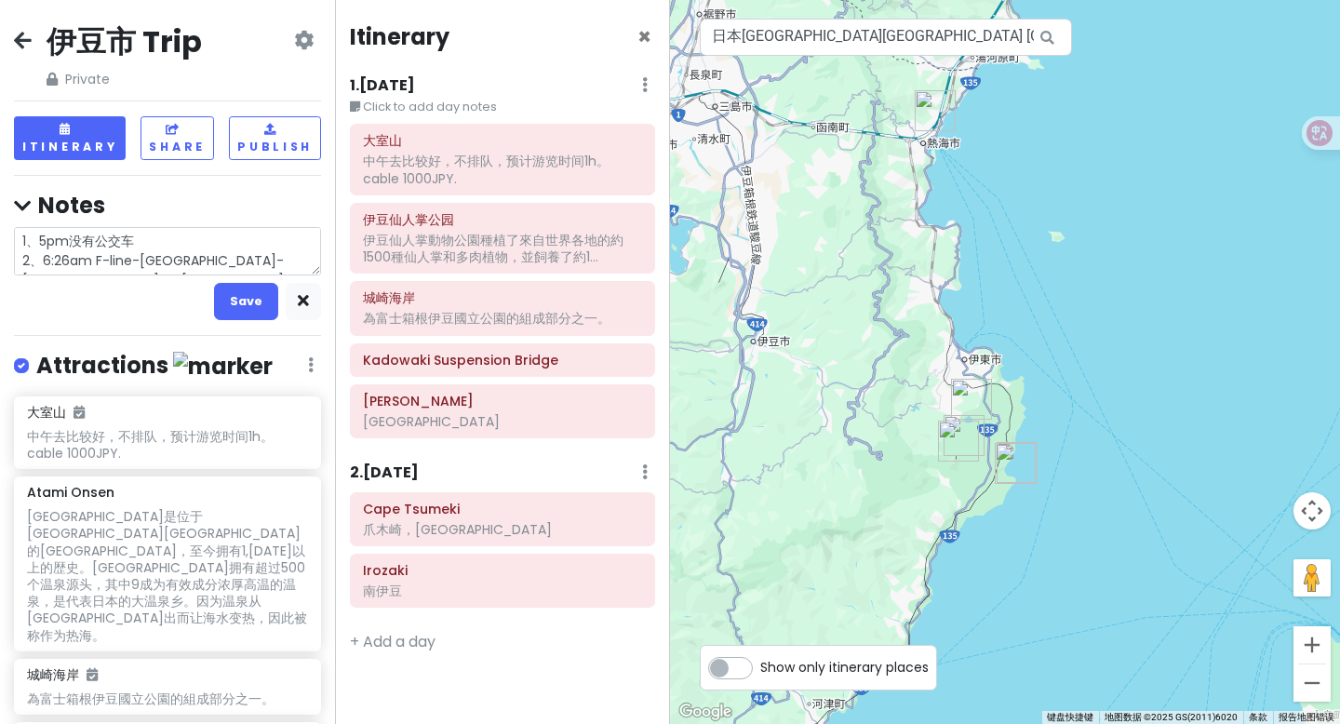
type textarea "x"
type textarea "1、5pm没有公交车 2、6:26am F-line-[GEOGRAPHIC_DATA]-[GEOGRAPHIC_DATA]-ui do"
type textarea "x"
type textarea "1、5pm没有公交车 2、6:26am F-line-[GEOGRAPHIC_DATA]-[GEOGRAPHIC_DATA]-ui d"
type textarea "x"
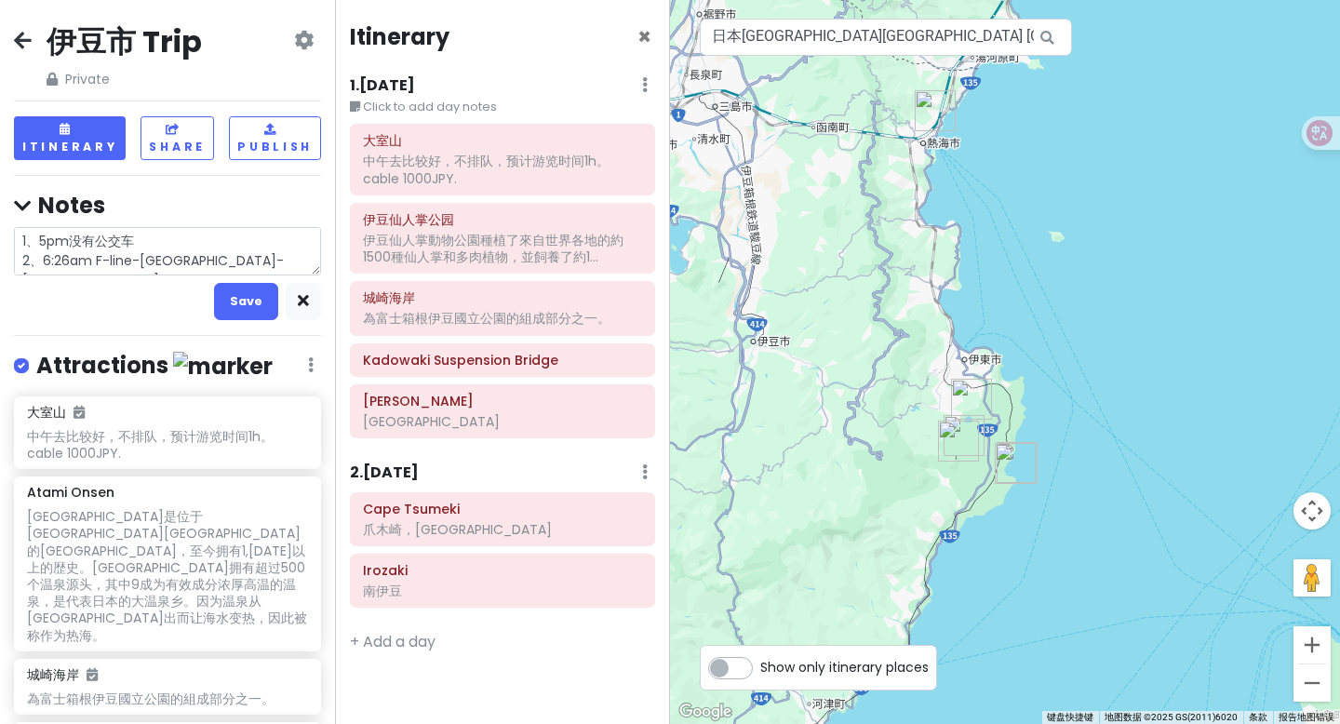
type textarea "1、5pm没有公交车 2、6:26am F-line-[GEOGRAPHIC_DATA]-[GEOGRAPHIC_DATA]-ui"
type textarea "x"
type textarea "1、5pm没有公交车 2、6:26am F-line-横滨-热海-画"
type textarea "x"
type textarea "1、5pm没有公交车 2、6:26am F-line-[GEOGRAPHIC_DATA]-[GEOGRAPHIC_DATA]-"
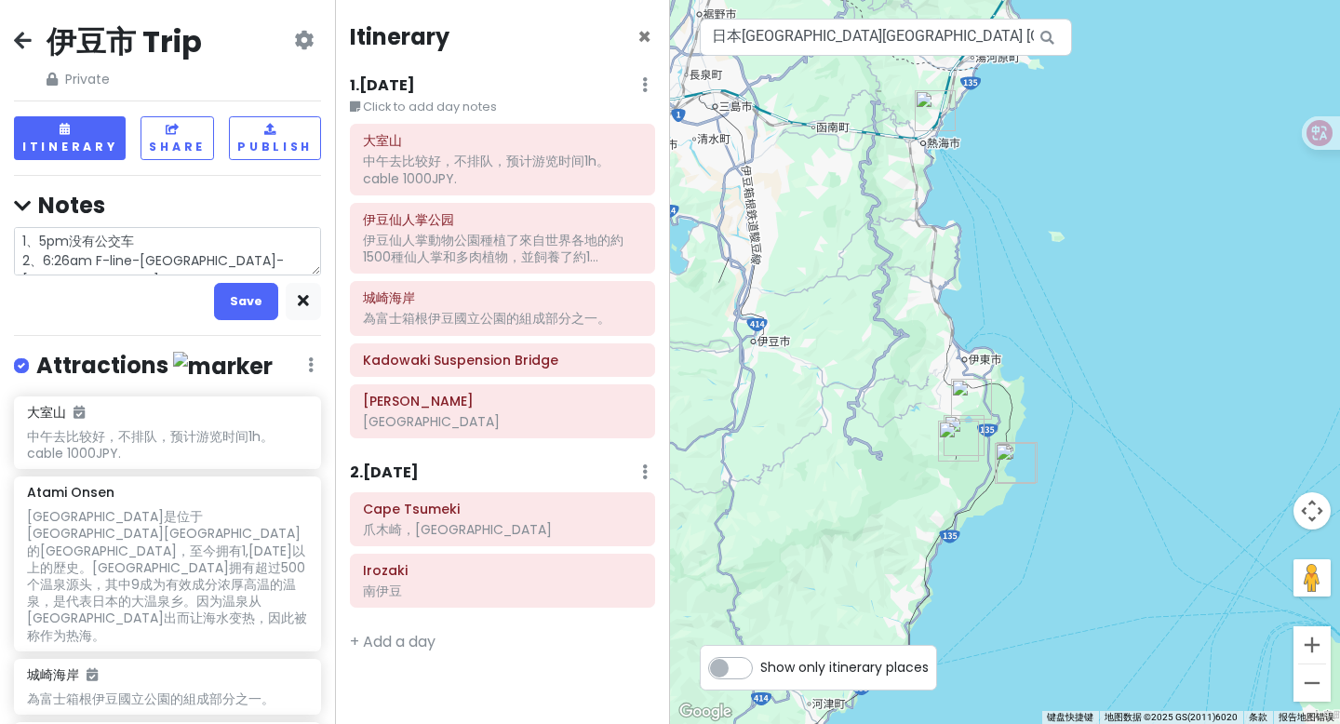
type textarea "x"
type textarea "1、5pm没有公交车 2、6:26am F-line-横滨-[GEOGRAPHIC_DATA]-y"
type textarea "x"
type textarea "1、5pm没有公交车 2、6:26am F-line-[GEOGRAPHIC_DATA]-[GEOGRAPHIC_DATA]-yi"
type textarea "x"
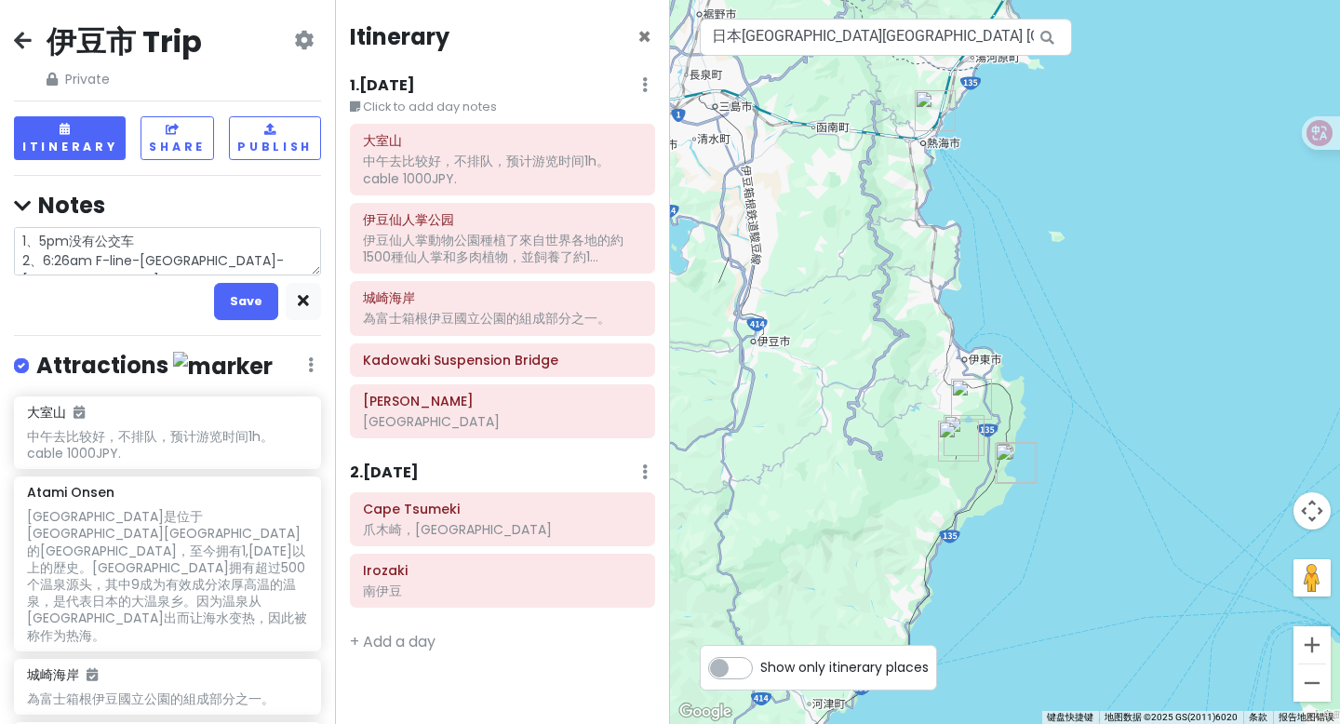
type textarea "1、5pm没有公交车 2、6:26am F-line-[GEOGRAPHIC_DATA]-[GEOGRAPHIC_DATA]-yi d"
type textarea "x"
type textarea "1、5pm没有公交车 2、6:26am F-line-[GEOGRAPHIC_DATA]-[GEOGRAPHIC_DATA]-yi do"
type textarea "x"
type textarea "1、5pm没有公交车 2、6:26am F-line-横滨-[GEOGRAPHIC_DATA]-yi [PERSON_NAME]"
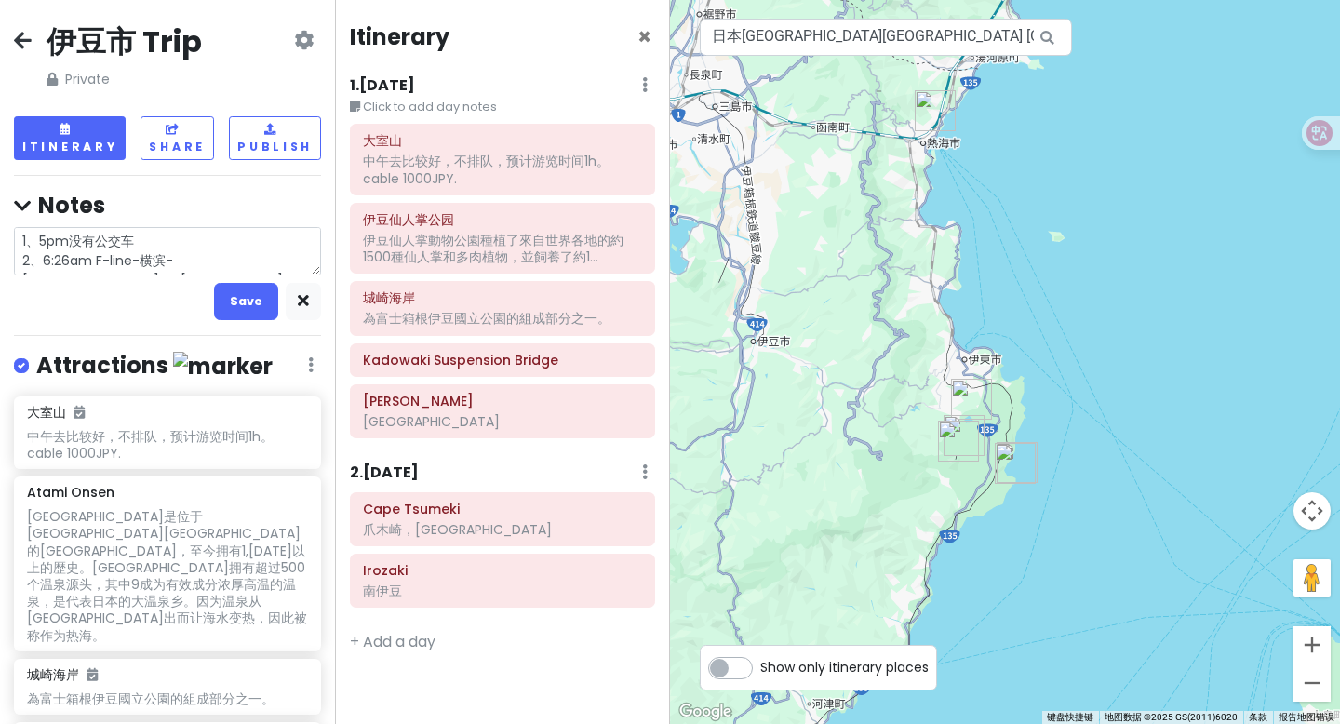
type textarea "x"
type textarea "1、5pm没有公交车 2、6:26am F-line-[GEOGRAPHIC_DATA]-[GEOGRAPHIC_DATA]-[GEOGRAPHIC_DATA]"
type textarea "x"
type textarea "1、5pm没有公交车 2、6:26am F-line-[GEOGRAPHIC_DATA]-[GEOGRAPHIC_DATA]-[GEOGRAPHIC_DATA]"
type textarea "x"
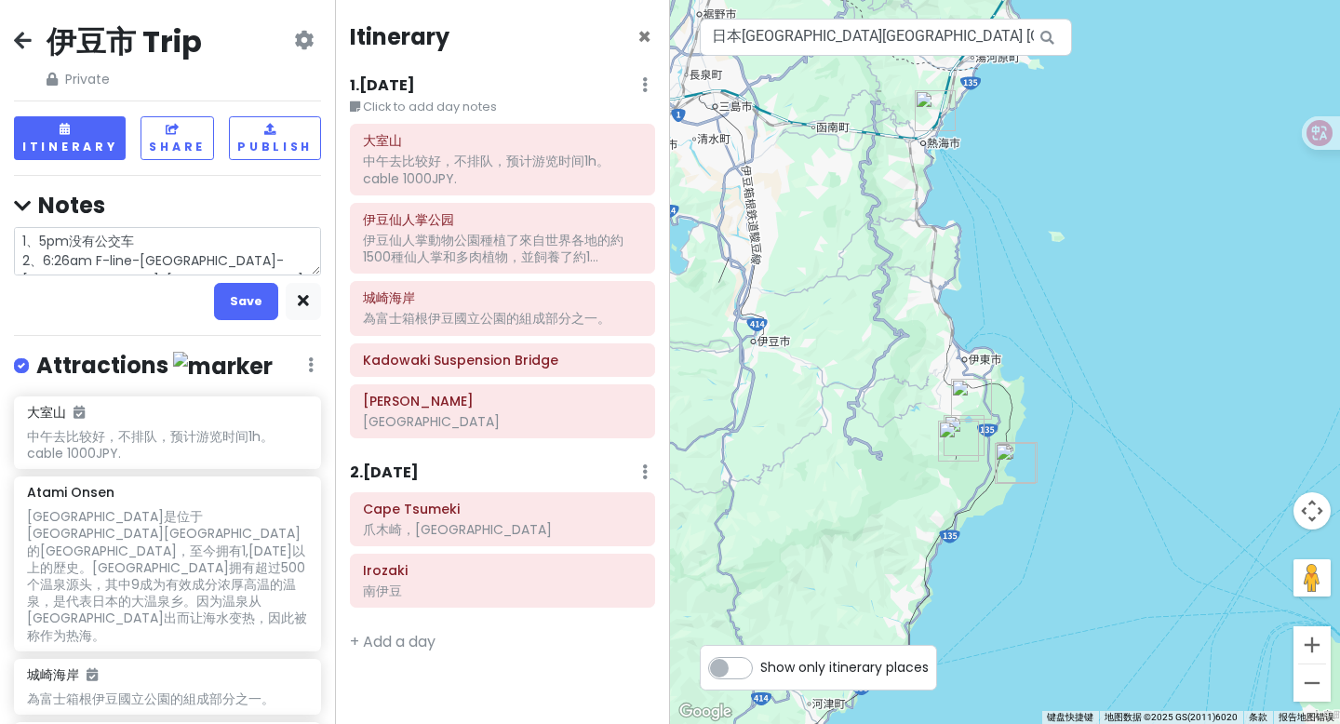
type textarea "1、5pm没有公交车 2、6:26am F-line-[GEOGRAPHIC_DATA]-[GEOGRAPHIC_DATA]-[GEOGRAPHIC_DATA]"
type textarea "x"
type textarea "1、5pm没有公交车 2、6:26am F-line-[GEOGRAPHIC_DATA]-[GEOGRAPHIC_DATA]-[GEOGRAPHIC_DATA]"
type textarea "x"
type textarea "1、5pm没有公交车 2、6:26am F-line-[GEOGRAPHIC_DATA]-[GEOGRAPHIC_DATA]-[GEOGRAPHIC_DATA]"
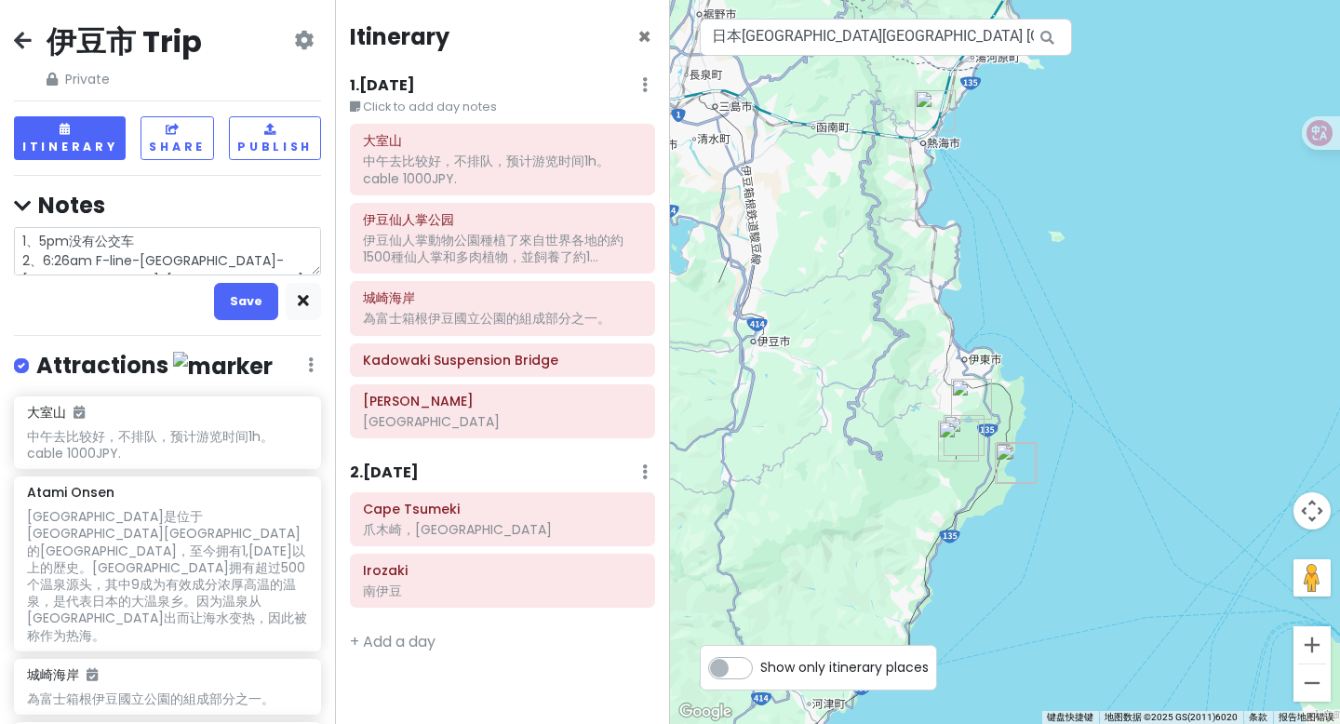
type textarea "x"
type textarea "1、5pm没有公交车 2、6:26am F-line-[GEOGRAPHIC_DATA]-[GEOGRAPHIC_DATA]-[GEOGRAPHIC_DATA…"
type textarea "x"
type textarea "1、5pm没有公交车 2、6:26am F-line-[GEOGRAPHIC_DATA]-[GEOGRAPHIC_DATA]-[GEOGRAPHIC_DATA…"
type textarea "x"
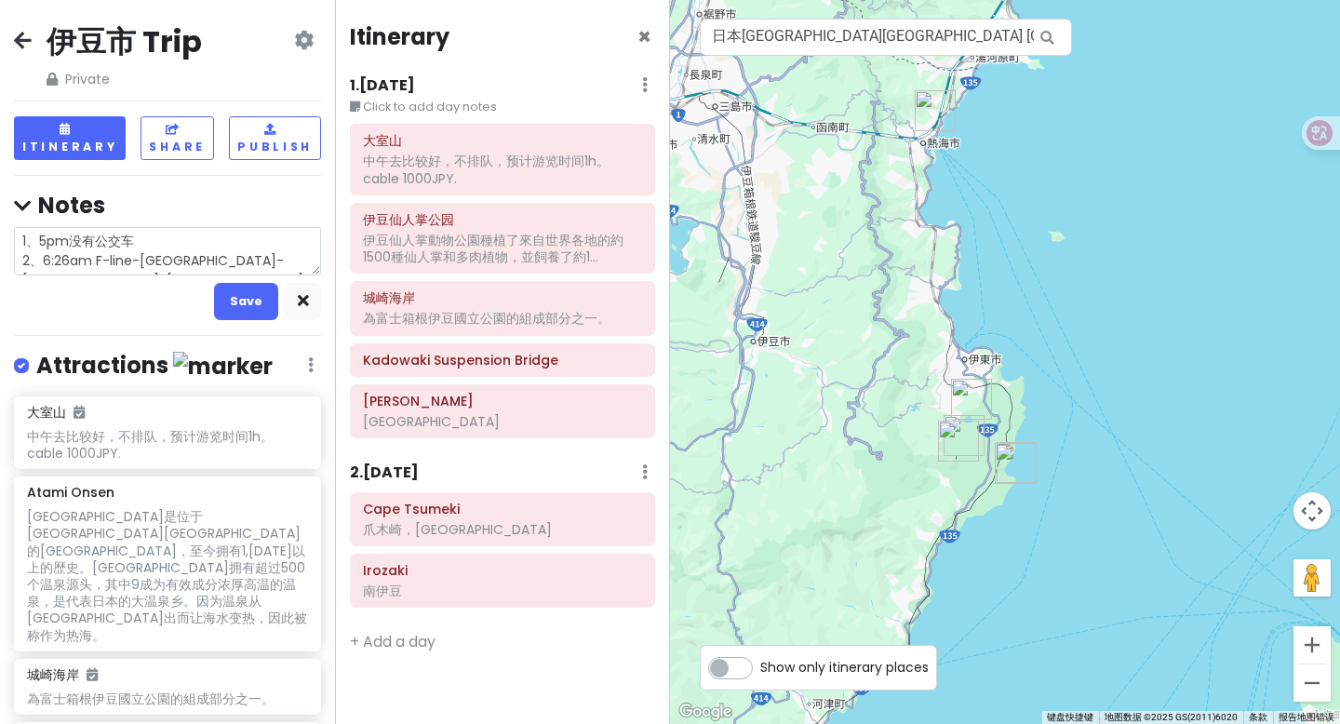
type textarea "1、5pm没有公交车 2、6:26am F-line-[GEOGRAPHIC_DATA]-[GEOGRAPHIC_DATA]-[GEOGRAPHIC_DATA…"
type textarea "x"
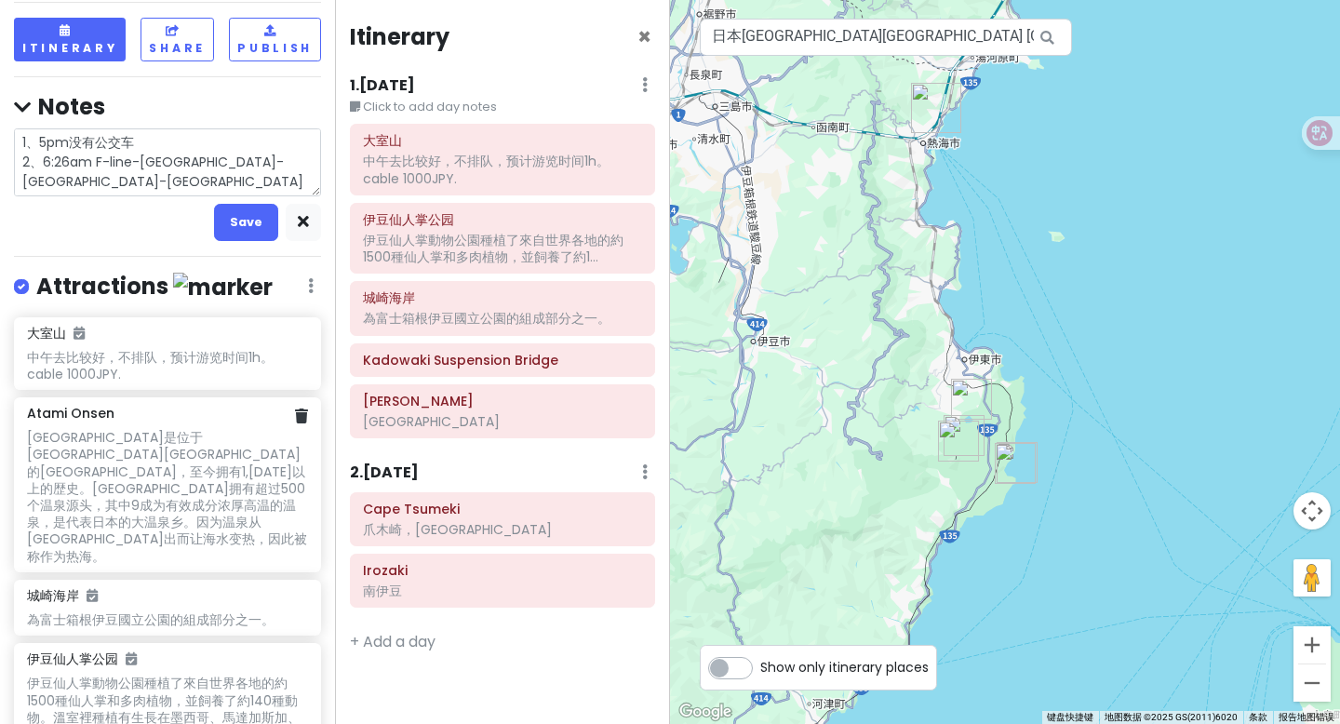
scroll to position [102, 0]
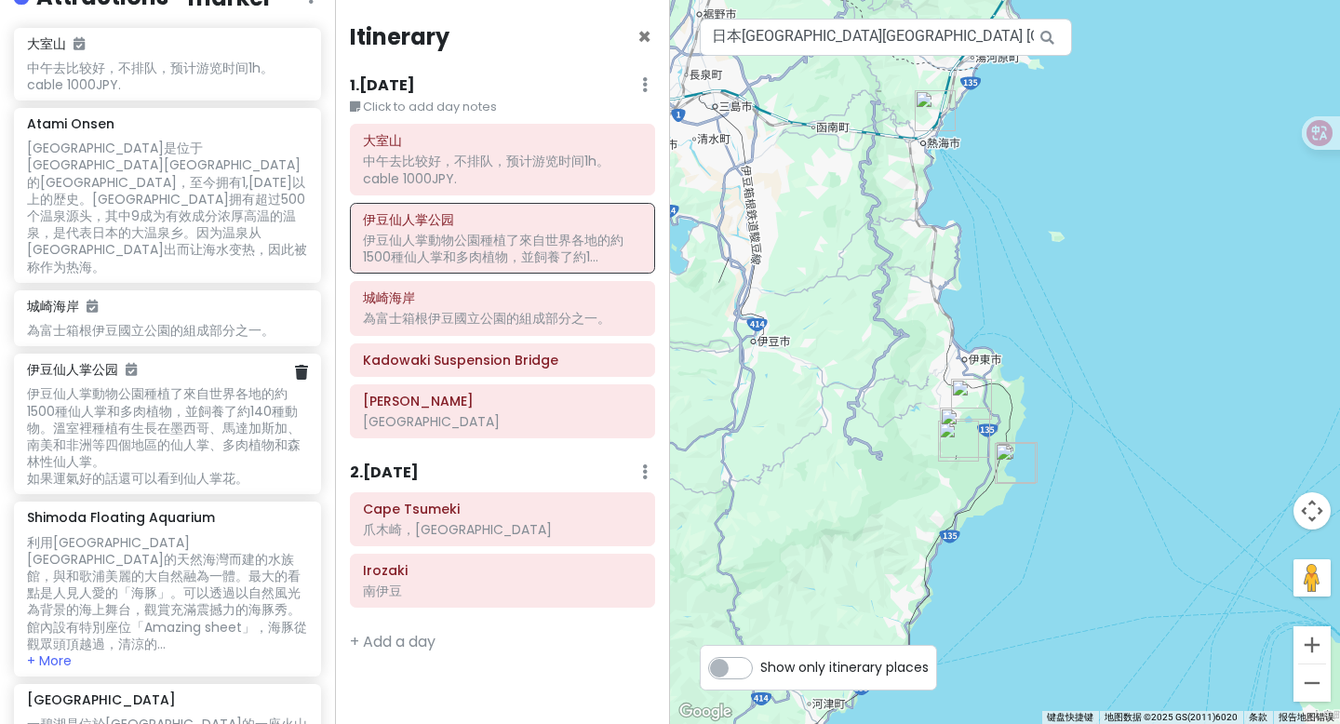
click at [201, 93] on div "伊豆仙人掌動物公園種植了來自世界各地的約1500種仙人掌和多肉植物，並飼養了約140種動物。溫室裡種植有生長在墨西哥、馬達加斯加、南美和非洲等四個地區的仙人掌…" at bounding box center [167, 76] width 280 height 33
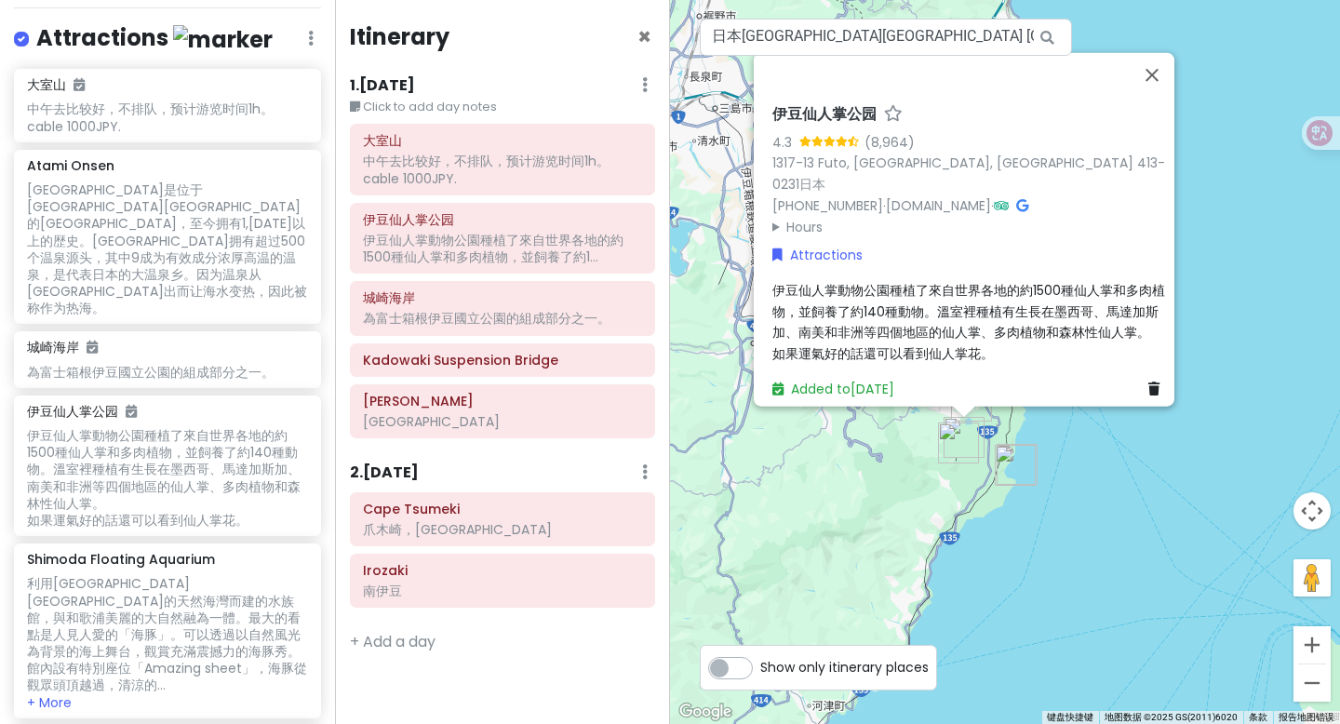
click at [772, 281] on span "伊豆仙人掌動物公園種植了來自世界各地的約1500種仙人掌和多肉植物，並飼養了約140種動物。溫室裡種植有生長在墨西哥、馬達加斯加、南美和非洲等四個地區的仙人掌…" at bounding box center [968, 321] width 393 height 81
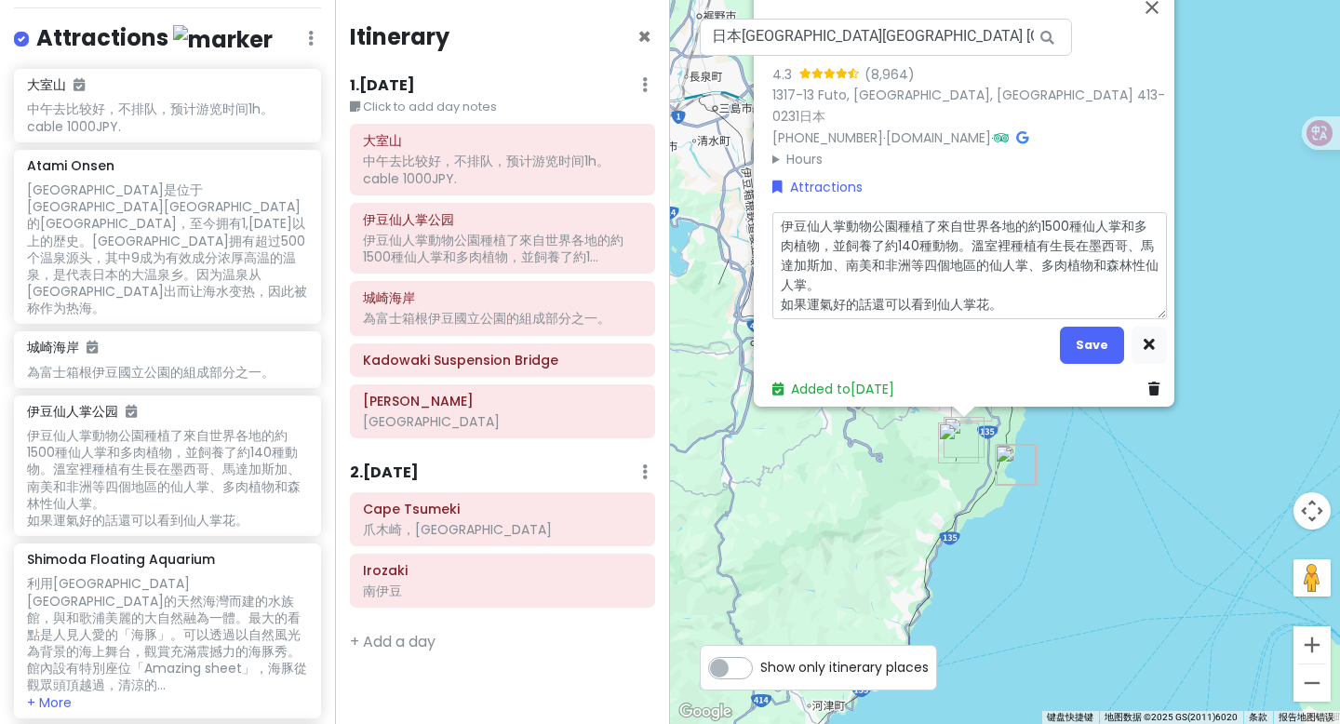
click at [774, 219] on textarea "伊豆仙人掌動物公園種植了來自世界各地的約1500種仙人掌和多肉植物，並飼養了約140種動物。溫室裡種植有生長在墨西哥、馬達加斯加、南美和非洲等四個地區的仙人掌…" at bounding box center [969, 265] width 394 height 107
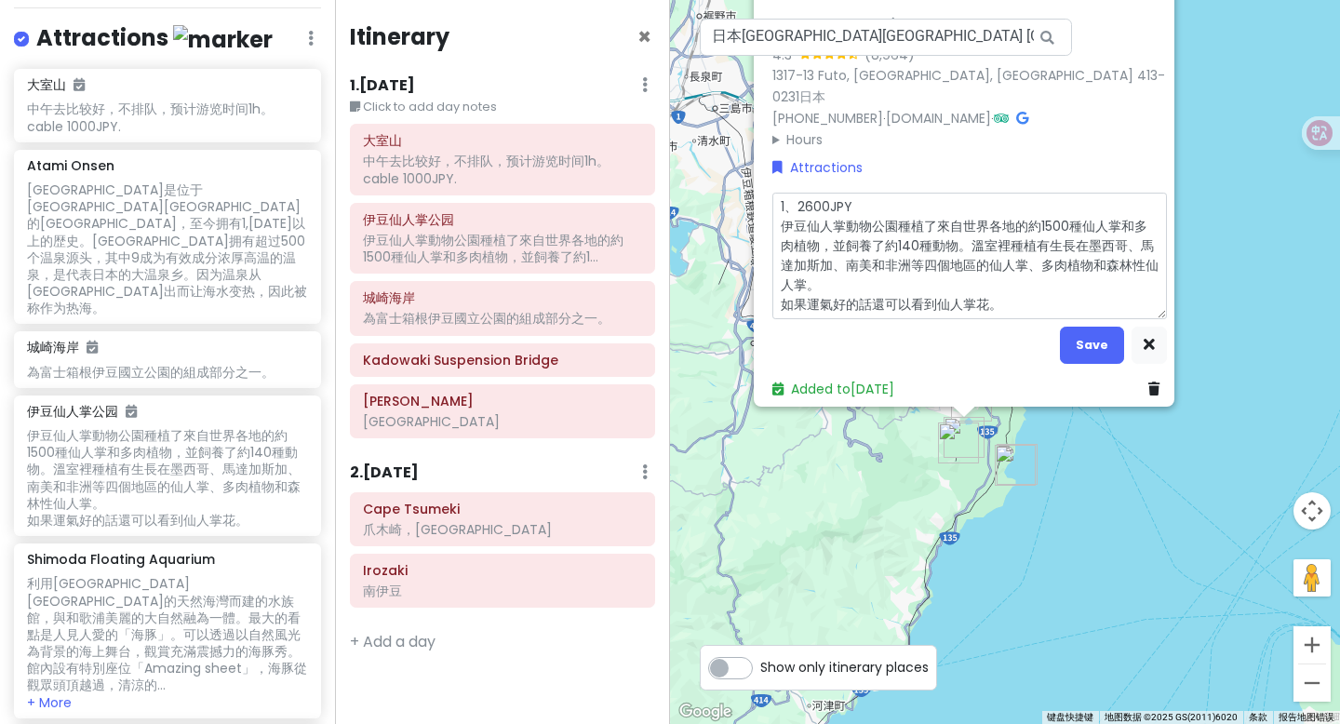
click at [772, 218] on textarea "1、2600JPY 伊豆仙人掌動物公園種植了來自世界各地的約1500種仙人掌和多肉植物，並飼養了約140種動物。溫室裡種植有生長在墨西哥、馬達加斯加、南美和非…" at bounding box center [969, 256] width 394 height 127
click at [1089, 334] on button "Save" at bounding box center [1092, 345] width 64 height 36
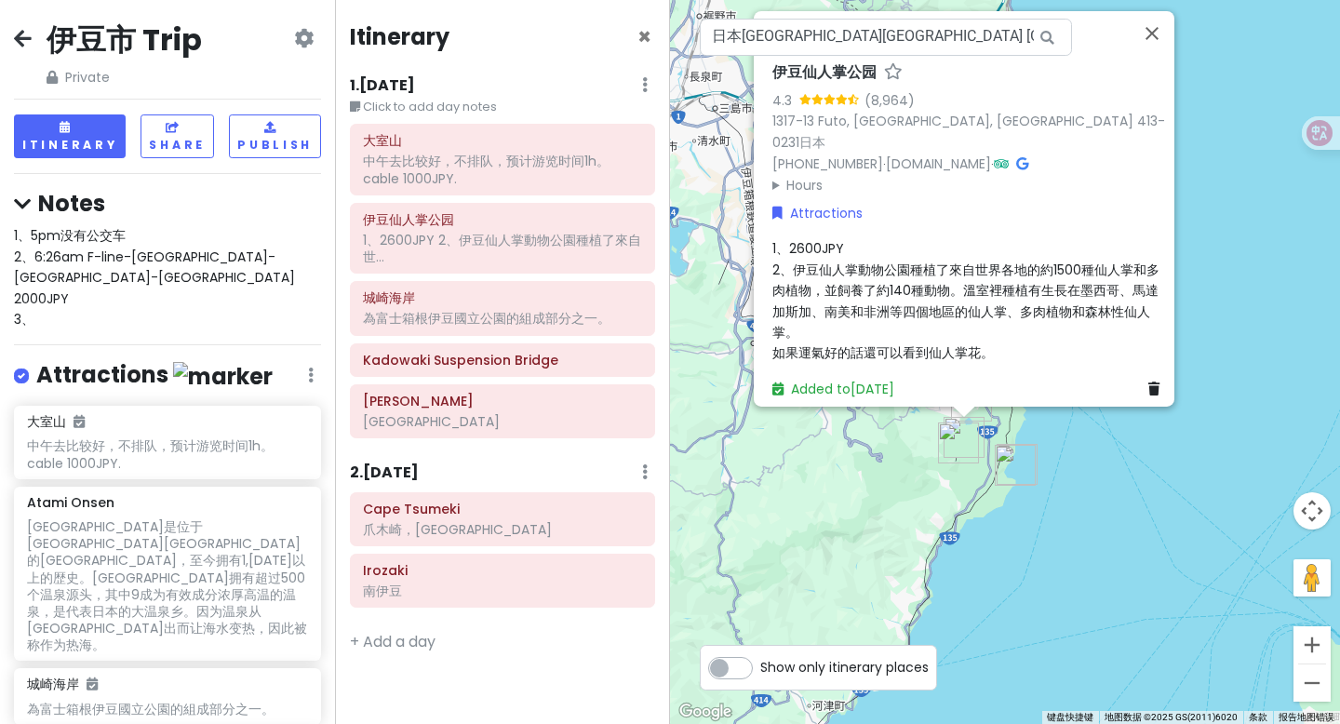
scroll to position [0, 0]
click at [84, 268] on div "1、5pm没有公交车 2、6:26am F-line-[GEOGRAPHIC_DATA]-[GEOGRAPHIC_DATA]-[GEOGRAPHIC_DATA…" at bounding box center [167, 279] width 307 height 104
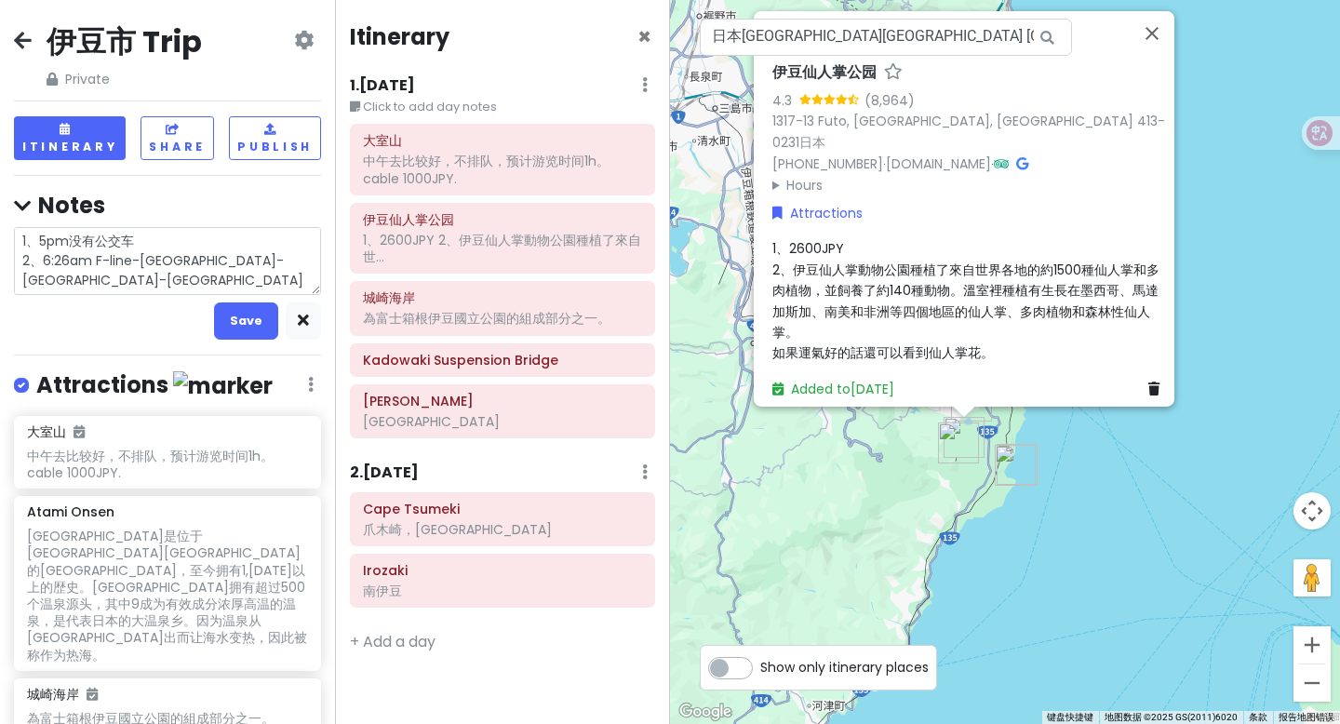
click at [118, 274] on textarea "1、5pm没有公交车 2、6:26am F-line-[GEOGRAPHIC_DATA]-[GEOGRAPHIC_DATA]-[GEOGRAPHIC_DATA…" at bounding box center [167, 261] width 307 height 68
click at [232, 260] on textarea "1、5pm没有公交车 2、6:26am F-line-[GEOGRAPHIC_DATA]-[GEOGRAPHIC_DATA]-[GEOGRAPHIC_DATA…" at bounding box center [167, 261] width 307 height 68
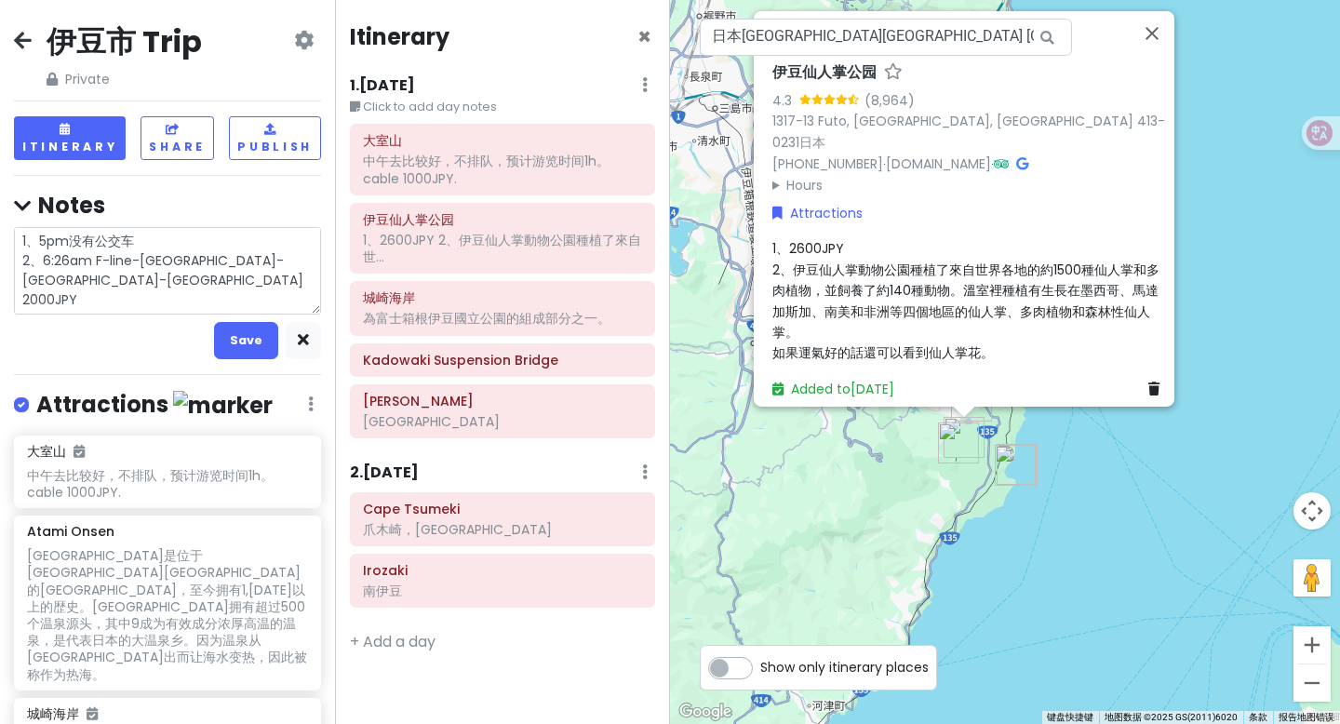
click at [157, 303] on textarea "1、5pm没有公交车 2、6:26am F-line-[GEOGRAPHIC_DATA]-[GEOGRAPHIC_DATA]-[GEOGRAPHIC_DATA…" at bounding box center [167, 270] width 307 height 87
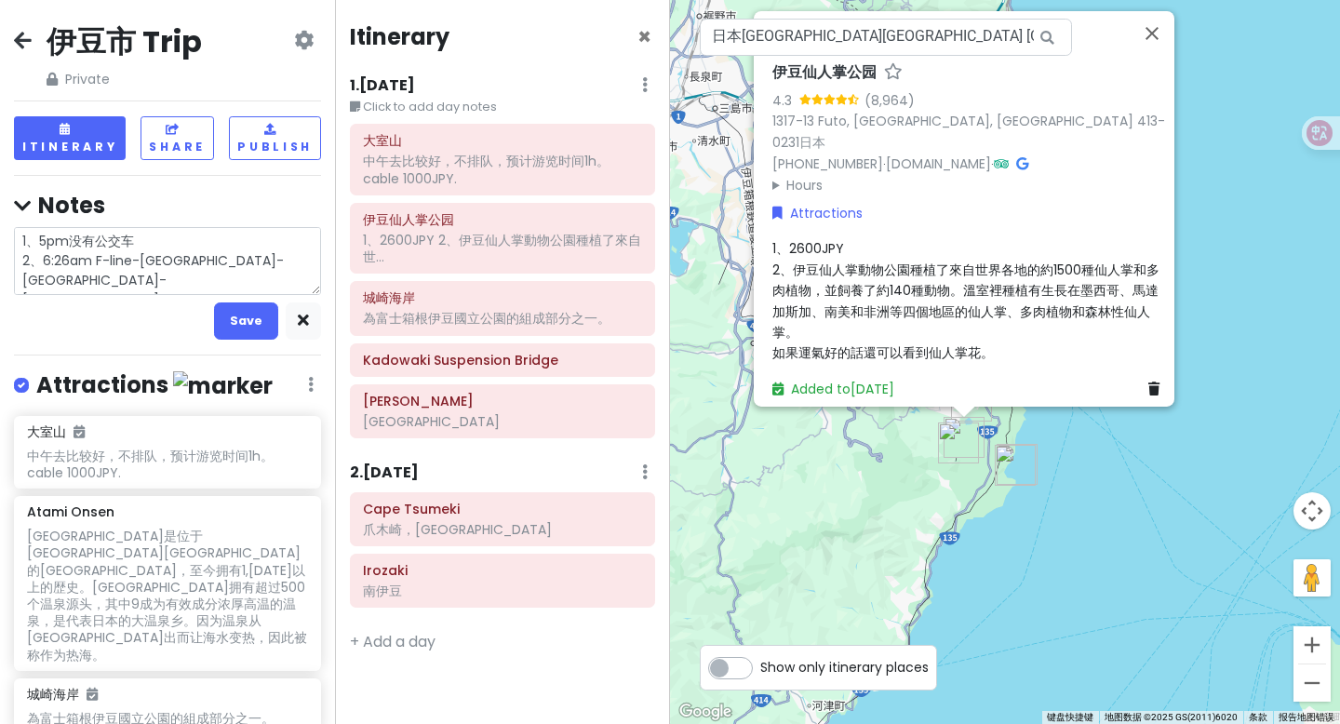
drag, startPoint x: 231, startPoint y: 263, endPoint x: 278, endPoint y: 263, distance: 47.4
click at [207, 274] on textarea "1、5pm没有公交车 2、6:26am F-line-[GEOGRAPHIC_DATA]-[GEOGRAPHIC_DATA]-[GEOGRAPHIC_DATA…" at bounding box center [167, 261] width 307 height 68
click at [65, 260] on textarea "1、5pm没有公交车 2、6:26am F-line-[GEOGRAPHIC_DATA]-[GEOGRAPHIC_DATA]-[GEOGRAPHIC_DATA…" at bounding box center [167, 261] width 307 height 68
click at [300, 252] on textarea "1、5pm没有公交车 2、6:17 am F-line-[GEOGRAPHIC_DATA]-[GEOGRAPHIC_DATA]-[GEOGRAPHIC_DAT…" at bounding box center [167, 261] width 307 height 68
click at [89, 281] on textarea "1、5pm没有公交车 2、6:17 am F-line-[GEOGRAPHIC_DATA]-[GEOGRAPHIC_DATA]-[GEOGRAPHIC_DAT…" at bounding box center [167, 261] width 307 height 68
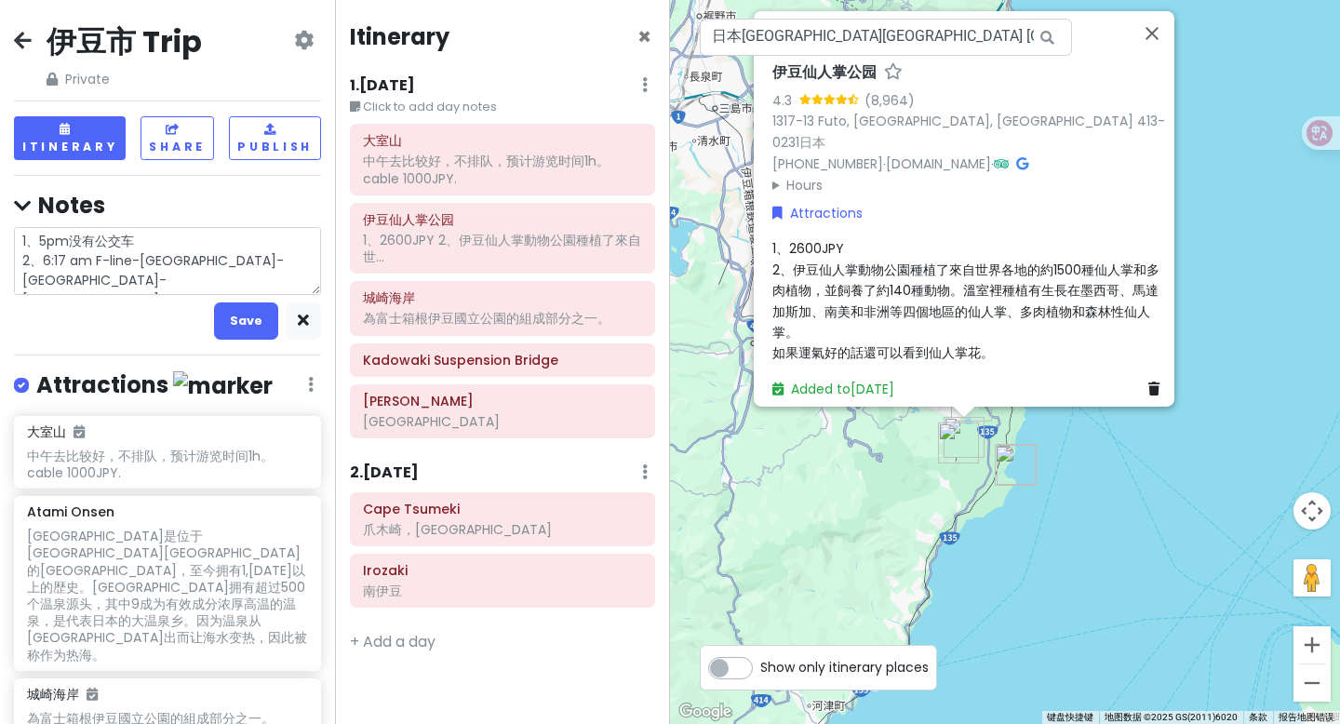
click at [198, 284] on textarea "1、5pm没有公交车 2、6:17 am F-line-[GEOGRAPHIC_DATA]-[GEOGRAPHIC_DATA]-[GEOGRAPHIC_DAT…" at bounding box center [167, 261] width 307 height 68
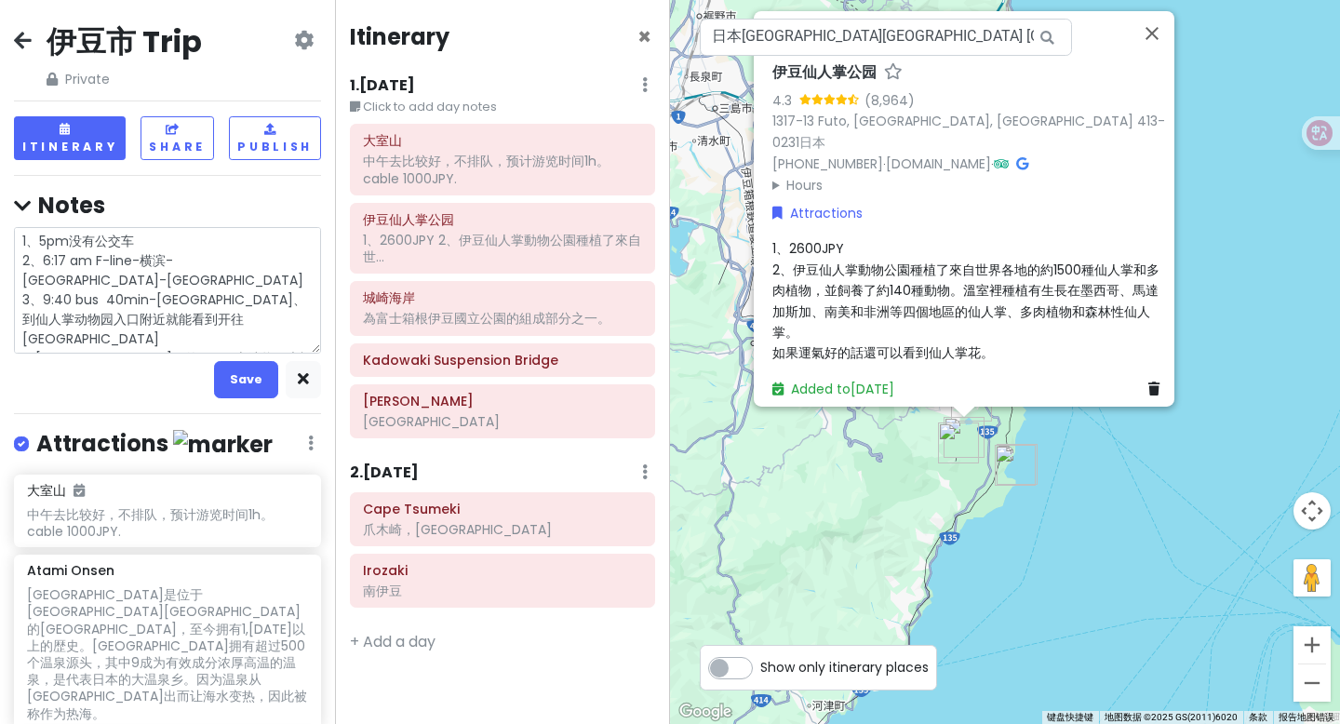
click at [110, 303] on textarea "1、5pm没有公交车 2、6:17 am F-line-横滨-[GEOGRAPHIC_DATA]-[GEOGRAPHIC_DATA] 3、9:40 bus 4…" at bounding box center [167, 290] width 307 height 127
click at [45, 302] on textarea "1、5pm没有公交车 2、6:17 am F-line-横滨-[GEOGRAPHIC_DATA]-[GEOGRAPHIC_DATA] 3、9:40 bus 4…" at bounding box center [167, 290] width 307 height 127
click at [167, 294] on textarea "1、5pm没有公交车 2、6:17 am F-line-[GEOGRAPHIC_DATA]-[GEOGRAPHIC_DATA]2000JPY 3、9:40 b…" at bounding box center [167, 290] width 307 height 127
click at [162, 294] on textarea "1、5pm没有公交车 2、6:17 am F-line-[GEOGRAPHIC_DATA]-[GEOGRAPHIC_DATA]2000JPY 3、9:40 b…" at bounding box center [167, 290] width 307 height 127
click at [250, 339] on textarea "1、5pm没有公交车 2、6:17 am F-line-横滨-[GEOGRAPHIC_DATA]-[GEOGRAPHIC_DATA]2000JPY 3、9:4…" at bounding box center [167, 290] width 307 height 127
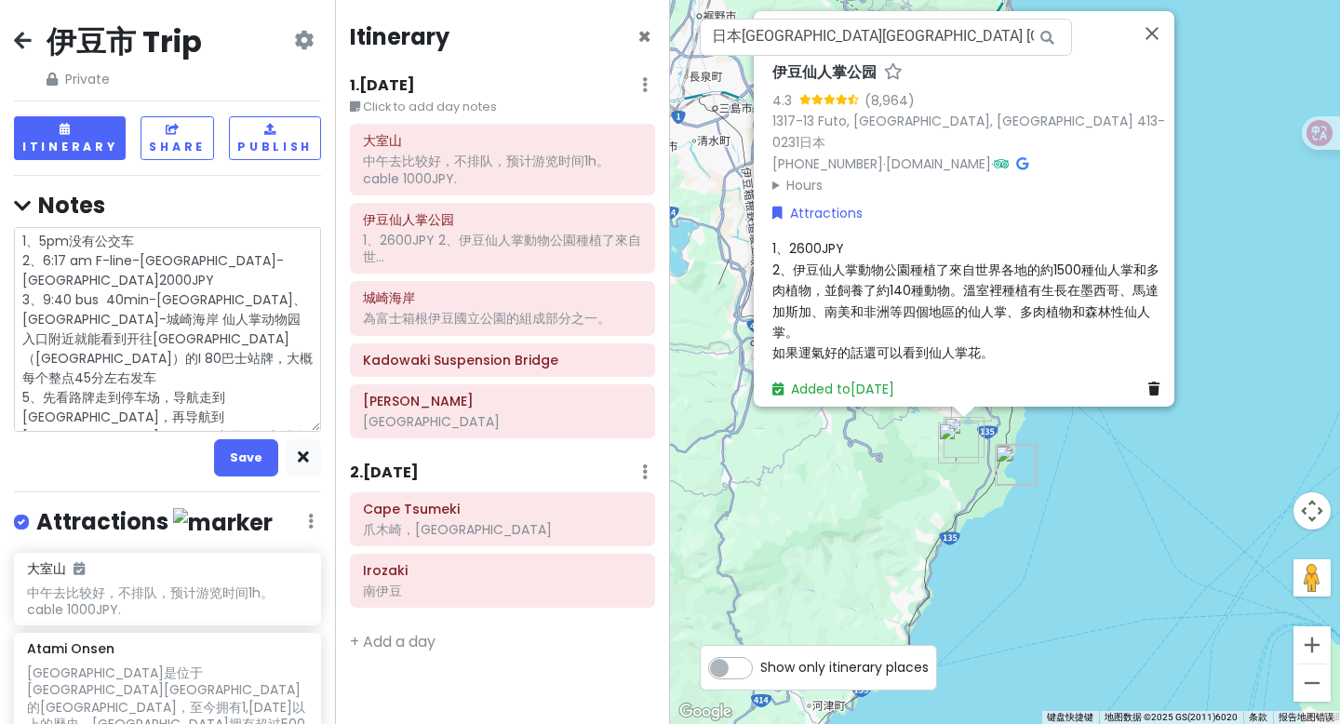
drag, startPoint x: 44, startPoint y: 359, endPoint x: 171, endPoint y: 360, distance: 127.5
click at [171, 360] on textarea "1、5pm没有公交车 2、6:17 am F-line-[GEOGRAPHIC_DATA]-[GEOGRAPHIC_DATA]2000JPY 3、9:40 b…" at bounding box center [167, 329] width 307 height 205
click at [121, 344] on textarea "1、5pm没有公交车 2、6:17 am F-line-[GEOGRAPHIC_DATA]-[GEOGRAPHIC_DATA]2000JPY 3、9:40 b…" at bounding box center [167, 329] width 307 height 205
drag, startPoint x: 93, startPoint y: 294, endPoint x: 137, endPoint y: 299, distance: 44.0
click at [137, 299] on textarea "1、5pm没有公交车 2、6:17 am F-line-[GEOGRAPHIC_DATA]-[GEOGRAPHIC_DATA]2000JPY 3、9:40 b…" at bounding box center [167, 329] width 307 height 205
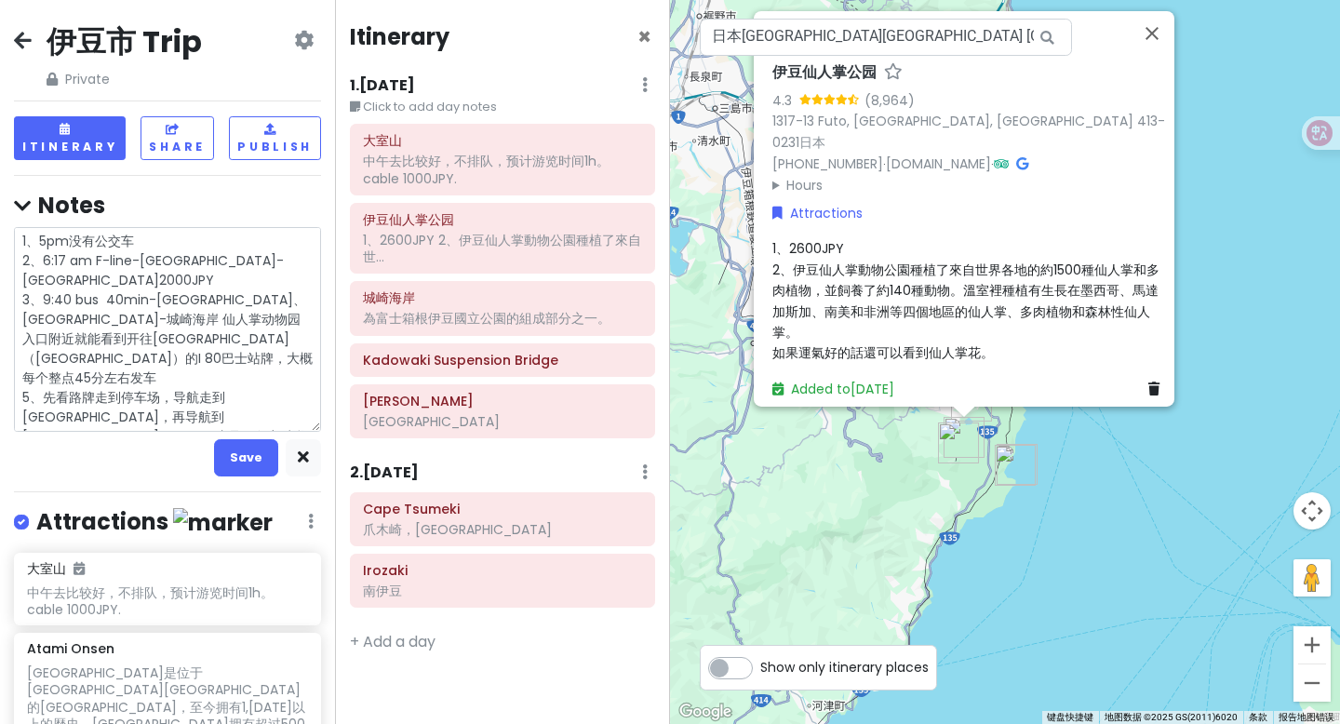
click at [48, 349] on textarea "1、5pm没有公交车 2、6:17 am F-line-[GEOGRAPHIC_DATA]-[GEOGRAPHIC_DATA]2000JPY 3、9:40 b…" at bounding box center [167, 329] width 307 height 205
click at [272, 397] on textarea "1、5pm没有公交车 2、6:17 am F-line-[GEOGRAPHIC_DATA]-[GEOGRAPHIC_DATA] 3、9:40 bus 40mi…" at bounding box center [167, 329] width 307 height 205
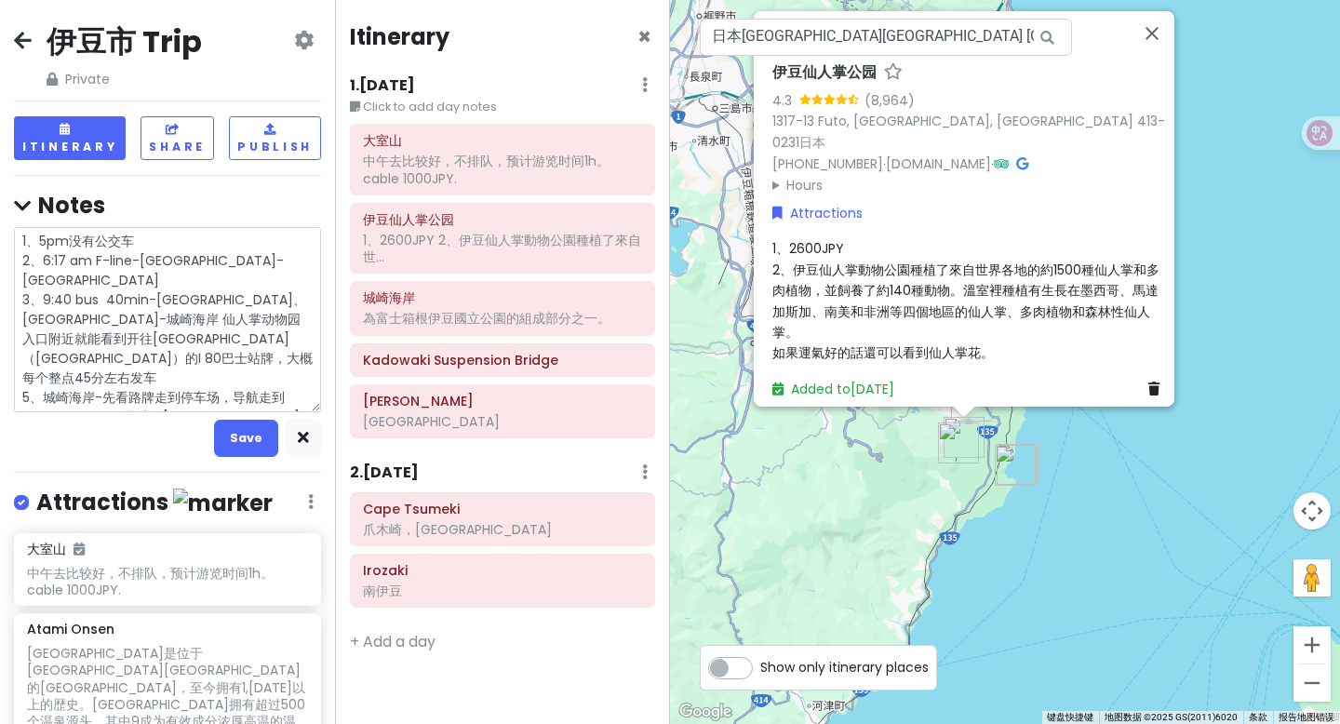
drag, startPoint x: 270, startPoint y: 395, endPoint x: 277, endPoint y: 382, distance: 15.0
click at [304, 320] on textarea "1、5pm没有公交车 2、6:17 am F-line-[GEOGRAPHIC_DATA]-[GEOGRAPHIC_DATA] 3、9:40 bus 40mi…" at bounding box center [167, 319] width 307 height 185
click at [35, 345] on textarea "1、5pm没有公交车 2、6:17 am F-line-[GEOGRAPHIC_DATA]-[GEOGRAPHIC_DATA] 3、9:40 bus 40mi…" at bounding box center [167, 319] width 307 height 185
click at [279, 380] on textarea "1、5pm没有公交车 2、6:17 am F-line-[GEOGRAPHIC_DATA]-[GEOGRAPHIC_DATA] 3、9:40 bus 40mi…" at bounding box center [167, 319] width 307 height 185
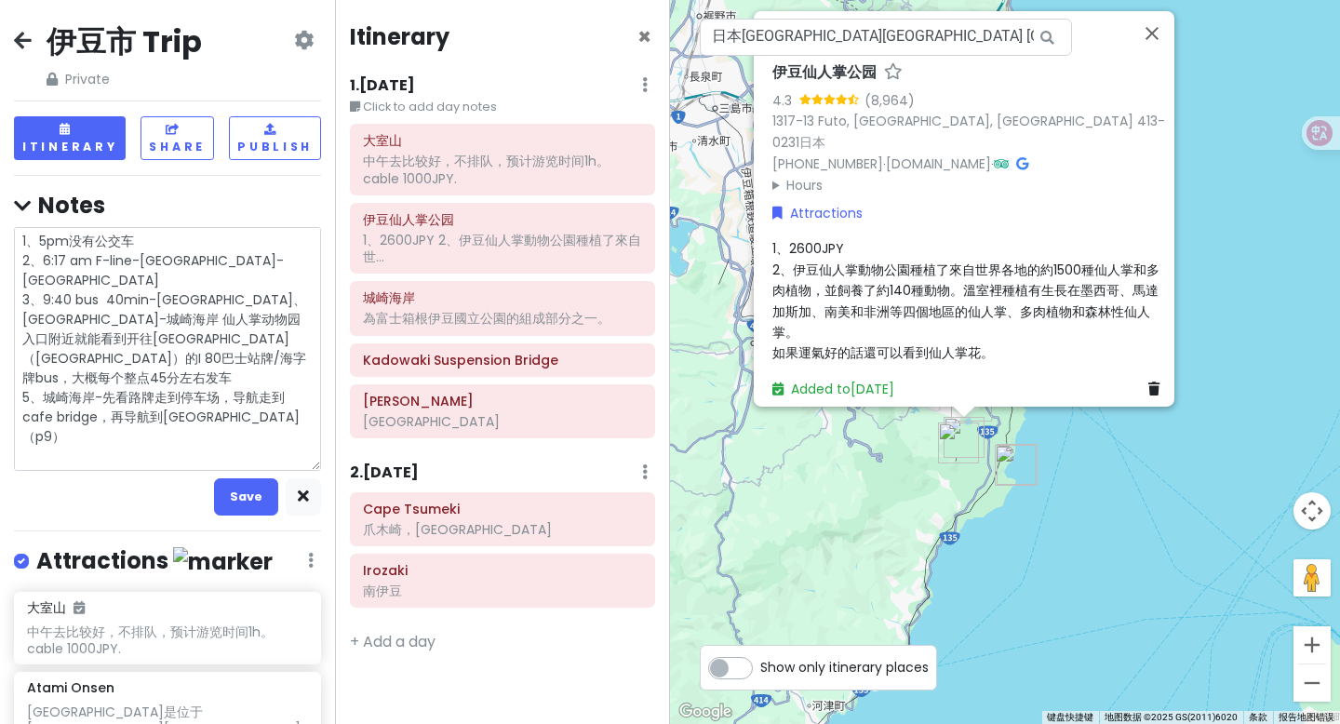
click at [39, 391] on textarea "1、5pm没有公交车 2、6:17 am F-line-[GEOGRAPHIC_DATA]-[GEOGRAPHIC_DATA] 3、9:40 bus 40mi…" at bounding box center [167, 349] width 307 height 244
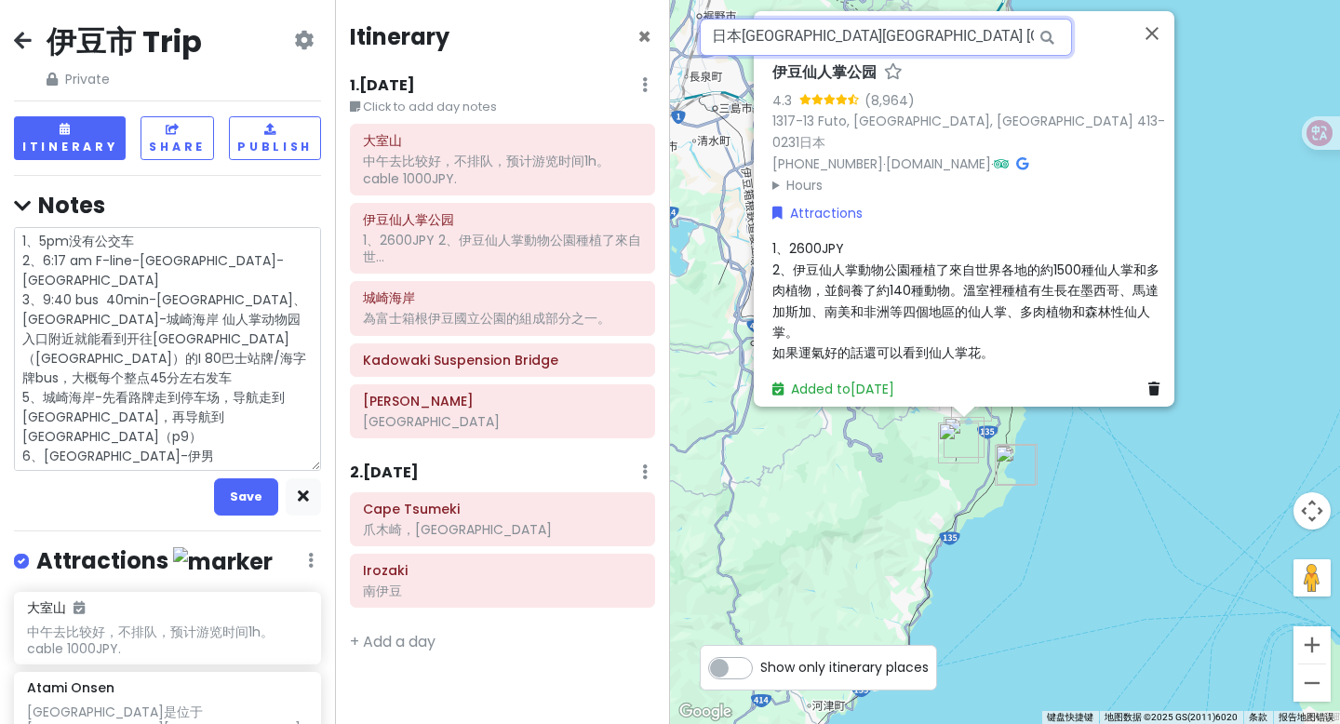
click at [977, 34] on input "日本[GEOGRAPHIC_DATA][GEOGRAPHIC_DATA] [GEOGRAPHIC_DATA], 爪木崎" at bounding box center [886, 37] width 372 height 37
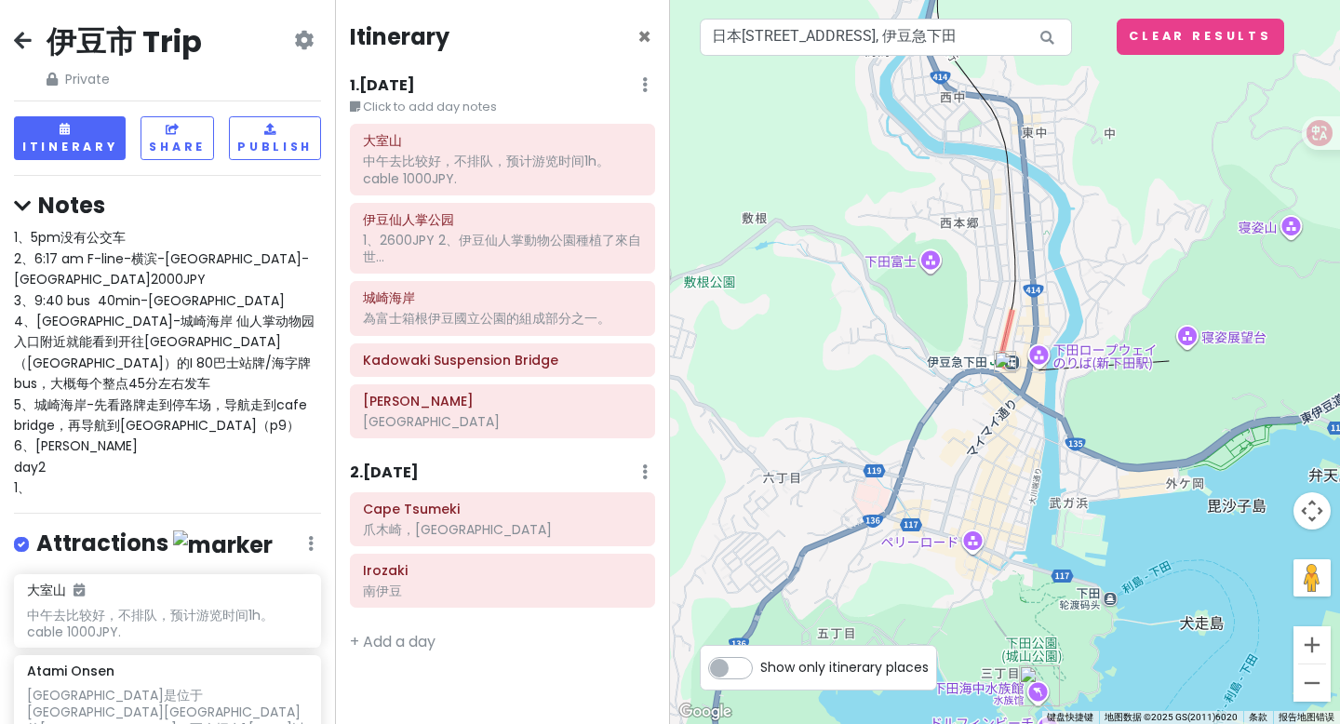
click at [1003, 356] on img at bounding box center [1005, 362] width 22 height 22
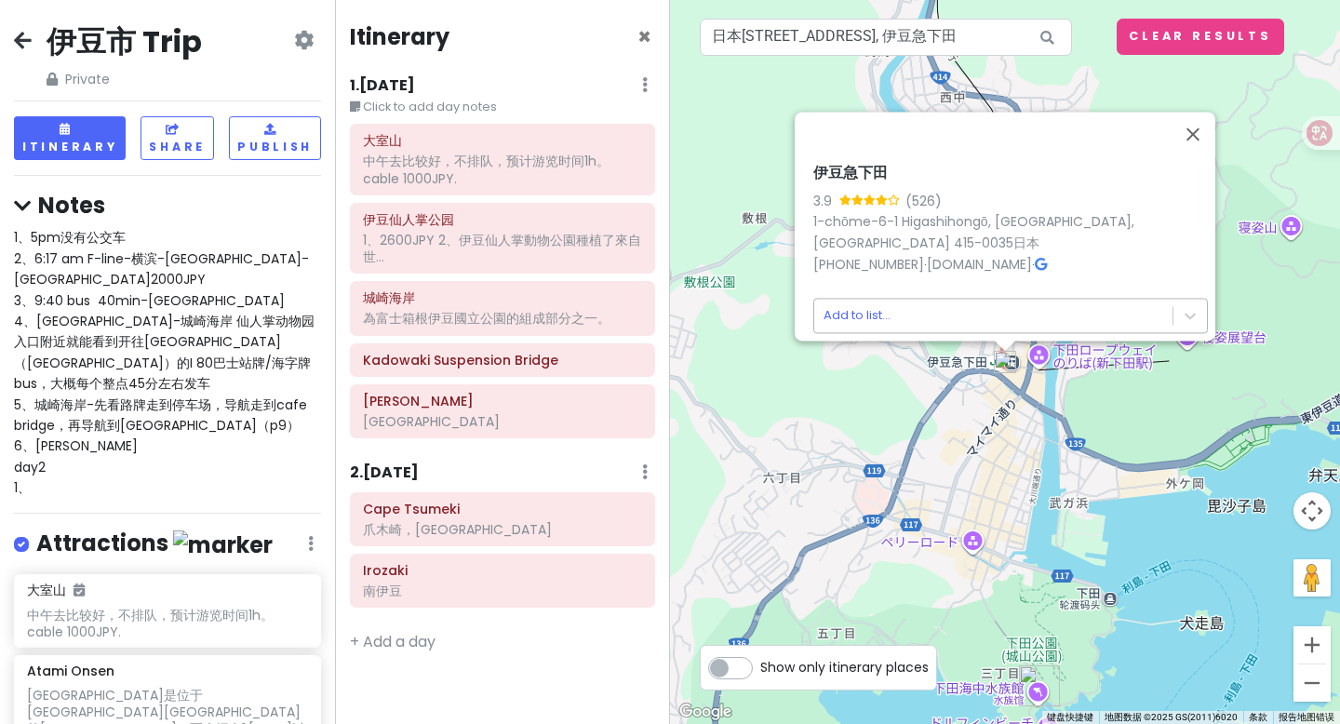
click at [968, 310] on body "[GEOGRAPHIC_DATA] Trip Private Change Dates Make a Copy Delete Trip Go Pro ⚡️ G…" at bounding box center [670, 362] width 1340 height 724
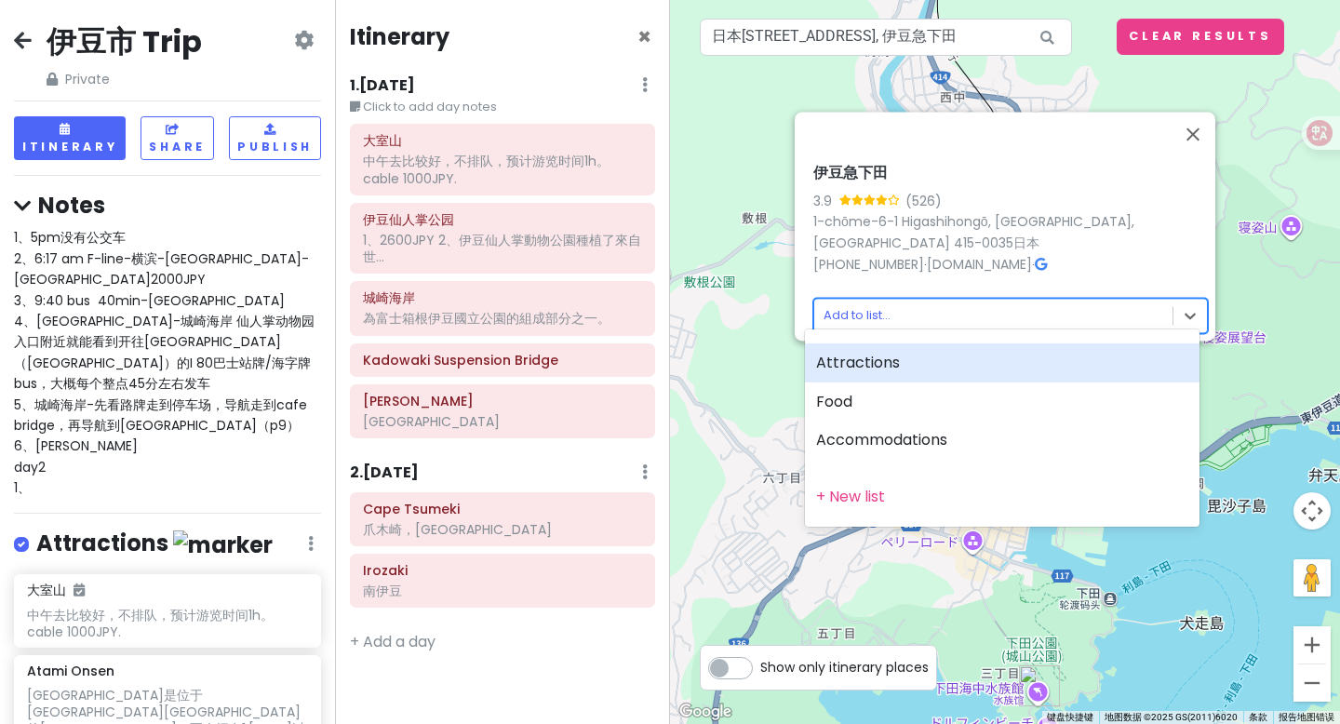
click at [901, 366] on div "Attractions" at bounding box center [1002, 362] width 394 height 39
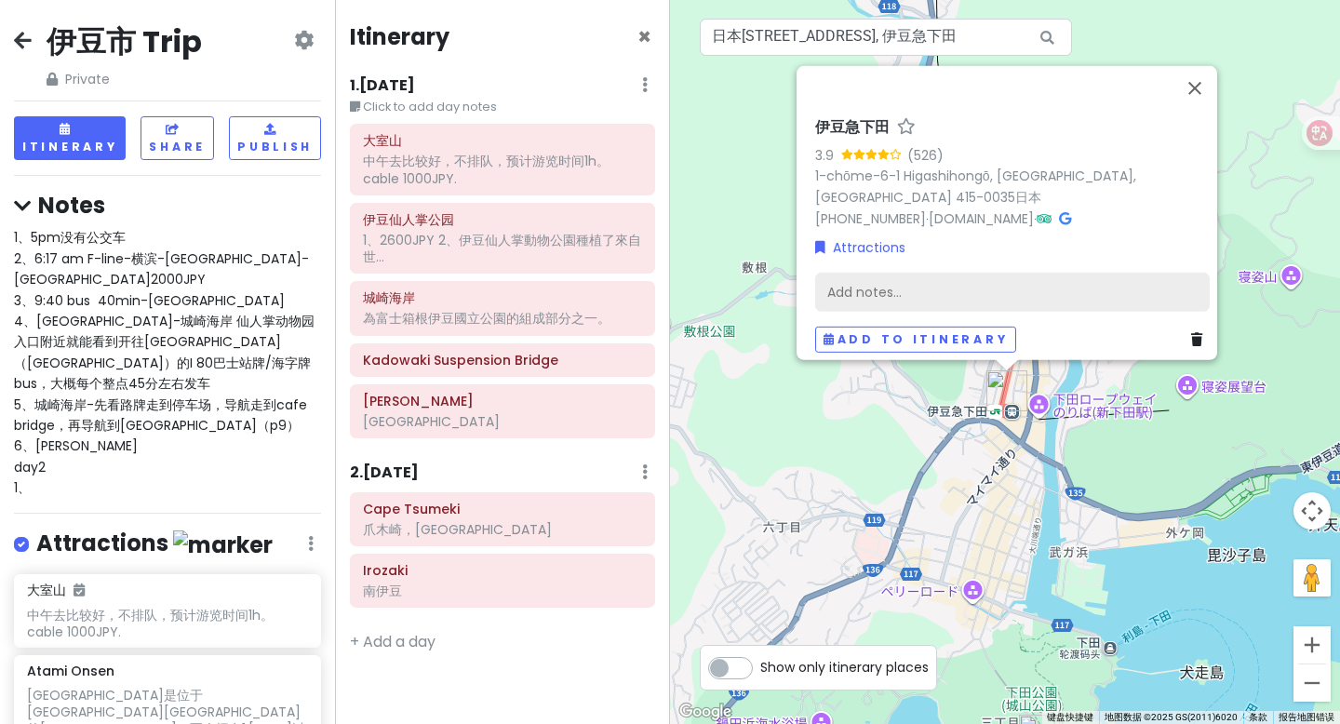
click at [898, 289] on div "Add notes..." at bounding box center [1012, 292] width 394 height 39
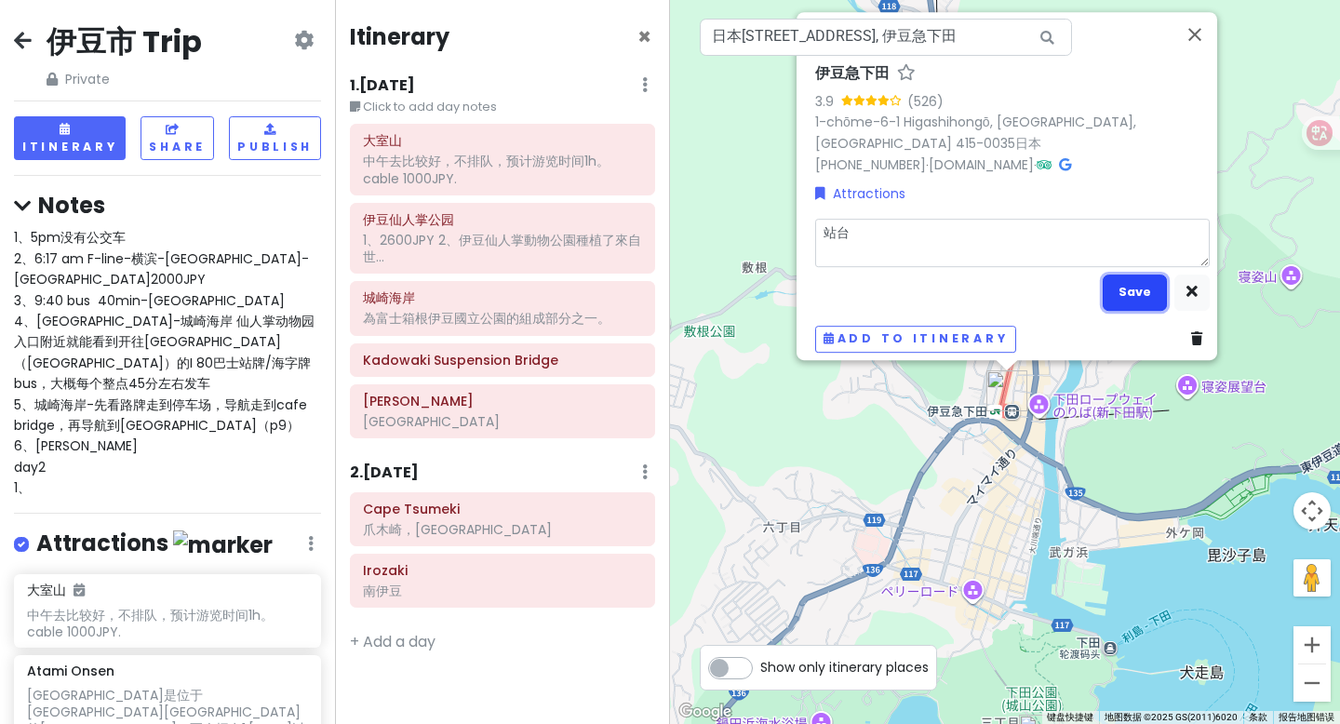
click at [1138, 286] on button "Save" at bounding box center [1134, 292] width 64 height 36
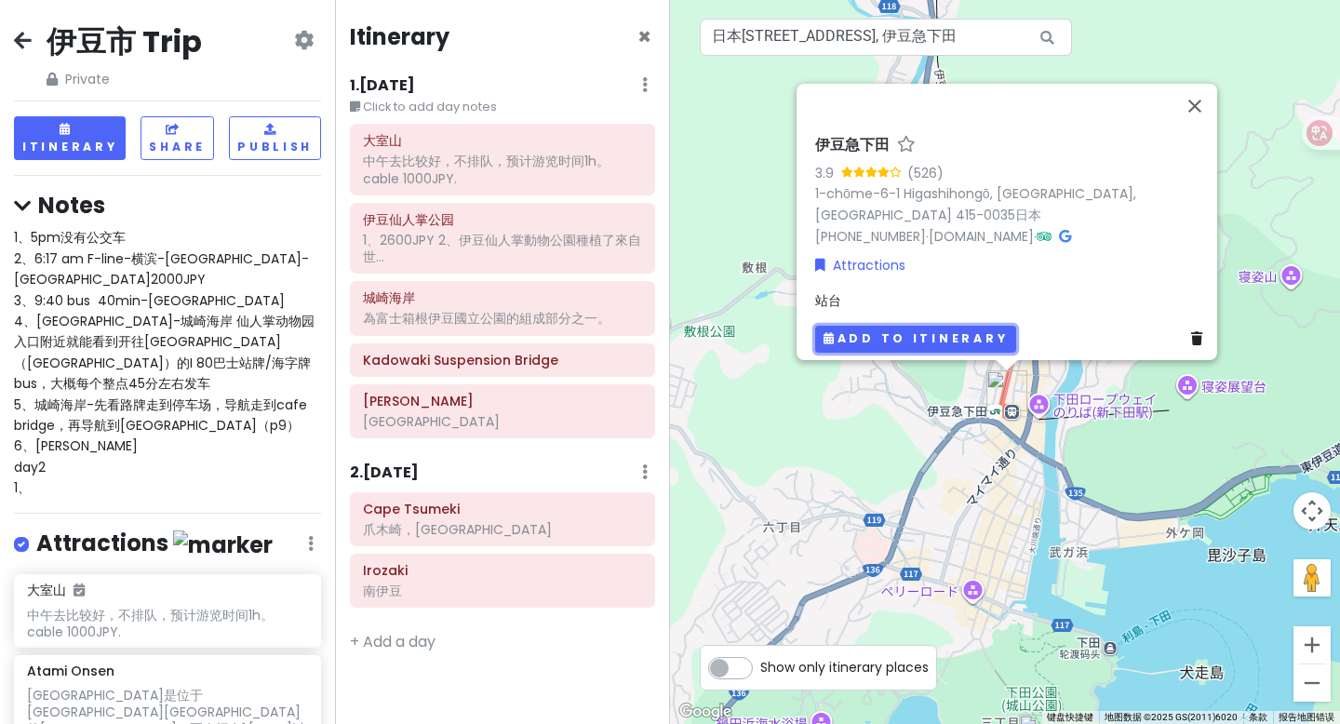
click at [931, 340] on button "Add to itinerary" at bounding box center [915, 339] width 201 height 27
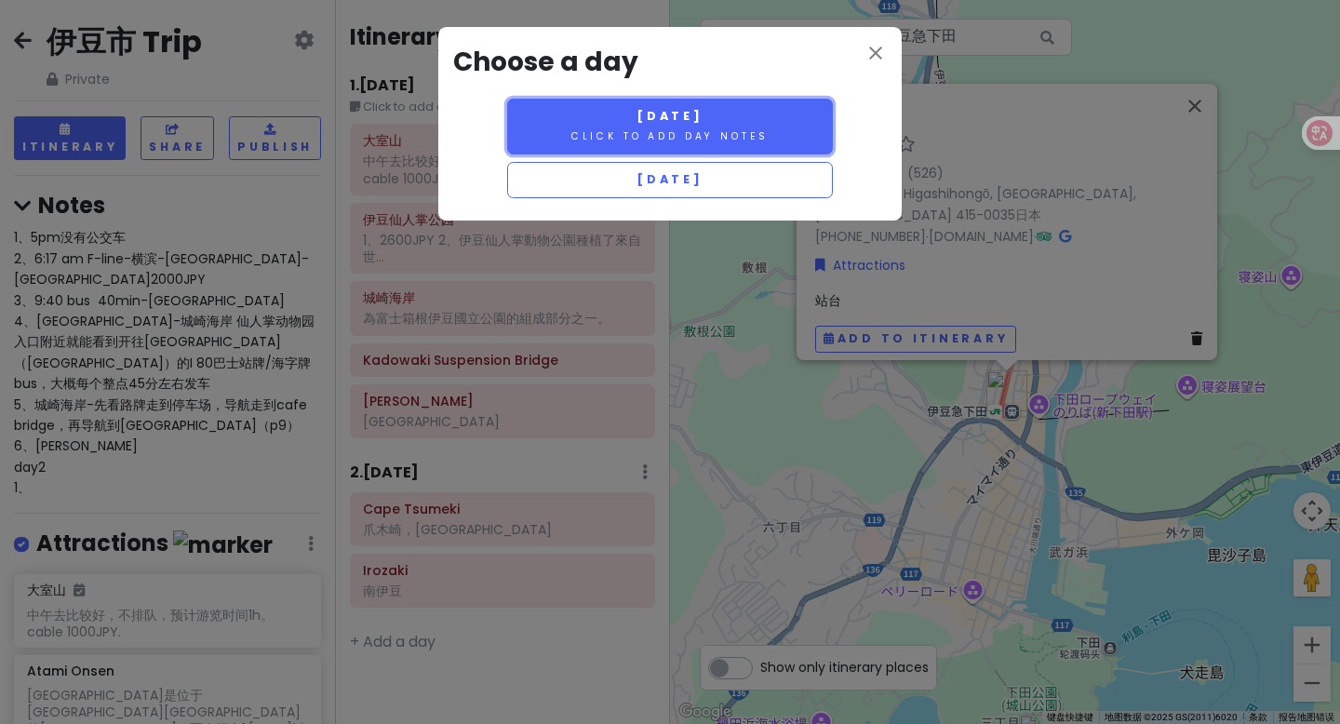
click at [742, 134] on small "Click to add day notes" at bounding box center [669, 136] width 197 height 14
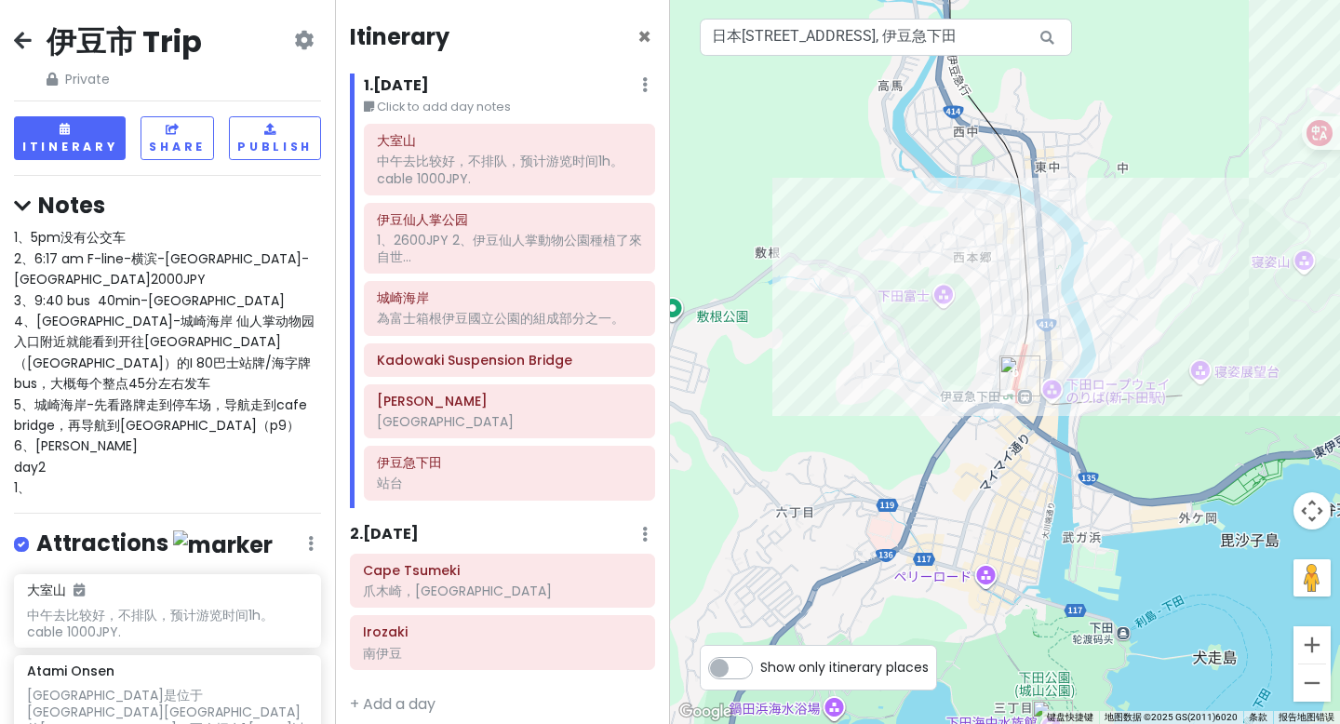
drag, startPoint x: 1032, startPoint y: 219, endPoint x: 1046, endPoint y: 202, distance: 21.8
click at [1046, 202] on div at bounding box center [1005, 362] width 670 height 724
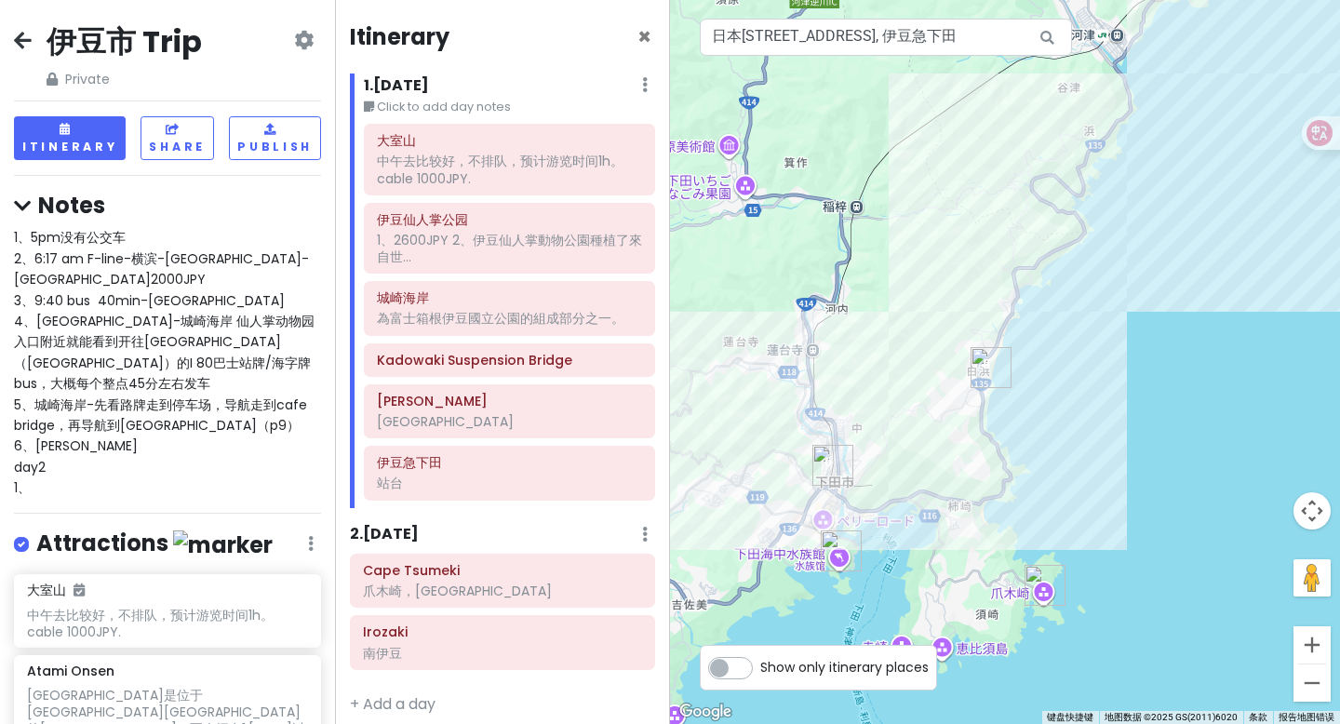
drag, startPoint x: 1067, startPoint y: 205, endPoint x: 818, endPoint y: 501, distance: 387.6
click at [818, 501] on div at bounding box center [1005, 362] width 670 height 724
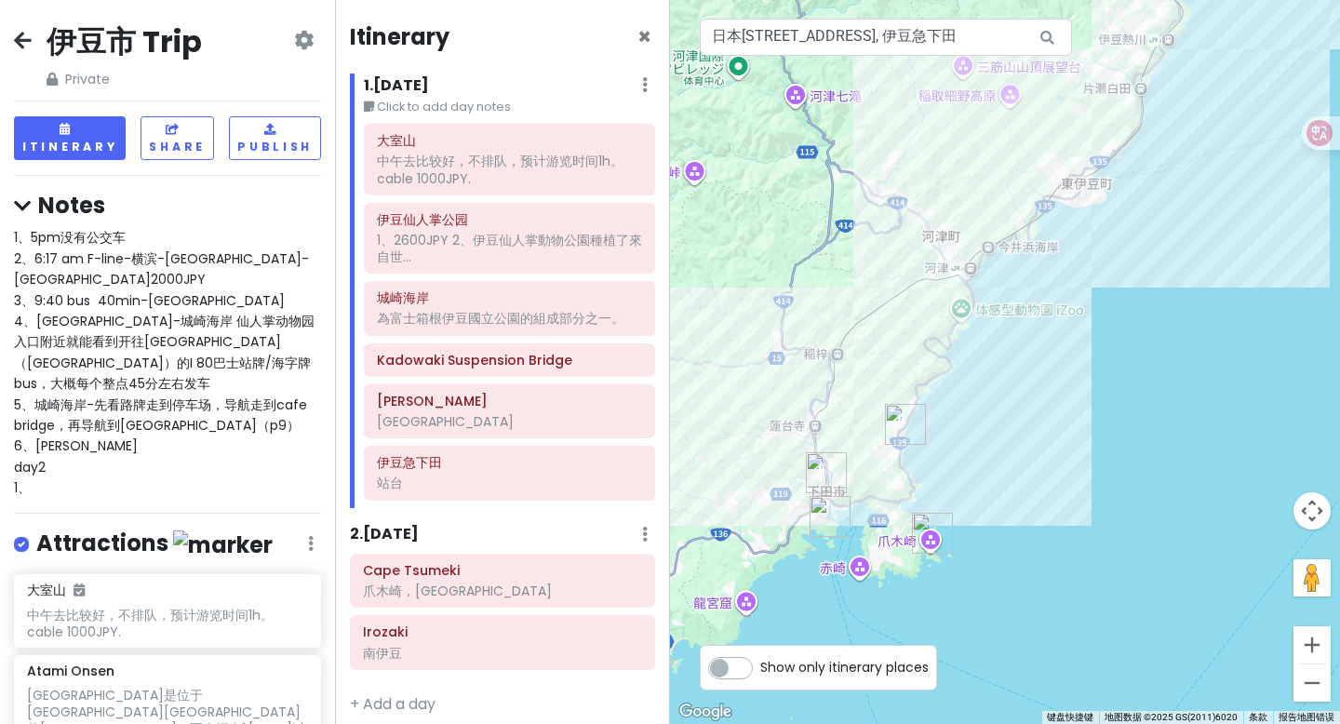
click at [138, 397] on div "1、5pm没有公交车 2、6:17 am F-line-[GEOGRAPHIC_DATA]-[GEOGRAPHIC_DATA] 3、9:40 bus 40mi…" at bounding box center [167, 362] width 307 height 271
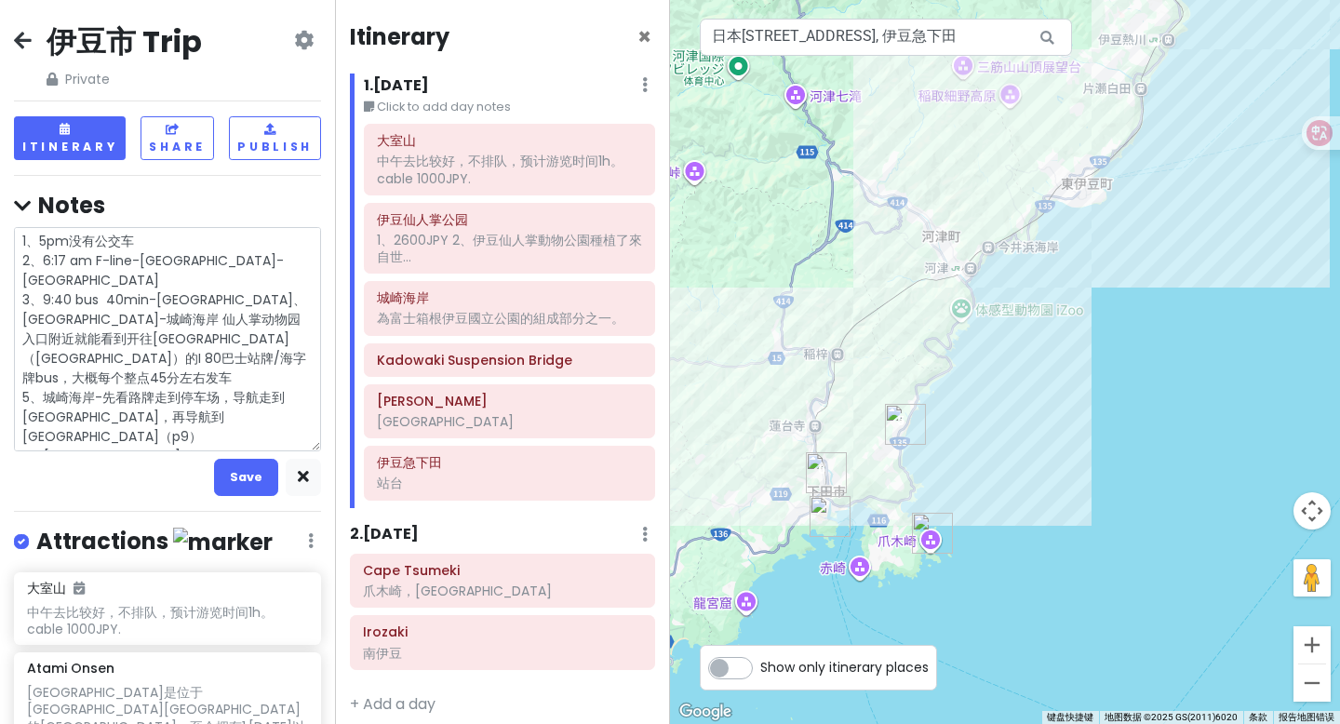
click at [130, 396] on textarea "1、5pm没有公交车 2、6:17 am F-line-[GEOGRAPHIC_DATA]-[GEOGRAPHIC_DATA] 3、9:40 bus 40mi…" at bounding box center [167, 339] width 307 height 224
click at [69, 443] on textarea "1、5pm没有公交车 2、6:17 am F-line-[GEOGRAPHIC_DATA]-[GEOGRAPHIC_DATA] 3、9:40 bus 40mi…" at bounding box center [167, 339] width 307 height 224
click at [415, 632] on h6 "Irozaki" at bounding box center [502, 631] width 279 height 17
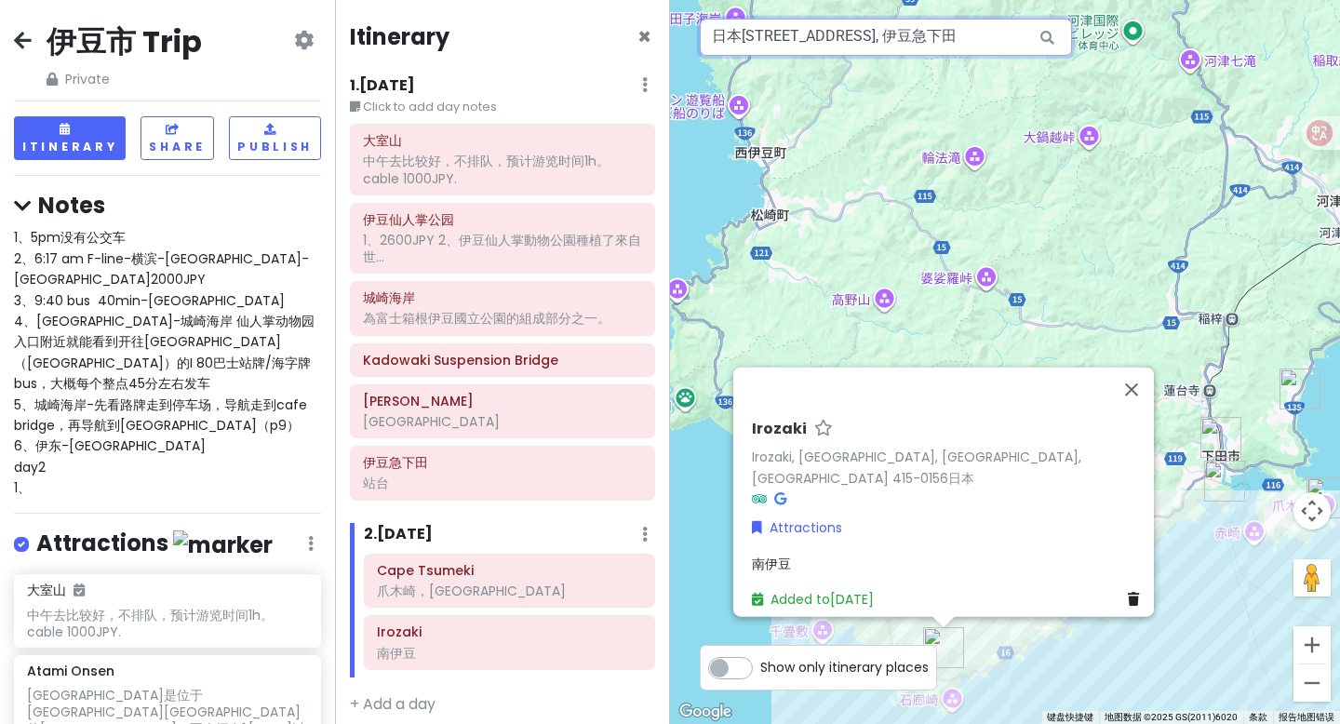
click at [841, 39] on input "日本[STREET_ADDRESS], 伊豆急下田" at bounding box center [886, 37] width 372 height 37
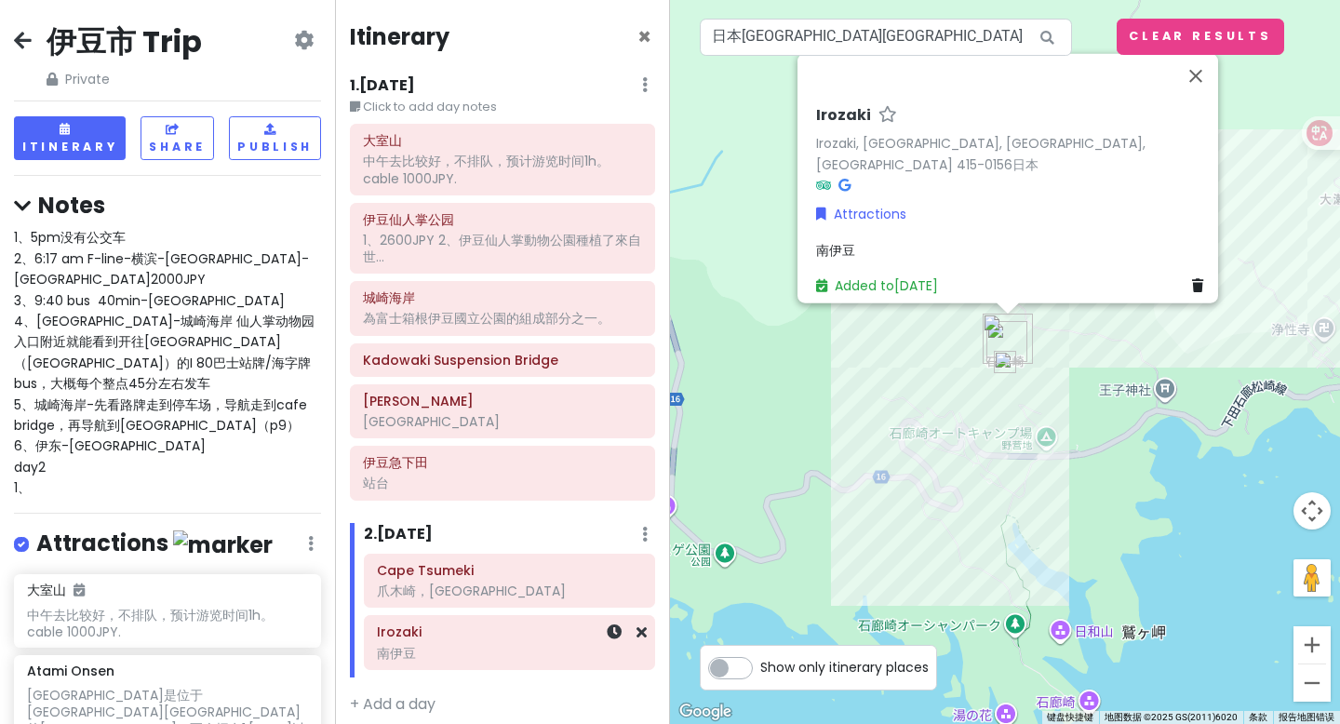
click at [450, 186] on div "南伊豆" at bounding box center [502, 169] width 279 height 33
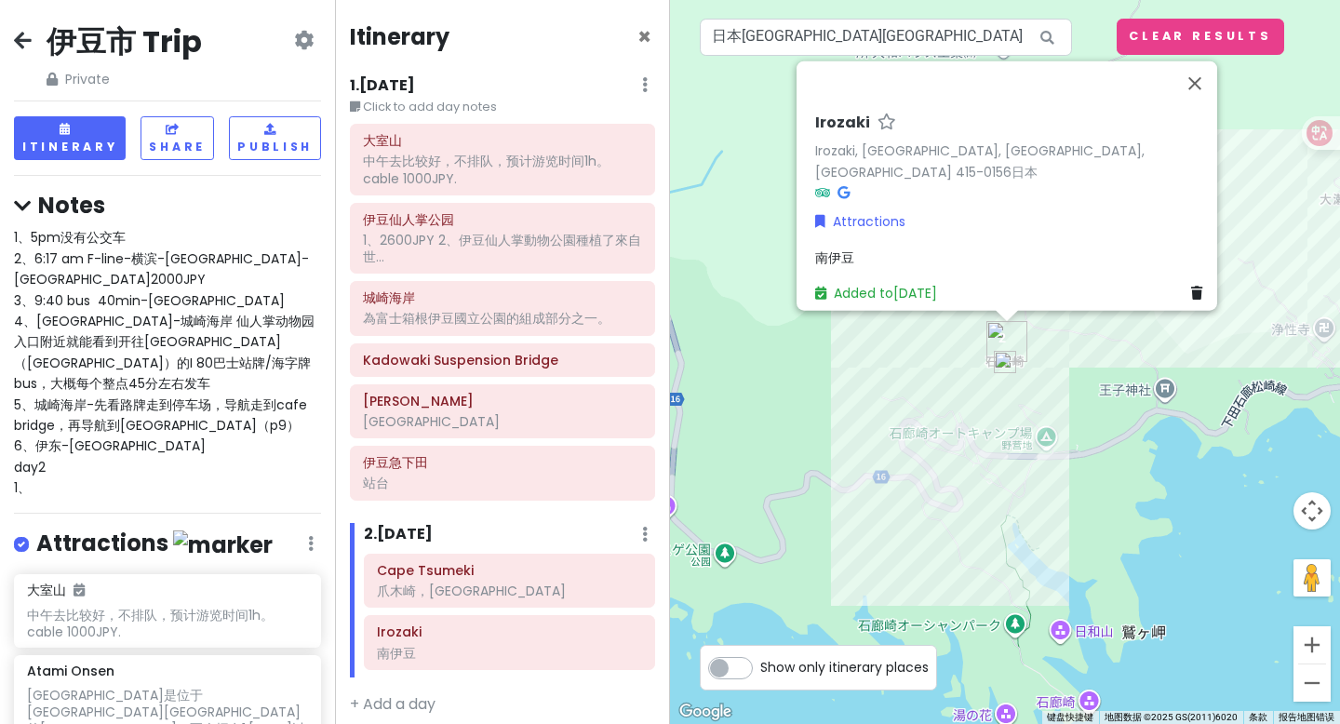
click at [994, 220] on div "Attractions" at bounding box center [1012, 221] width 394 height 20
click at [861, 216] on link "Attractions" at bounding box center [860, 221] width 90 height 20
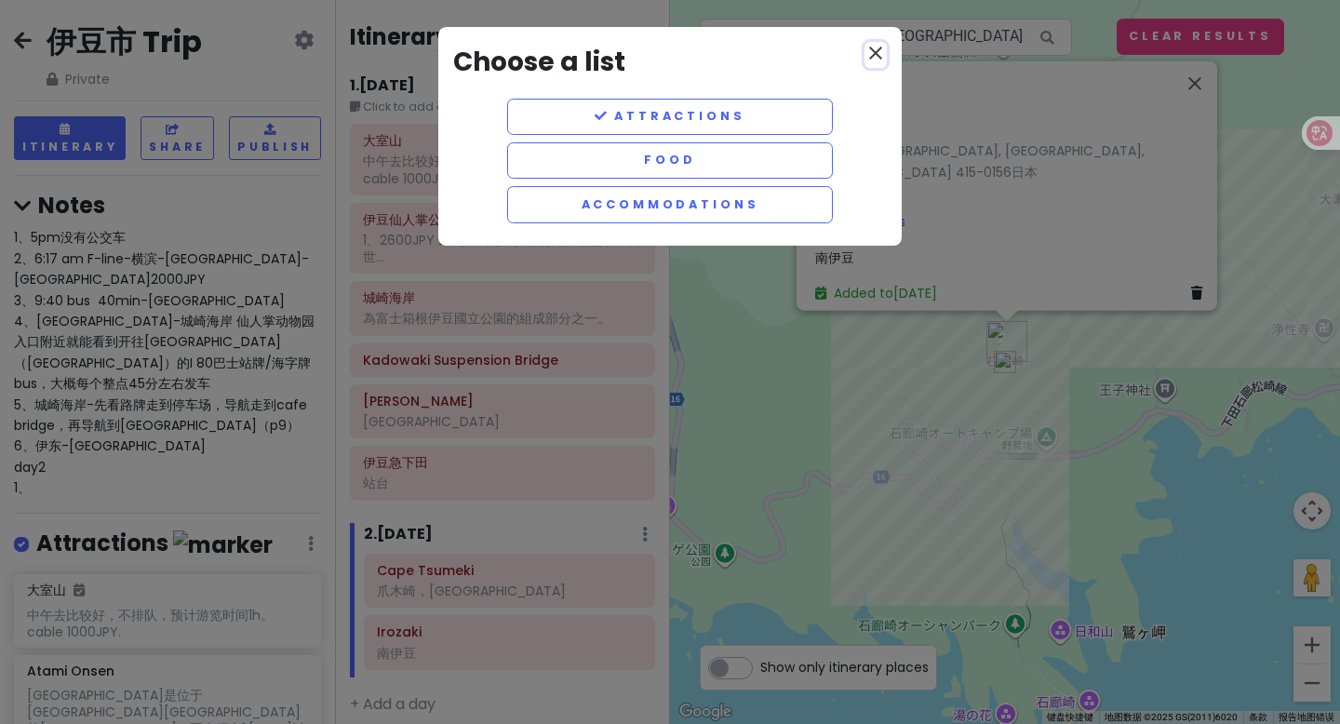
click at [876, 51] on icon "close" at bounding box center [875, 53] width 22 height 22
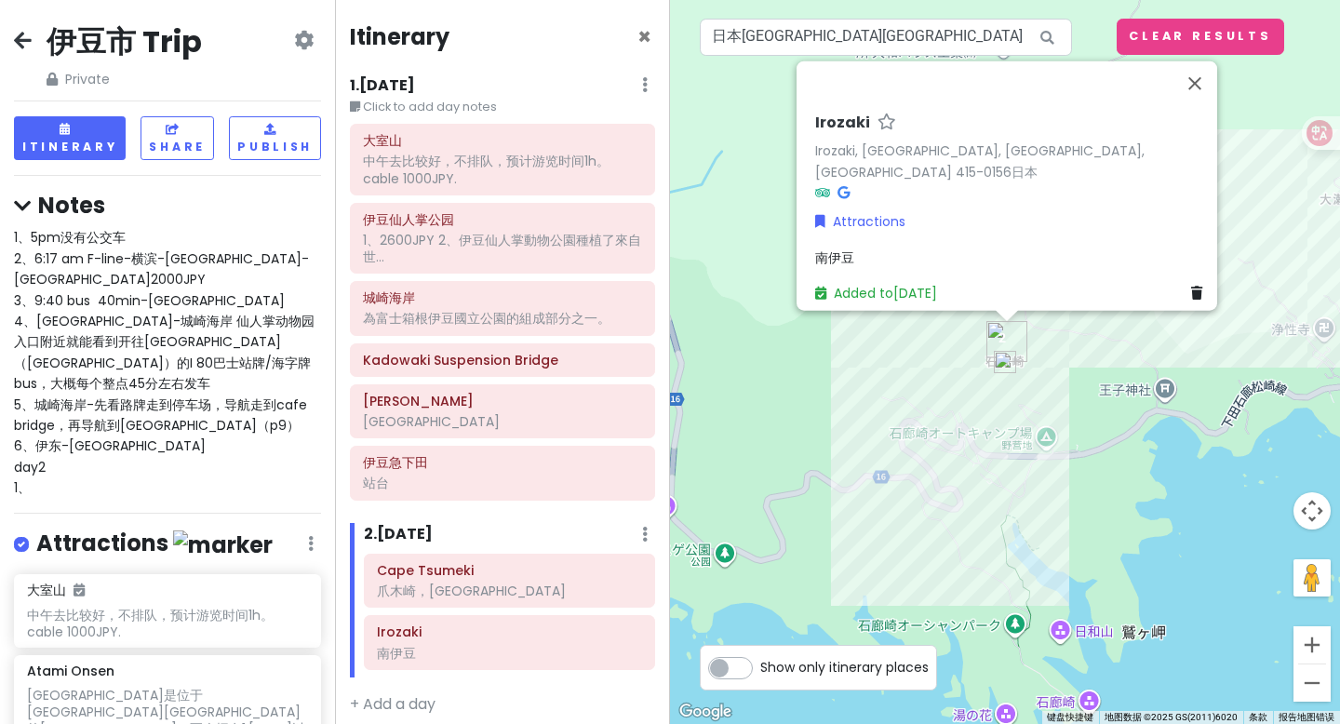
click at [1082, 181] on div "Irozaki Irozaki, [GEOGRAPHIC_DATA], [GEOGRAPHIC_DATA], [GEOGRAPHIC_DATA] 415-01…" at bounding box center [1012, 158] width 394 height 90
click at [877, 127] on icon at bounding box center [886, 121] width 19 height 12
click at [926, 287] on link "Added to [DATE]" at bounding box center [876, 293] width 122 height 19
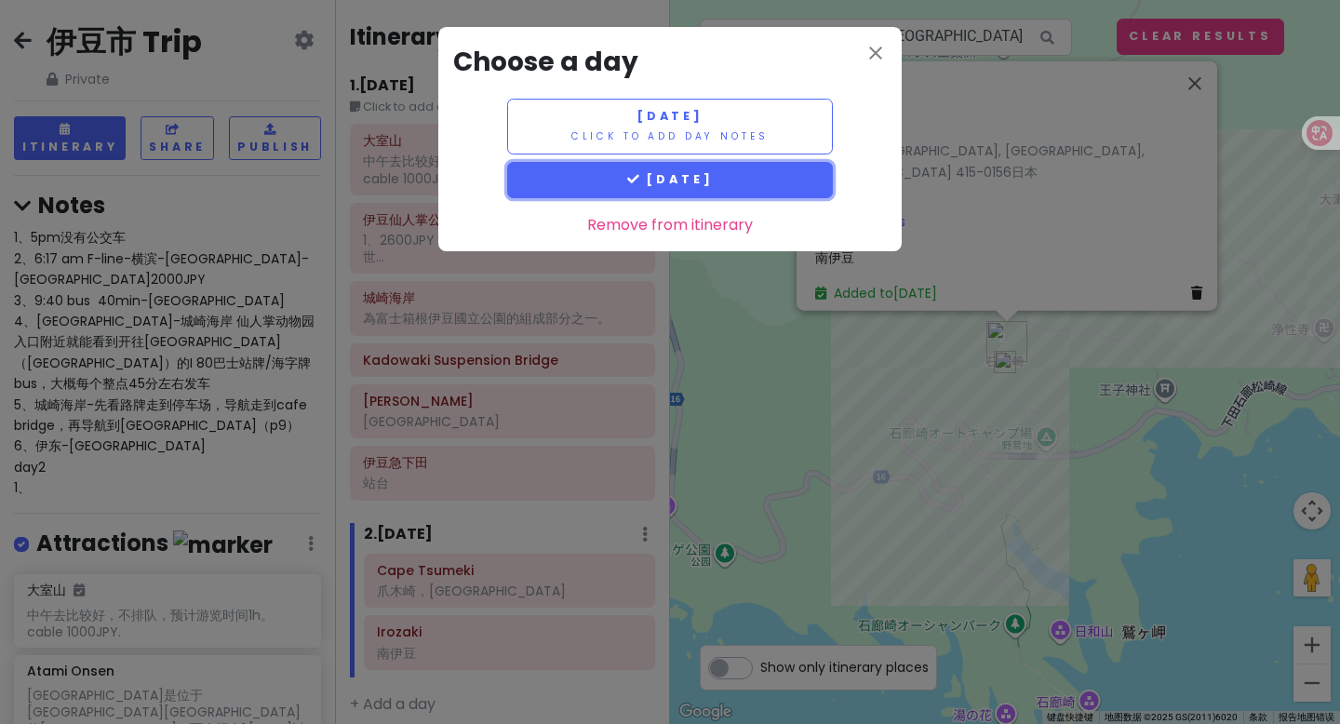
click at [714, 182] on span "[DATE]" at bounding box center [670, 179] width 87 height 16
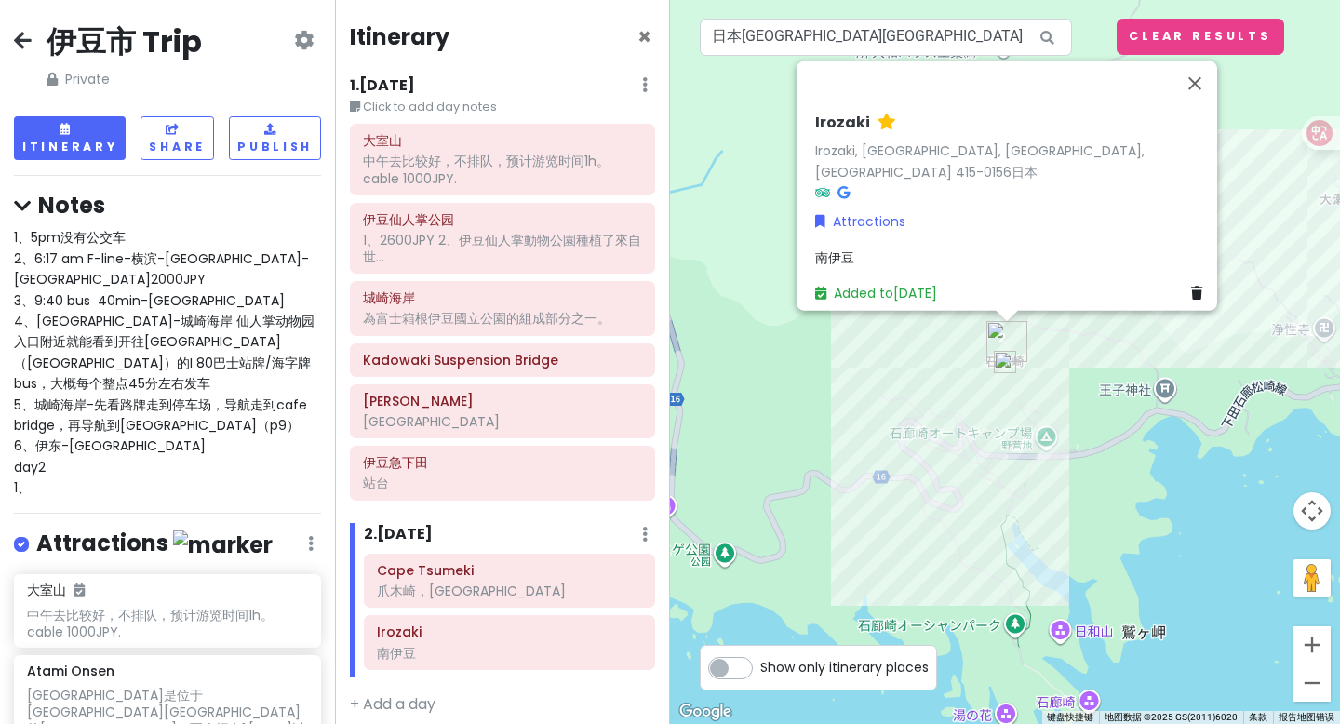
click at [861, 247] on div "南伊豆" at bounding box center [1012, 257] width 394 height 20
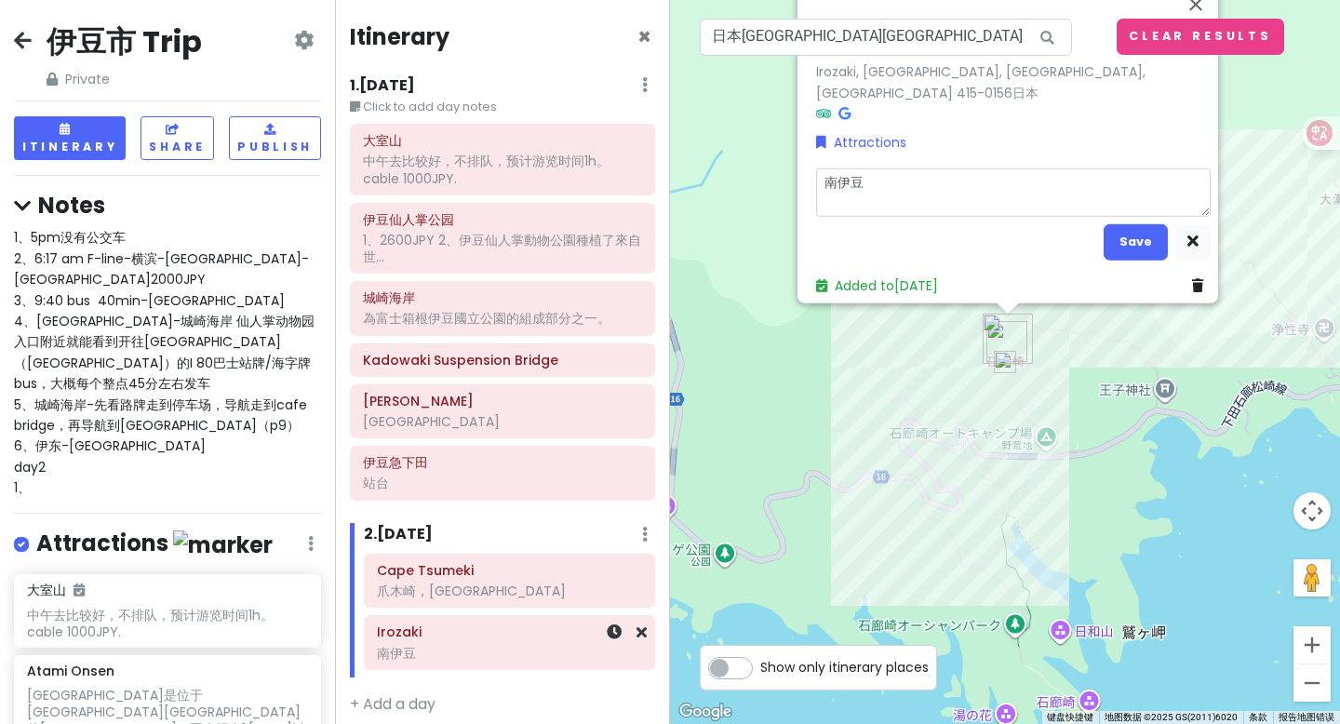
click at [507, 632] on h6 "Irozaki" at bounding box center [509, 631] width 265 height 17
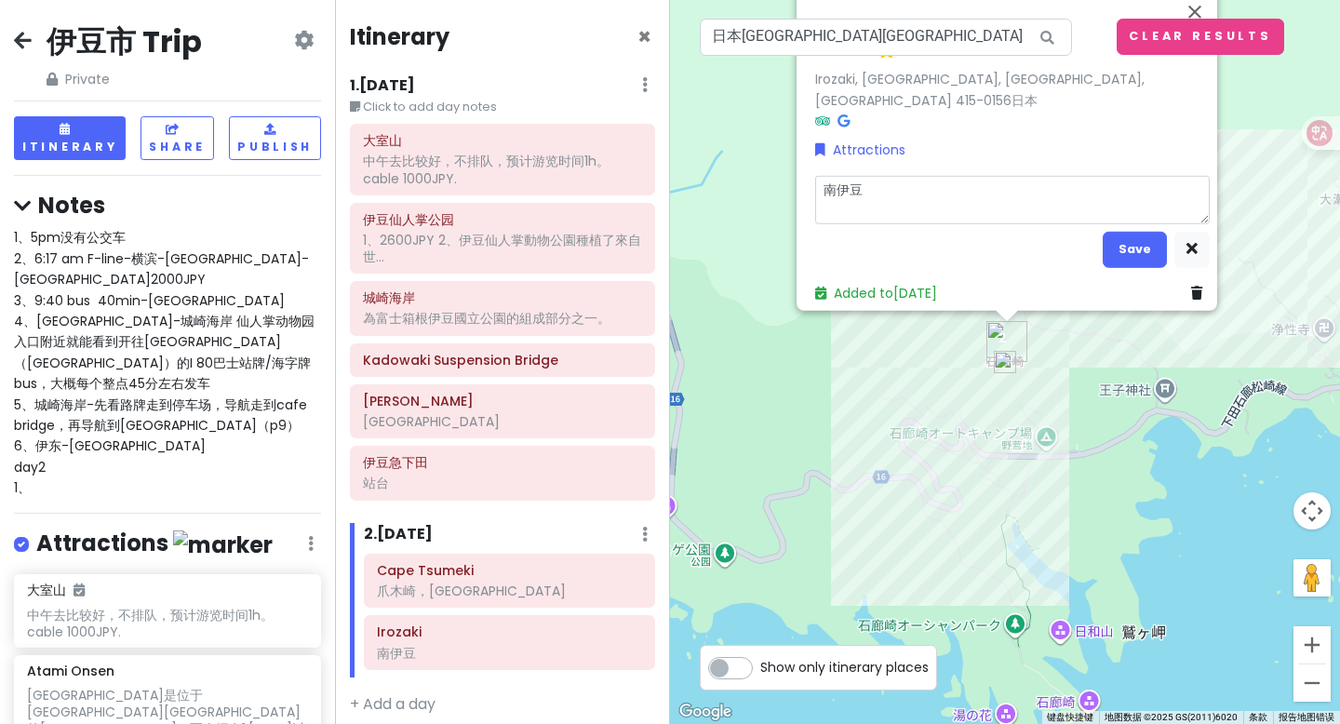
click at [896, 175] on textarea "南伊豆" at bounding box center [1012, 199] width 394 height 48
click at [1141, 240] on button "Save" at bounding box center [1134, 249] width 64 height 36
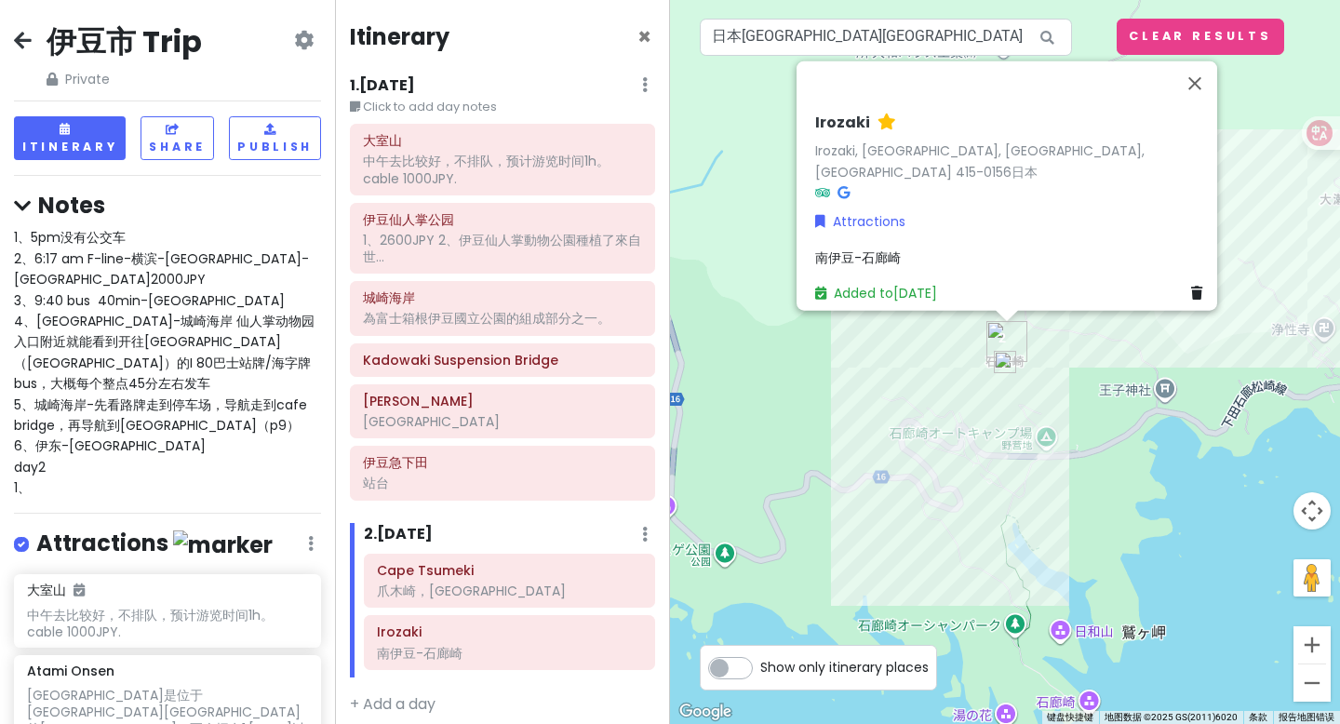
scroll to position [14, 0]
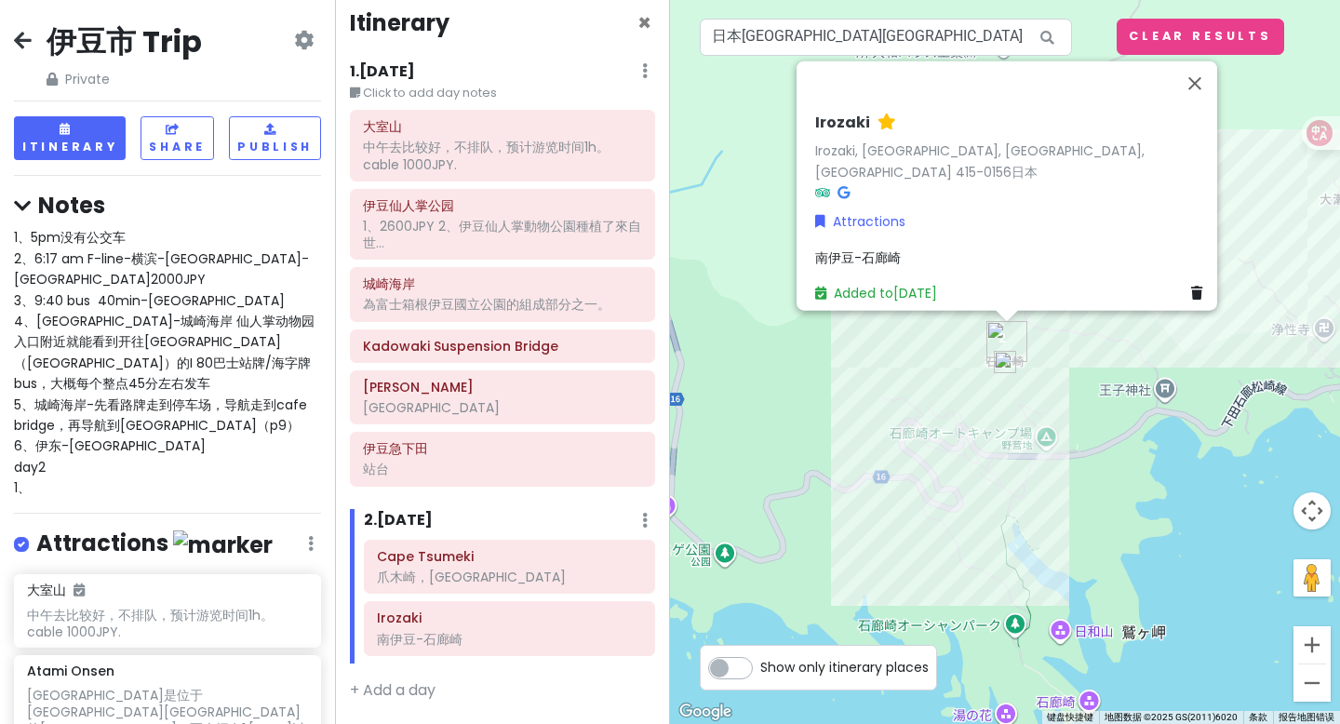
click at [141, 441] on div "1、5pm没有公交车 2、6:17 am F-line-[GEOGRAPHIC_DATA]-[GEOGRAPHIC_DATA] 3、9:40 bus 40mi…" at bounding box center [167, 362] width 307 height 271
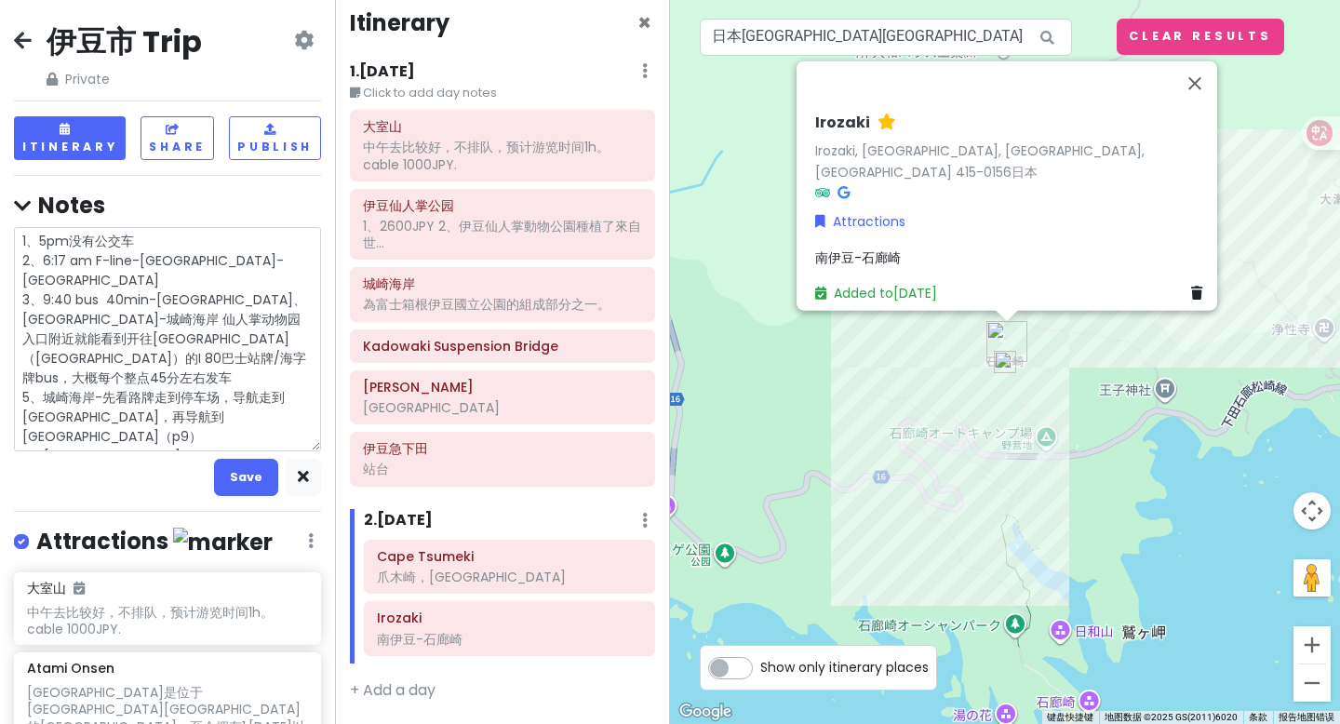
click at [126, 441] on textarea "1、5pm没有公交车 2、6:17 am F-line-[GEOGRAPHIC_DATA]-[GEOGRAPHIC_DATA] 3、9:40 bus 40mi…" at bounding box center [167, 339] width 307 height 224
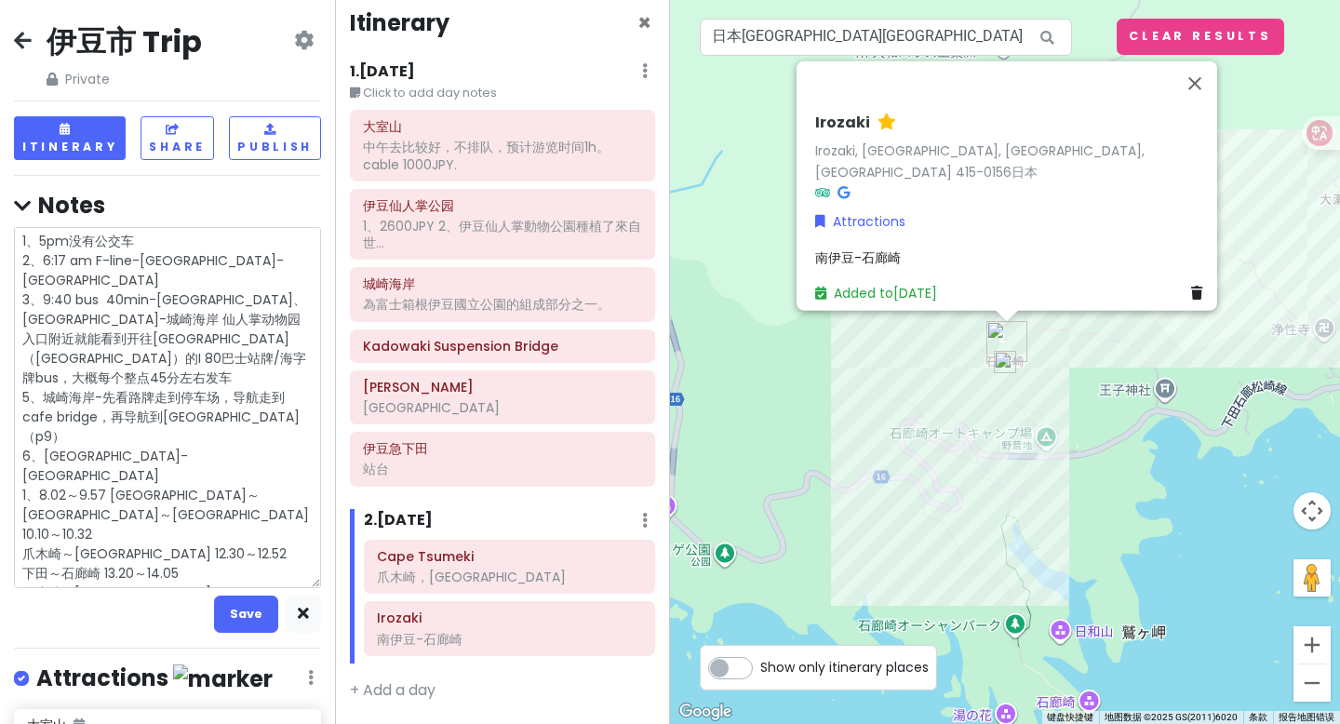
click at [21, 456] on textarea "1、5pm没有公交车 2、6:17 am F-line-[GEOGRAPHIC_DATA]-[GEOGRAPHIC_DATA] 3、9:40 bus 40mi…" at bounding box center [167, 407] width 307 height 361
click at [219, 458] on textarea "1、5pm没有公交车 2、6:17 am F-line-[GEOGRAPHIC_DATA]-[GEOGRAPHIC_DATA] 3、9:40 bus 40mi…" at bounding box center [167, 407] width 307 height 361
click at [22, 474] on textarea "1、5pm没有公交车 2、6:17 am F-line-[GEOGRAPHIC_DATA]-[GEOGRAPHIC_DATA] 3、9:40 bus 40mi…" at bounding box center [167, 407] width 307 height 361
click at [201, 494] on textarea "1、5pm没有公交车 2、6:17 am F-line-[GEOGRAPHIC_DATA]-[GEOGRAPHIC_DATA] 3、9:40 bus 40mi…" at bounding box center [167, 407] width 307 height 361
click at [24, 516] on textarea "1、5pm没有公交车 2、6:17 am F-line-[GEOGRAPHIC_DATA]-[GEOGRAPHIC_DATA] 3、9:40 bus 40mi…" at bounding box center [167, 407] width 307 height 361
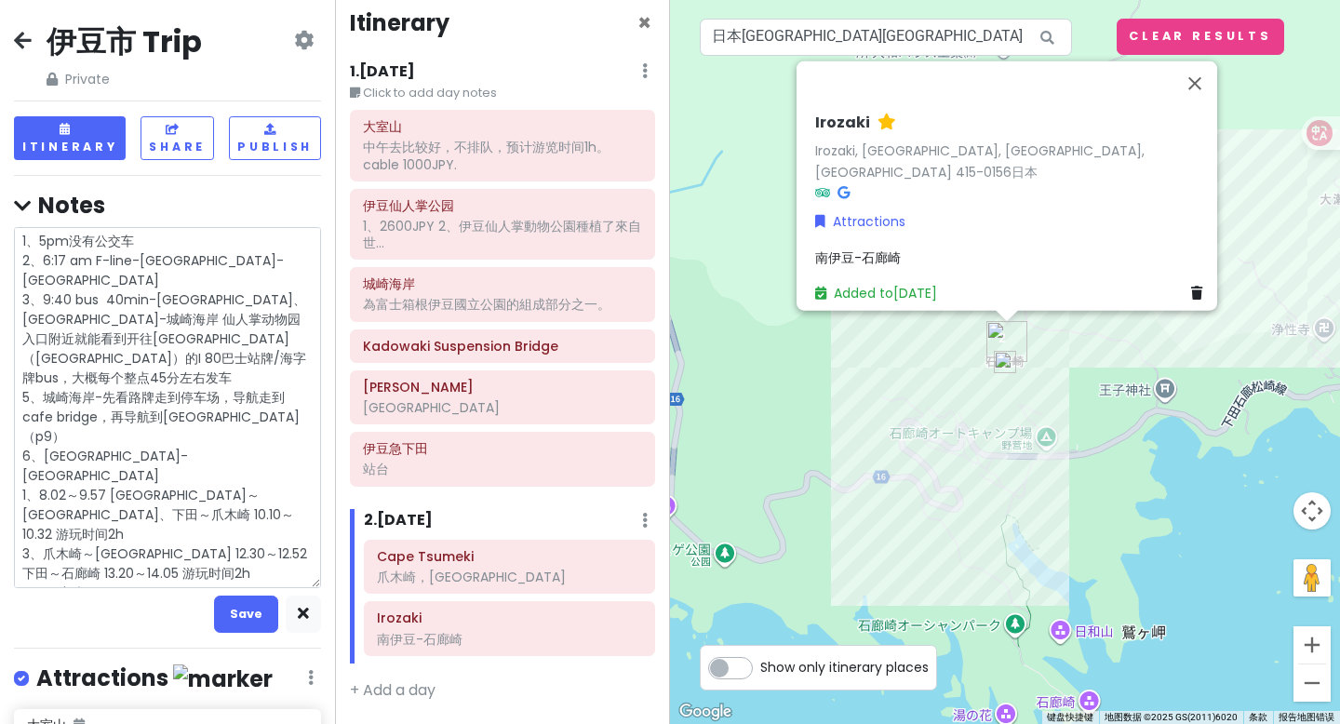
click at [209, 527] on textarea "1、5pm没有公交车 2、6:17 am F-line-[GEOGRAPHIC_DATA]-[GEOGRAPHIC_DATA] 3、9:40 bus 40mi…" at bounding box center [167, 407] width 307 height 361
click at [93, 417] on textarea "1、5pm没有公交车 2、6:17 am F-line-[GEOGRAPHIC_DATA]-[GEOGRAPHIC_DATA] 3、9:40 bus 40mi…" at bounding box center [167, 407] width 307 height 361
click at [225, 617] on button "Save" at bounding box center [246, 613] width 64 height 36
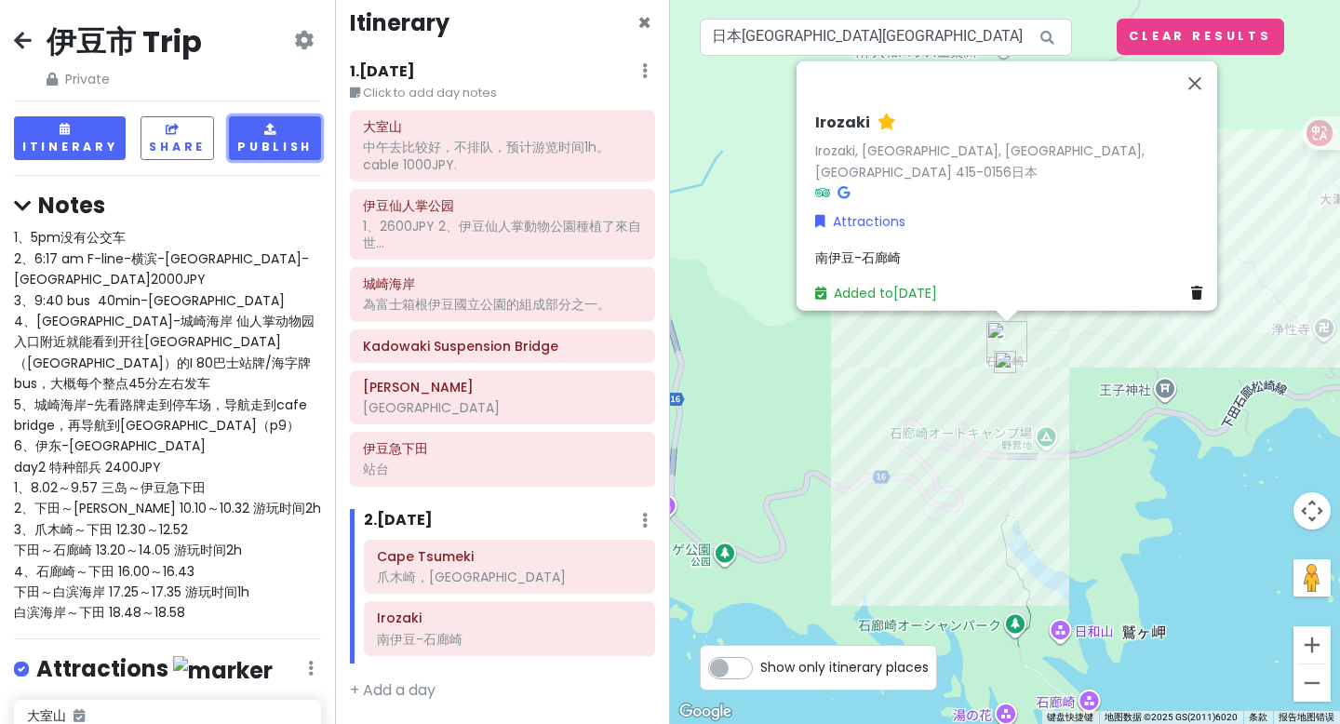
click at [274, 147] on button "Publish" at bounding box center [275, 138] width 92 height 44
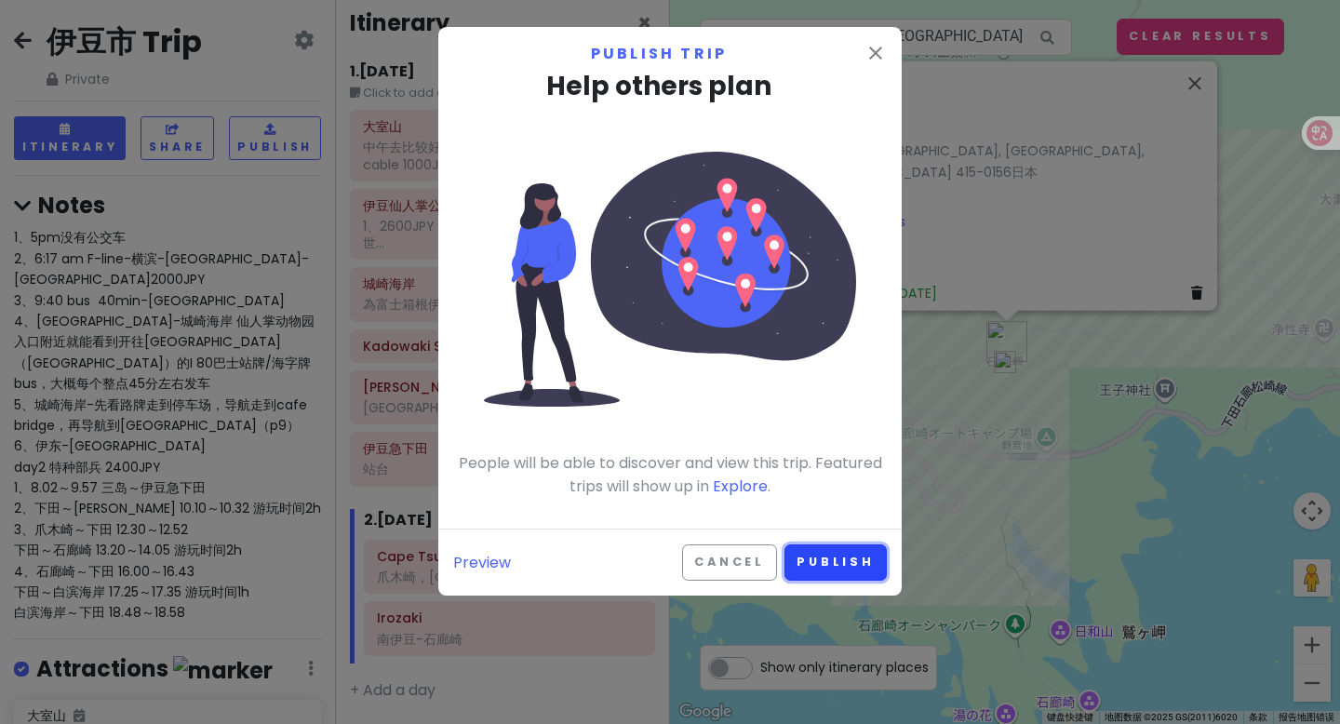
click at [820, 556] on button "Publish" at bounding box center [835, 562] width 102 height 36
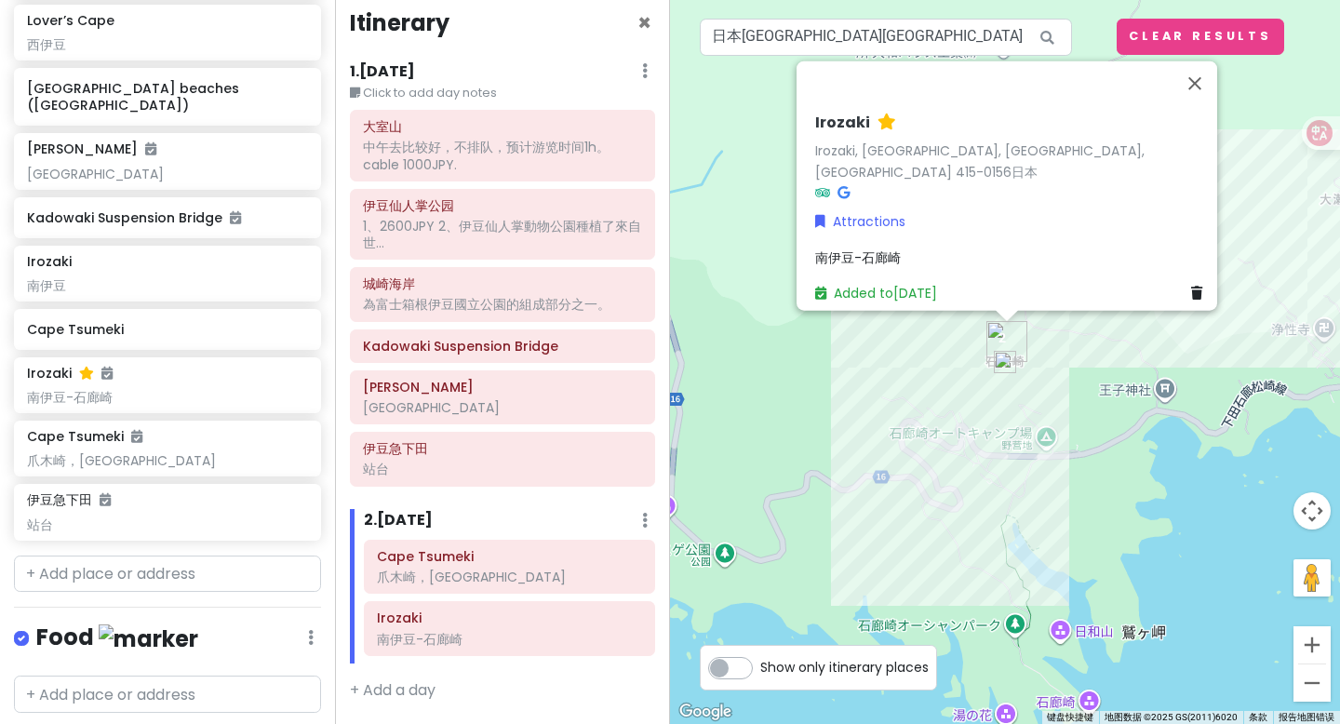
scroll to position [1459, 0]
